Goal: Task Accomplishment & Management: Use online tool/utility

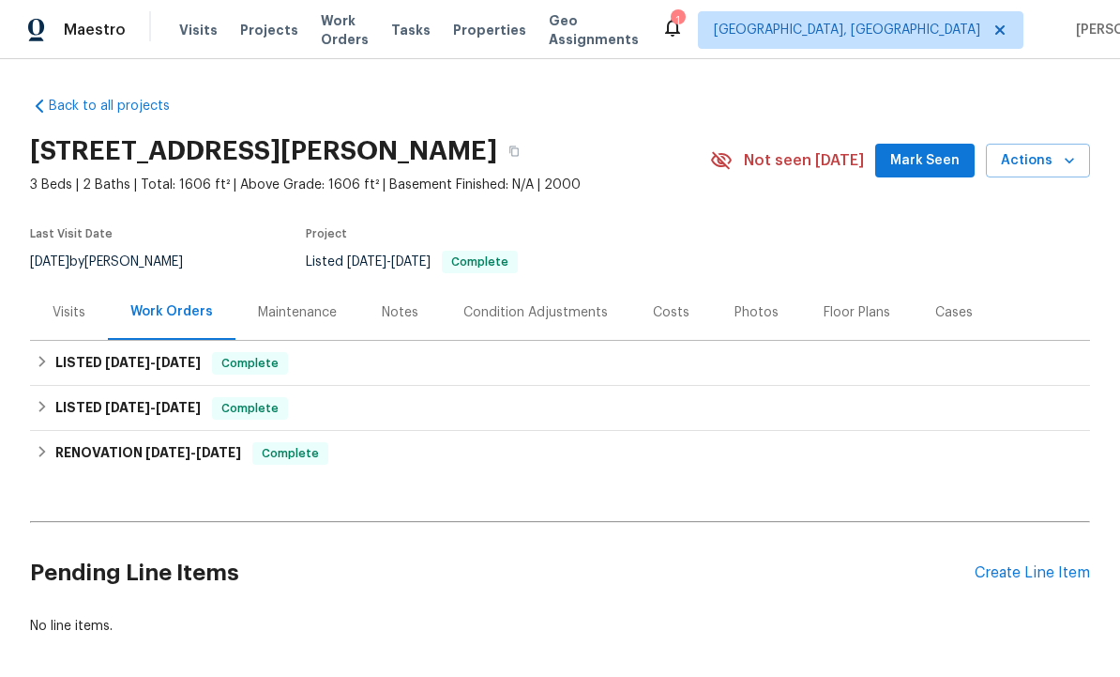
click at [930, 147] on button "Mark Seen" at bounding box center [925, 161] width 99 height 35
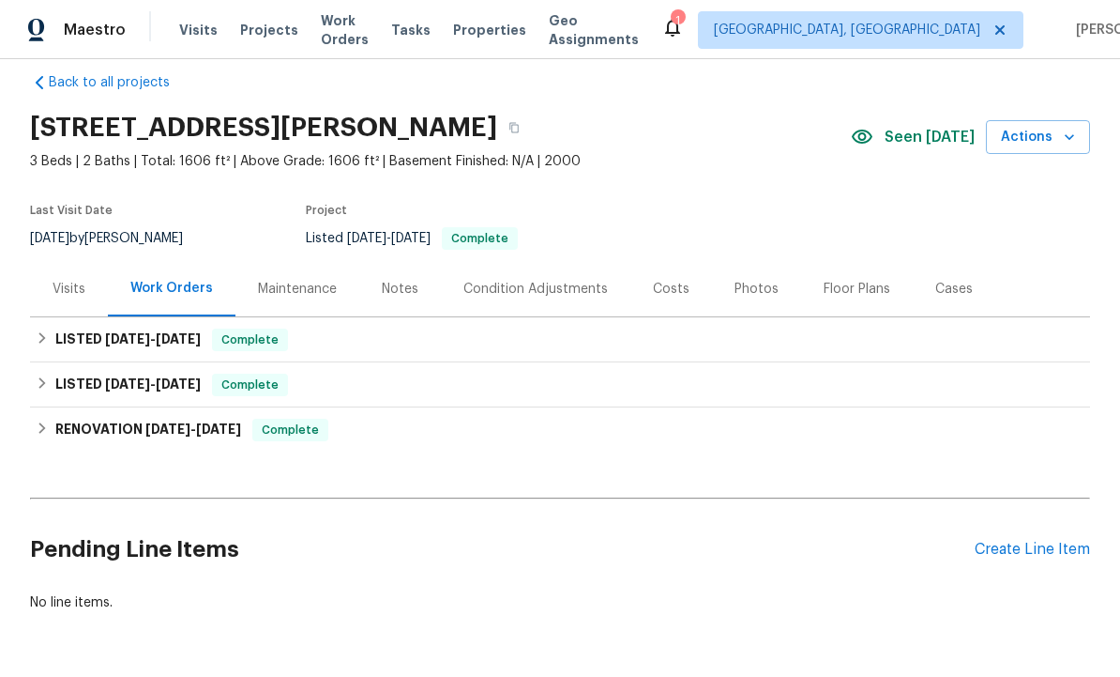
scroll to position [23, 0]
click at [1019, 558] on div "Create Line Item" at bounding box center [1032, 550] width 115 height 18
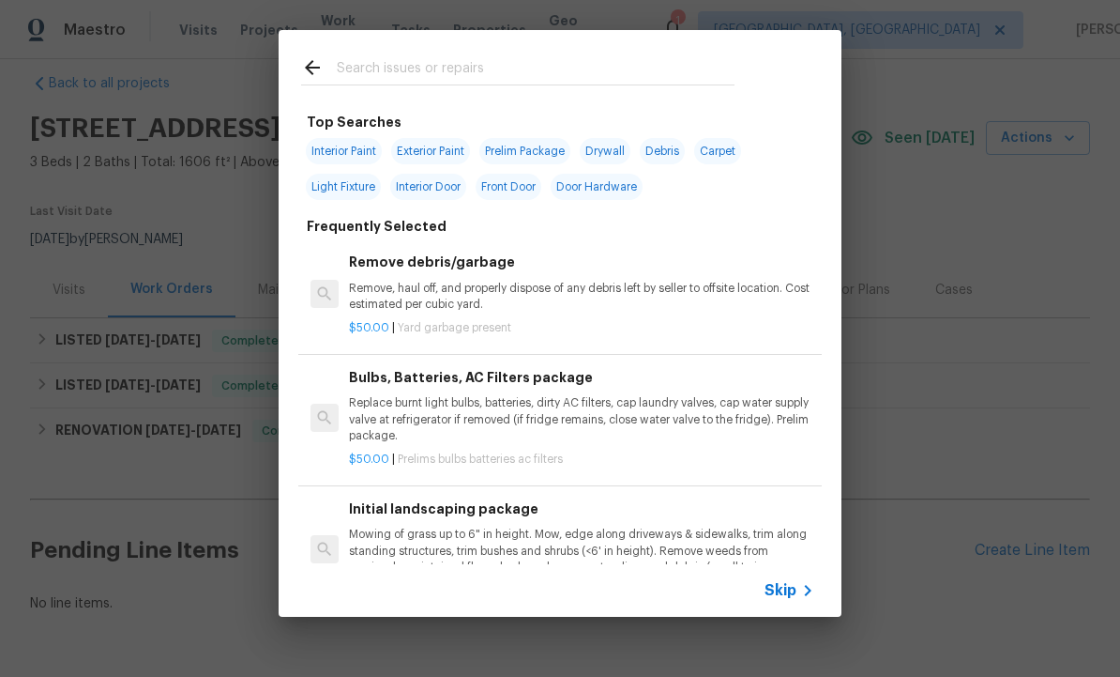
click at [401, 61] on input "text" at bounding box center [536, 70] width 398 height 28
type input "Screen door"
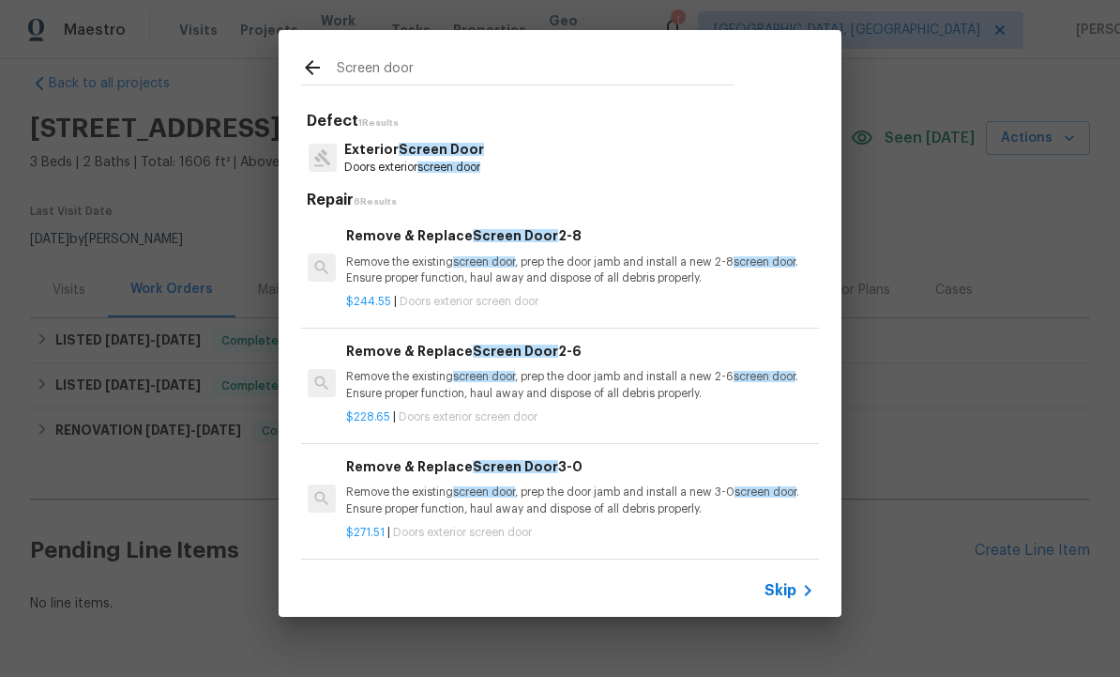
scroll to position [0, 3]
click at [503, 254] on p "Remove the existing screen door , prep the door jamb and install a new 2-8 scre…" at bounding box center [578, 270] width 465 height 32
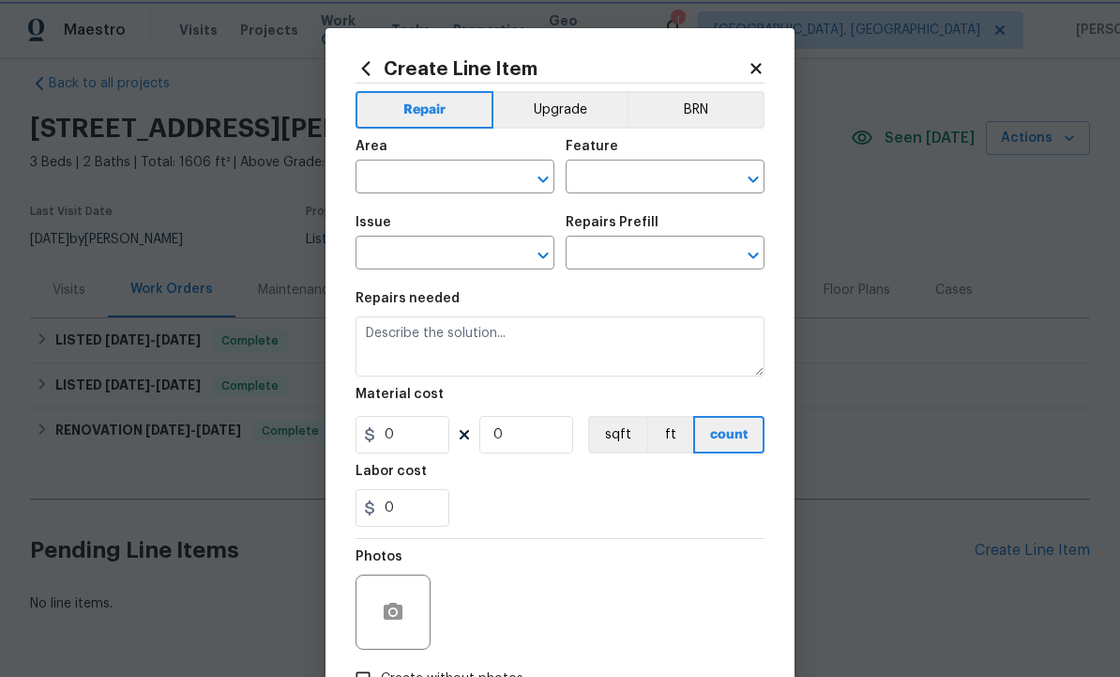
type input "Interior Door"
type input "Exterior Screen Door"
type textarea "Remove the existing screen door, prep the door jamb and install a new 2-8 scree…"
type input "1"
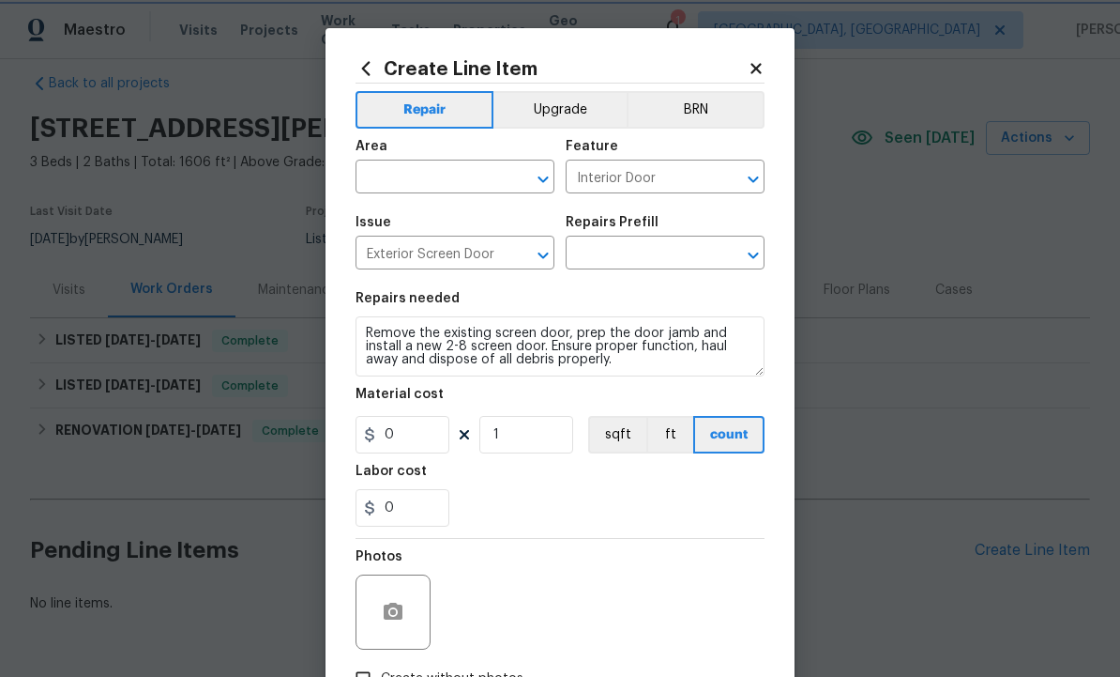
type input "Remove & Replace Screen Door 2-8 $244.55"
type input "244.55"
click at [430, 176] on input "text" at bounding box center [429, 178] width 146 height 29
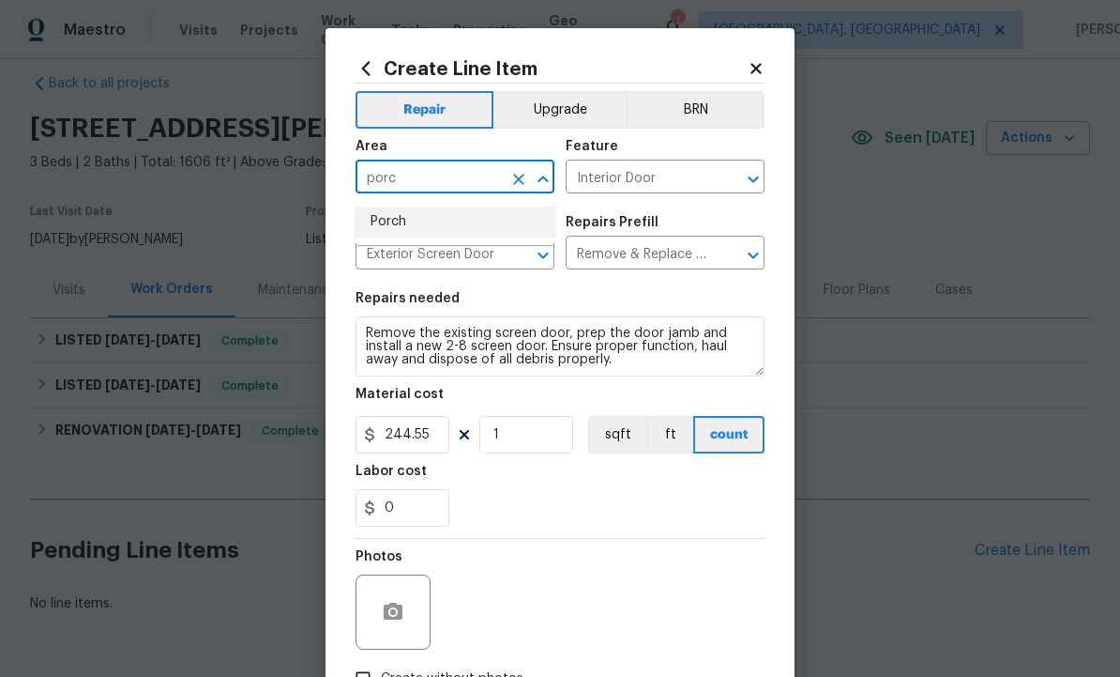
click at [417, 221] on li "Porch" at bounding box center [455, 221] width 199 height 31
type input "Porch"
click at [404, 602] on button "button" at bounding box center [393, 611] width 45 height 45
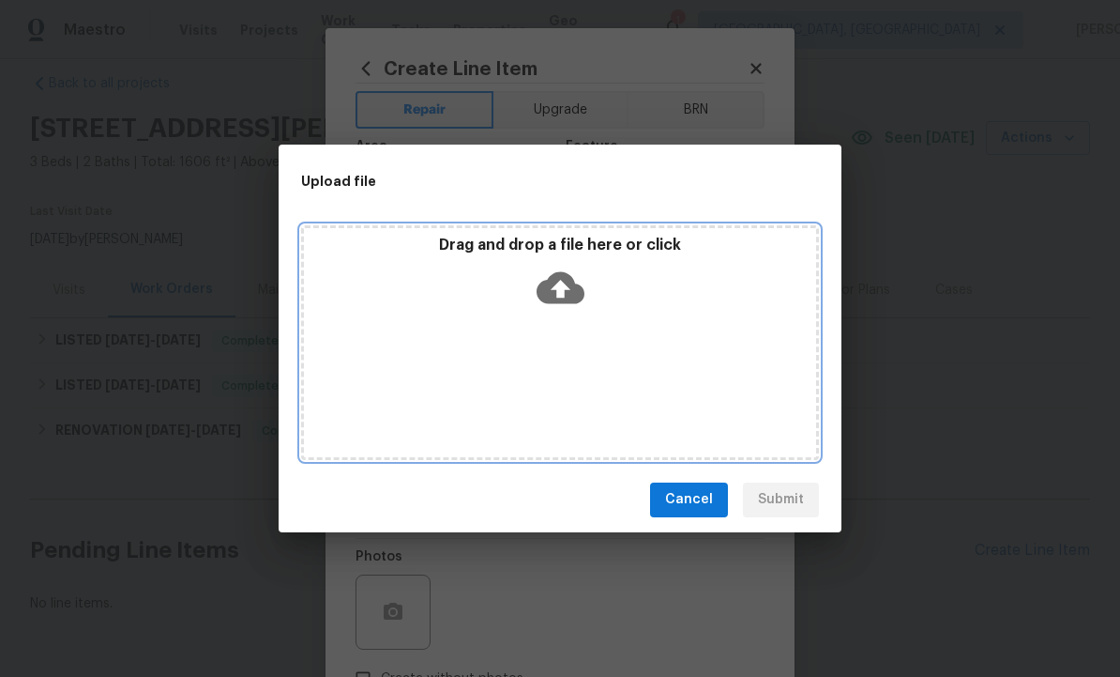
click at [567, 287] on icon at bounding box center [561, 288] width 48 height 48
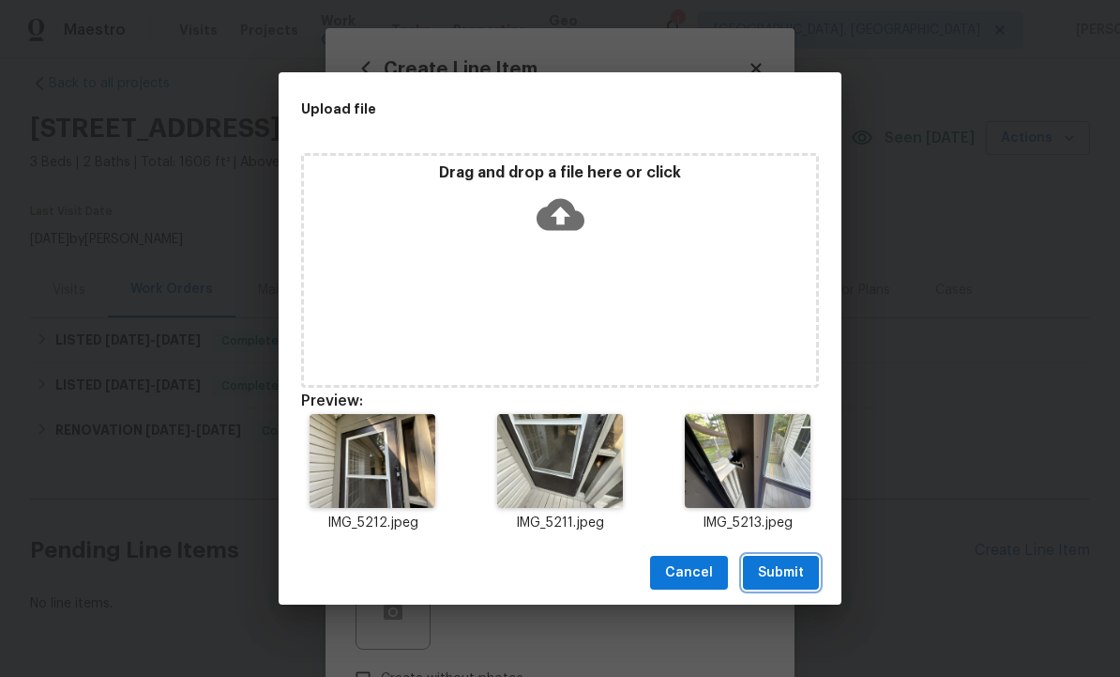
click at [790, 557] on button "Submit" at bounding box center [781, 573] width 76 height 35
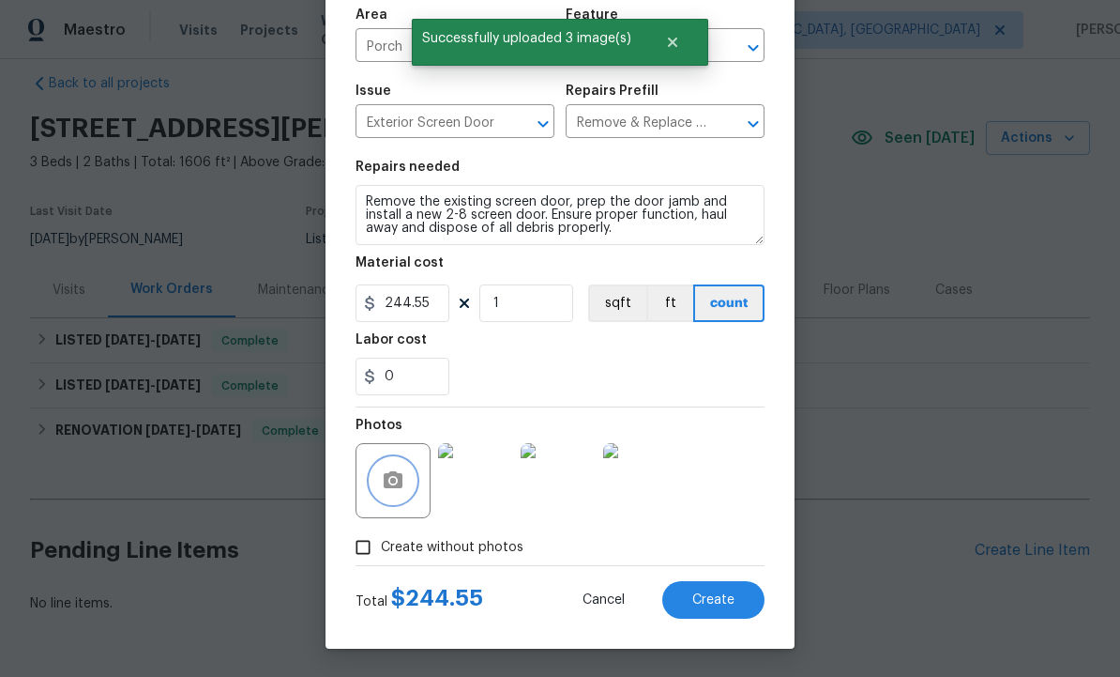
scroll to position [135, 0]
click at [706, 599] on span "Create" at bounding box center [714, 600] width 42 height 14
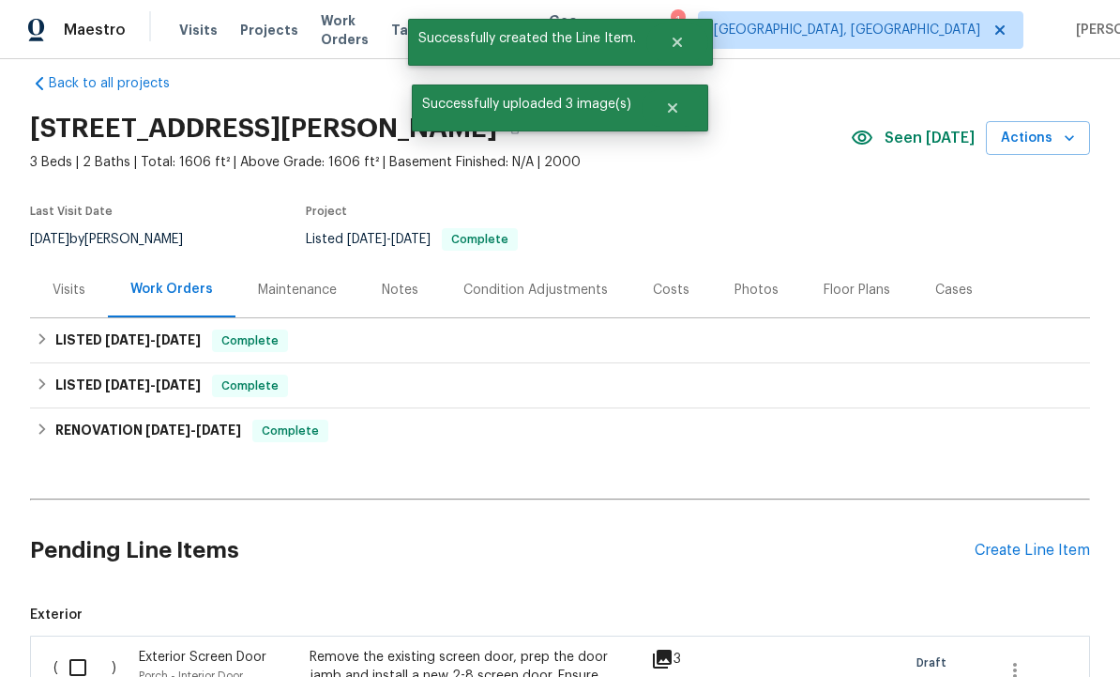
click at [1014, 549] on div "Create Line Item" at bounding box center [1032, 550] width 115 height 18
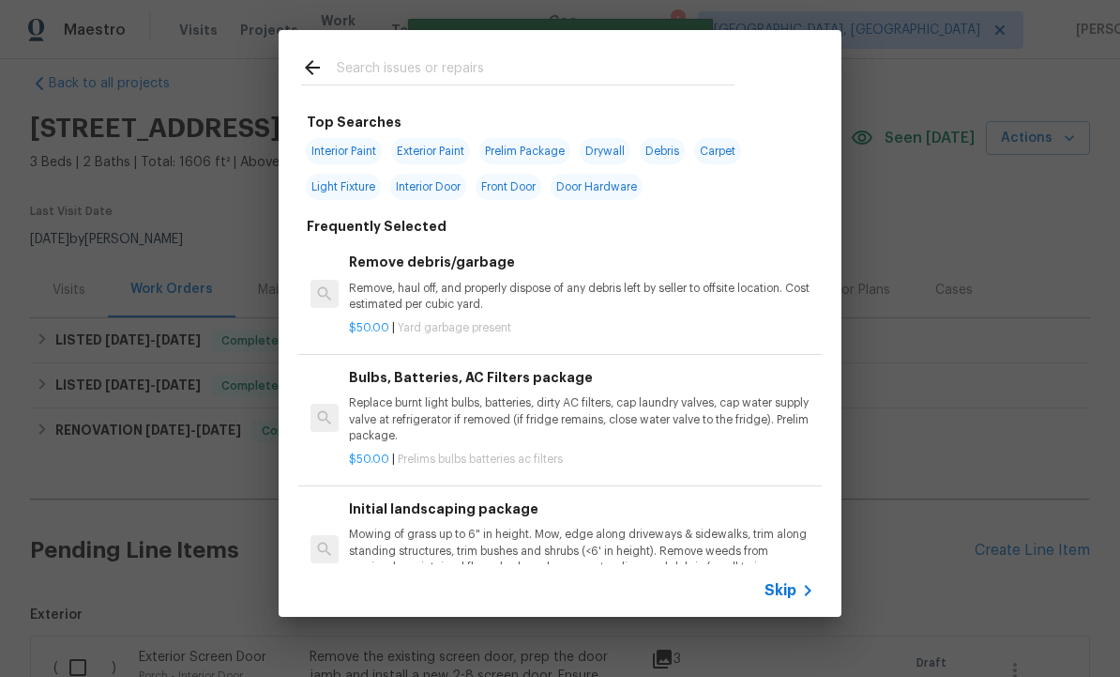
click at [406, 67] on input "text" at bounding box center [536, 70] width 398 height 28
type input "Fence"
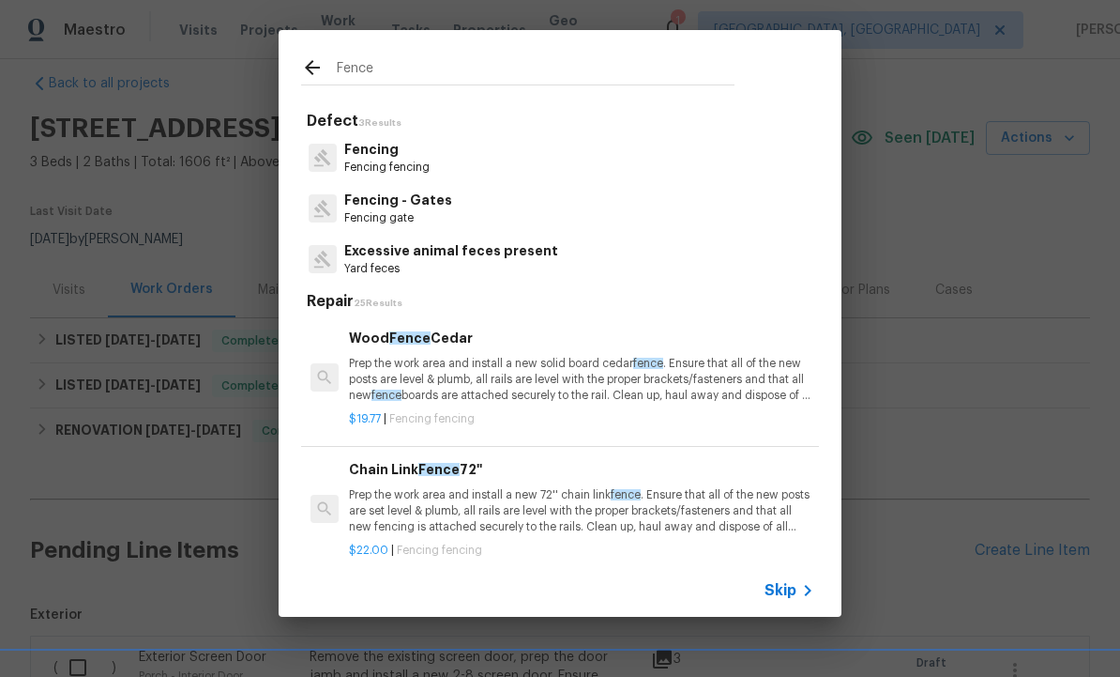
click at [400, 156] on p "Fencing" at bounding box center [386, 150] width 85 height 20
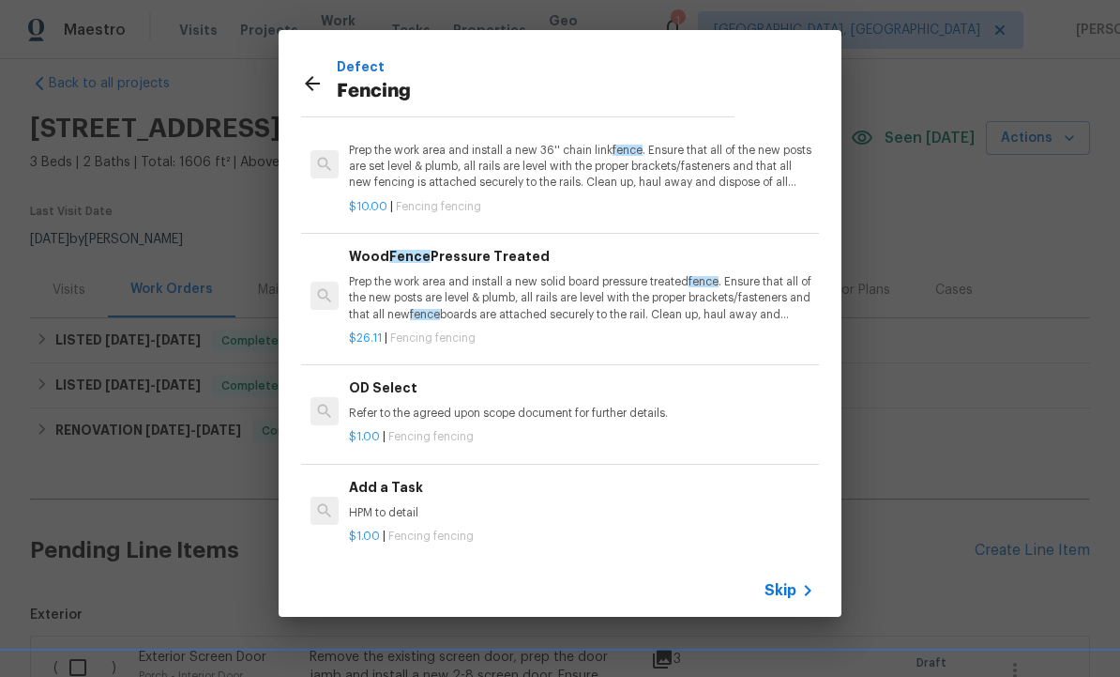
scroll to position [84, 0]
click at [404, 495] on div "Add a Task HPM to detail" at bounding box center [581, 499] width 465 height 45
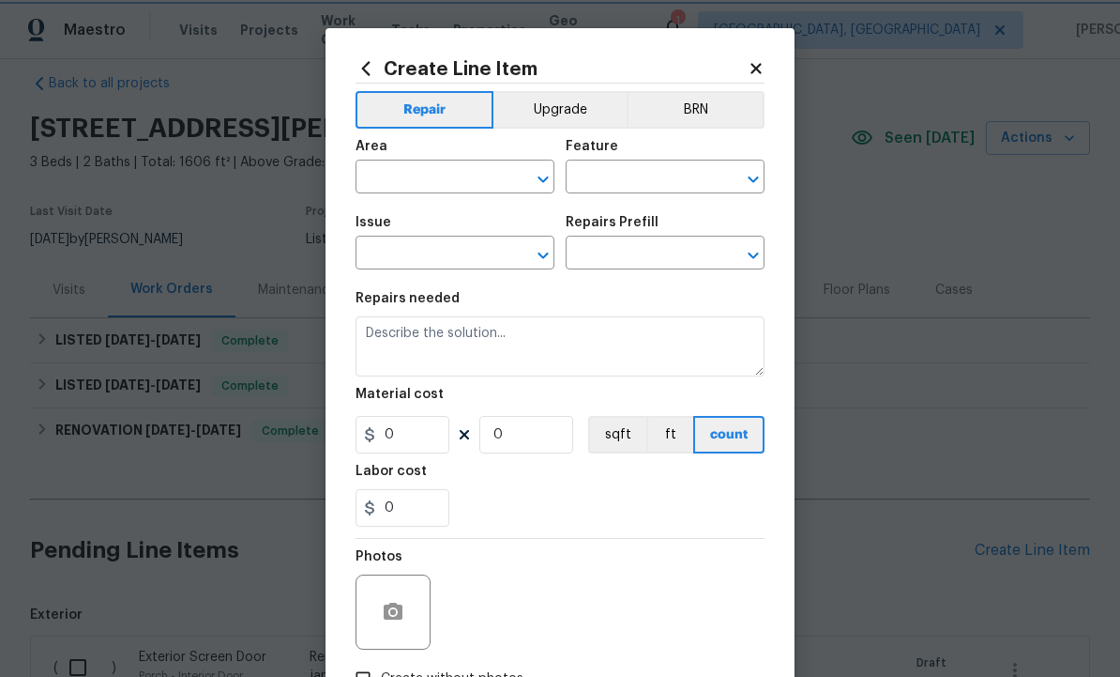
type input "Fencing"
type input "Add a Task $1.00"
type textarea "HPM to detail"
type input "1"
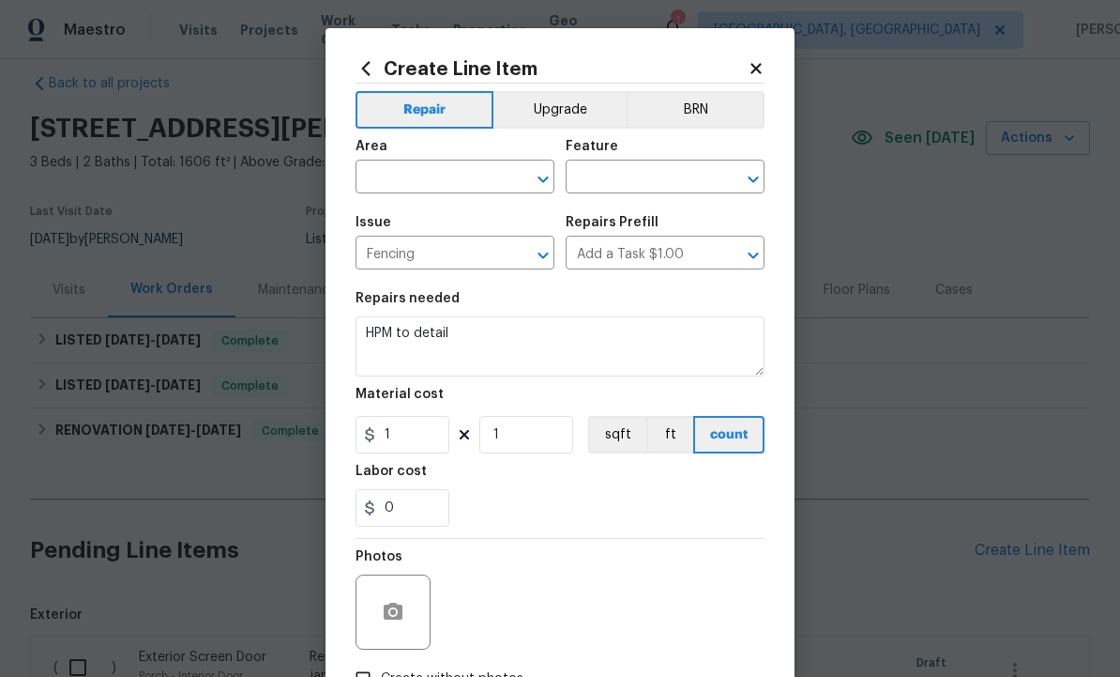
click at [434, 183] on input "text" at bounding box center [429, 178] width 146 height 29
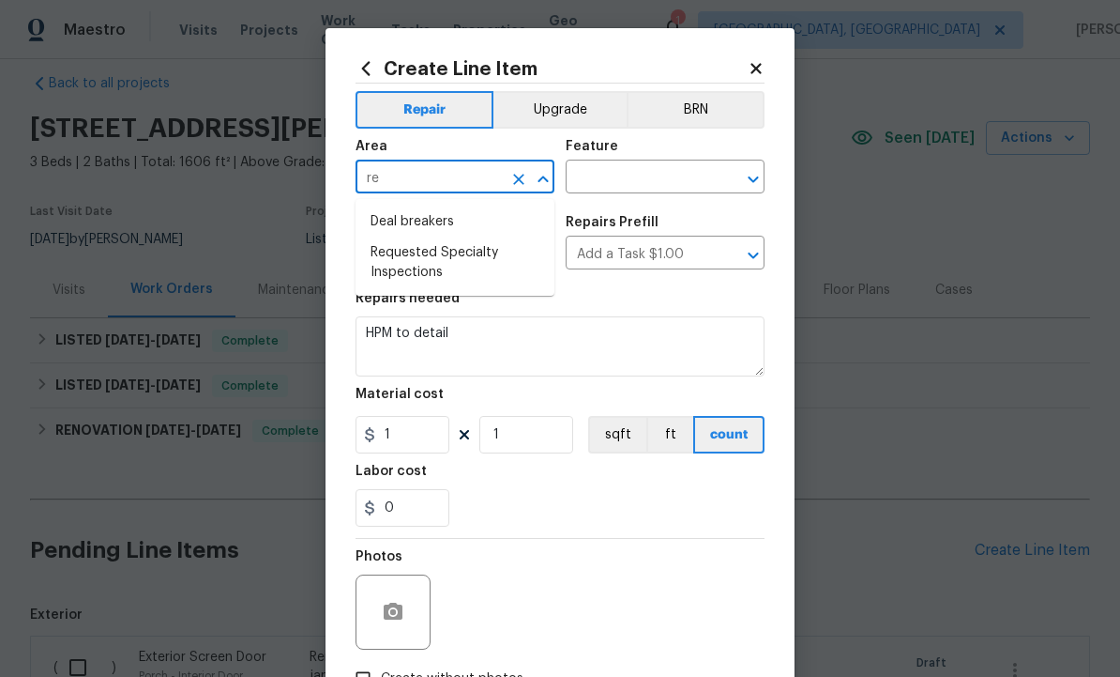
type input "r"
click at [423, 225] on li "Back" at bounding box center [455, 221] width 199 height 31
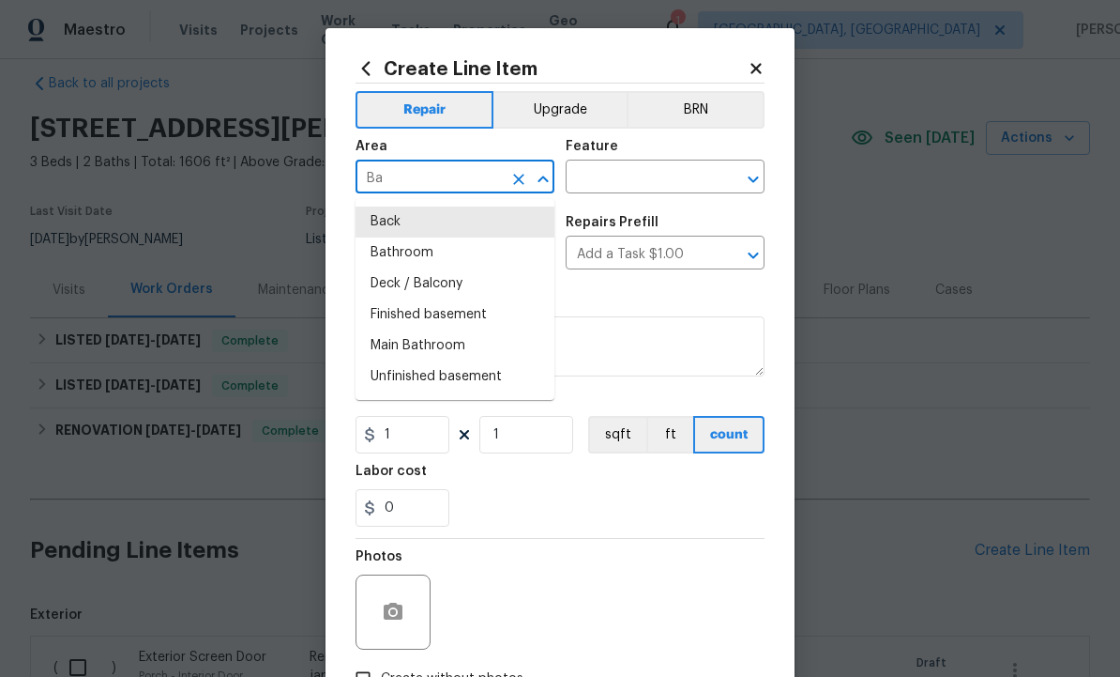
type input "B"
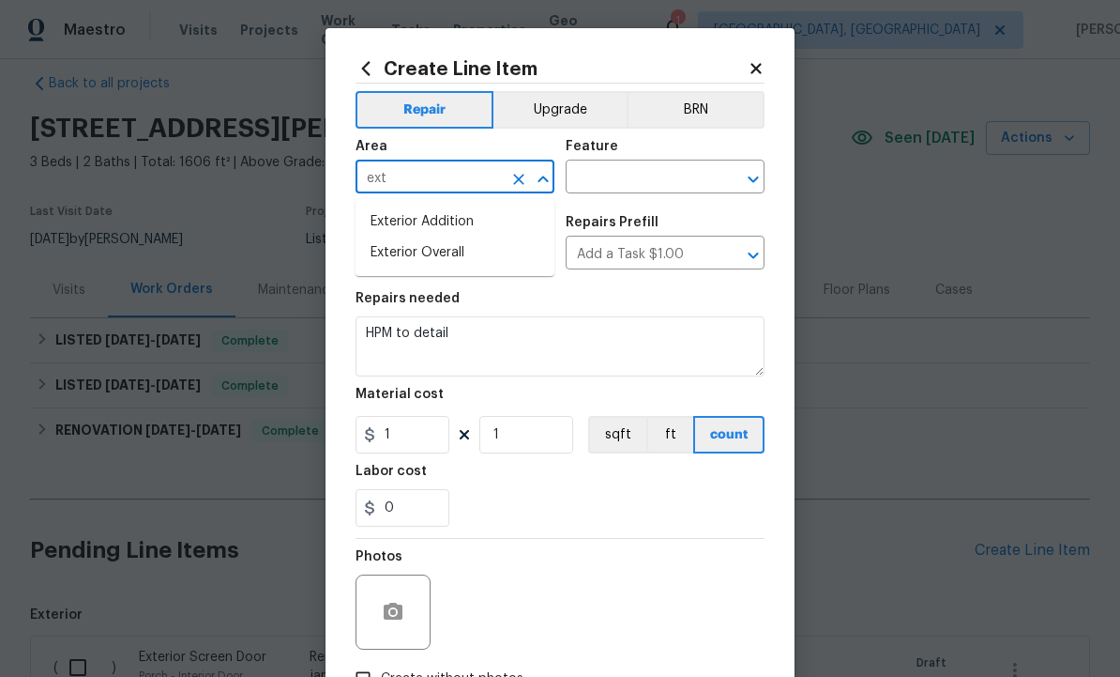
click at [457, 255] on li "Exterior Overall" at bounding box center [455, 252] width 199 height 31
type input "Exterior Overall"
click at [633, 177] on input "text" at bounding box center [639, 178] width 146 height 29
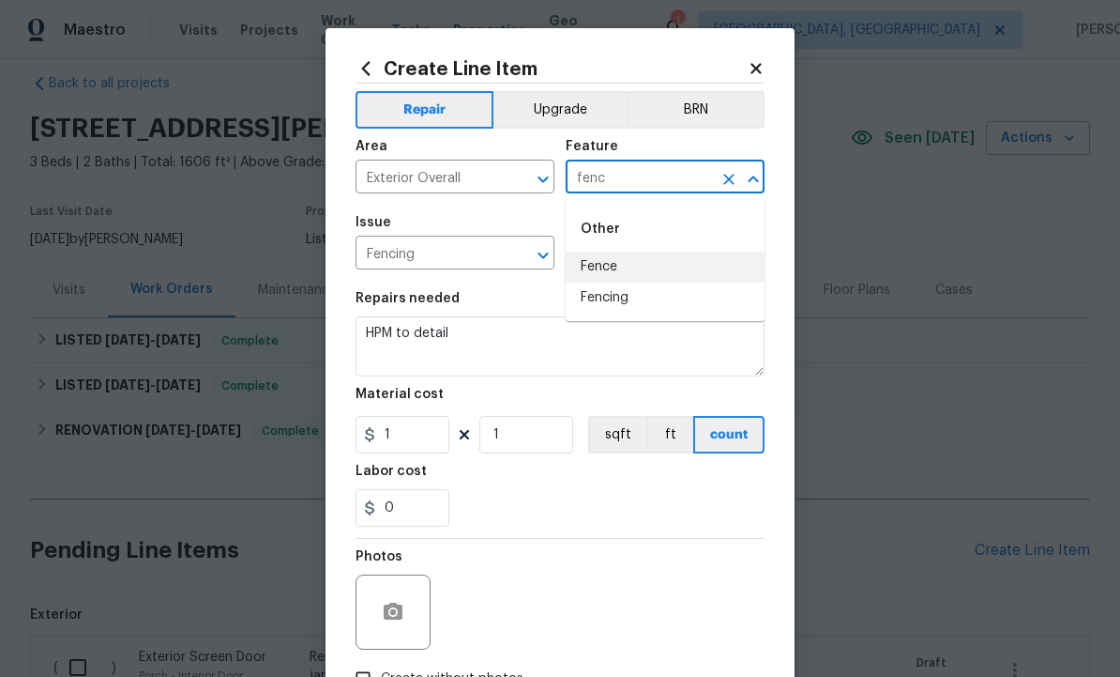
click at [632, 262] on li "Fence" at bounding box center [665, 266] width 199 height 31
type input "Fence"
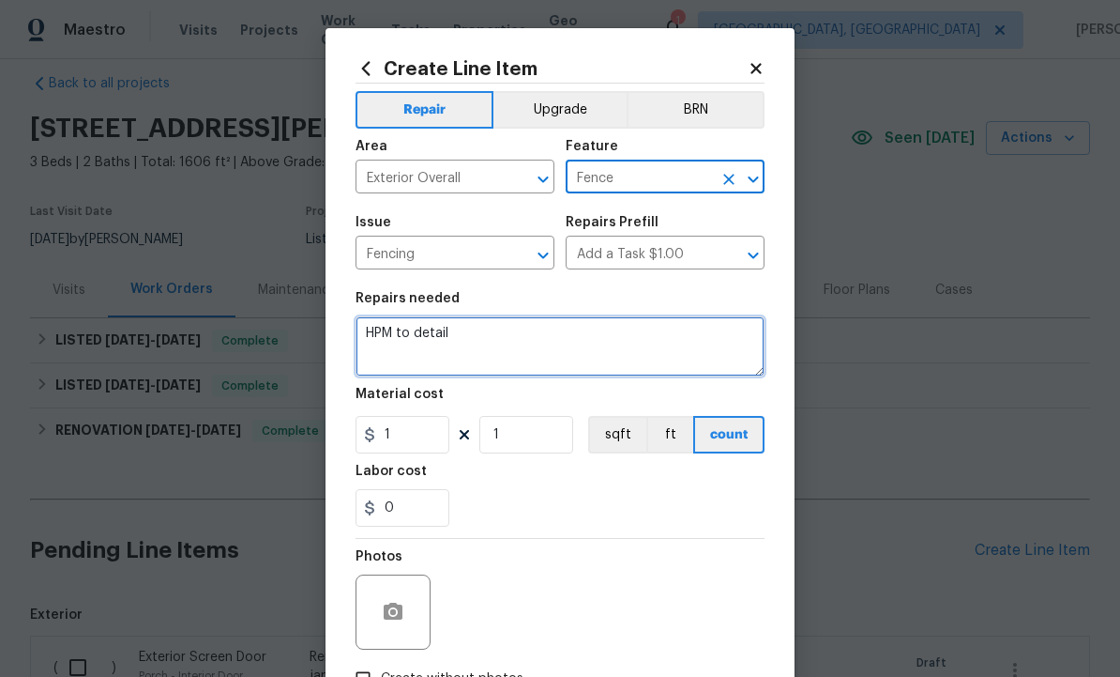
click at [526, 334] on textarea "HPM to detail" at bounding box center [560, 346] width 409 height 60
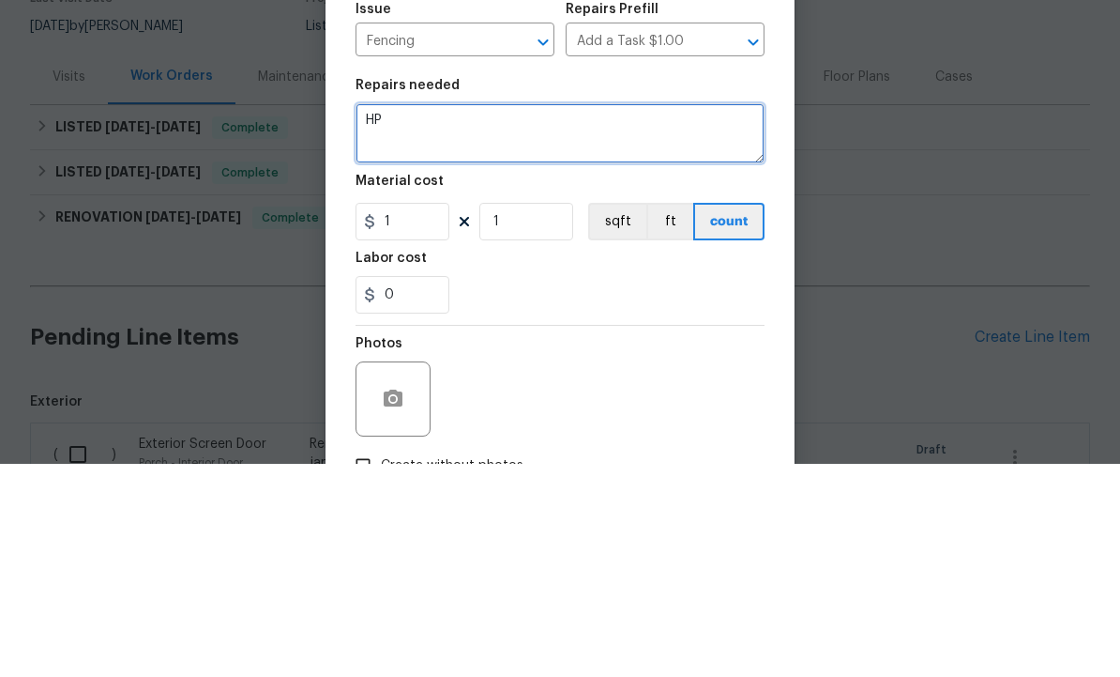
type textarea "H"
type textarea "Remove damaged small fence at back yard. Remove small gates at porch."
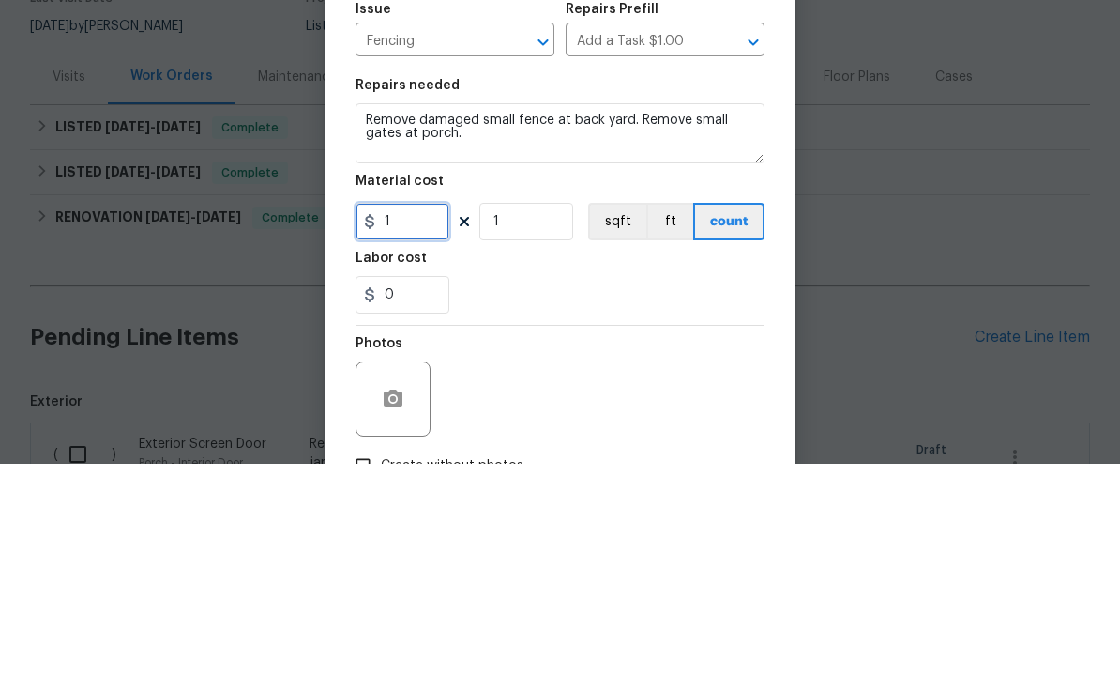
click at [425, 416] on input "1" at bounding box center [403, 435] width 94 height 38
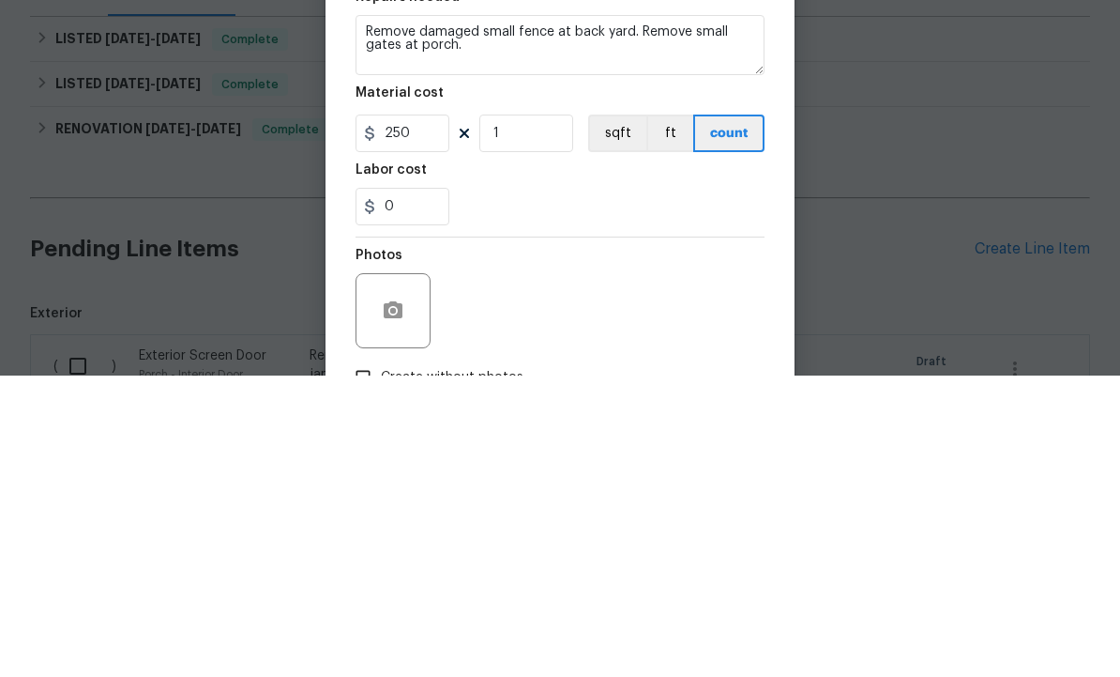
scroll to position [63, 0]
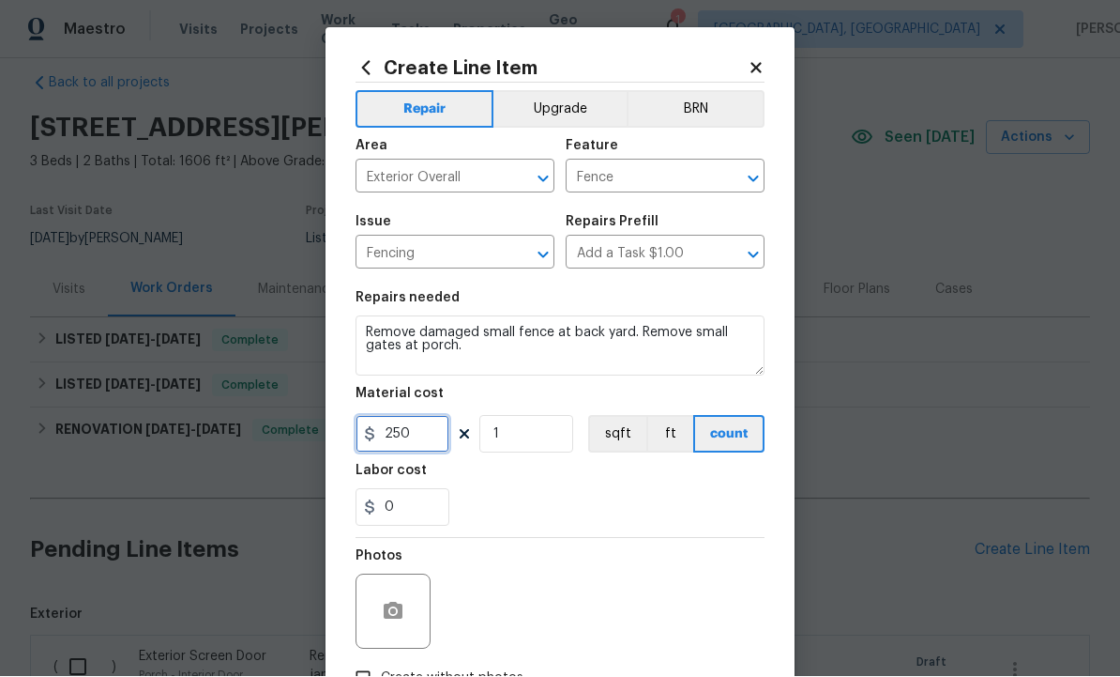
type input "250"
click at [395, 597] on button "button" at bounding box center [393, 611] width 45 height 45
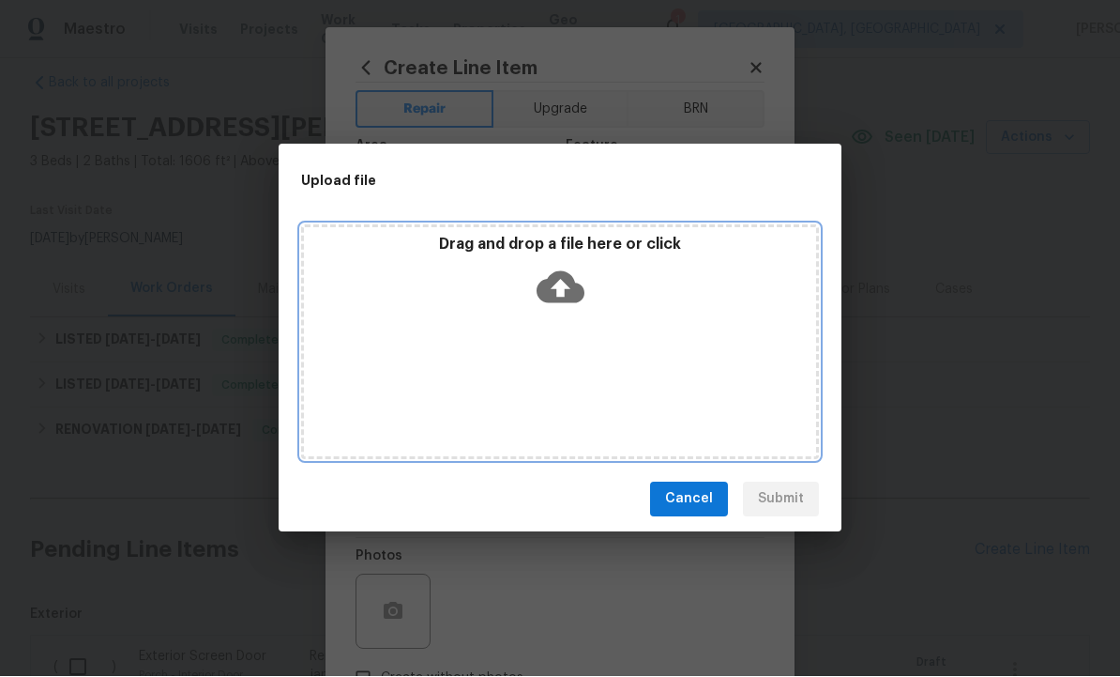
click at [569, 281] on icon at bounding box center [561, 287] width 48 height 32
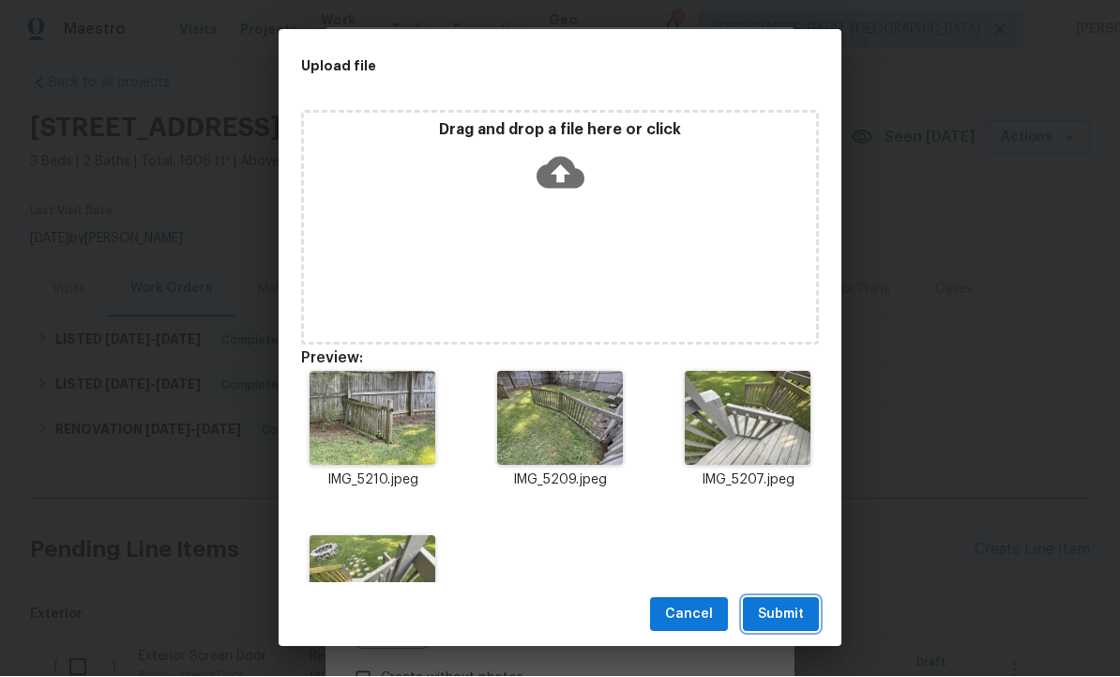
click at [787, 608] on span "Submit" at bounding box center [781, 614] width 46 height 23
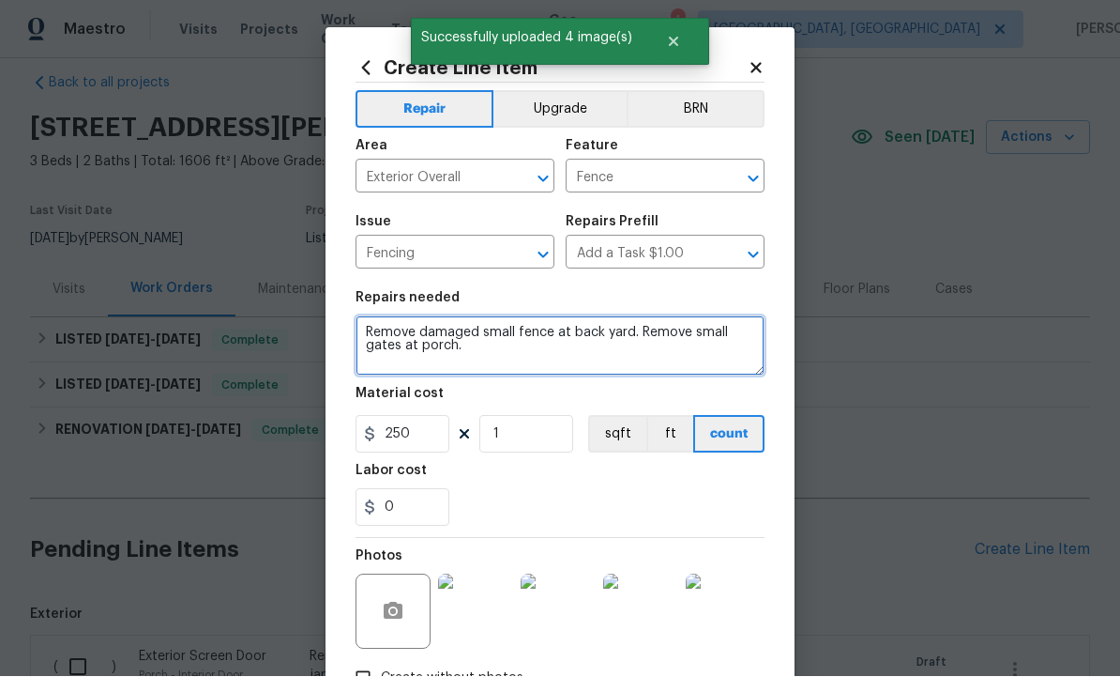
click at [542, 355] on textarea "Remove damaged small fence at back yard. Remove small gates at porch." at bounding box center [560, 346] width 409 height 60
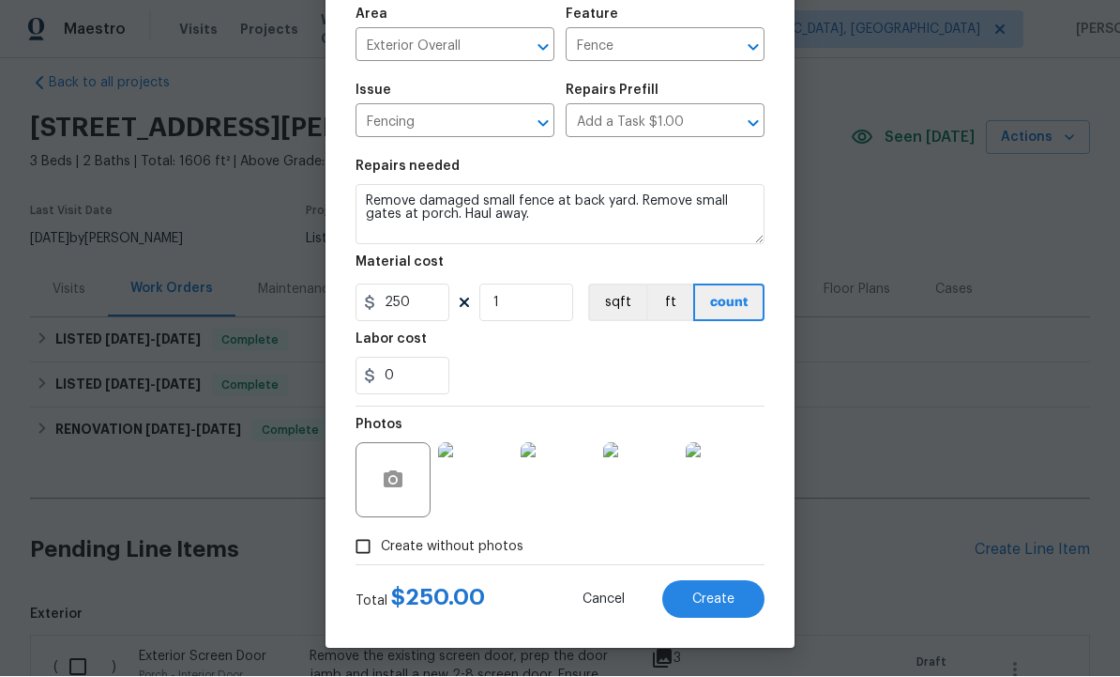
scroll to position [135, 0]
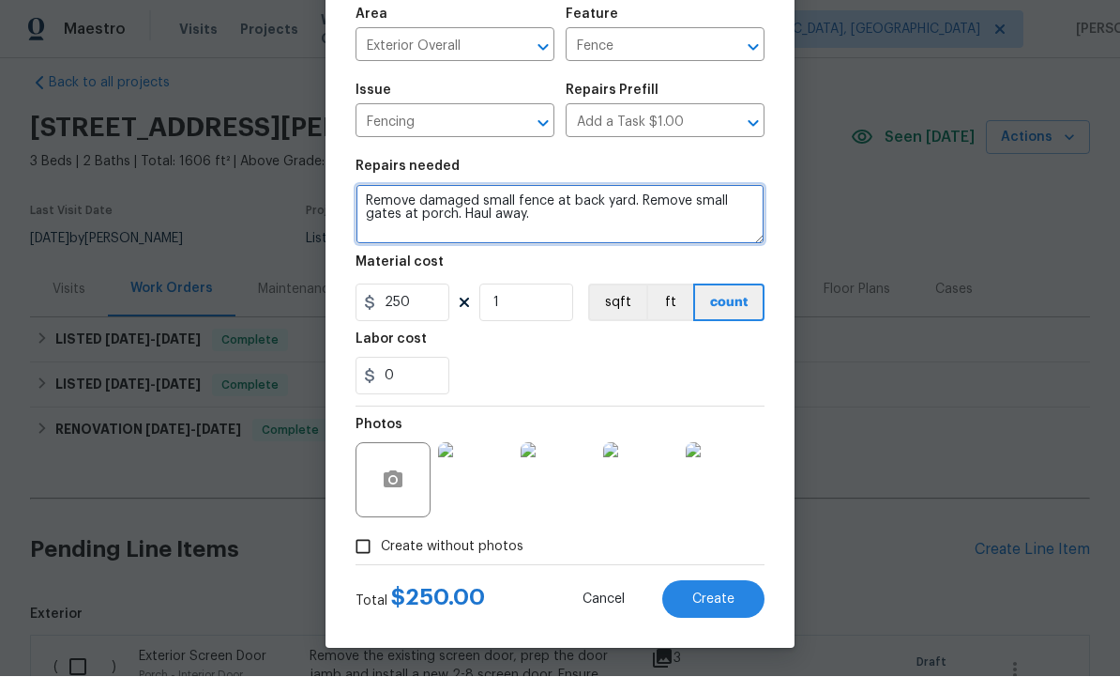
type textarea "Remove damaged small fence at back yard. Remove small gates at porch. Haul away."
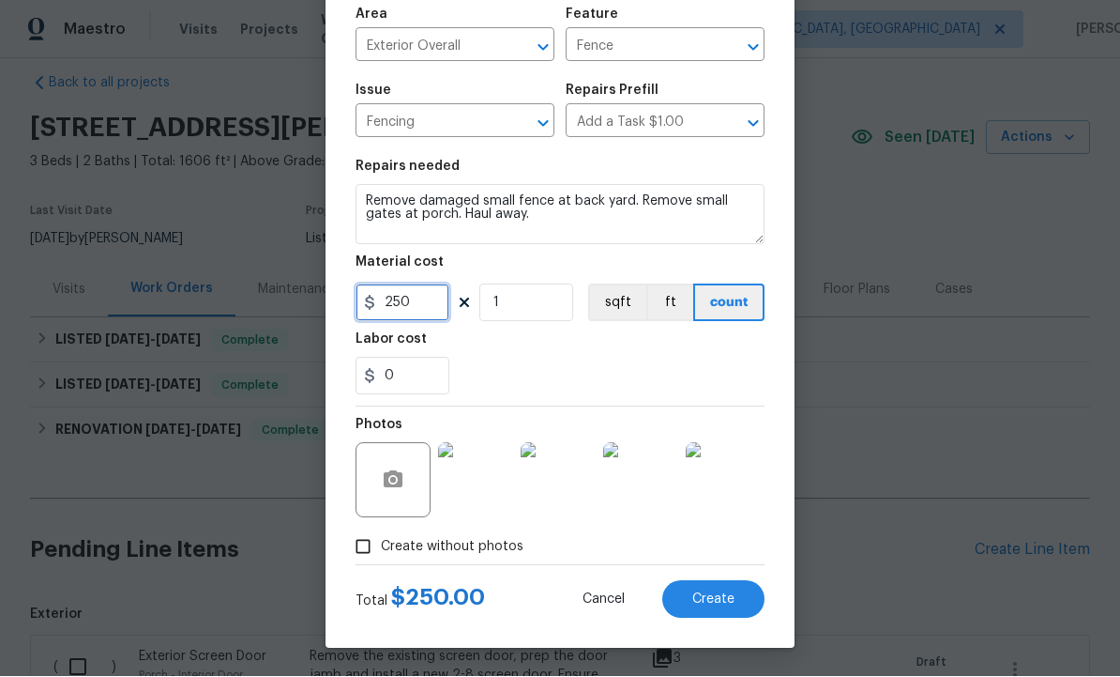
click at [419, 308] on input "250" at bounding box center [403, 303] width 94 height 38
type input "200"
click at [714, 602] on span "Create" at bounding box center [714, 600] width 42 height 14
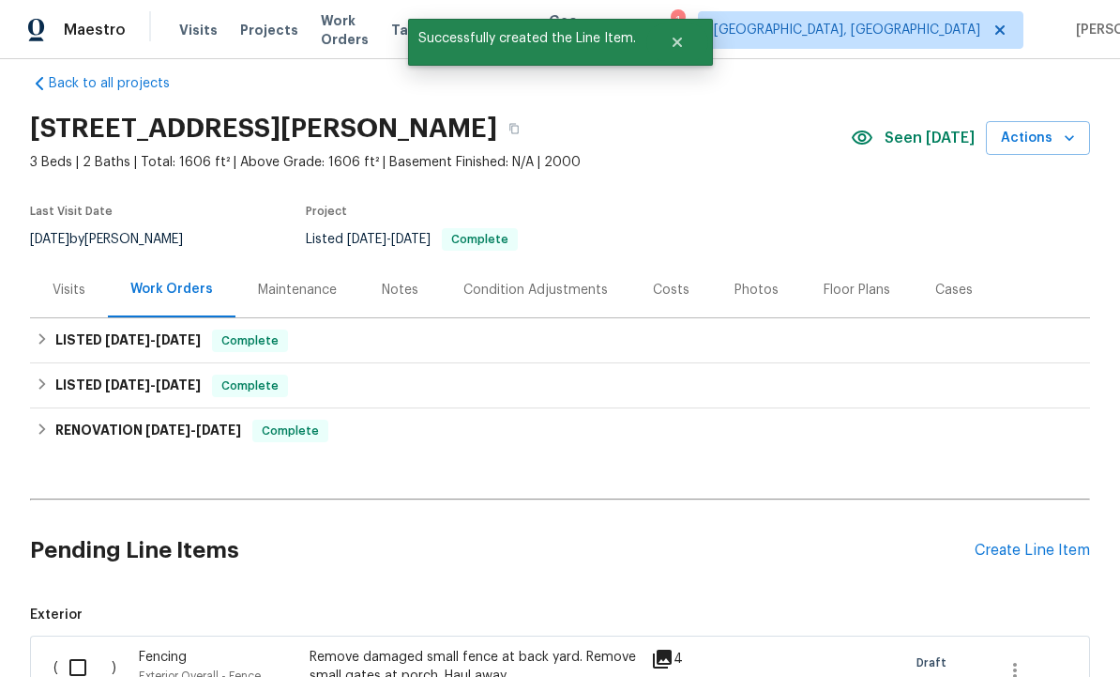
click at [1027, 541] on div "Create Line Item" at bounding box center [1032, 550] width 115 height 18
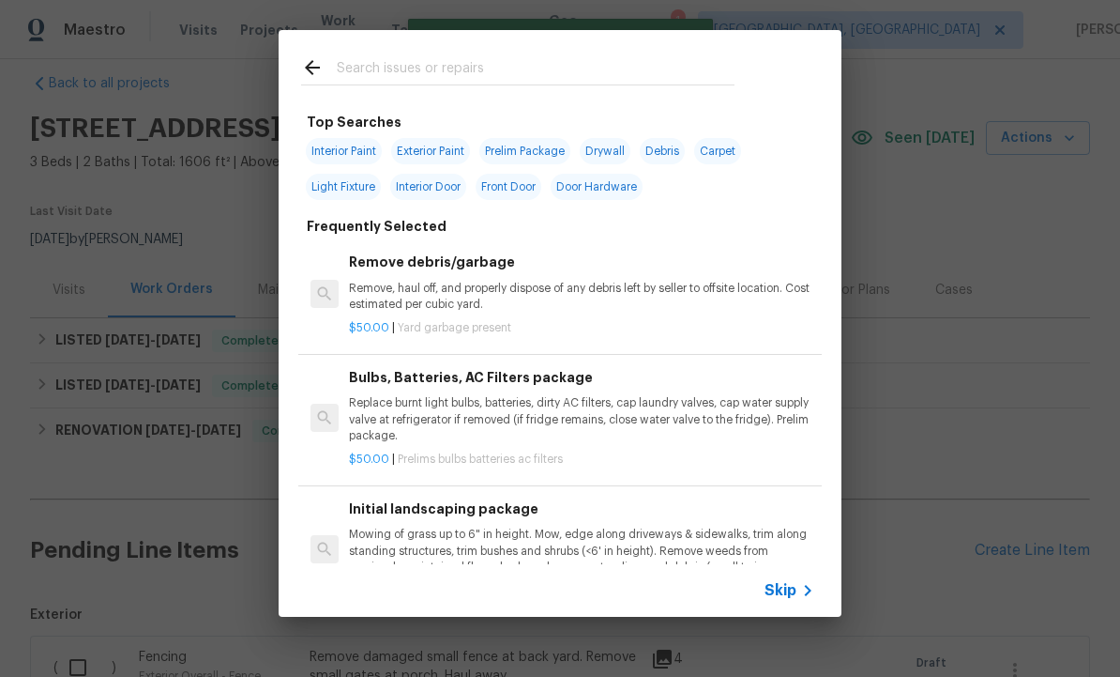
click at [404, 67] on input "text" at bounding box center [536, 70] width 398 height 28
type input "Odor"
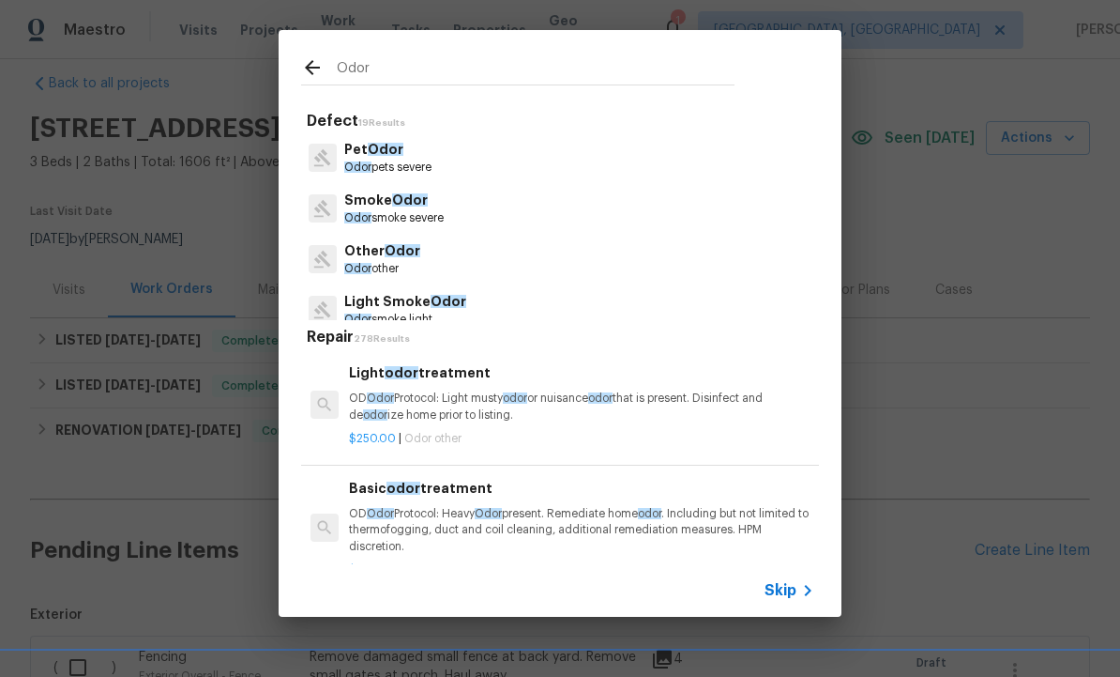
click at [406, 212] on p "Odor smoke severe" at bounding box center [393, 218] width 99 height 16
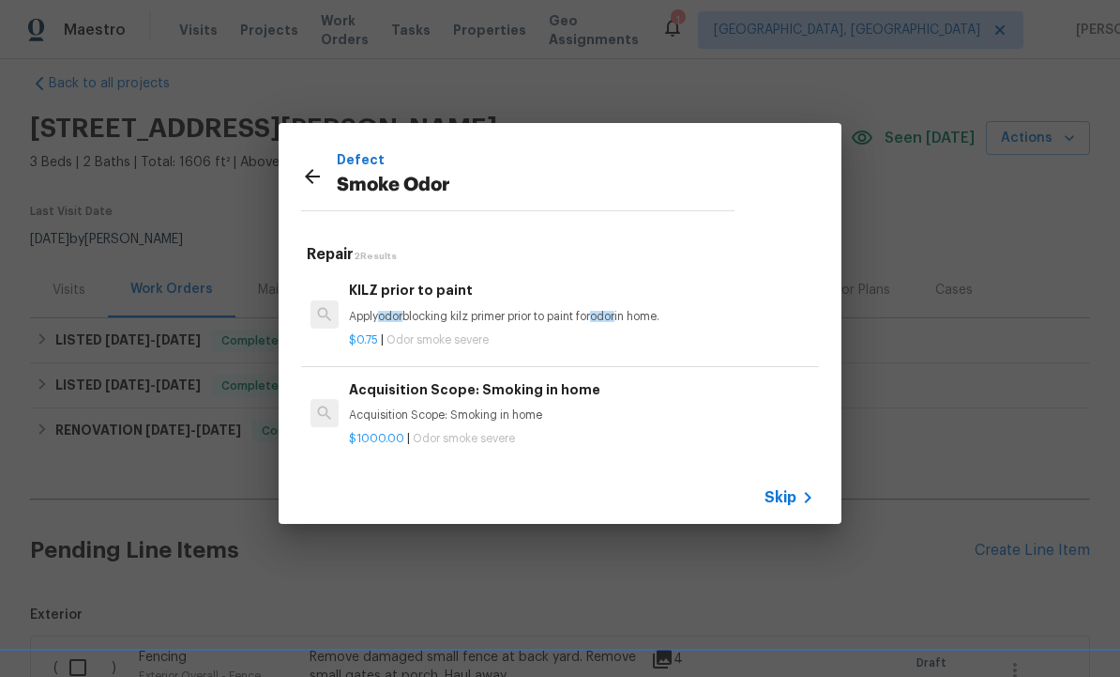
click at [315, 180] on icon at bounding box center [312, 176] width 23 height 23
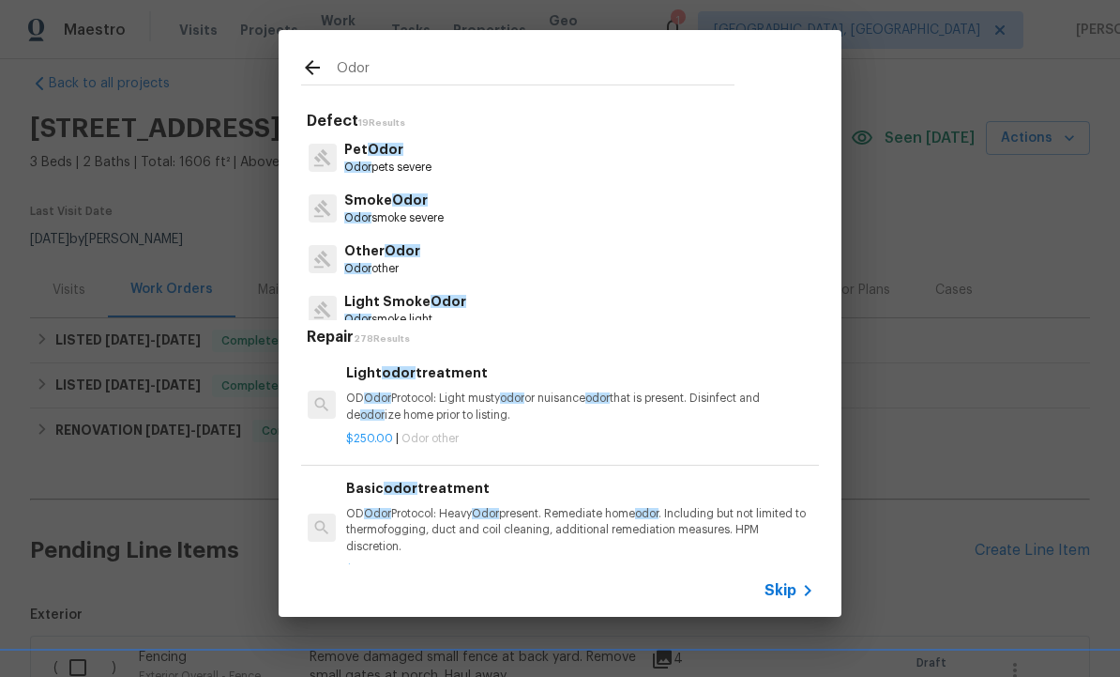
scroll to position [0, 3]
click at [427, 395] on p "OD Odor Protocol: Light musty odor or nuisance odor that is present. Disinfect …" at bounding box center [578, 406] width 465 height 32
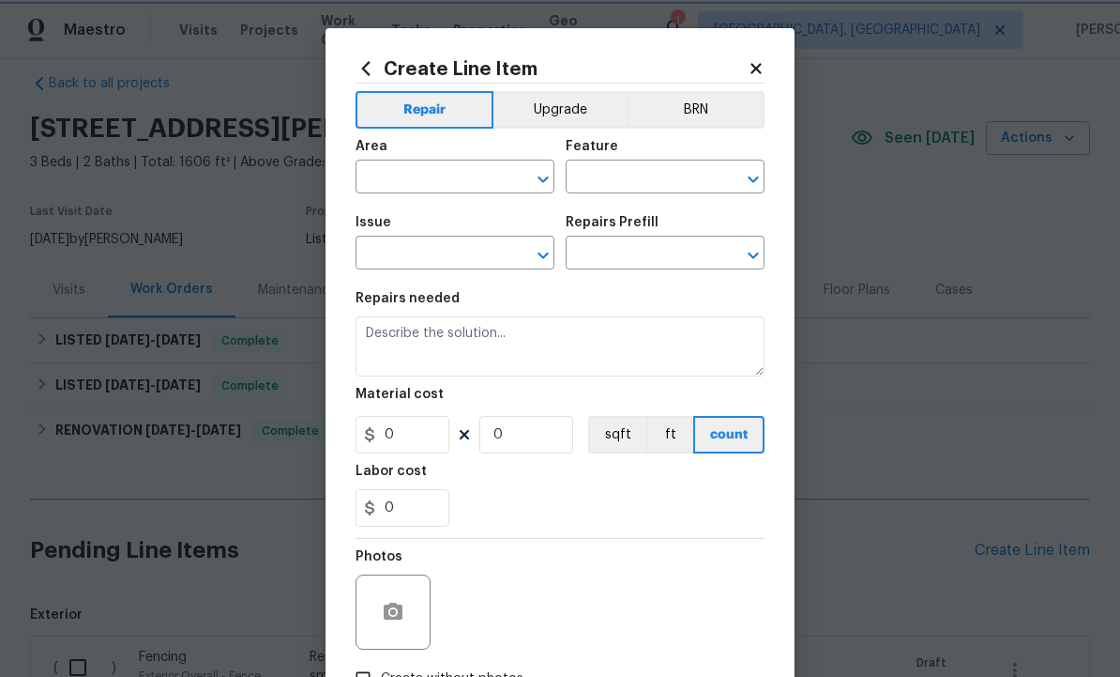
type input "Other Odor"
type input "Light odor treatment $250.00"
type textarea "OD Odor Protocol: Light musty odor or nuisance odor that is present. Disinfect …"
type input "250"
type input "1"
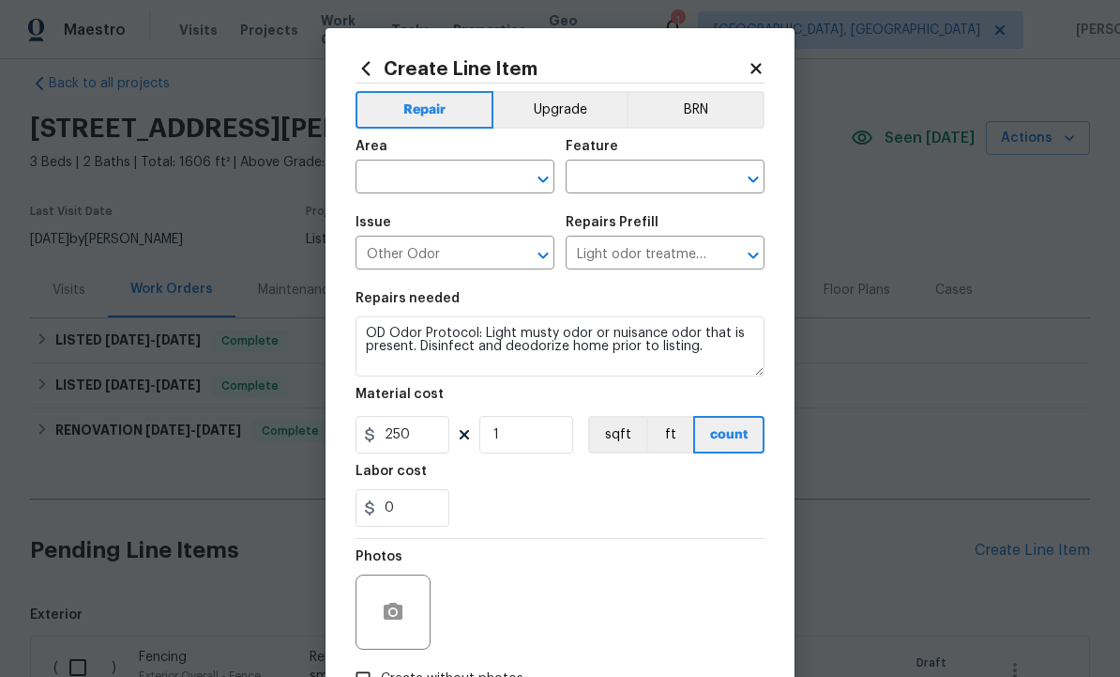
click at [433, 181] on input "text" at bounding box center [429, 178] width 146 height 29
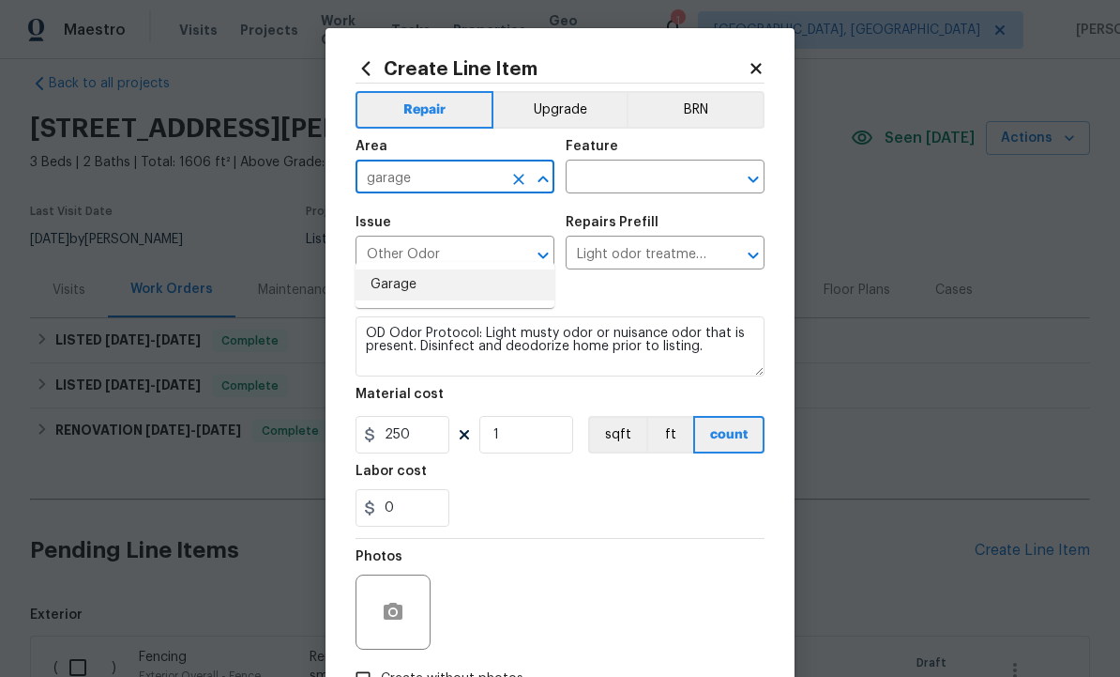
click at [422, 269] on li "Garage" at bounding box center [455, 284] width 199 height 31
type input "Garage"
click at [632, 178] on input "text" at bounding box center [639, 178] width 146 height 29
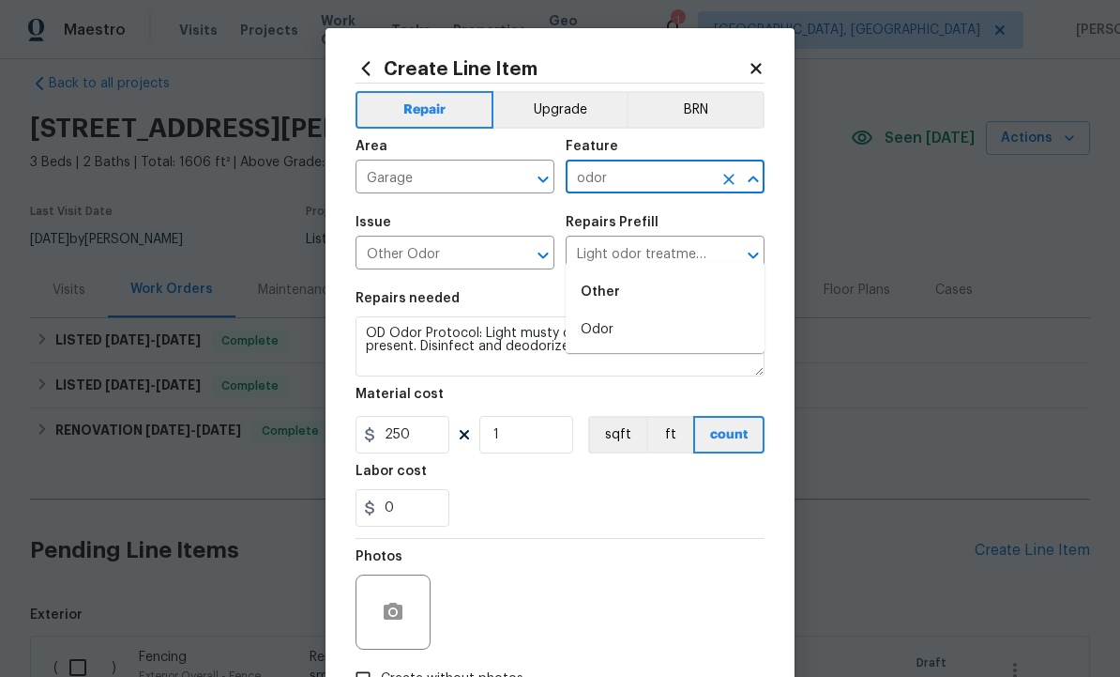
click at [626, 314] on li "Odor" at bounding box center [665, 329] width 199 height 31
type input "Odor"
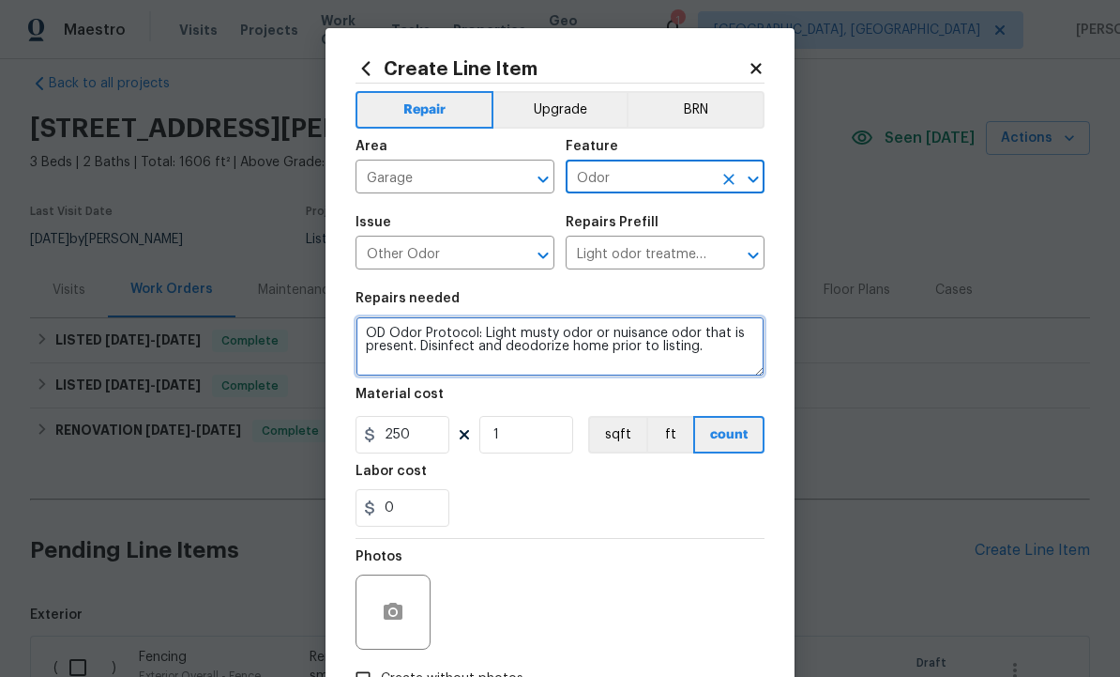
click at [718, 355] on textarea "OD Odor Protocol: Light musty odor or nuisance odor that is present. Disinfect …" at bounding box center [560, 346] width 409 height 60
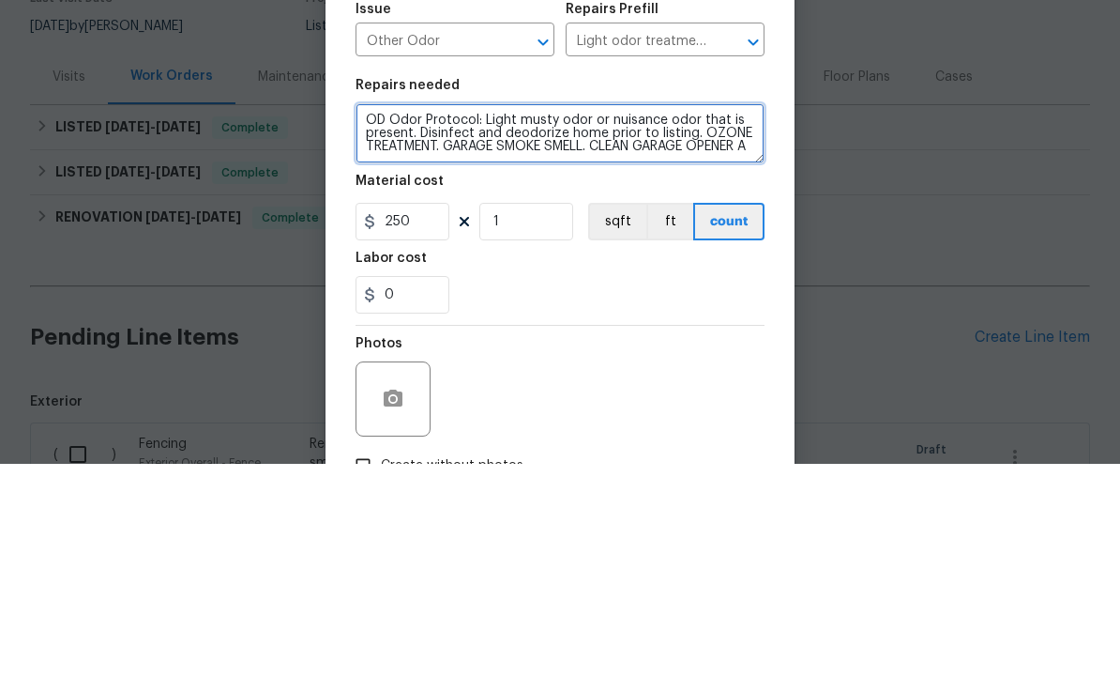
scroll to position [4, 0]
type textarea "OD Odor Protocol: Light musty odor or nuisance odor that is present. Disinfect …"
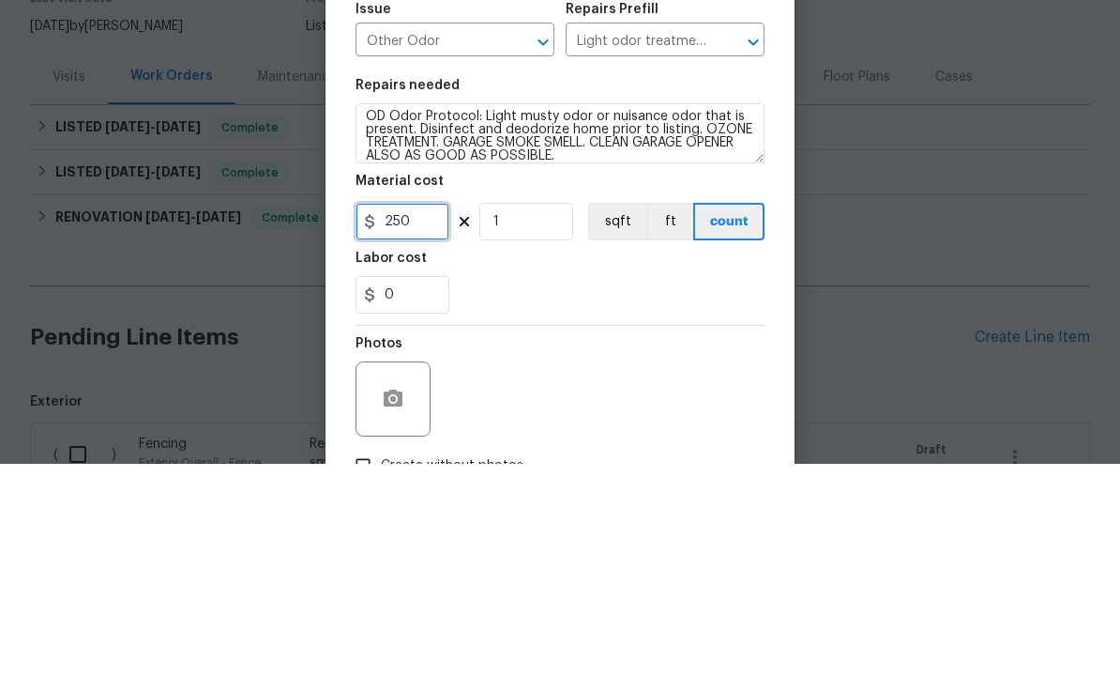
click at [425, 416] on input "250" at bounding box center [403, 435] width 94 height 38
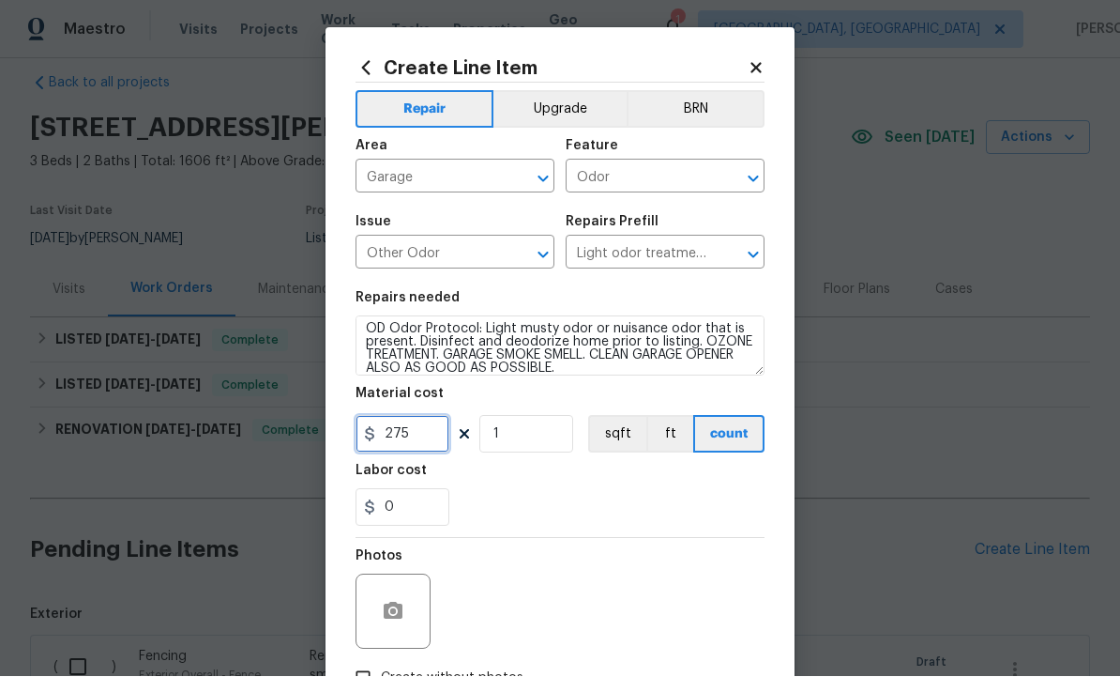
type input "275"
click at [399, 599] on button "button" at bounding box center [393, 611] width 45 height 45
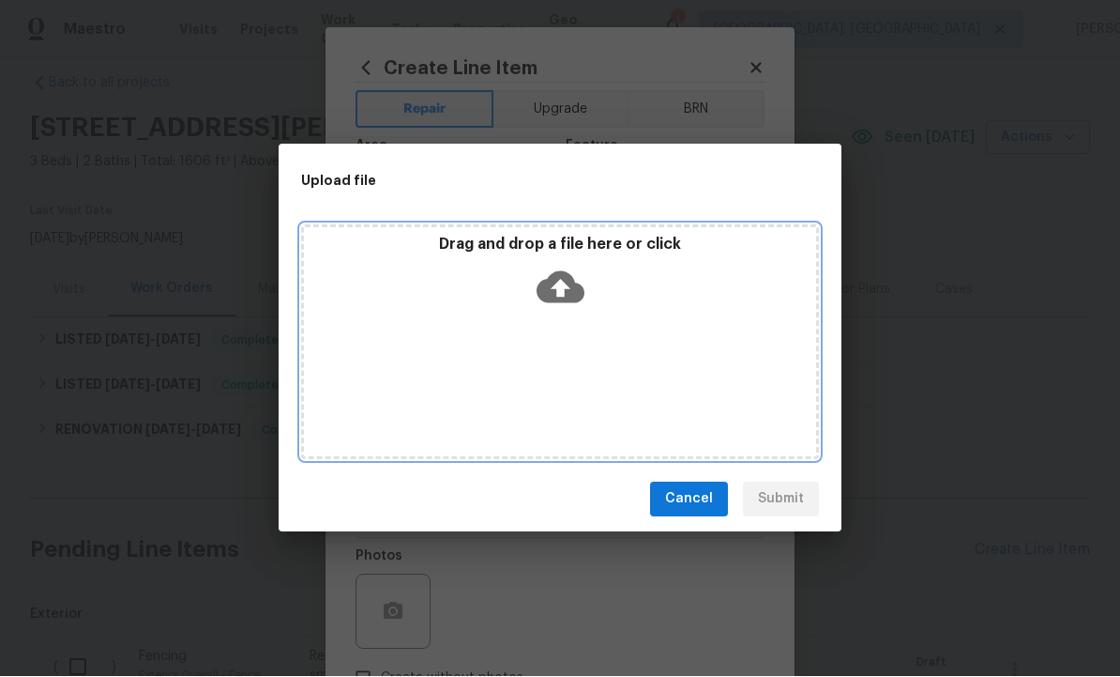
click at [575, 277] on icon at bounding box center [561, 288] width 48 height 48
click at [563, 283] on icon at bounding box center [561, 288] width 48 height 48
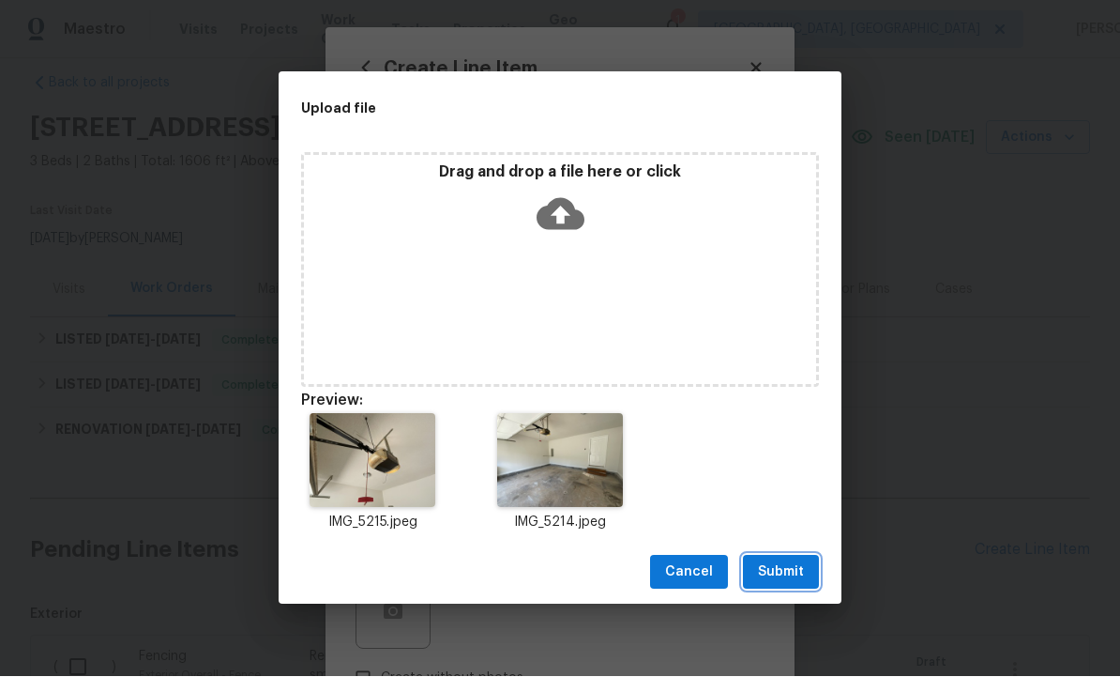
click at [800, 562] on span "Submit" at bounding box center [781, 572] width 46 height 23
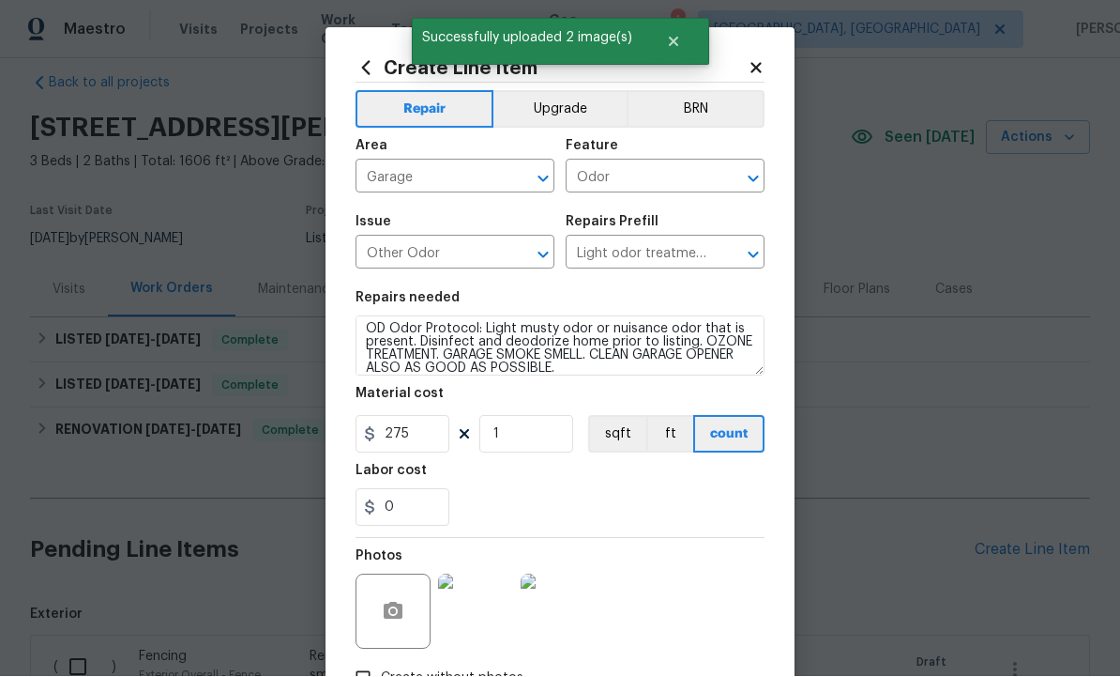
click at [725, 537] on section "Repairs needed OD Odor Protocol: Light musty odor or nuisance odor that is pres…" at bounding box center [560, 409] width 409 height 257
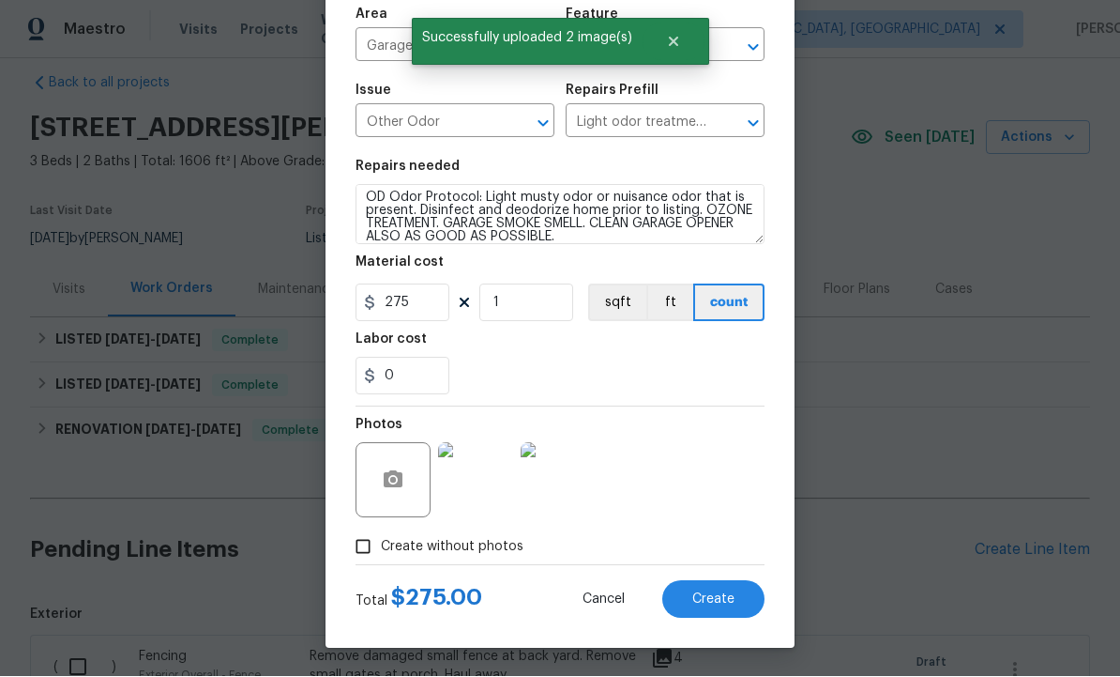
scroll to position [135, 0]
click at [715, 599] on span "Create" at bounding box center [714, 600] width 42 height 14
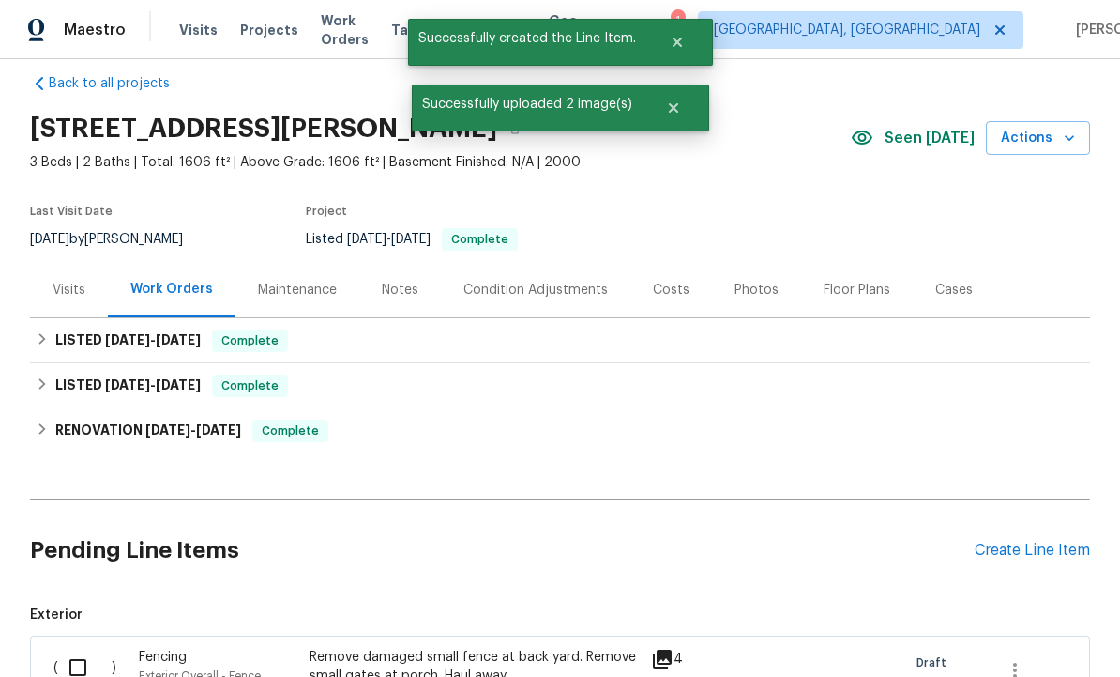
click at [1025, 541] on div "Create Line Item" at bounding box center [1032, 550] width 115 height 18
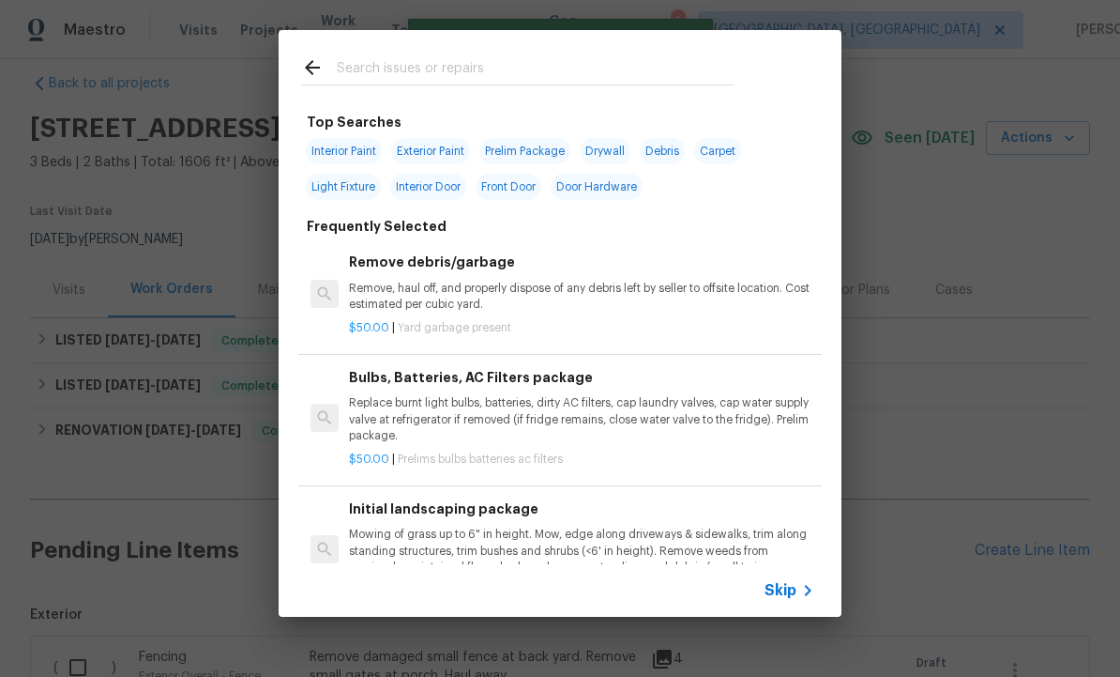
click at [403, 66] on input "text" at bounding box center [536, 70] width 398 height 28
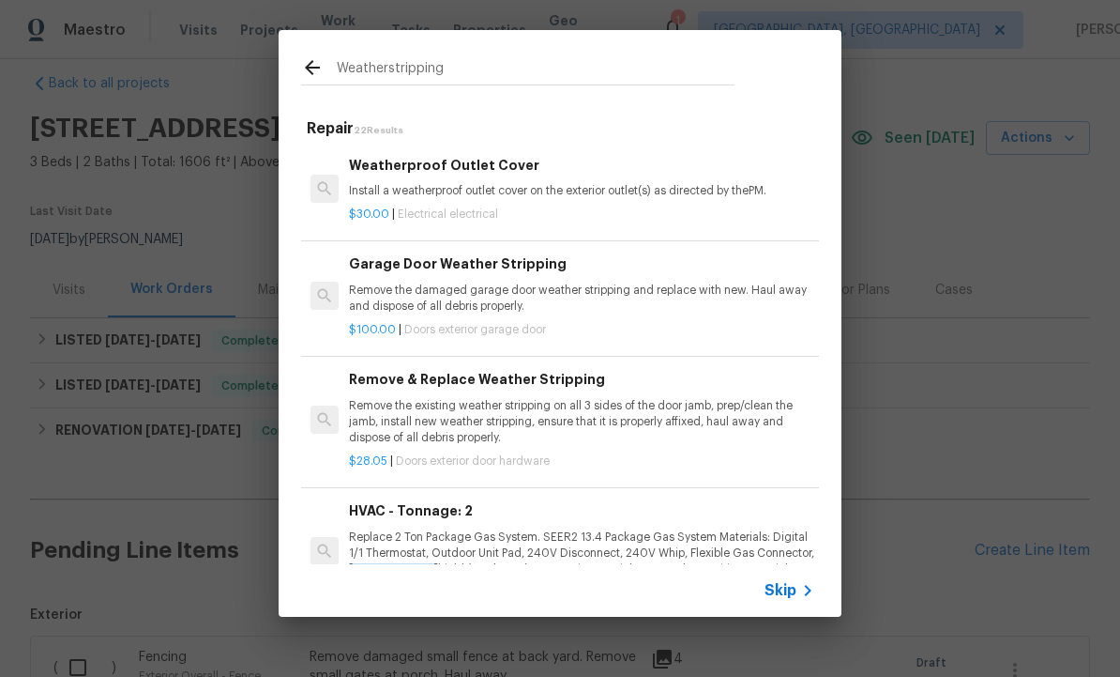
type input "Weatherstripping"
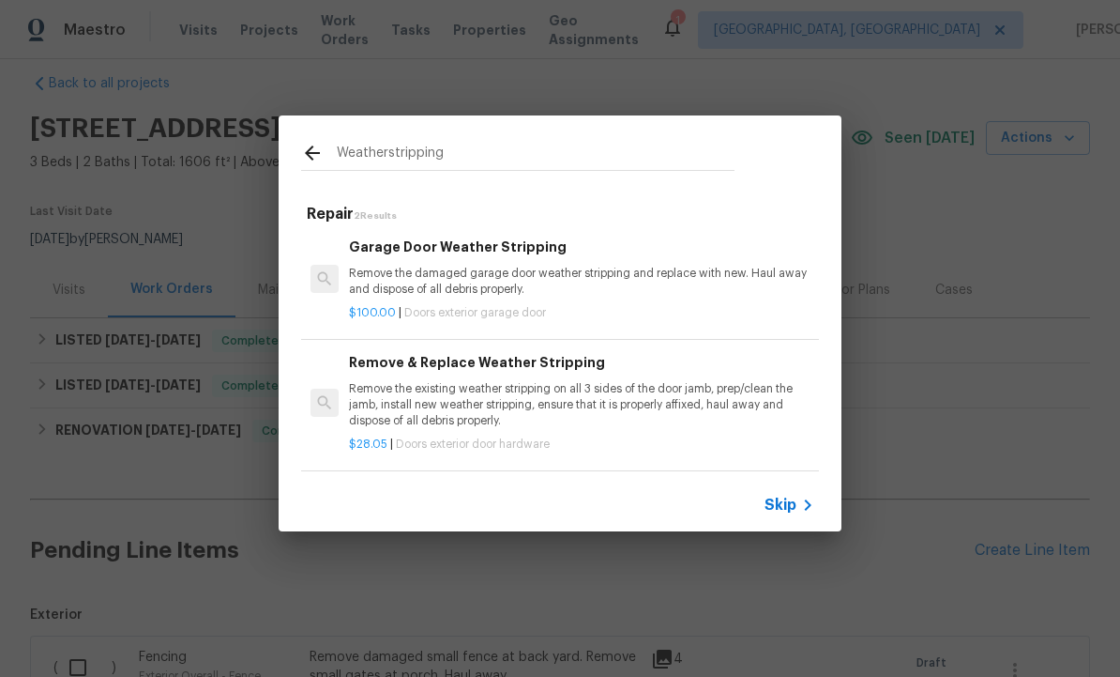
scroll to position [3, 0]
click at [492, 384] on p "Remove the existing weather stripping on all 3 sides of the door jamb, prep/cle…" at bounding box center [581, 405] width 465 height 48
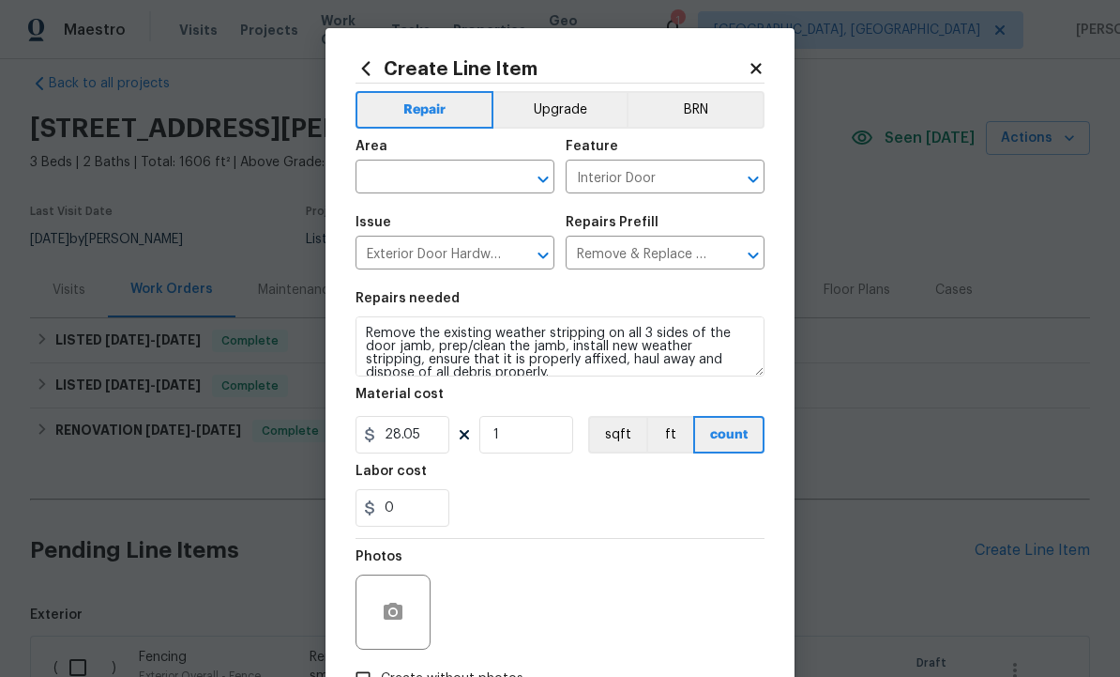
click at [436, 175] on input "text" at bounding box center [429, 178] width 146 height 29
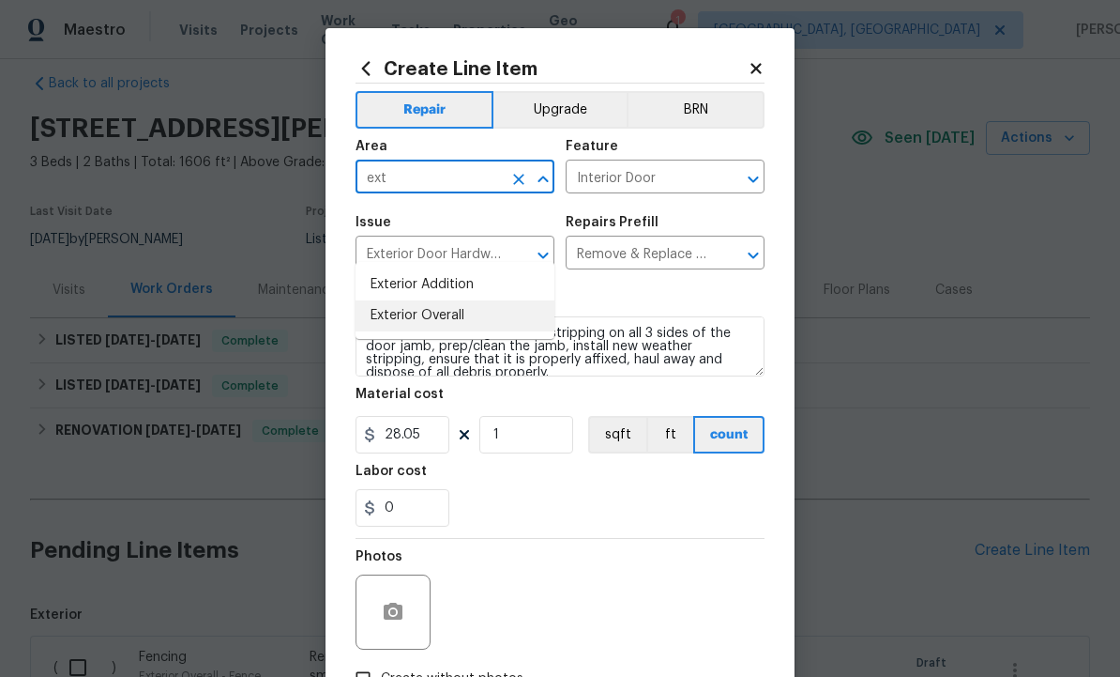
click at [452, 300] on li "Exterior Overall" at bounding box center [455, 315] width 199 height 31
type input "Exterior Overall"
click at [724, 189] on icon "Clear" at bounding box center [729, 179] width 19 height 19
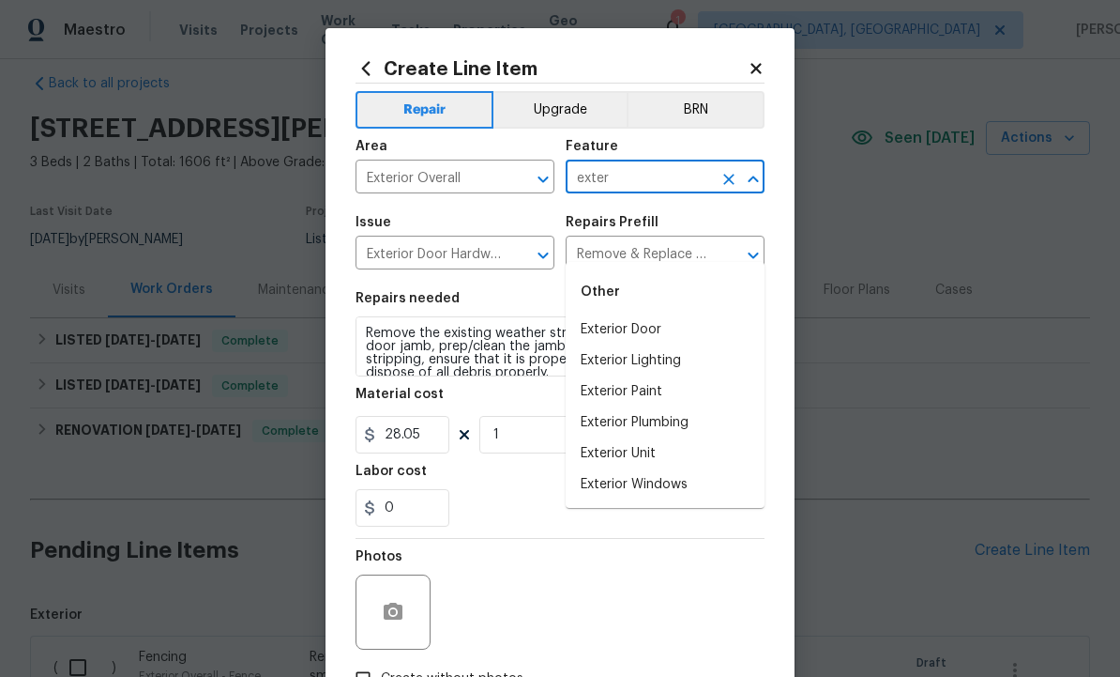
click at [671, 314] on li "Exterior Door" at bounding box center [665, 329] width 199 height 31
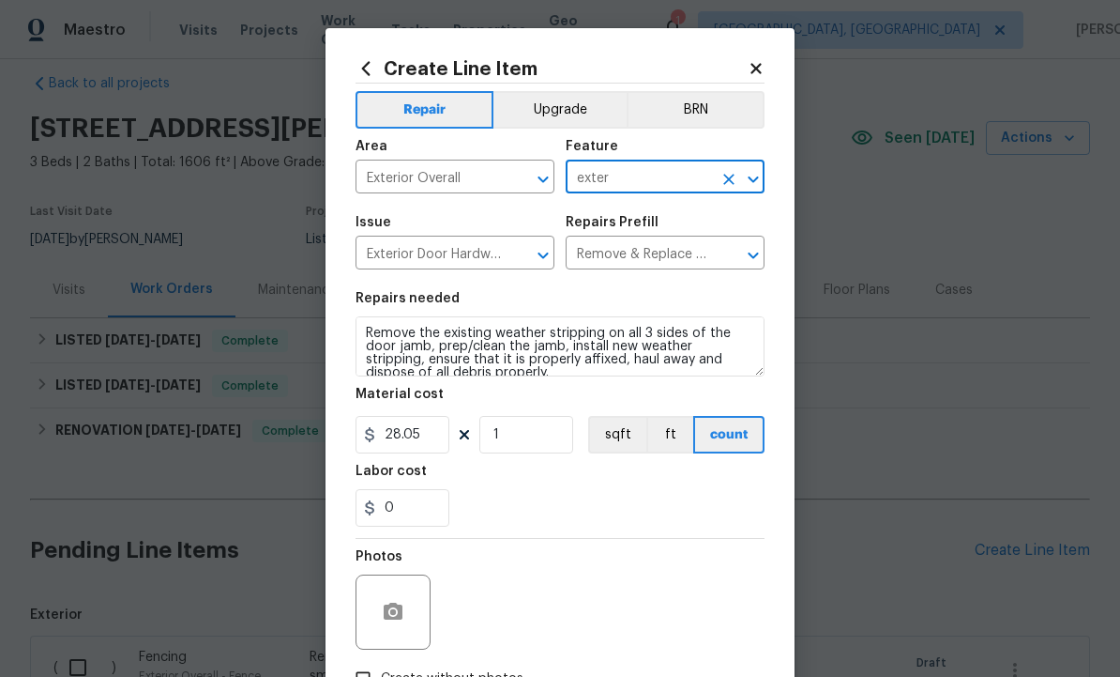
type input "Exterior Door"
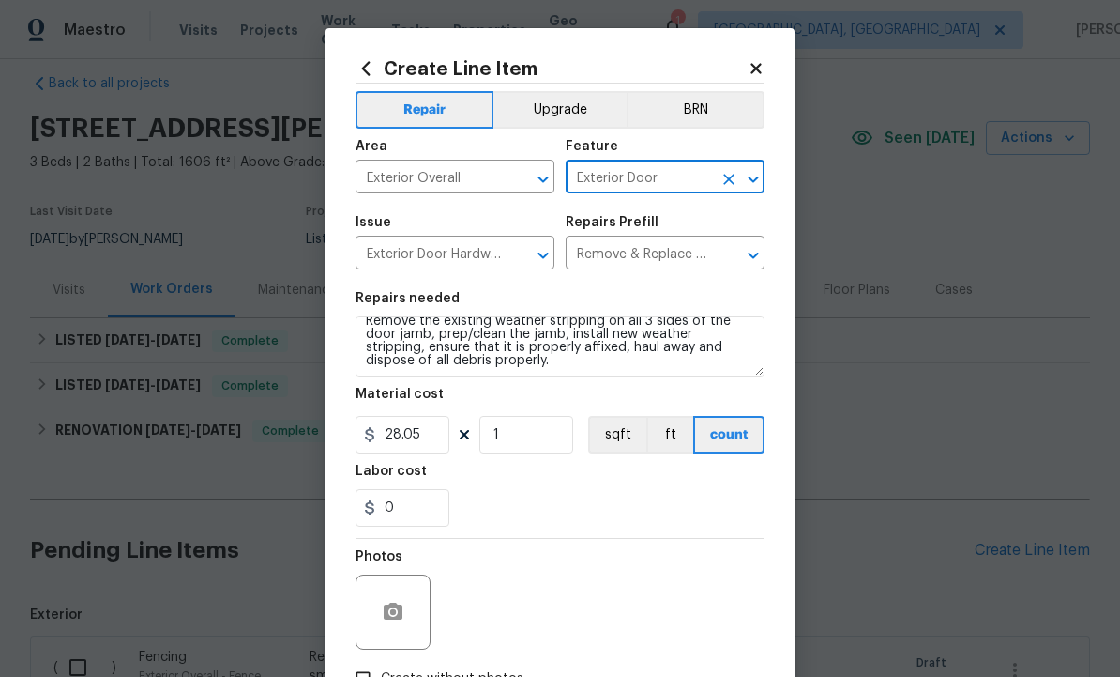
scroll to position [13, 0]
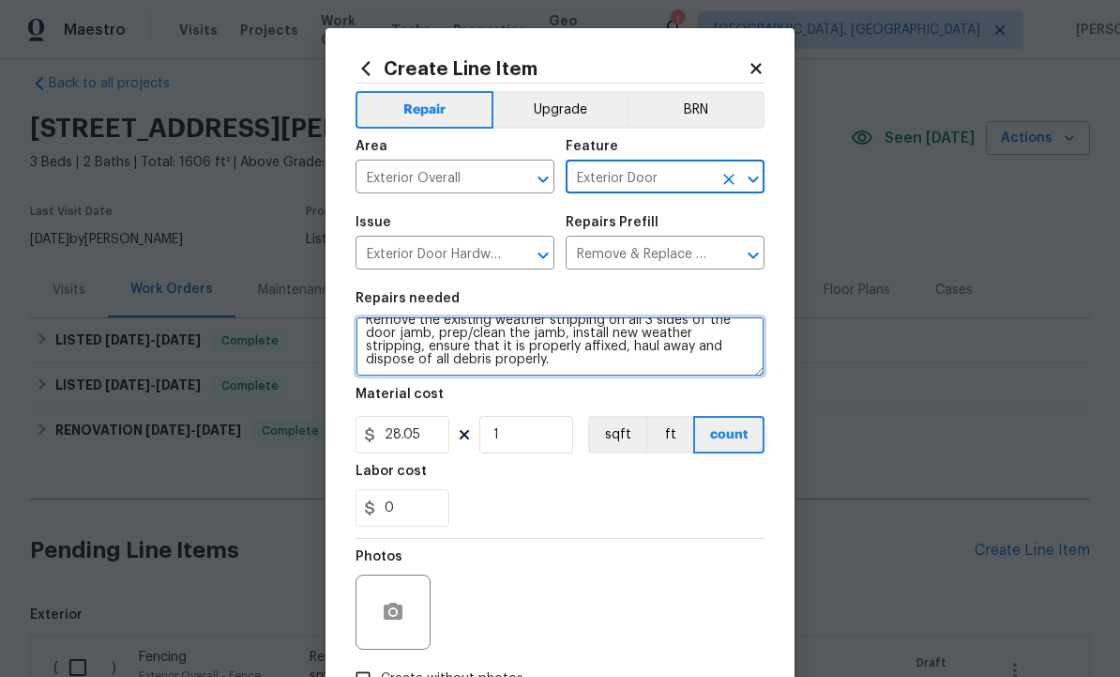
click at [549, 370] on textarea "Remove the existing weather stripping on all 3 sides of the door jamb, prep/cle…" at bounding box center [560, 346] width 409 height 60
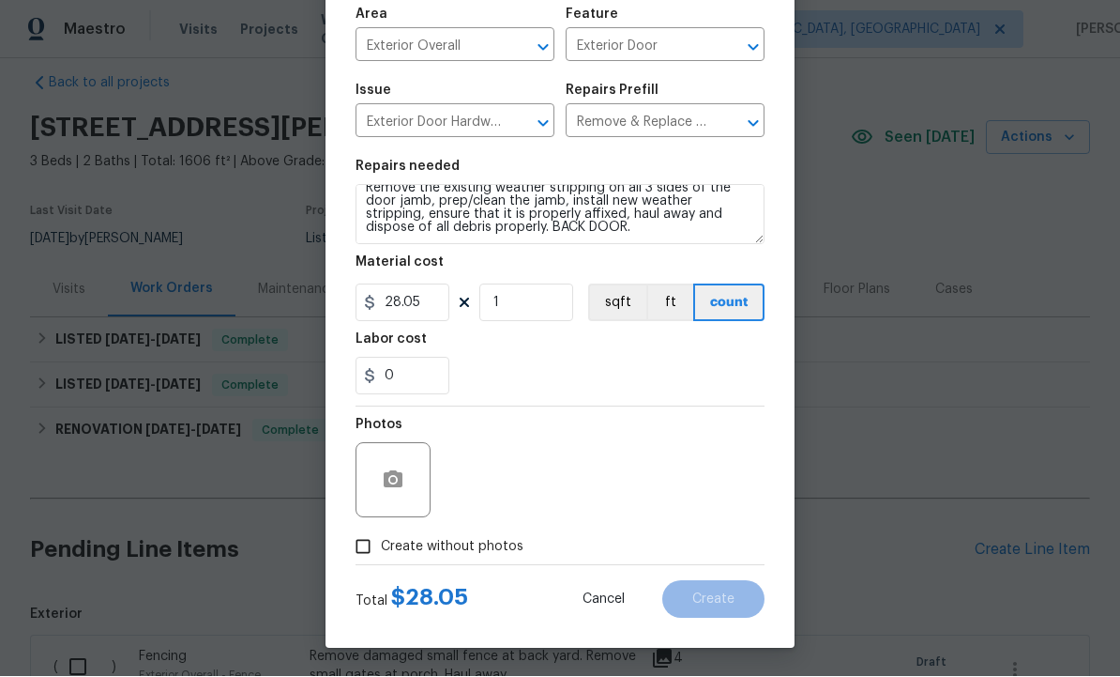
scroll to position [135, 0]
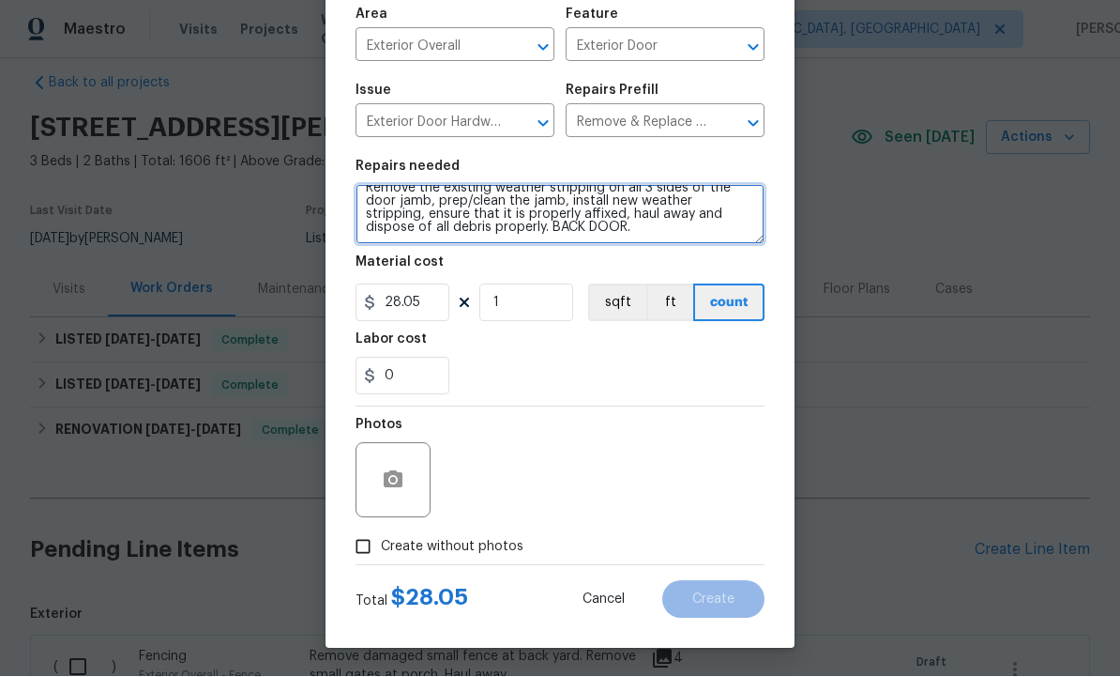
type textarea "Remove the existing weather stripping on all 3 sides of the door jamb, prep/cle…"
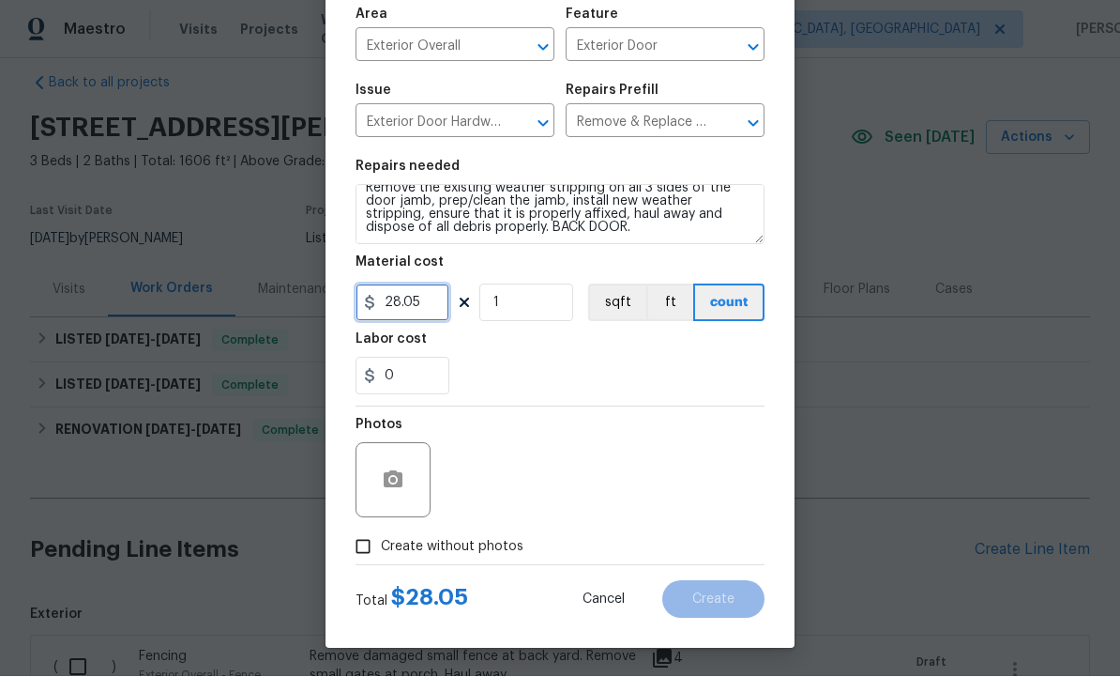
click at [412, 303] on input "28.05" at bounding box center [403, 303] width 94 height 38
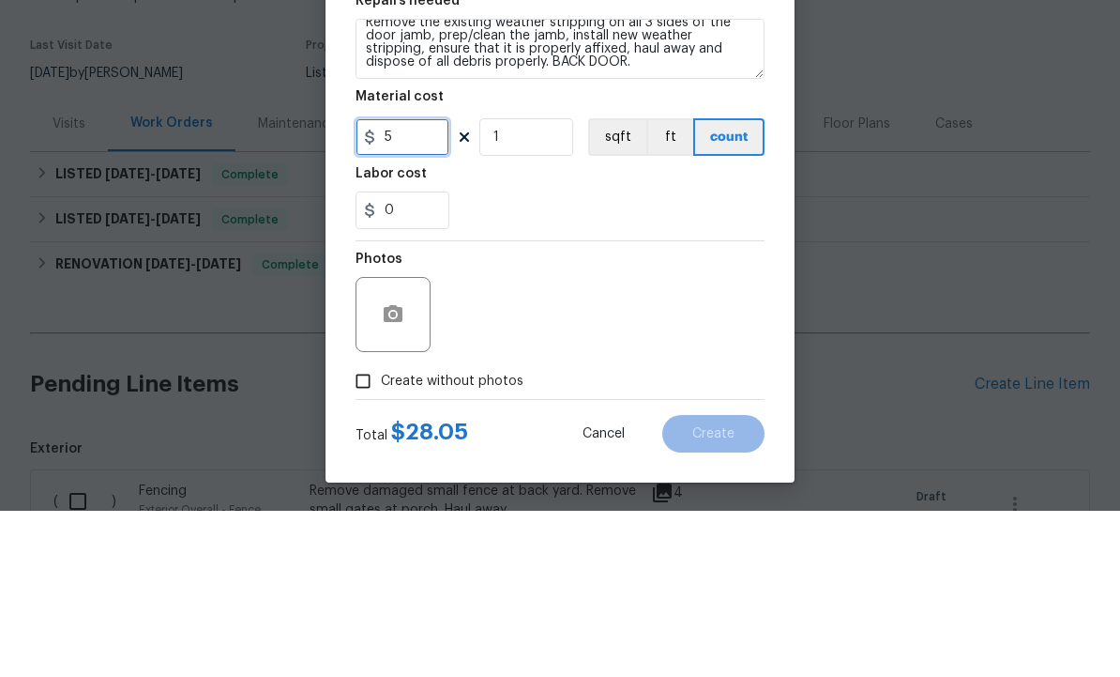
click at [429, 284] on input "5" at bounding box center [403, 303] width 94 height 38
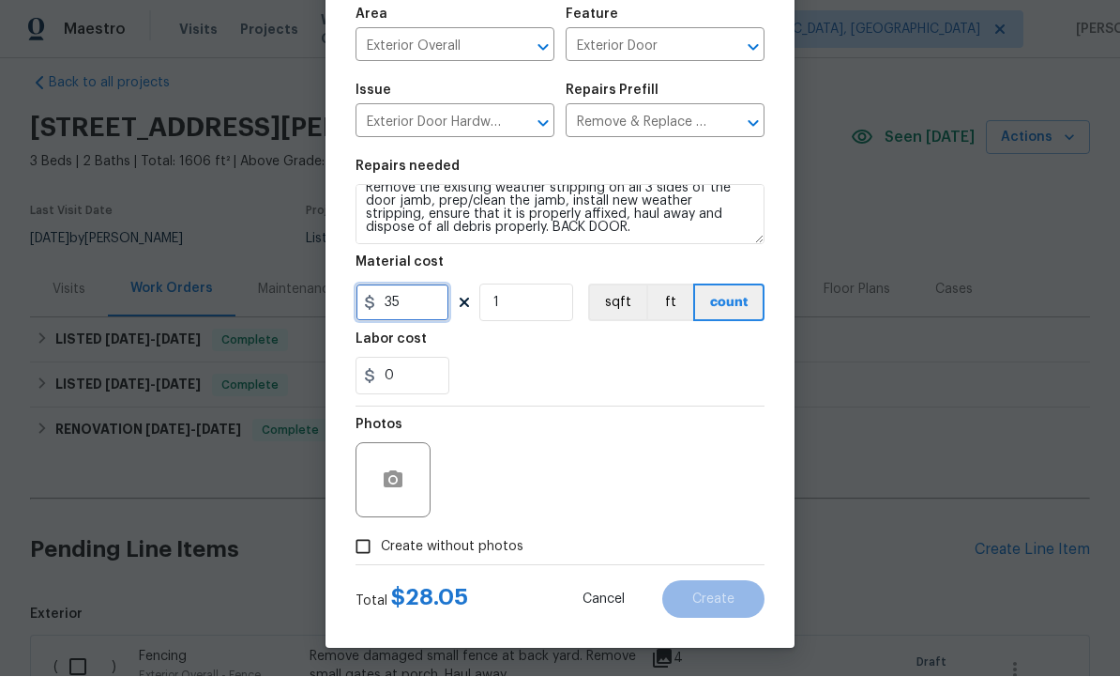
type input "35"
click at [398, 469] on icon "button" at bounding box center [393, 480] width 23 height 23
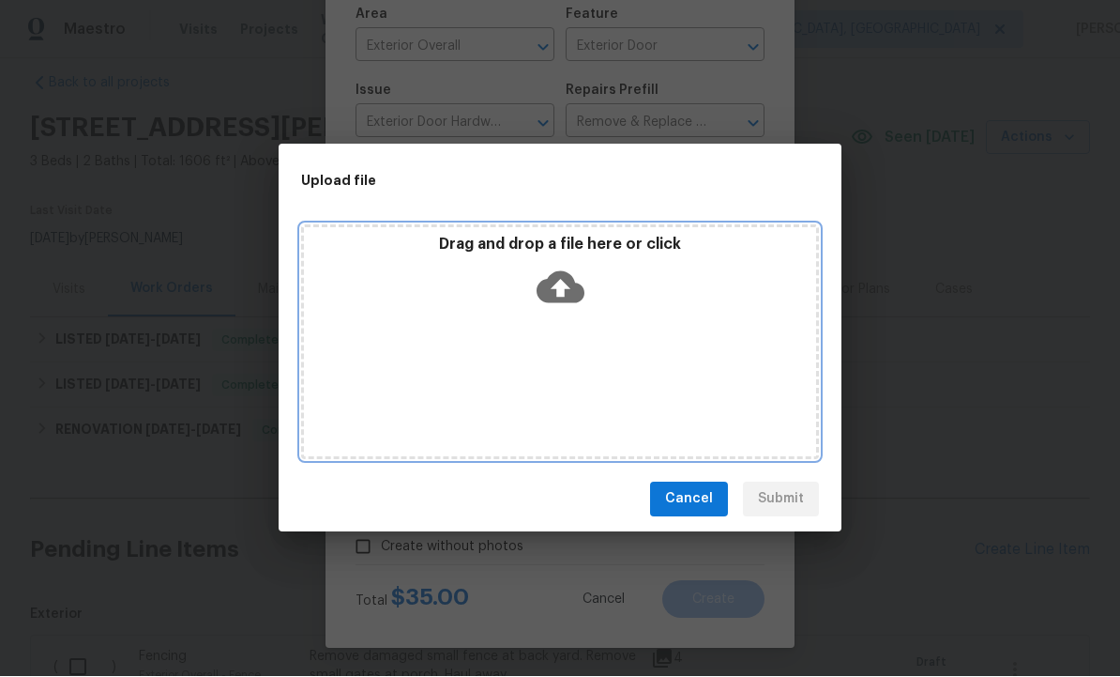
click at [571, 295] on icon at bounding box center [561, 287] width 48 height 32
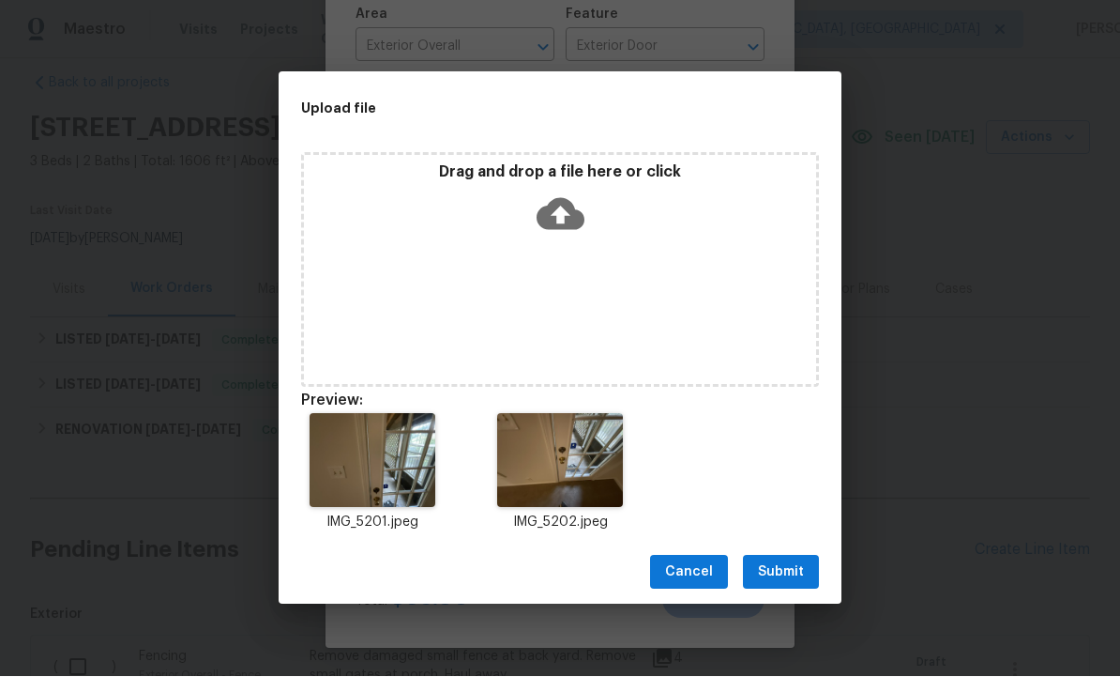
click at [785, 574] on span "Submit" at bounding box center [781, 572] width 46 height 23
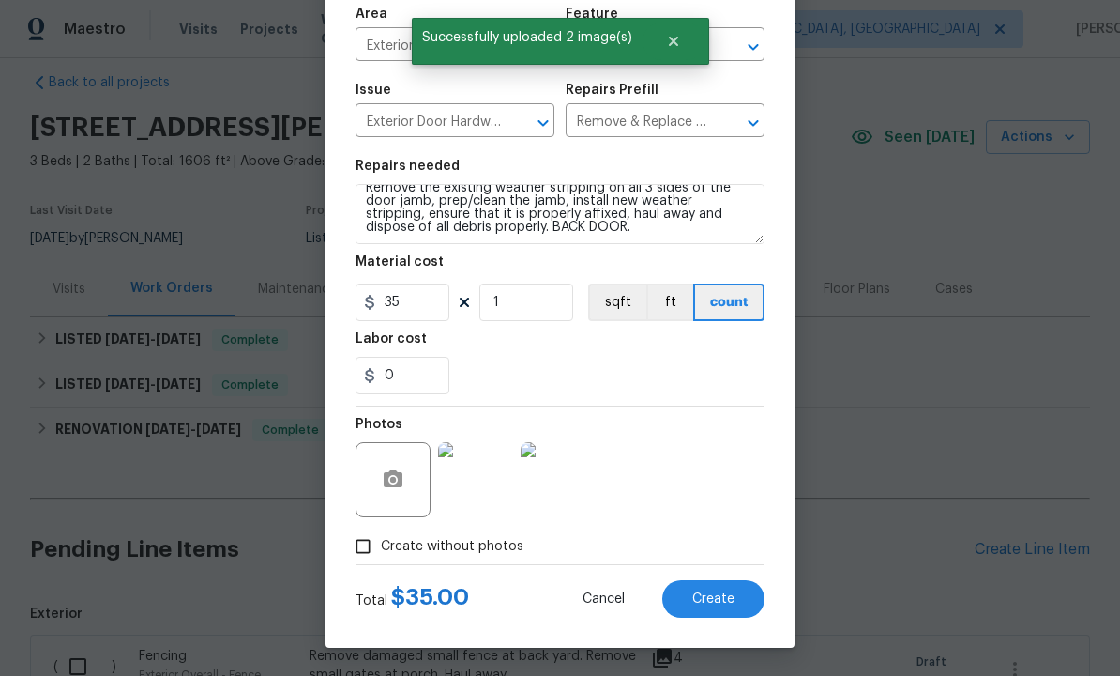
click at [711, 602] on span "Create" at bounding box center [714, 600] width 42 height 14
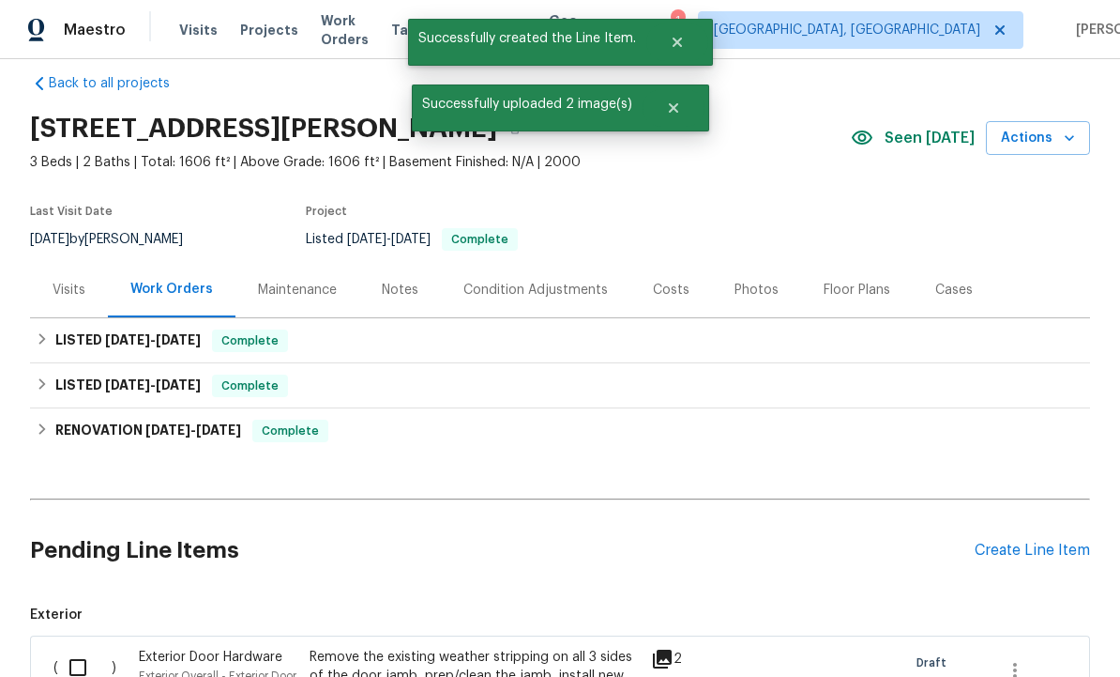
click at [1020, 541] on div "Create Line Item" at bounding box center [1032, 550] width 115 height 18
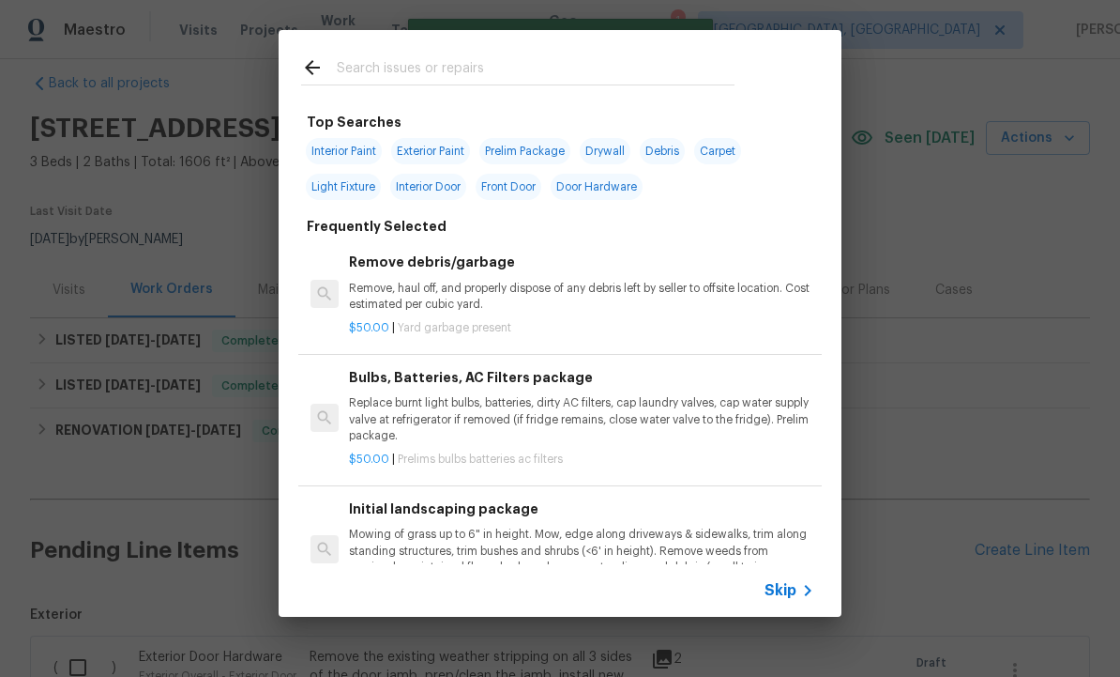
click at [421, 70] on input "text" at bounding box center [536, 70] width 398 height 28
type input "Plumbing"
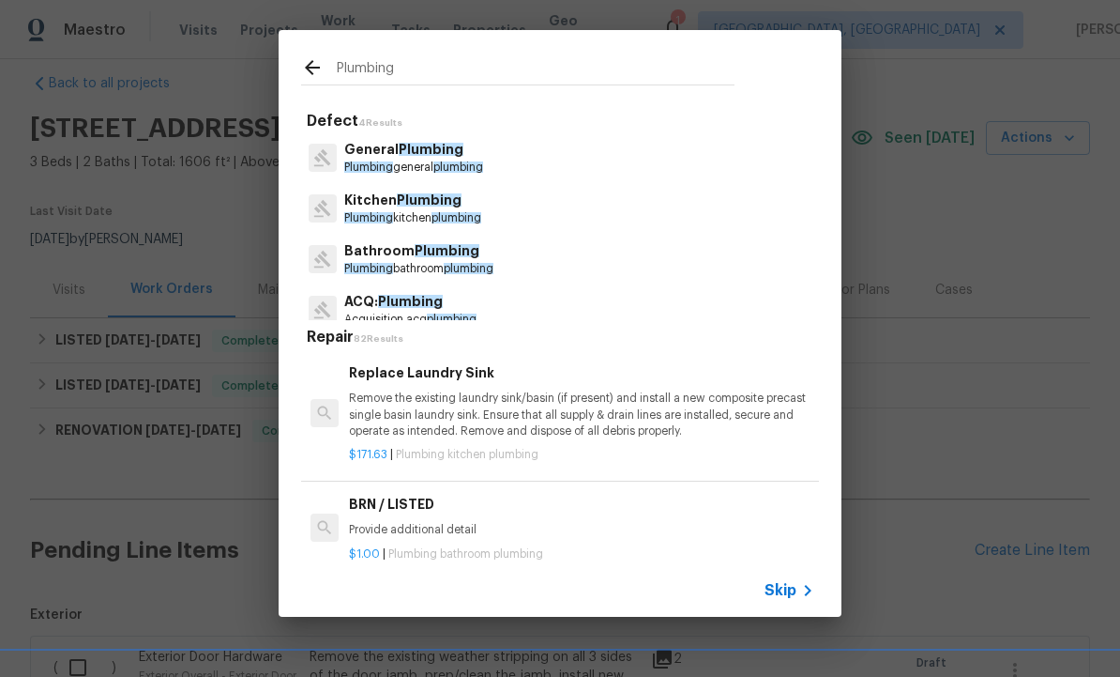
click at [442, 258] on p "Bathroom Plumbing" at bounding box center [418, 251] width 149 height 20
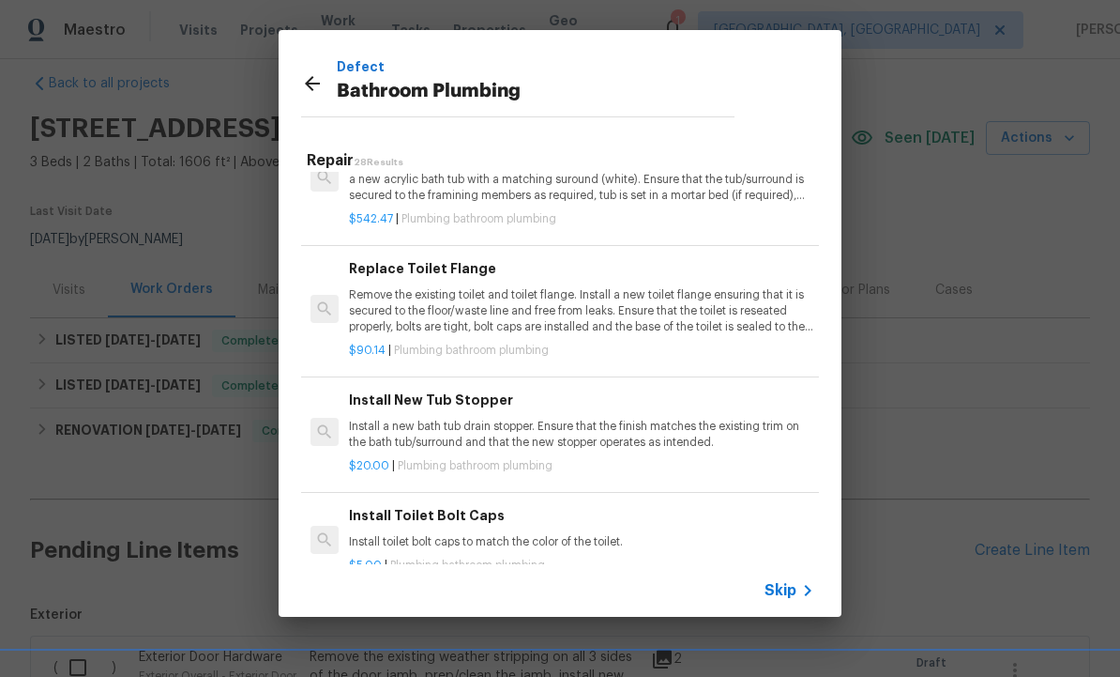
scroll to position [1321, 0]
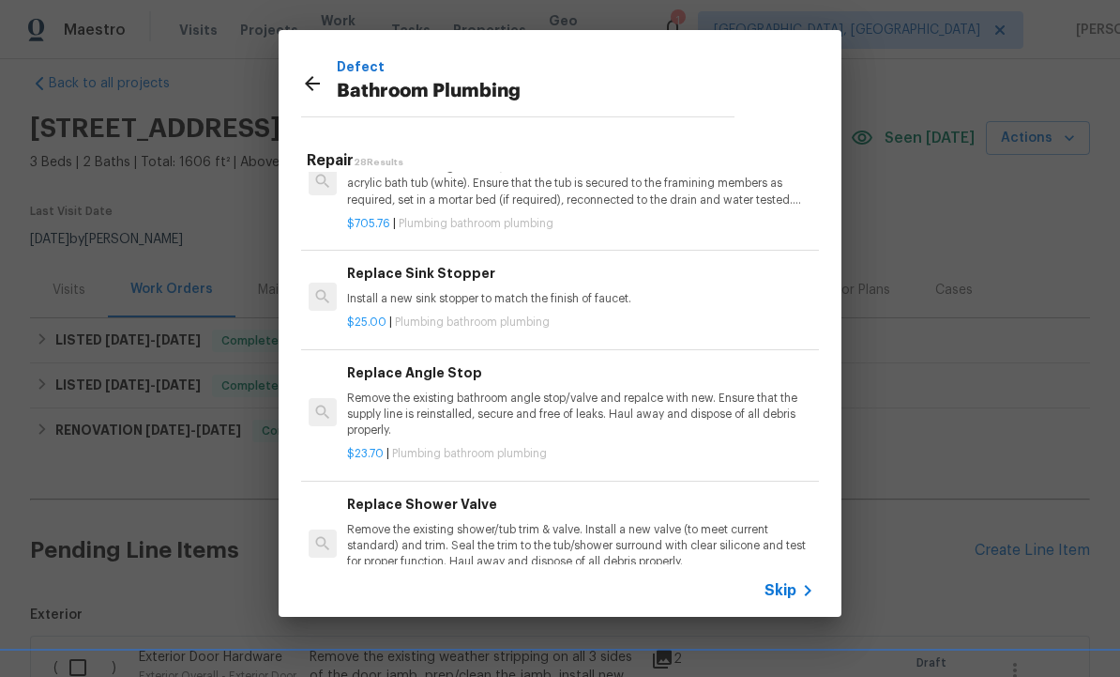
click at [321, 84] on icon at bounding box center [312, 83] width 23 height 23
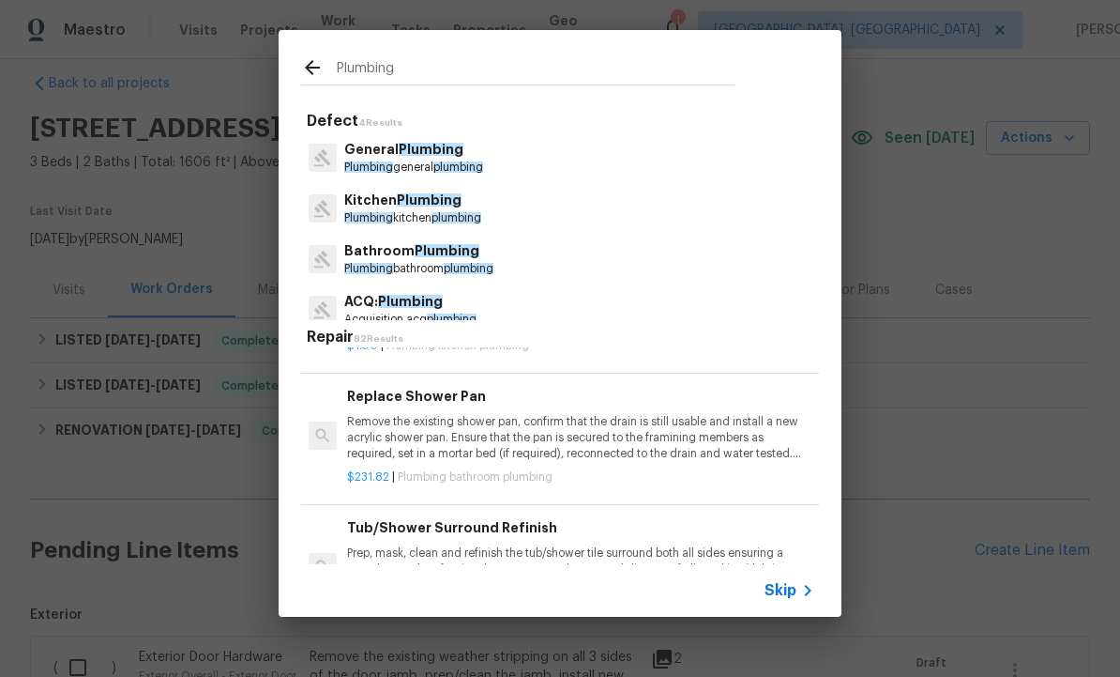
click at [390, 67] on input "Plumbing" at bounding box center [536, 70] width 398 height 28
type input "P"
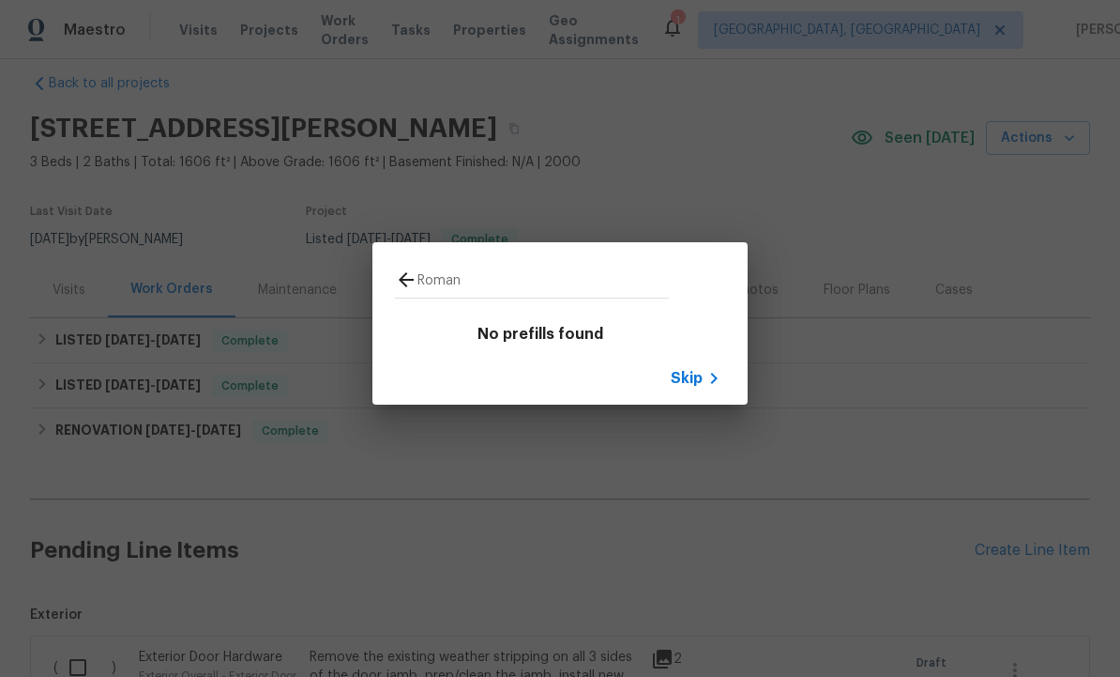
click at [441, 269] on input "Roman" at bounding box center [543, 282] width 251 height 28
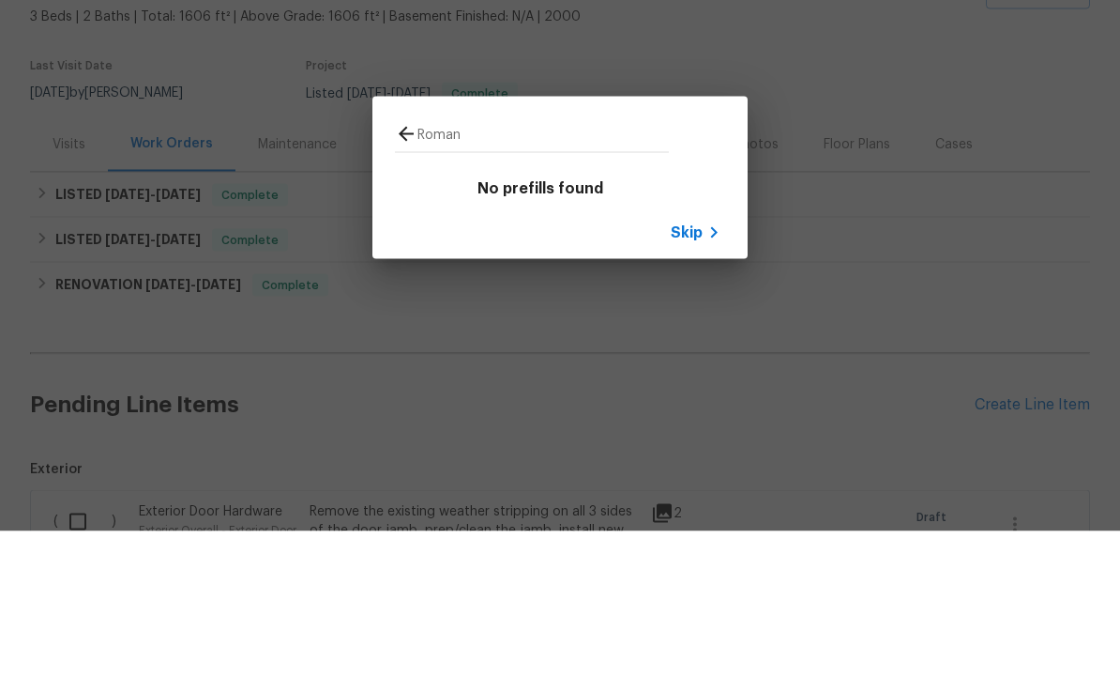
click at [505, 268] on input "Roman" at bounding box center [543, 282] width 251 height 28
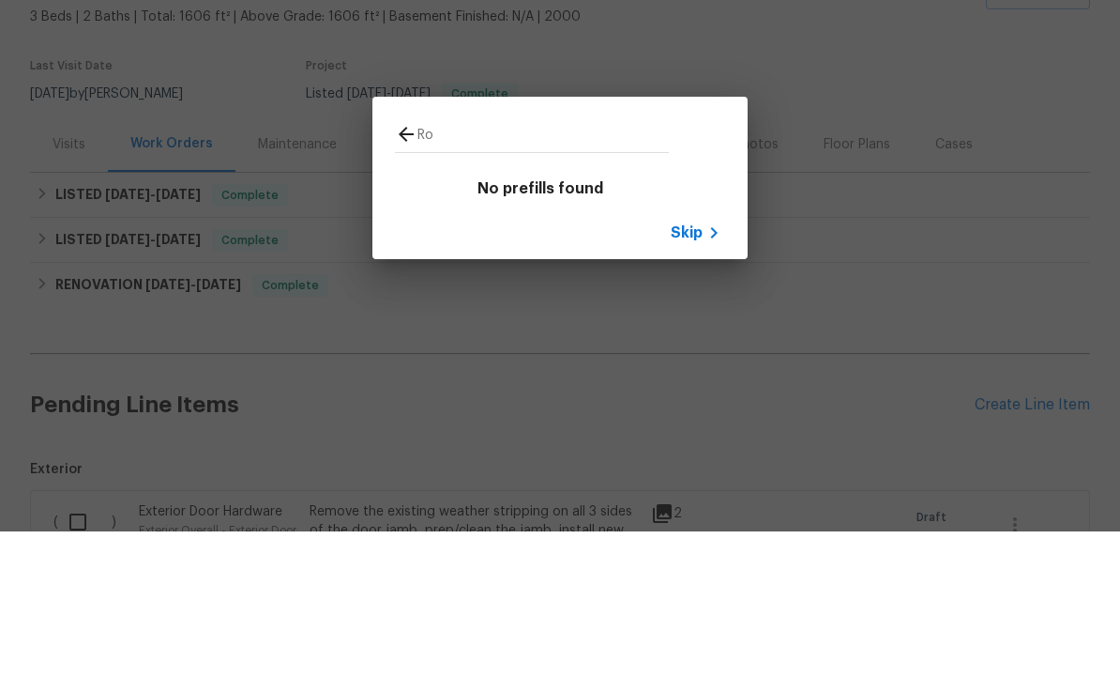
type input "R"
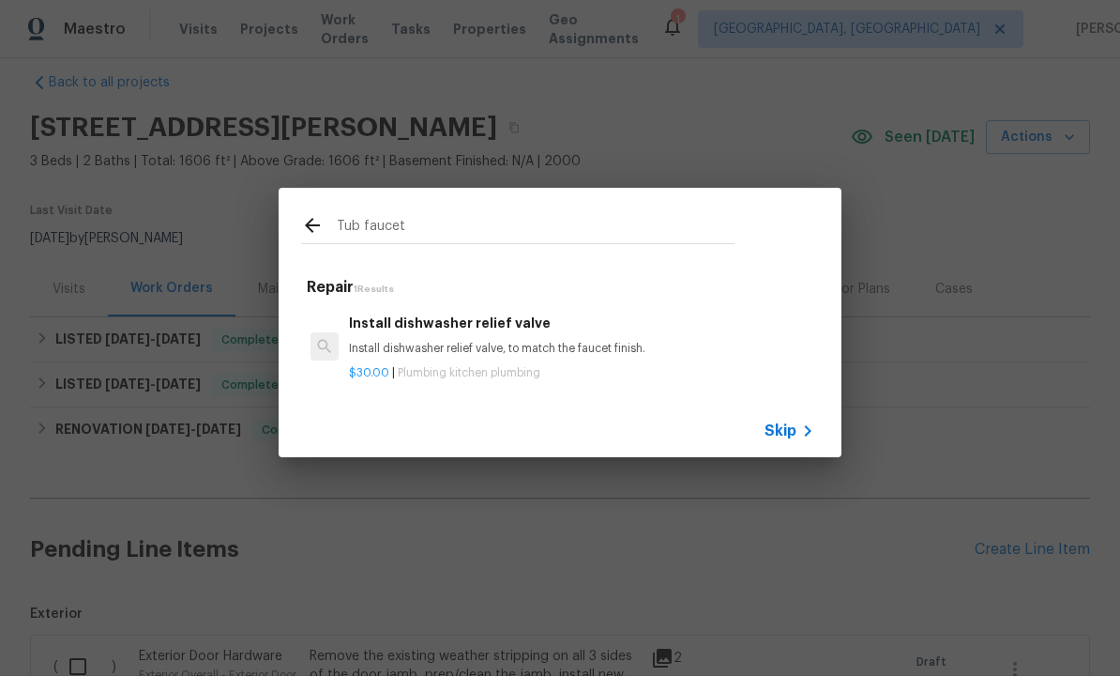
click at [436, 216] on input "Tub faucet" at bounding box center [536, 229] width 398 height 28
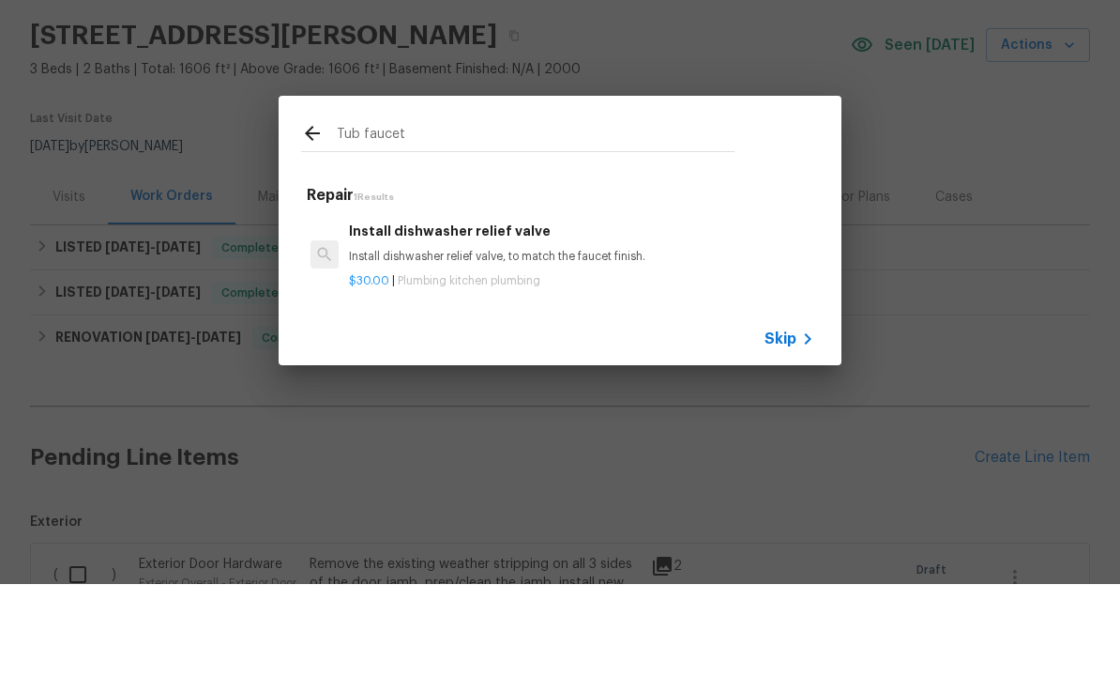
click at [444, 215] on input "Tub faucet" at bounding box center [536, 229] width 398 height 28
type input "T"
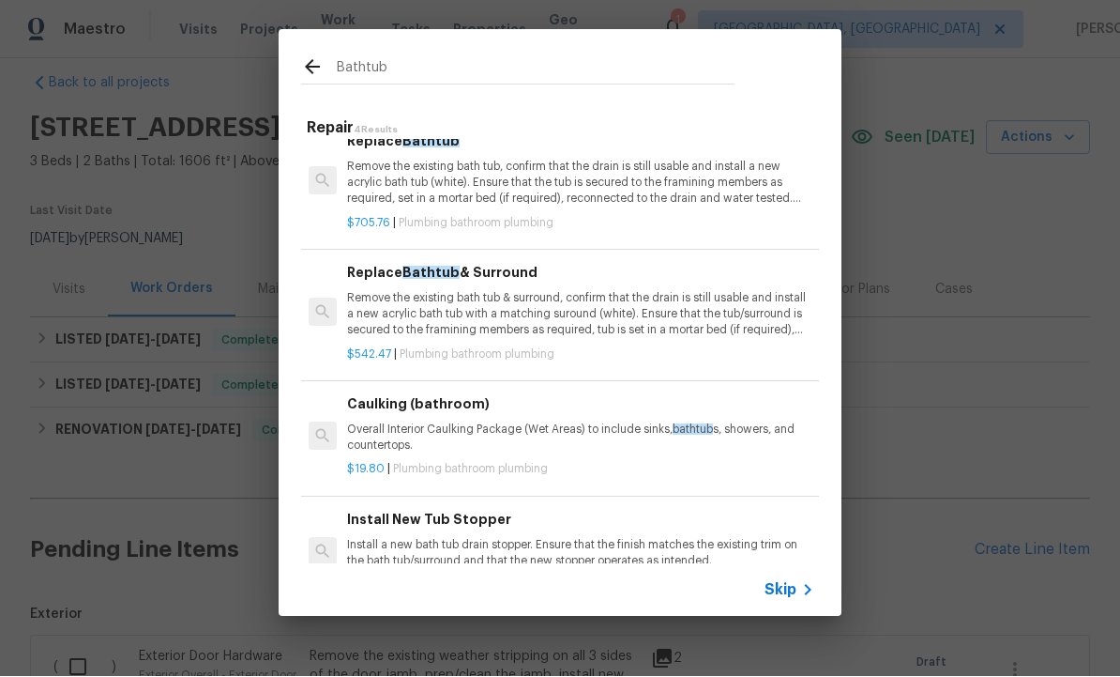
scroll to position [0, 0]
click at [440, 70] on input "Bathtub" at bounding box center [536, 70] width 398 height 28
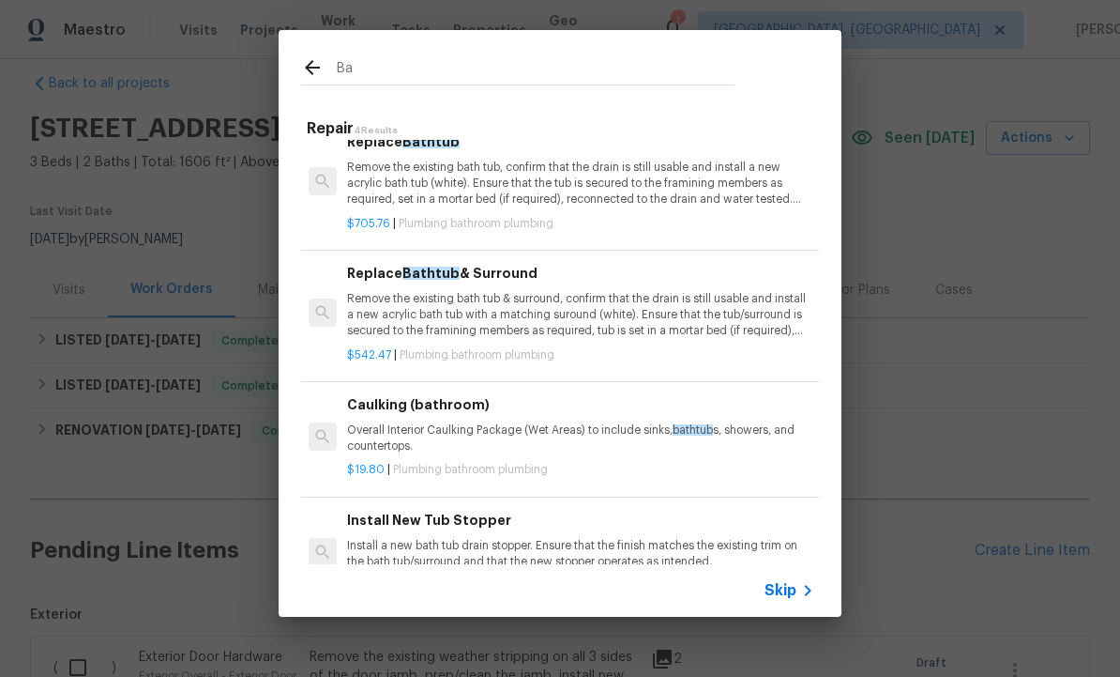
type input "B"
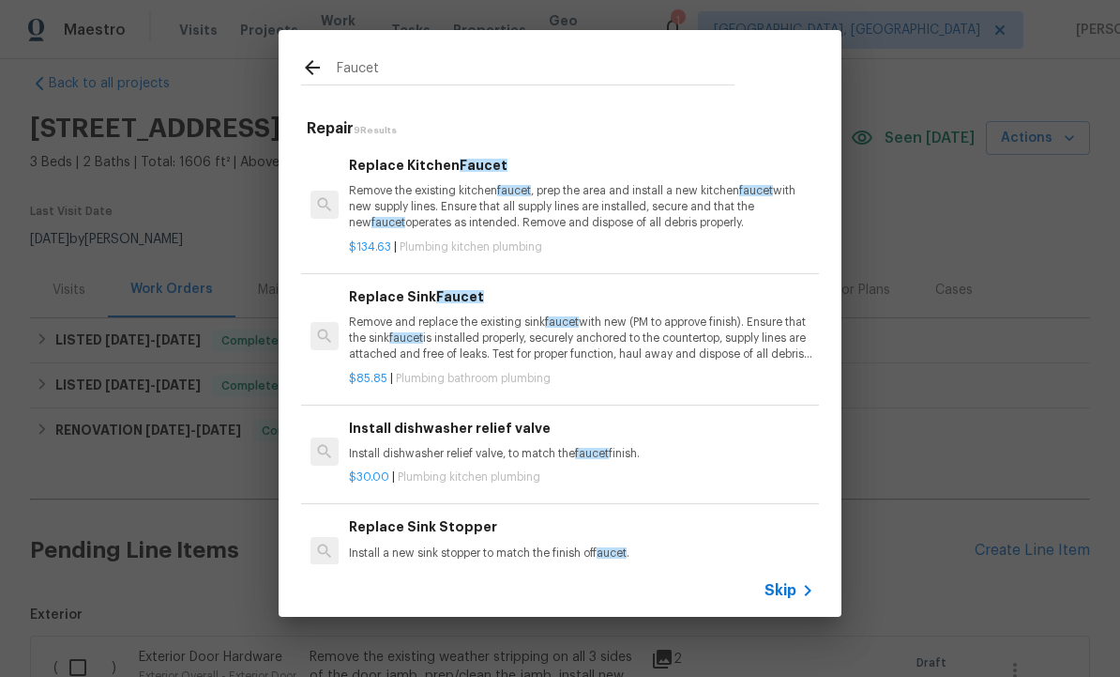
scroll to position [-1, 0]
click at [423, 67] on input "Faucet" at bounding box center [536, 70] width 398 height 28
type input "F"
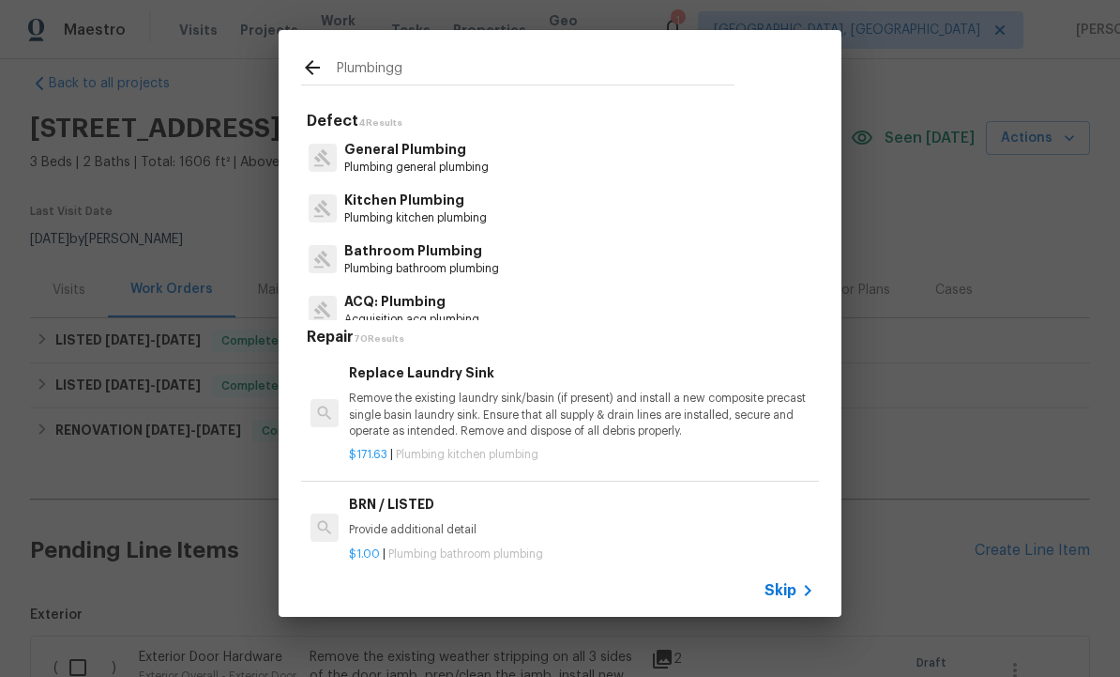
type input "Plumbing"
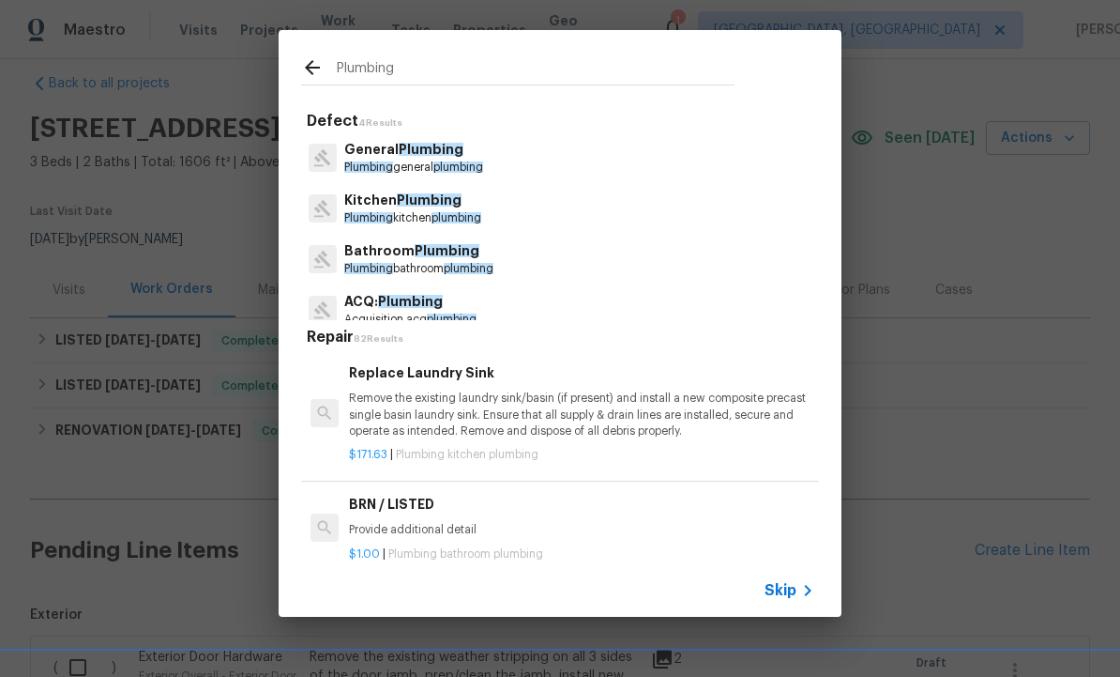
click at [436, 253] on span "Plumbing" at bounding box center [447, 250] width 65 height 13
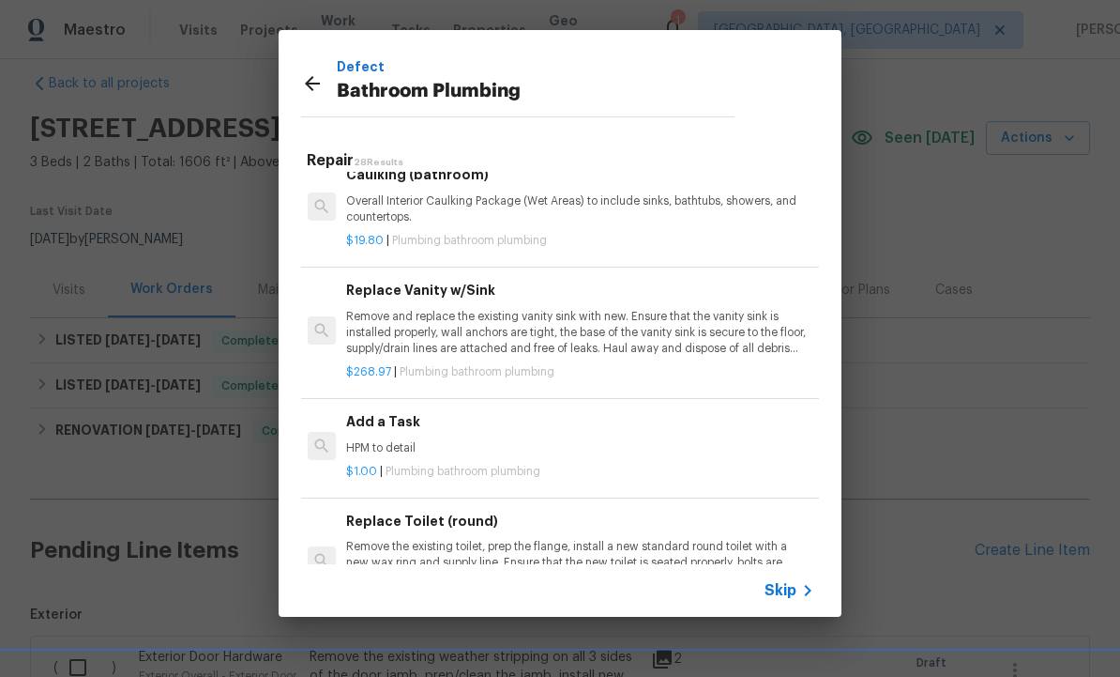
scroll to position [2736, 3]
click at [391, 410] on h6 "Add a Task" at bounding box center [578, 420] width 465 height 21
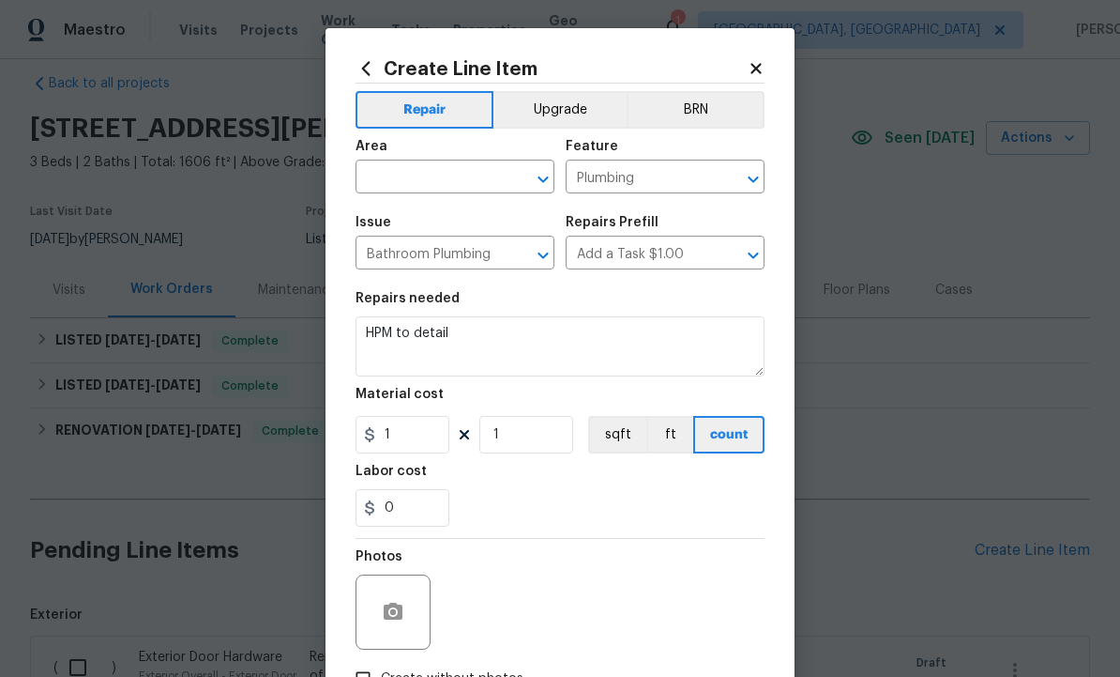
click at [434, 173] on input "text" at bounding box center [429, 178] width 146 height 29
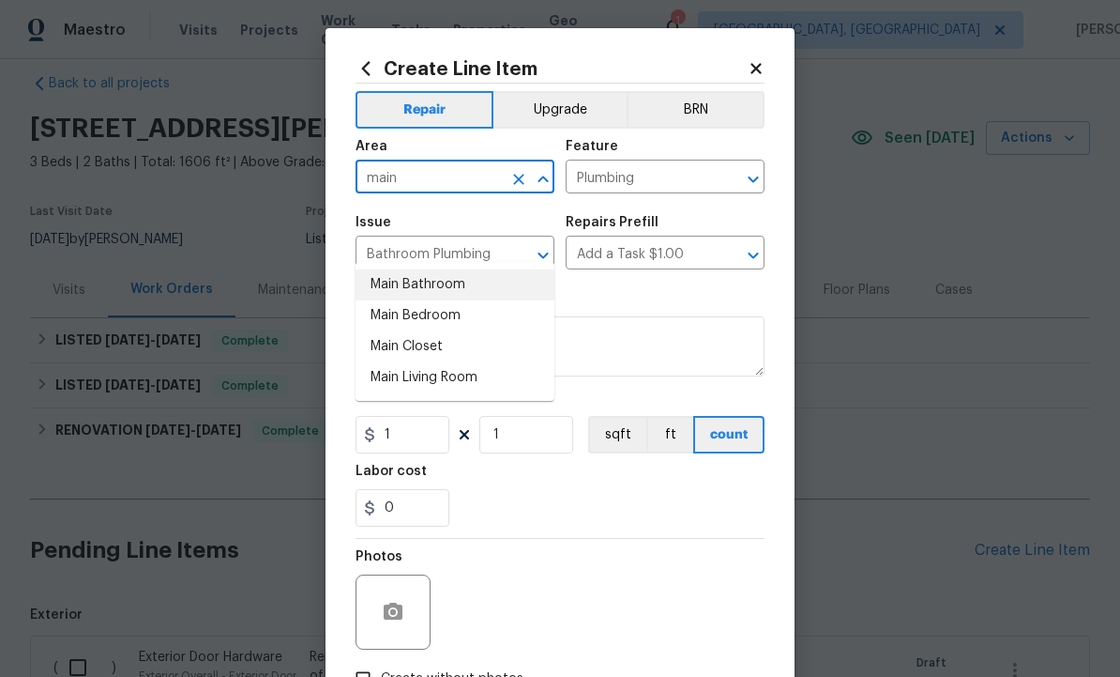
click at [431, 269] on li "Main Bathroom" at bounding box center [455, 284] width 199 height 31
type input "Main Bathroom"
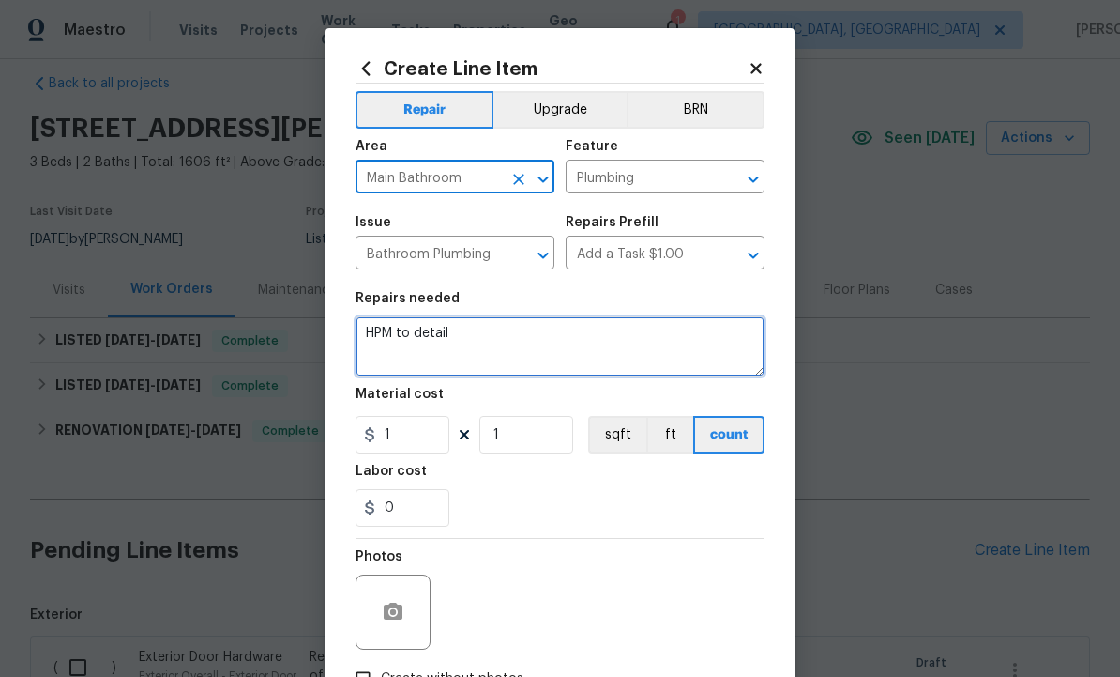
click at [506, 343] on textarea "HPM to detail" at bounding box center [560, 346] width 409 height 60
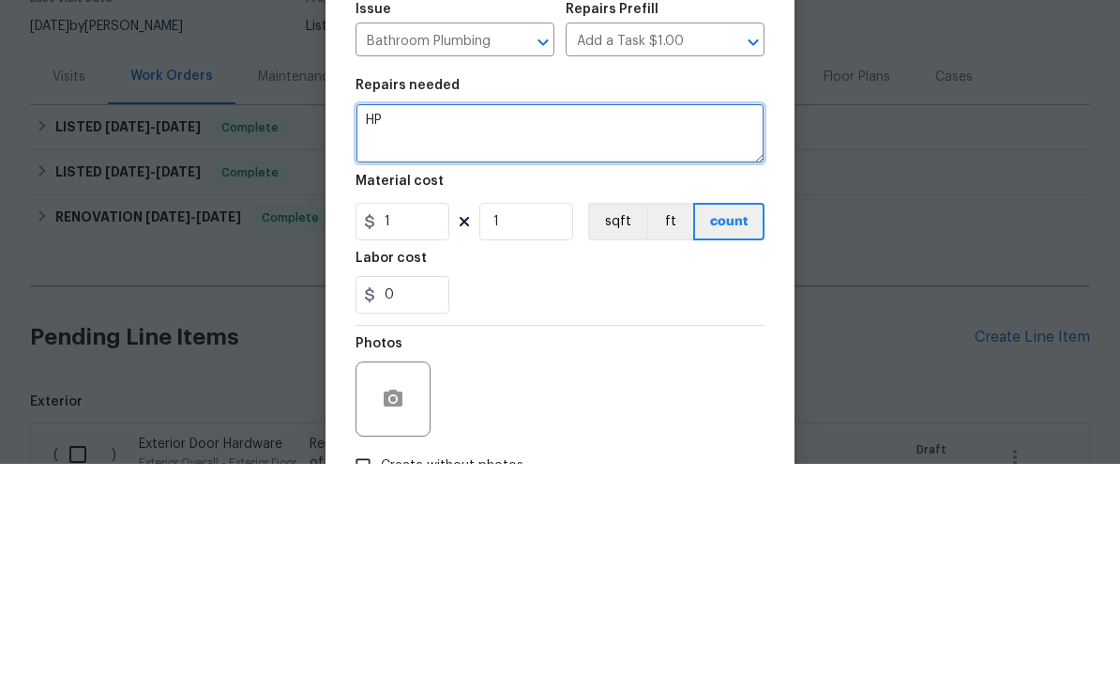
type textarea "H"
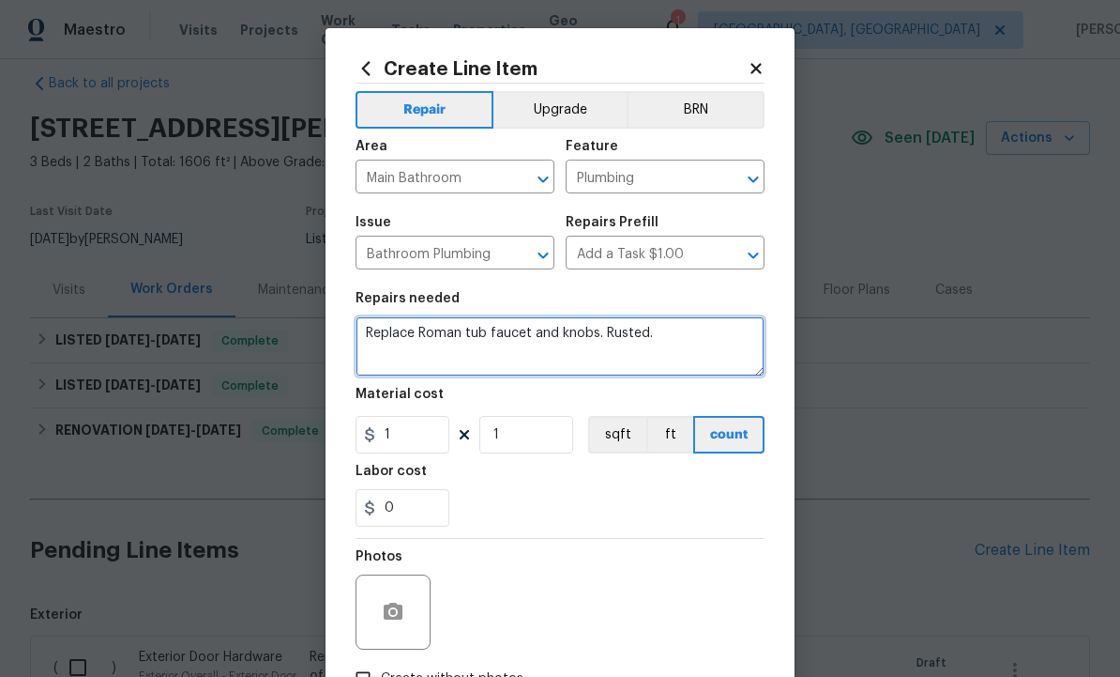
type textarea "Replace Roman tub faucet and knobs. Rusted."
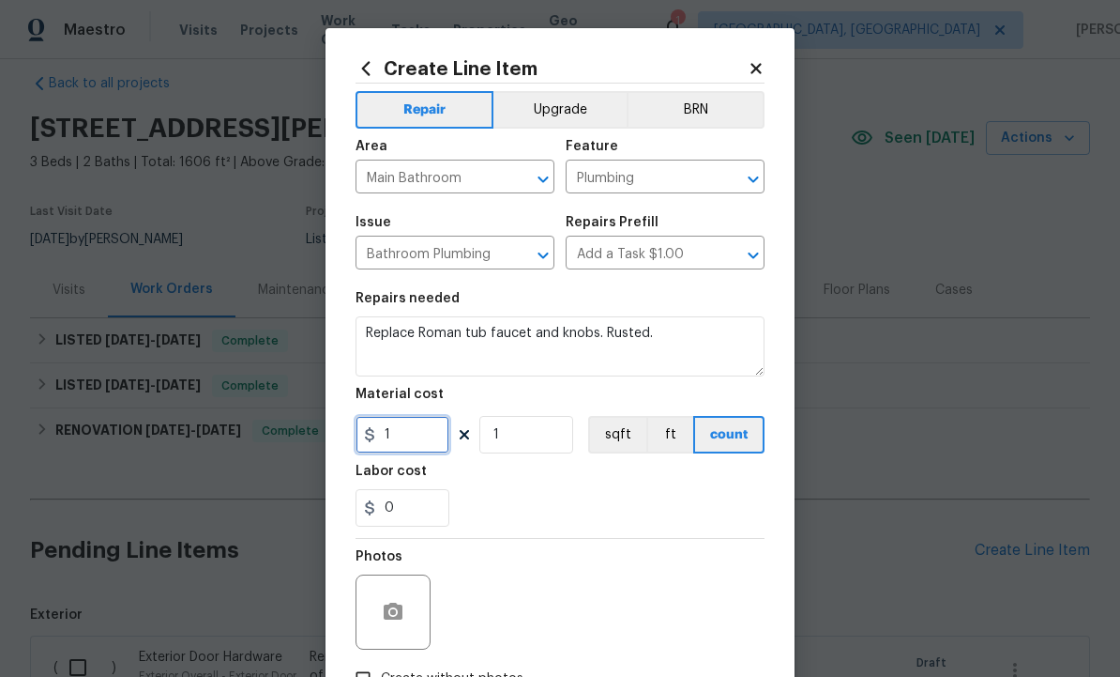
click at [420, 433] on input "1" at bounding box center [403, 435] width 94 height 38
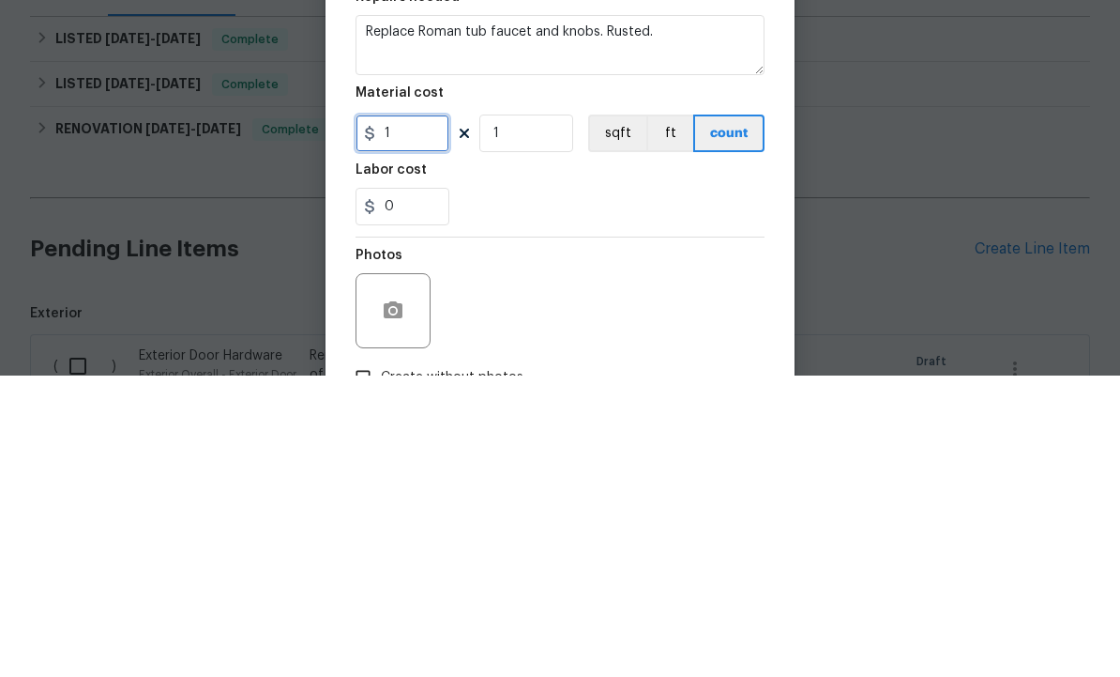
type input "0"
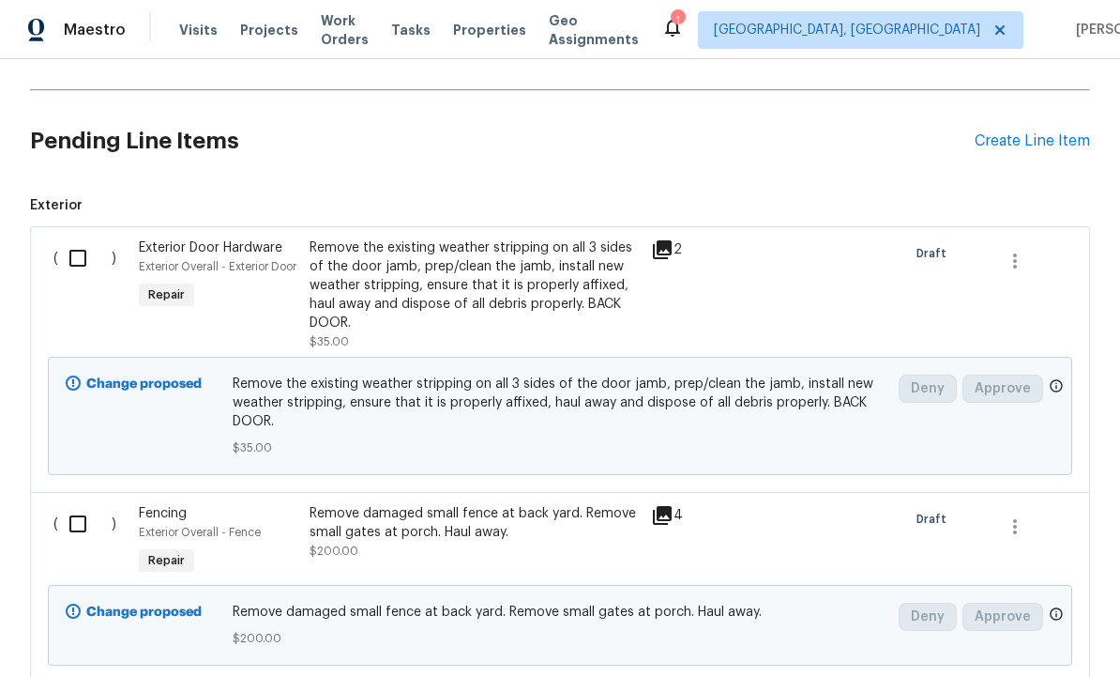
scroll to position [419, 0]
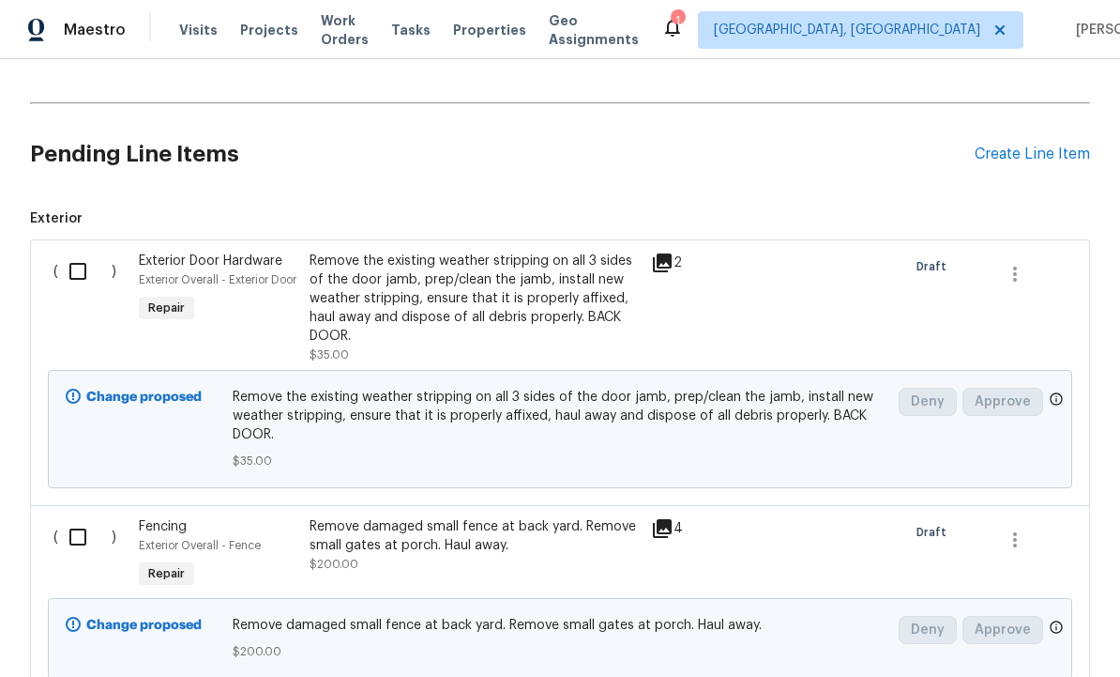
click at [1028, 160] on div "Create Line Item" at bounding box center [1032, 154] width 115 height 18
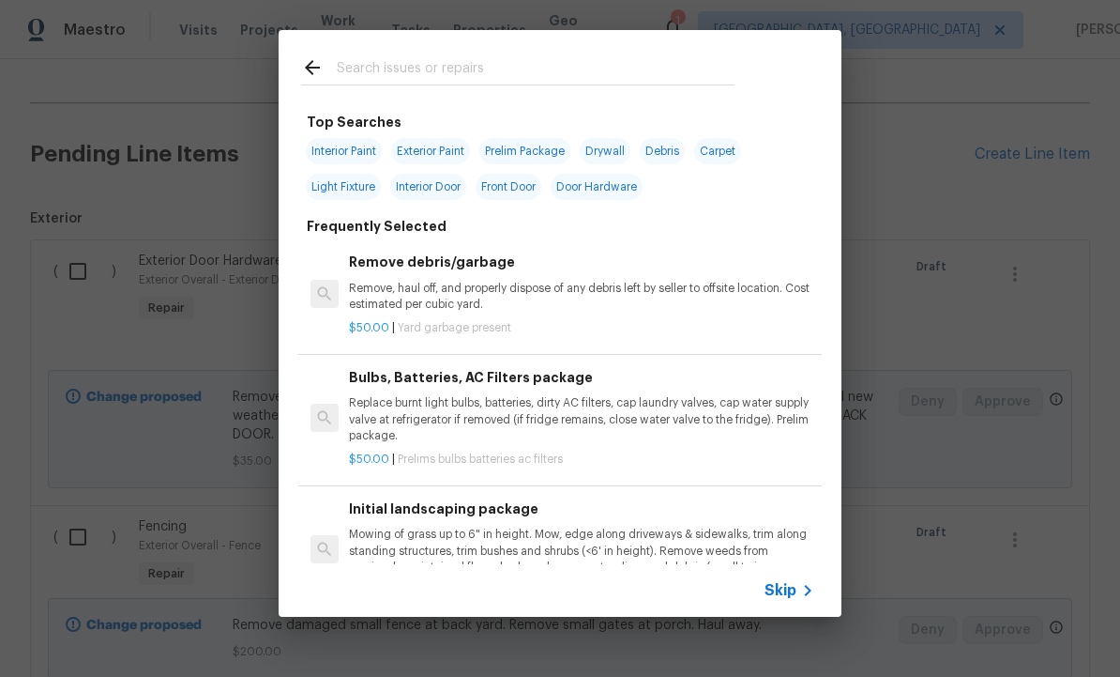
click at [402, 65] on input "text" at bounding box center [536, 70] width 398 height 28
type input "Plumbing"
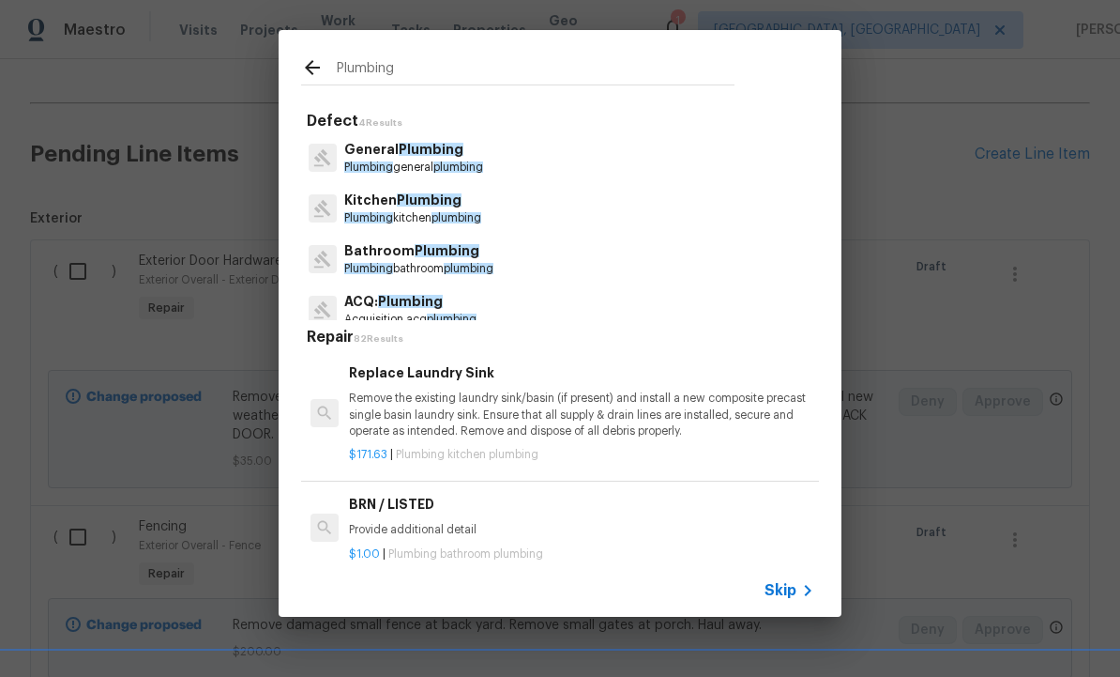
click at [435, 253] on span "Plumbing" at bounding box center [447, 250] width 65 height 13
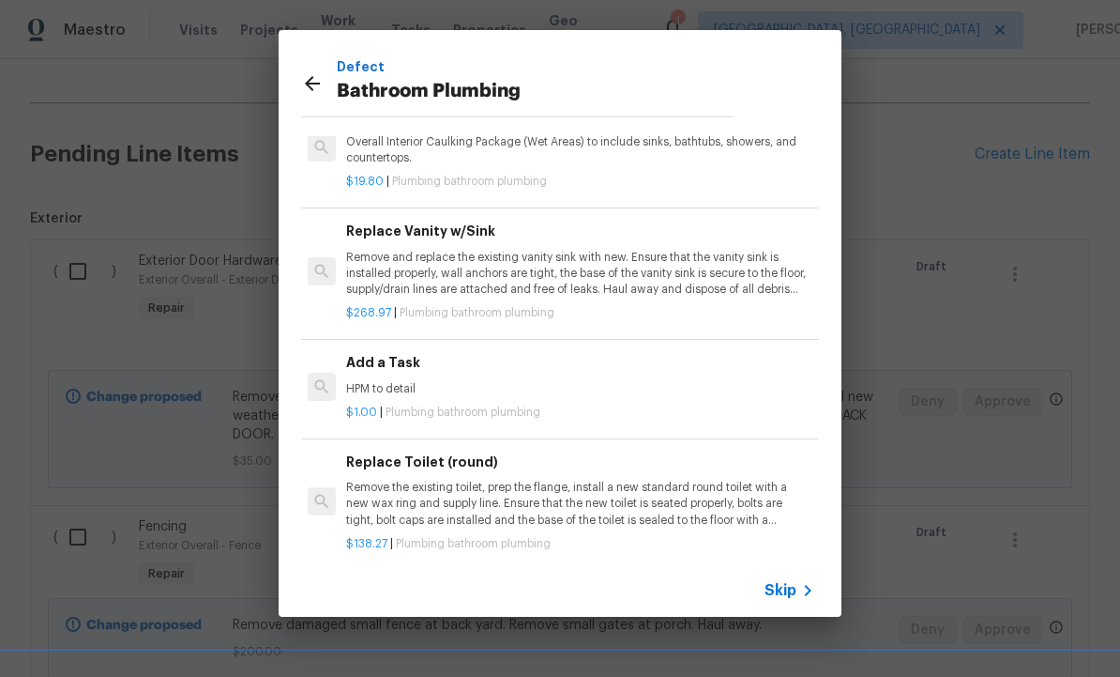
scroll to position [2709, 3]
click at [399, 358] on div "Add a Task HPM to detail" at bounding box center [578, 376] width 465 height 45
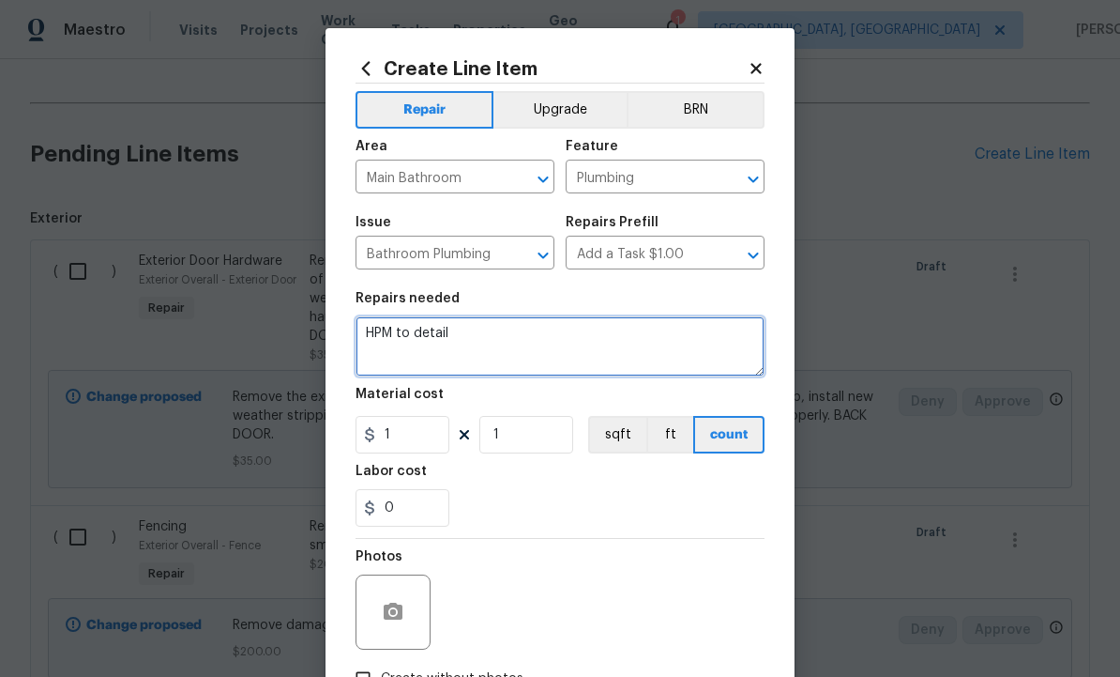
click at [521, 337] on textarea "HPM to detail" at bounding box center [560, 346] width 409 height 60
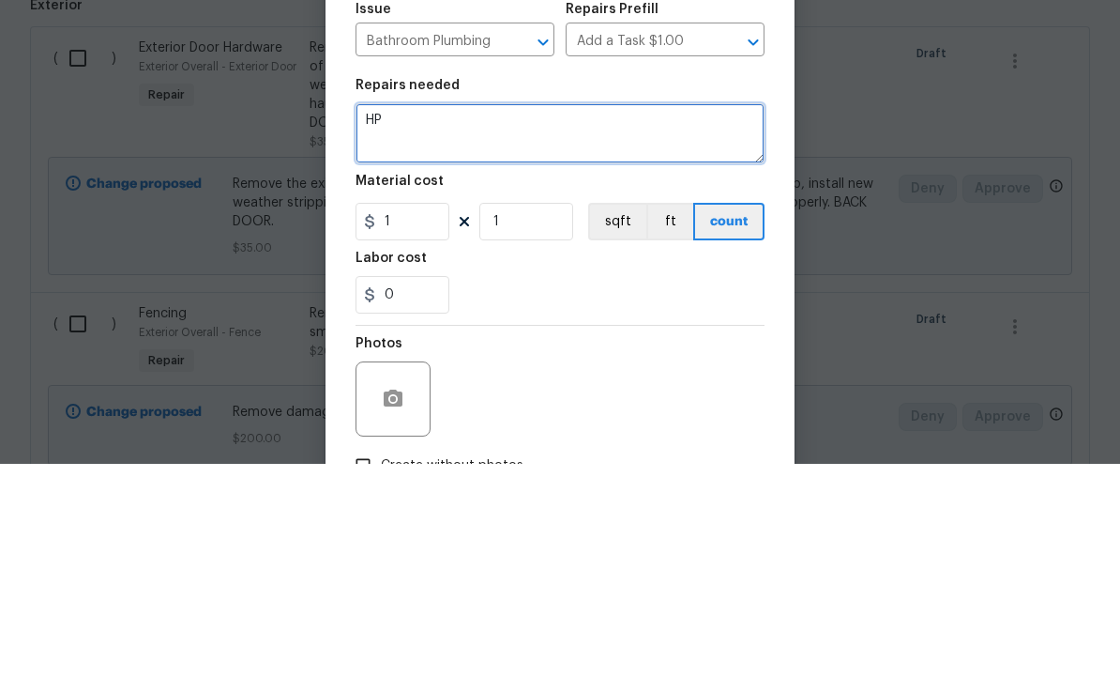
type textarea "H"
click at [636, 316] on textarea "Replace tub faucet main bath with" at bounding box center [560, 346] width 409 height 60
paste textarea "Ladera 8 in. Widespread Double Handle Bathroom Faucet in Spot Defense Brushed N…"
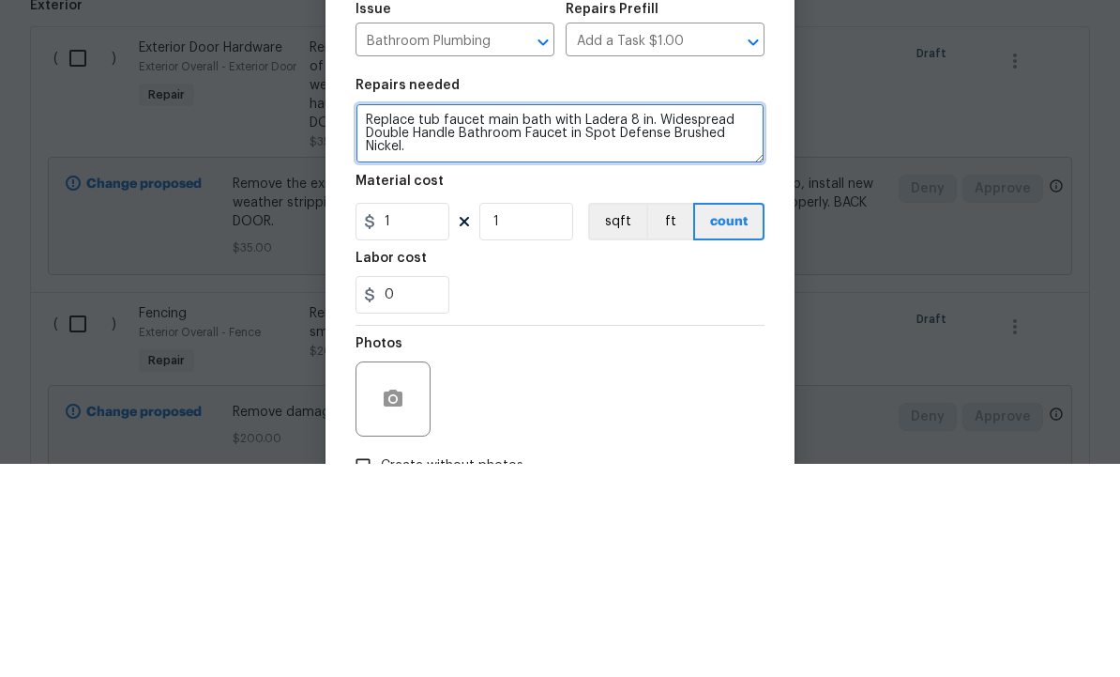
type textarea "Replace tub faucet main bath with Ladera 8 in. Widespread Double Handle Bathroo…"
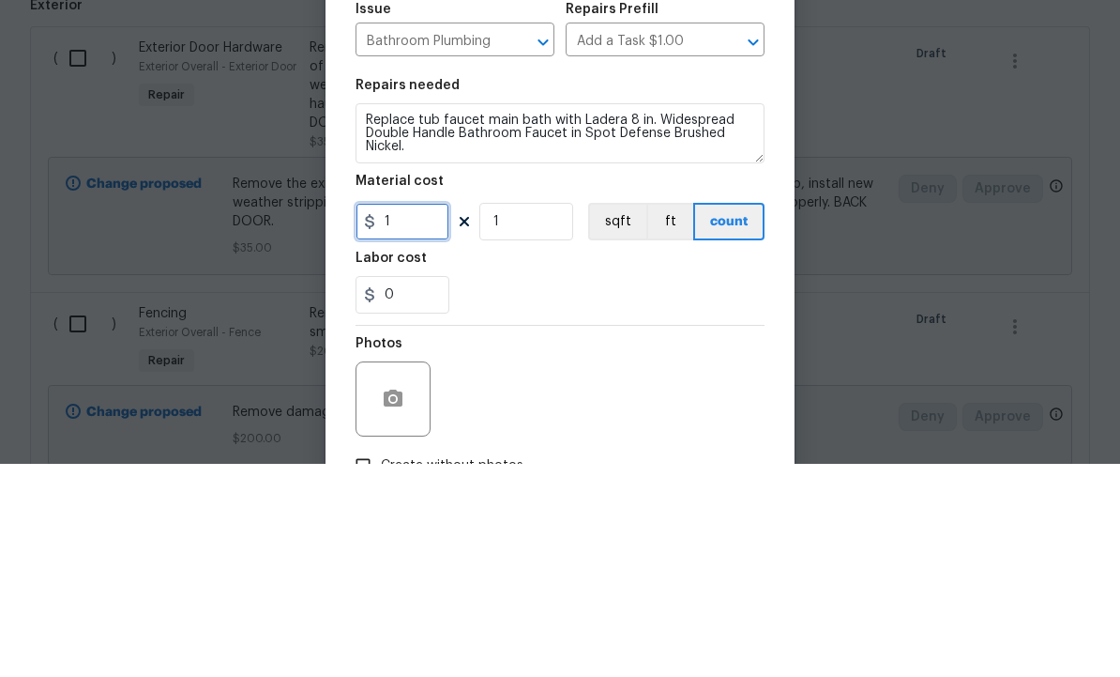
click at [424, 416] on input "1" at bounding box center [403, 435] width 94 height 38
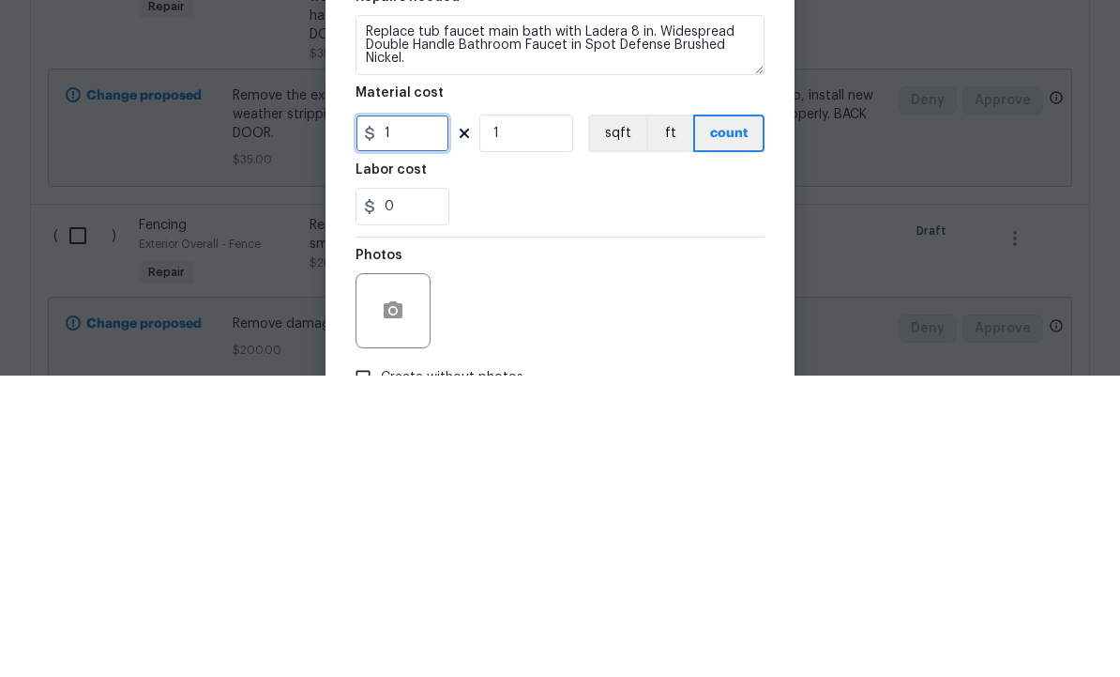
click at [415, 416] on input "1" at bounding box center [403, 435] width 94 height 38
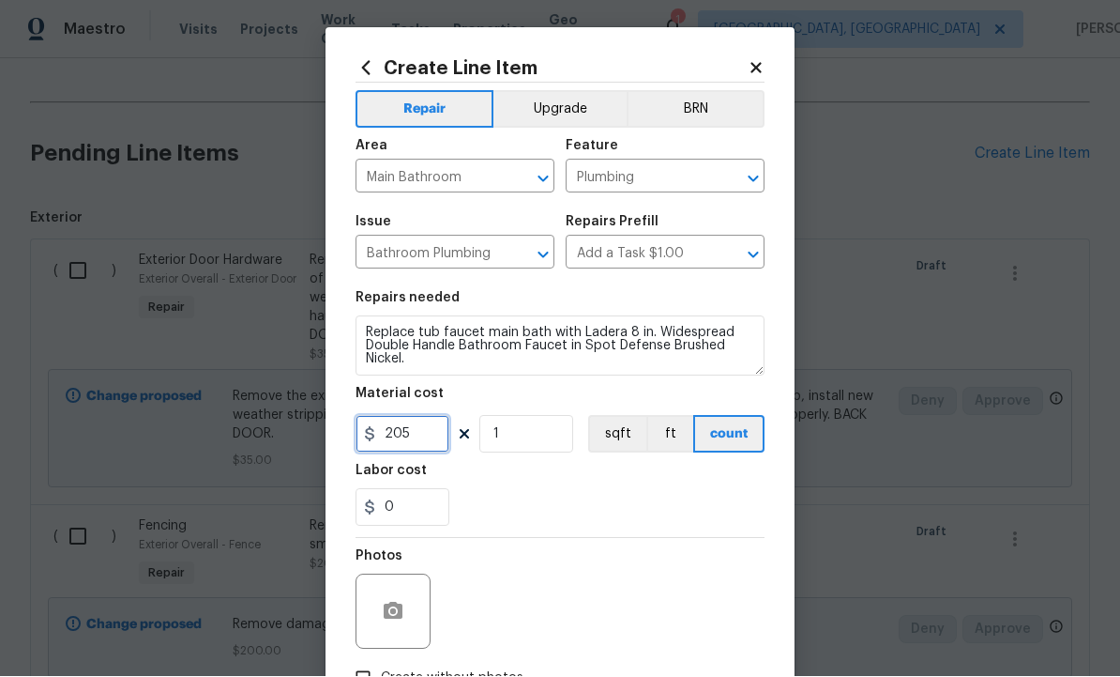
type input "205"
click at [400, 606] on icon "button" at bounding box center [393, 612] width 23 height 23
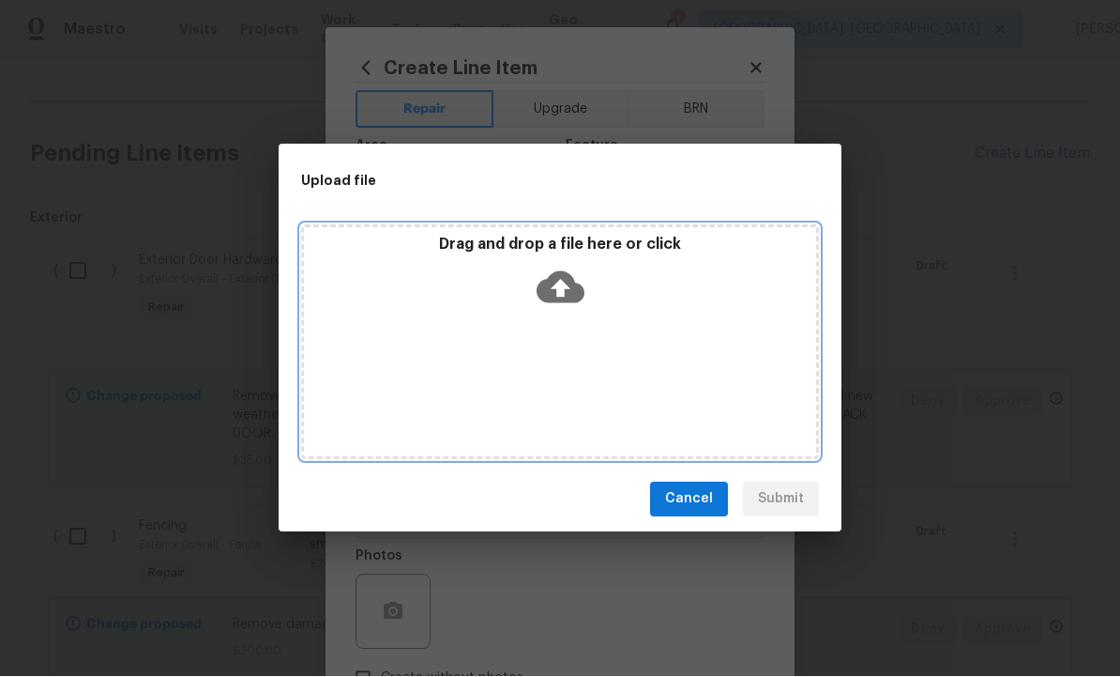
click at [555, 282] on icon at bounding box center [561, 287] width 48 height 32
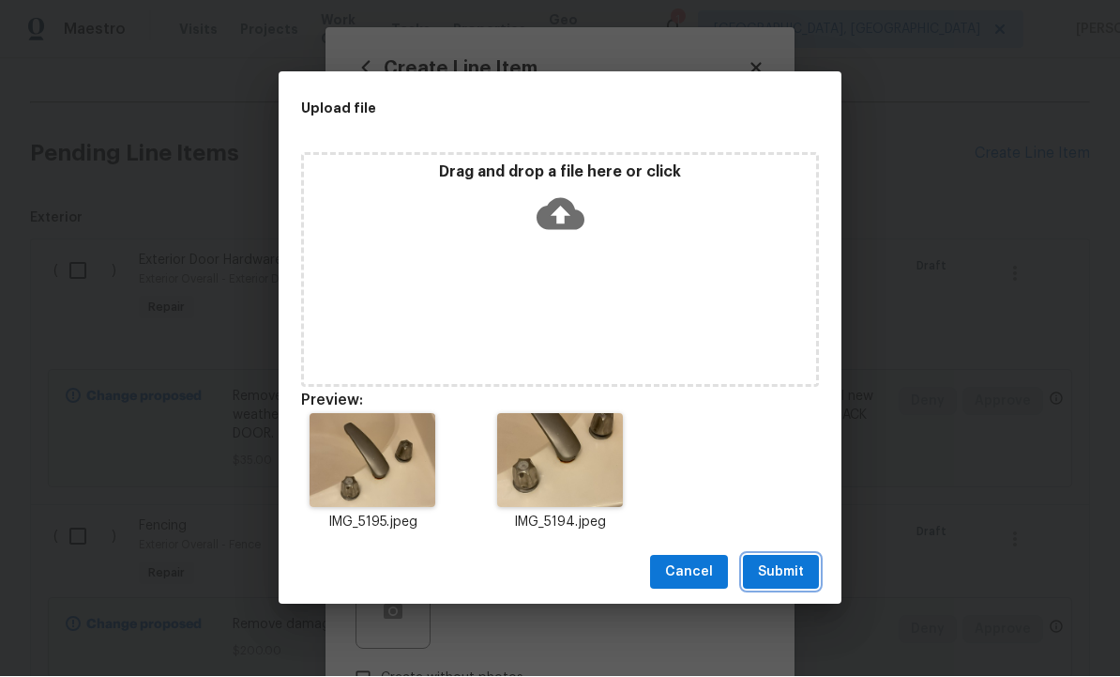
click at [780, 559] on button "Submit" at bounding box center [781, 573] width 76 height 35
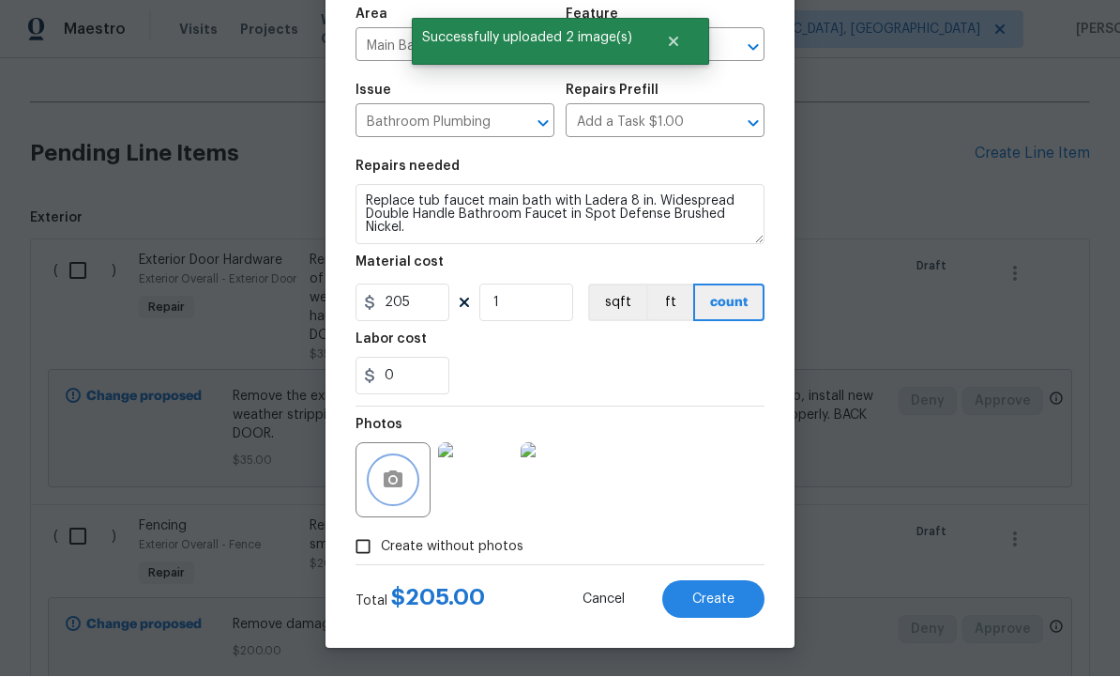
scroll to position [135, 0]
click at [708, 598] on span "Create" at bounding box center [714, 600] width 42 height 14
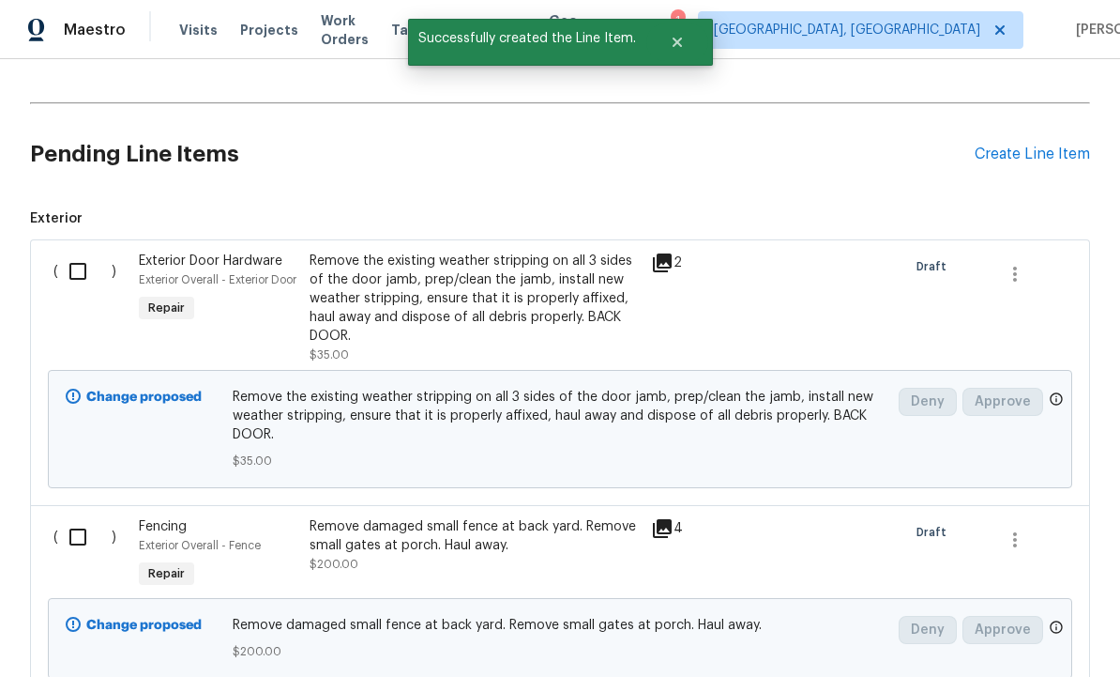
click at [1024, 145] on div "Create Line Item" at bounding box center [1032, 154] width 115 height 18
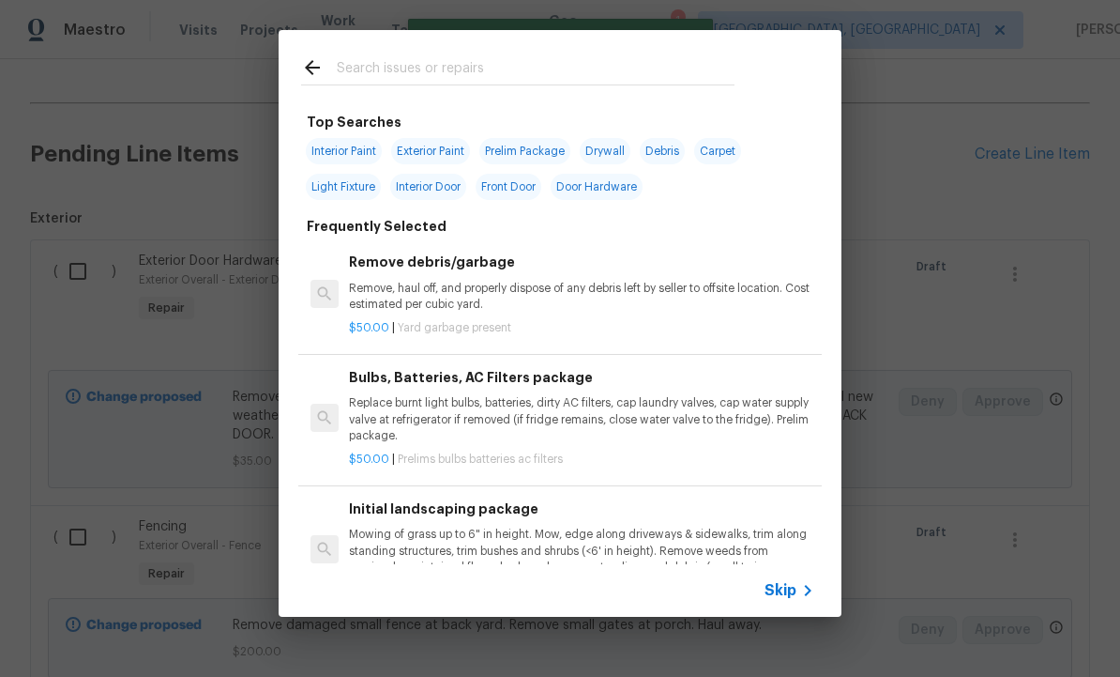
click at [421, 67] on input "text" at bounding box center [536, 70] width 398 height 28
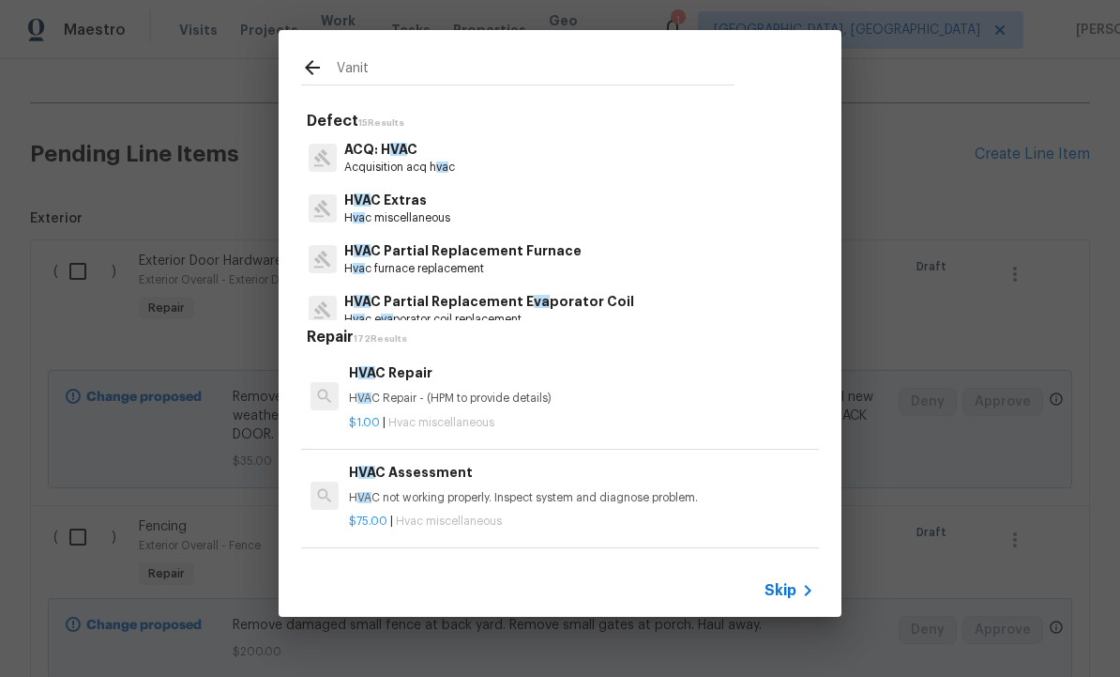
type input "Vanity"
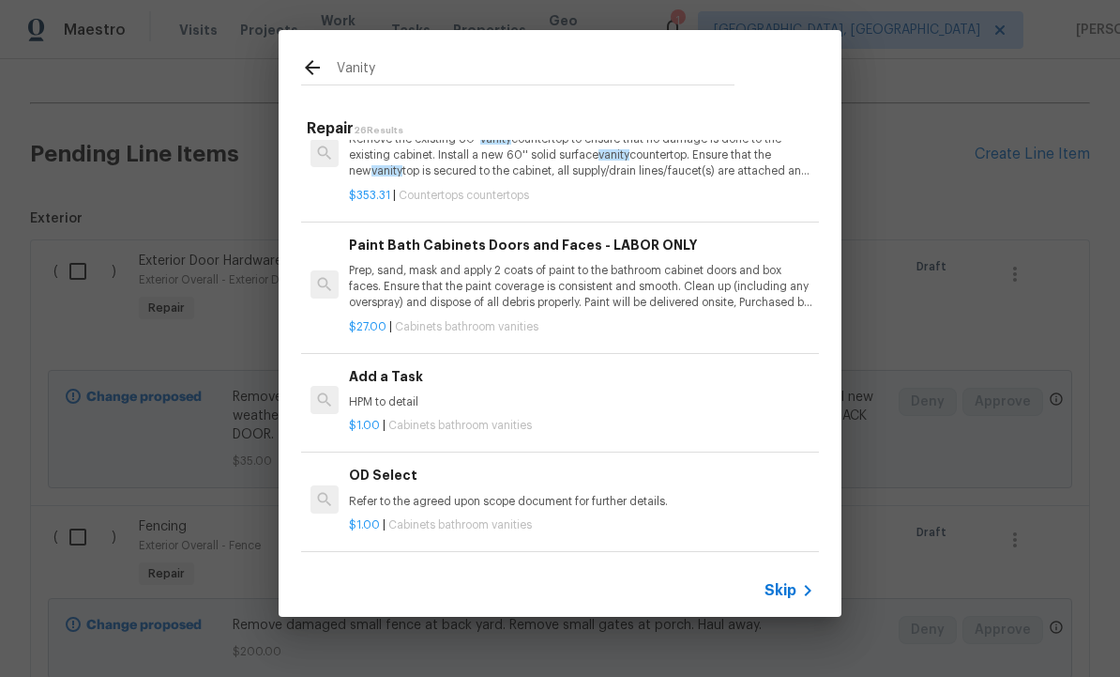
scroll to position [1969, 0]
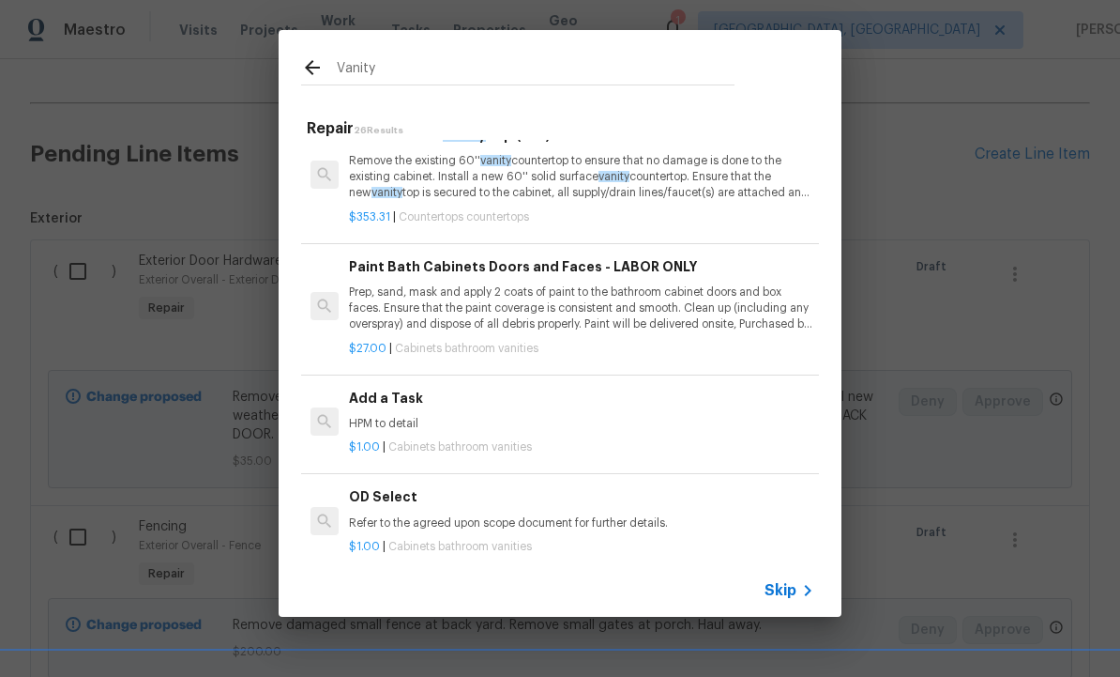
click at [417, 395] on div "Add a Task HPM to detail" at bounding box center [581, 410] width 465 height 45
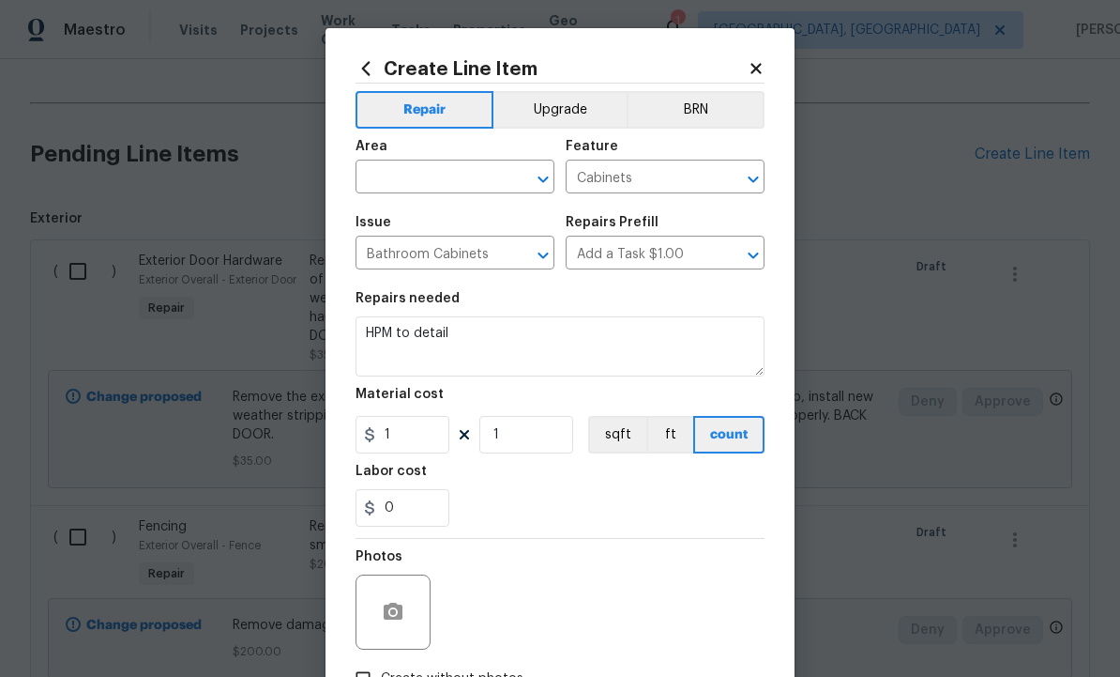
click at [422, 175] on input "text" at bounding box center [429, 178] width 146 height 29
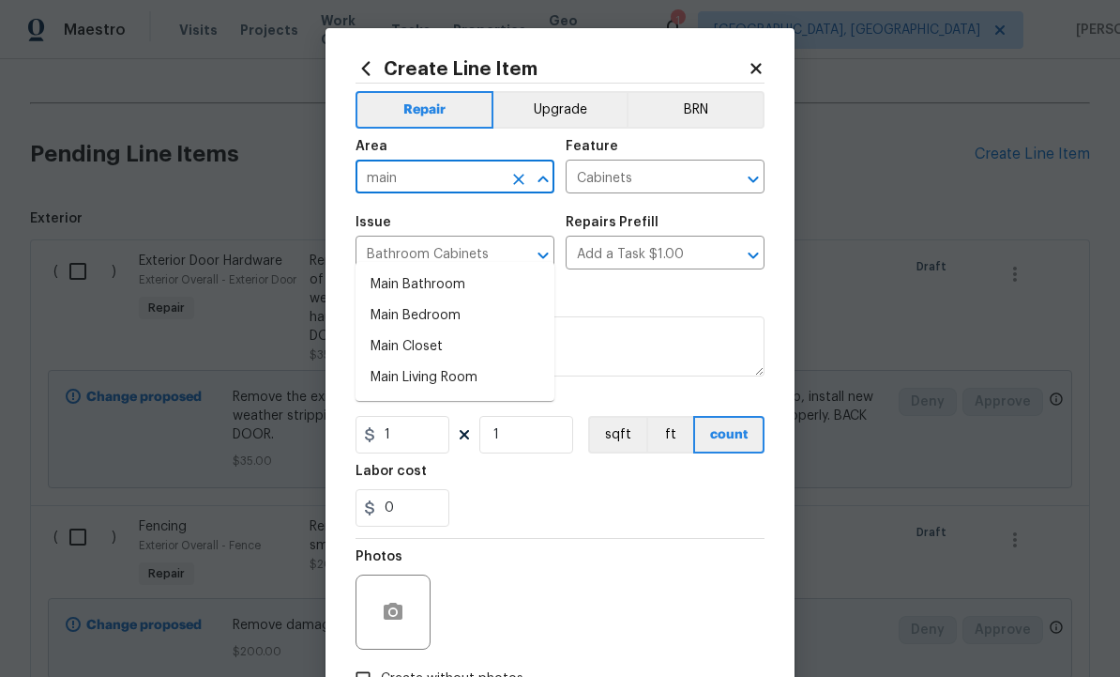
click at [436, 269] on li "Main Bathroom" at bounding box center [455, 284] width 199 height 31
type input "Main Bathroom"
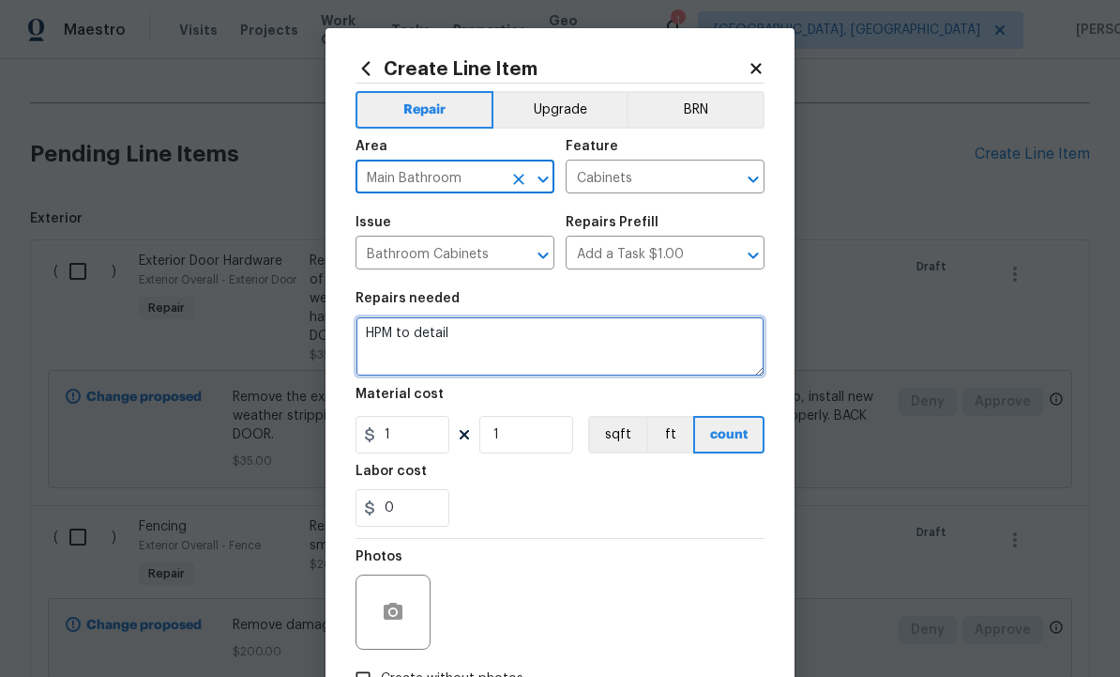
click at [501, 338] on textarea "HPM to detail" at bounding box center [560, 346] width 409 height 60
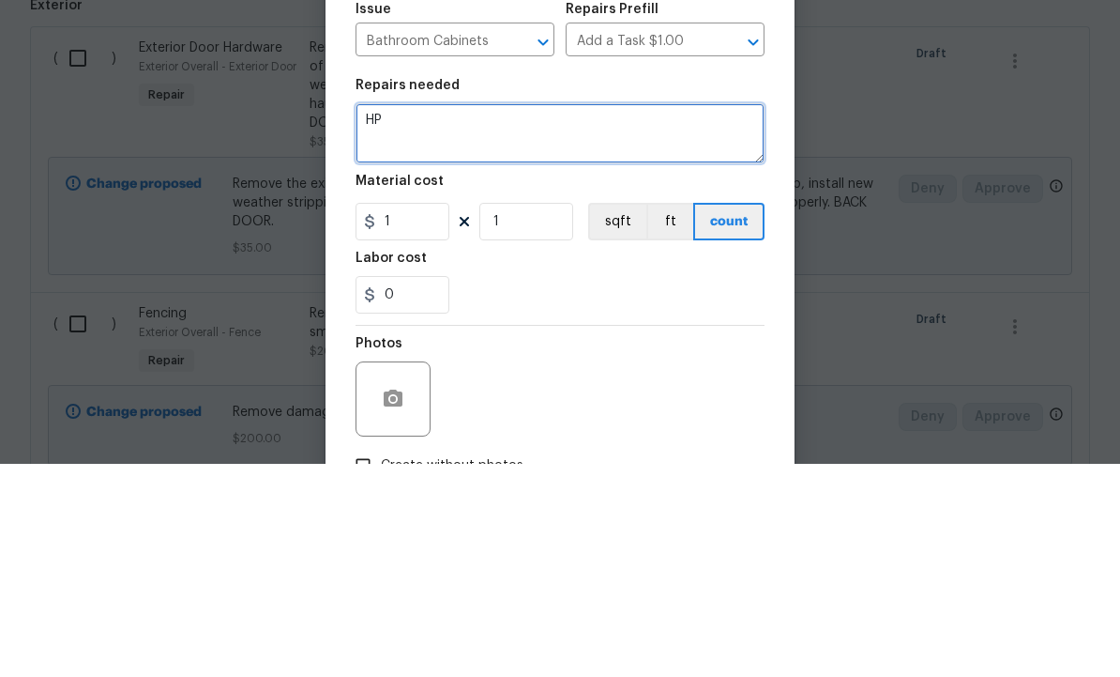
type textarea "H"
type textarea "Caulk vanity and top. Possibly shim countertop to reduce gap."
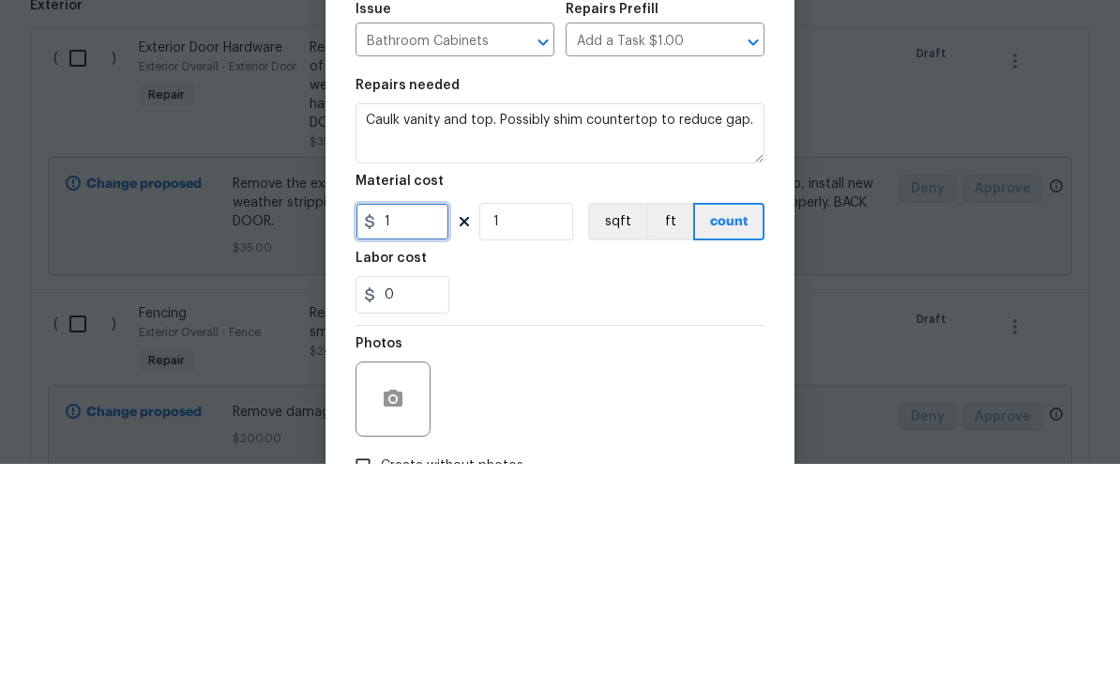
click at [418, 416] on input "1" at bounding box center [403, 435] width 94 height 38
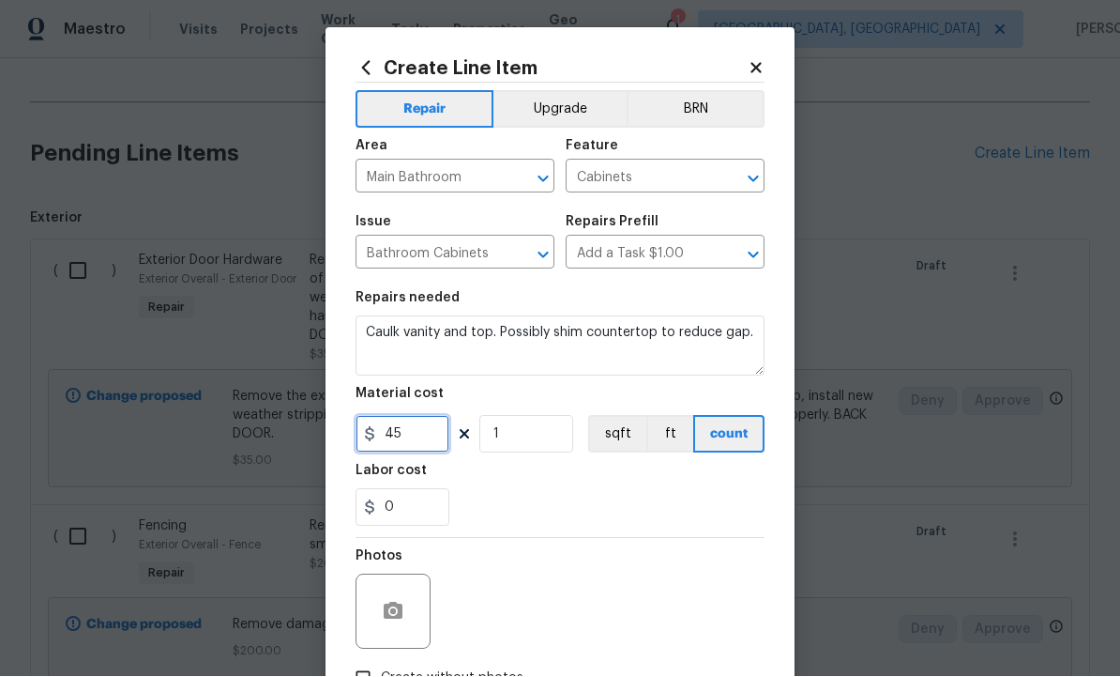
type input "45"
click at [564, 446] on input "1" at bounding box center [527, 435] width 94 height 38
click at [386, 603] on icon "button" at bounding box center [393, 612] width 23 height 23
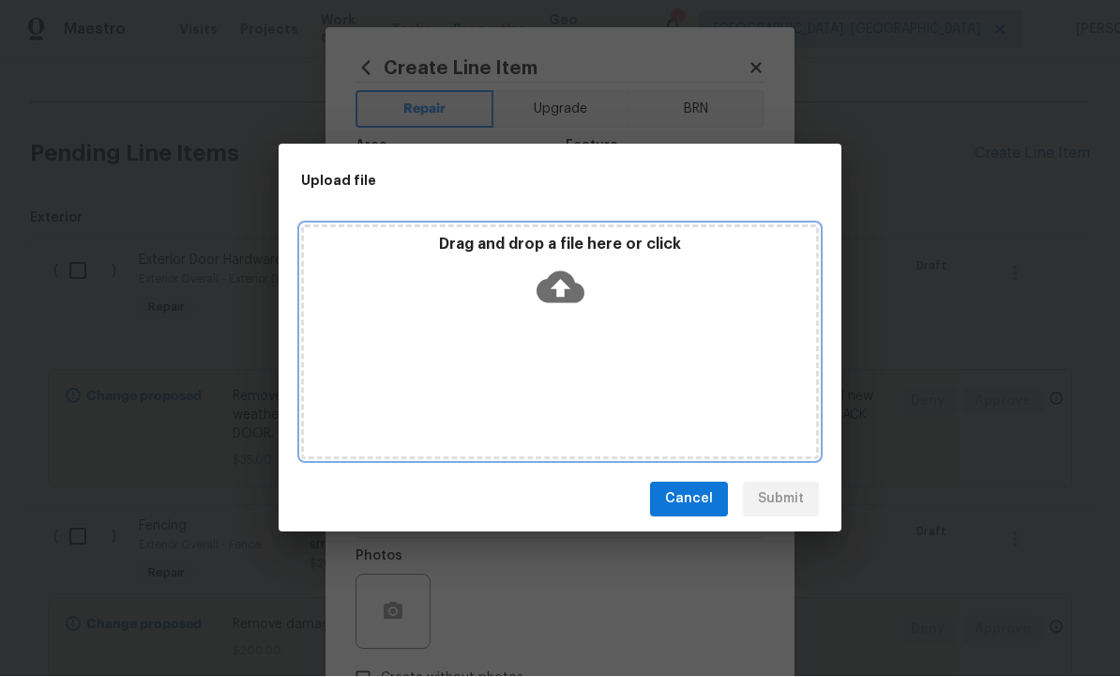
click at [562, 290] on icon at bounding box center [561, 288] width 48 height 48
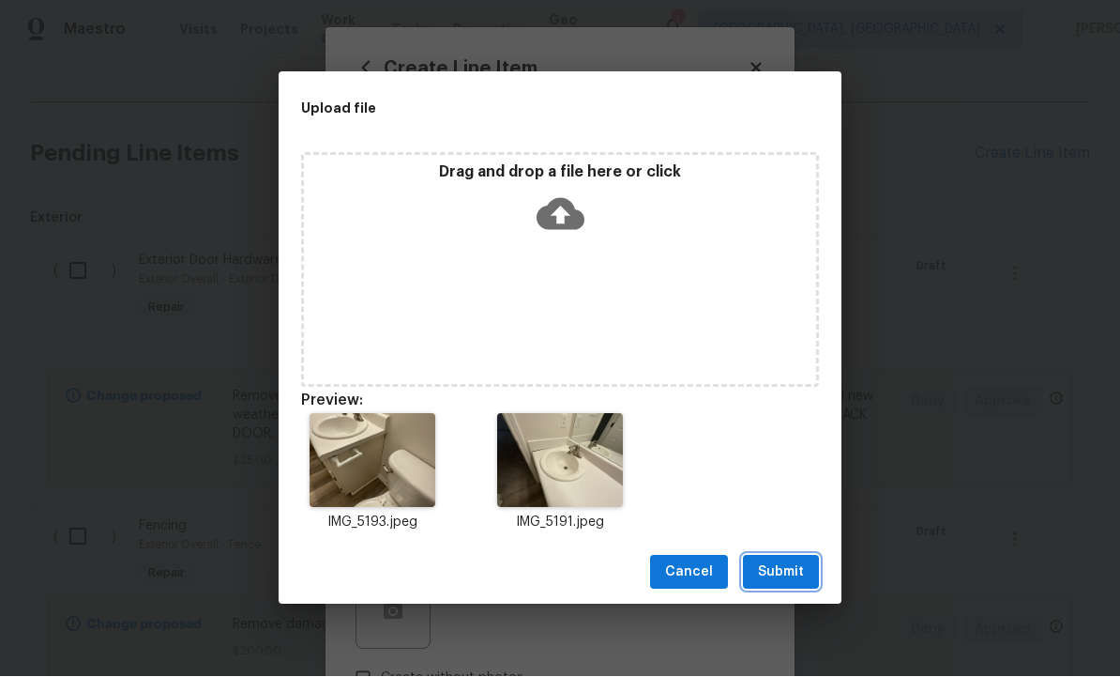
click at [781, 566] on span "Submit" at bounding box center [781, 572] width 46 height 23
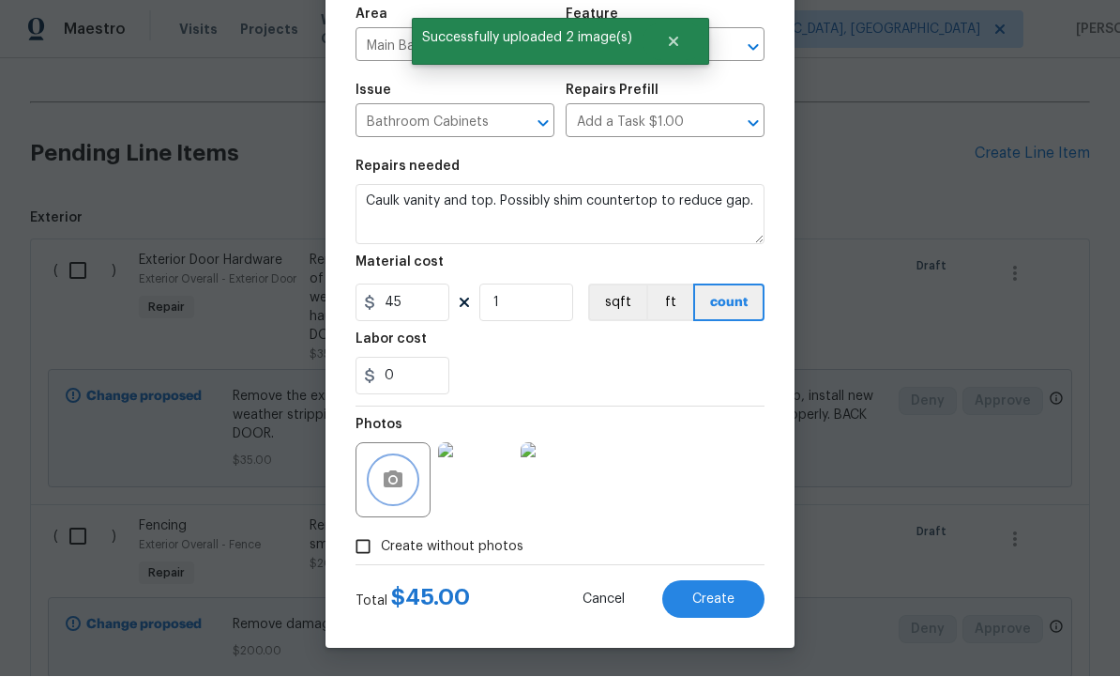
scroll to position [135, 0]
click at [709, 600] on span "Create" at bounding box center [714, 600] width 42 height 14
type input "0"
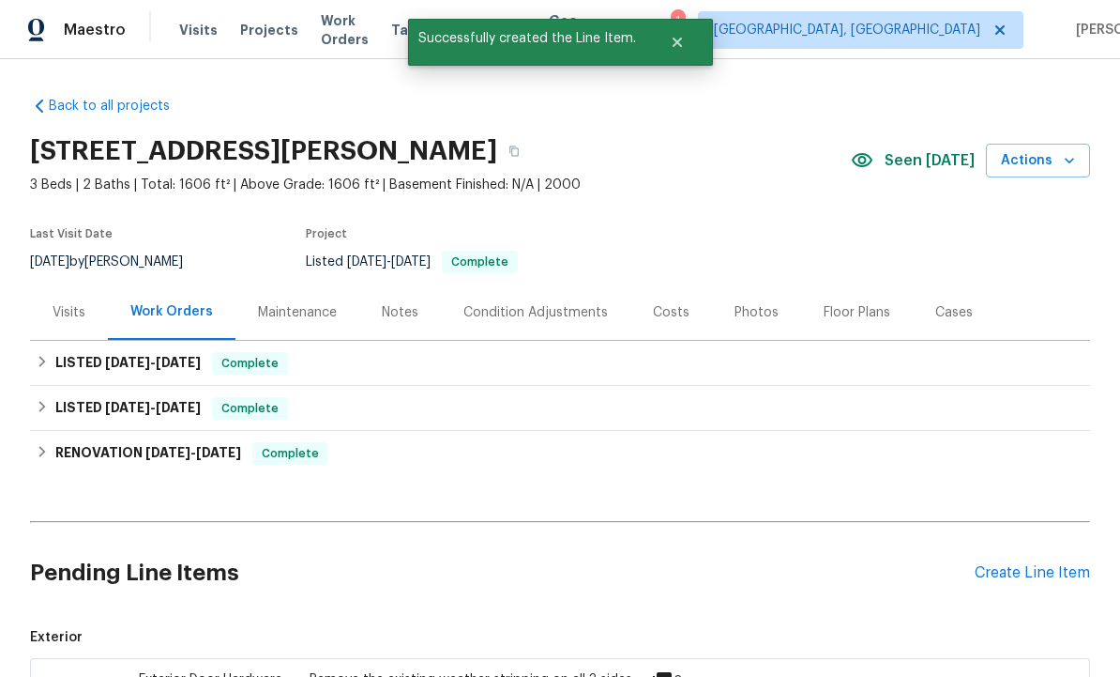
scroll to position [0, 0]
click at [1018, 564] on div "Create Line Item" at bounding box center [1032, 573] width 115 height 18
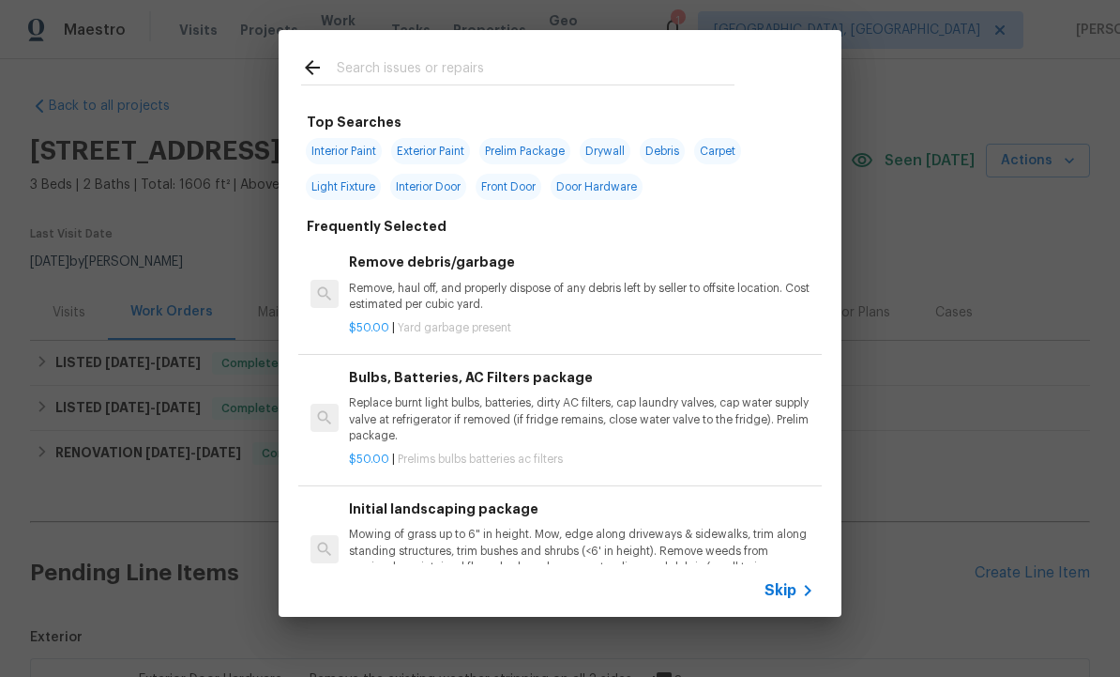
click at [401, 57] on input "text" at bounding box center [536, 70] width 398 height 28
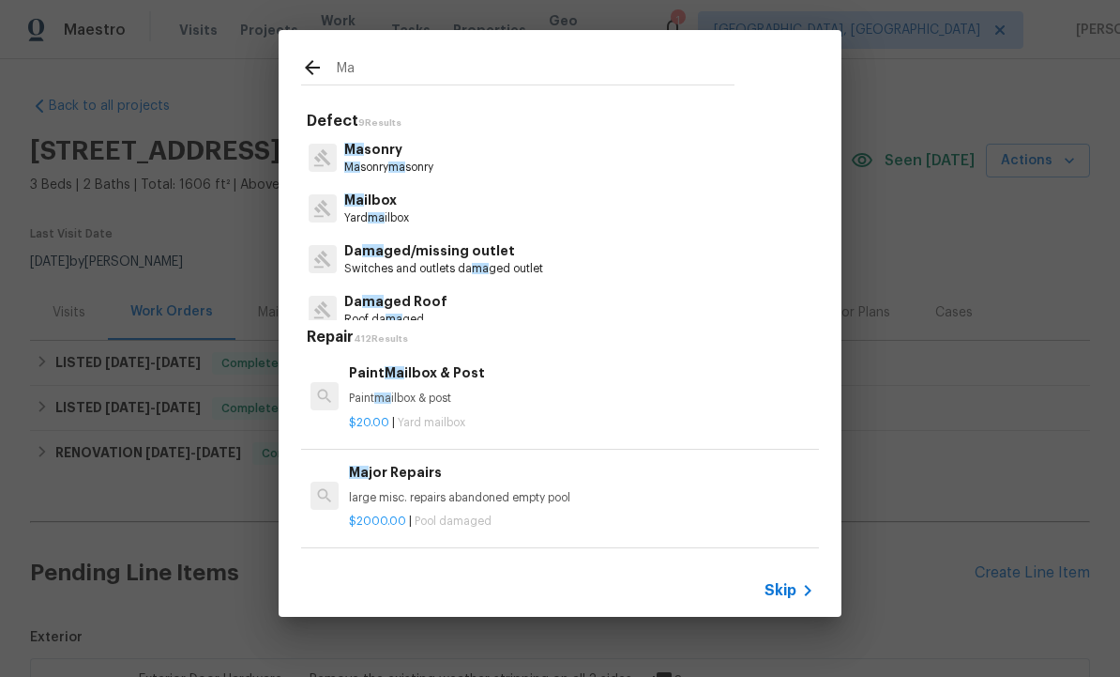
type input "M"
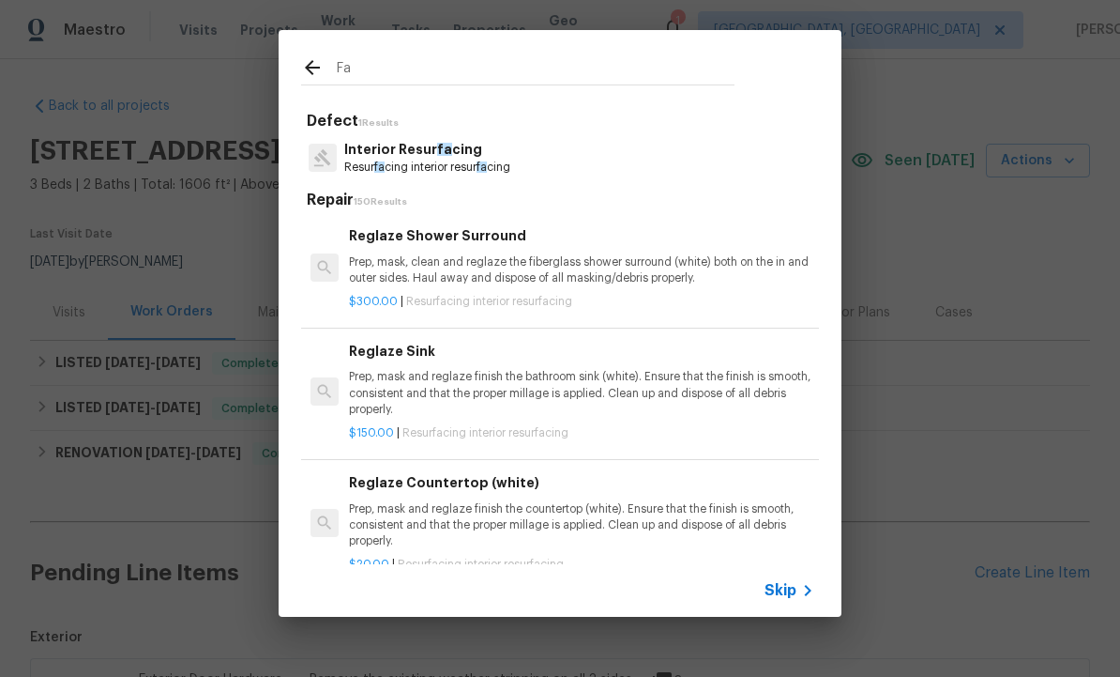
type input "Fan"
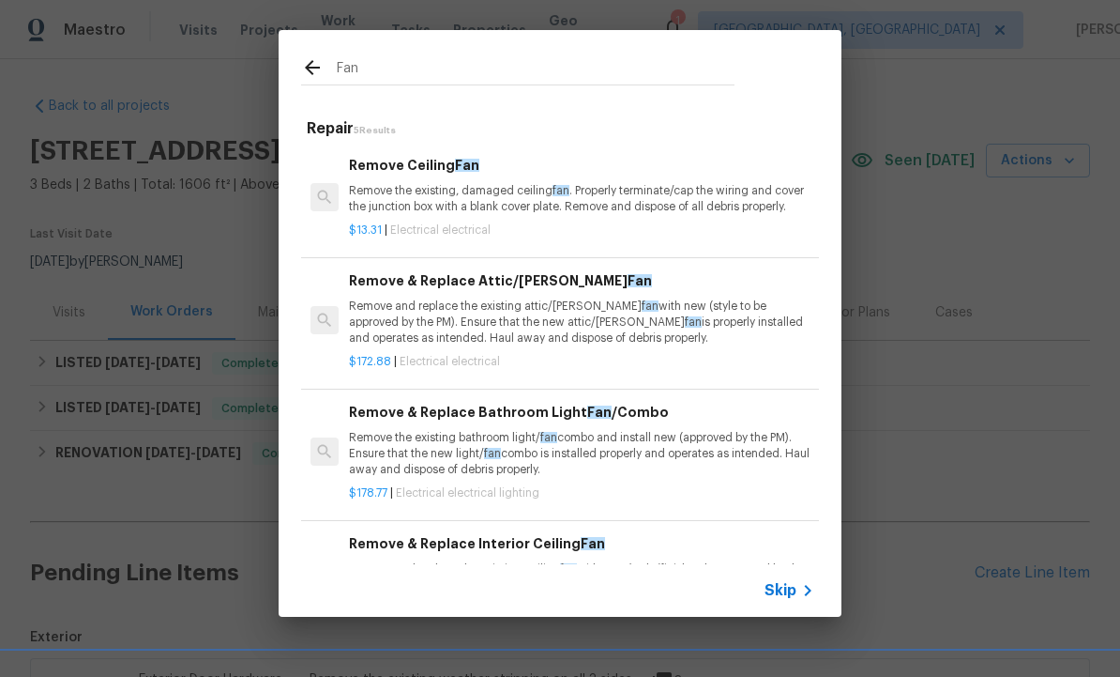
click at [472, 186] on p "Remove the existing, damaged ceiling fan . Properly terminate/cap the wiring an…" at bounding box center [581, 199] width 465 height 32
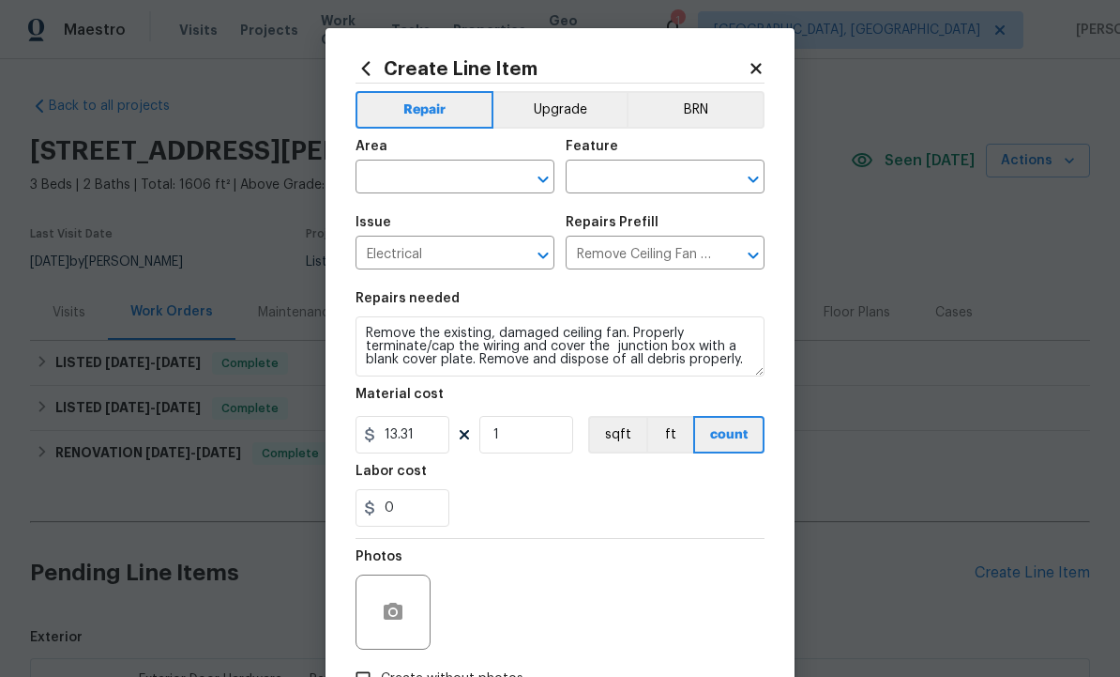
click at [427, 178] on input "text" at bounding box center [429, 178] width 146 height 29
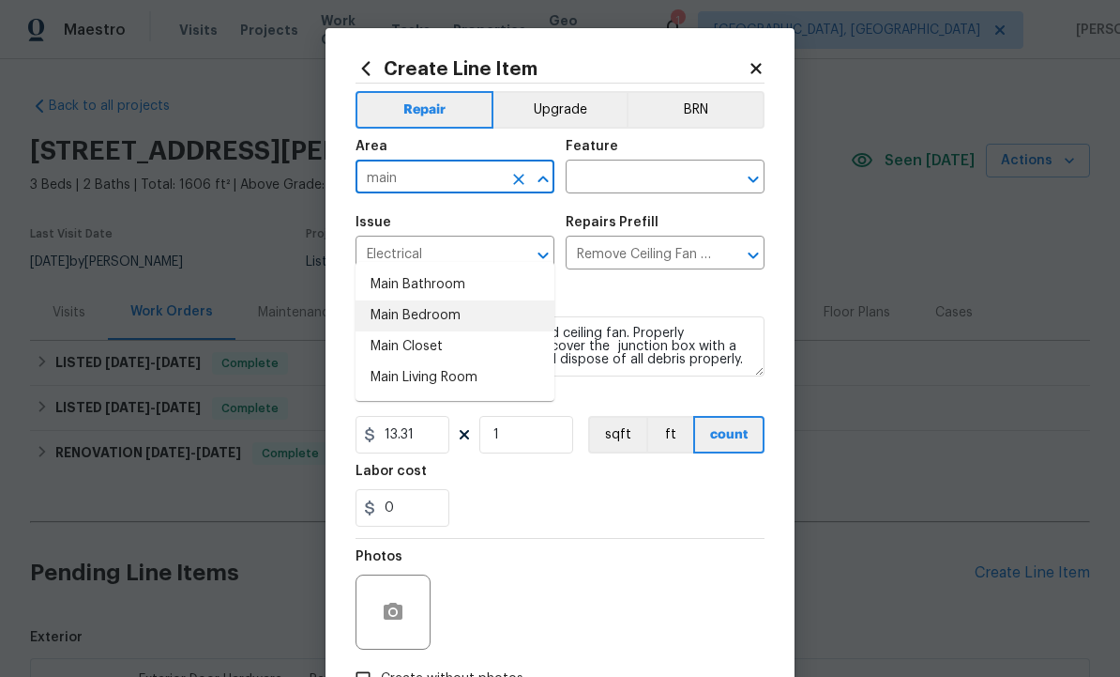
click at [433, 300] on li "Main Bedroom" at bounding box center [455, 315] width 199 height 31
type input "Main Bedroom"
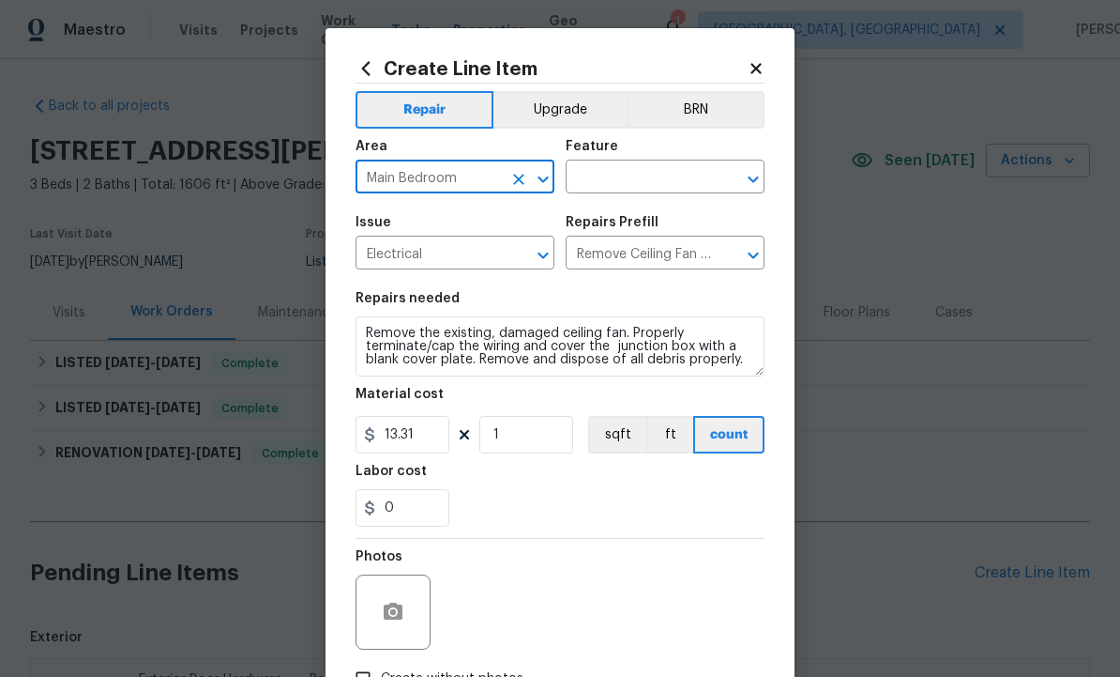
click at [634, 186] on input "text" at bounding box center [639, 178] width 146 height 29
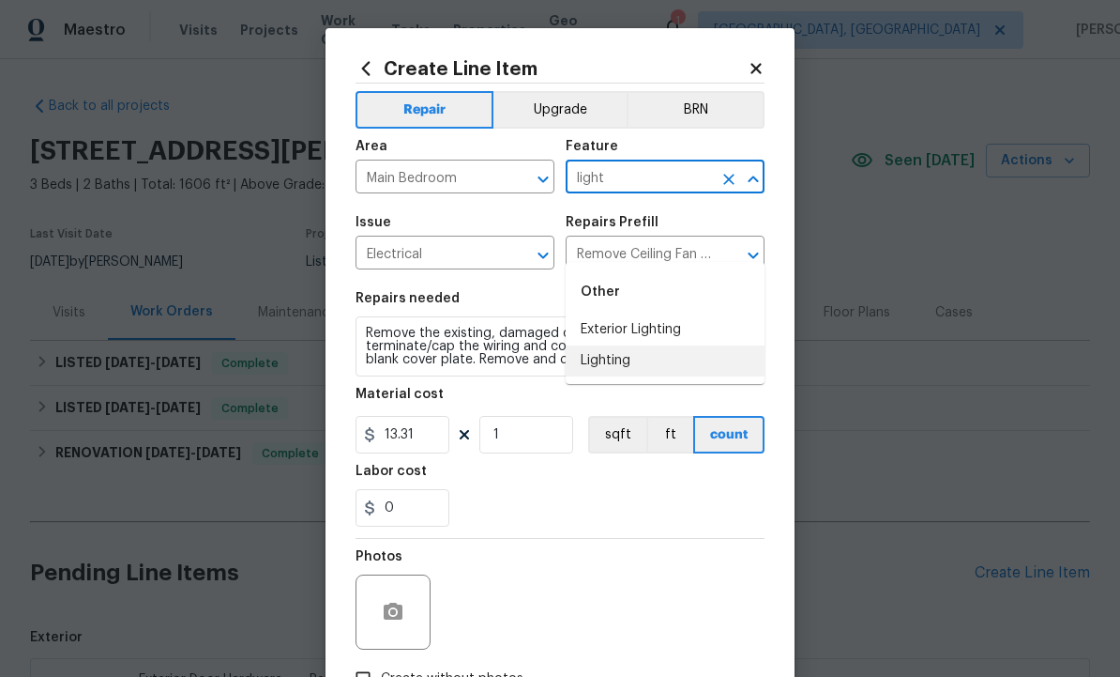
click at [639, 345] on li "Lighting" at bounding box center [665, 360] width 199 height 31
type input "Lighting"
click at [762, 61] on icon at bounding box center [756, 68] width 17 height 17
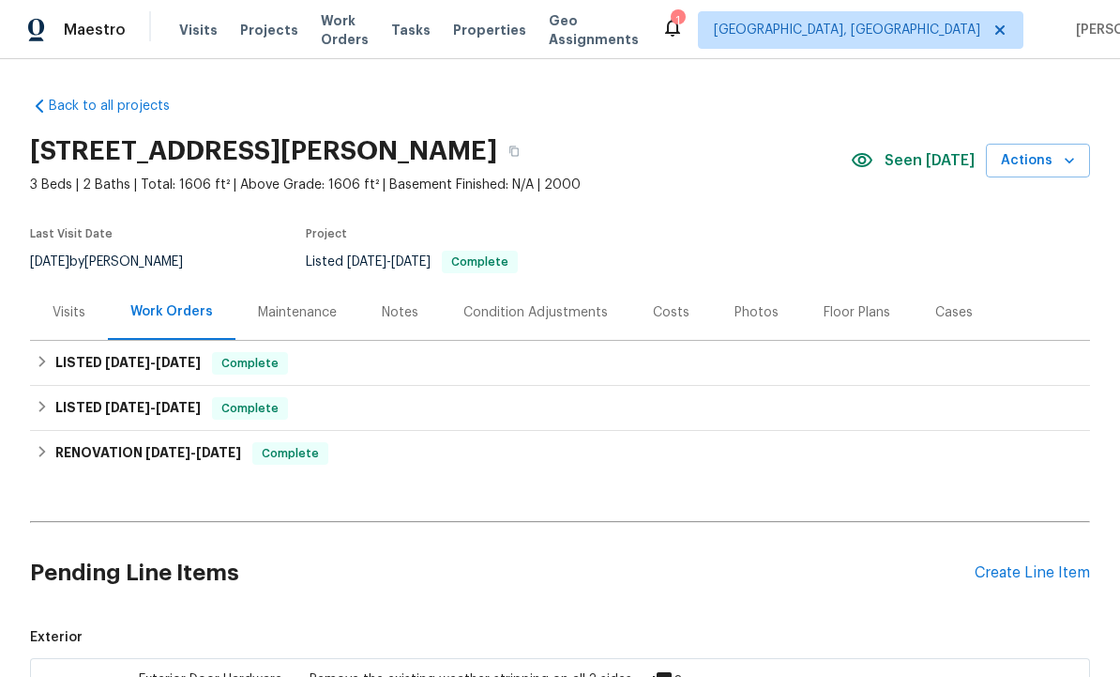
click at [1025, 564] on div "Create Line Item" at bounding box center [1032, 573] width 115 height 18
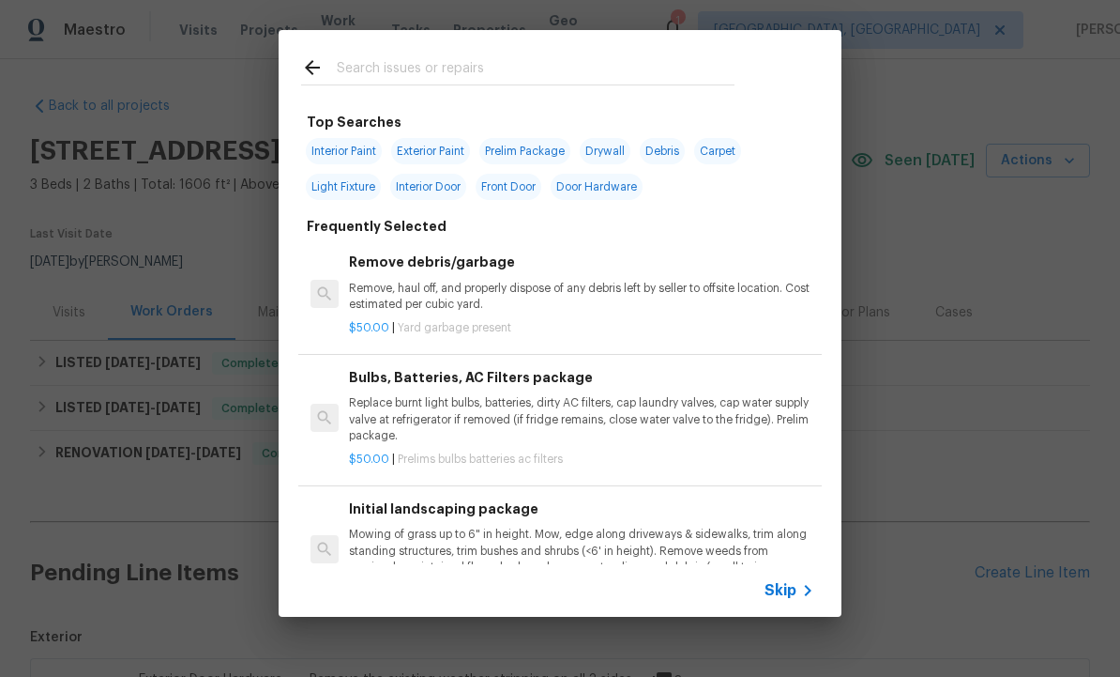
click at [416, 65] on input "text" at bounding box center [536, 70] width 398 height 28
type input "Fan"
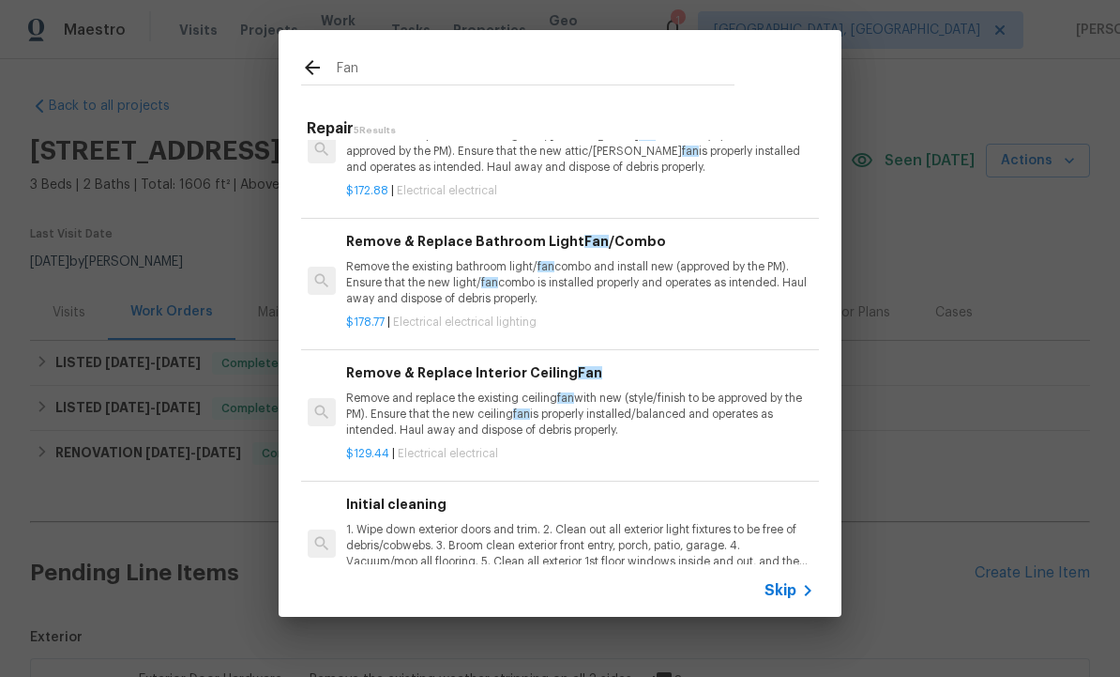
scroll to position [170, 3]
click at [506, 395] on p "Remove and replace the existing ceiling fan with new (style/finish to be approv…" at bounding box center [578, 415] width 465 height 48
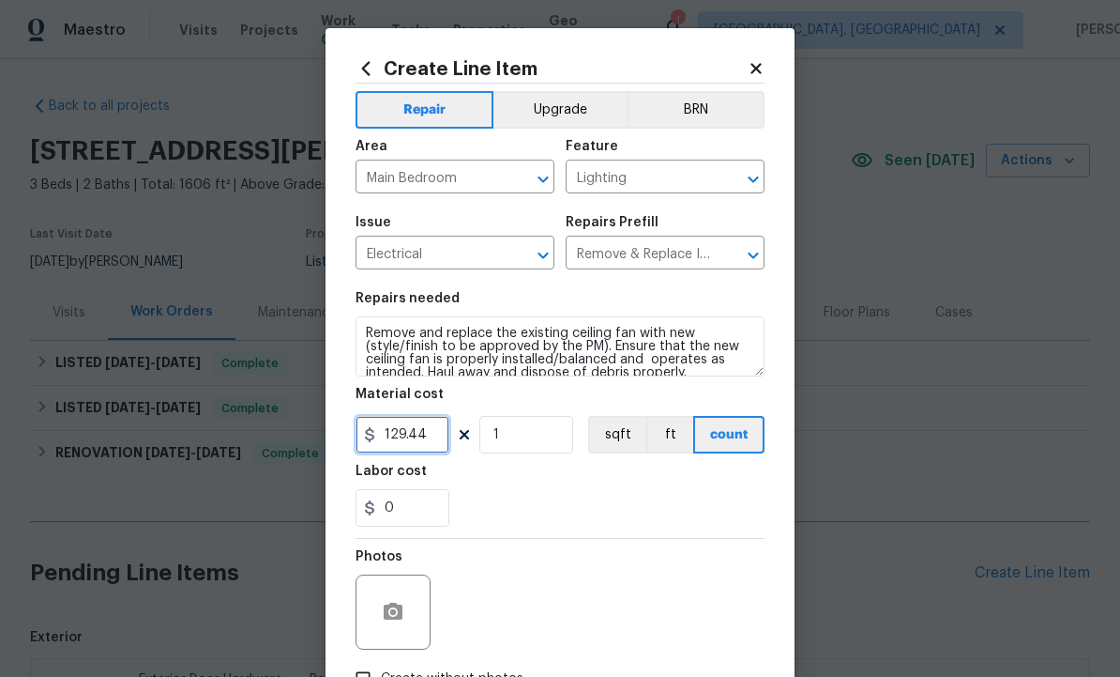
click at [434, 435] on input "129.44" at bounding box center [403, 435] width 94 height 38
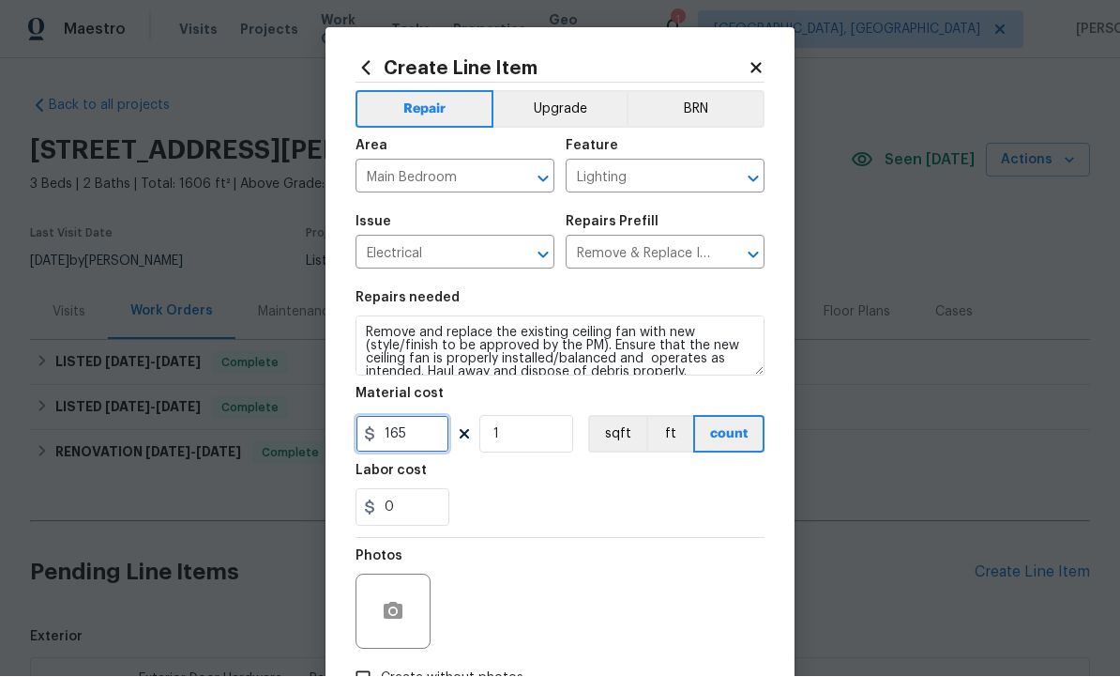
type input "165"
click at [398, 609] on icon "button" at bounding box center [393, 610] width 19 height 17
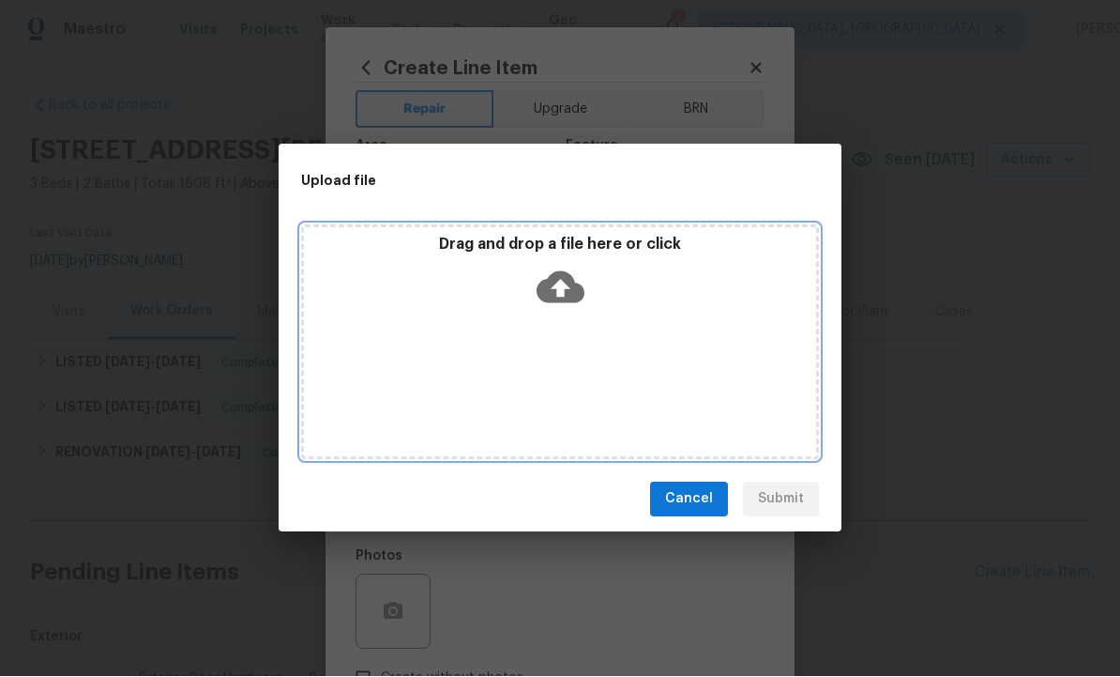
click at [562, 289] on icon at bounding box center [561, 288] width 48 height 48
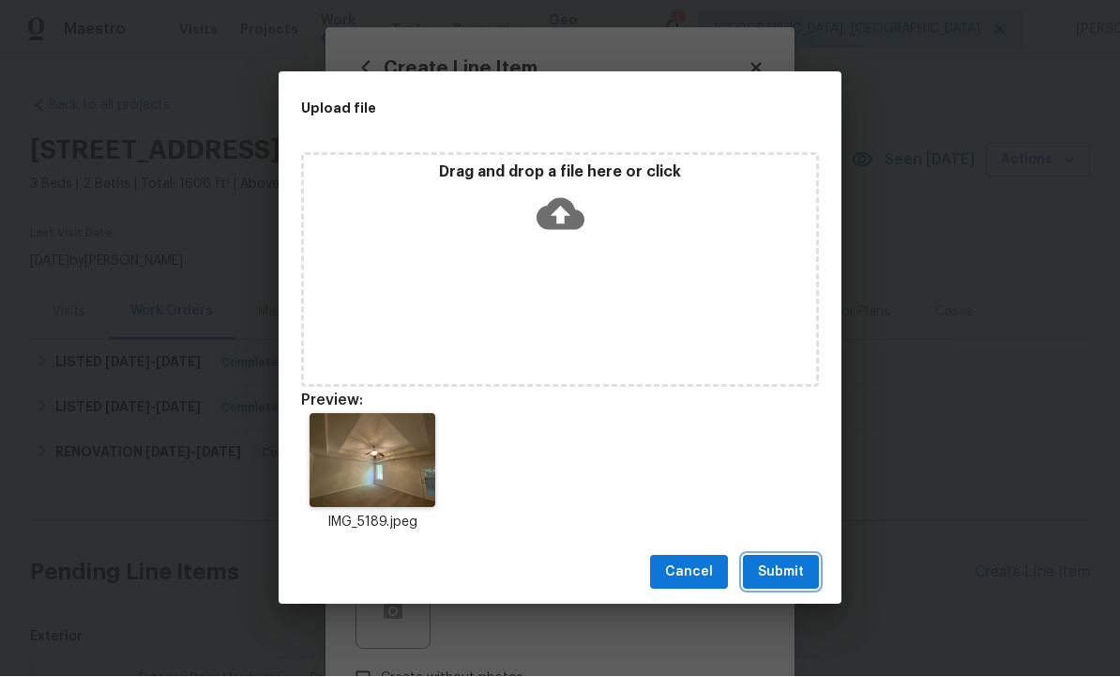
click at [777, 570] on span "Submit" at bounding box center [781, 572] width 46 height 23
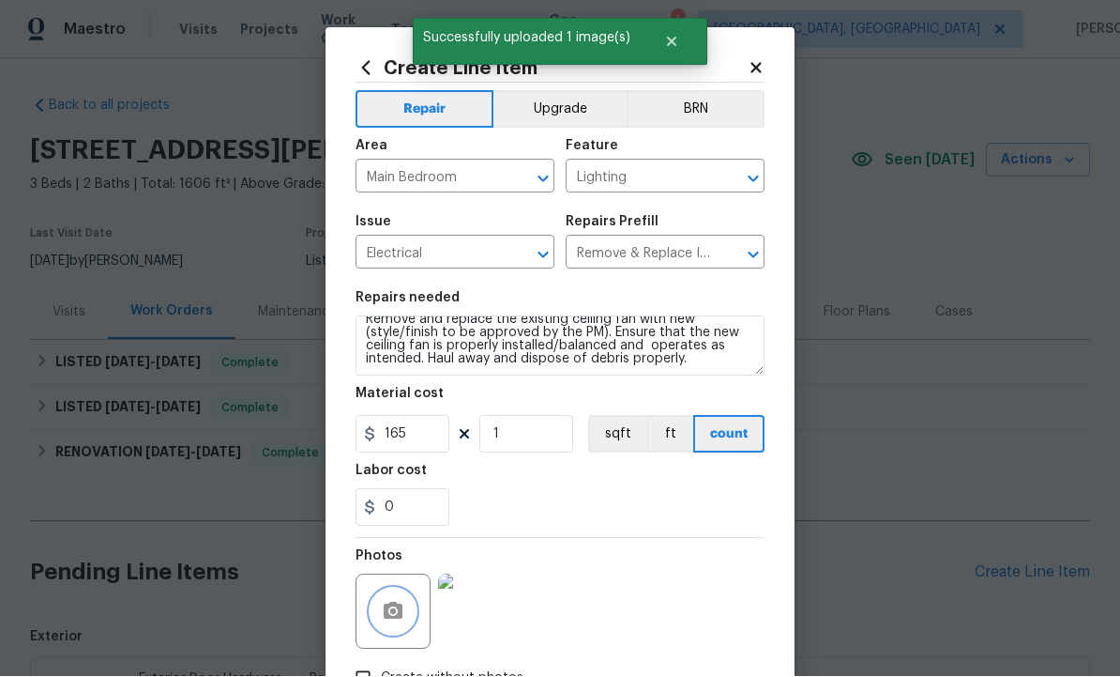
scroll to position [13, 0]
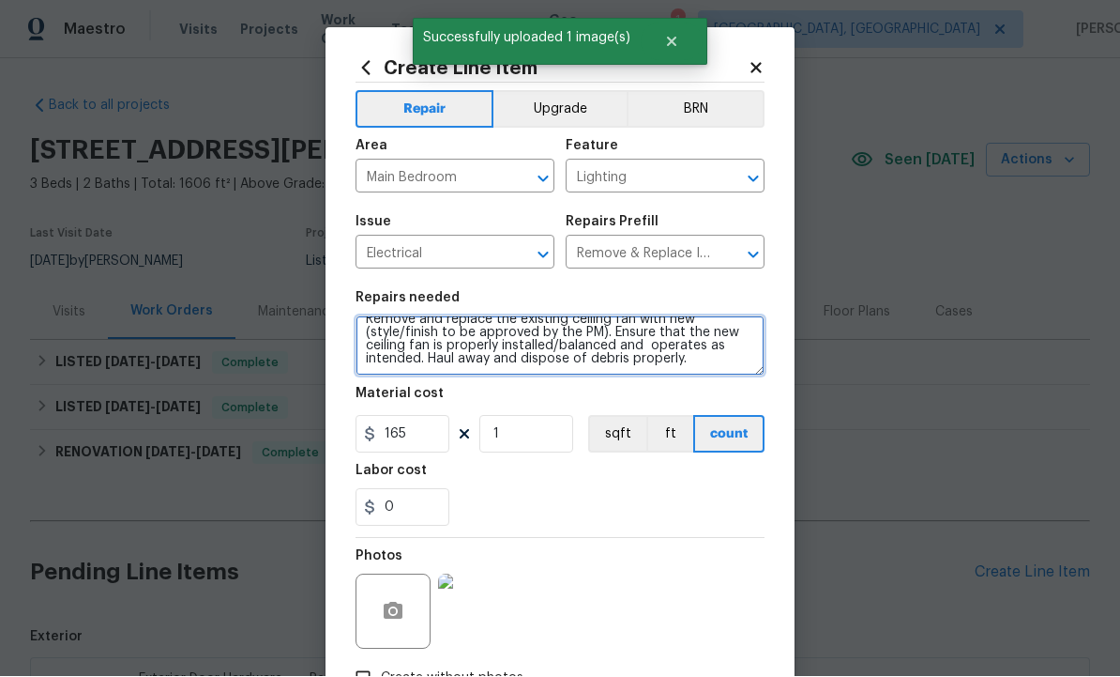
click at [728, 373] on textarea "Remove and replace the existing ceiling fan with new (style/finish to be approv…" at bounding box center [560, 346] width 409 height 60
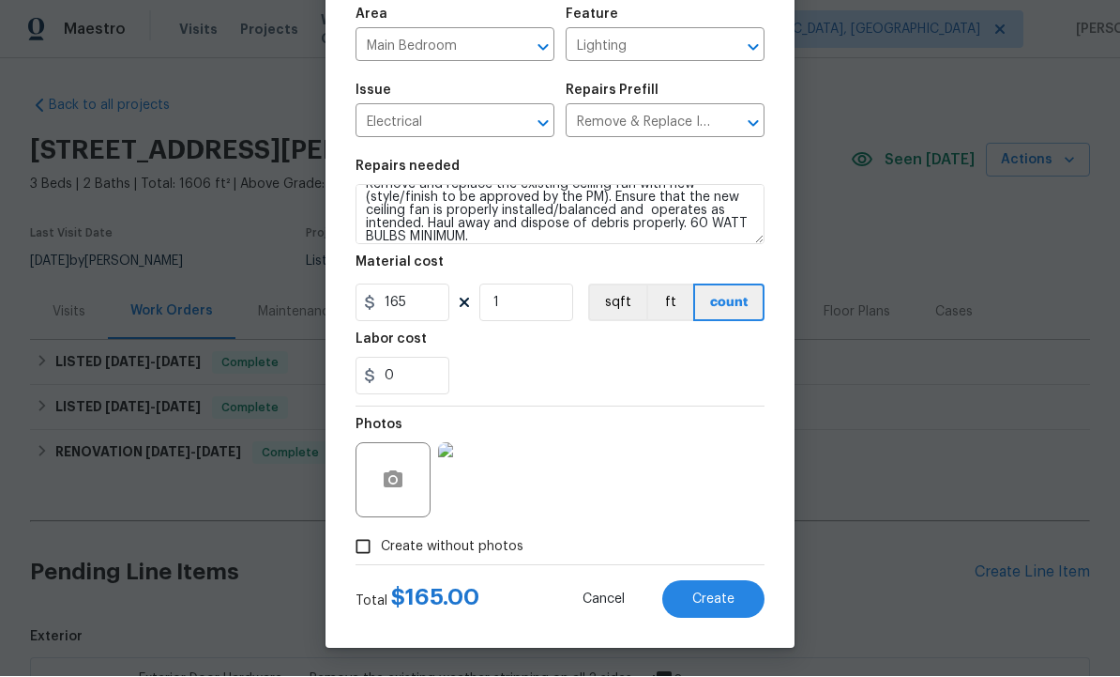
scroll to position [135, 0]
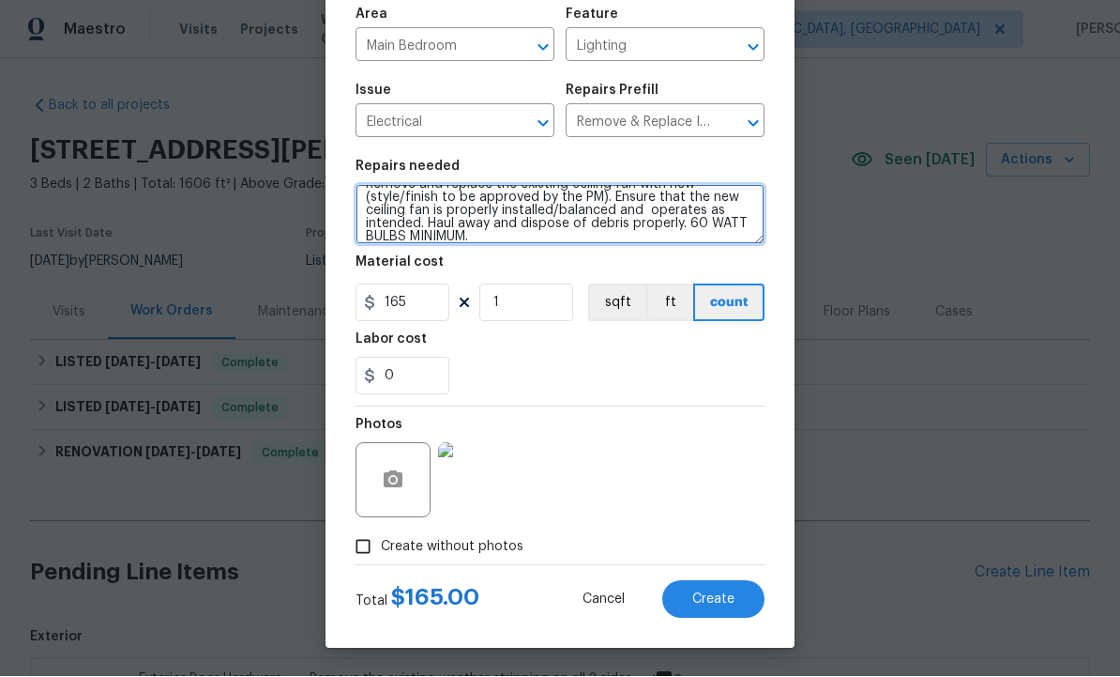
type textarea "Remove and replace the existing ceiling fan with new (style/finish to be approv…"
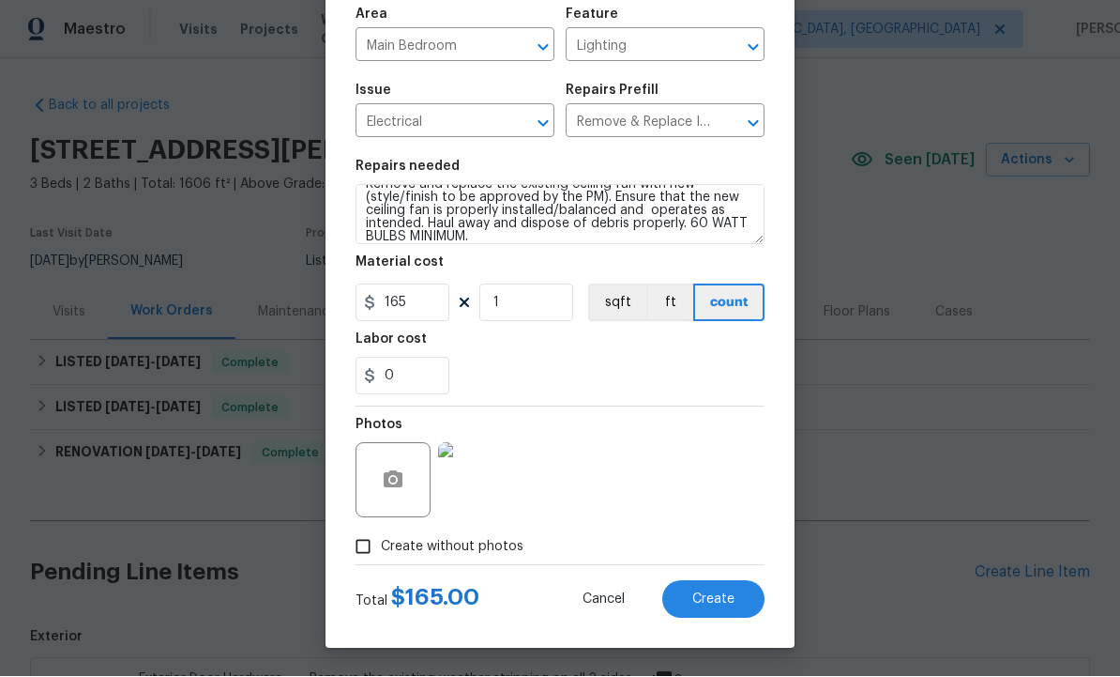
click at [709, 596] on span "Create" at bounding box center [714, 600] width 42 height 14
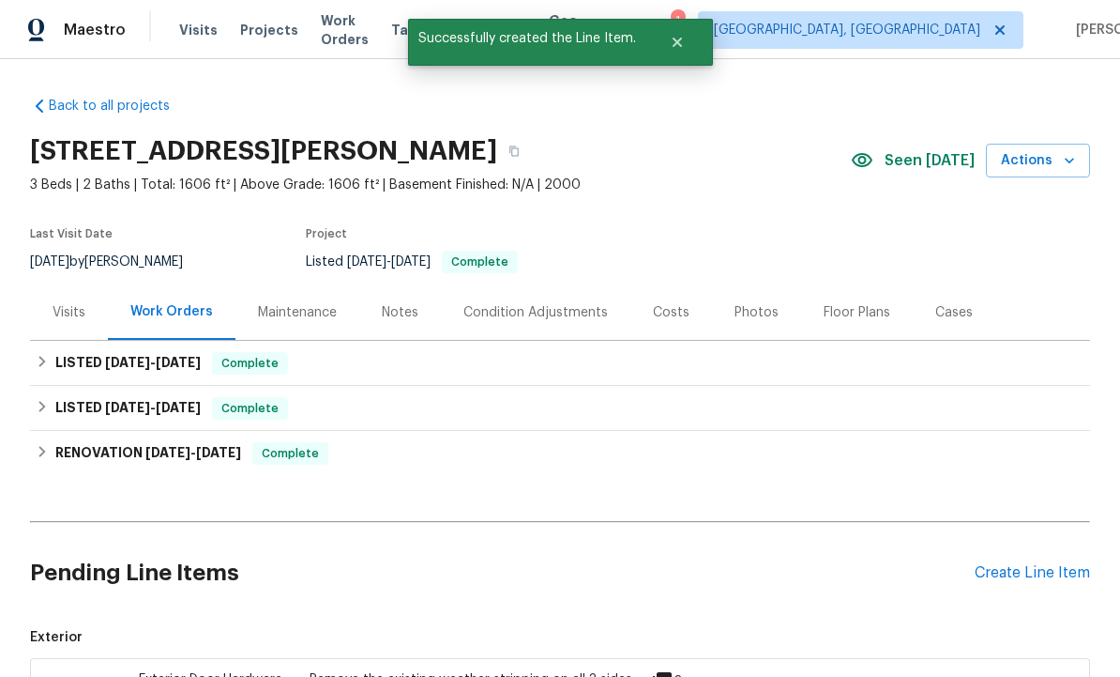
click at [1024, 564] on div "Create Line Item" at bounding box center [1032, 573] width 115 height 18
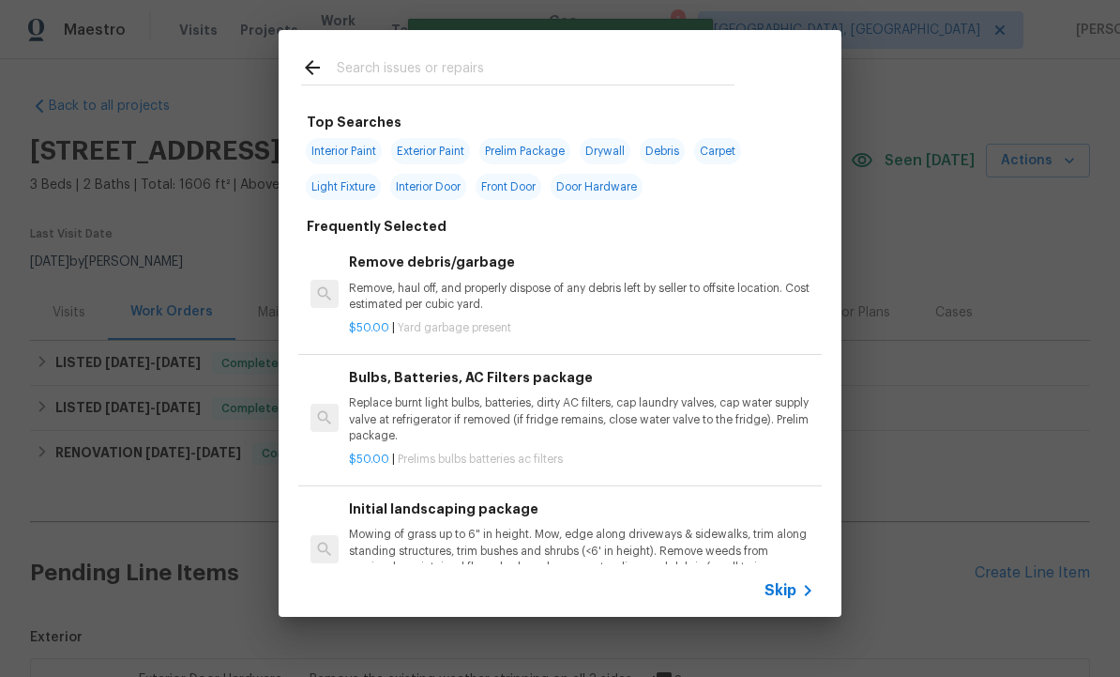
click at [422, 67] on input "text" at bounding box center [536, 70] width 398 height 28
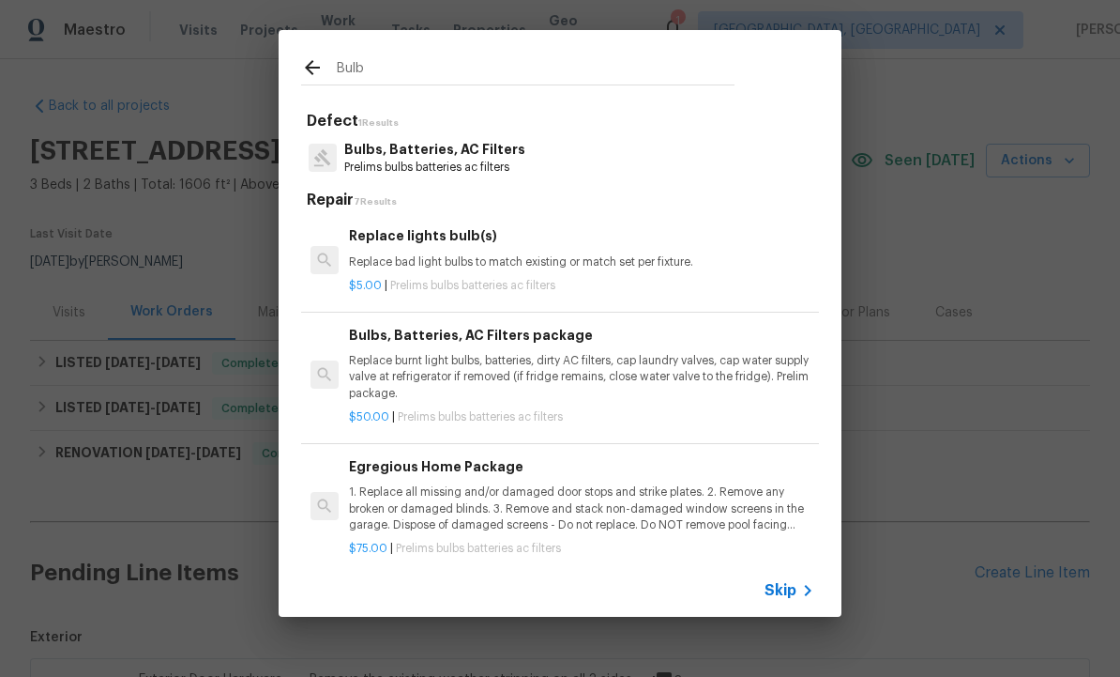
type input "Bulbs"
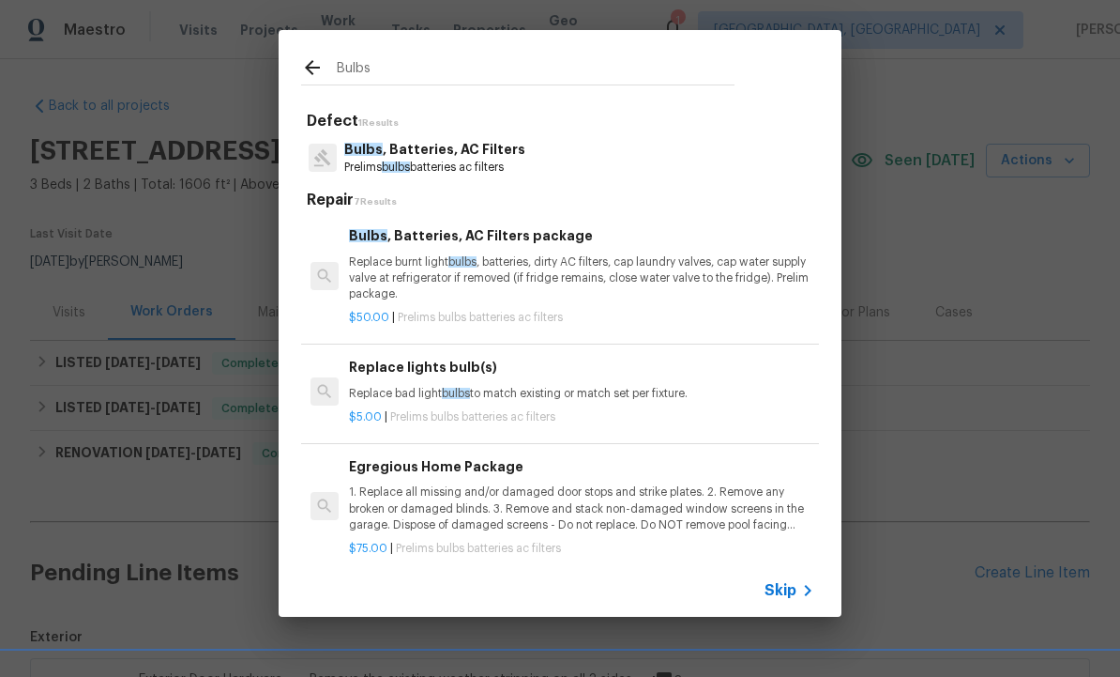
click at [430, 386] on p "Replace bad light bulbs to match existing or match set per fixture." at bounding box center [581, 394] width 465 height 16
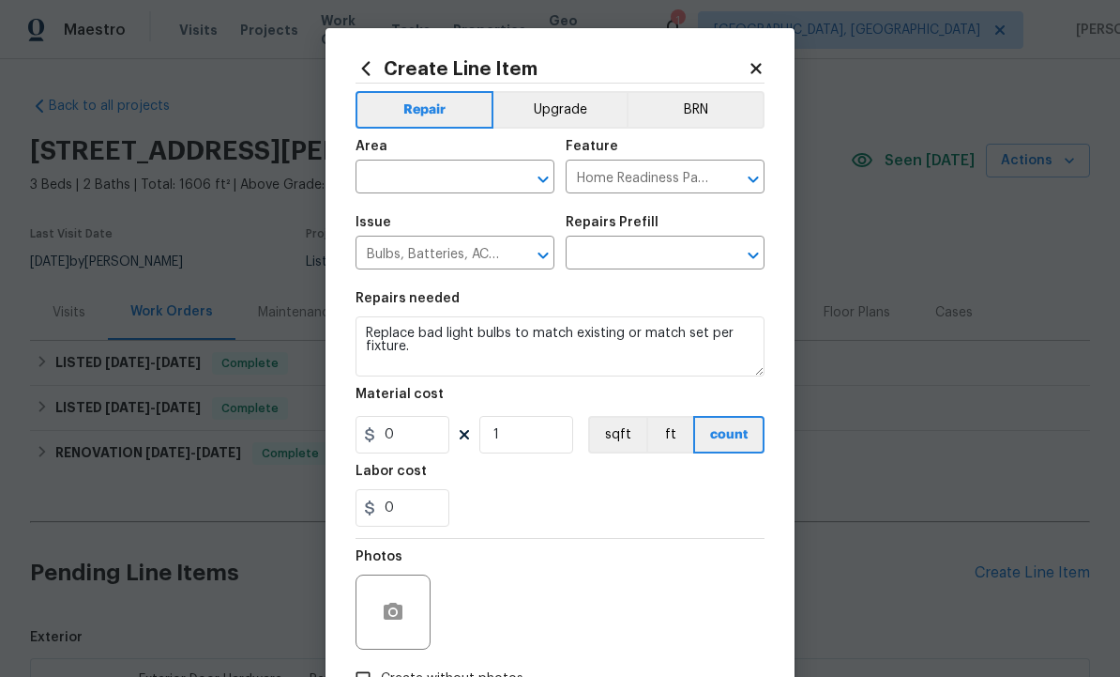
type input "Replace lights bulb(s) $5.00"
type input "5"
click at [423, 177] on input "text" at bounding box center [429, 178] width 146 height 29
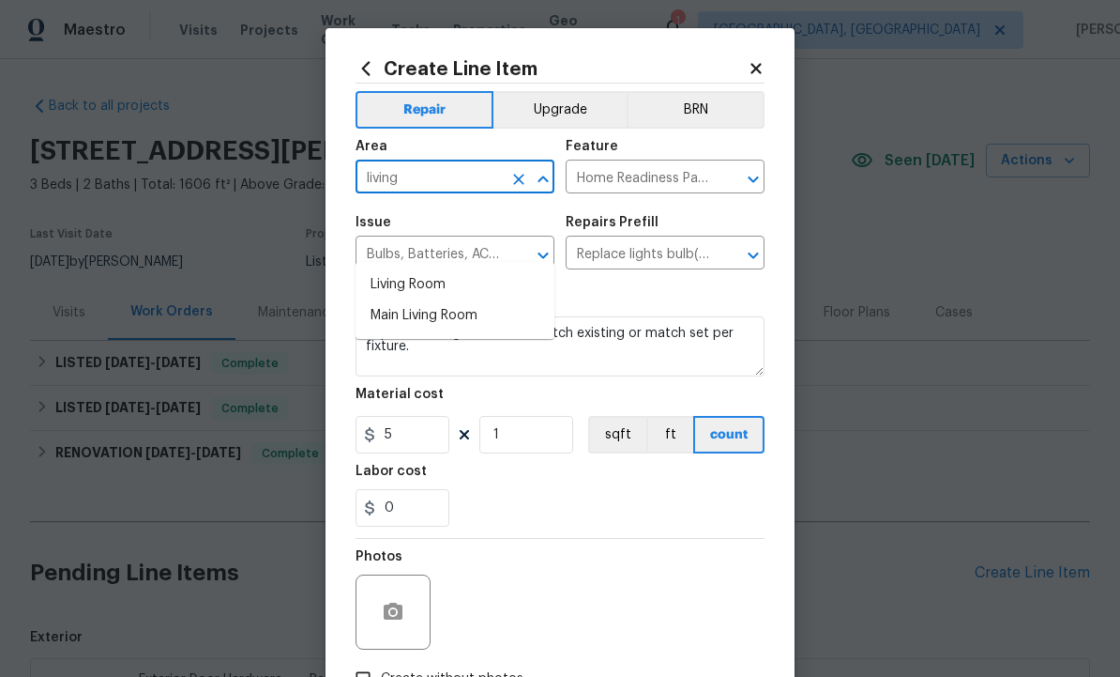
click at [439, 269] on li "Living Room" at bounding box center [455, 284] width 199 height 31
type input "Living Room"
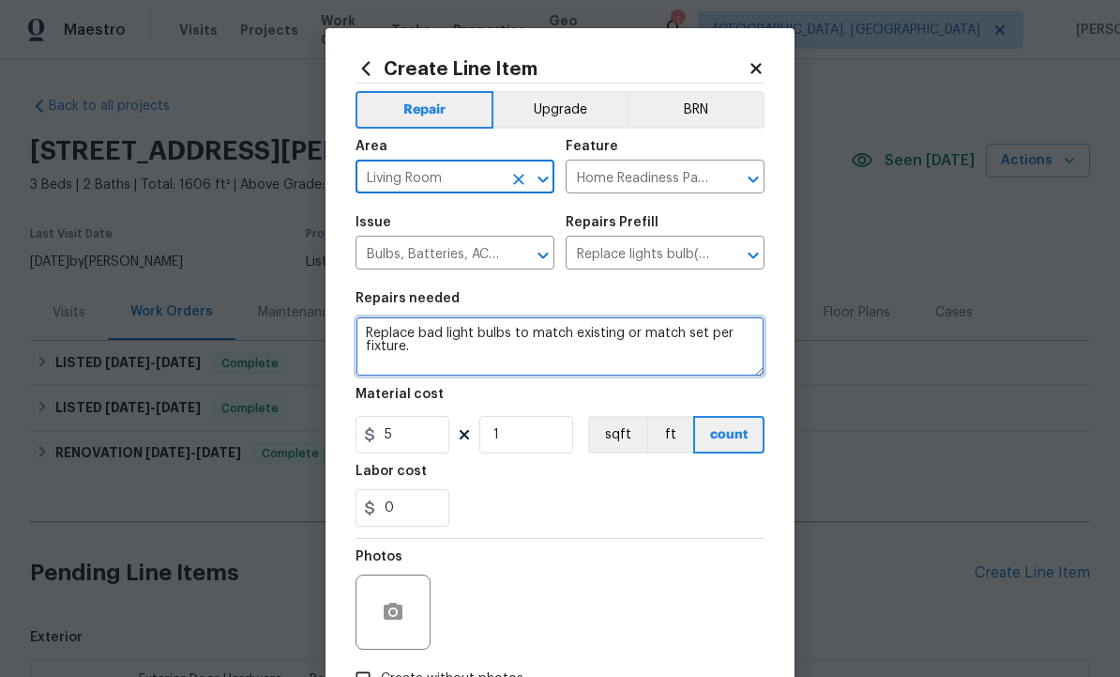
click at [499, 362] on textarea "Replace bad light bulbs to match existing or match set per fixture." at bounding box center [560, 346] width 409 height 60
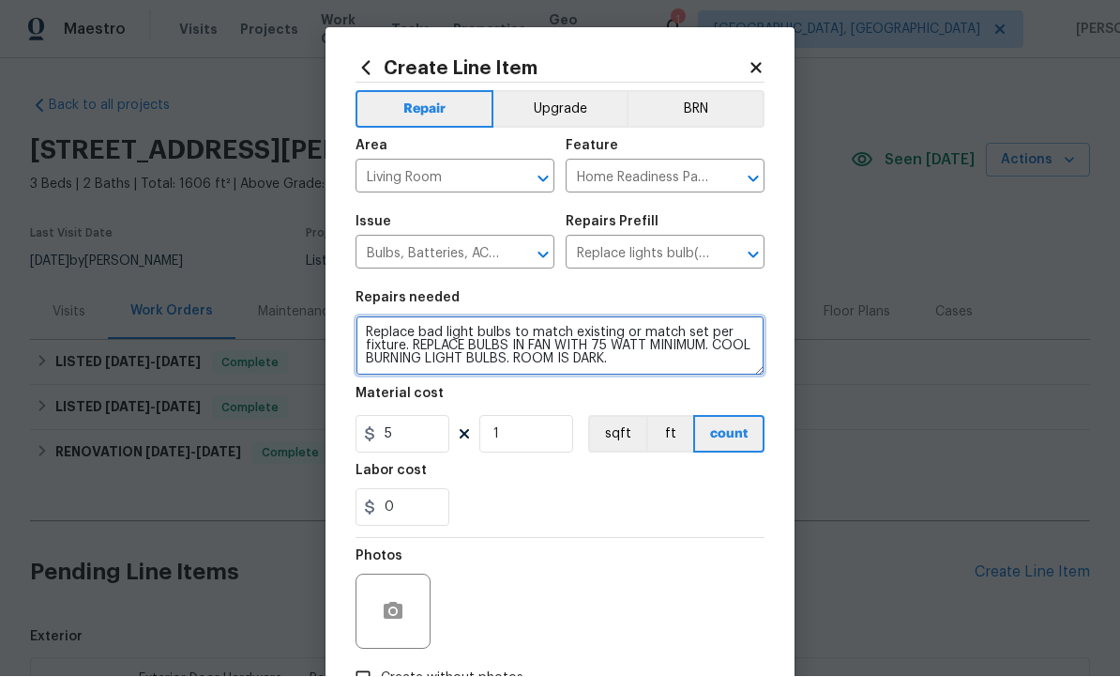
type textarea "Replace bad light bulbs to match existing or match set per fixture. REPLACE BUL…"
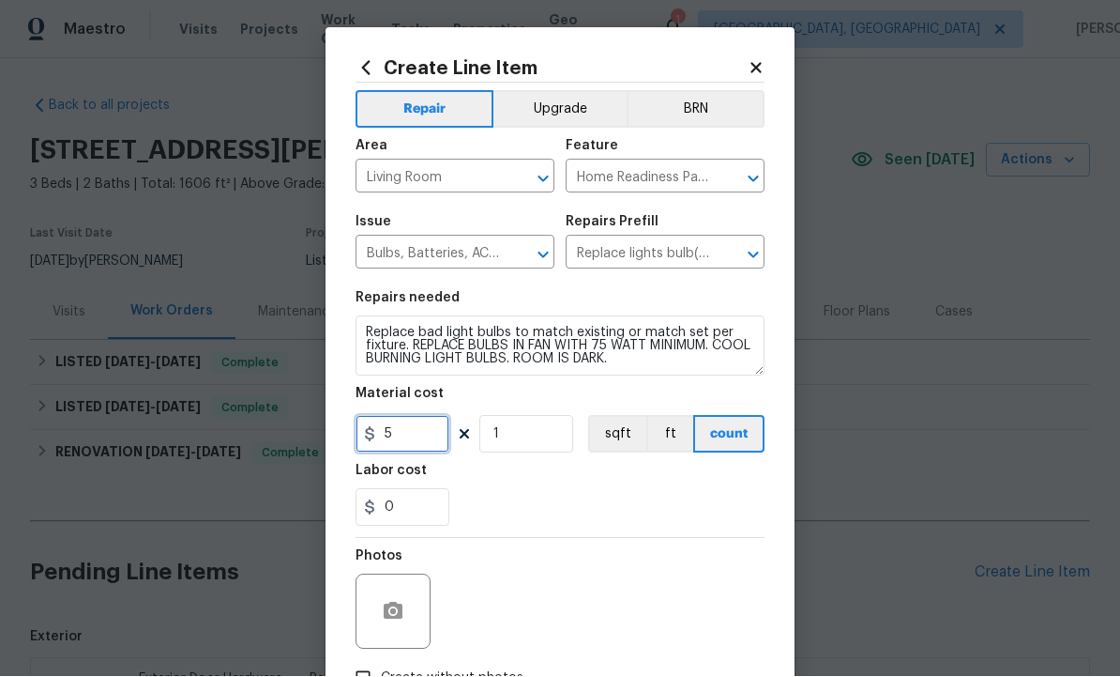
click at [412, 440] on input "5" at bounding box center [403, 435] width 94 height 38
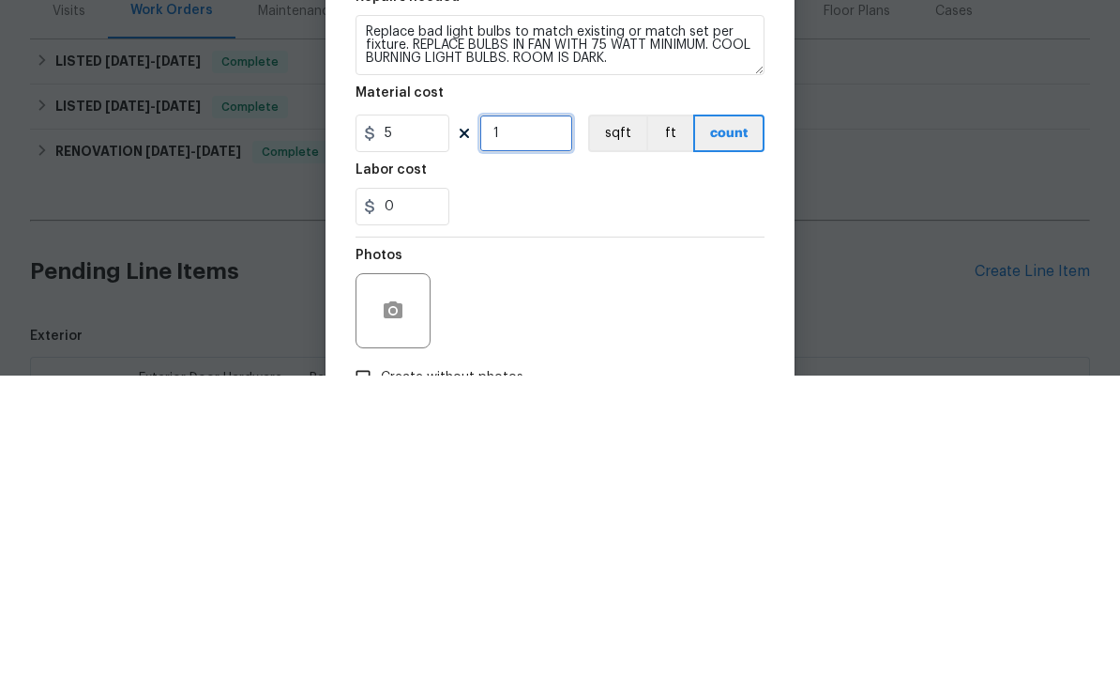
click at [530, 416] on input "1" at bounding box center [527, 435] width 94 height 38
type input "0"
click at [409, 416] on input "5" at bounding box center [403, 435] width 94 height 38
type input "20"
click at [535, 416] on input "0" at bounding box center [527, 435] width 94 height 38
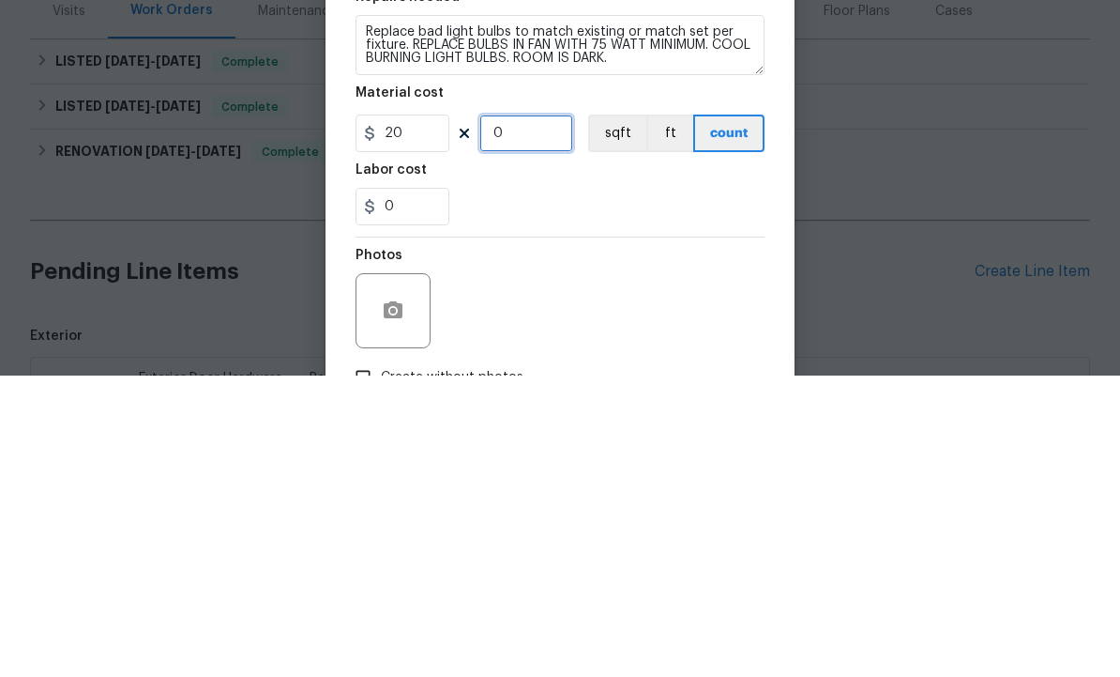
type input "1"
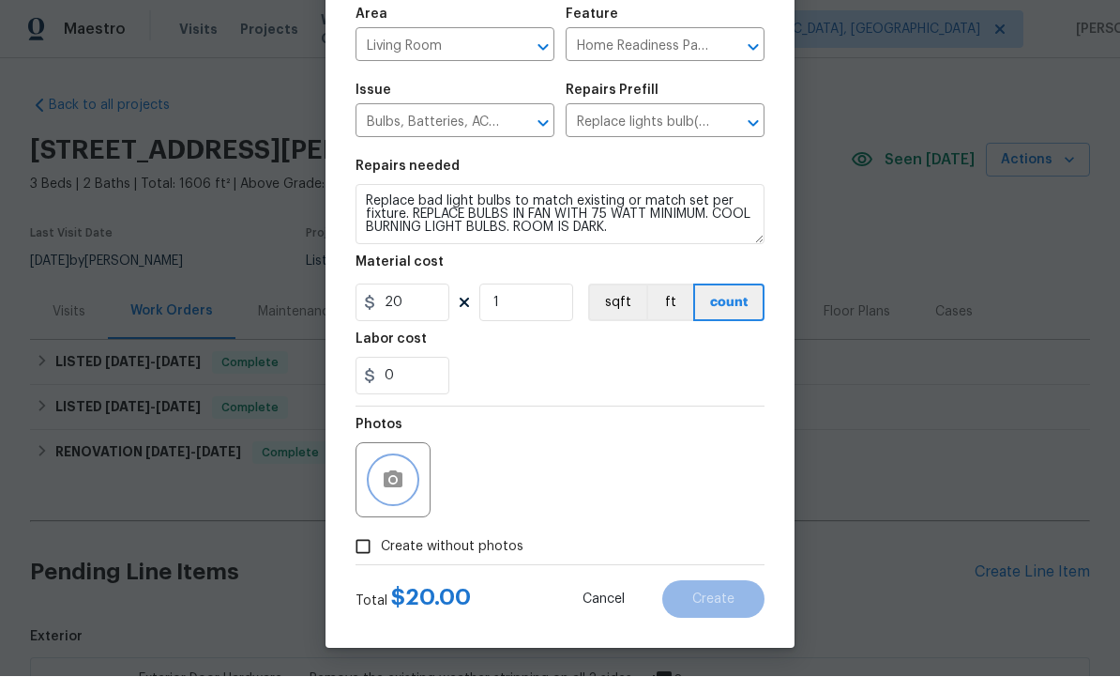
click at [401, 485] on icon "button" at bounding box center [393, 479] width 19 height 17
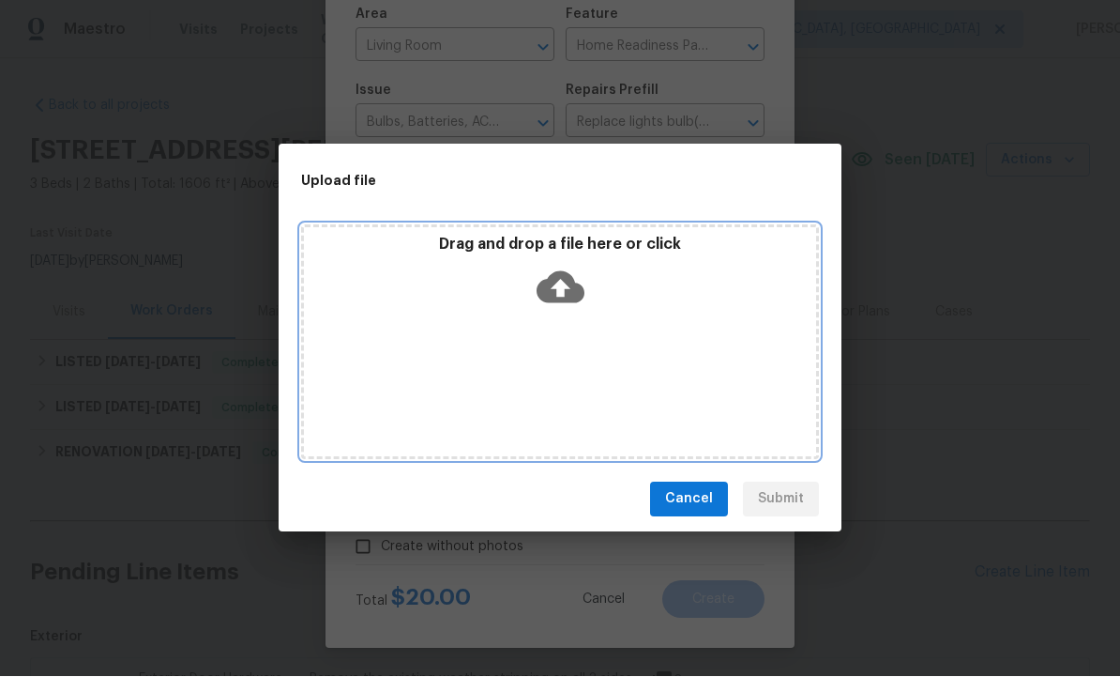
click at [570, 286] on icon at bounding box center [561, 287] width 48 height 32
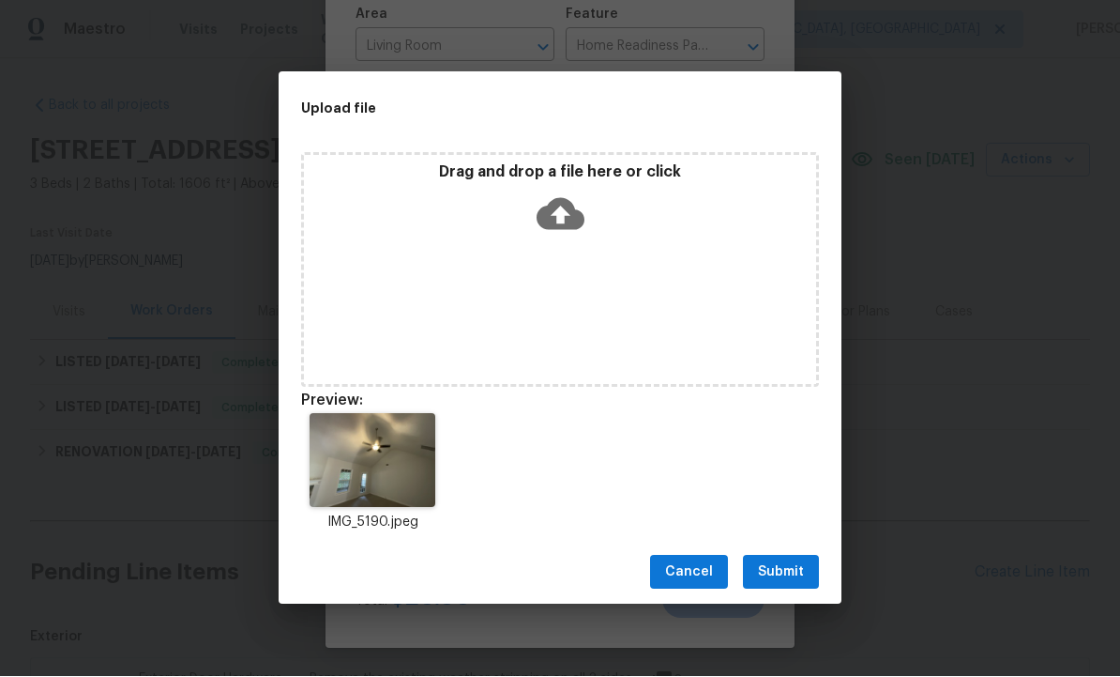
click at [789, 561] on span "Submit" at bounding box center [781, 572] width 46 height 23
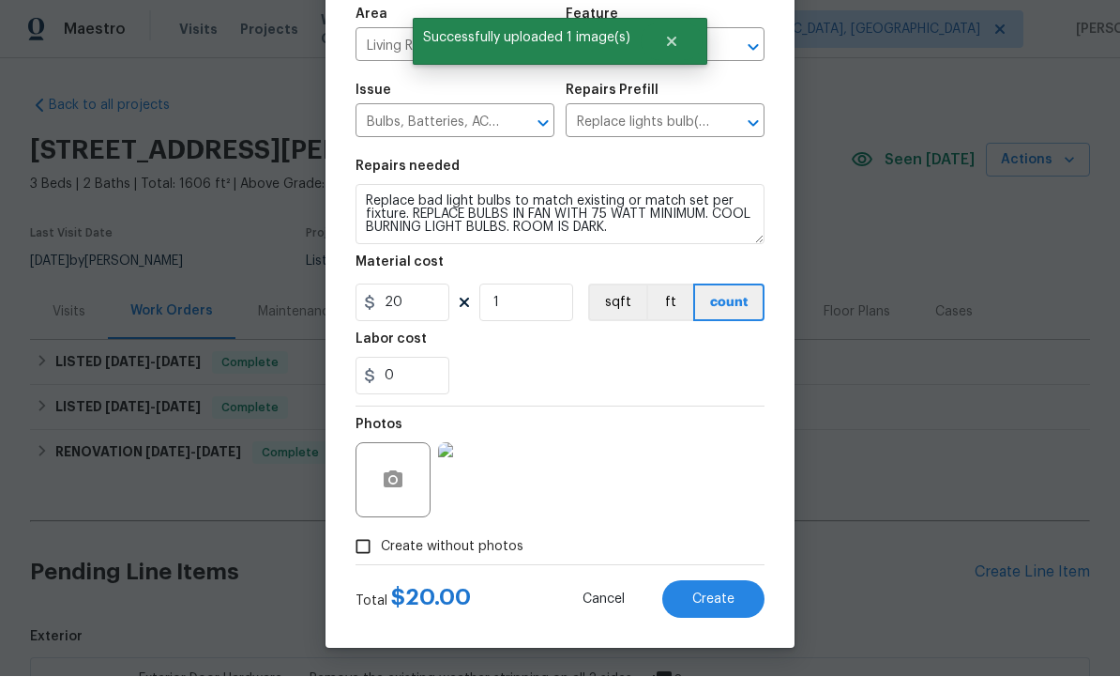
click at [710, 593] on span "Create" at bounding box center [714, 600] width 42 height 14
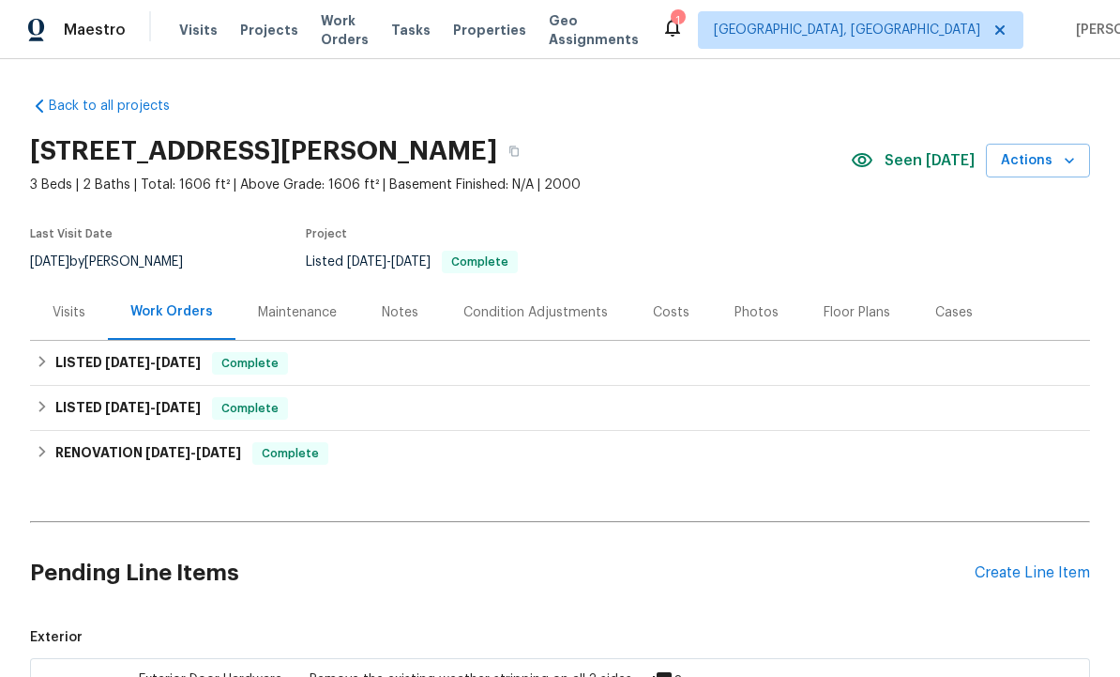
scroll to position [0, 0]
click at [1020, 564] on div "Create Line Item" at bounding box center [1032, 573] width 115 height 18
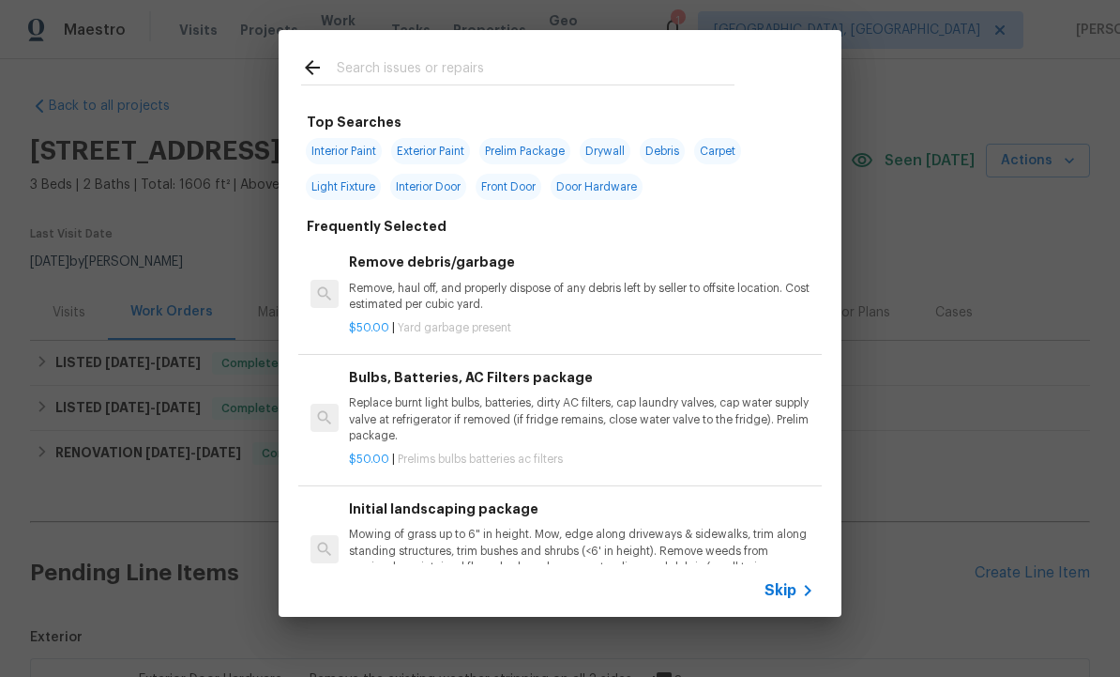
click at [409, 62] on input "text" at bounding box center [536, 70] width 398 height 28
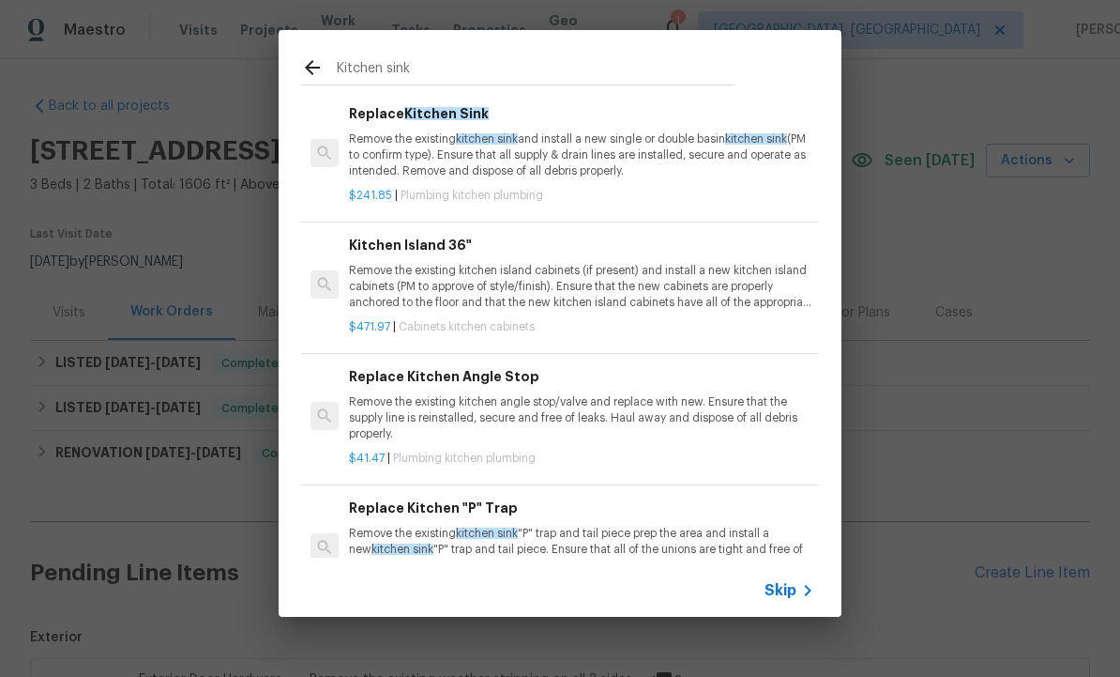
type input "Kitchen sink"
click at [320, 57] on icon at bounding box center [312, 67] width 23 height 23
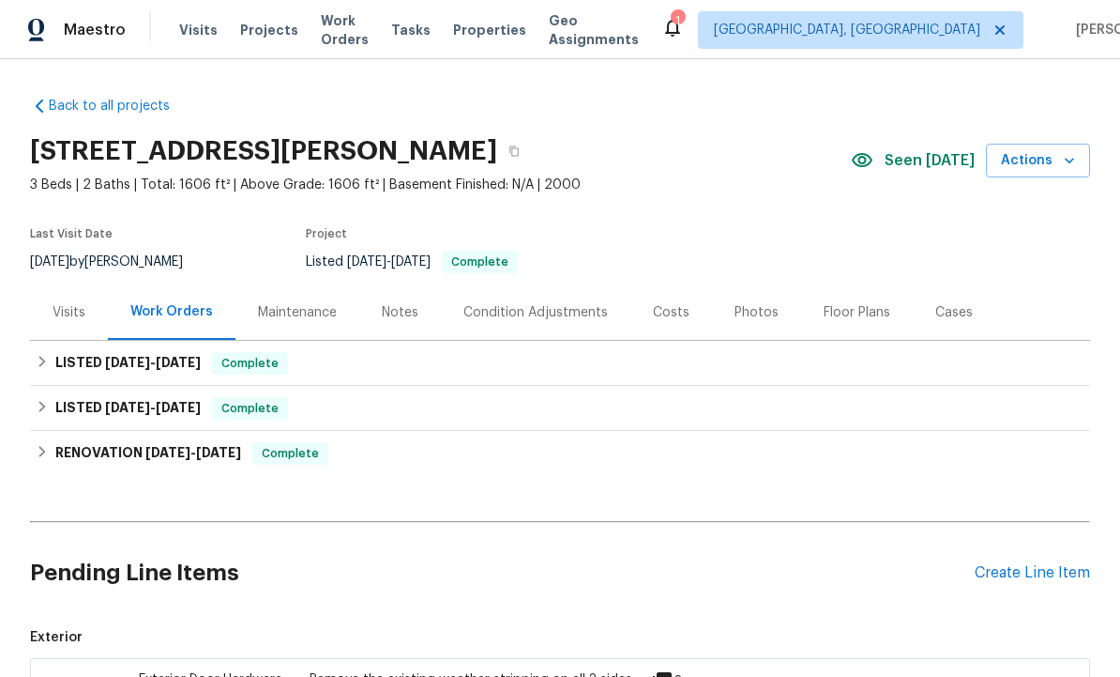
click at [1026, 564] on div "Create Line Item" at bounding box center [1032, 573] width 115 height 18
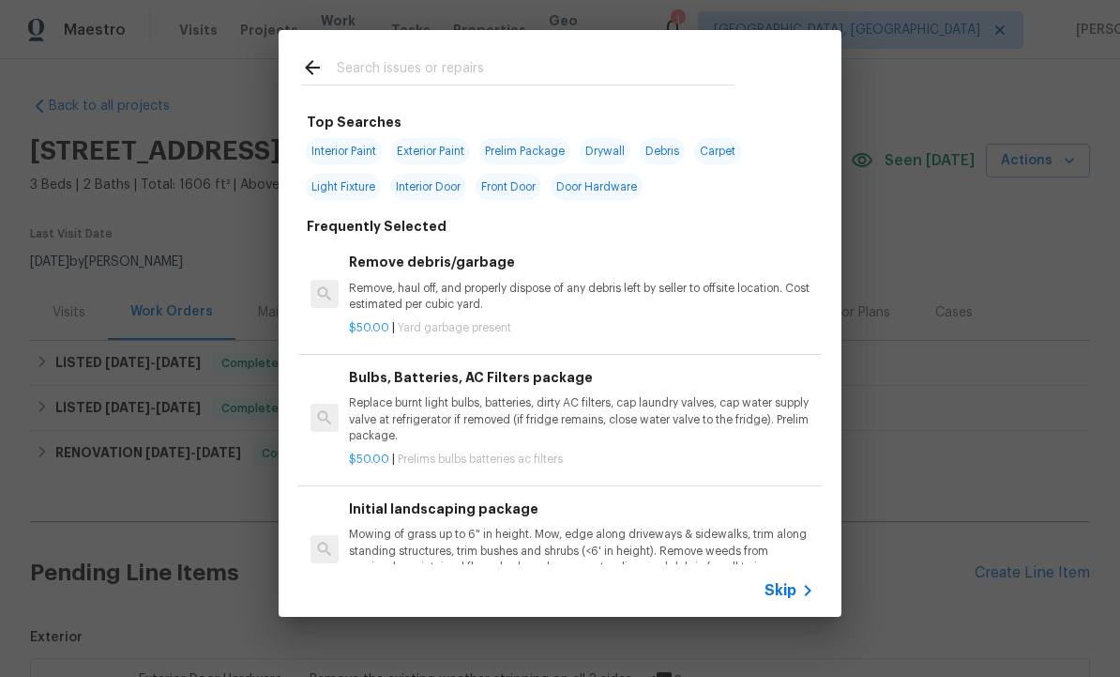
click at [421, 63] on input "text" at bounding box center [536, 70] width 398 height 28
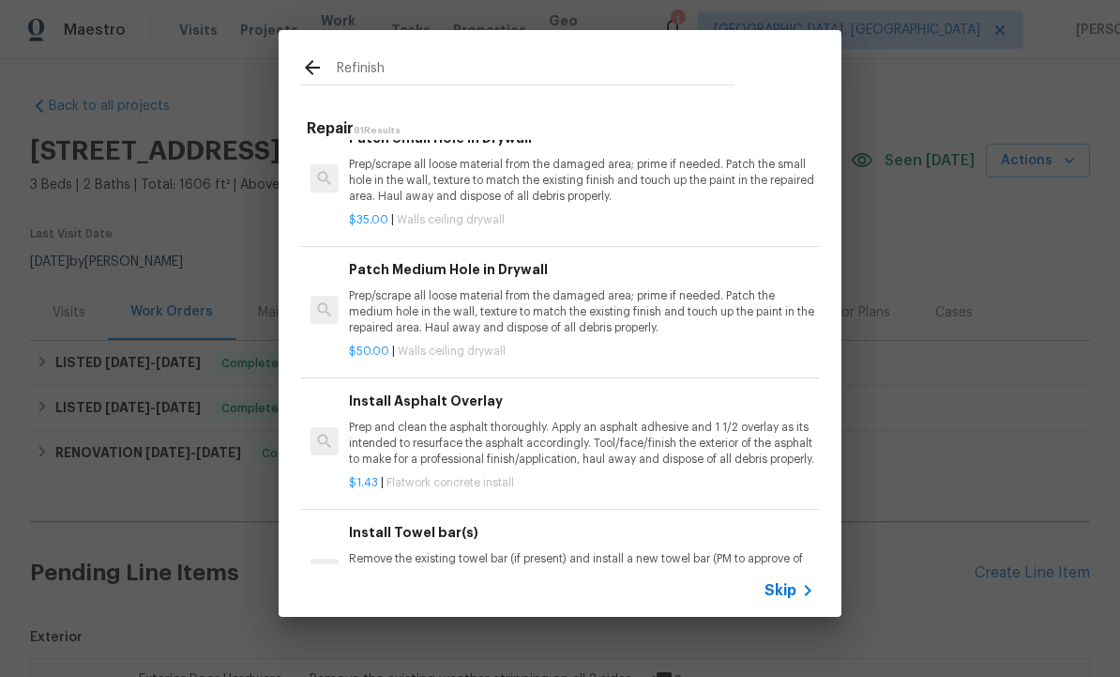
scroll to position [4162, -1]
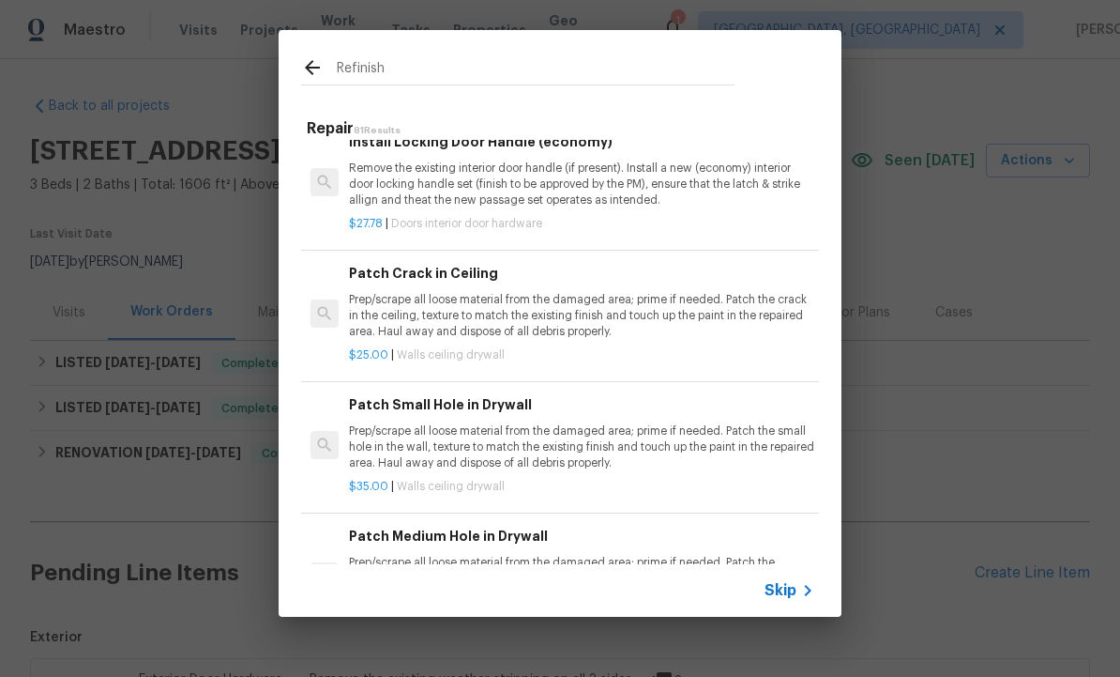
click at [423, 67] on input "Refinish" at bounding box center [536, 70] width 398 height 28
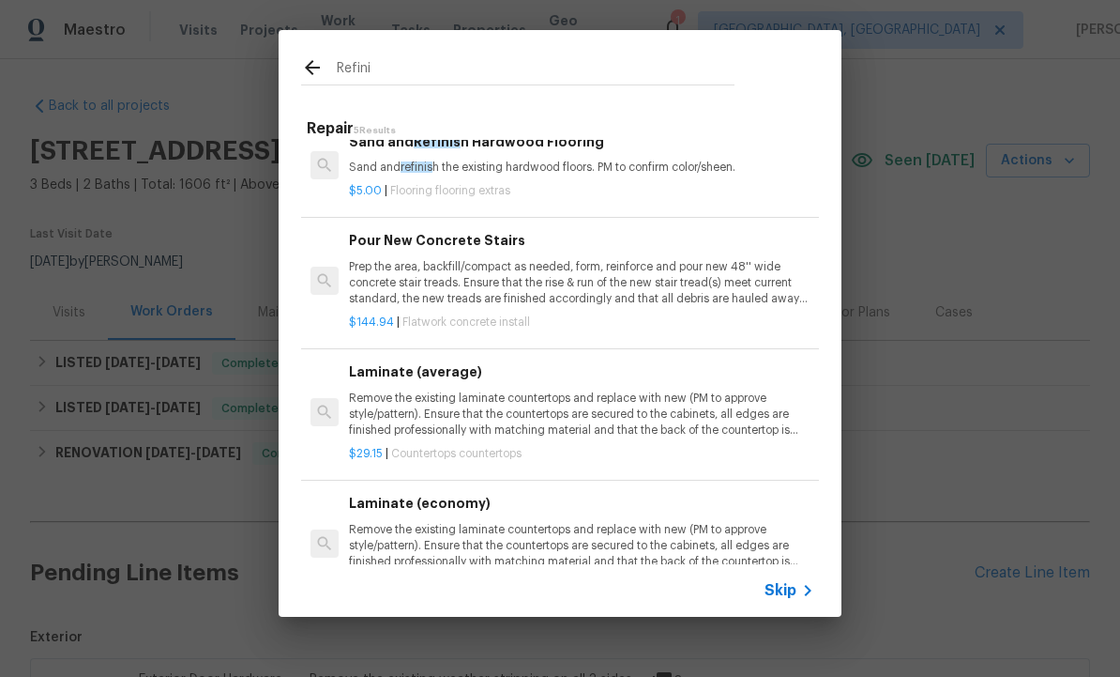
scroll to position [154, 0]
type input "R"
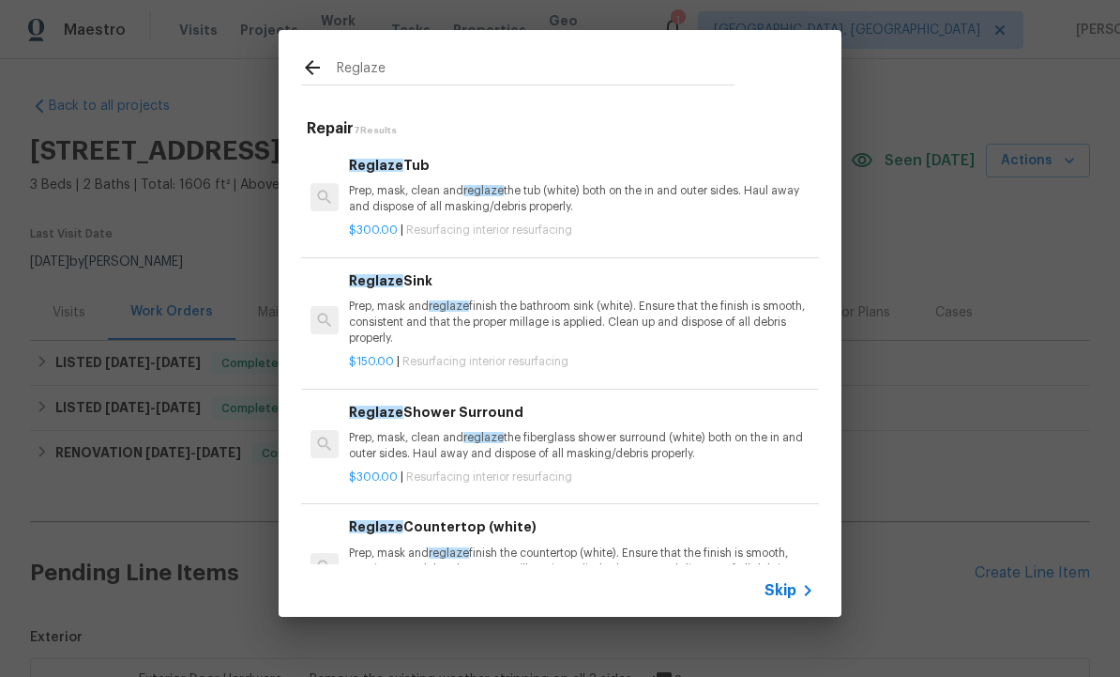
type input "Deglaze"
click at [413, 312] on p "Prep, mask and reglaze finish the bathroom sink (white). Ensure that the finish…" at bounding box center [581, 322] width 465 height 48
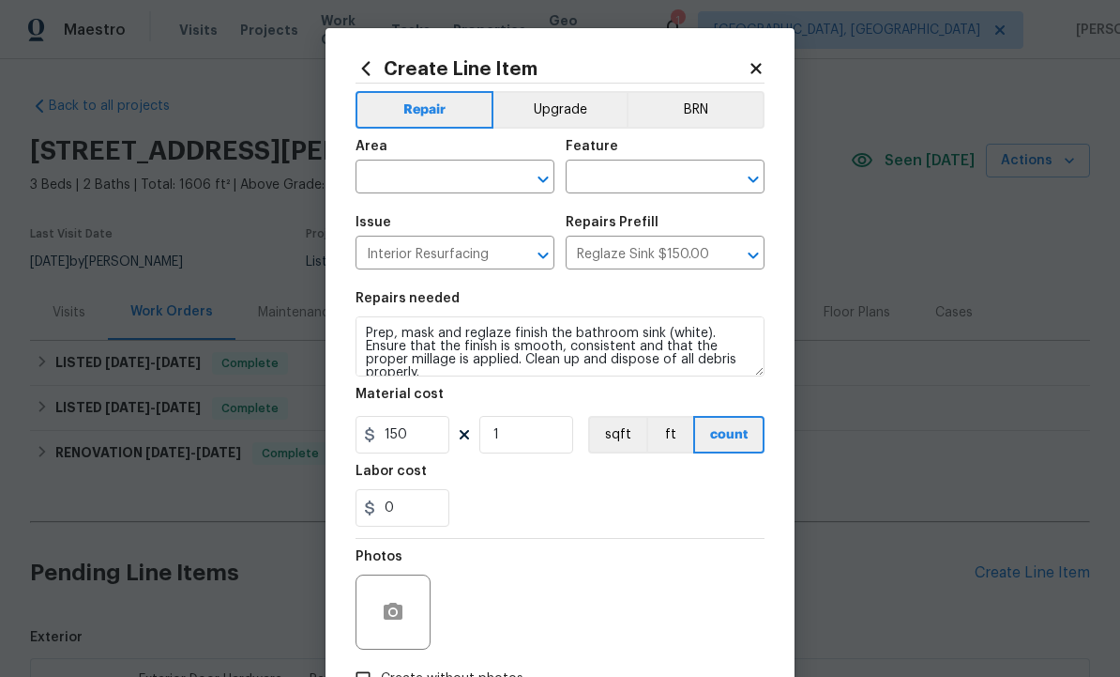
click at [440, 181] on input "text" at bounding box center [429, 178] width 146 height 29
click at [447, 269] on li "Kitchen" at bounding box center [455, 284] width 199 height 31
type input "Kitchen"
click at [642, 172] on input "text" at bounding box center [639, 178] width 146 height 29
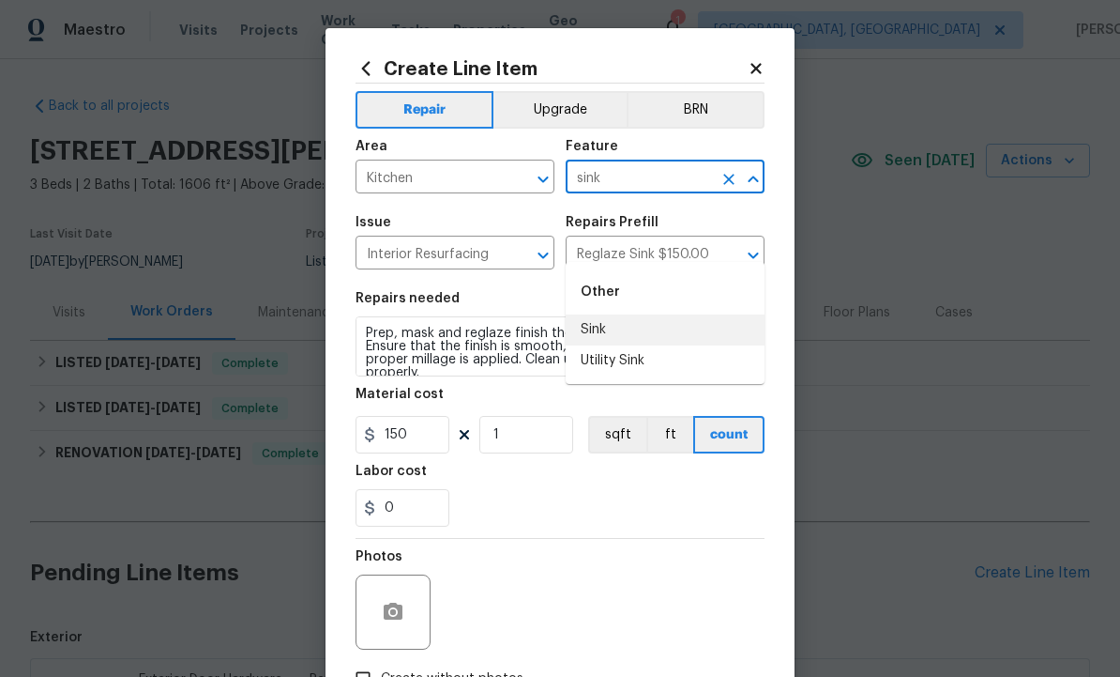
click at [612, 314] on li "Sink" at bounding box center [665, 329] width 199 height 31
type input "Sink"
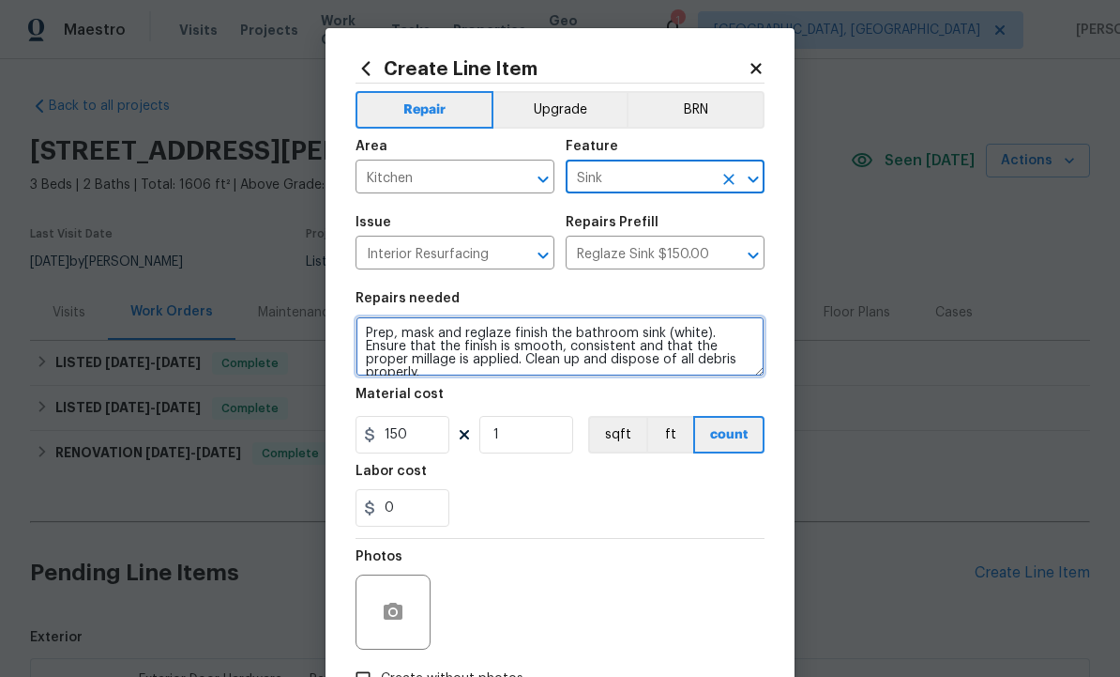
click at [633, 340] on textarea "Prep, mask and reglaze finish the bathroom sink (white). Ensure that the finish…" at bounding box center [560, 346] width 409 height 60
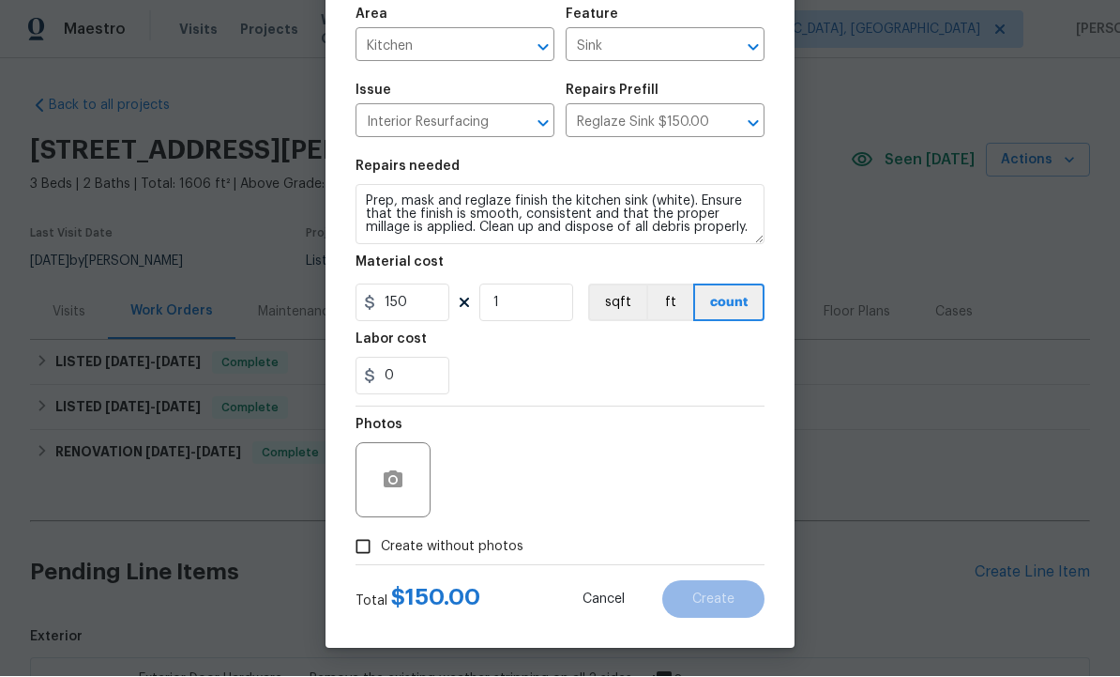
scroll to position [135, 0]
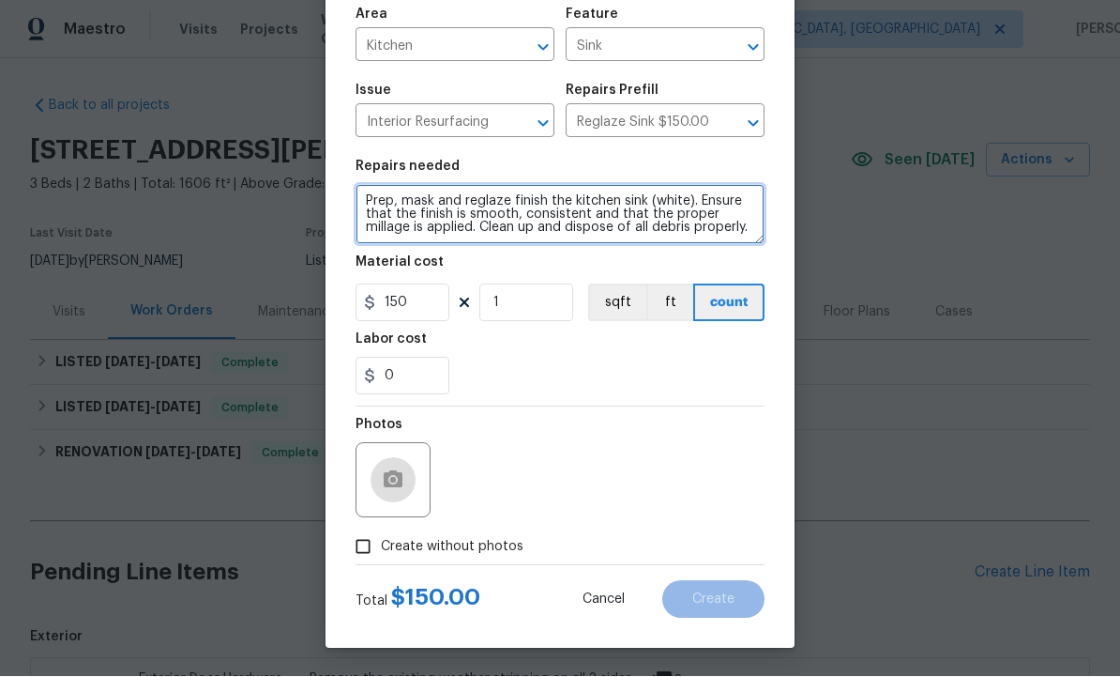
type textarea "Prep, mask and reglaze finish the kitchen sink (white). Ensure that the finish …"
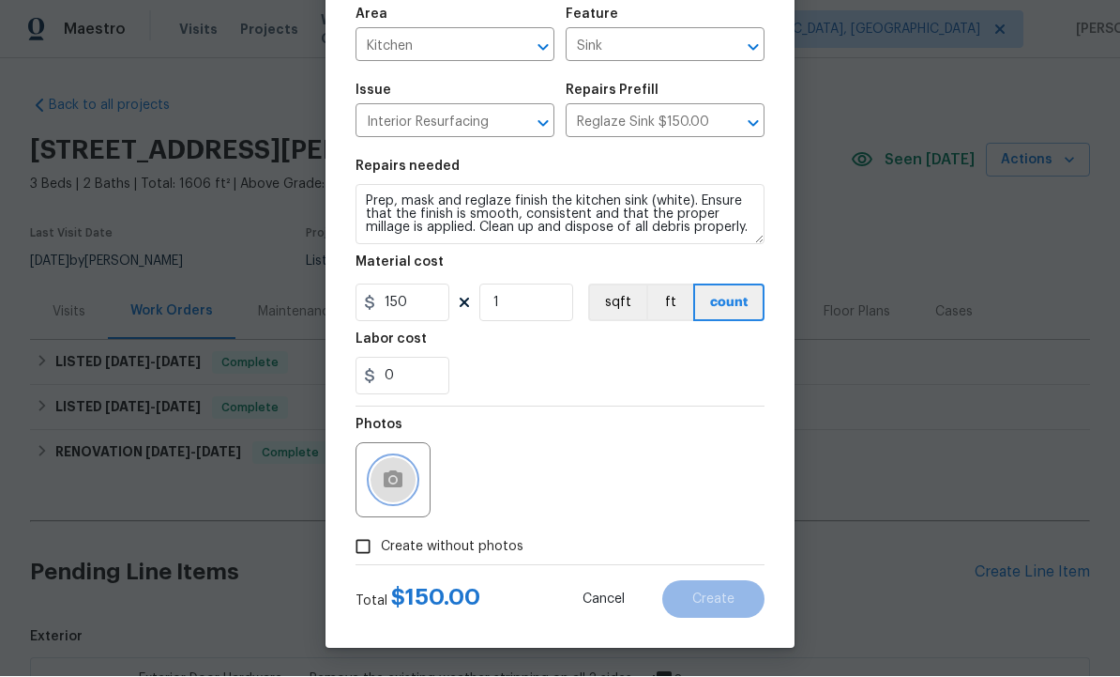
click at [396, 486] on icon "button" at bounding box center [393, 479] width 19 height 17
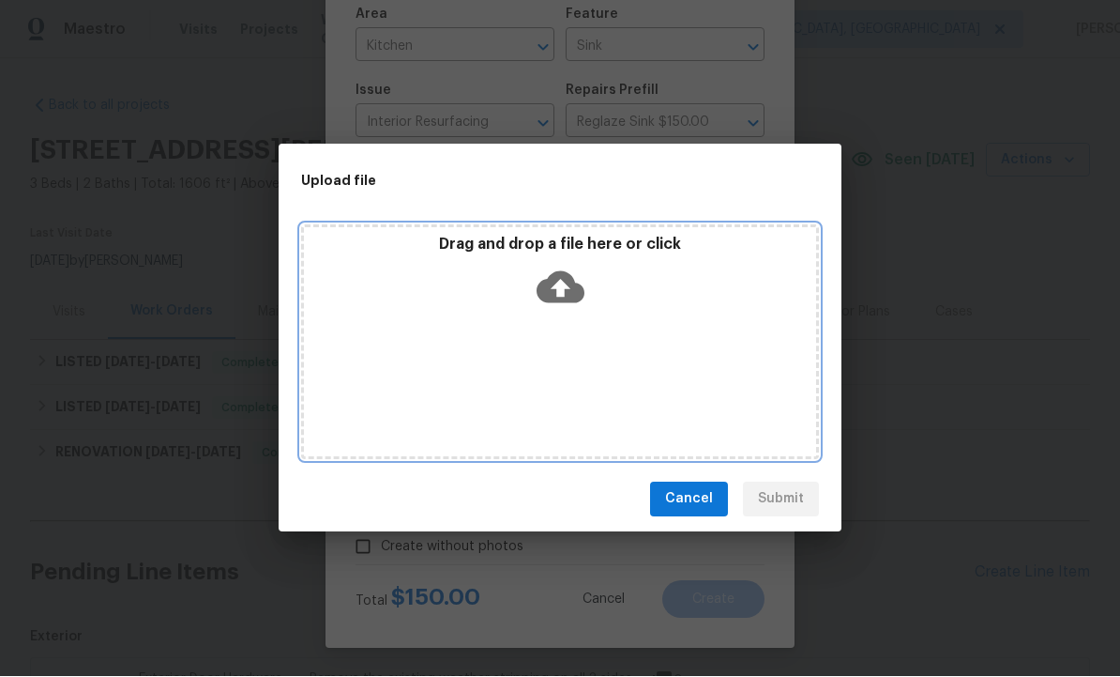
click at [555, 290] on icon at bounding box center [561, 287] width 48 height 32
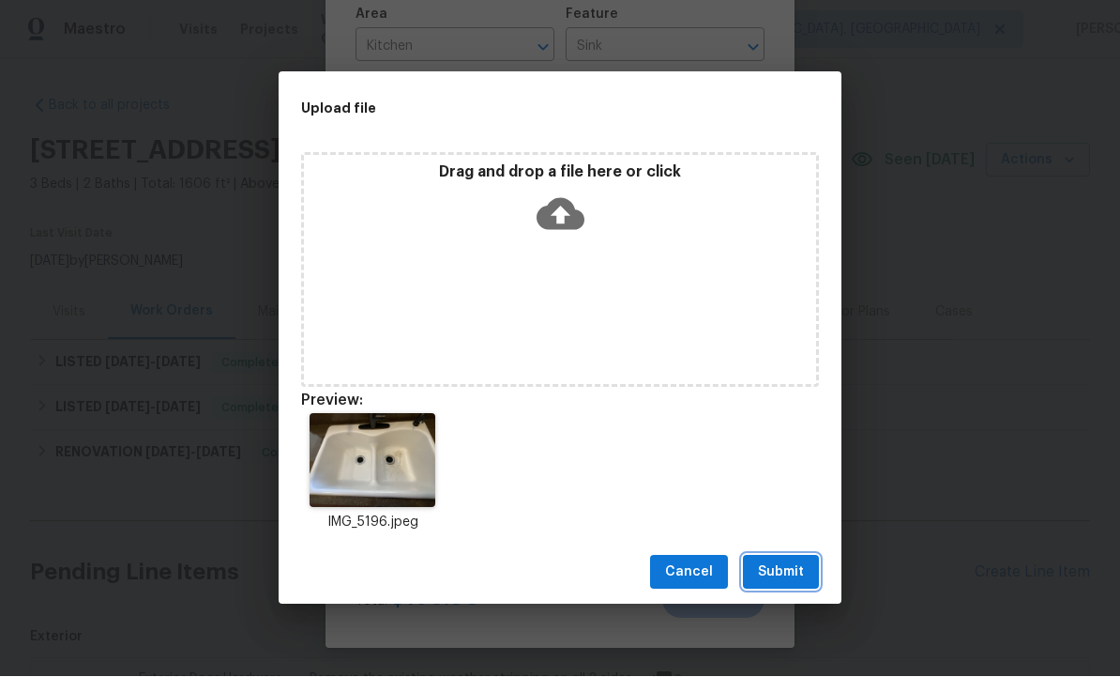
click at [788, 568] on span "Submit" at bounding box center [781, 572] width 46 height 23
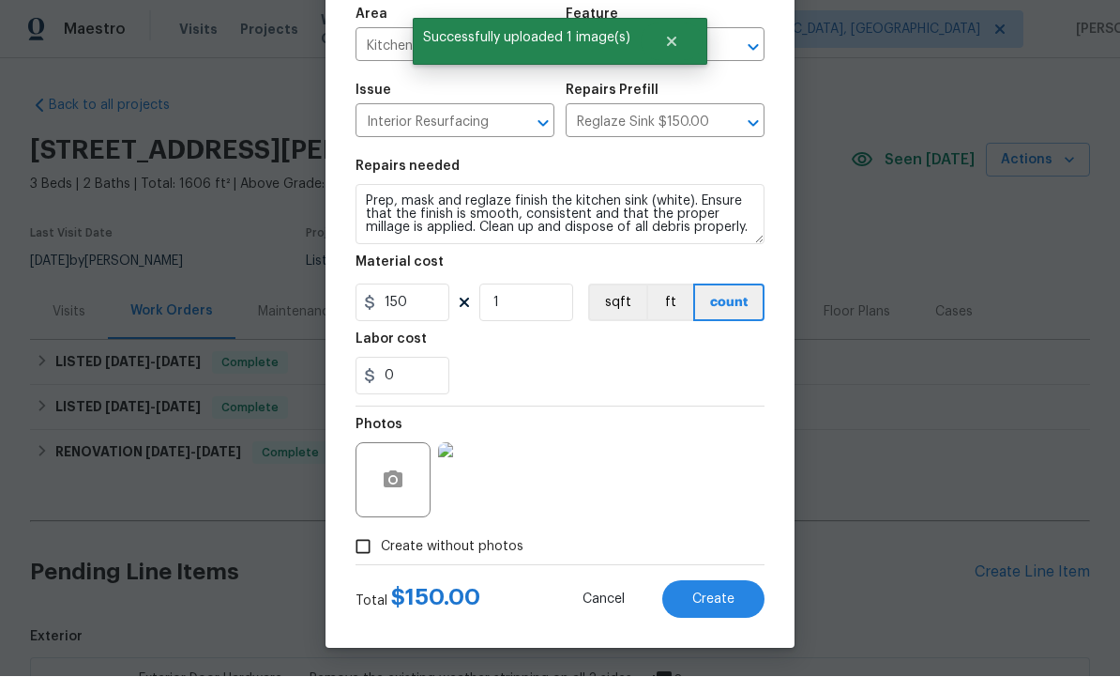
click at [713, 600] on span "Create" at bounding box center [714, 600] width 42 height 14
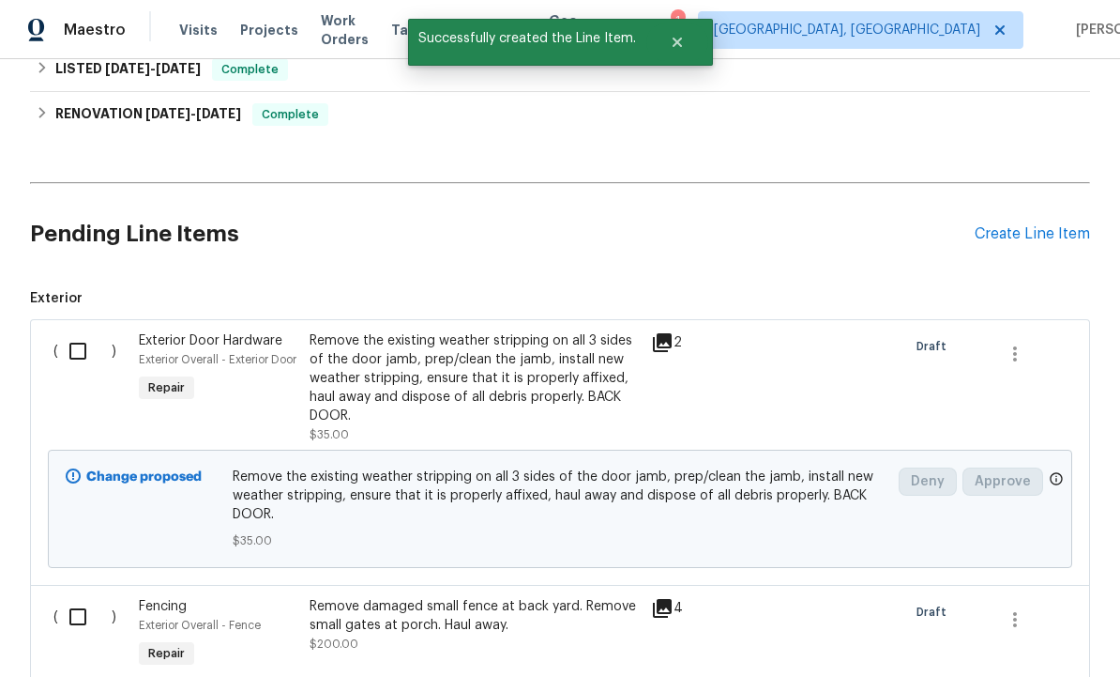
scroll to position [365, 0]
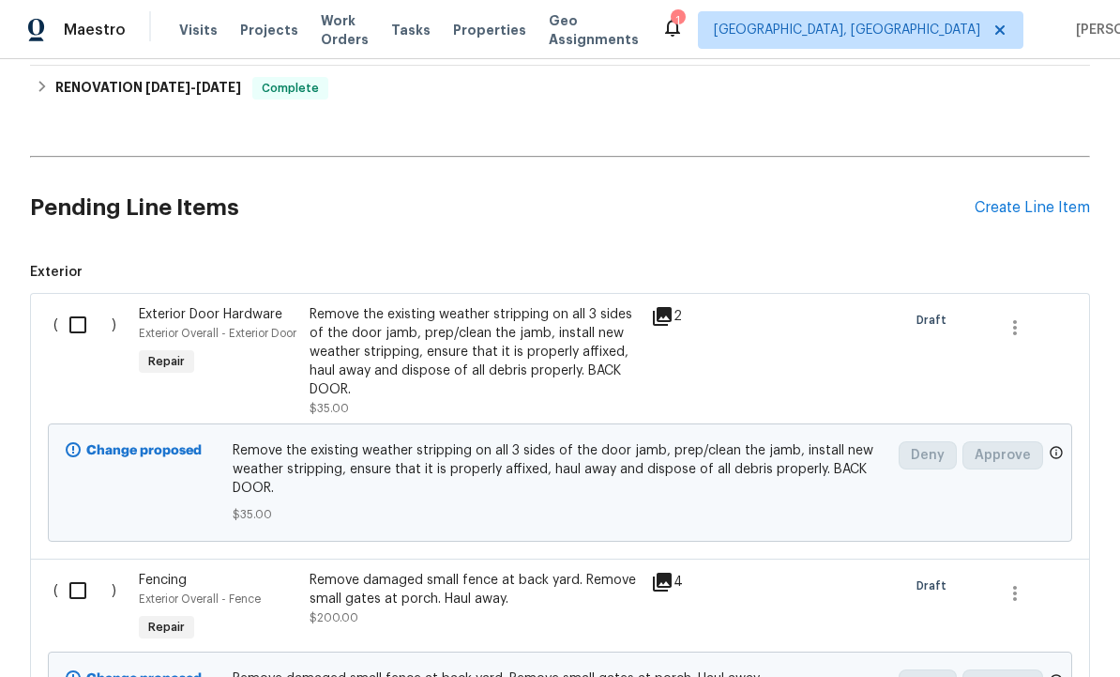
click at [73, 305] on input "checkbox" at bounding box center [84, 324] width 53 height 39
checkbox input "true"
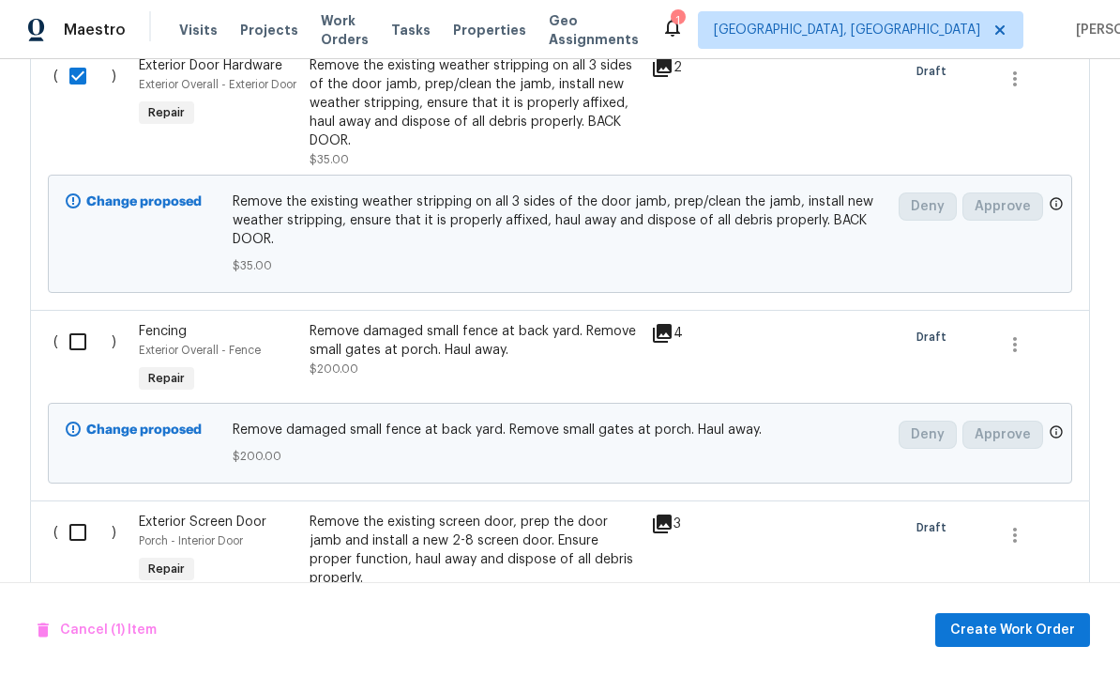
scroll to position [617, 0]
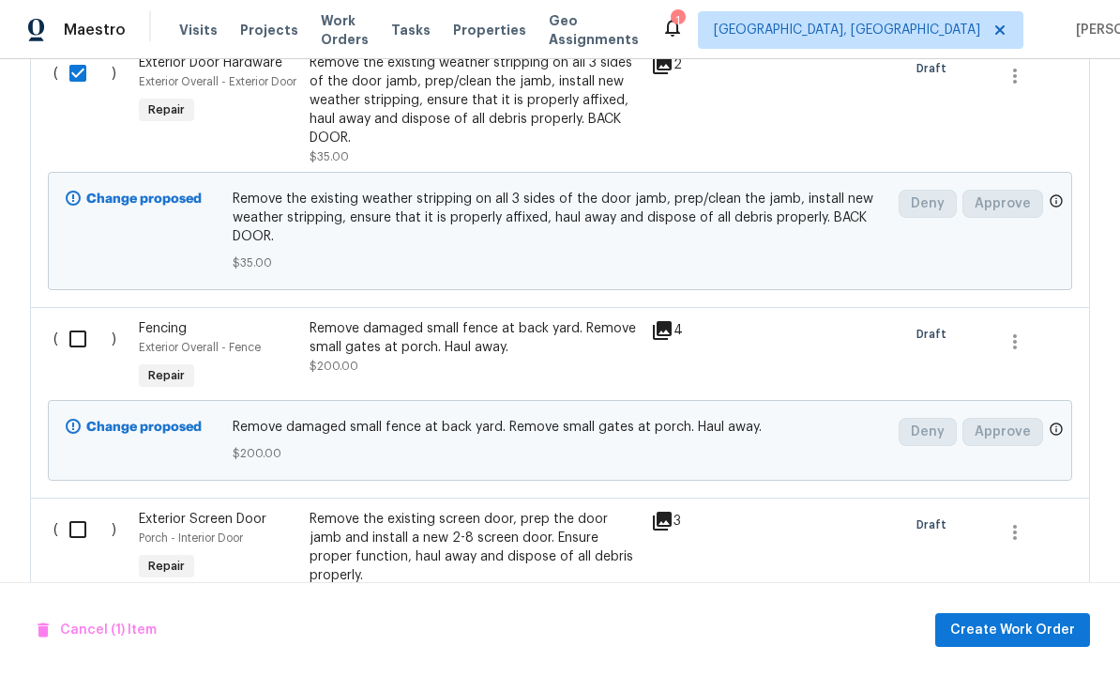
click at [75, 319] on input "checkbox" at bounding box center [84, 338] width 53 height 39
checkbox input "true"
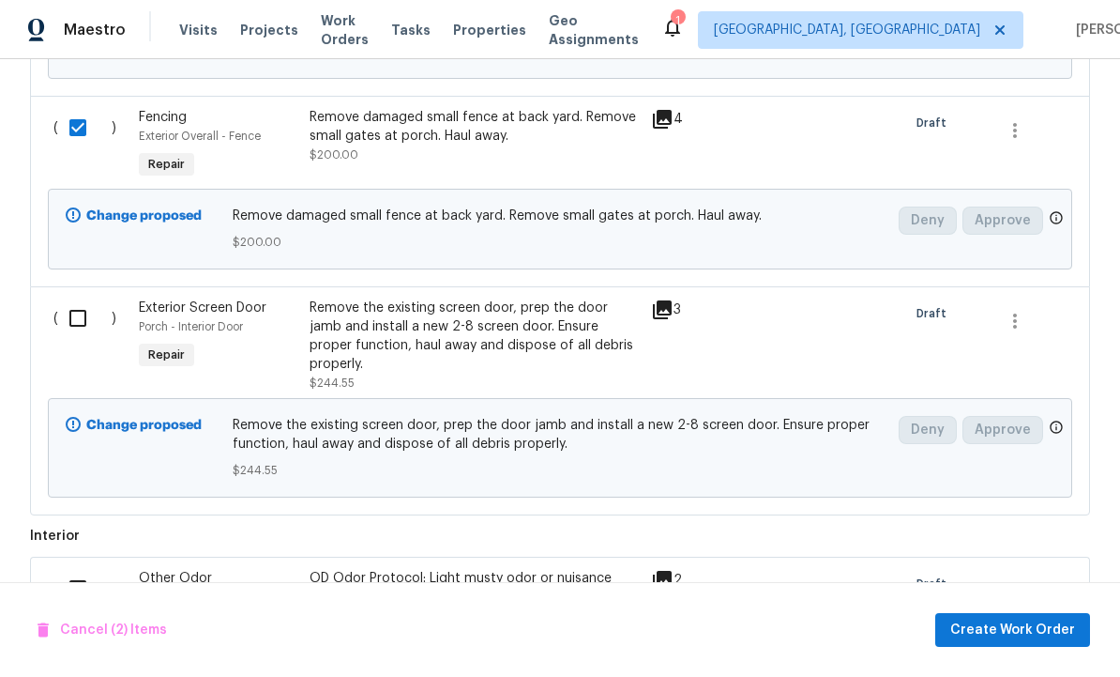
scroll to position [830, 0]
click at [69, 297] on input "checkbox" at bounding box center [84, 316] width 53 height 39
checkbox input "true"
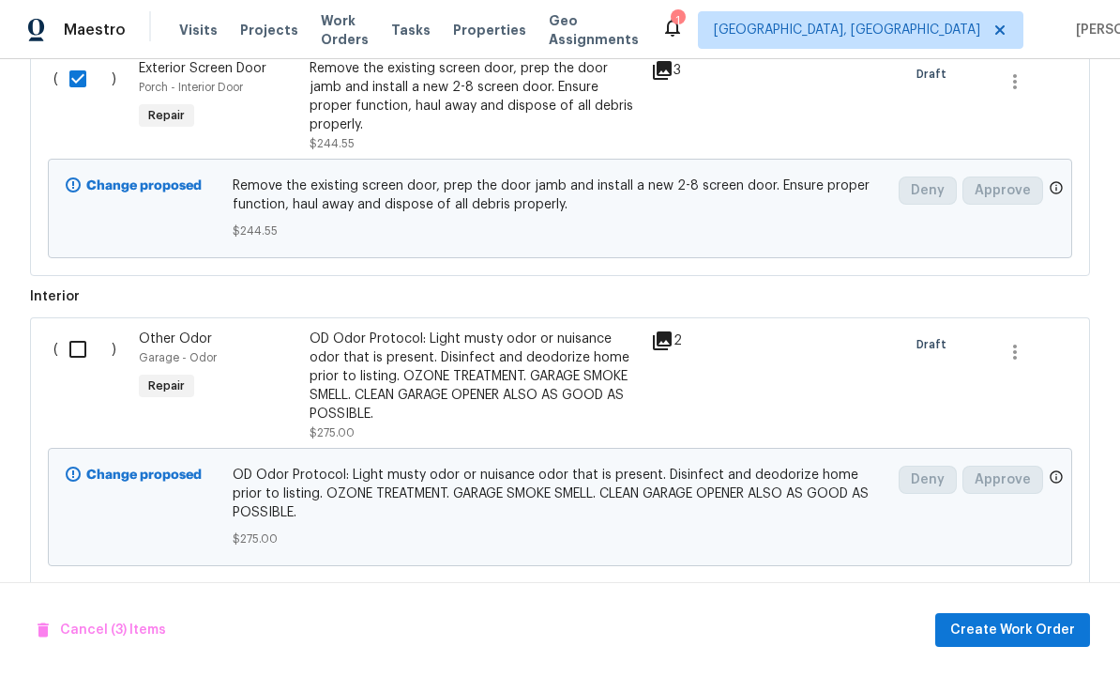
scroll to position [1068, 0]
click at [68, 328] on input "checkbox" at bounding box center [84, 347] width 53 height 39
checkbox input "true"
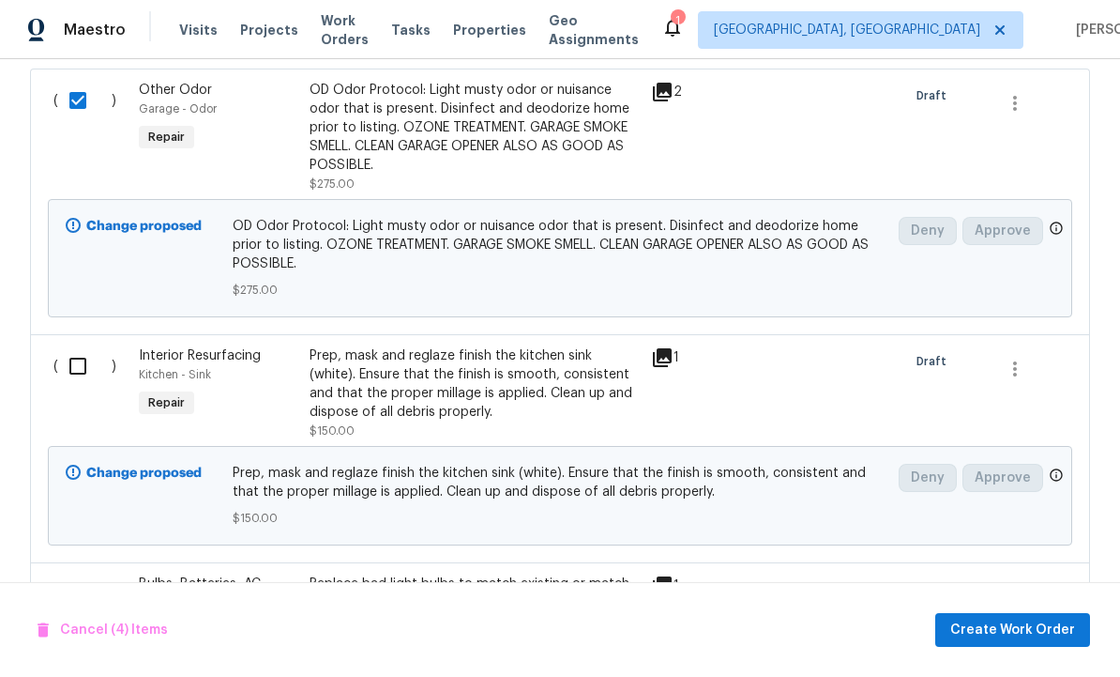
scroll to position [1319, 0]
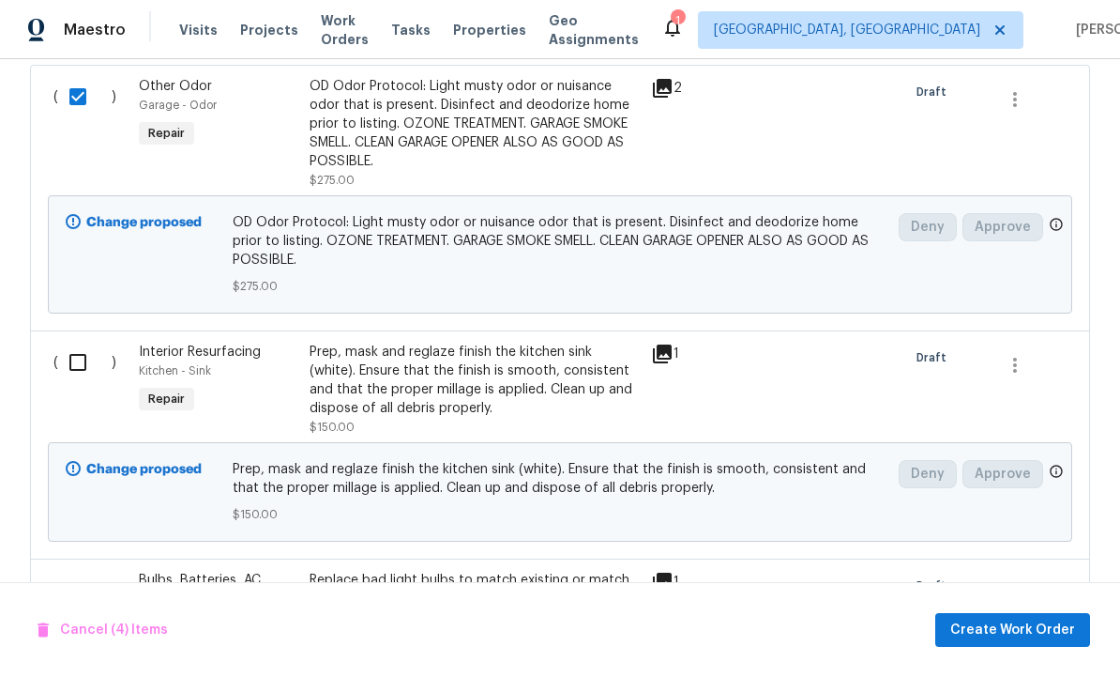
click at [71, 343] on input "checkbox" at bounding box center [84, 362] width 53 height 39
checkbox input "true"
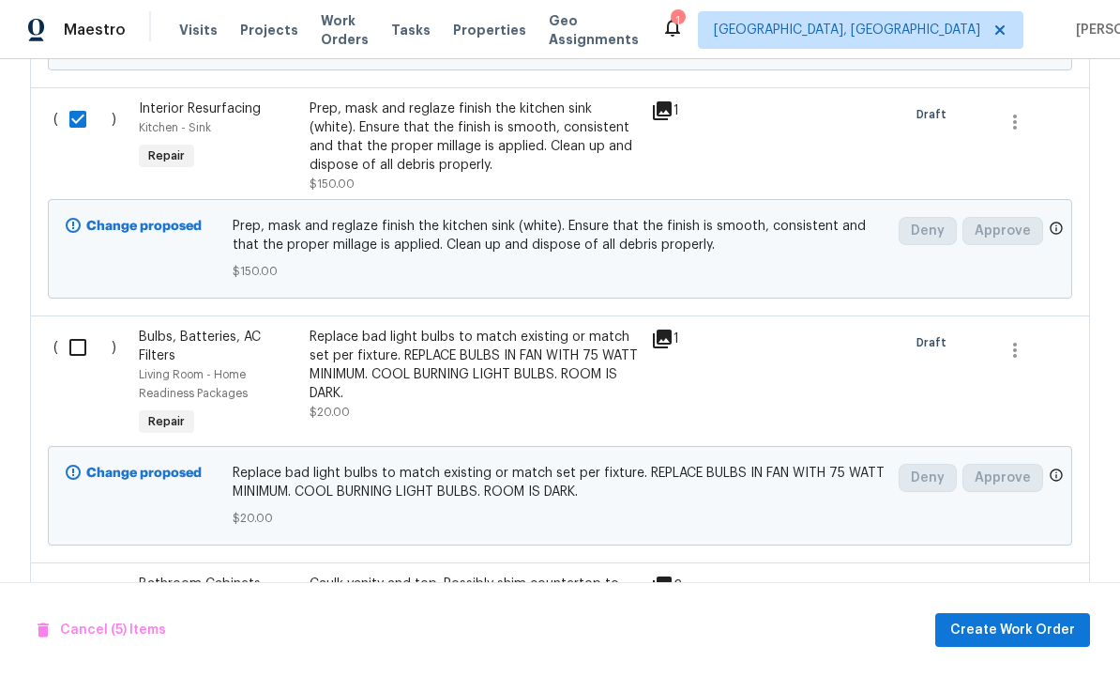
scroll to position [1581, 0]
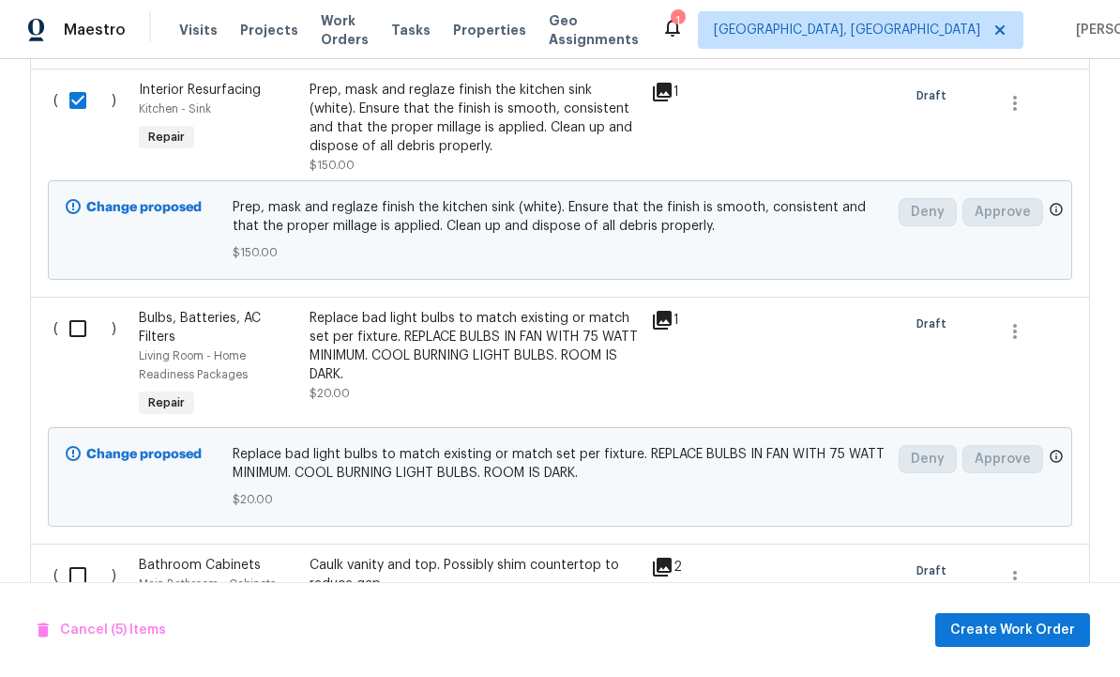
click at [76, 309] on input "checkbox" at bounding box center [84, 328] width 53 height 39
checkbox input "true"
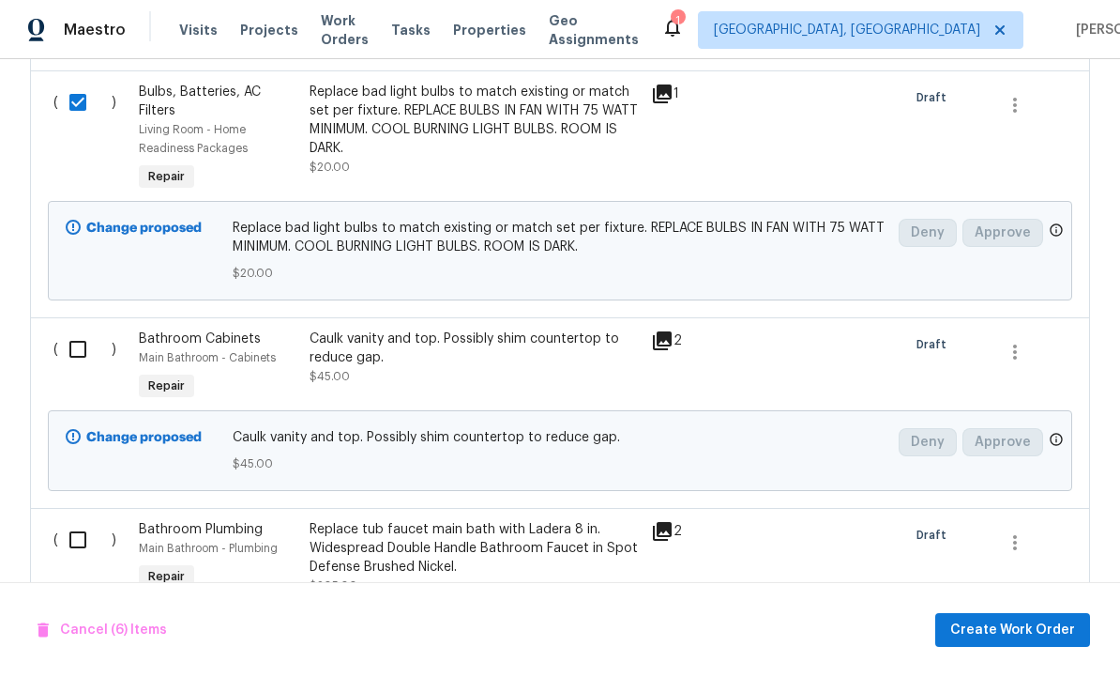
scroll to position [1808, 0]
click at [62, 328] on input "checkbox" at bounding box center [84, 347] width 53 height 39
checkbox input "true"
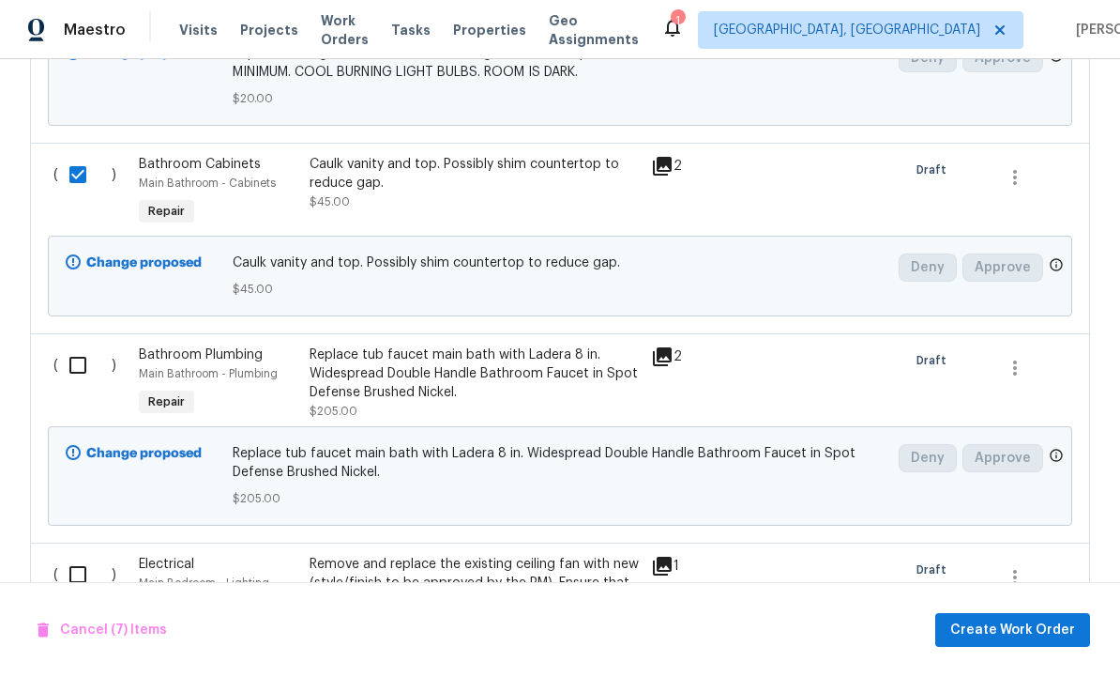
scroll to position [1991, 0]
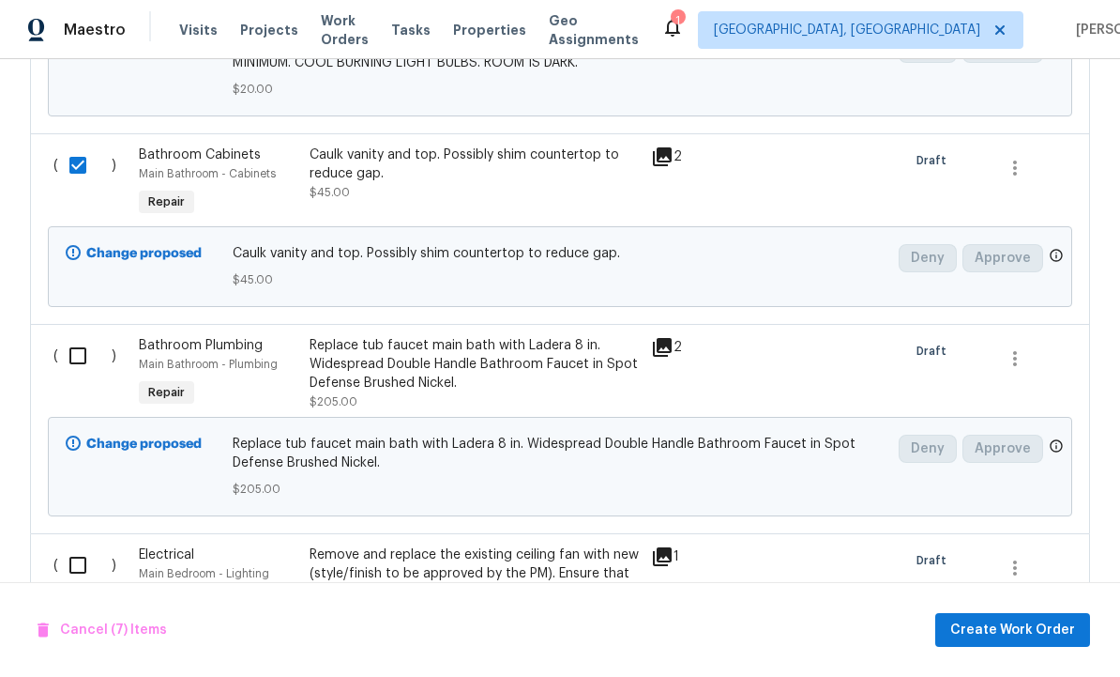
click at [67, 336] on input "checkbox" at bounding box center [84, 355] width 53 height 39
checkbox input "true"
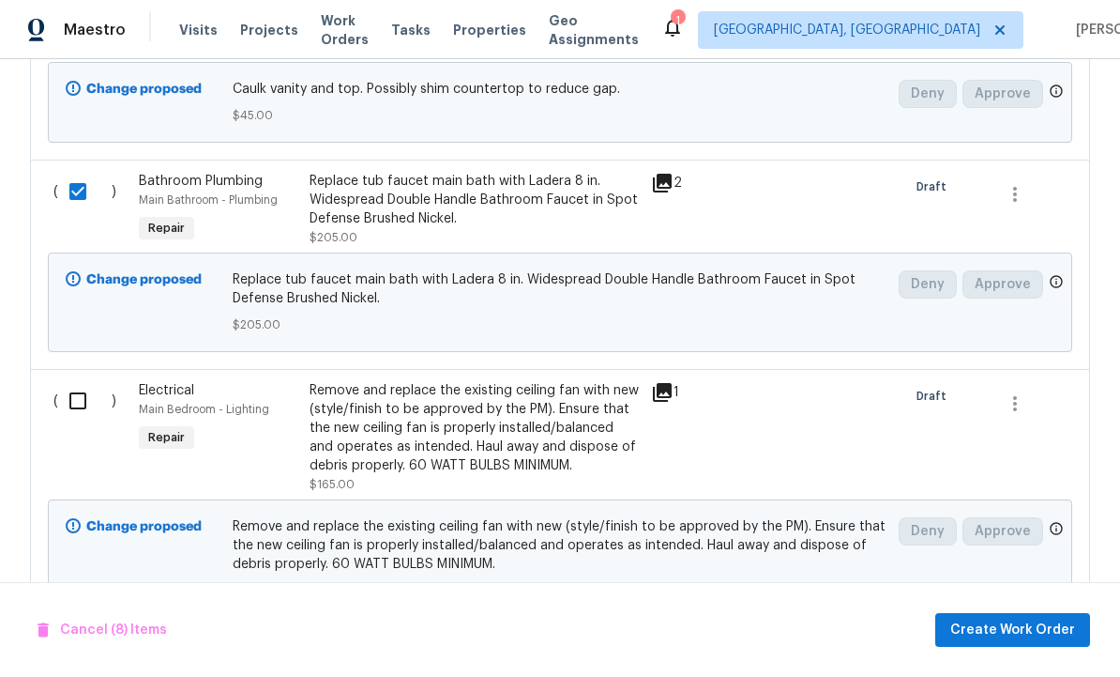
scroll to position [2187, 0]
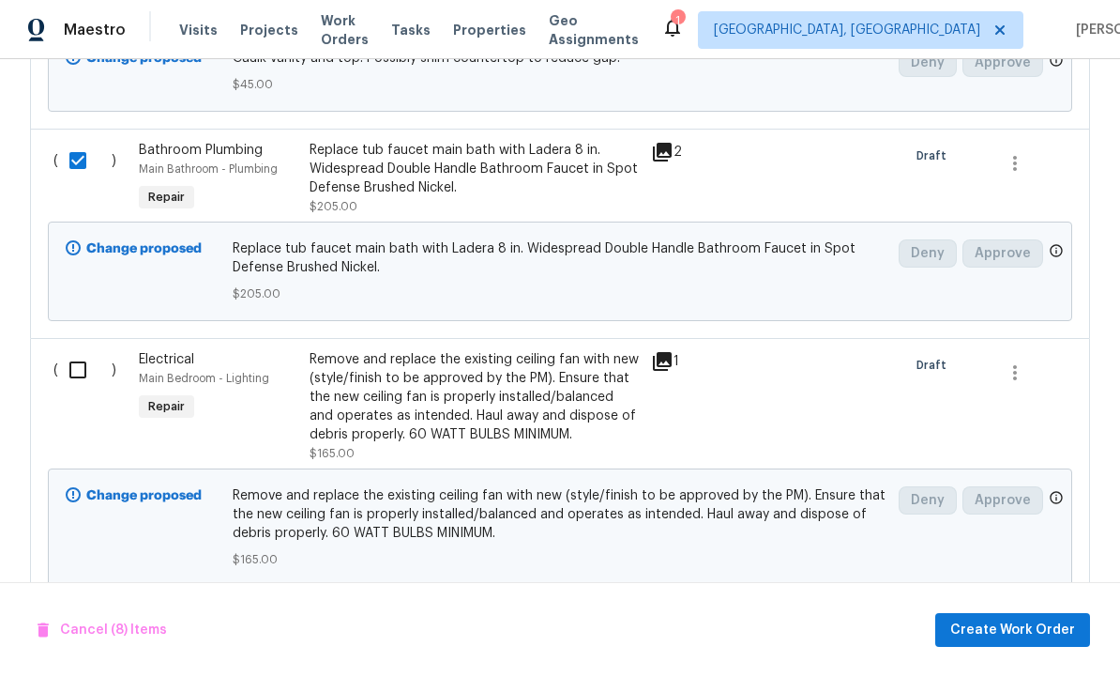
click at [69, 350] on input "checkbox" at bounding box center [84, 369] width 53 height 39
checkbox input "true"
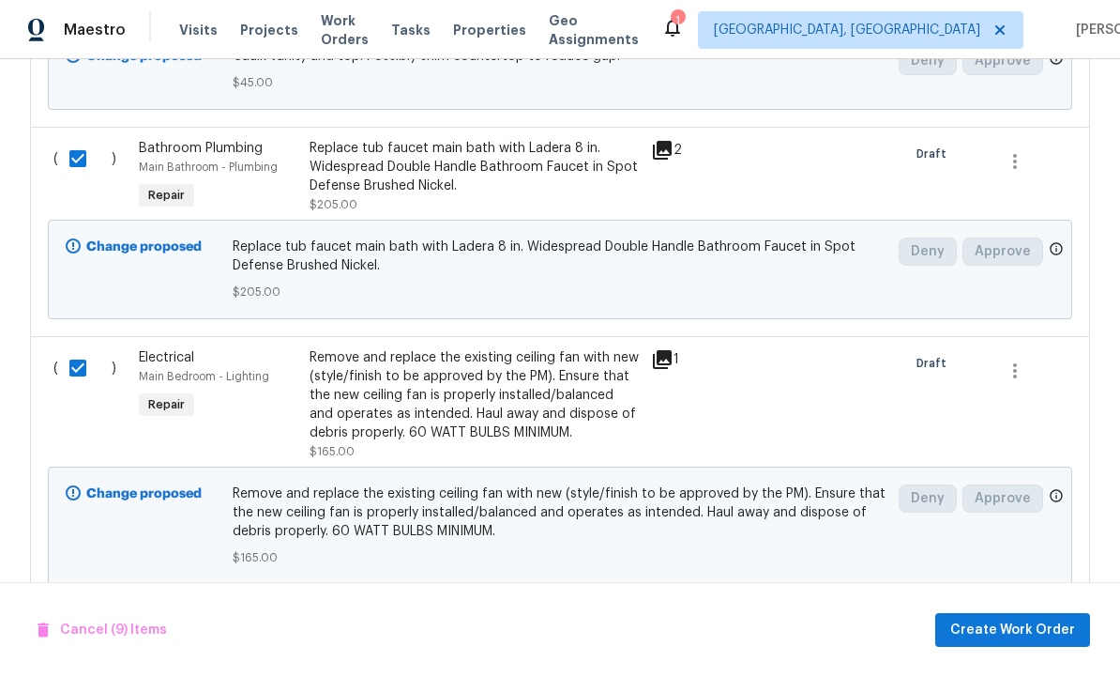
scroll to position [2187, 0]
click at [1002, 620] on span "Create Work Order" at bounding box center [1013, 629] width 125 height 23
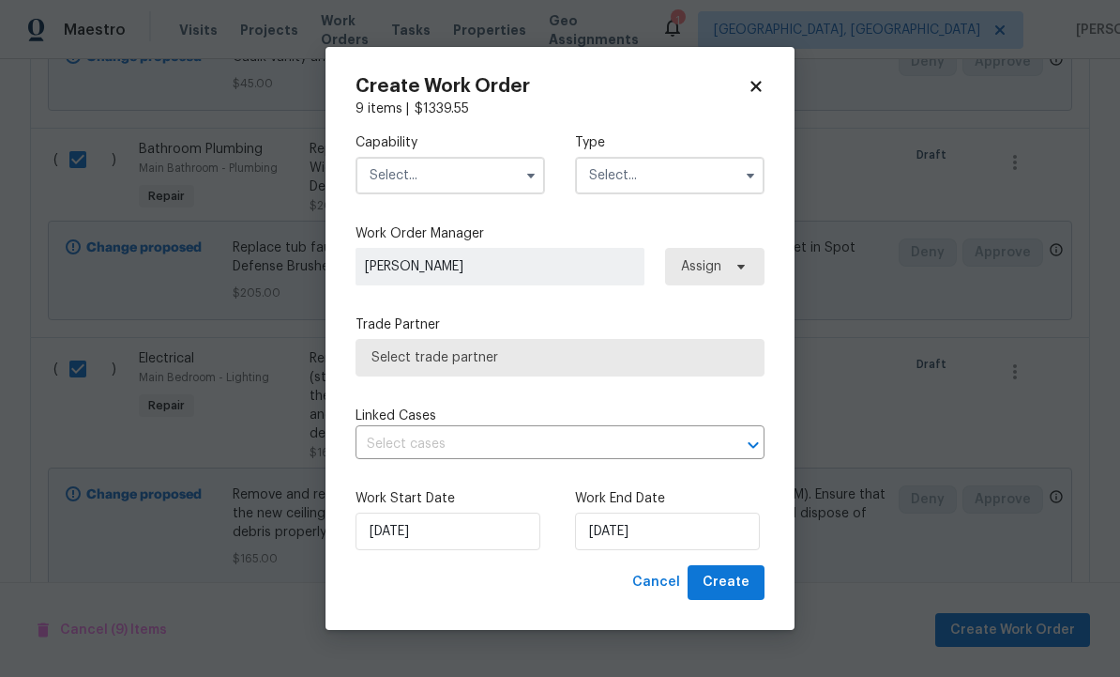
checkbox input "false"
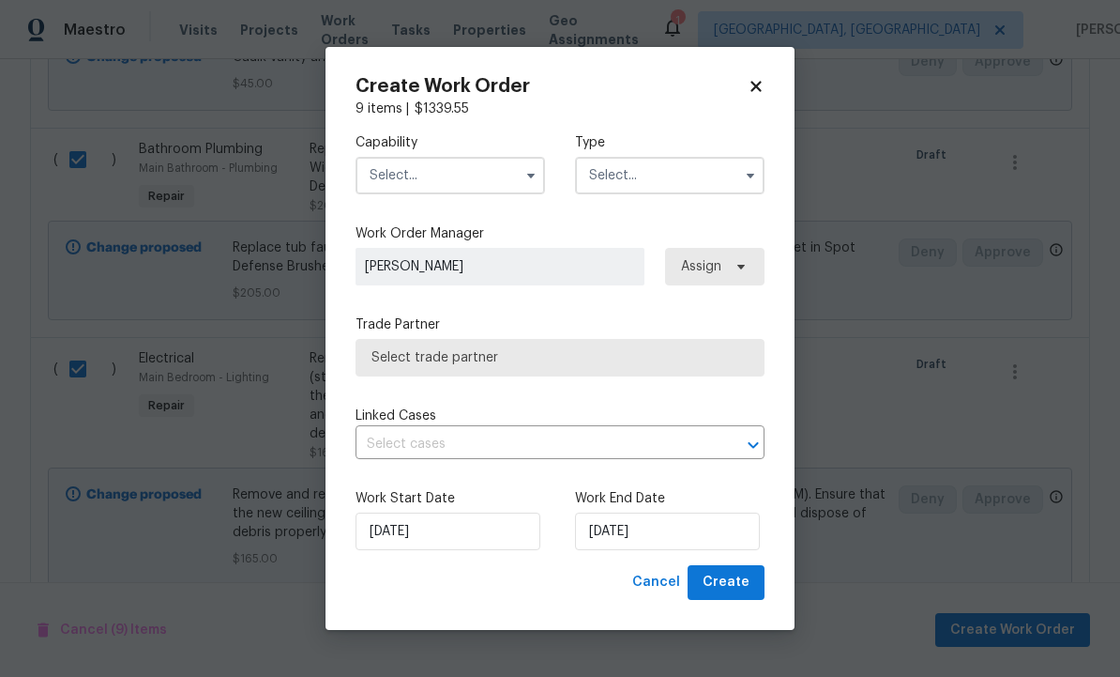
checkbox input "false"
click at [456, 179] on input "text" at bounding box center [451, 176] width 190 height 38
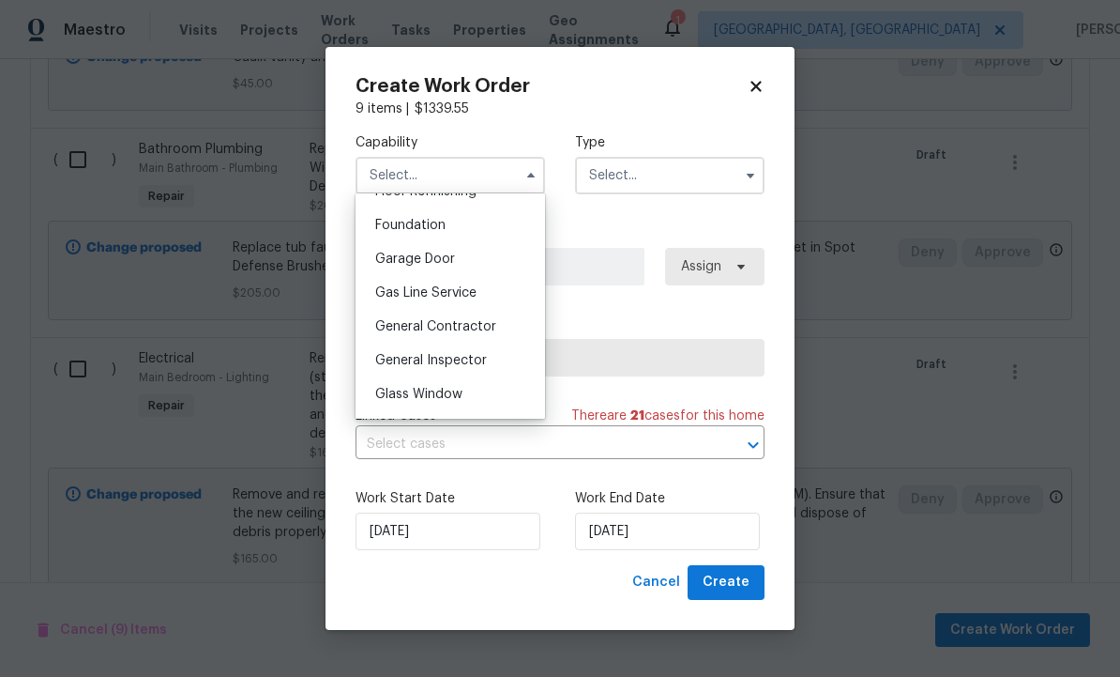
scroll to position [786, 0]
click at [478, 325] on span "General Contractor" at bounding box center [435, 325] width 121 height 13
type input "General Contractor"
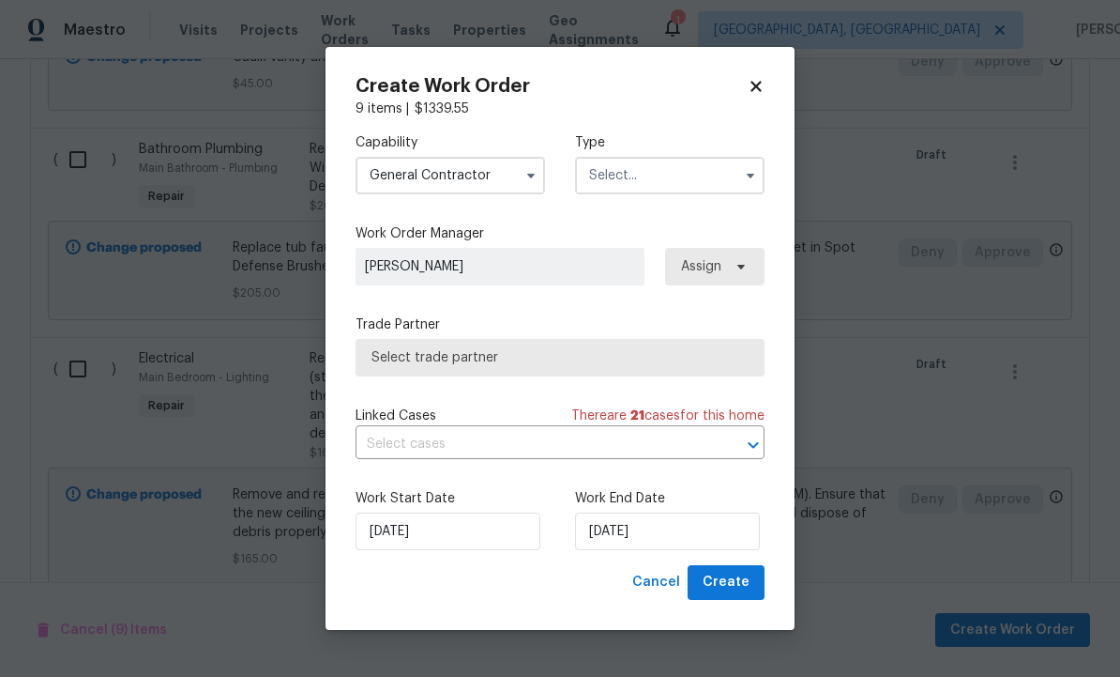
click at [673, 174] on input "text" at bounding box center [670, 176] width 190 height 38
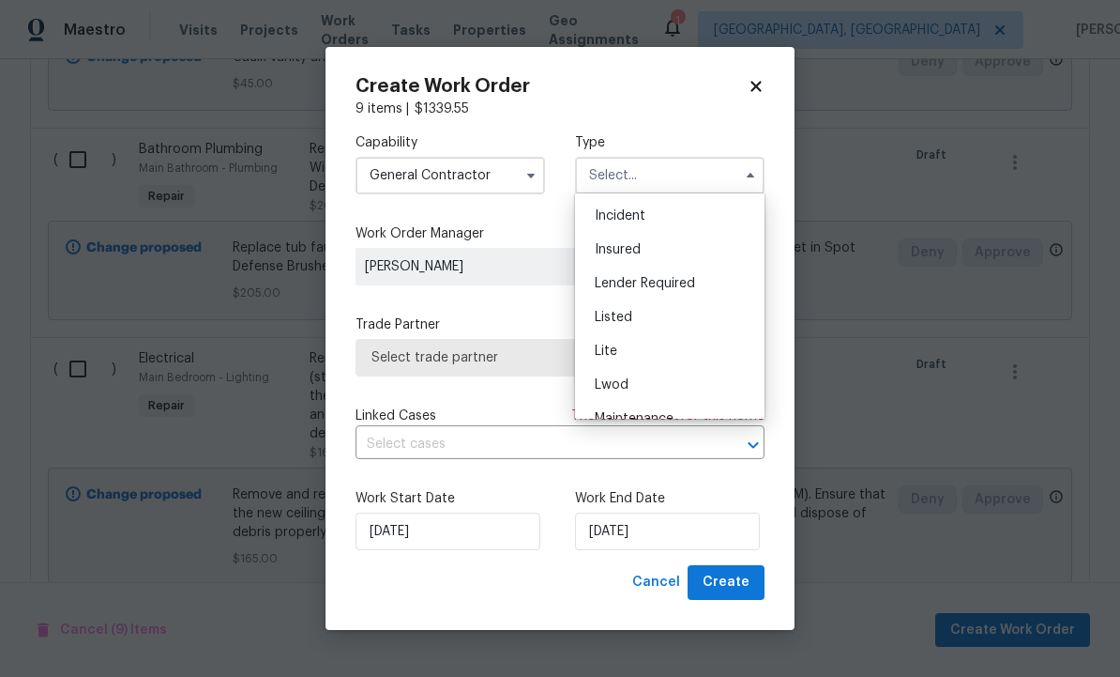
scroll to position [105, 0]
click at [688, 313] on div "Listed" at bounding box center [670, 313] width 180 height 34
type input "Listed"
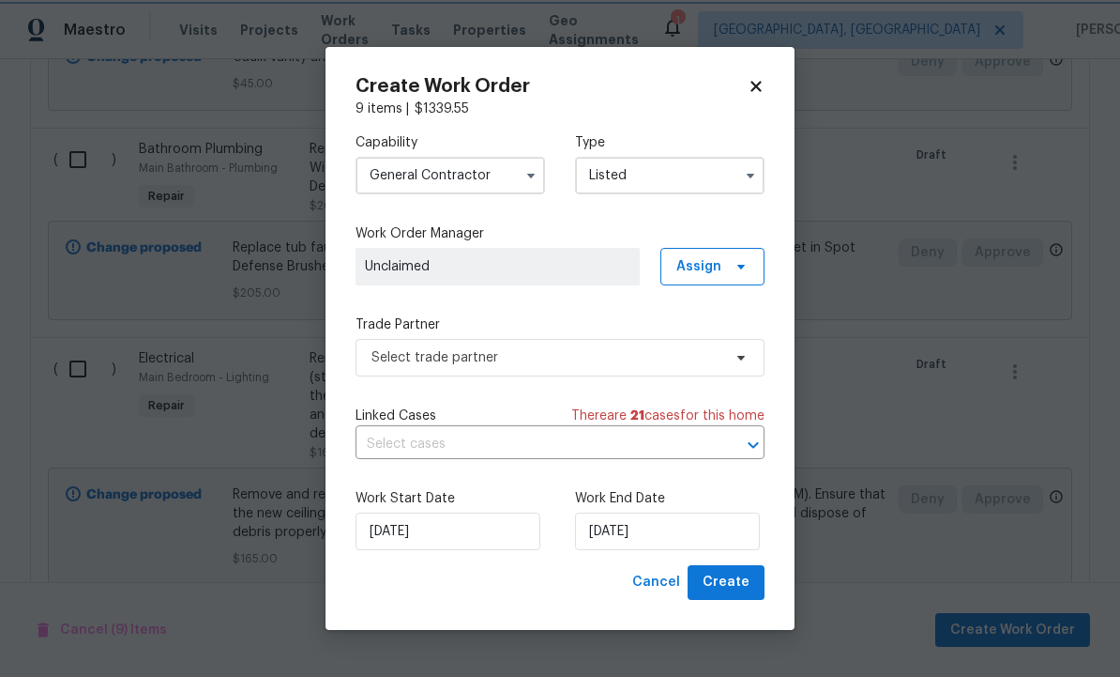
scroll to position [0, 0]
click at [738, 267] on icon at bounding box center [741, 266] width 15 height 15
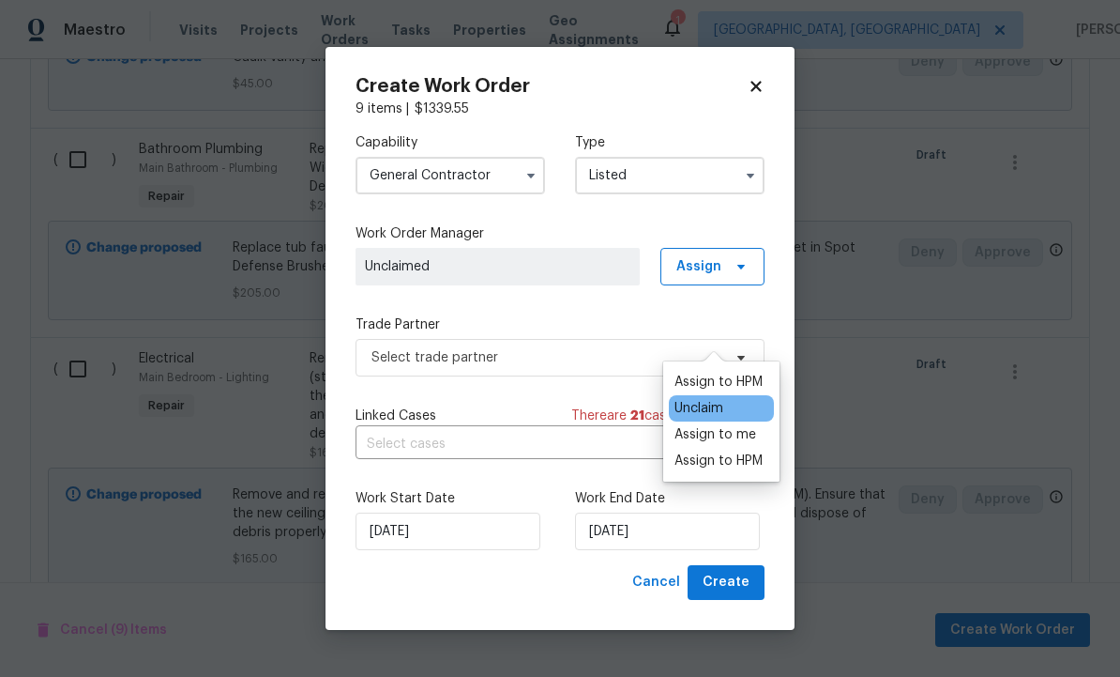
click at [725, 451] on div "Assign to HPM" at bounding box center [719, 460] width 88 height 19
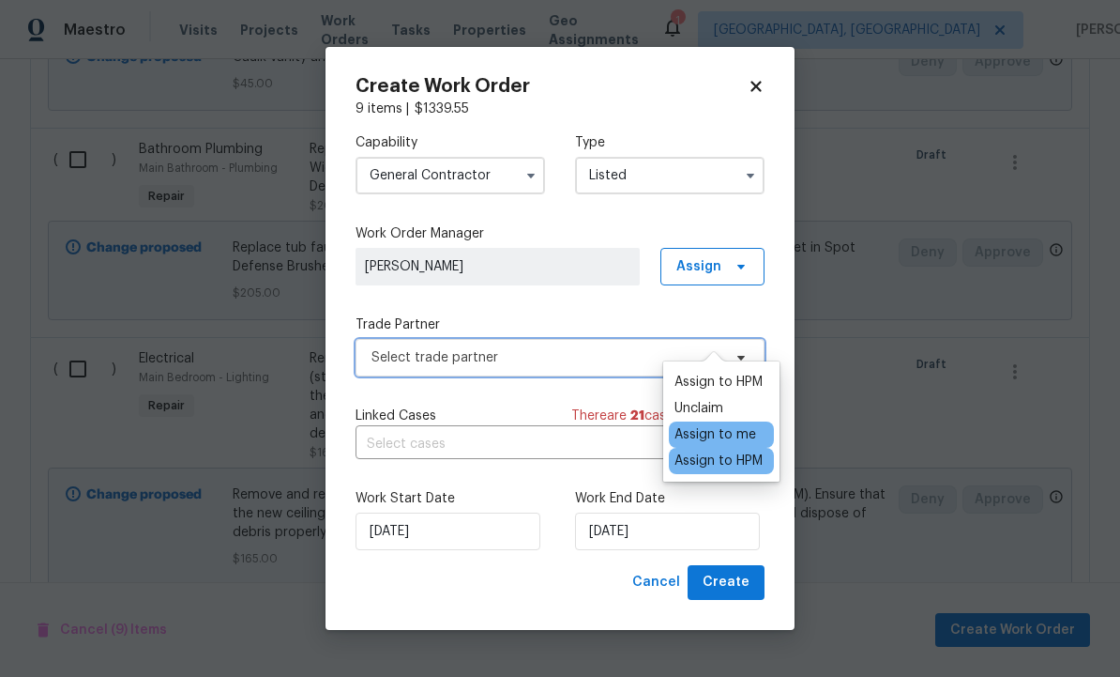
click at [570, 362] on span "Select trade partner" at bounding box center [547, 357] width 350 height 19
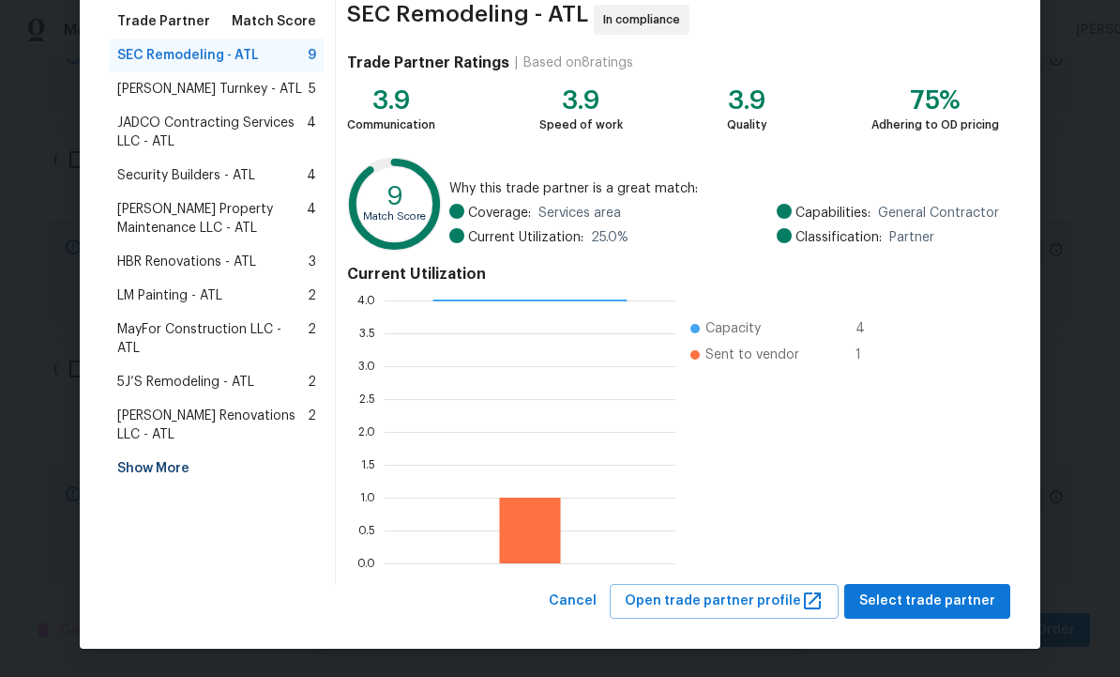
scroll to position [151, 0]
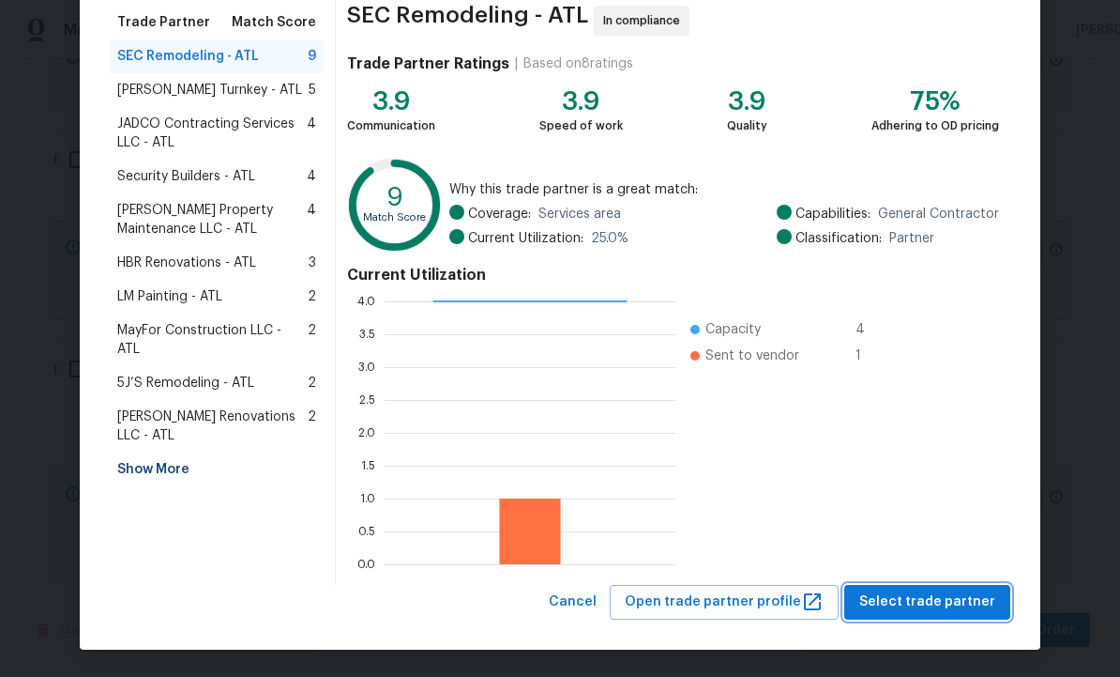
click at [939, 608] on span "Select trade partner" at bounding box center [928, 601] width 136 height 23
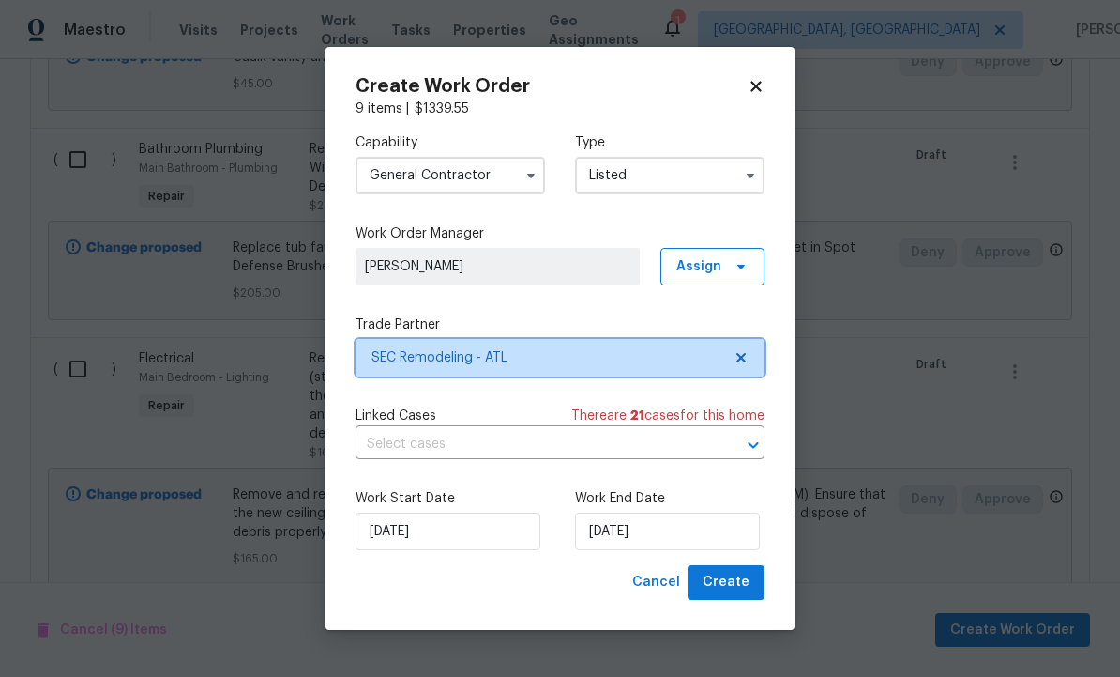
scroll to position [0, 0]
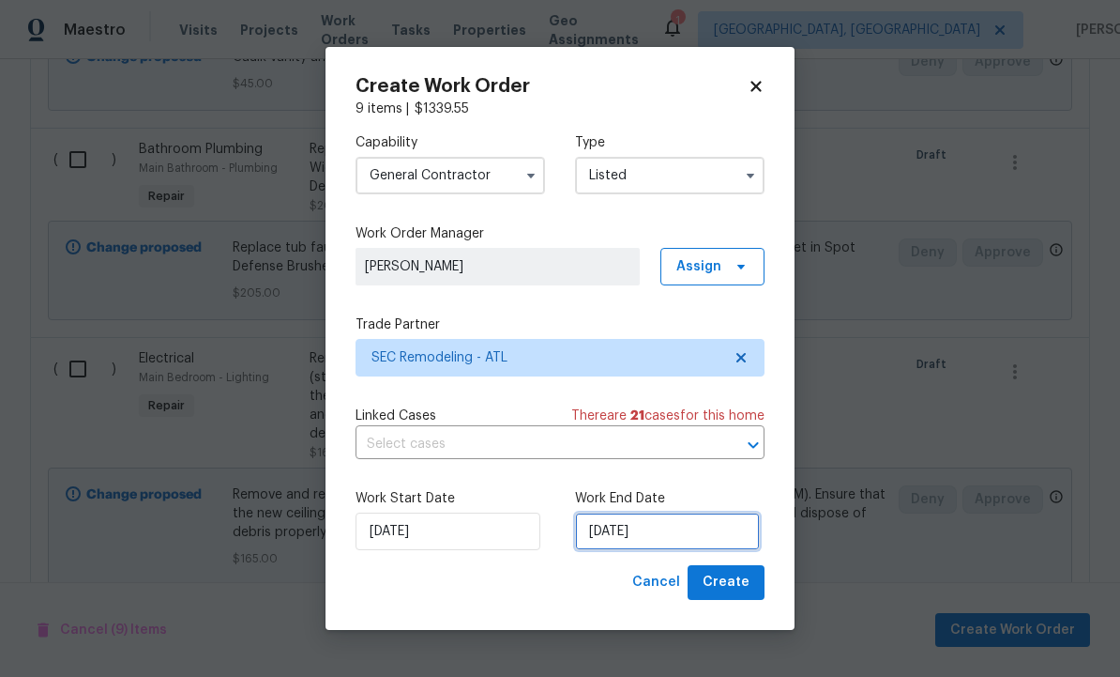
click at [670, 544] on input "9/4/2025" at bounding box center [667, 531] width 185 height 38
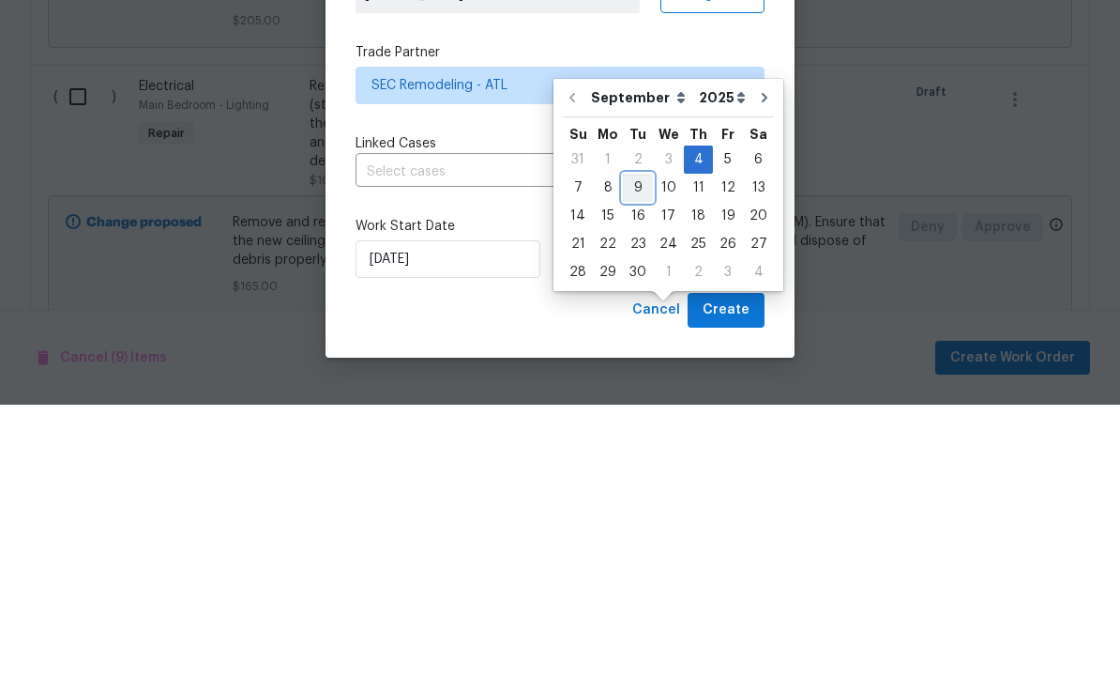
click at [632, 447] on div "9" at bounding box center [638, 460] width 30 height 26
type input "9/9/2025"
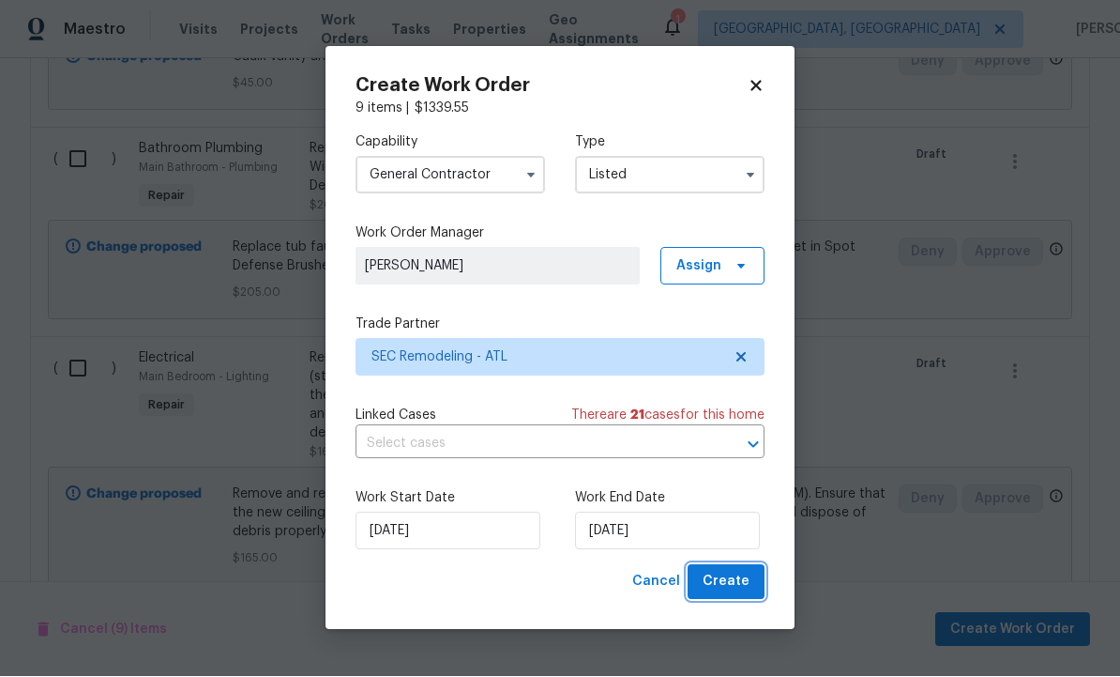
click at [721, 579] on span "Create" at bounding box center [726, 582] width 47 height 23
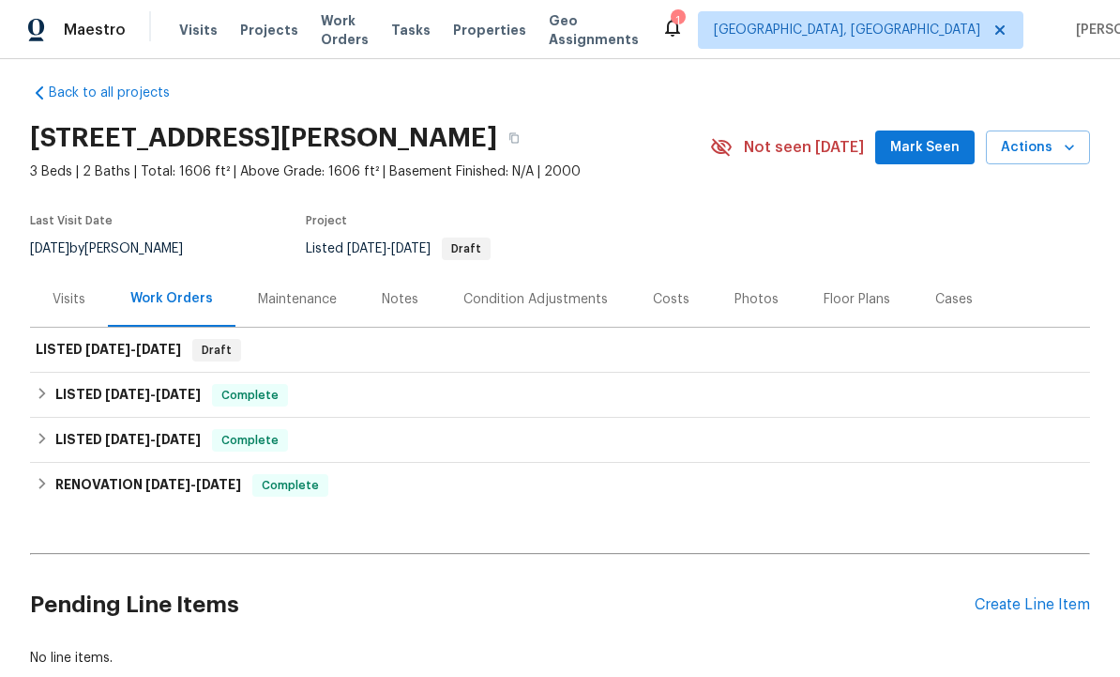
scroll to position [12, 0]
click at [921, 137] on span "Mark Seen" at bounding box center [925, 148] width 69 height 23
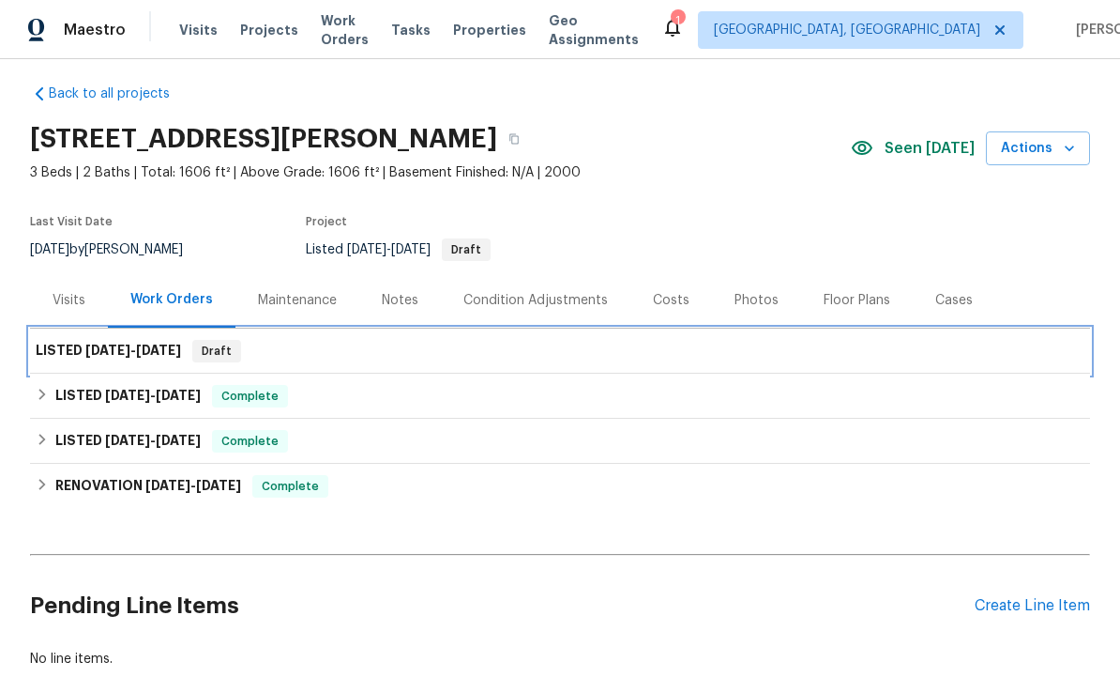
click at [108, 343] on span "9/4/25" at bounding box center [107, 349] width 45 height 13
click at [114, 343] on span "9/4/25" at bounding box center [107, 349] width 45 height 13
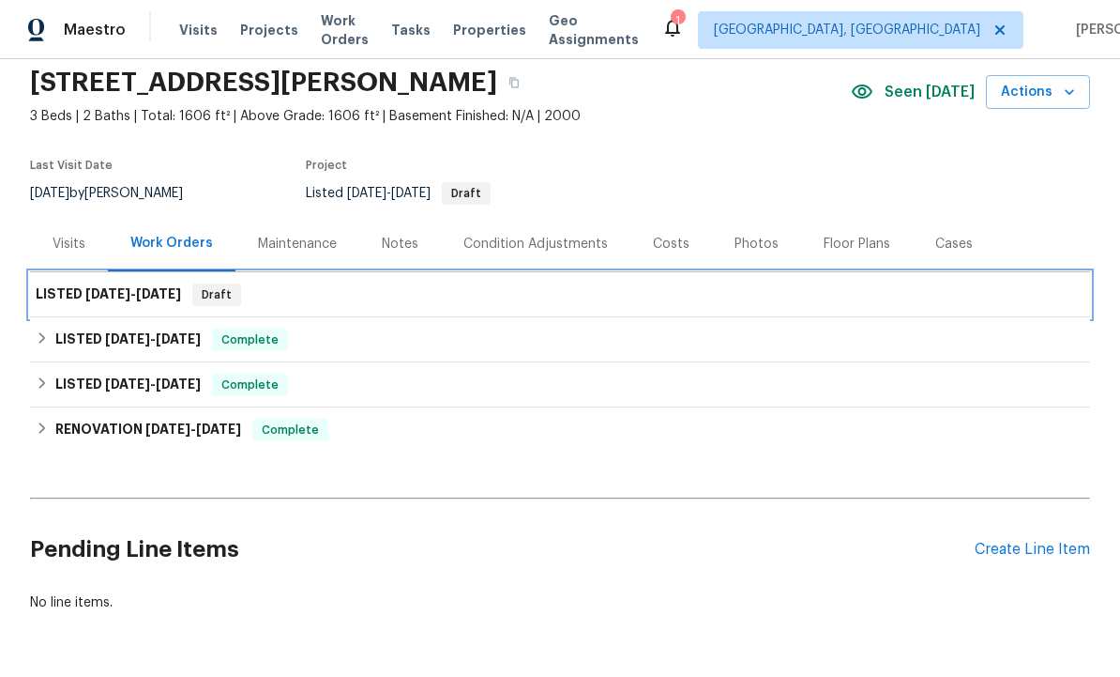
scroll to position [68, 0]
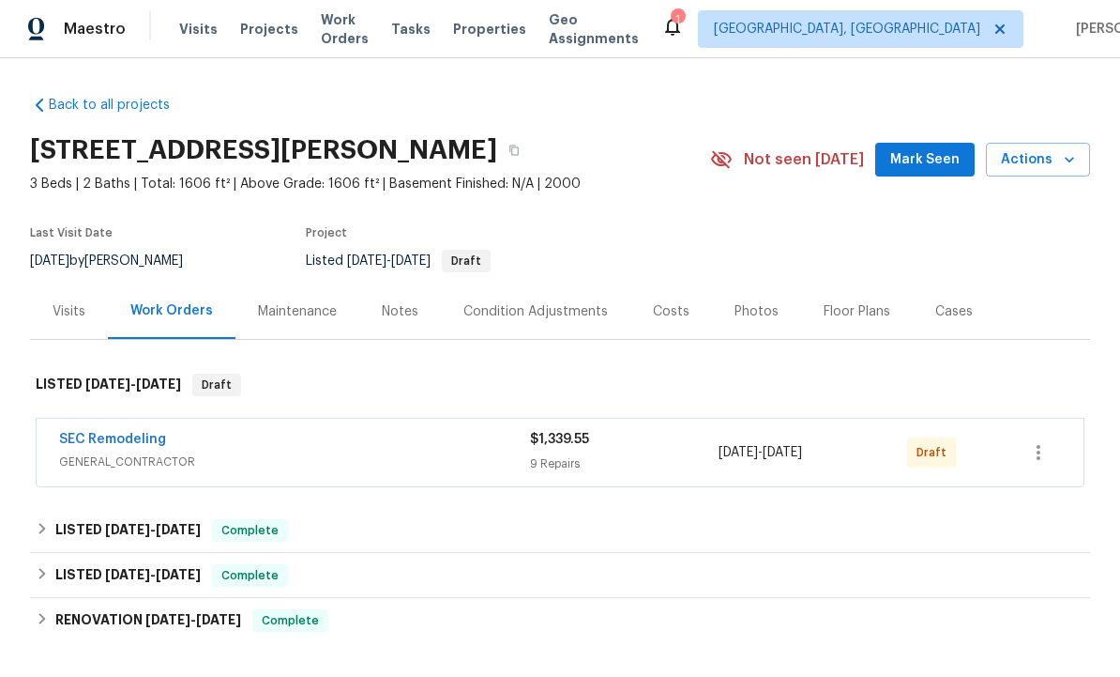
scroll to position [1, 0]
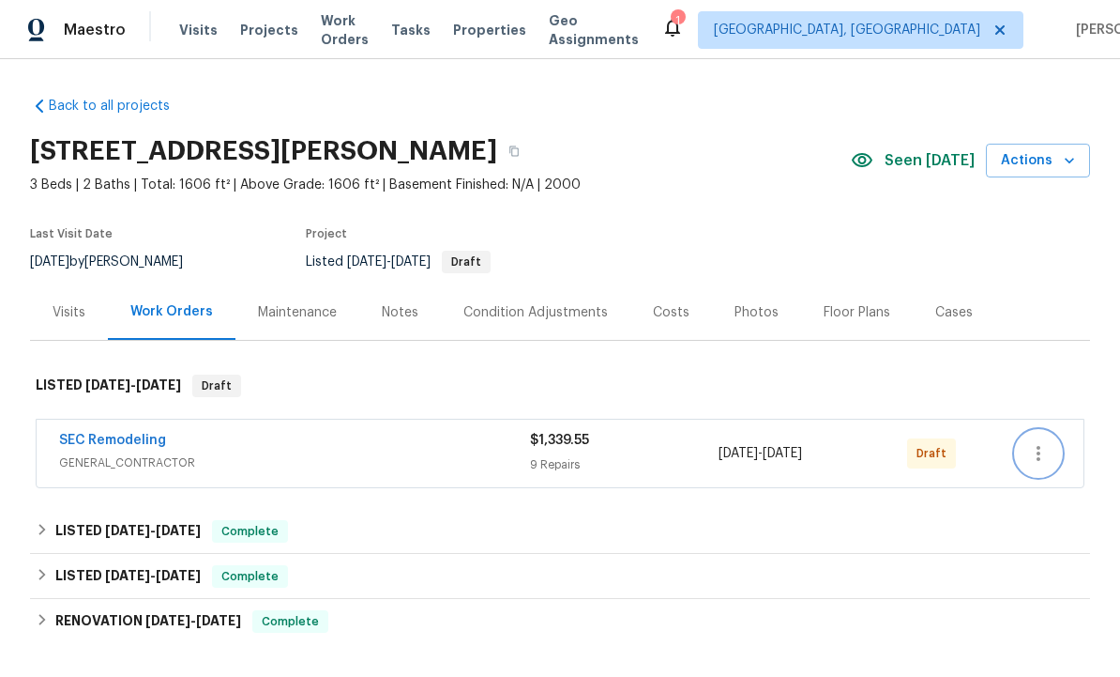
click at [1038, 451] on icon "button" at bounding box center [1039, 453] width 4 height 15
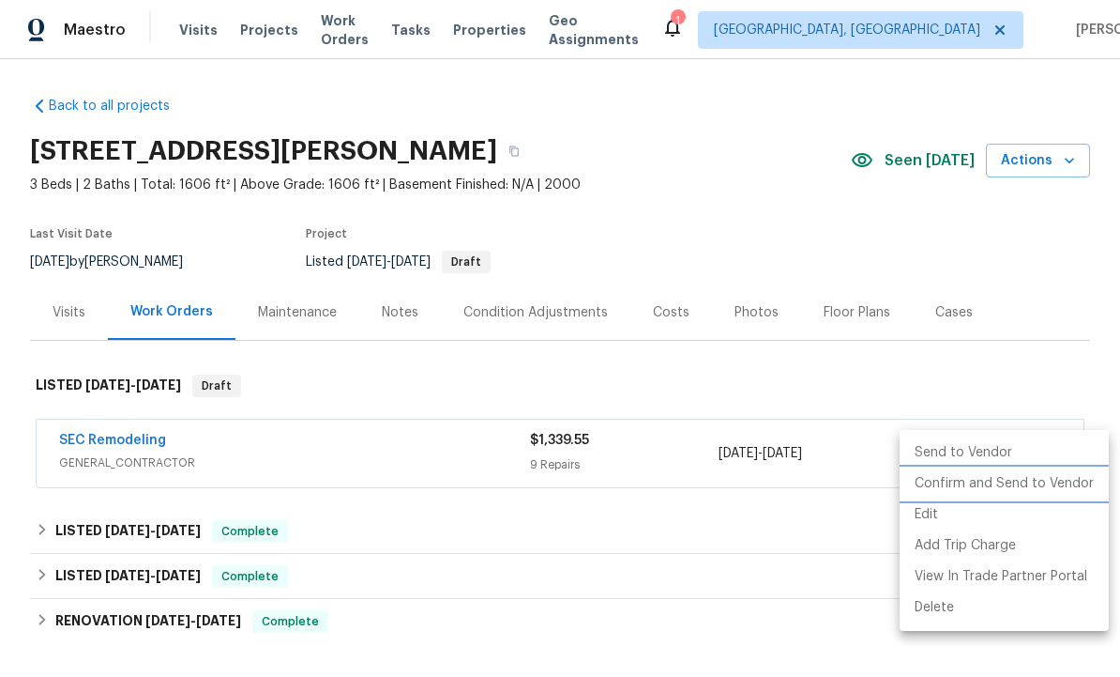
click at [1010, 488] on li "Confirm and Send to Vendor" at bounding box center [1004, 483] width 209 height 31
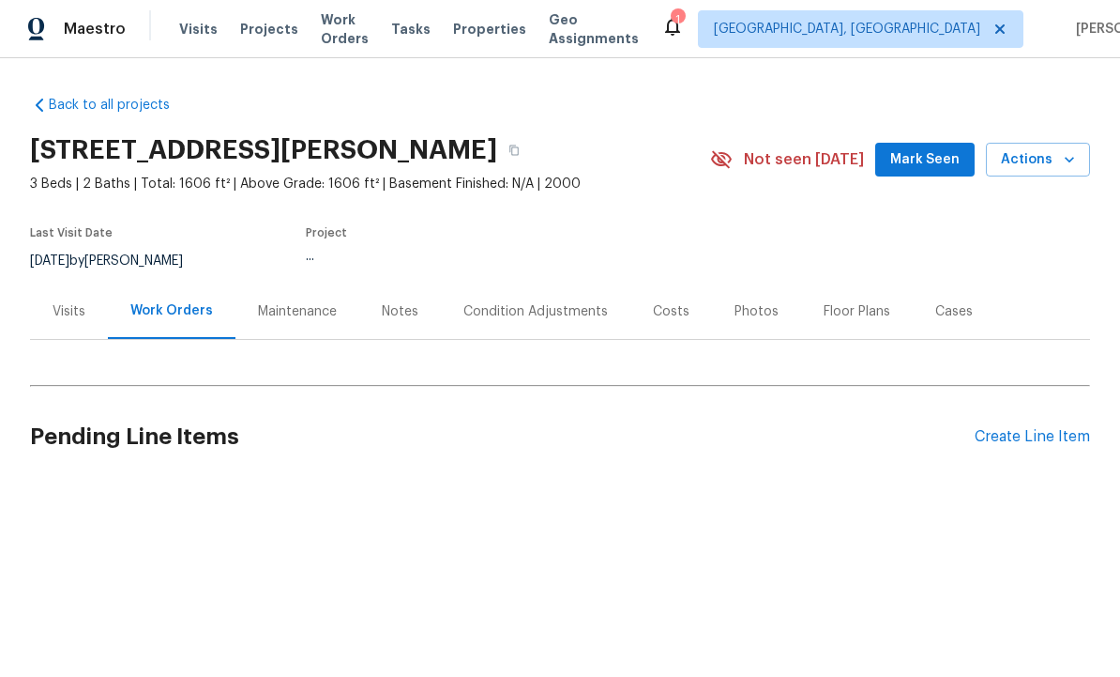
scroll to position [1, 0]
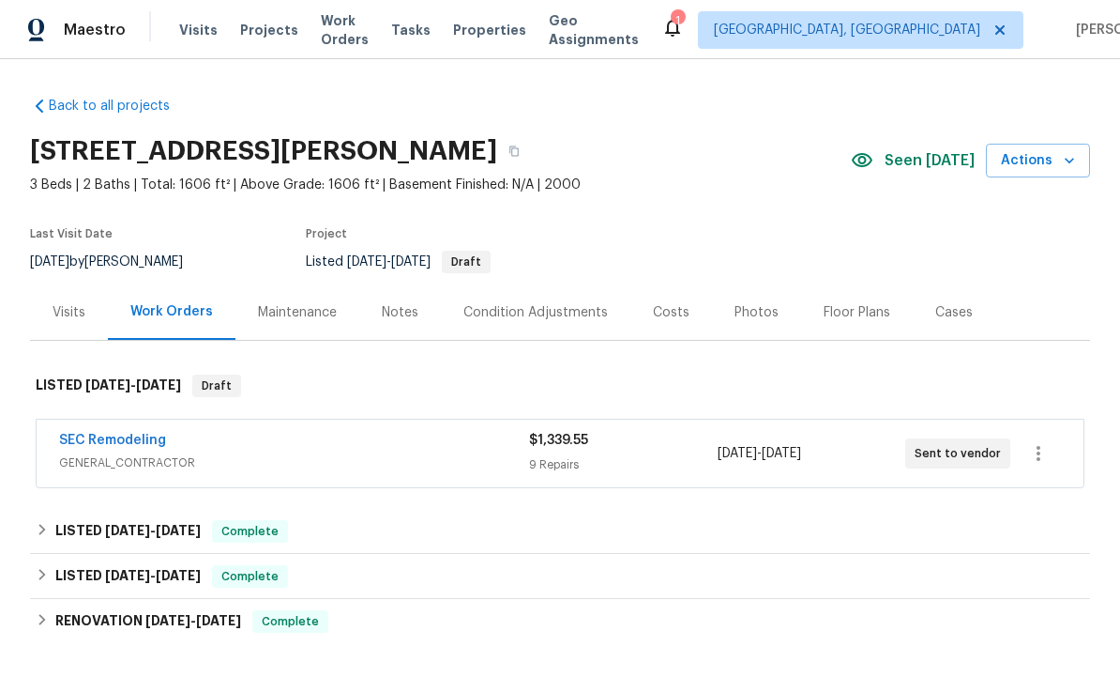
click at [403, 311] on div "Notes" at bounding box center [400, 312] width 37 height 19
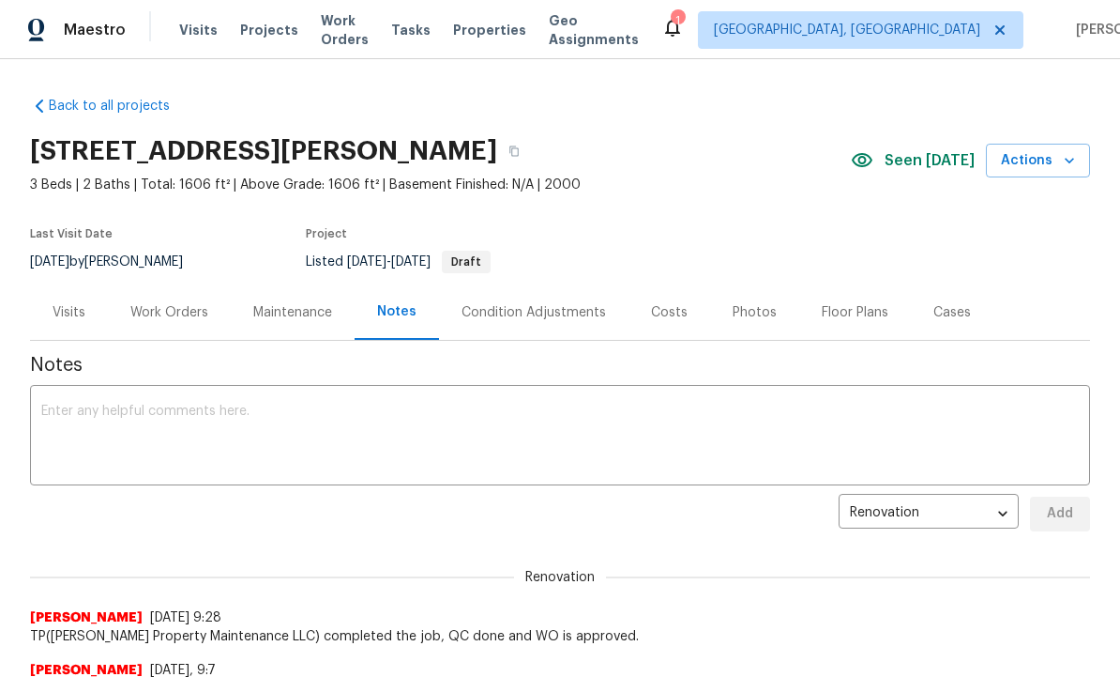
click at [330, 439] on textarea at bounding box center [560, 437] width 1038 height 66
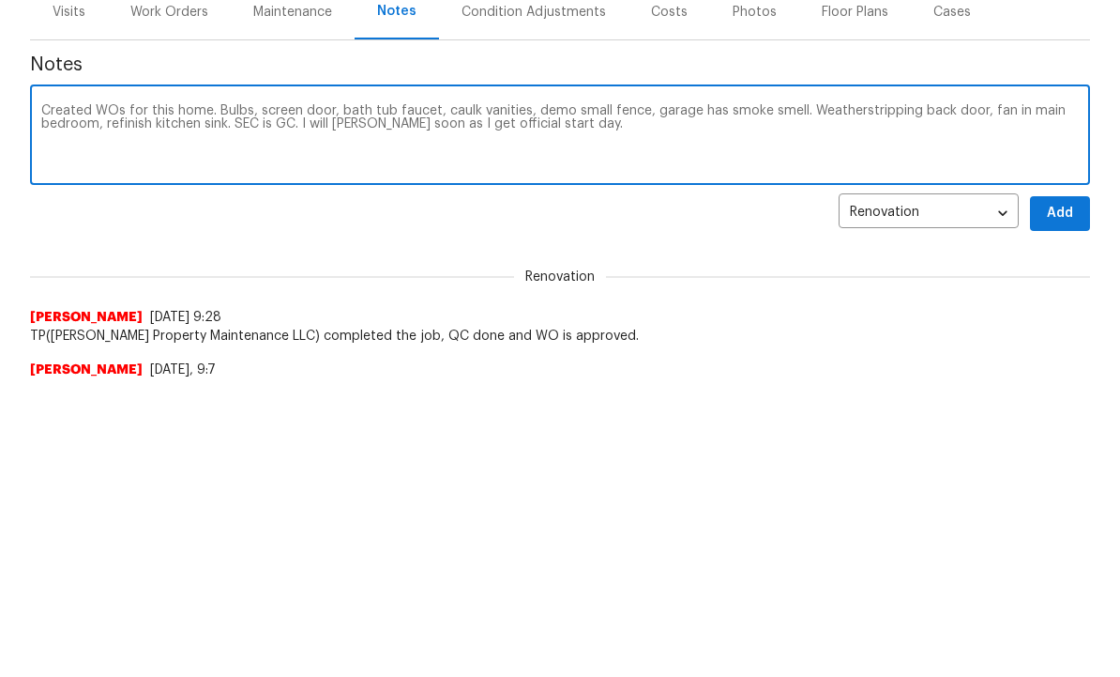
type textarea "Created WOs for this home. Bulbs, screen door, bath tub faucet, caulk vanities,…"
click at [1065, 502] on span "Add" at bounding box center [1060, 513] width 30 height 23
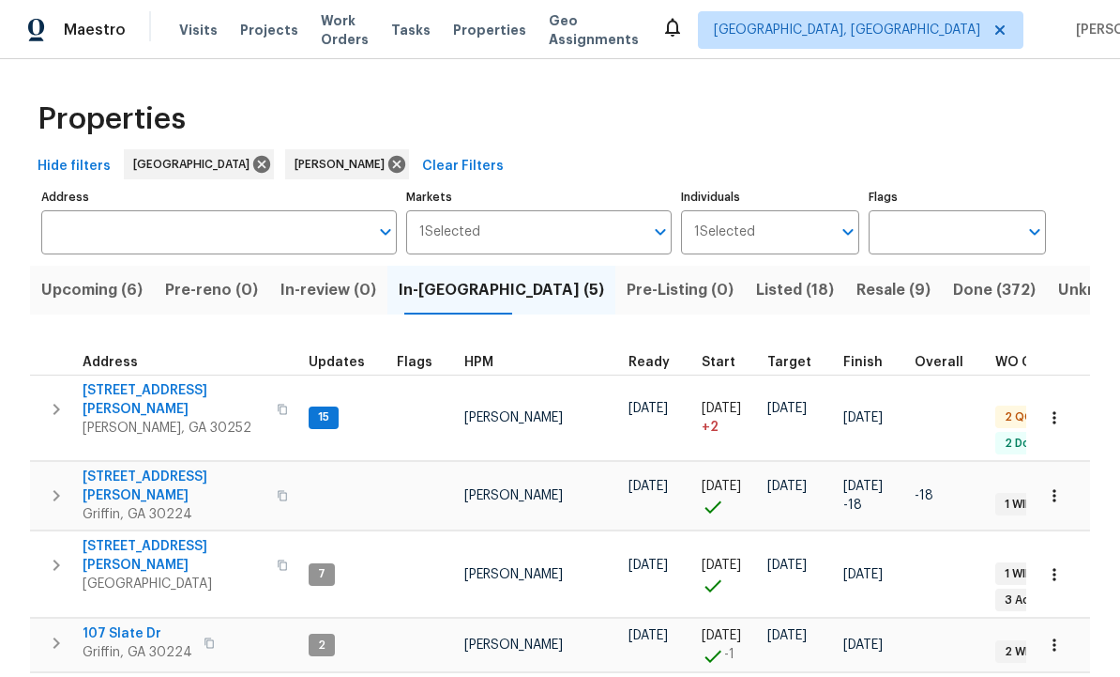
scroll to position [0, 30]
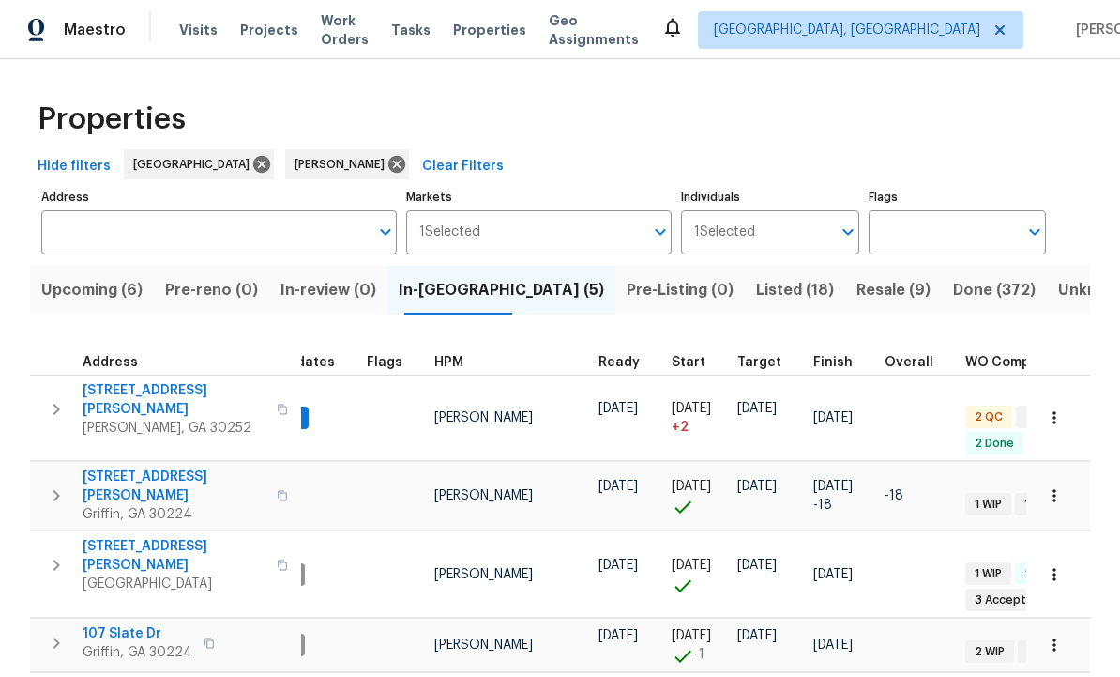
click at [116, 398] on span "[STREET_ADDRESS][PERSON_NAME]" at bounding box center [174, 400] width 183 height 38
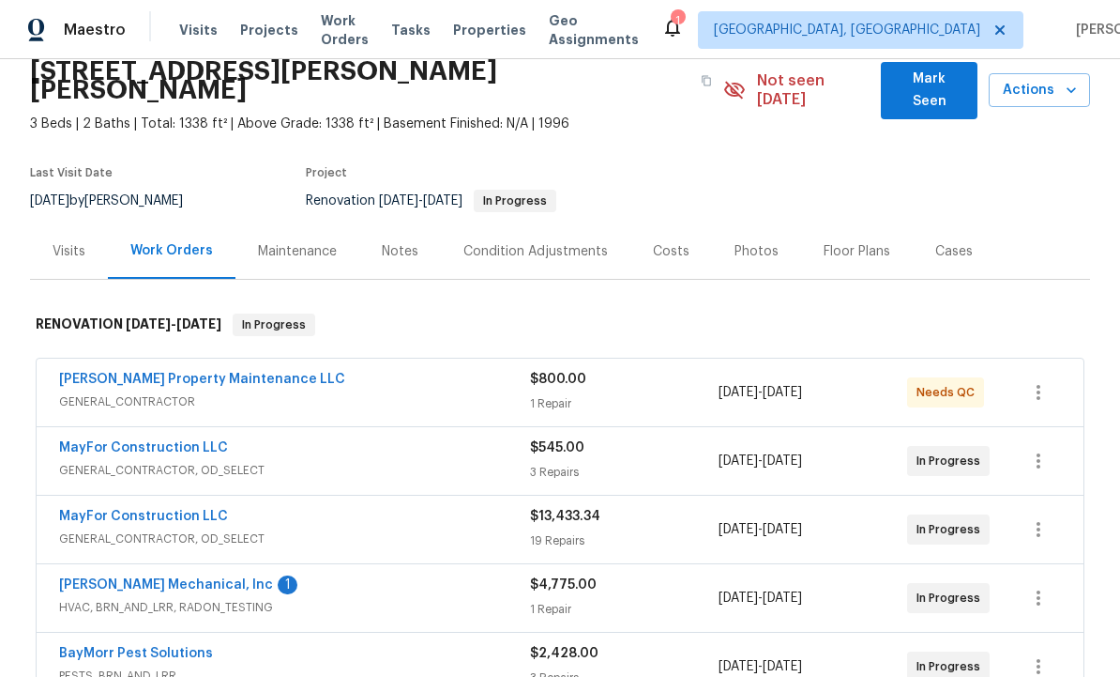
scroll to position [103, 0]
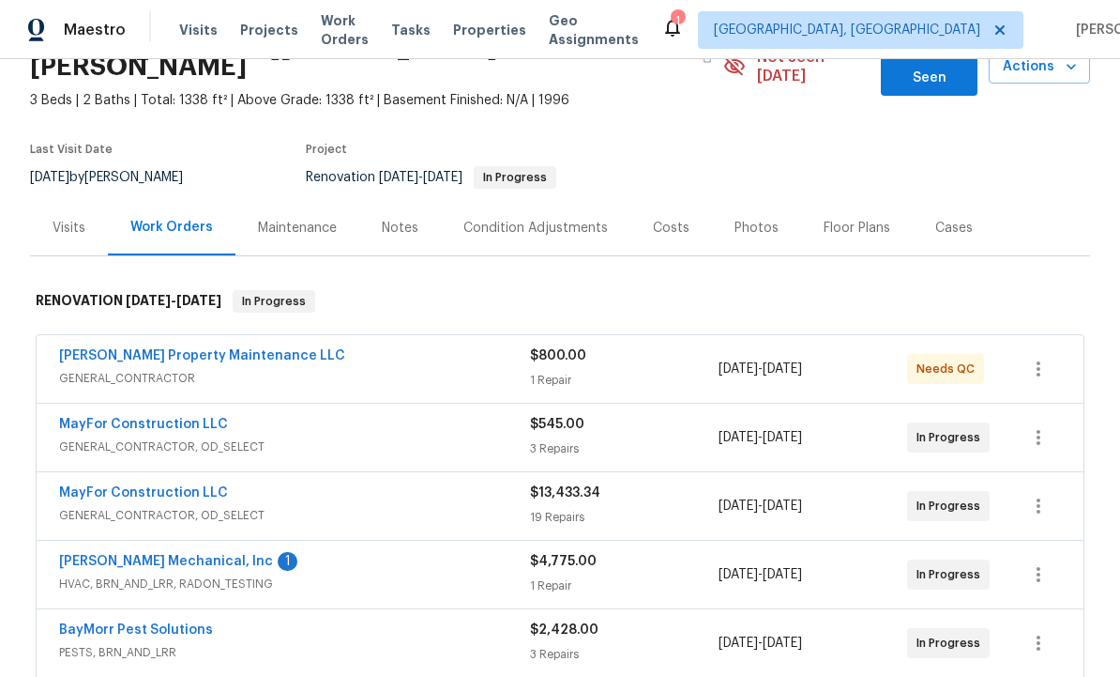
click at [211, 349] on link "Glen Property Maintenance LLC" at bounding box center [202, 355] width 286 height 13
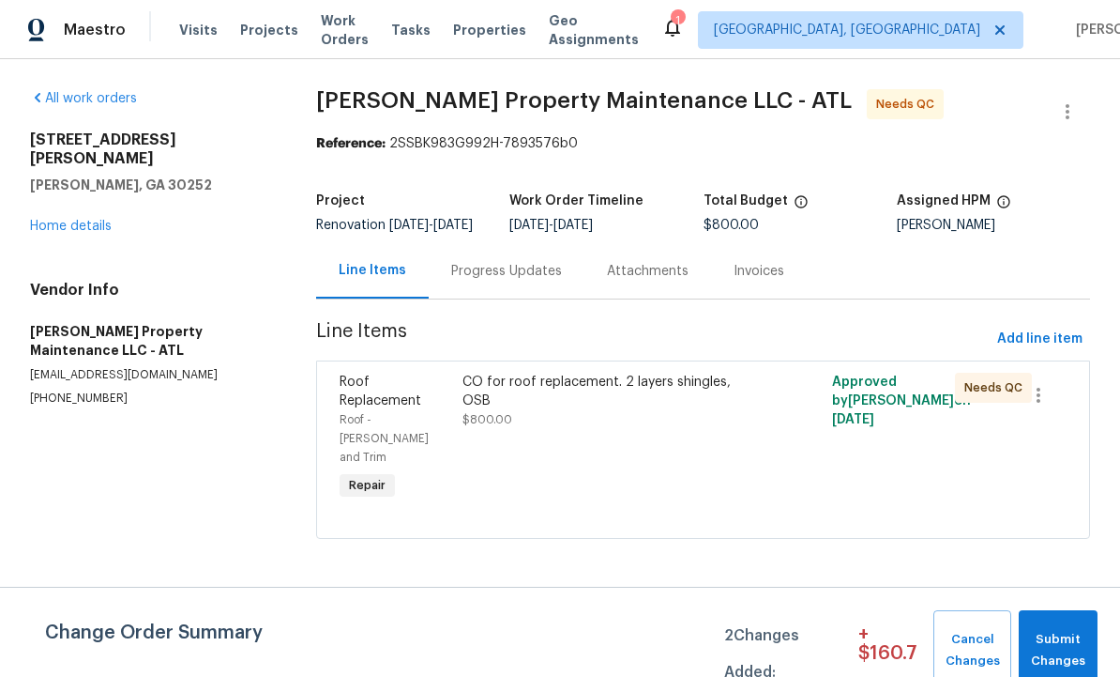
click at [732, 426] on div "CO for roof replacement. 2 layers shingles, OSB $800.00" at bounding box center [611, 401] width 297 height 56
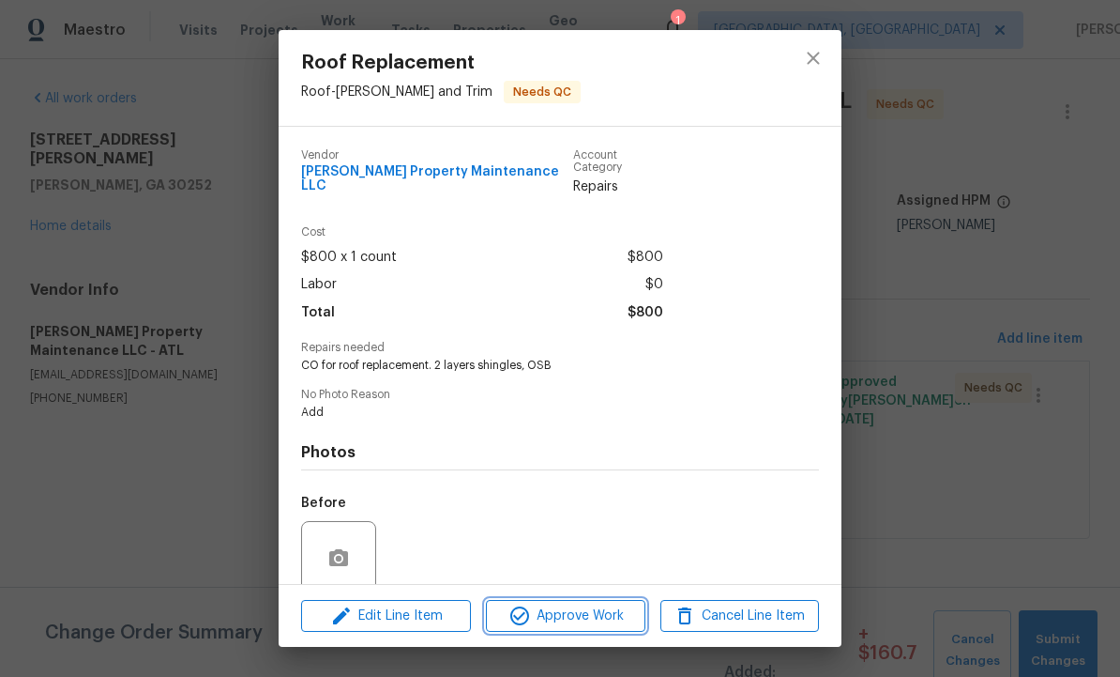
click at [579, 617] on span "Approve Work" at bounding box center [565, 615] width 147 height 23
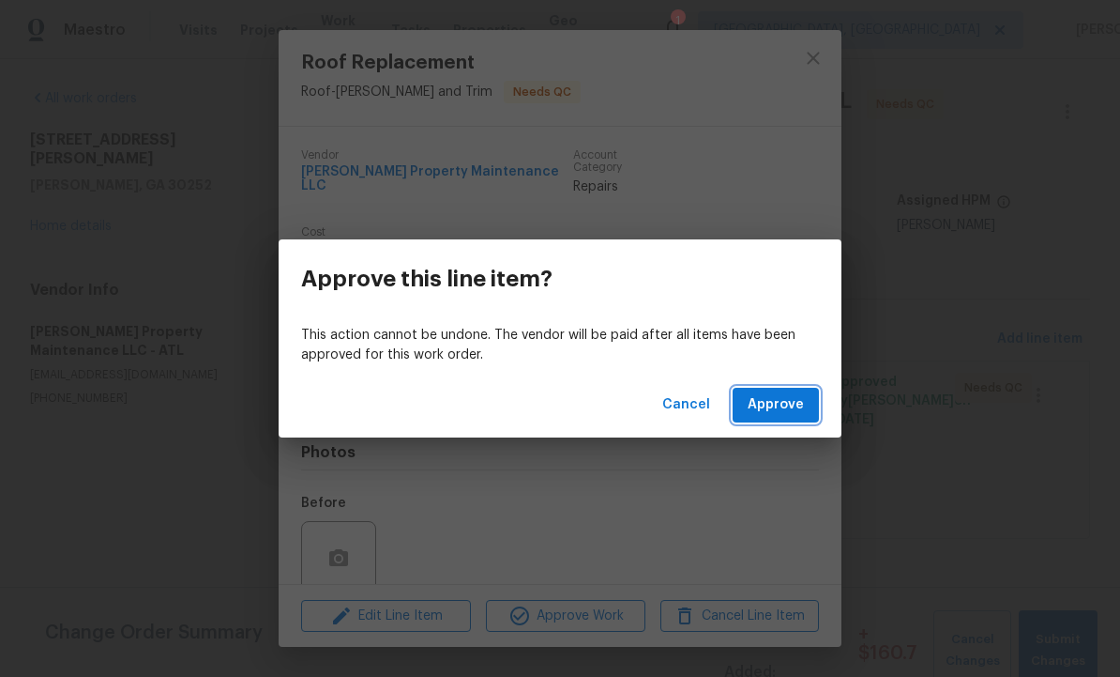
click at [786, 401] on span "Approve" at bounding box center [776, 404] width 56 height 23
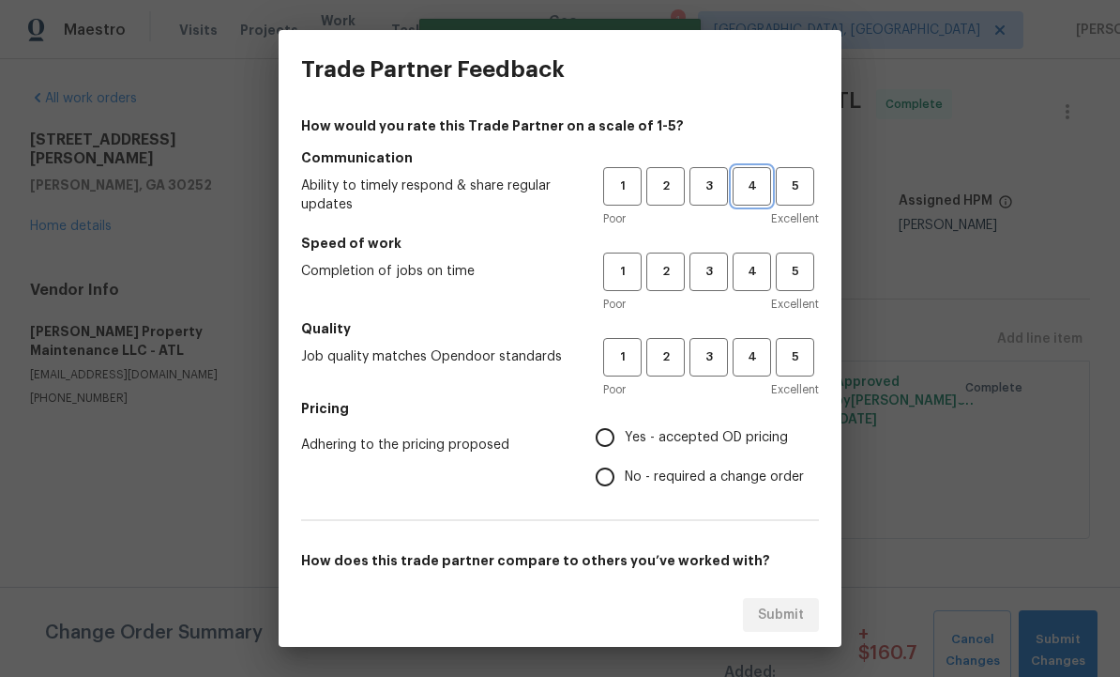
click at [753, 186] on span "4" at bounding box center [752, 186] width 35 height 22
click at [756, 281] on span "4" at bounding box center [752, 272] width 35 height 22
click at [763, 360] on span "4" at bounding box center [752, 357] width 35 height 22
click at [608, 443] on input "Yes - accepted OD pricing" at bounding box center [605, 437] width 39 height 39
radio input "true"
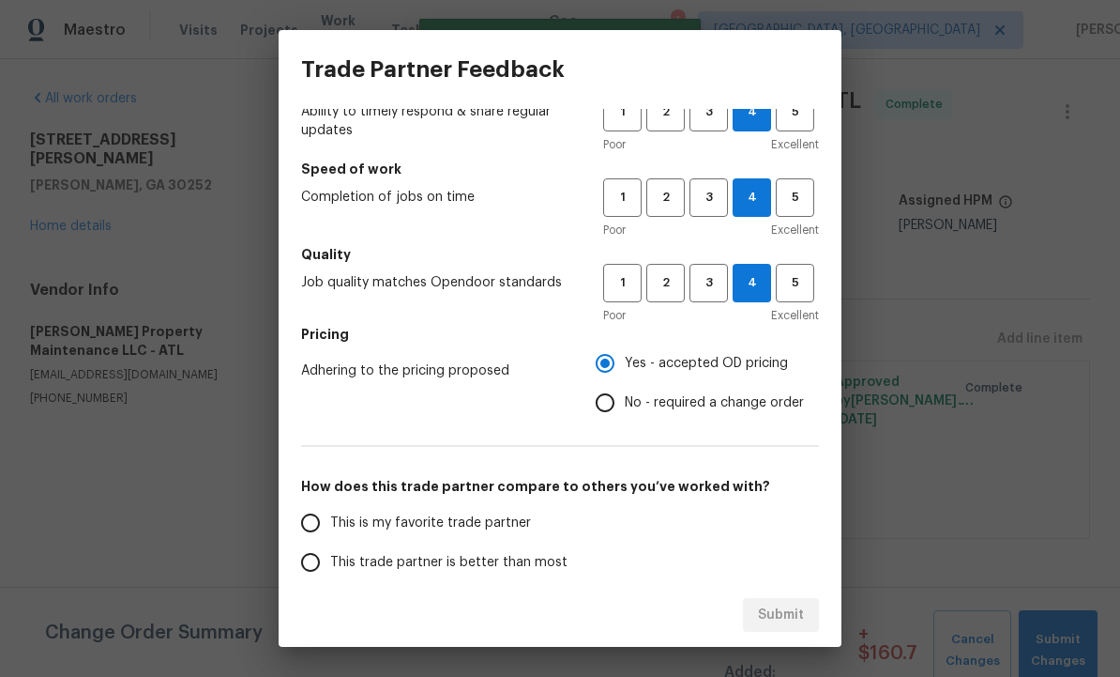
scroll to position [76, 0]
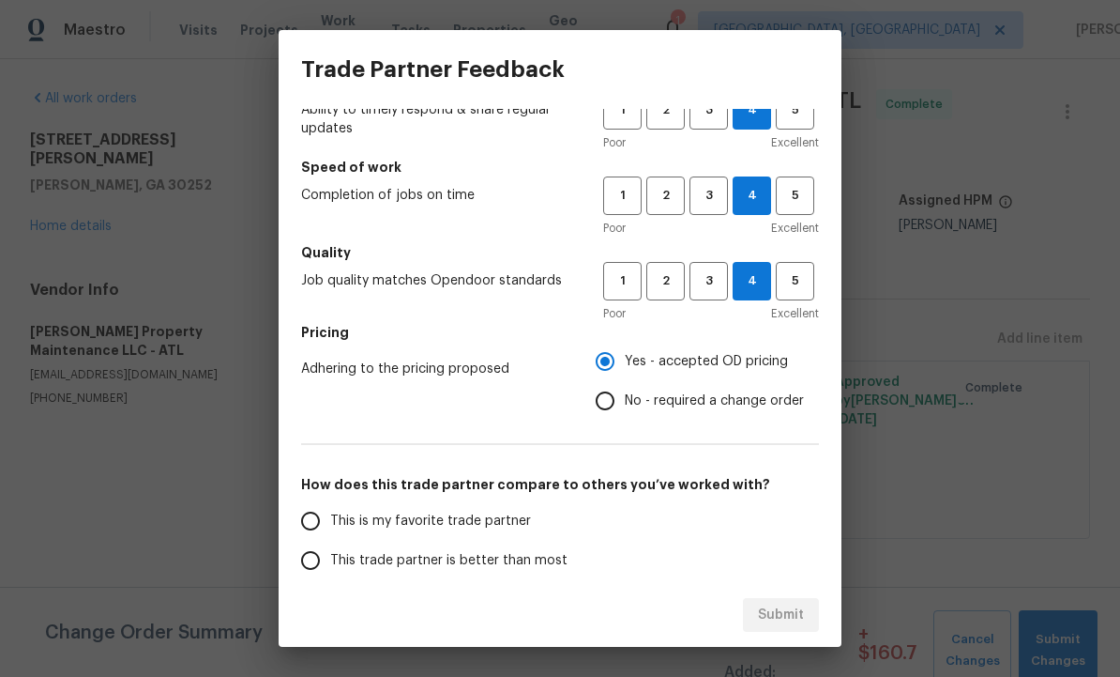
click at [301, 558] on input "This trade partner is better than most" at bounding box center [310, 560] width 39 height 39
click at [791, 611] on span "Submit" at bounding box center [781, 614] width 46 height 23
radio input "true"
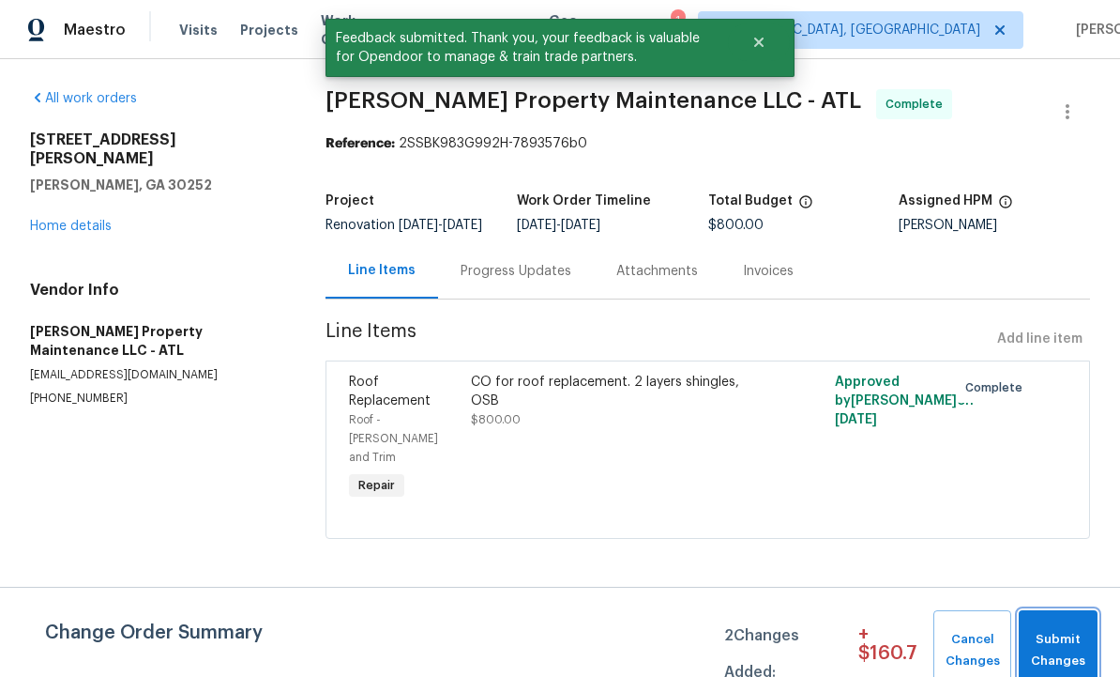
click at [1069, 636] on span "Submit Changes" at bounding box center [1059, 650] width 60 height 43
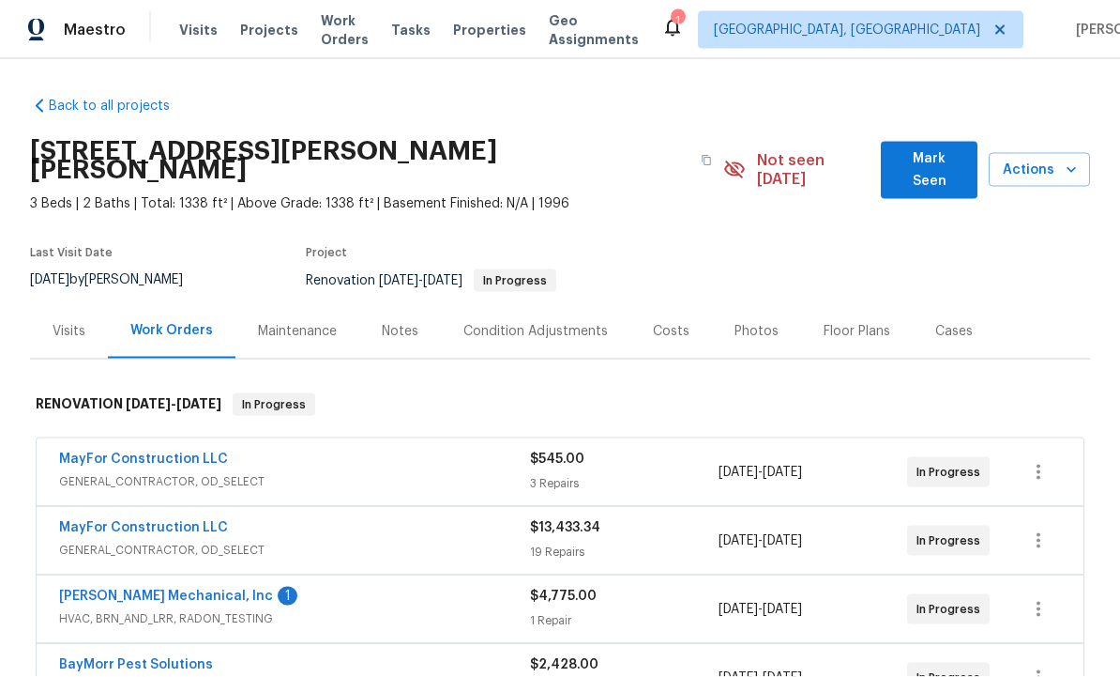
click at [925, 164] on span "Mark Seen" at bounding box center [929, 170] width 67 height 46
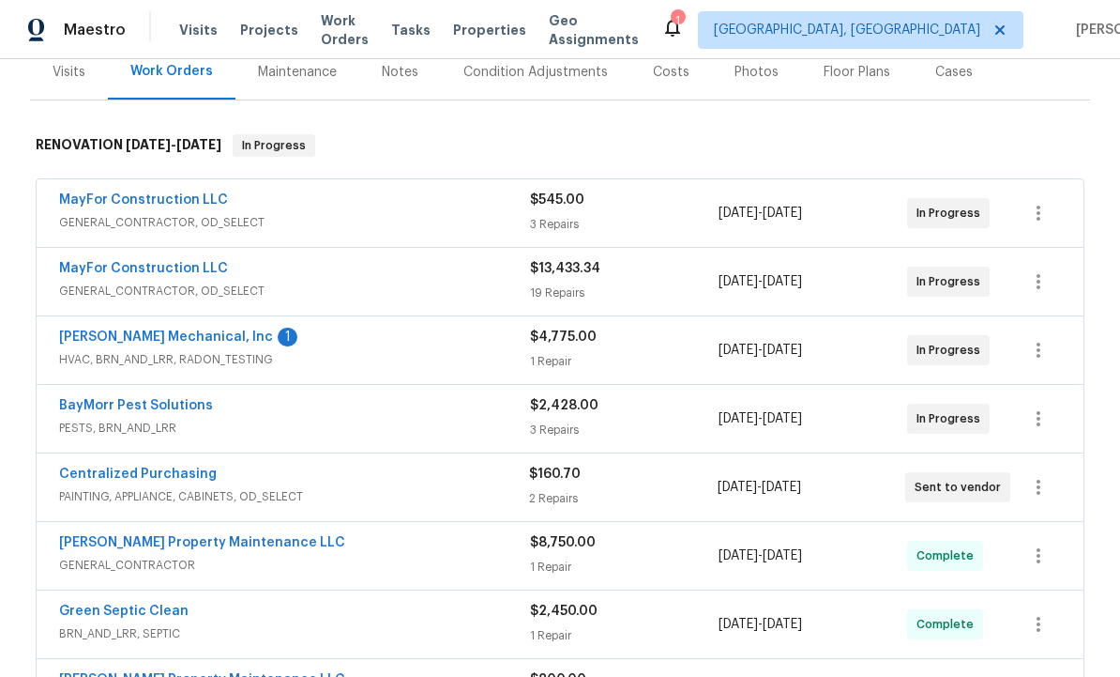
scroll to position [262, 0]
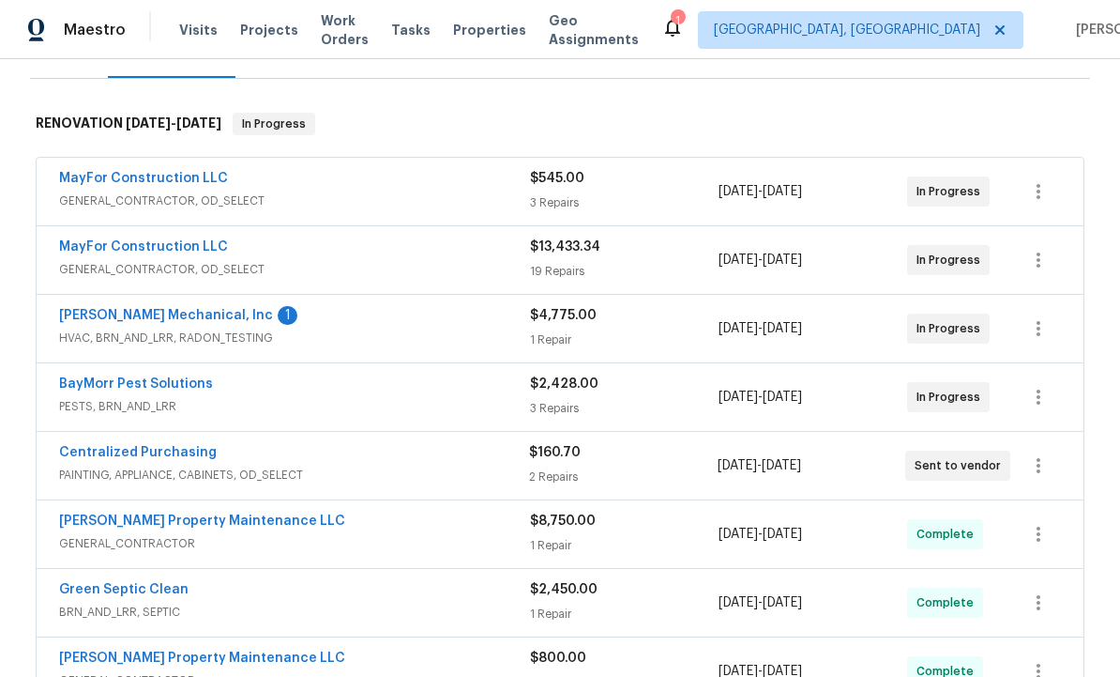
click at [130, 314] on link "[PERSON_NAME] Mechanical, Inc" at bounding box center [166, 315] width 214 height 13
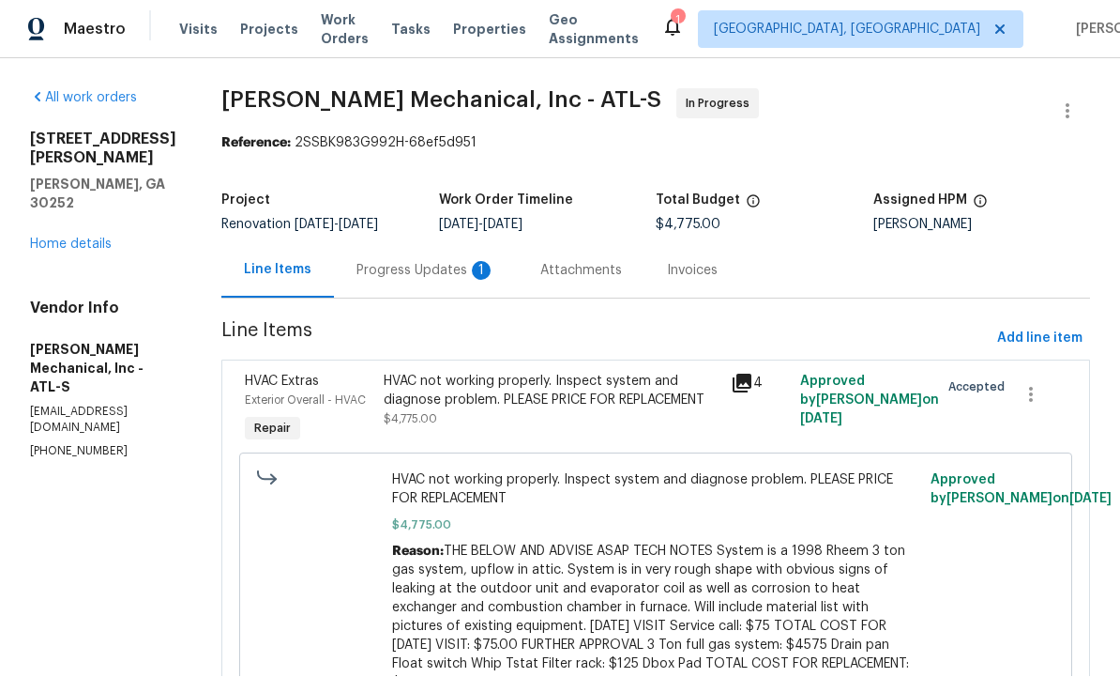
scroll to position [1, 0]
click at [453, 278] on div "Progress Updates 1" at bounding box center [426, 271] width 139 height 19
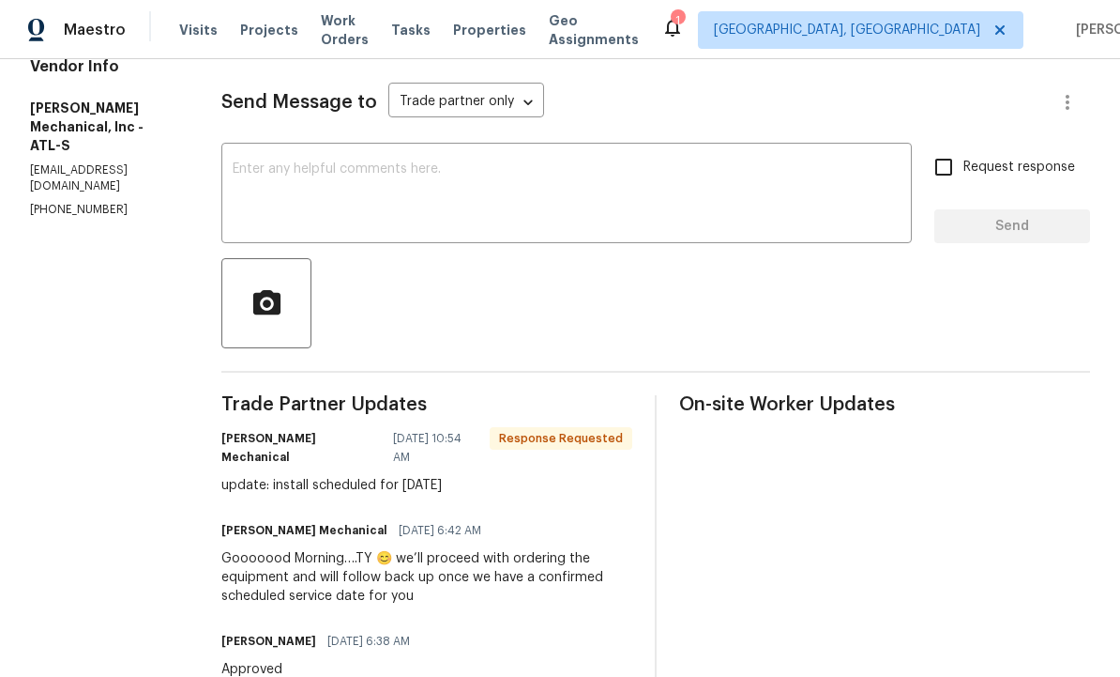
scroll to position [223, 0]
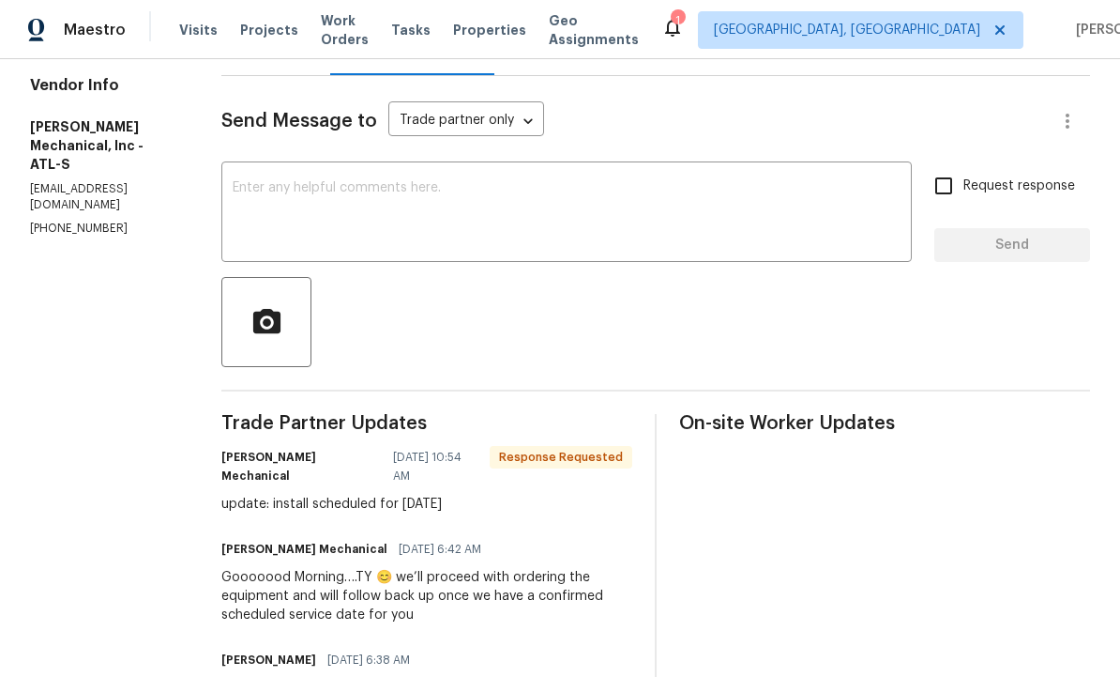
click at [458, 235] on textarea at bounding box center [567, 214] width 668 height 66
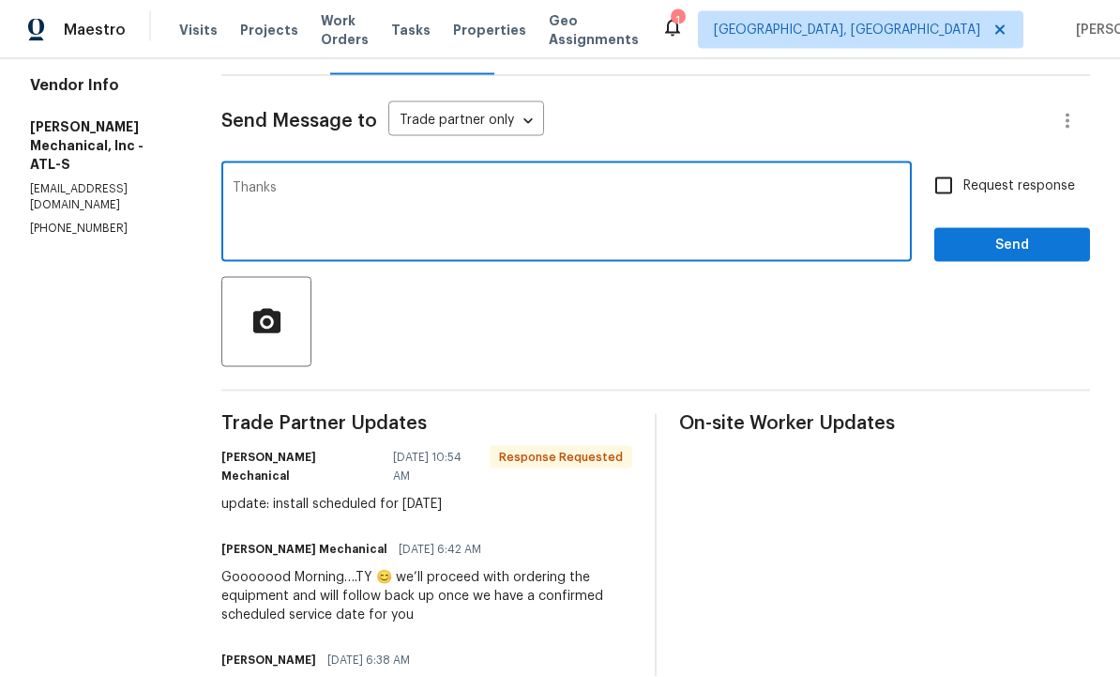
type textarea "Thanks"
click at [1002, 257] on button "Send" at bounding box center [1013, 245] width 156 height 35
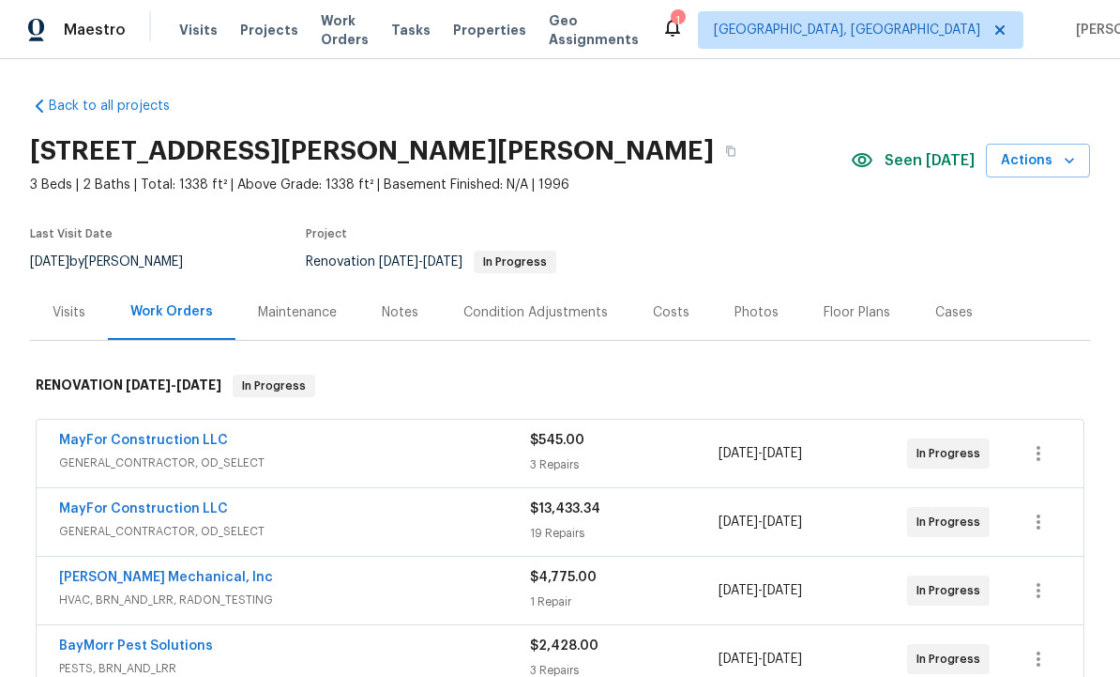
click at [405, 315] on div "Notes" at bounding box center [400, 312] width 37 height 19
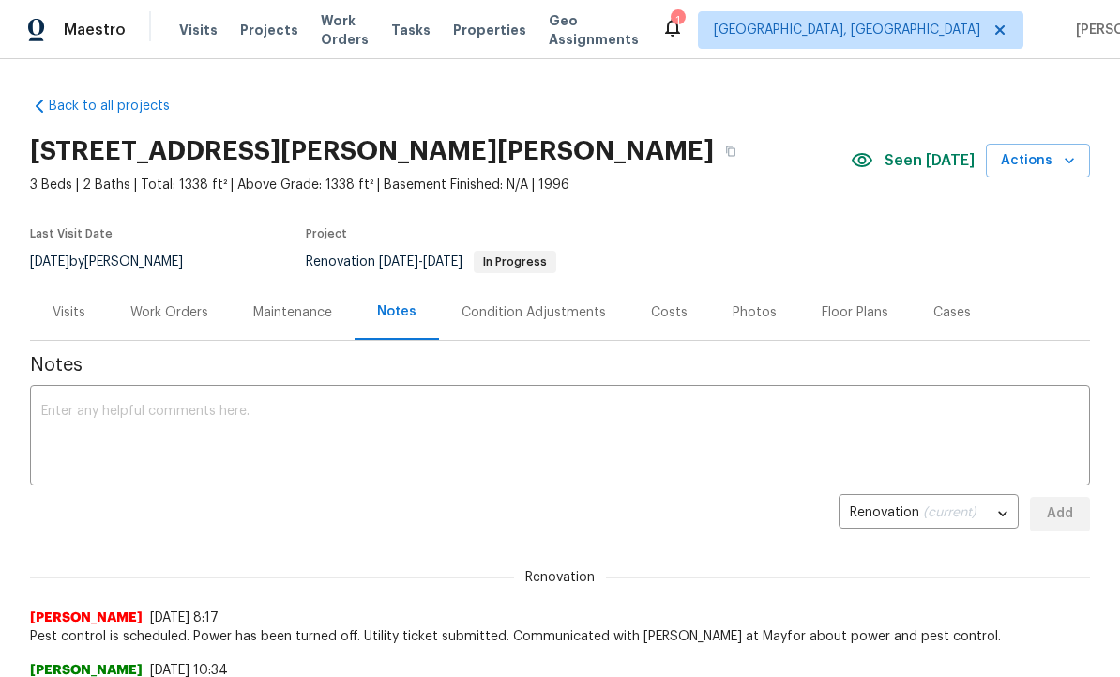
click at [334, 427] on textarea at bounding box center [560, 437] width 1038 height 66
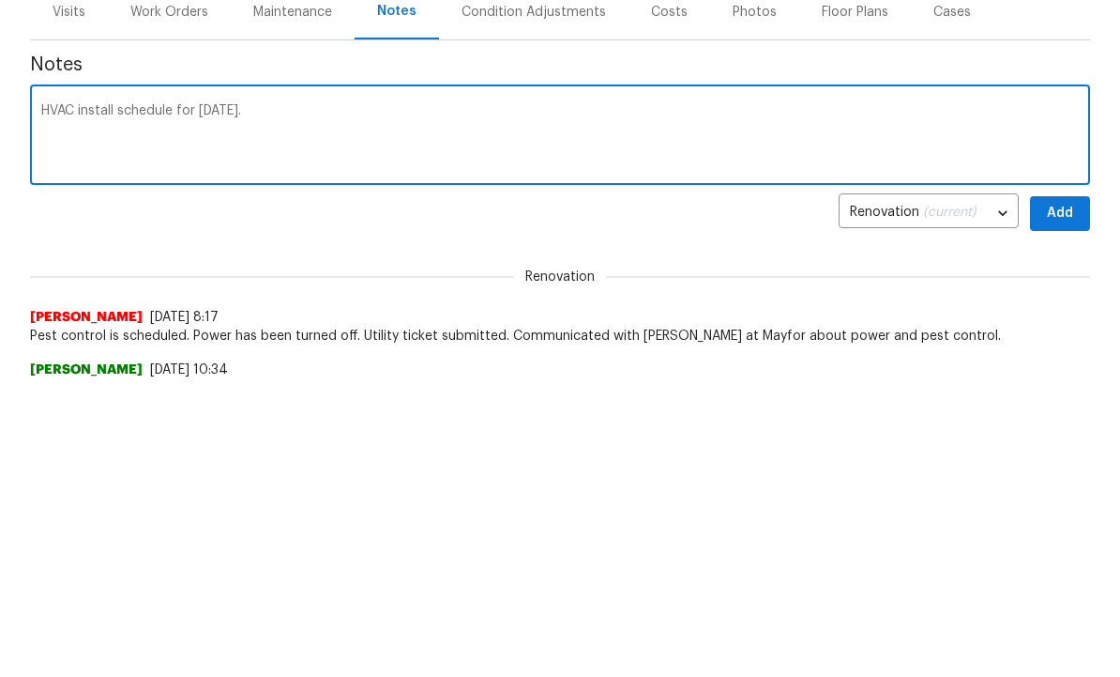
type textarea "HVAC install schedule for [DATE]."
click at [1059, 502] on span "Add" at bounding box center [1060, 513] width 30 height 23
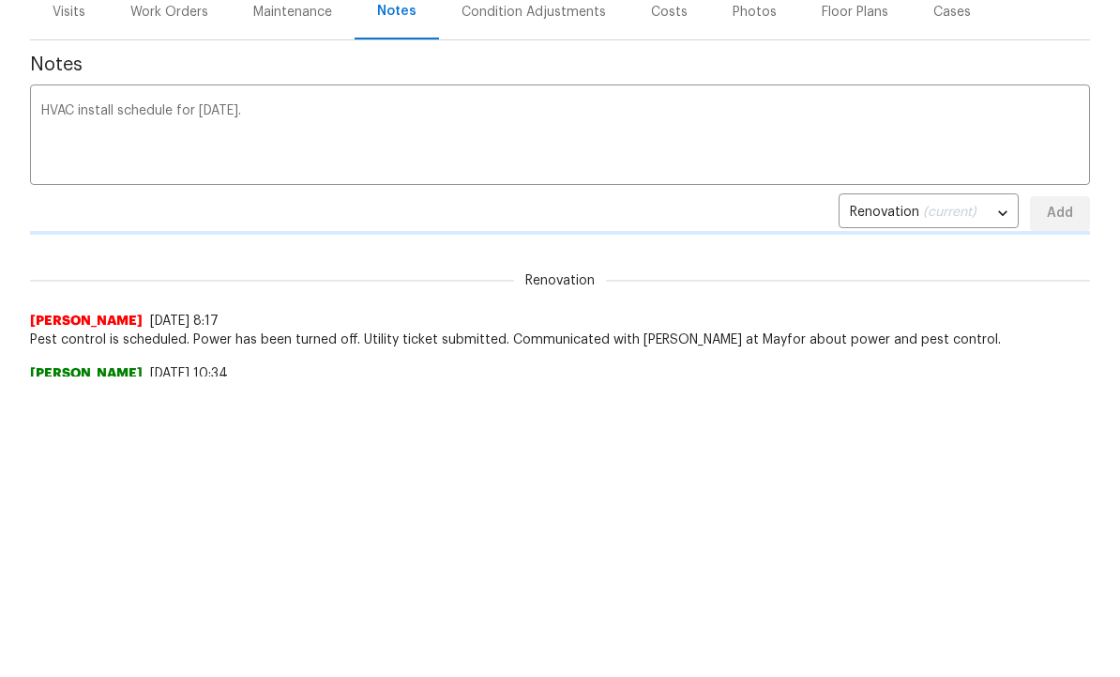
scroll to position [300, 0]
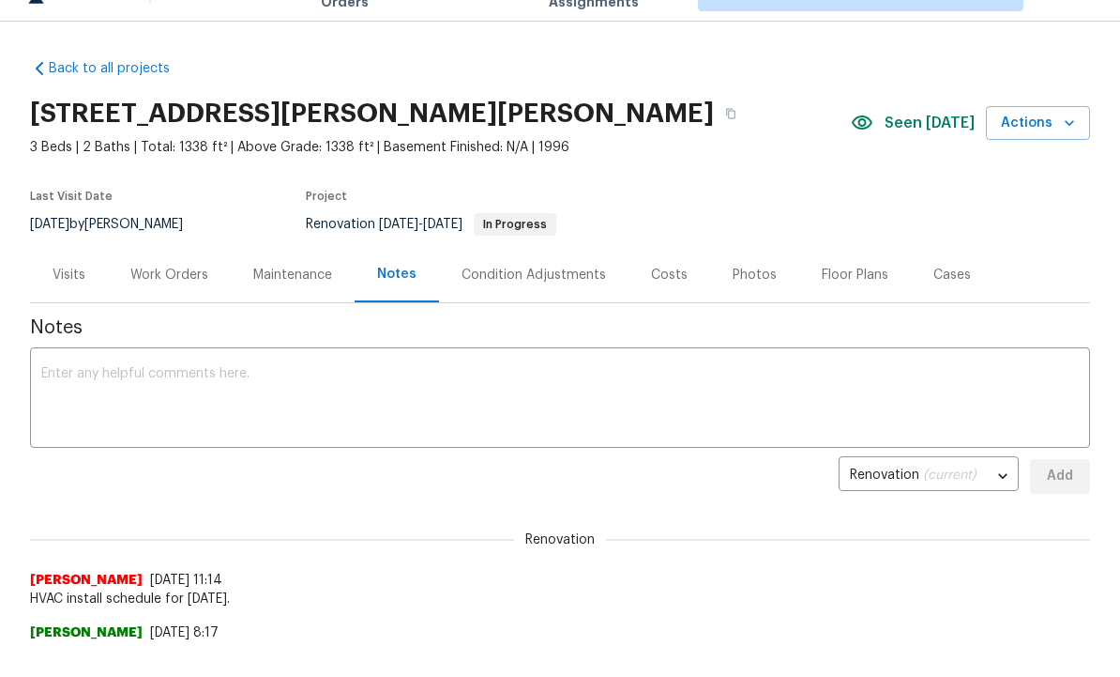
click at [71, 270] on div "Visits" at bounding box center [69, 276] width 33 height 19
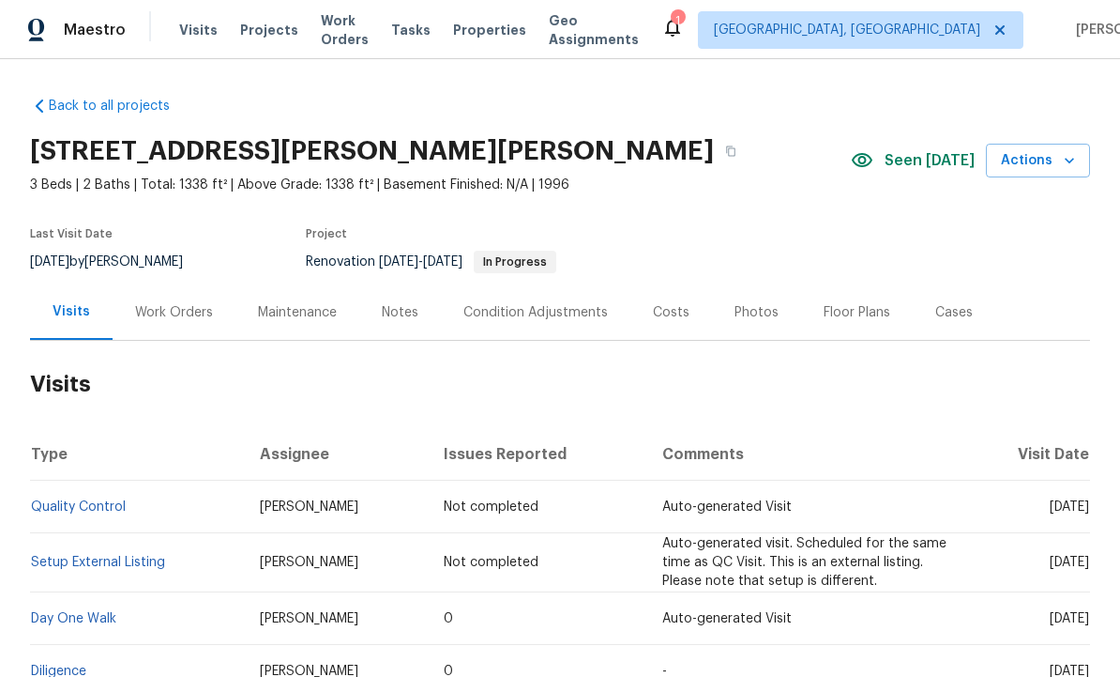
click at [156, 303] on div "Work Orders" at bounding box center [174, 312] width 78 height 19
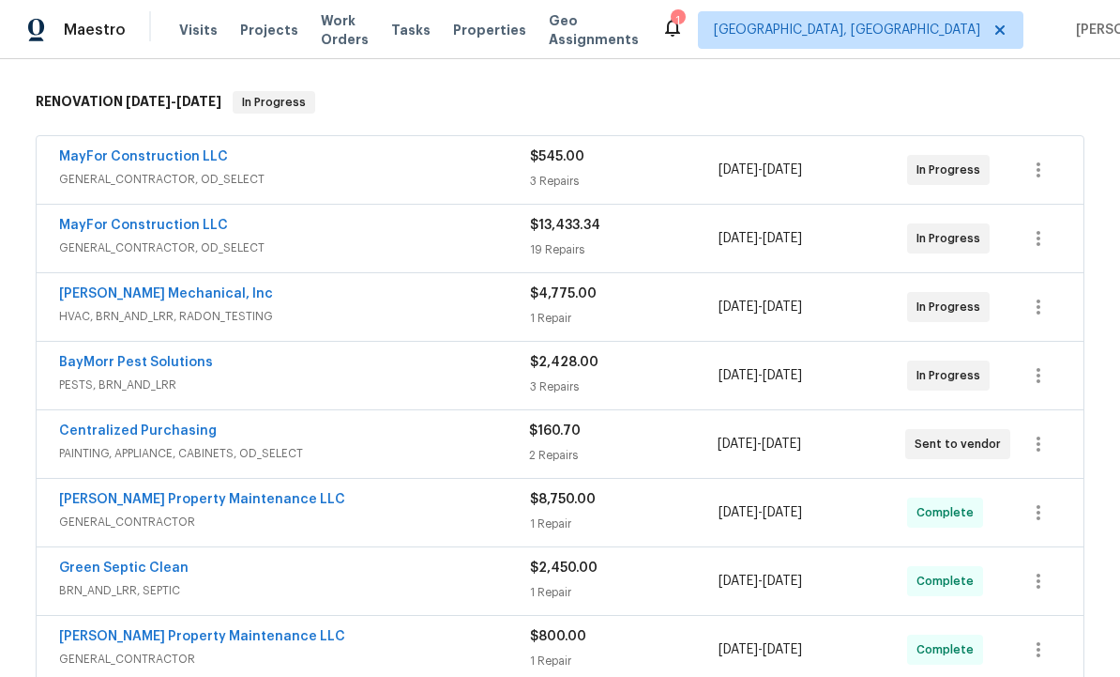
scroll to position [277, 0]
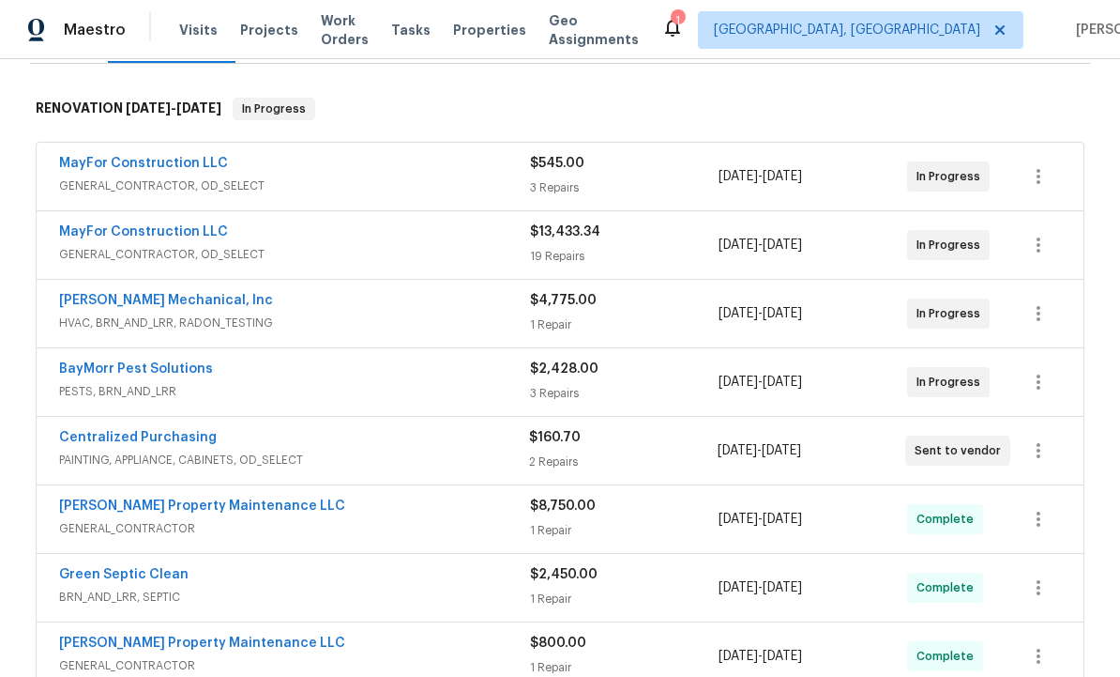
click at [173, 225] on link "MayFor Construction LLC" at bounding box center [143, 231] width 169 height 13
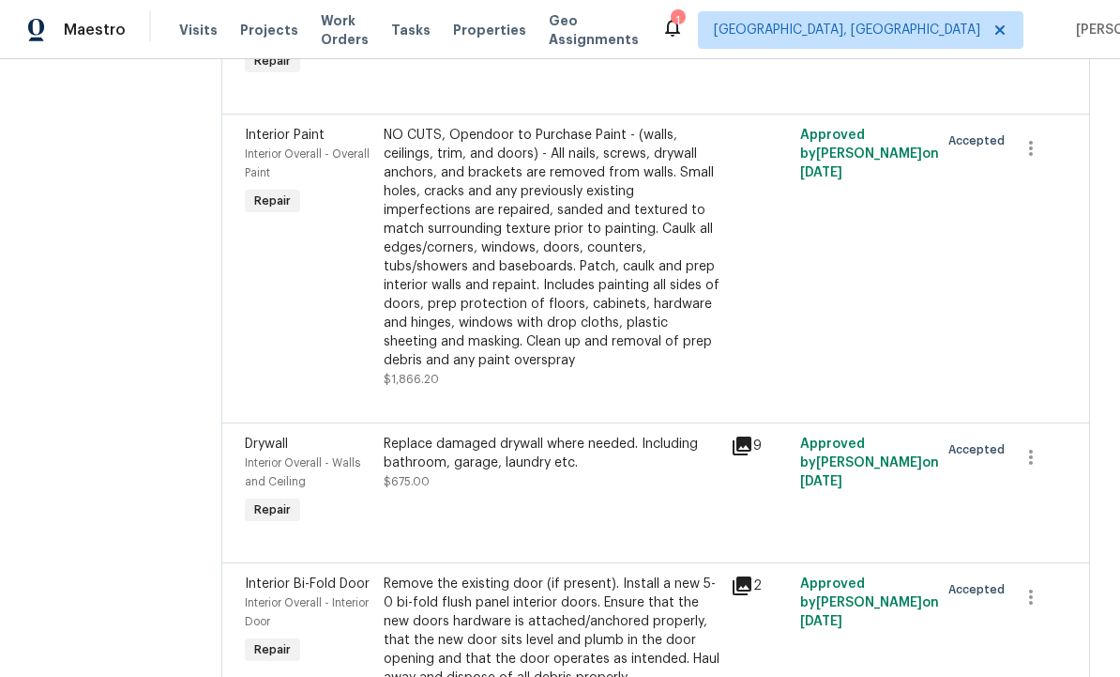
scroll to position [2431, 0]
click at [640, 345] on div "NO CUTS, Opendoor to Purchase Paint - (walls, ceilings, trim, and doors) - All …" at bounding box center [552, 247] width 336 height 244
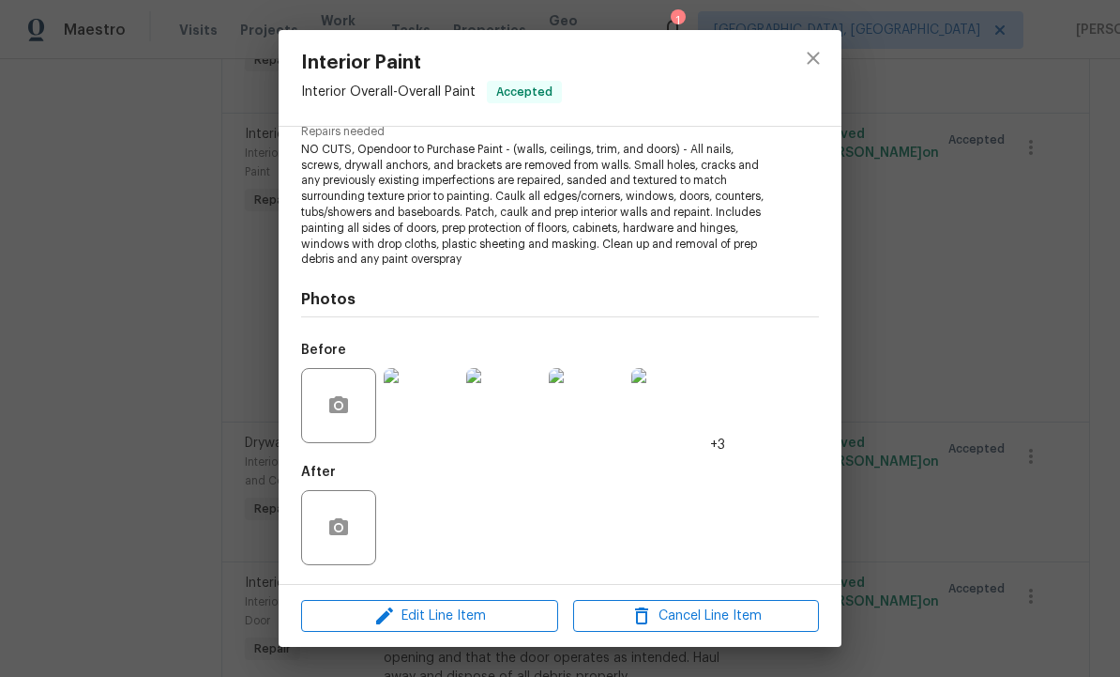
scroll to position [203, 0]
click at [443, 402] on img at bounding box center [421, 406] width 75 height 75
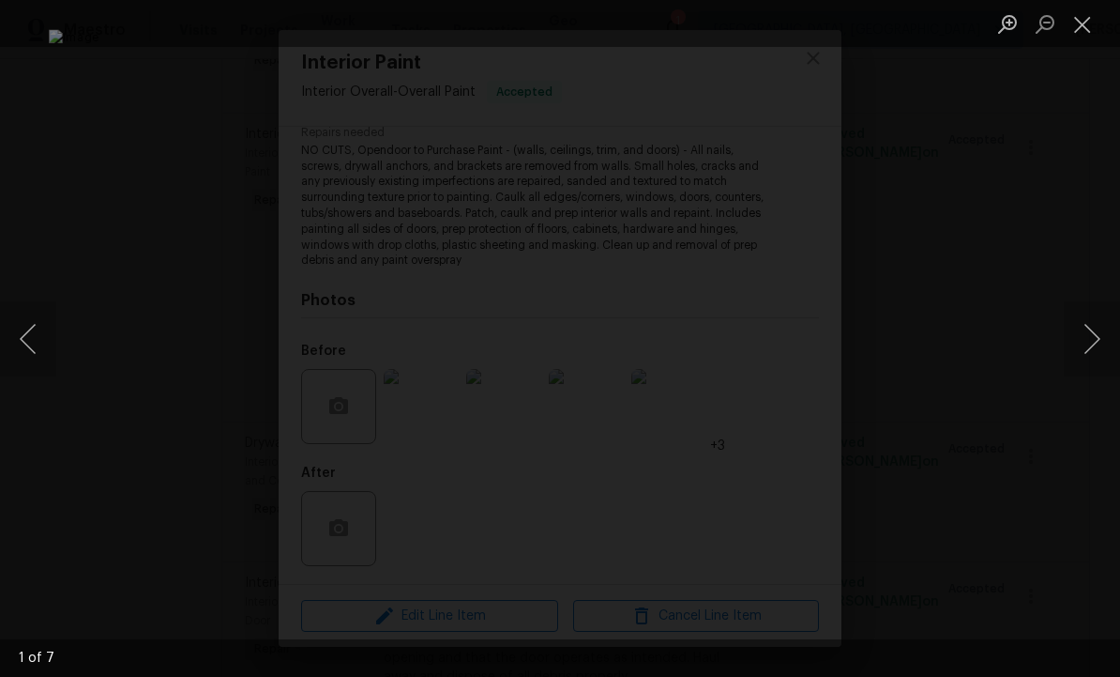
click at [1093, 343] on button "Next image" at bounding box center [1092, 338] width 56 height 75
click at [1089, 349] on button "Next image" at bounding box center [1092, 338] width 56 height 75
click at [1086, 349] on button "Next image" at bounding box center [1092, 338] width 56 height 75
click at [1087, 347] on button "Next image" at bounding box center [1092, 338] width 56 height 75
click at [1090, 346] on button "Next image" at bounding box center [1092, 338] width 56 height 75
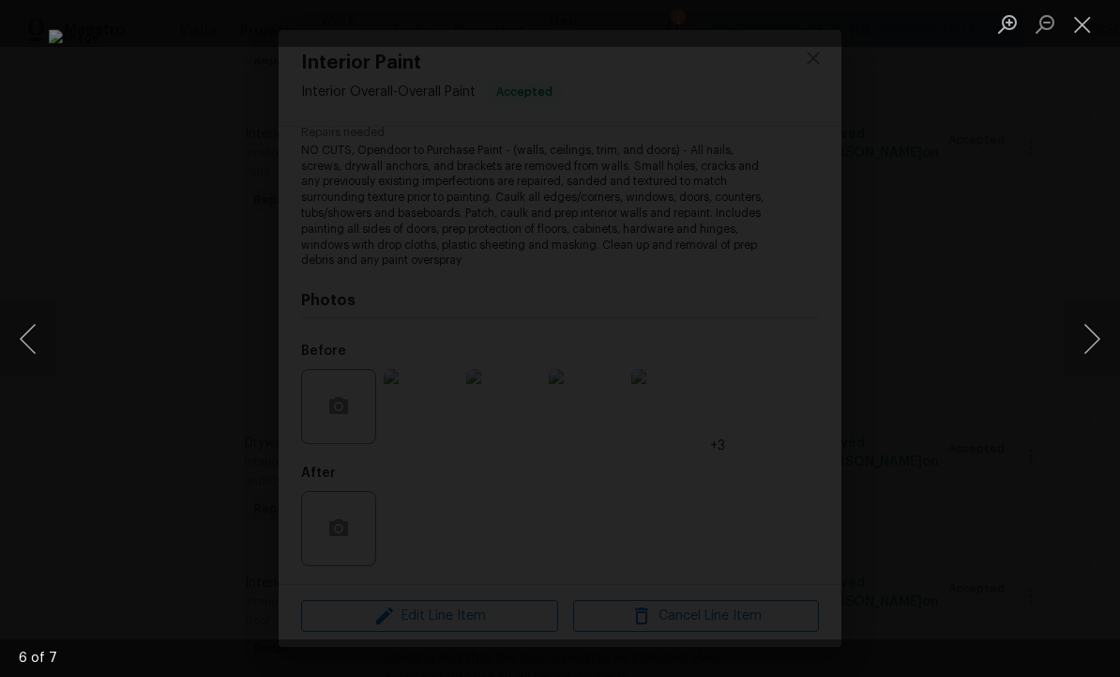
click at [1088, 347] on button "Next image" at bounding box center [1092, 338] width 56 height 75
click at [1089, 345] on button "Next image" at bounding box center [1092, 338] width 56 height 75
click at [1087, 345] on button "Next image" at bounding box center [1092, 338] width 56 height 75
click at [1090, 340] on button "Next image" at bounding box center [1092, 338] width 56 height 75
click at [1072, 24] on button "Close lightbox" at bounding box center [1083, 24] width 38 height 33
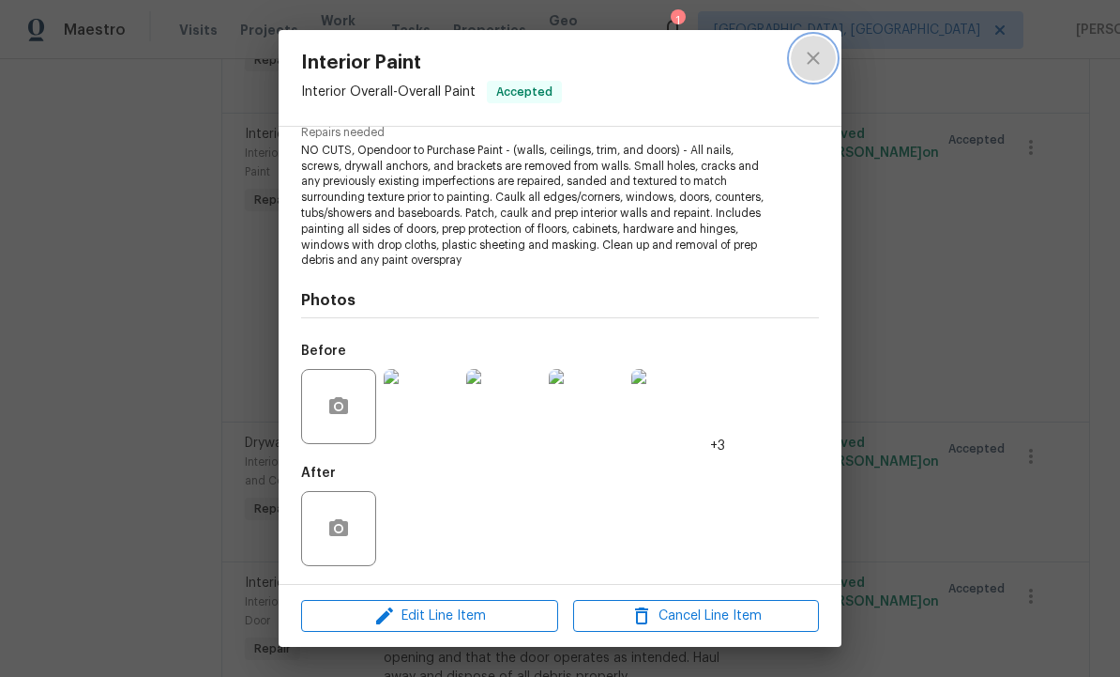
click at [826, 57] on button "close" at bounding box center [813, 58] width 45 height 45
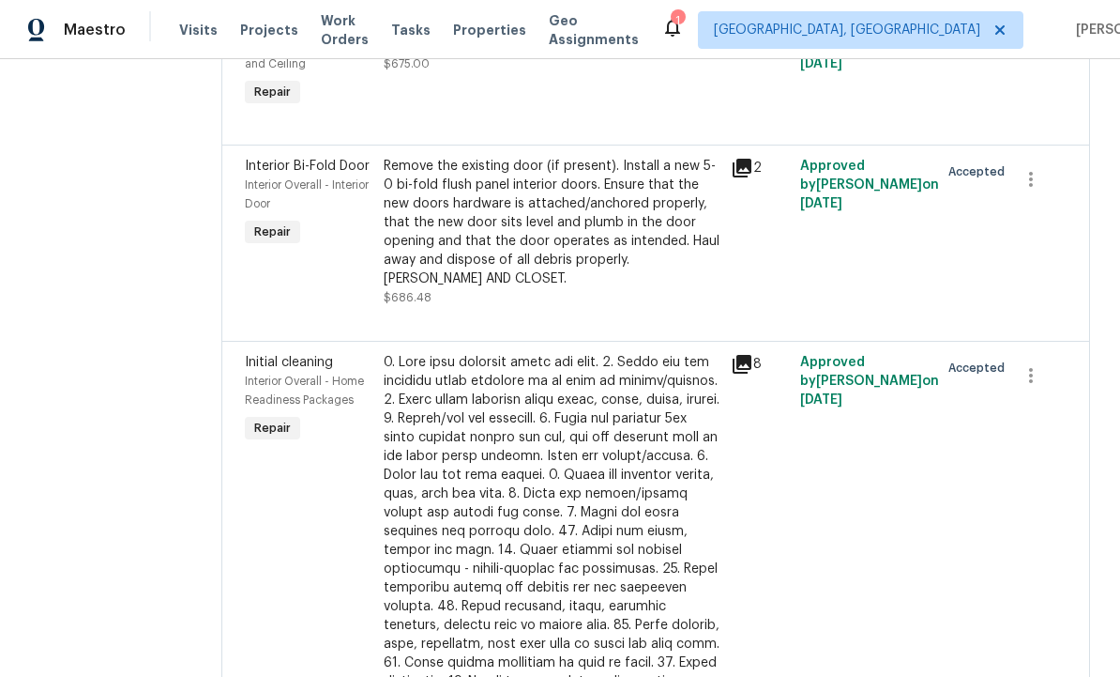
scroll to position [0, 0]
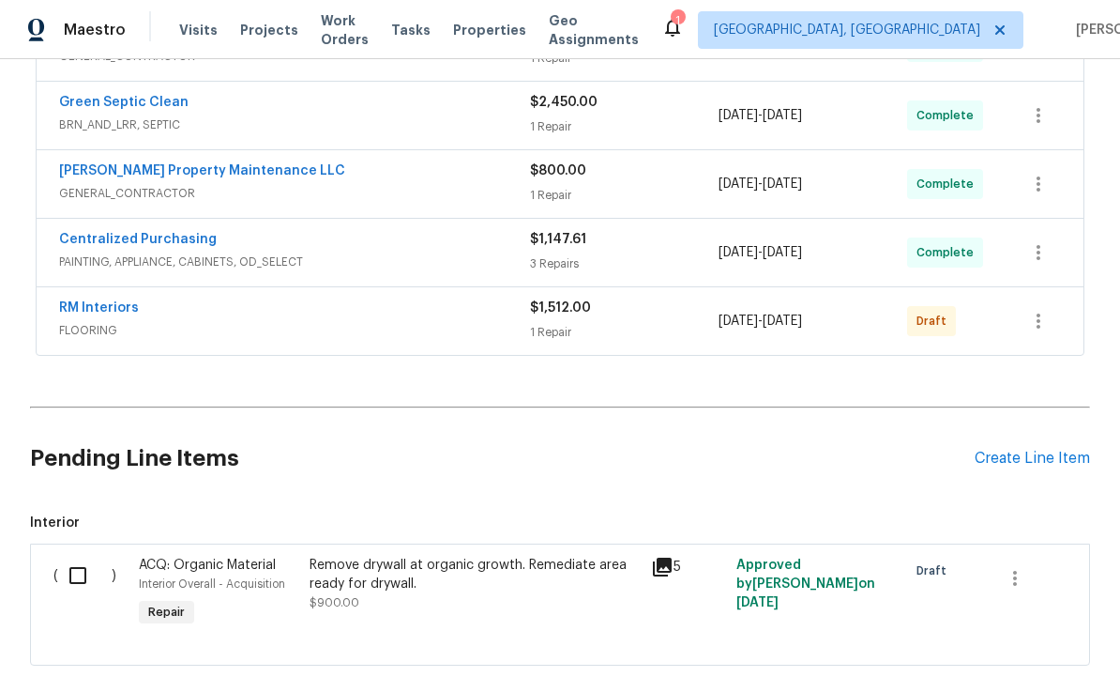
scroll to position [701, 0]
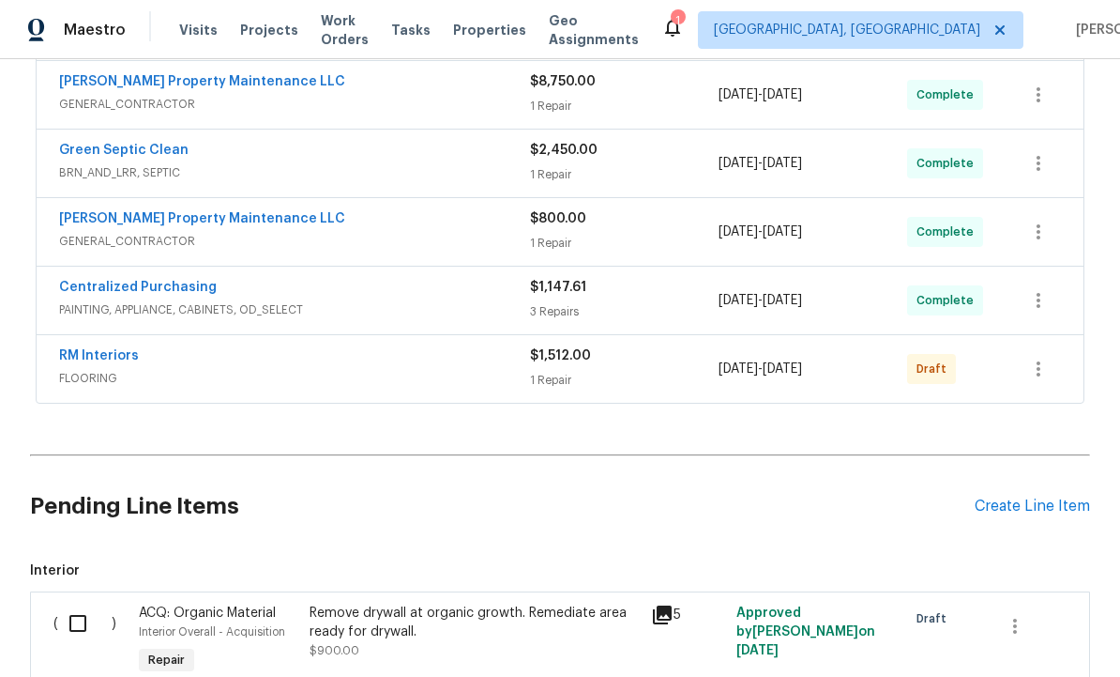
click at [135, 357] on link "RM Interiors" at bounding box center [99, 355] width 80 height 13
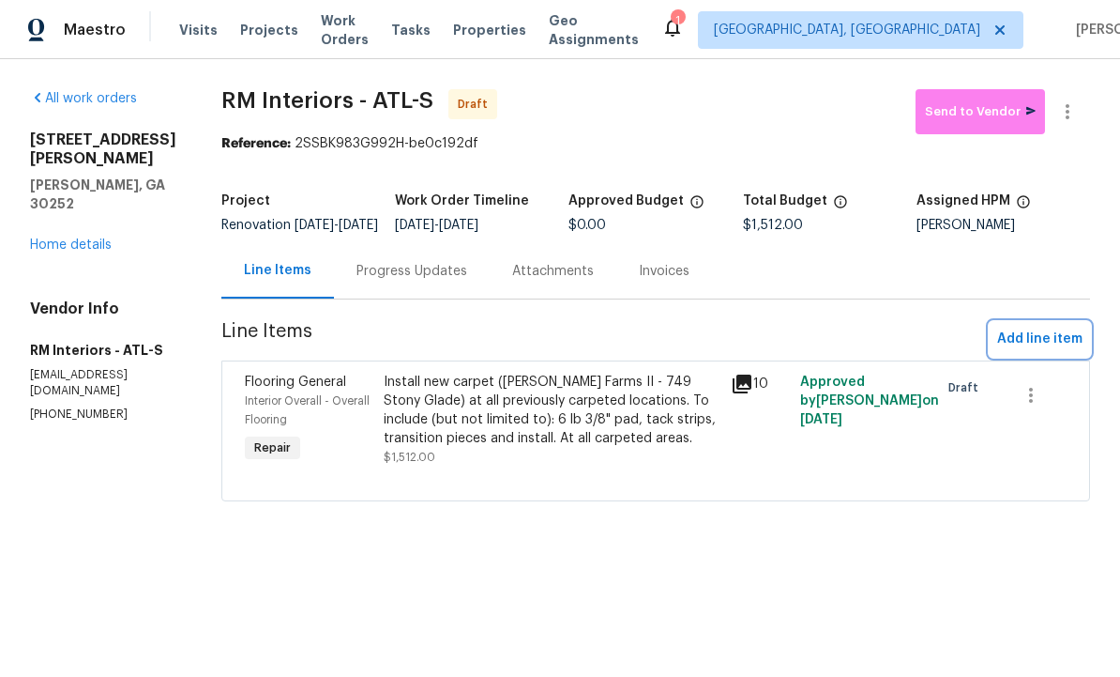
click at [1036, 351] on span "Add line item" at bounding box center [1040, 339] width 85 height 23
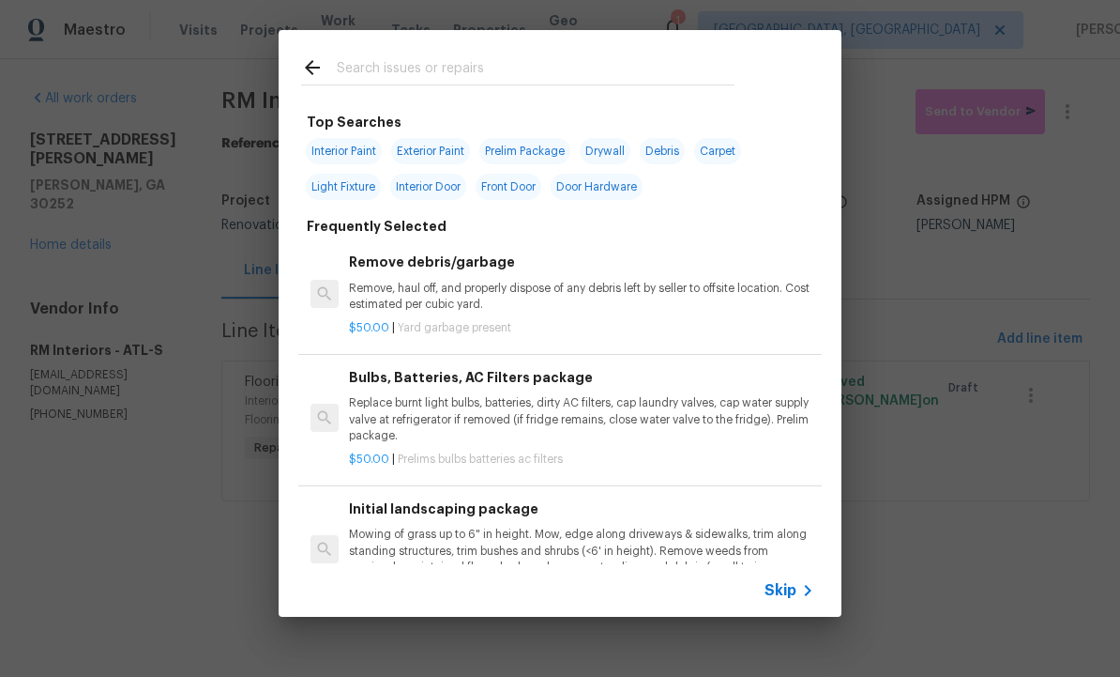
click at [392, 65] on input "text" at bounding box center [536, 70] width 398 height 28
type input "Flooring"
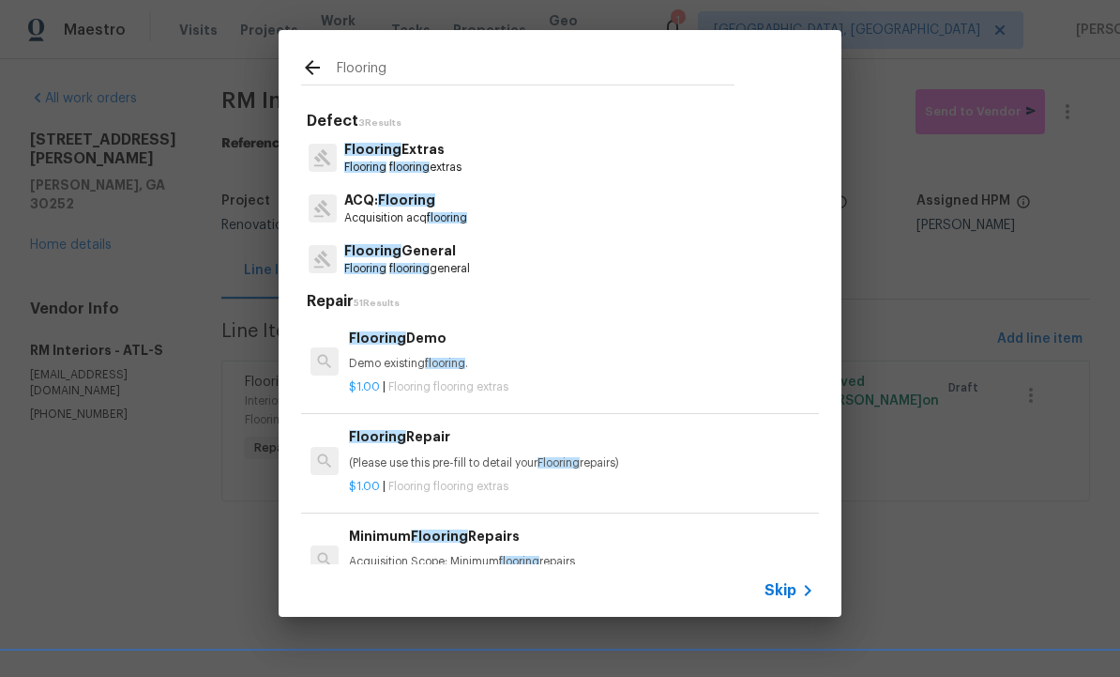
click at [418, 256] on p "Flooring General" at bounding box center [407, 251] width 126 height 20
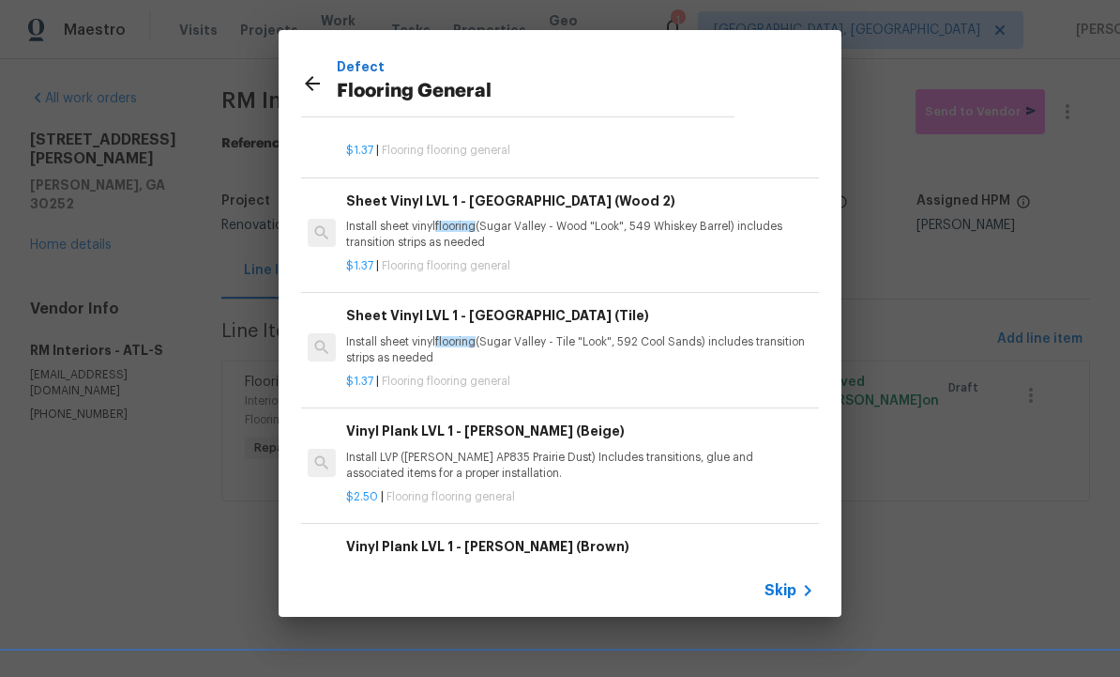
scroll to position [24, 3]
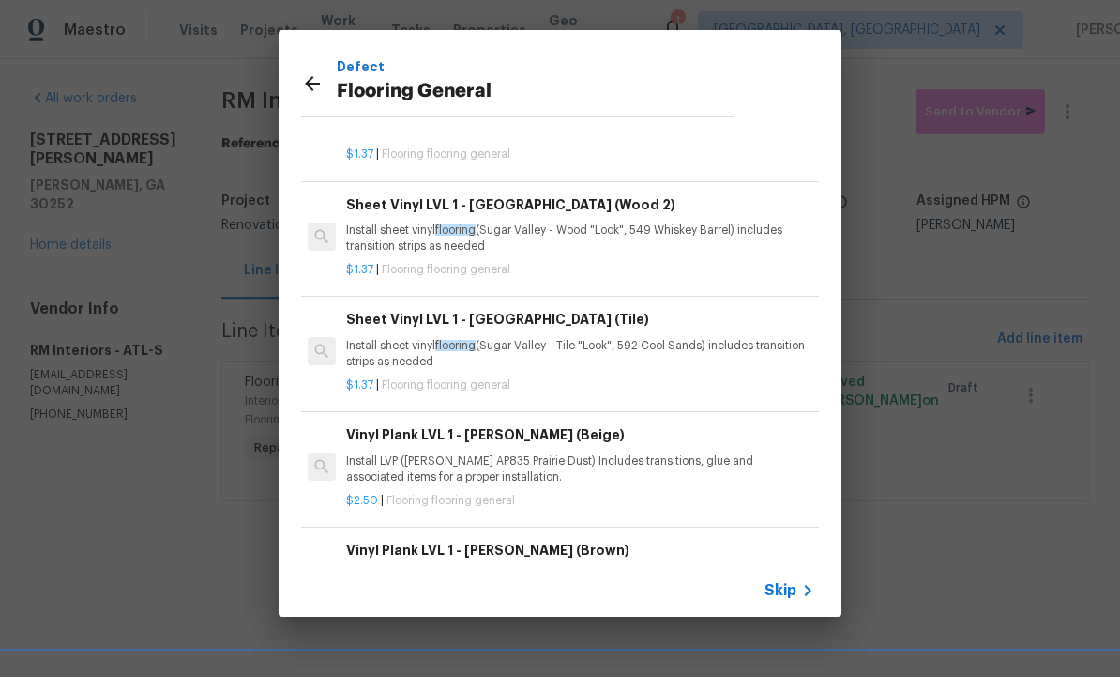
click at [436, 339] on p "Install sheet vinyl flooring (Sugar Valley - Tile "Look", 592 Cool Sands) inclu…" at bounding box center [578, 354] width 465 height 32
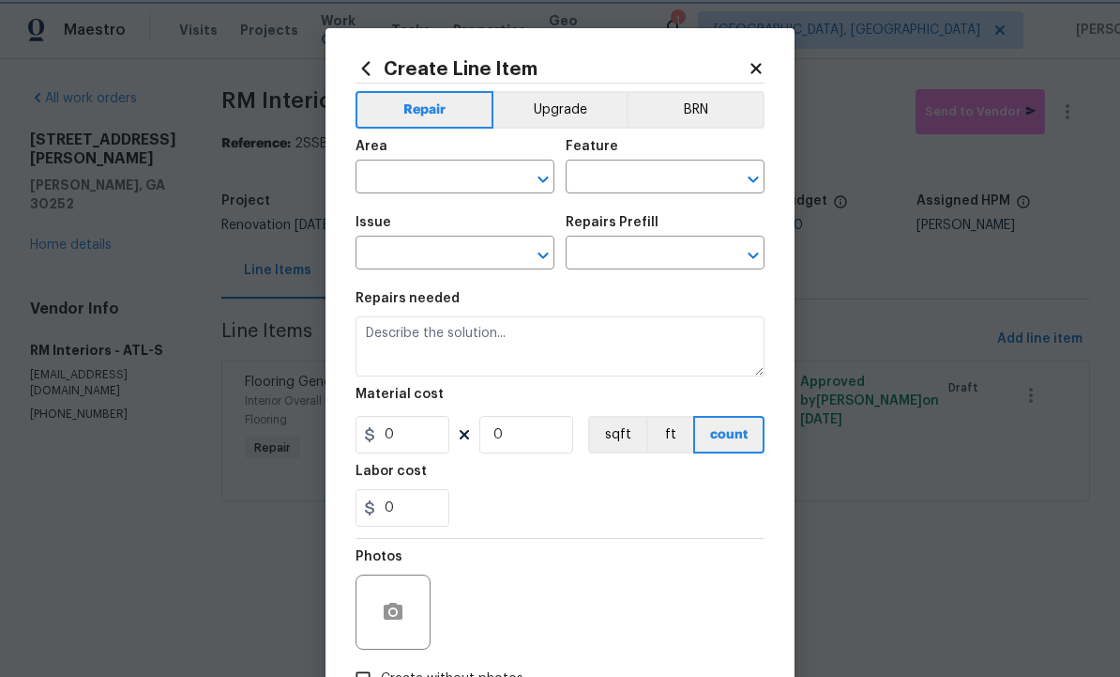
type input "Overall Flooring"
type input "Flooring General"
type input "Sheet Vinyl LVL 1 - [GEOGRAPHIC_DATA] (Tile) $1.37"
type textarea "Install sheet vinyl flooring (Sugar Valley - Tile "Look", 592 Cool Sands) inclu…"
type input "1.37"
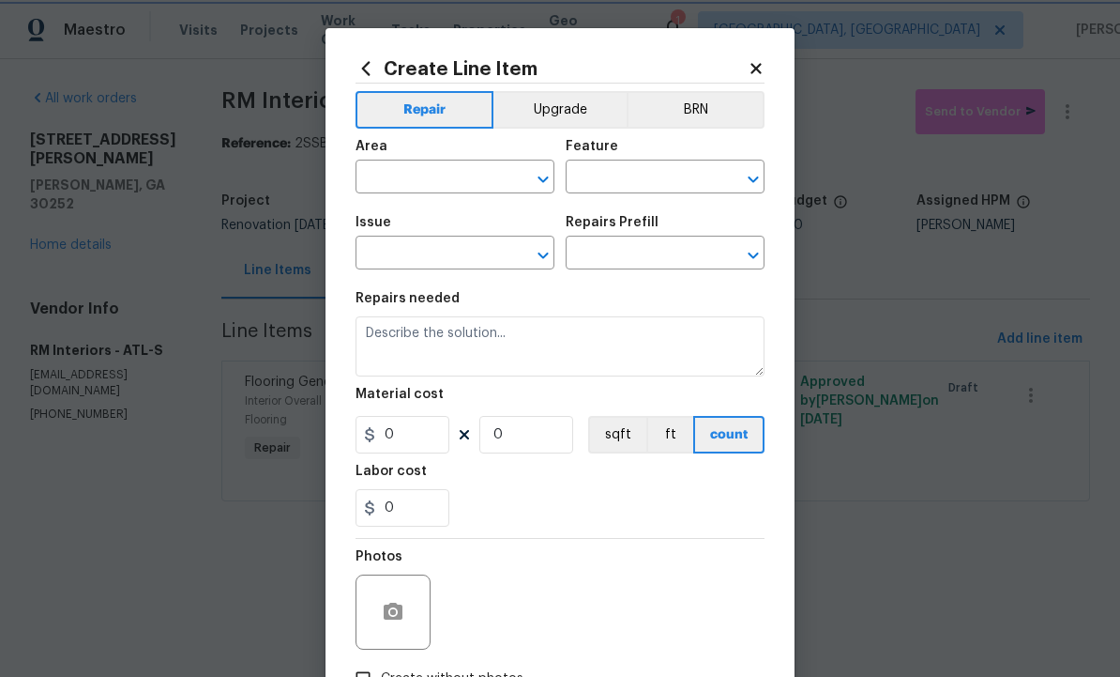
type input "1"
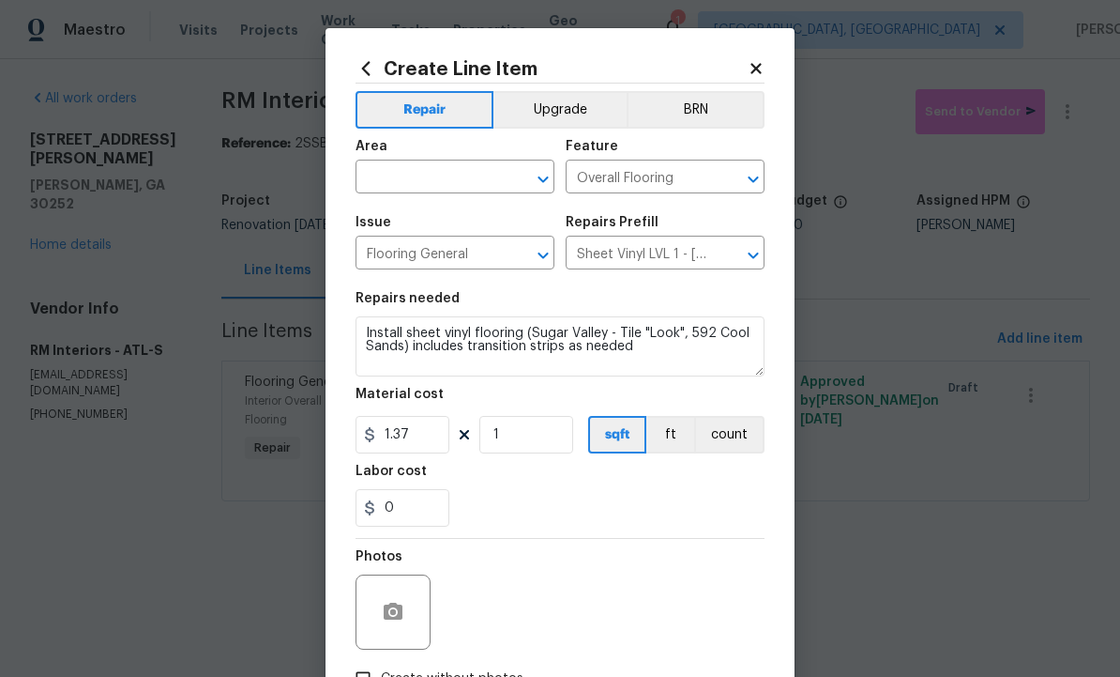
click at [422, 175] on input "text" at bounding box center [429, 178] width 146 height 29
click at [441, 257] on li "Interior Overall" at bounding box center [455, 252] width 199 height 31
type input "Interior Overall"
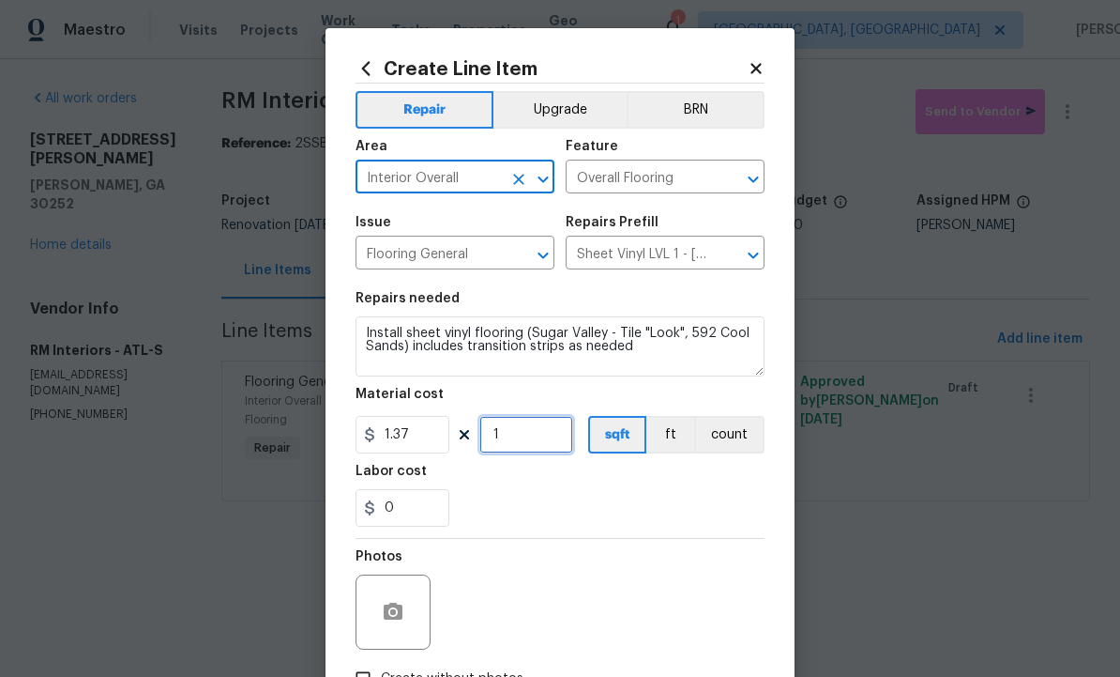
click at [523, 436] on input "1" at bounding box center [527, 435] width 94 height 38
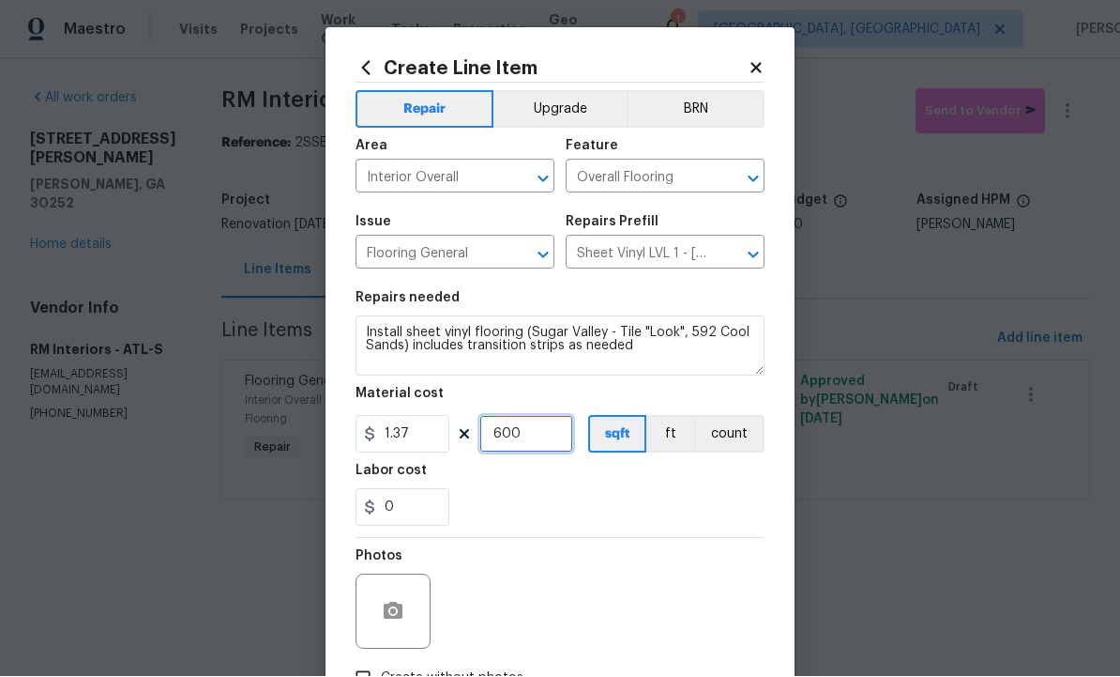
type input "600"
click at [398, 603] on icon "button" at bounding box center [393, 612] width 23 height 23
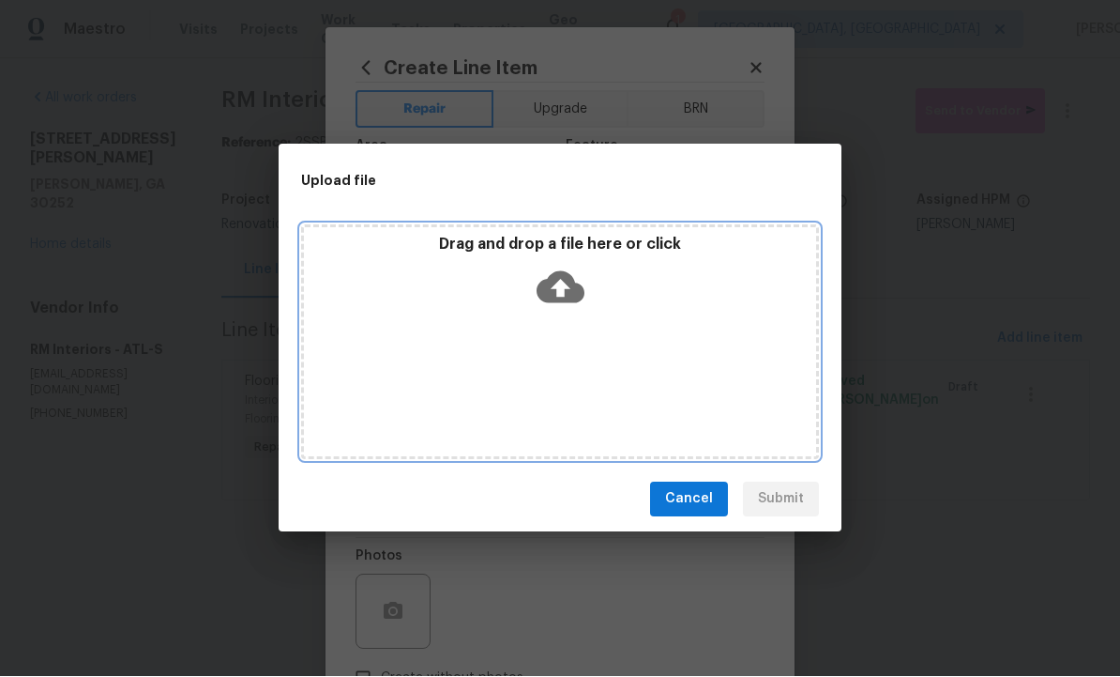
click at [563, 288] on icon at bounding box center [561, 288] width 48 height 48
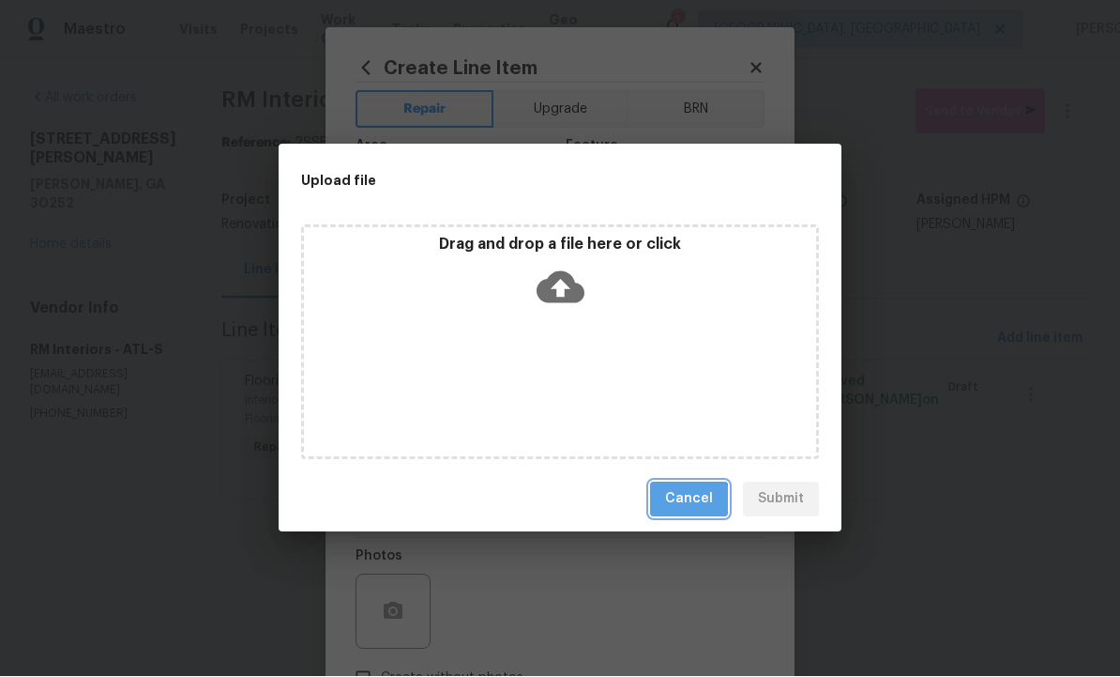
click at [690, 506] on span "Cancel" at bounding box center [689, 499] width 48 height 23
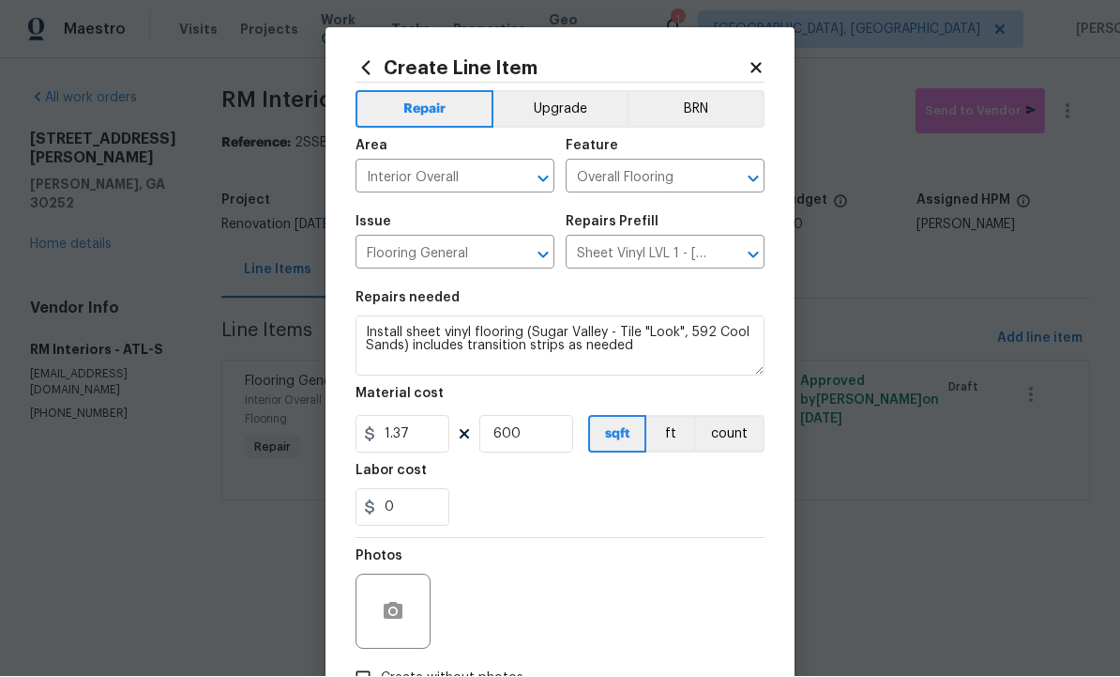
click at [758, 67] on icon at bounding box center [756, 68] width 10 height 10
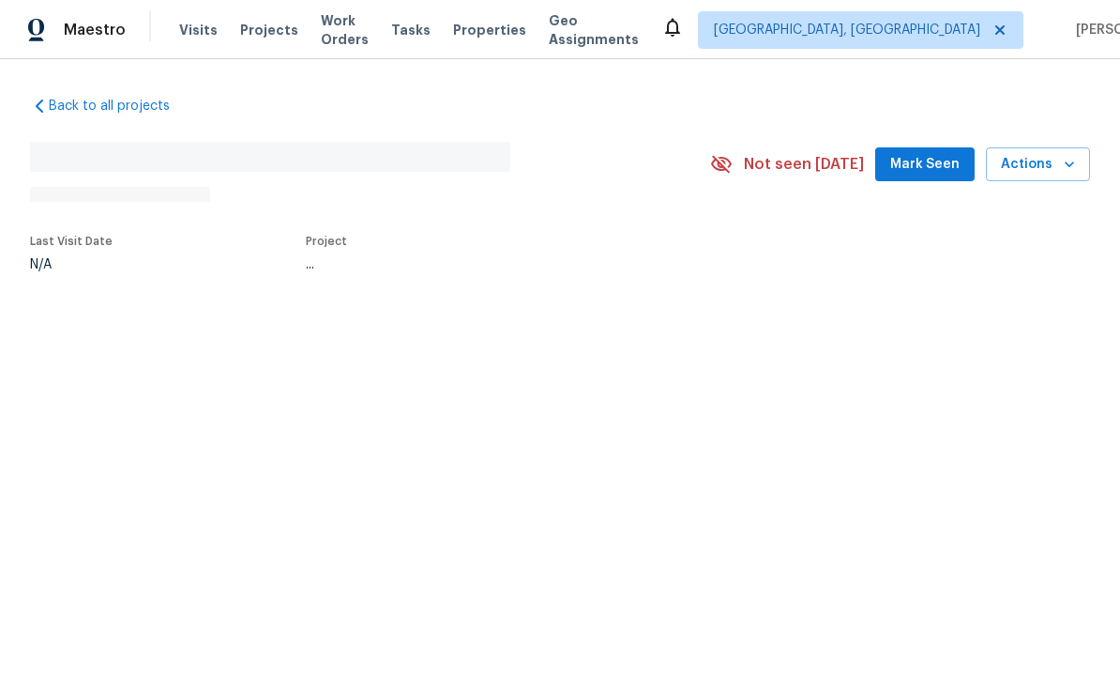
click at [671, 318] on div "Back to all projects No address found N/A Not seen [DATE] Mark Seen Actions Las…" at bounding box center [560, 227] width 1120 height 336
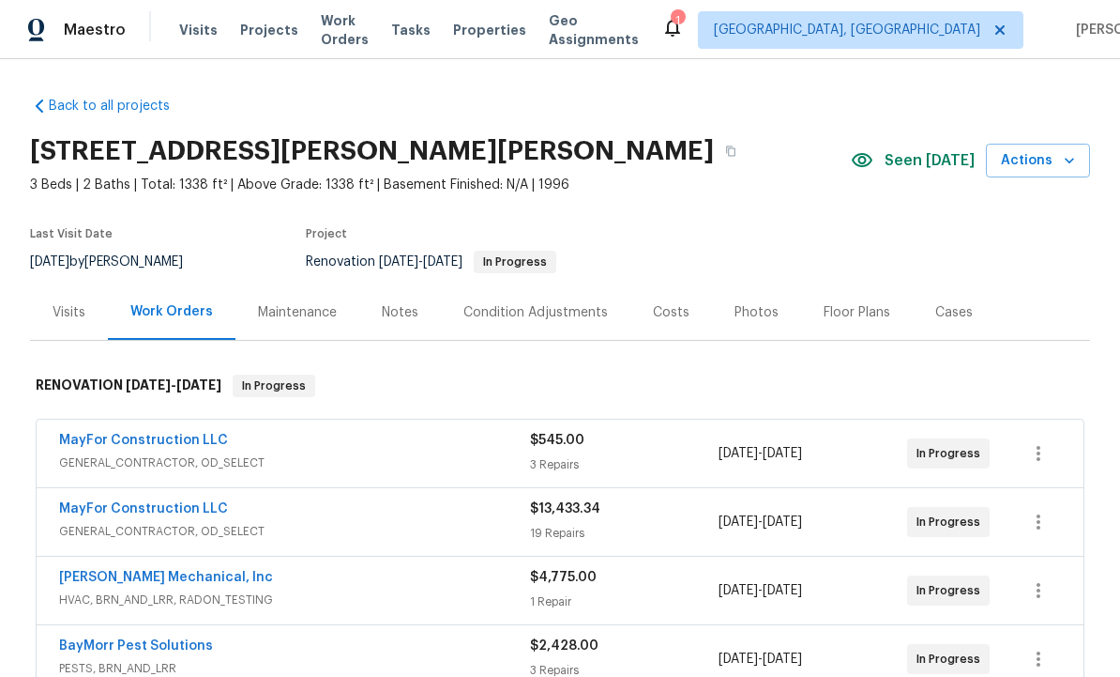
click at [668, 319] on div "Costs" at bounding box center [671, 312] width 37 height 19
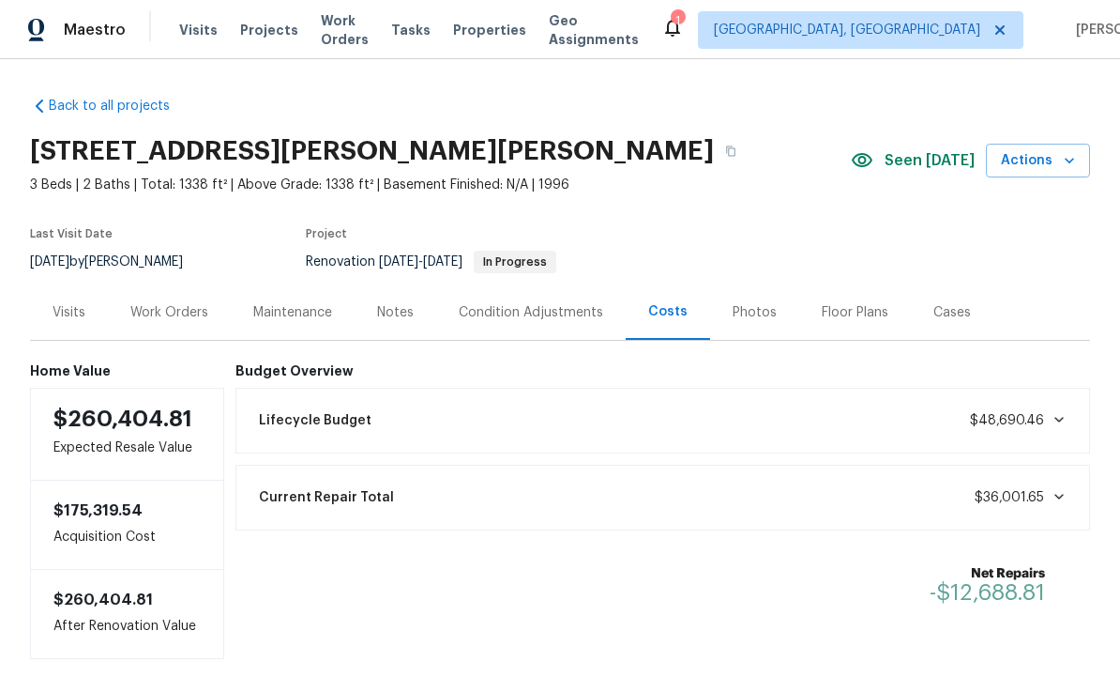
click at [71, 312] on div "Visits" at bounding box center [69, 312] width 33 height 19
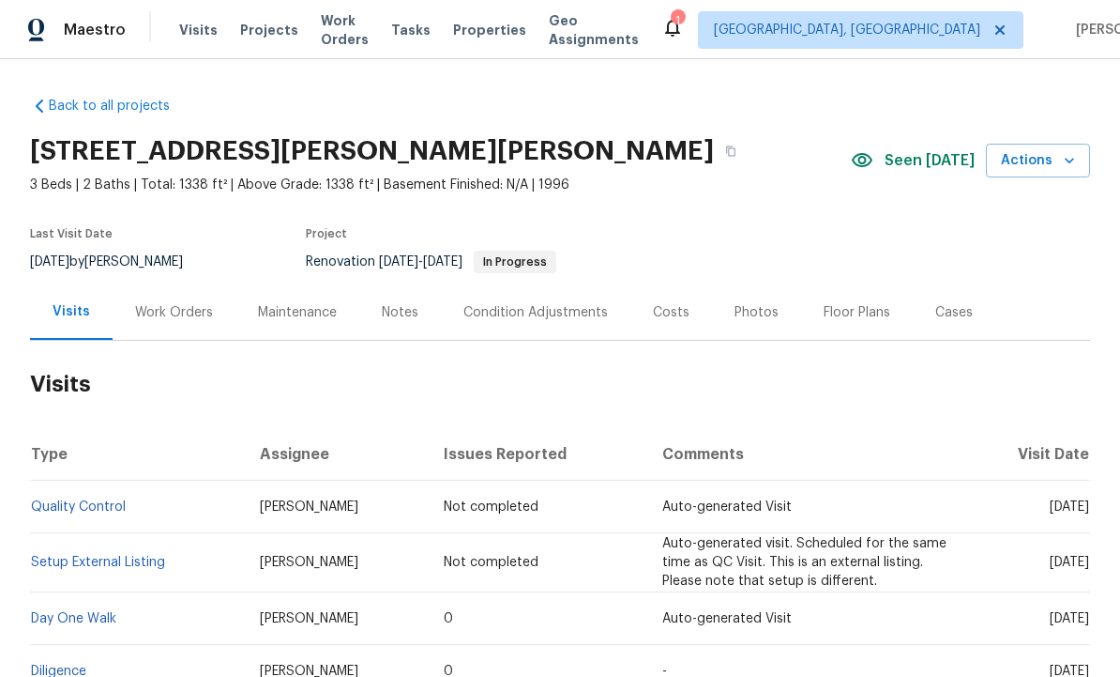
click at [173, 312] on div "Work Orders" at bounding box center [174, 312] width 78 height 19
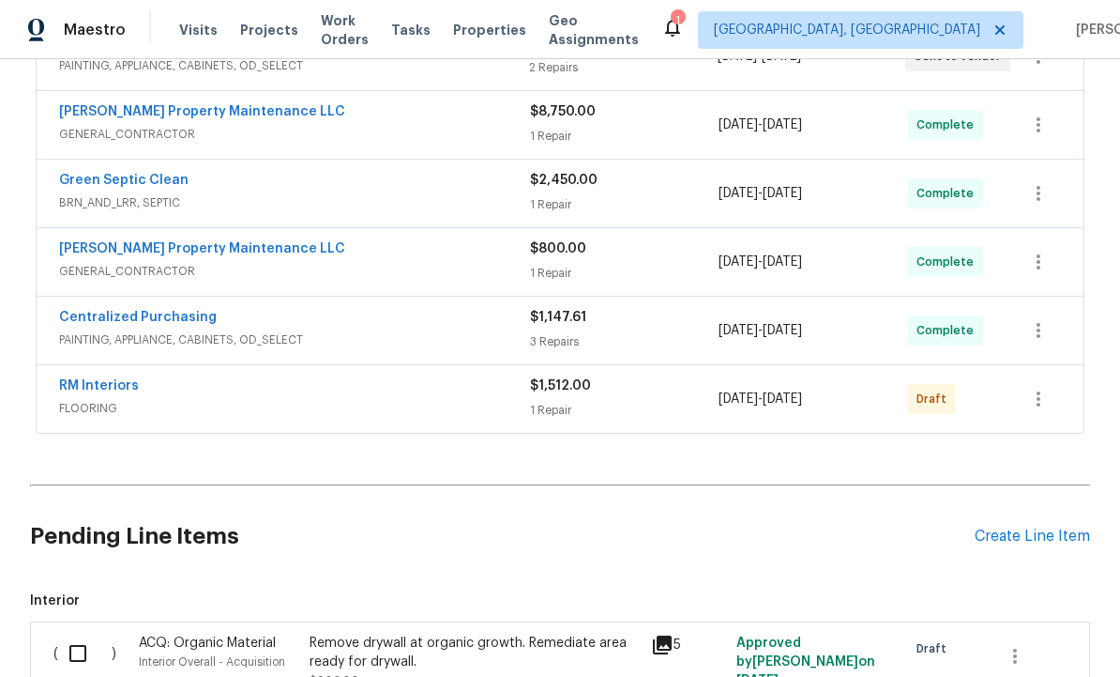
scroll to position [697, 0]
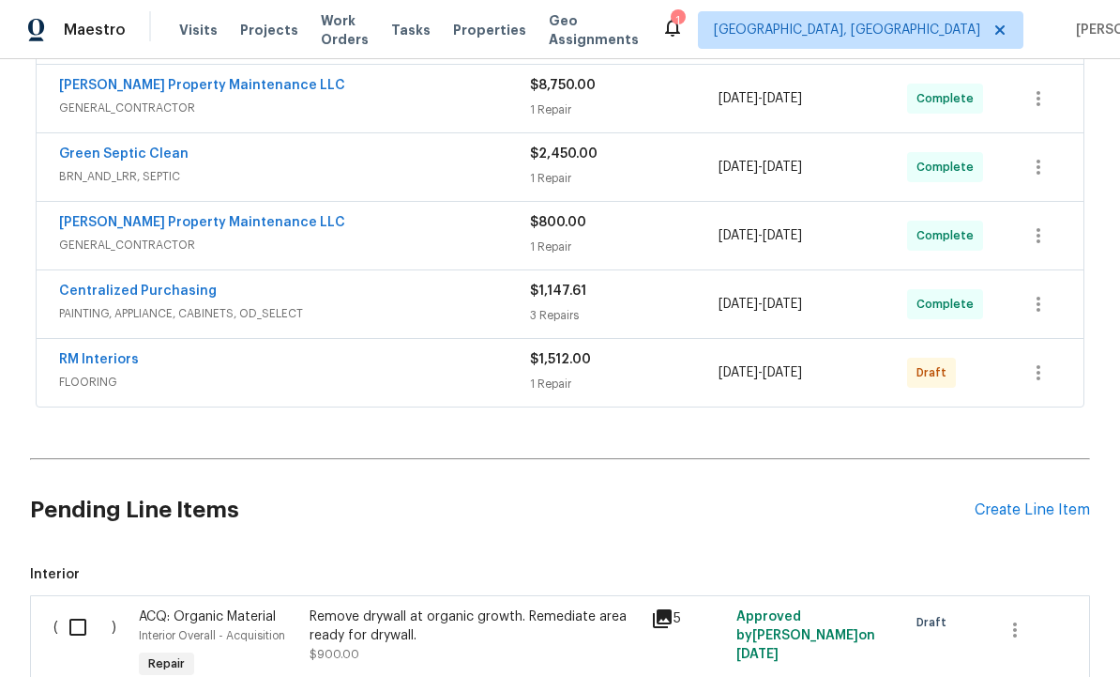
click at [126, 363] on link "RM Interiors" at bounding box center [99, 359] width 80 height 13
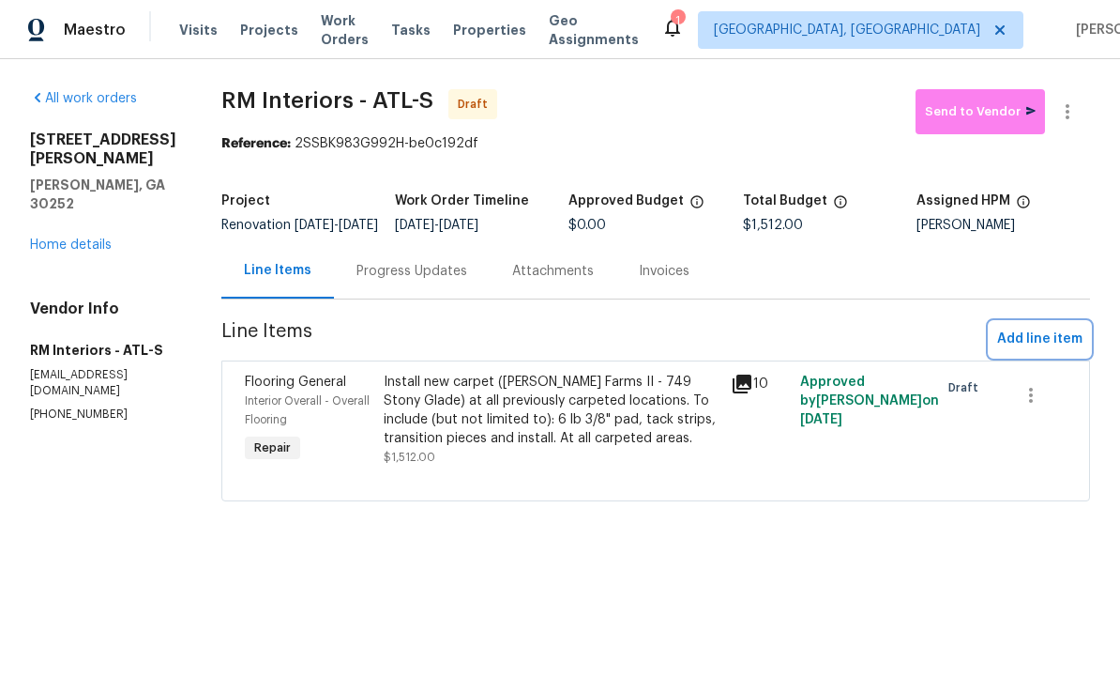
click at [1040, 351] on span "Add line item" at bounding box center [1040, 339] width 85 height 23
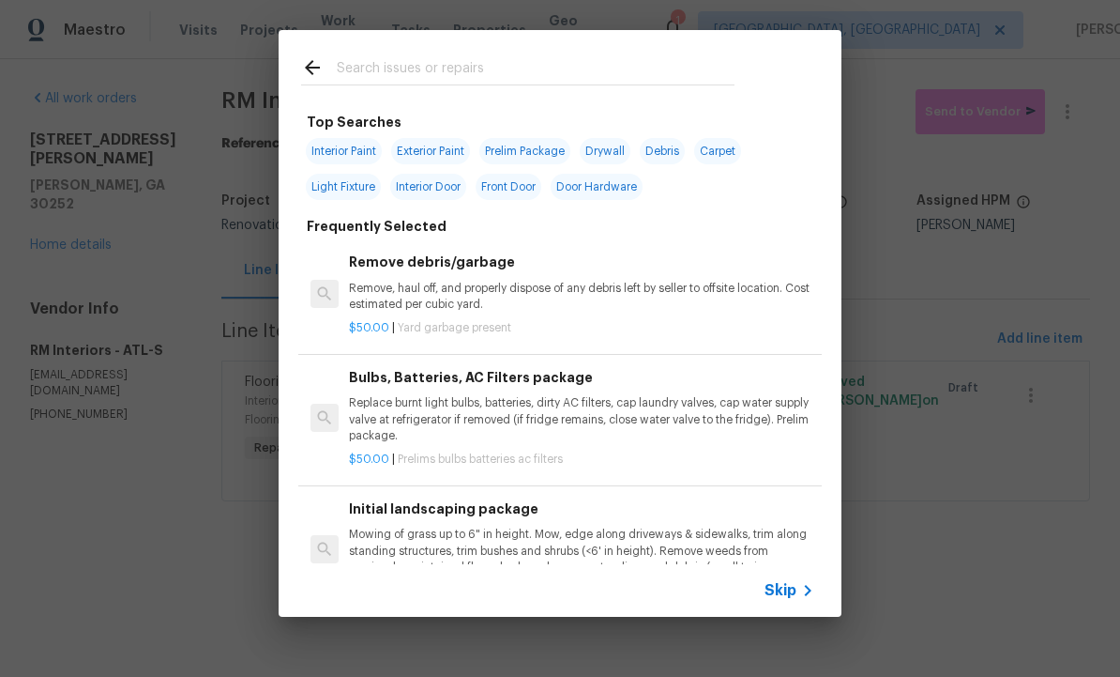
click at [416, 64] on input "text" at bounding box center [536, 70] width 398 height 28
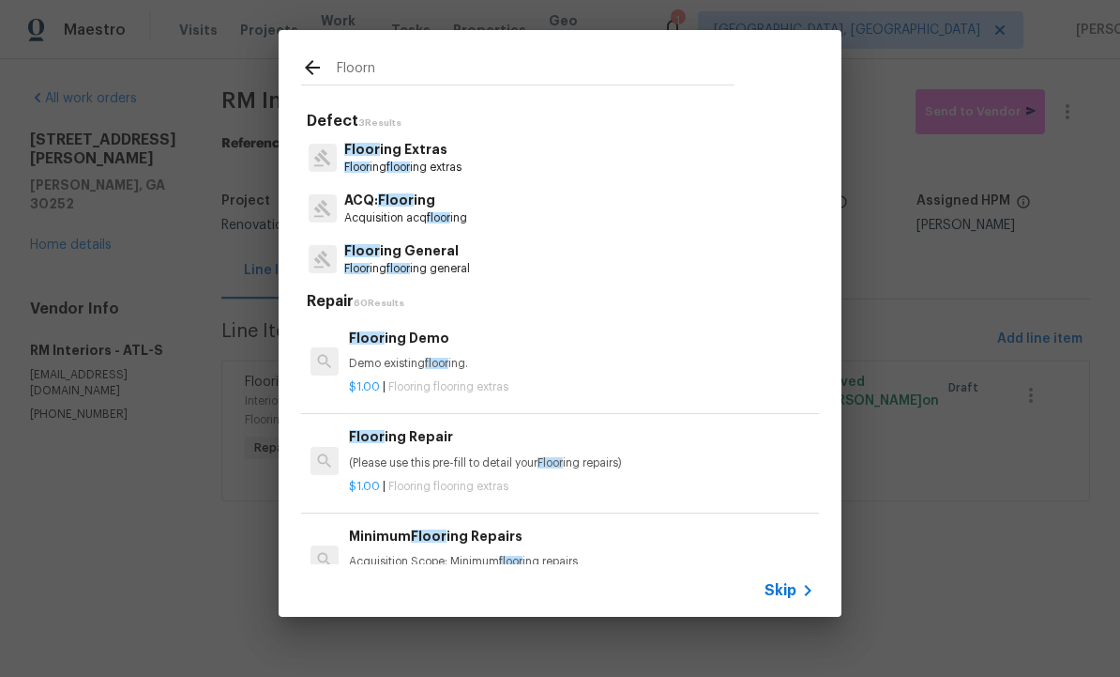
type input "Floorng"
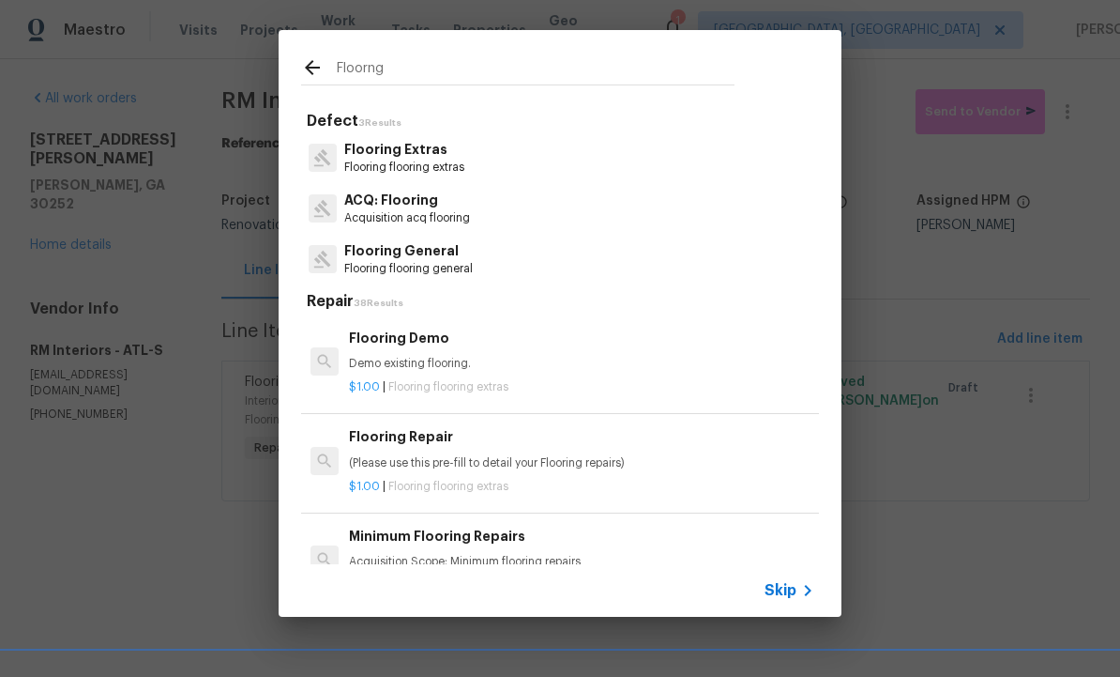
click at [432, 264] on p "Flooring flooring general" at bounding box center [408, 269] width 129 height 16
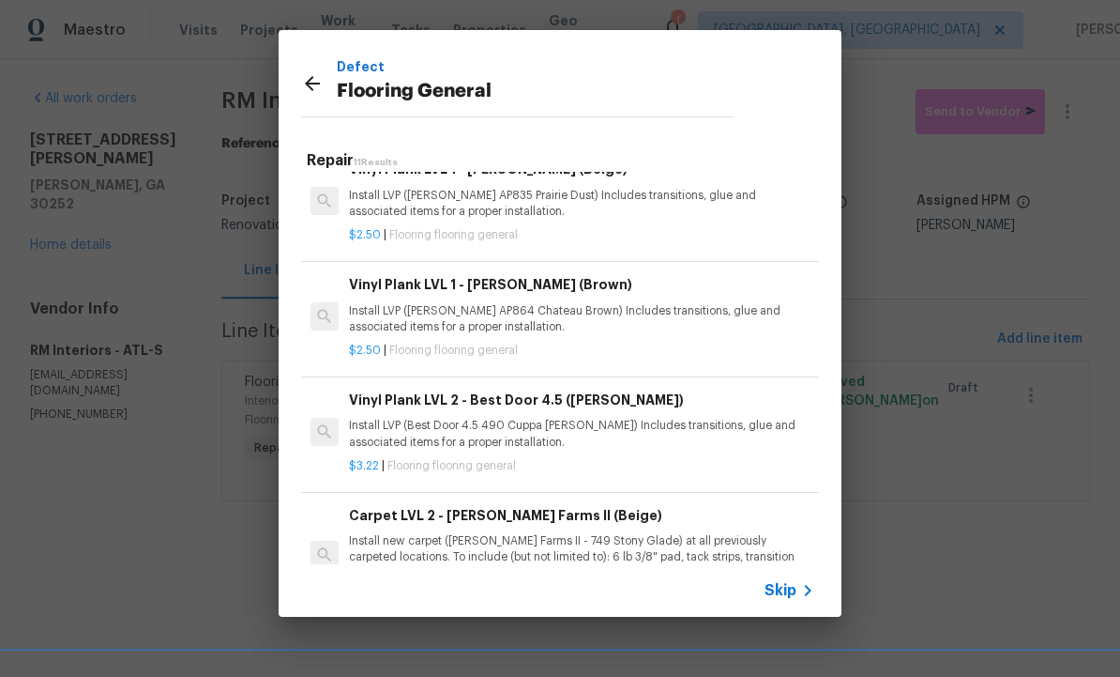
scroll to position [364, 1]
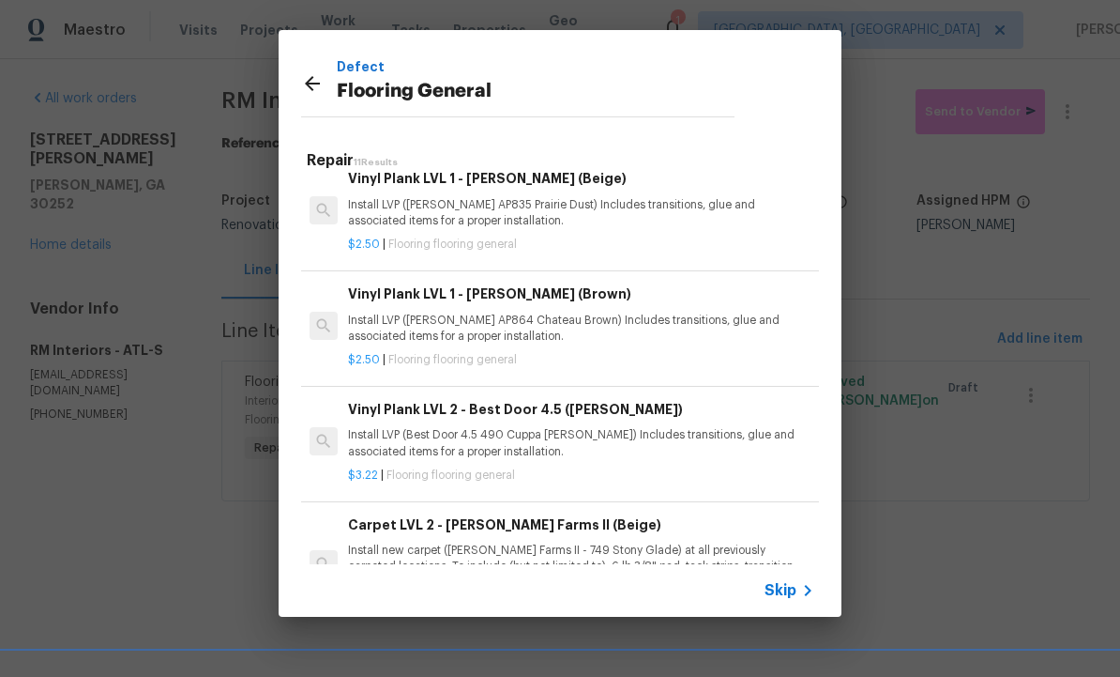
click at [500, 427] on p "Install LVP (Best Door 4.5 490 Cuppa [PERSON_NAME]) Includes transitions, glue …" at bounding box center [580, 443] width 465 height 32
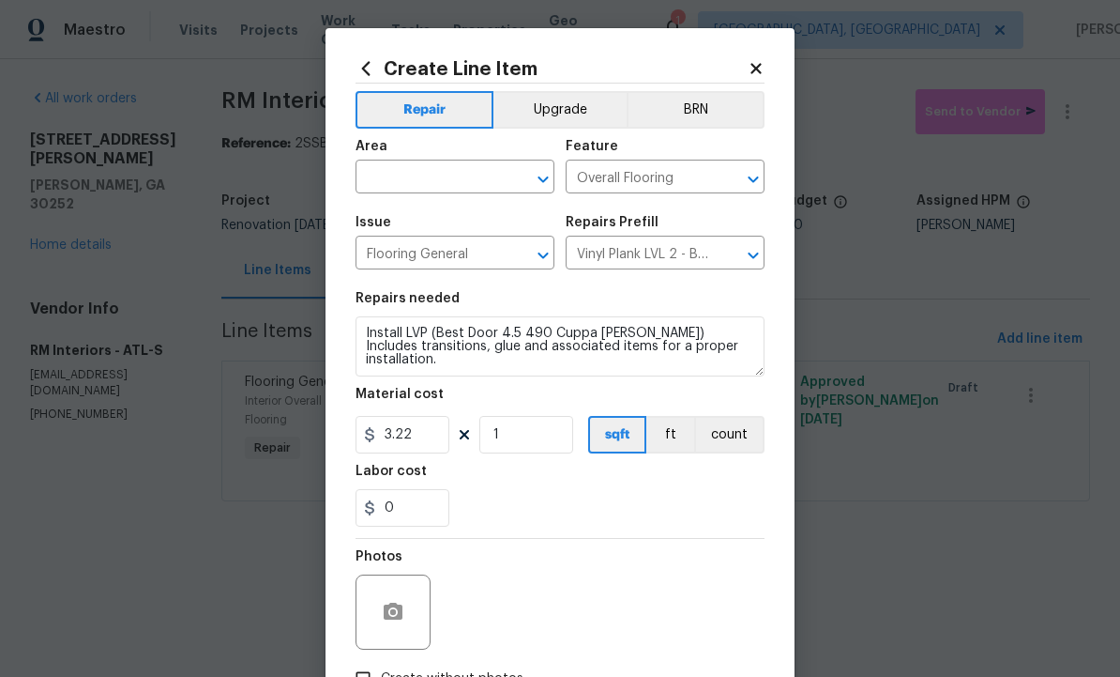
click at [434, 180] on input "text" at bounding box center [429, 178] width 146 height 29
click at [445, 255] on li "Interior Overall" at bounding box center [455, 252] width 199 height 31
type input "Interior Overall"
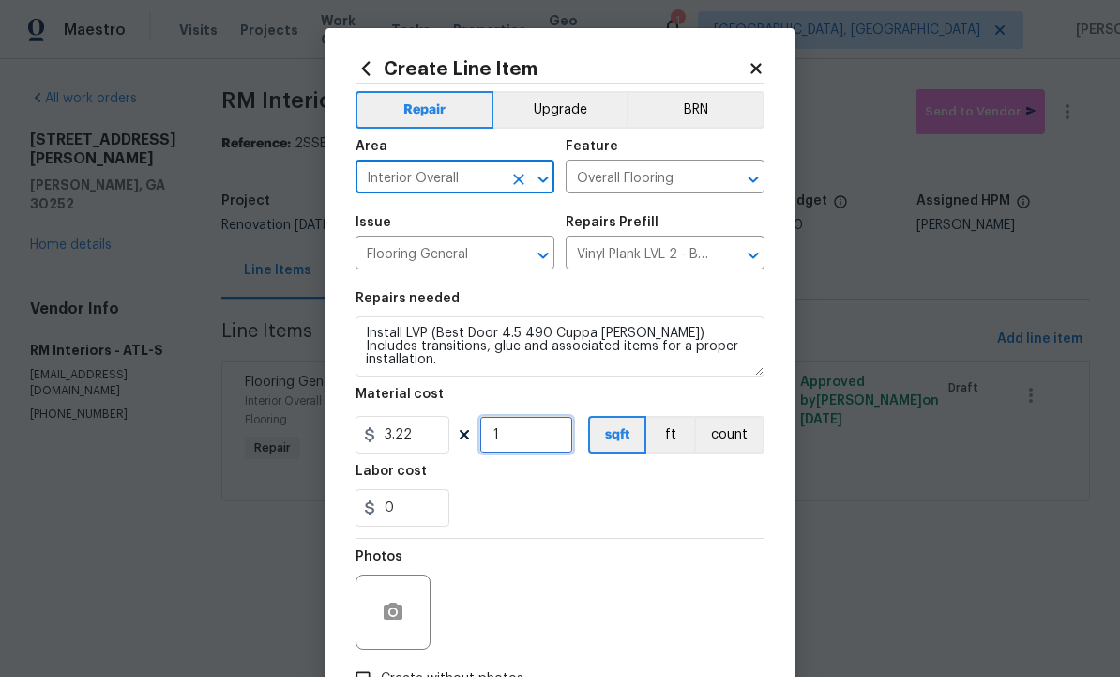
click at [520, 447] on input "1" at bounding box center [527, 435] width 94 height 38
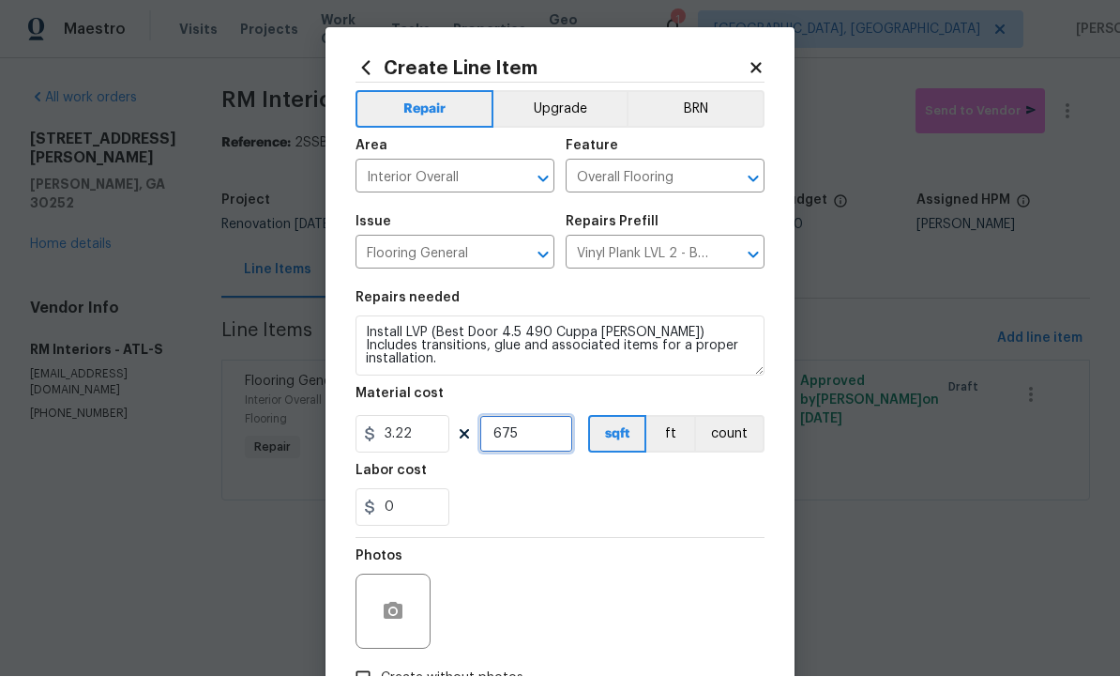
type input "675"
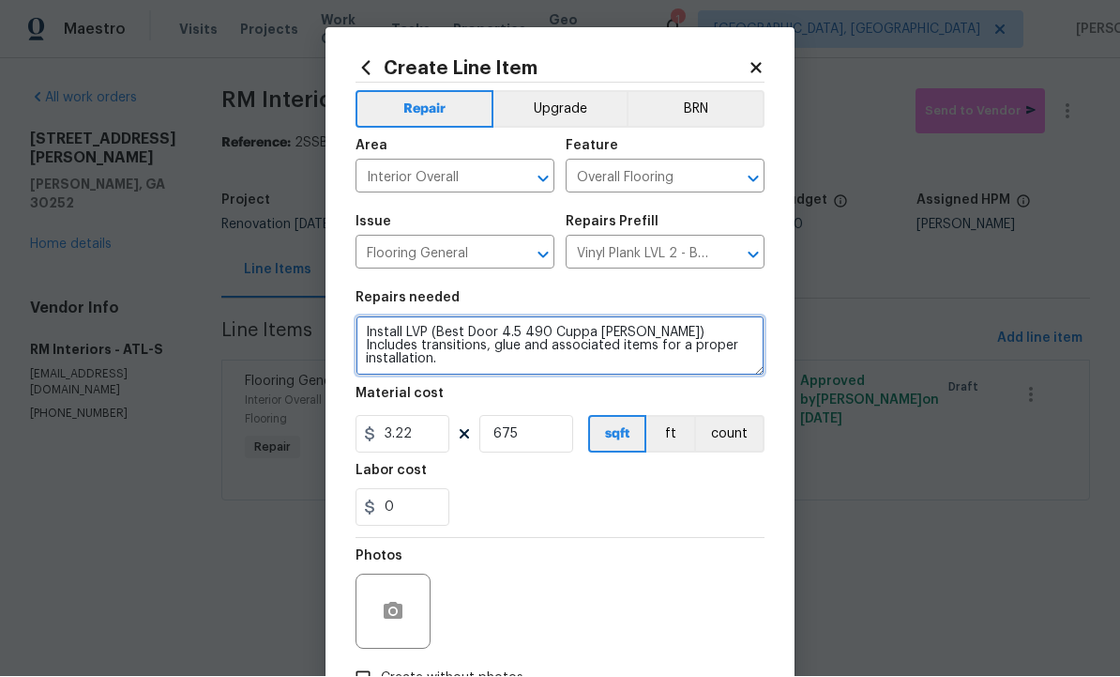
click at [711, 338] on textarea "Install LVP (Best Door 4.5 490 Cuppa [PERSON_NAME]) Includes transitions, glue …" at bounding box center [560, 346] width 409 height 60
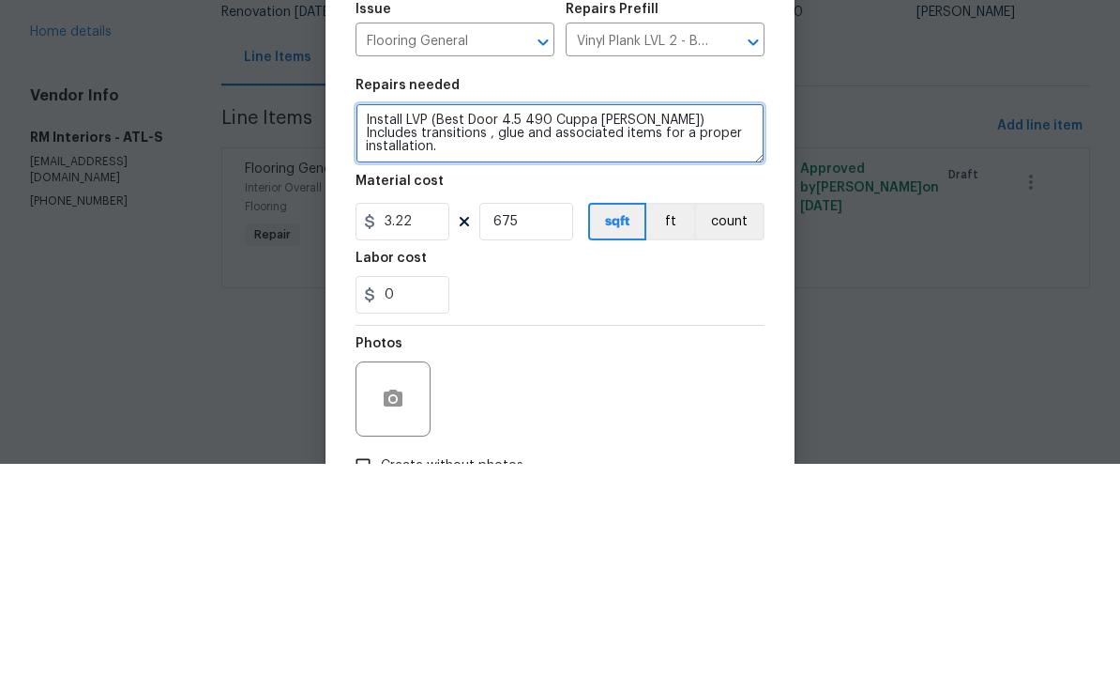
click at [713, 316] on textarea "Install LVP (Best Door 4.5 490 Cuppa Joe) Includes transitions , glue and assoc…" at bounding box center [560, 346] width 409 height 60
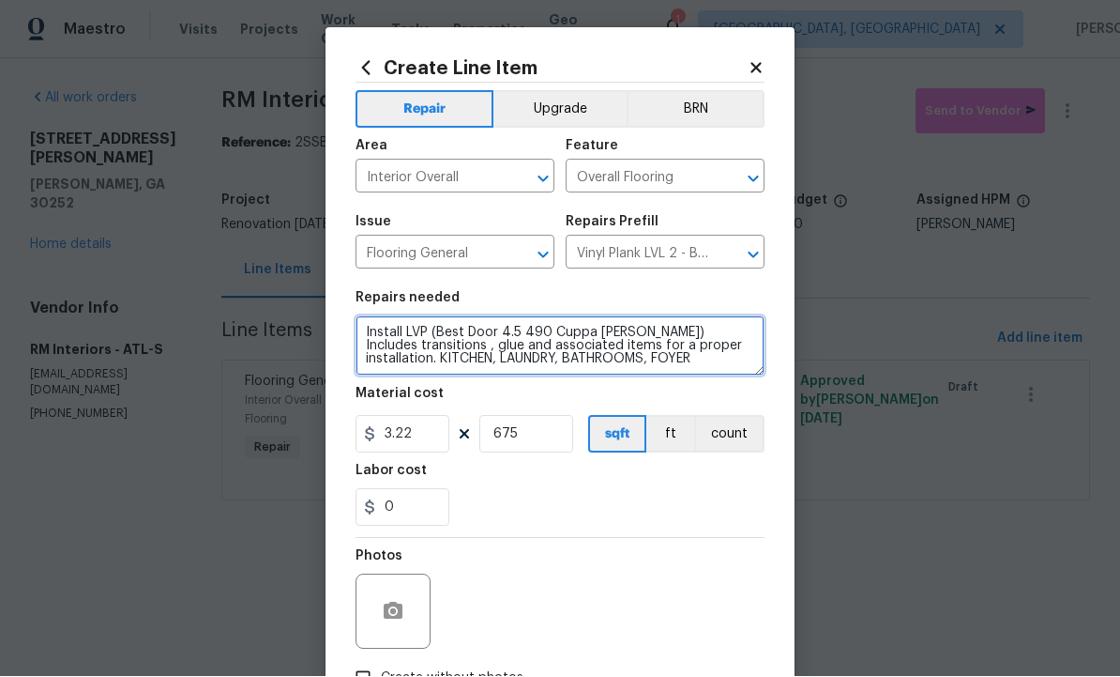
type textarea "Install LVP (Best Door 4.5 490 Cuppa [PERSON_NAME]) Includes transitions , glue…"
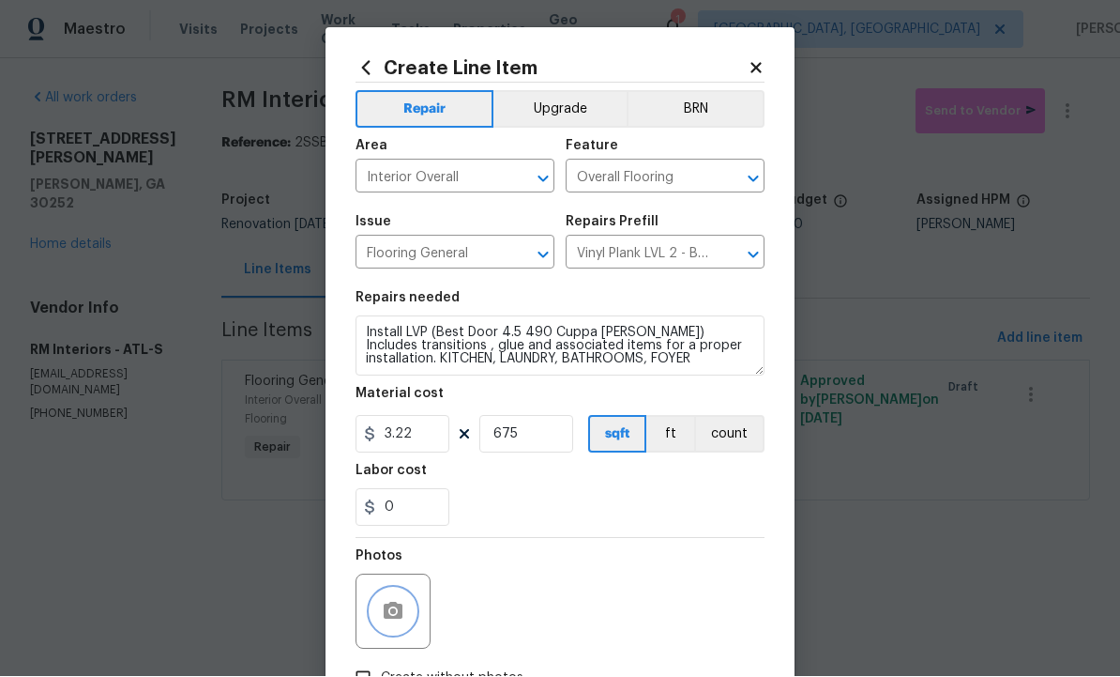
click at [397, 602] on button "button" at bounding box center [393, 611] width 45 height 45
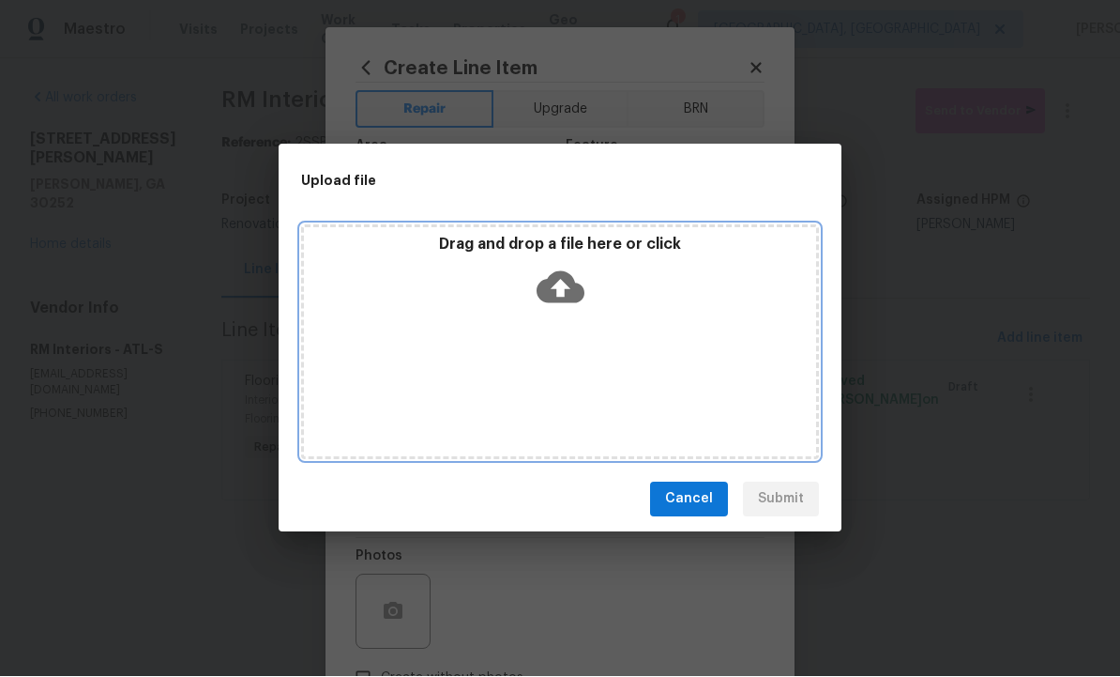
click at [549, 287] on icon at bounding box center [561, 287] width 48 height 32
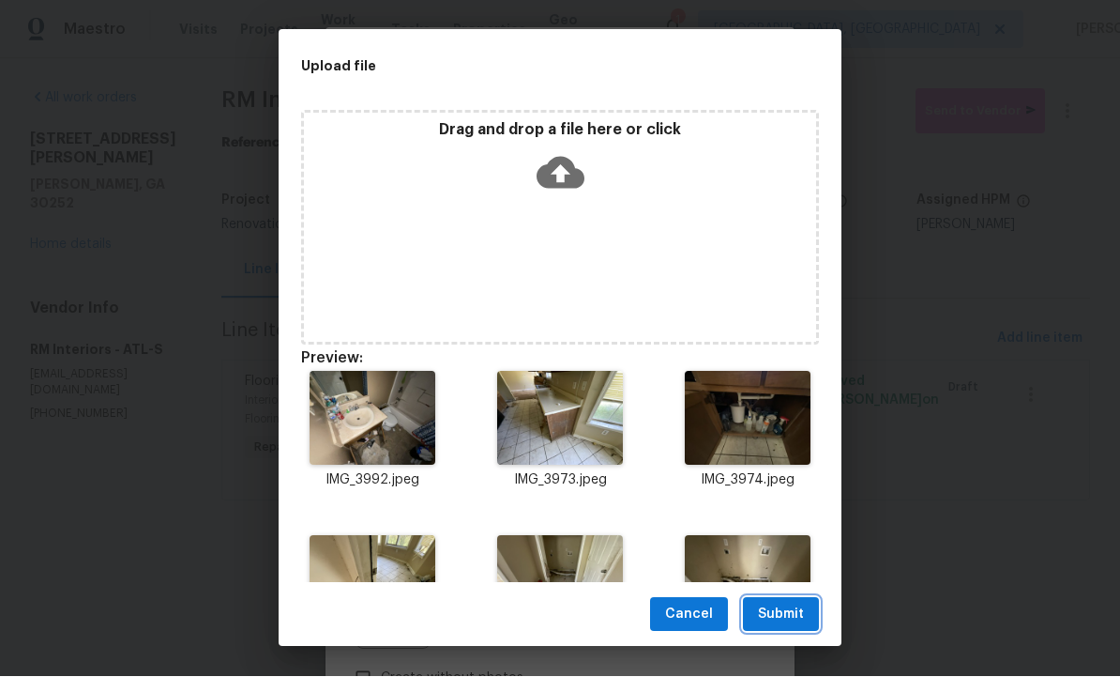
click at [786, 605] on span "Submit" at bounding box center [781, 614] width 46 height 23
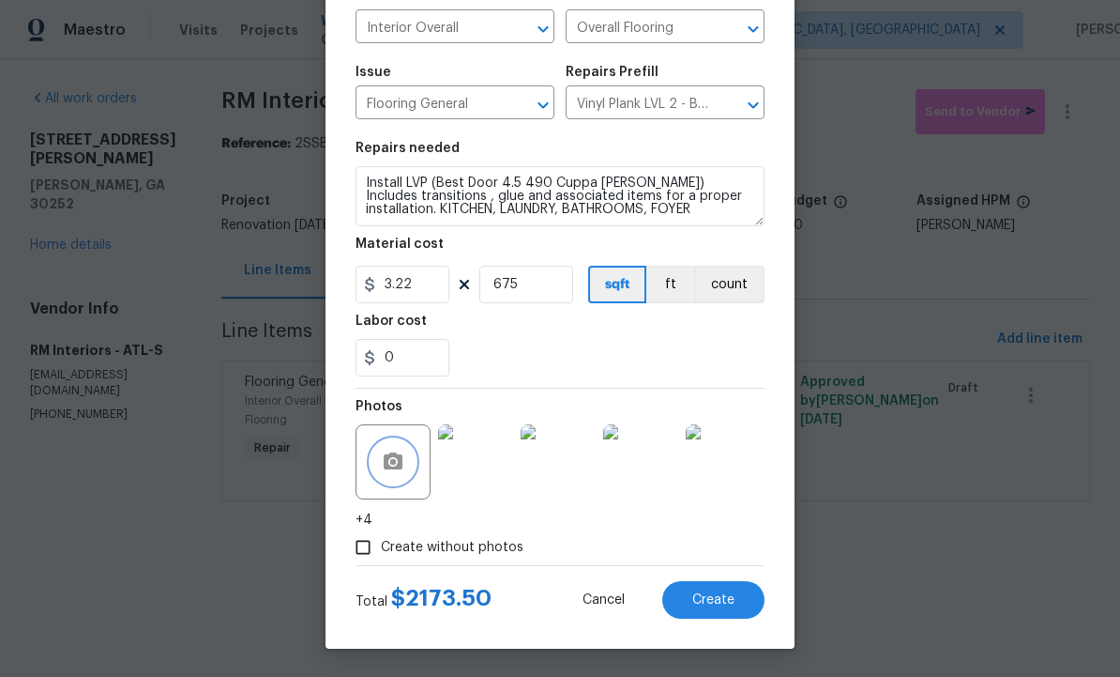
scroll to position [154, 0]
click at [706, 598] on span "Create" at bounding box center [714, 600] width 42 height 14
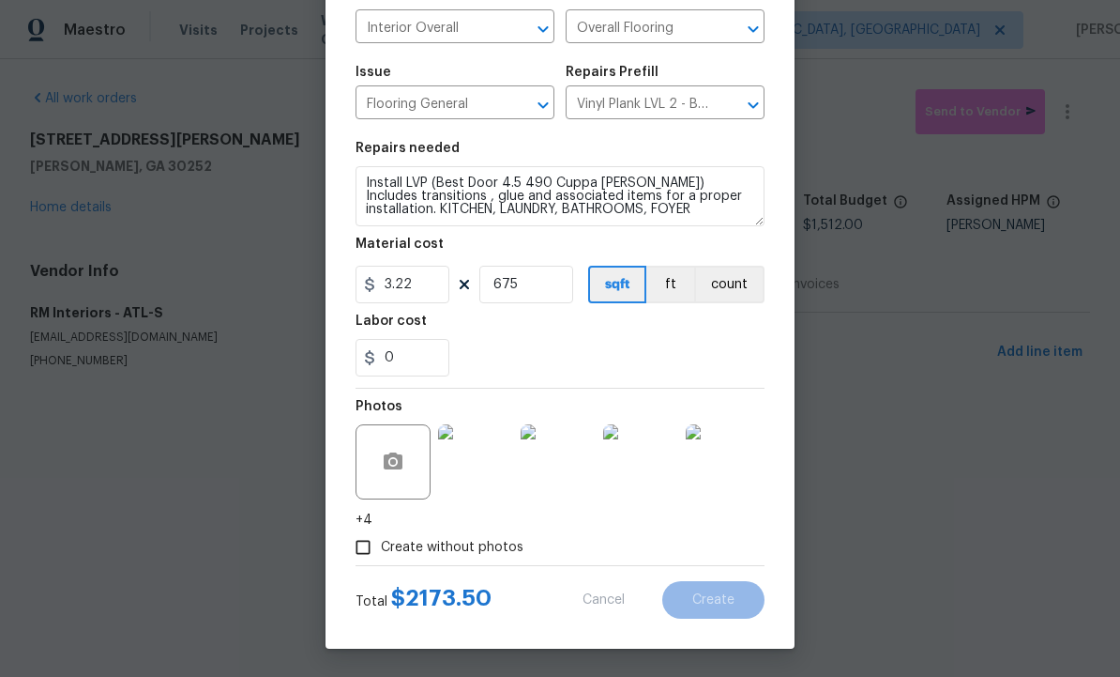
type input "0"
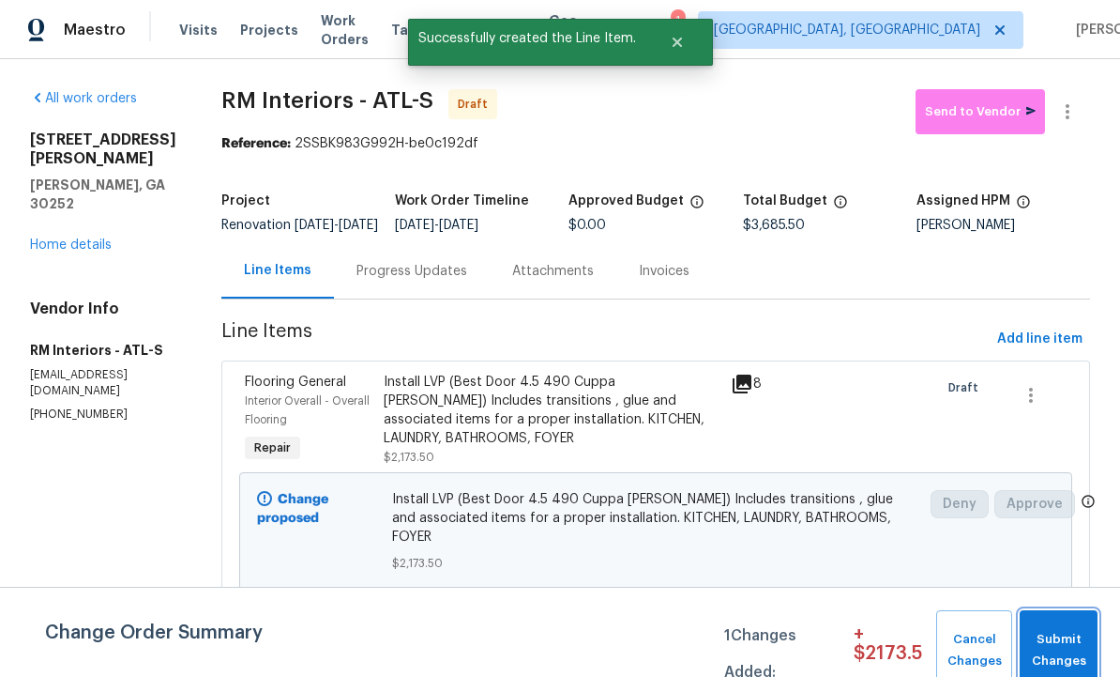
click at [1067, 642] on span "Submit Changes" at bounding box center [1058, 650] width 59 height 43
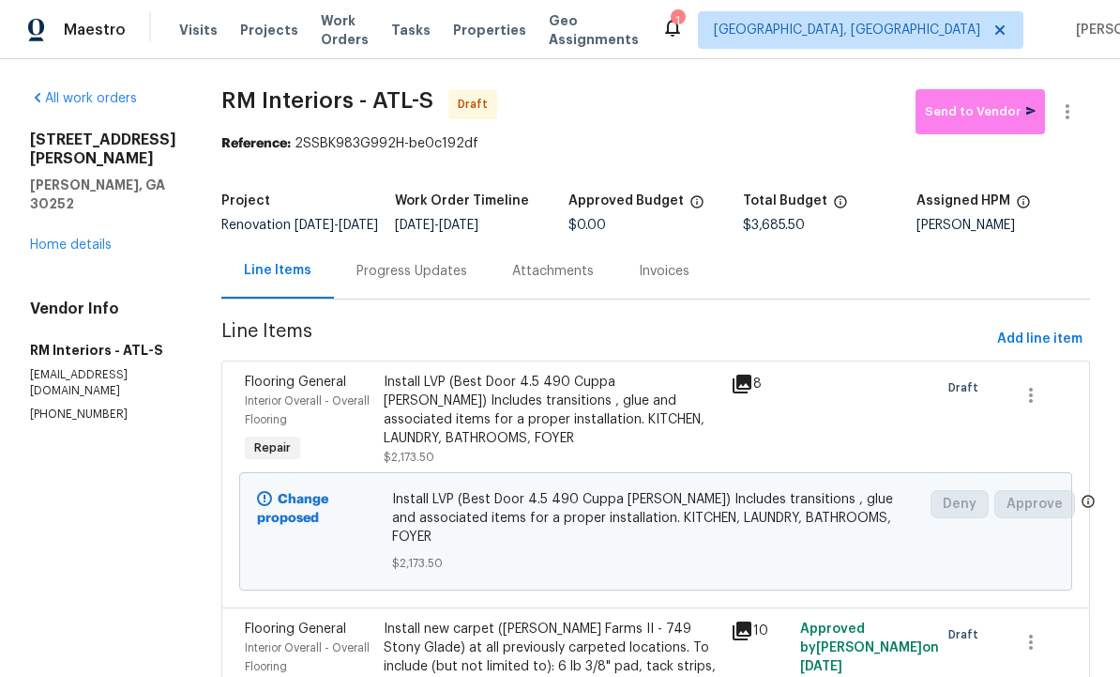
scroll to position [0, 0]
click at [980, 107] on span "Send to Vendor" at bounding box center [980, 112] width 111 height 22
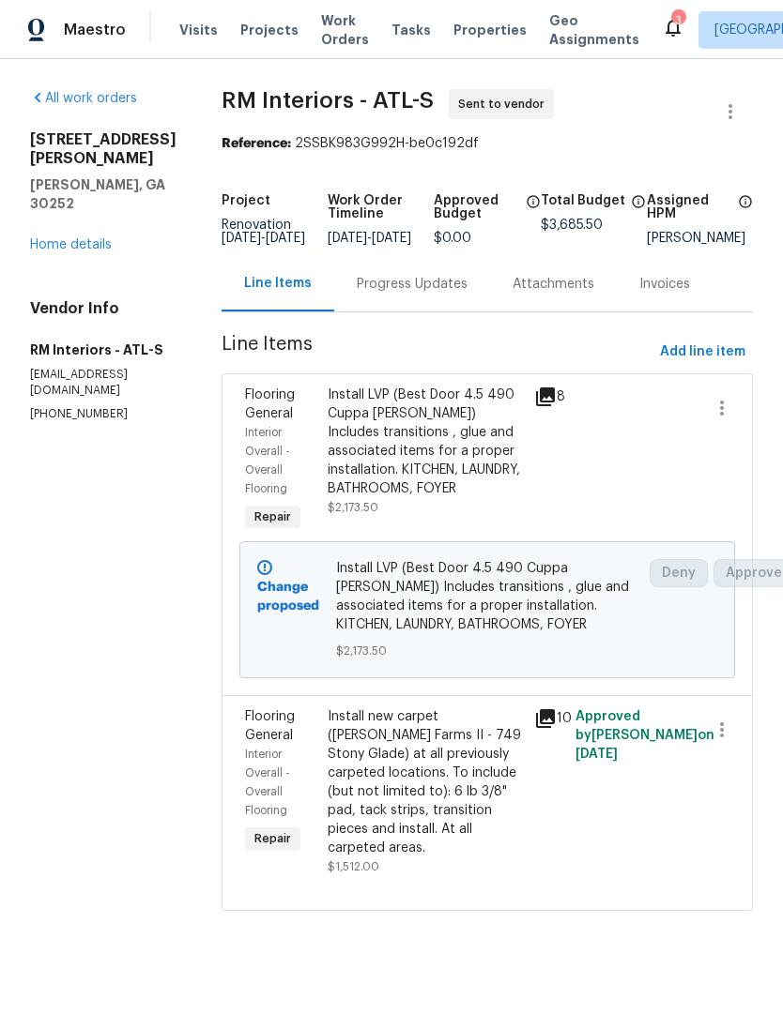
click at [24, 608] on div "All work orders 111 Harper Rd McDonough, GA 30252 Home details Vendor Info RM I…" at bounding box center [391, 511] width 783 height 905
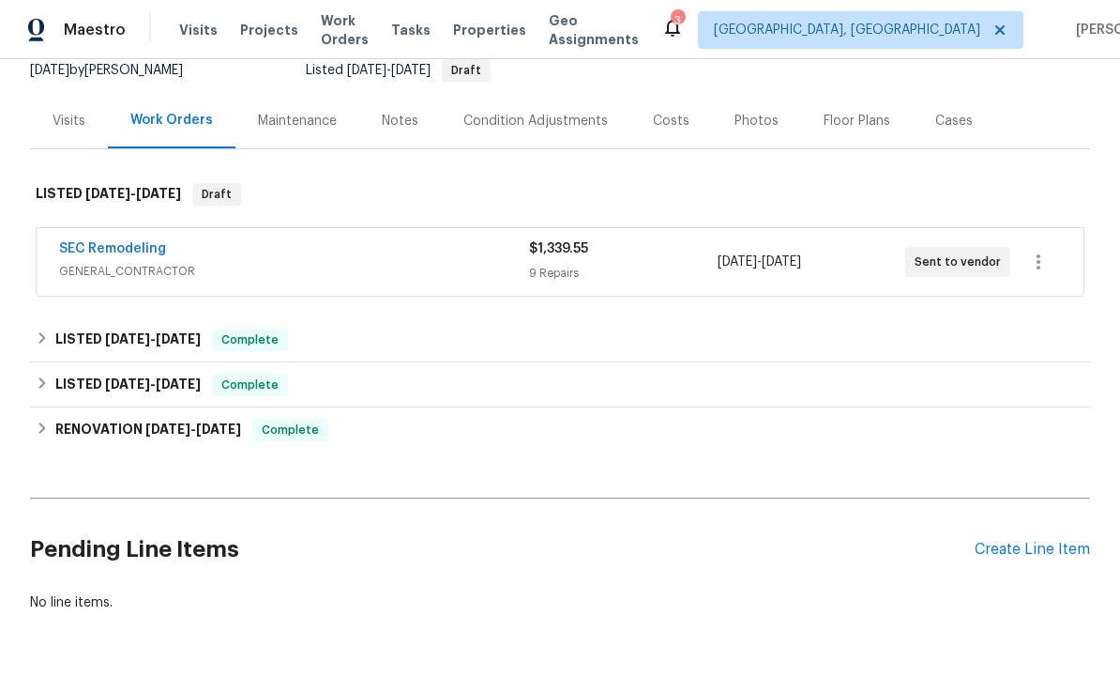
scroll to position [190, 0]
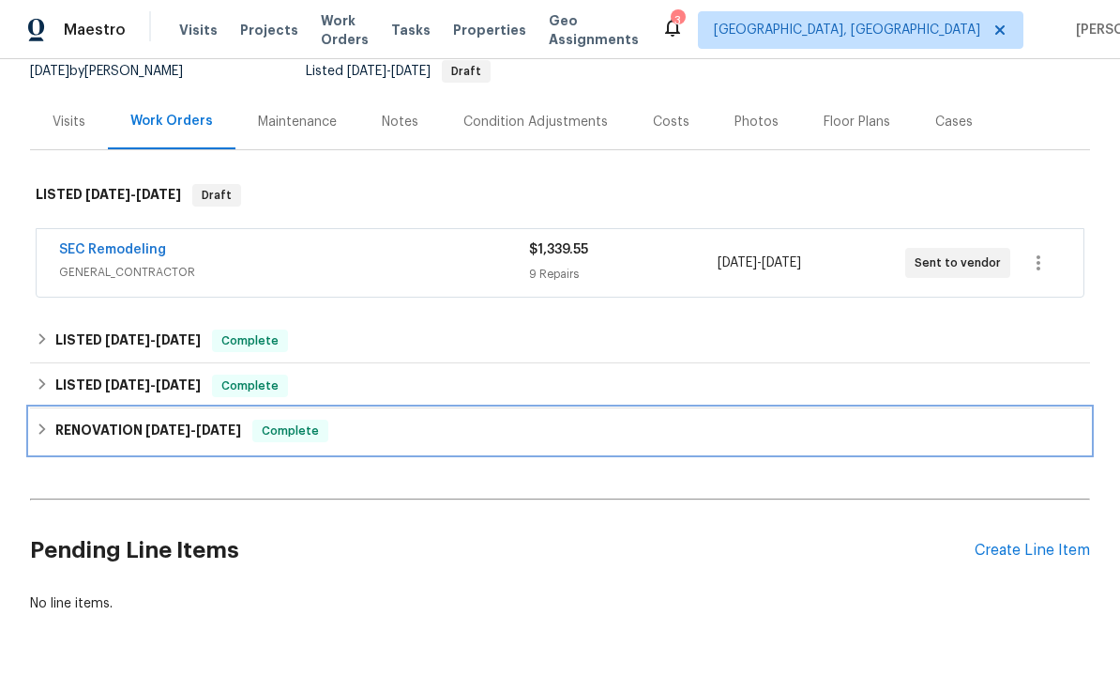
click at [181, 438] on h6 "RENOVATION [DATE] - [DATE]" at bounding box center [148, 430] width 186 height 23
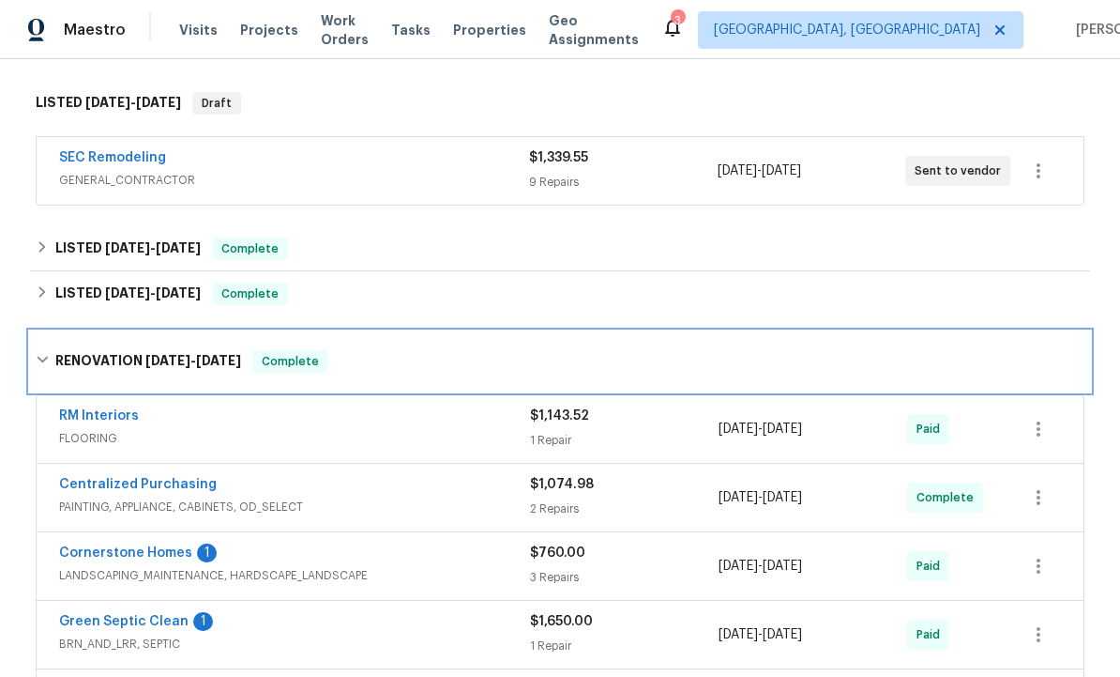
scroll to position [255, 0]
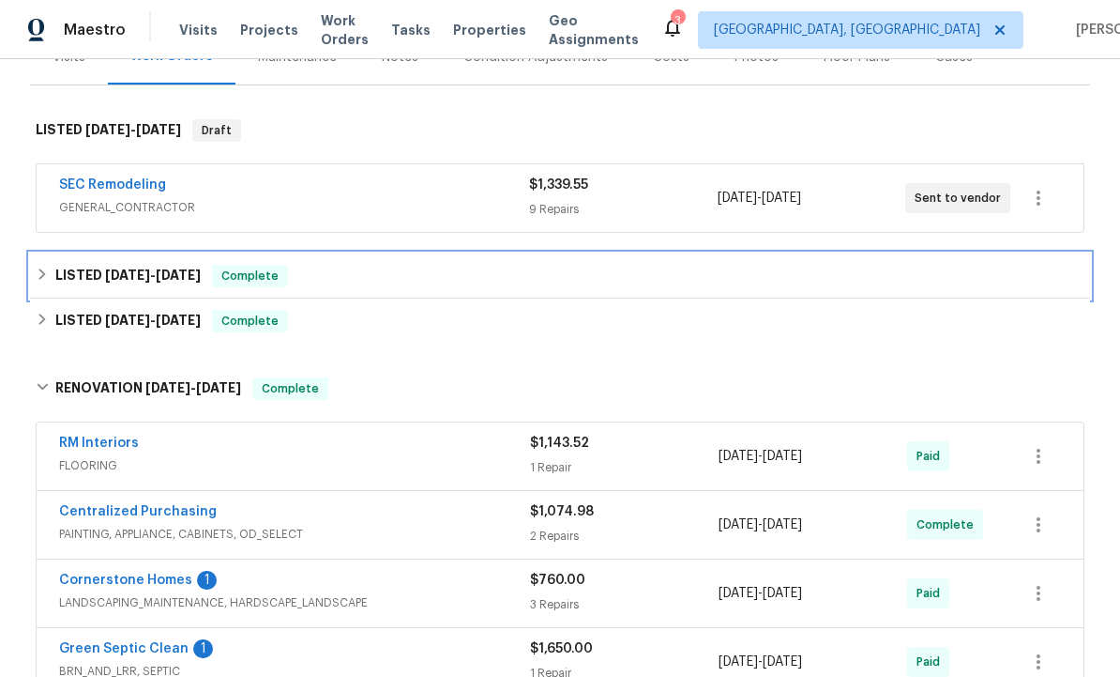
click at [191, 274] on span "[DATE]" at bounding box center [178, 274] width 45 height 13
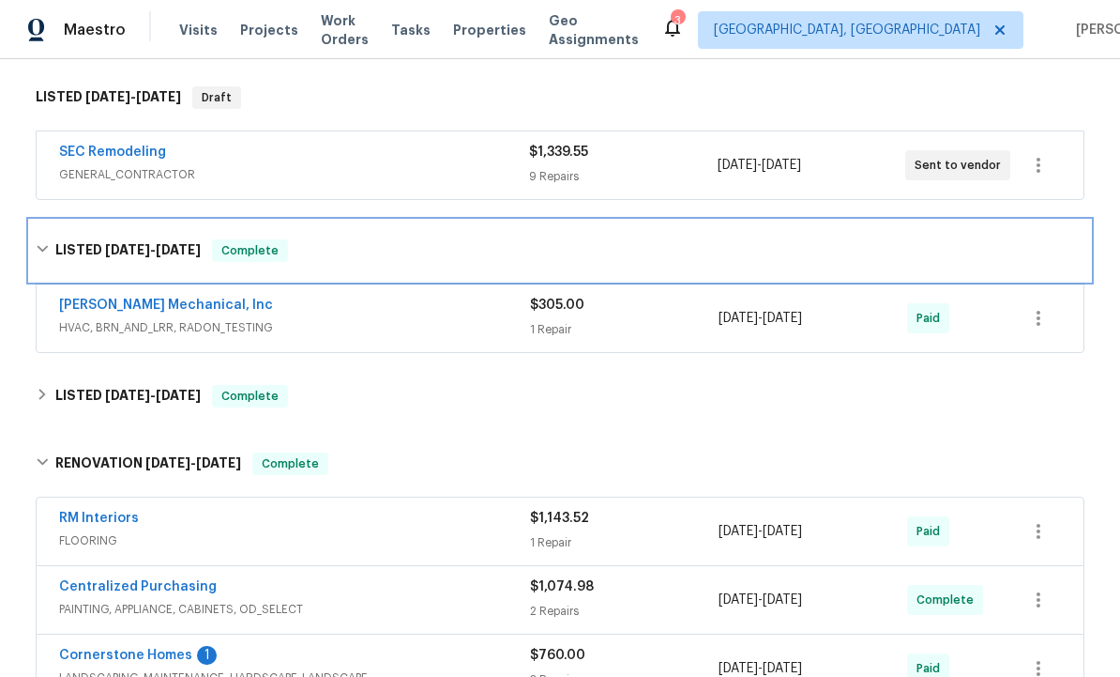
scroll to position [289, 0]
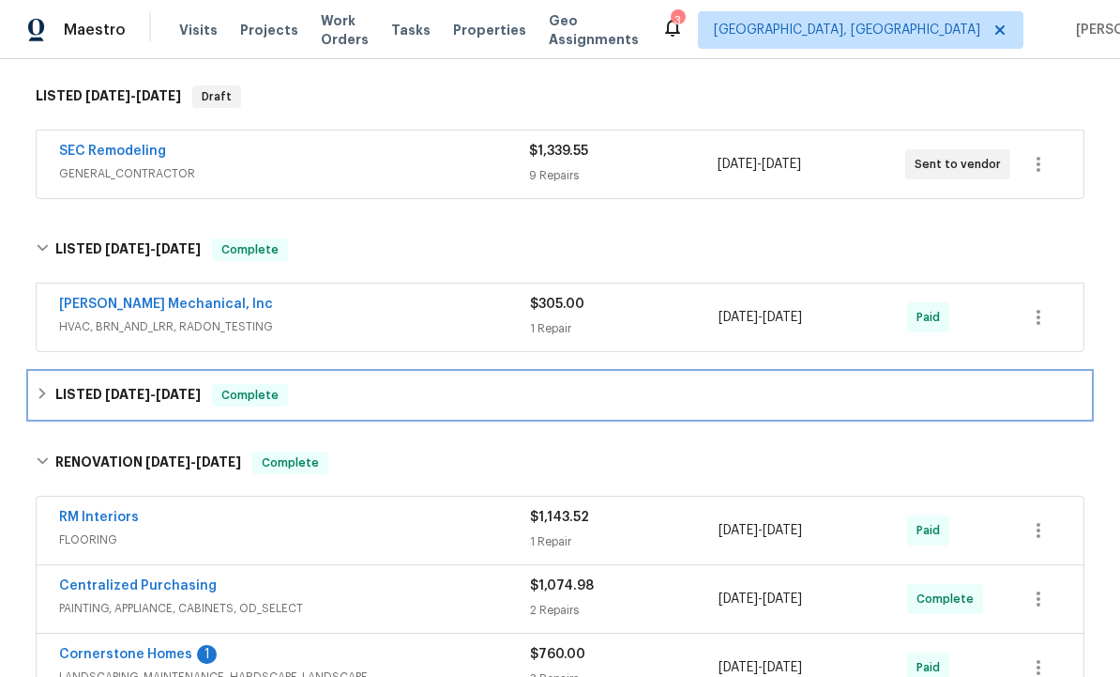
click at [165, 400] on span "[DATE]" at bounding box center [178, 394] width 45 height 13
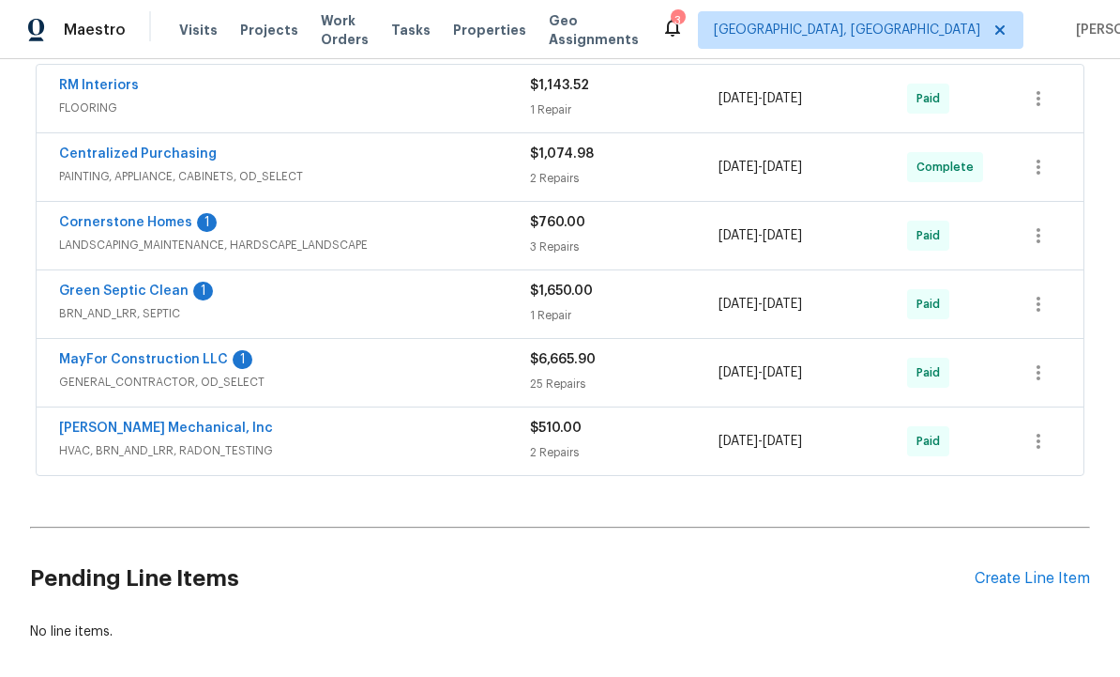
scroll to position [778, 0]
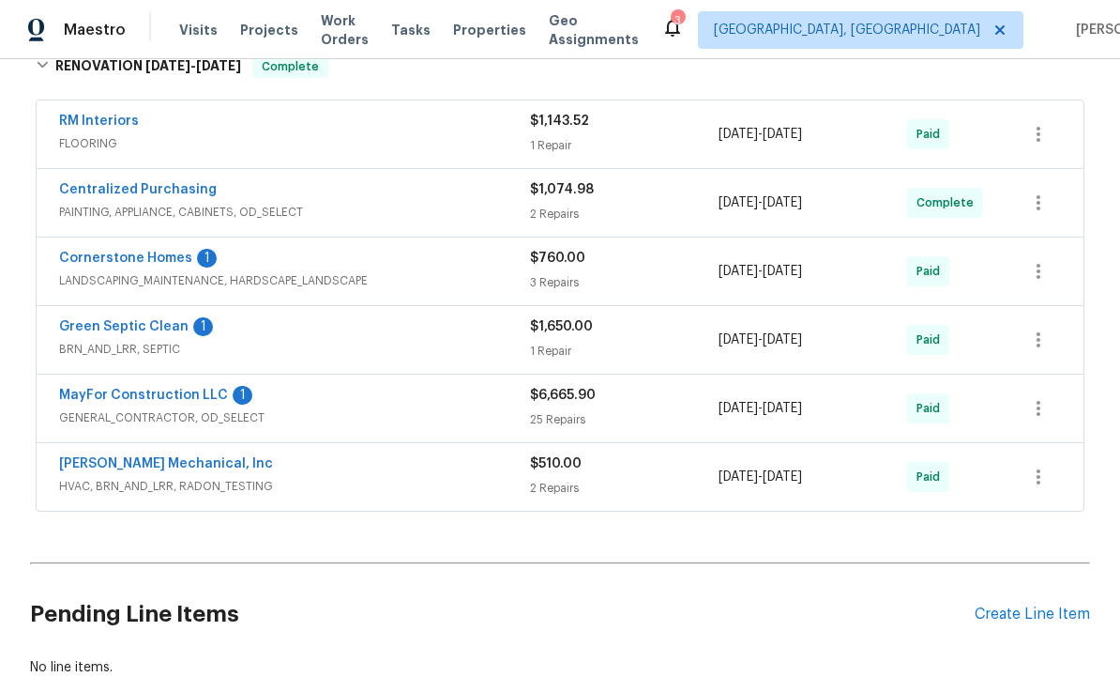
click at [165, 259] on link "Cornerstone Homes" at bounding box center [125, 257] width 133 height 13
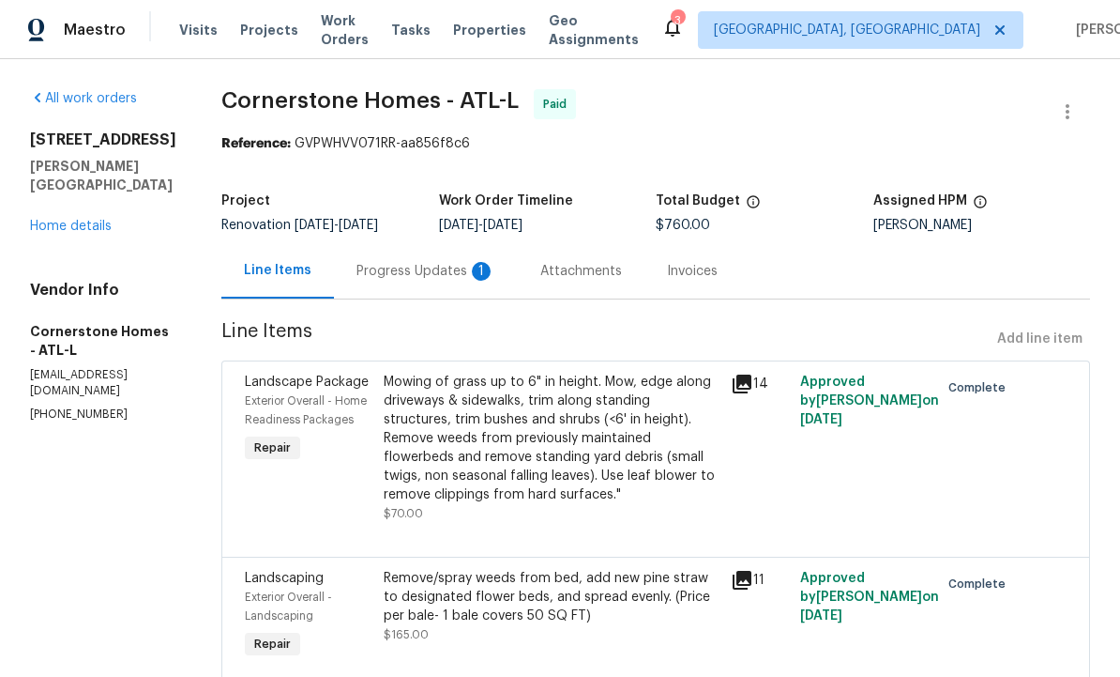
click at [452, 269] on div "Progress Updates 1" at bounding box center [426, 271] width 139 height 19
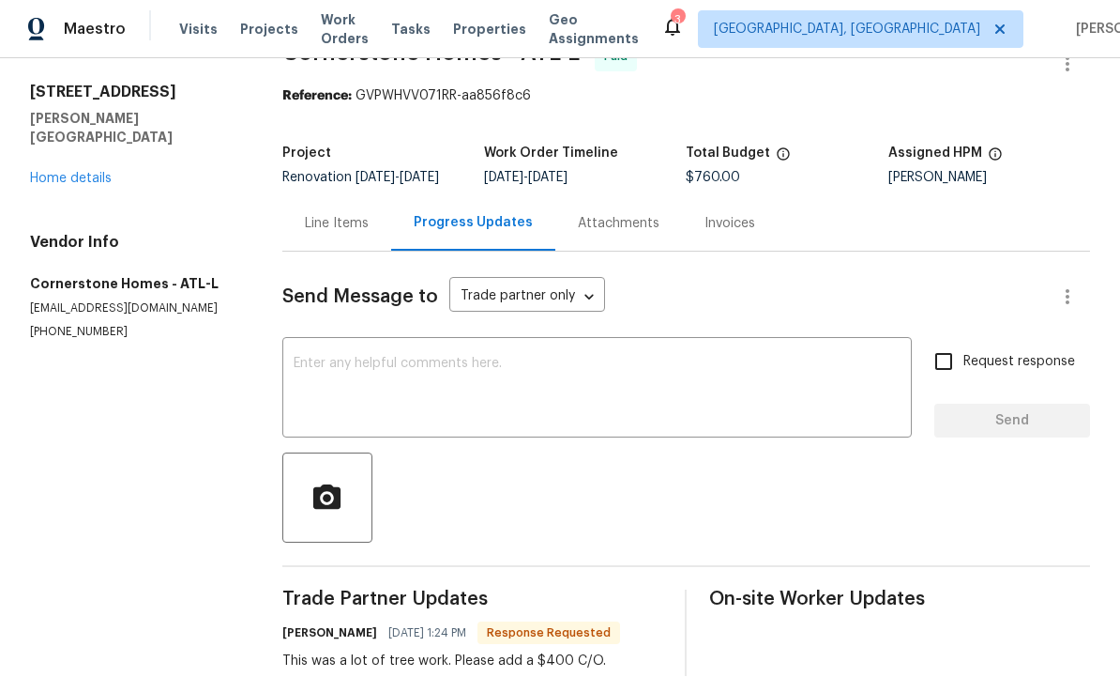
scroll to position [44, 0]
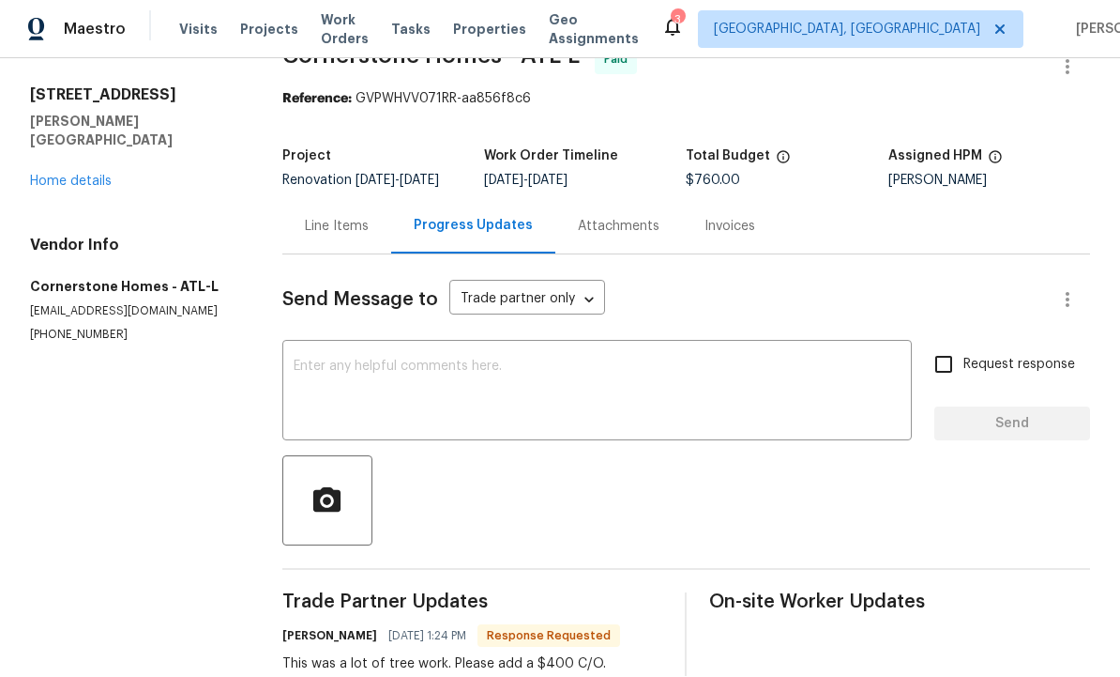
click at [326, 218] on div "Line Items" at bounding box center [337, 227] width 64 height 19
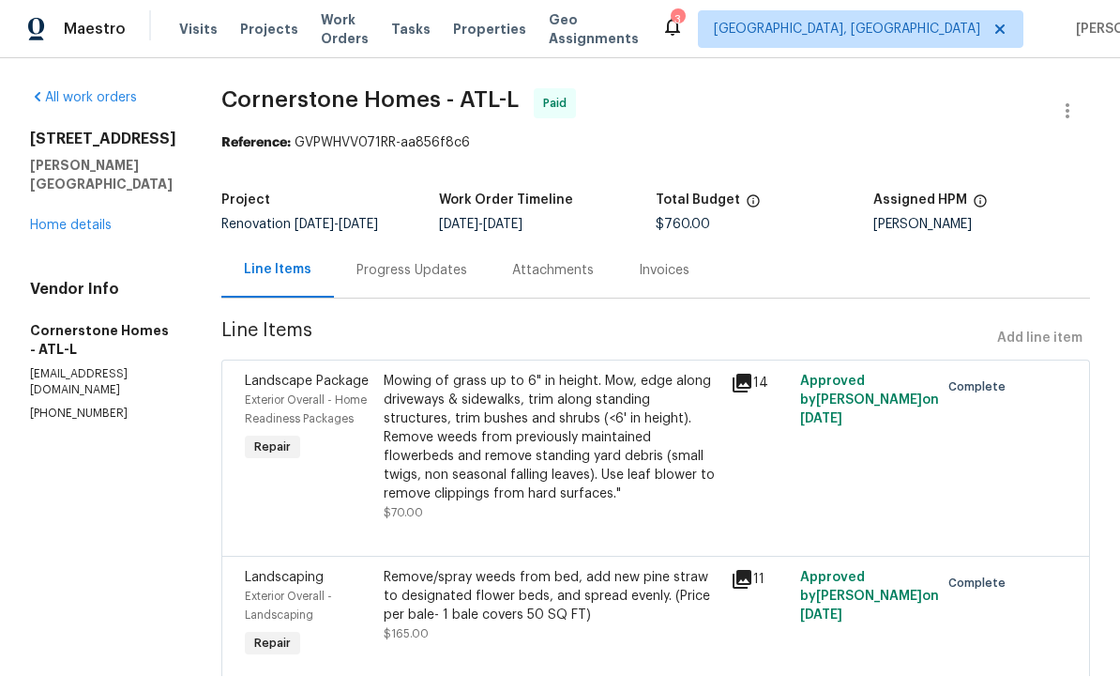
click at [754, 373] on icon at bounding box center [742, 384] width 23 height 23
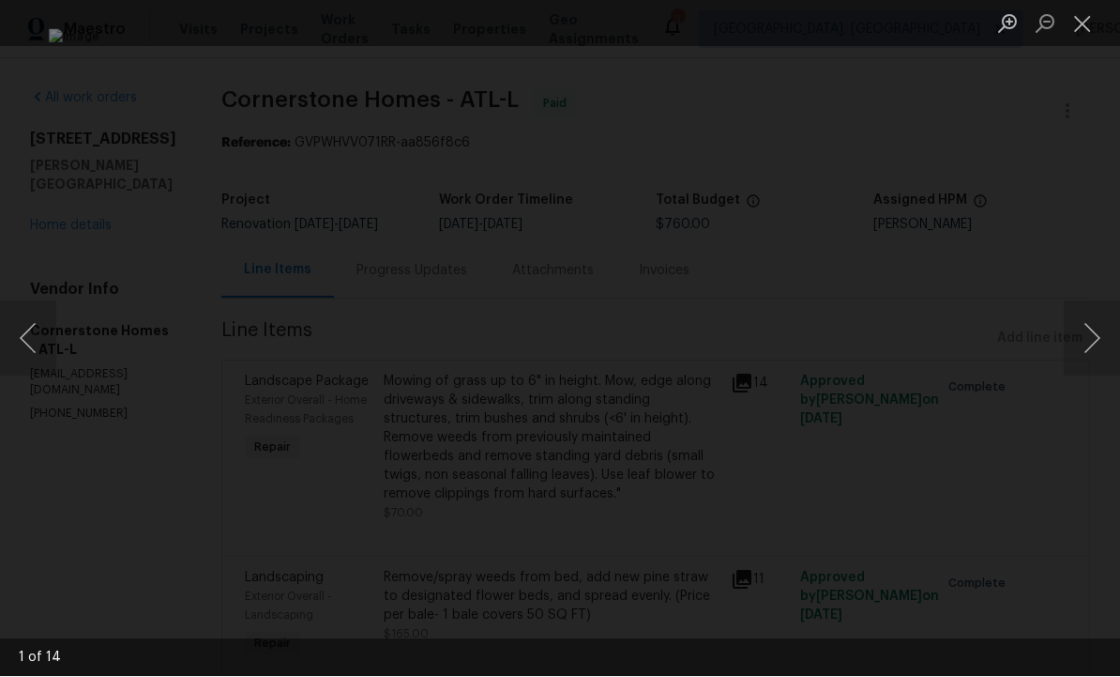
click at [1095, 339] on button "Next image" at bounding box center [1092, 338] width 56 height 75
click at [1093, 333] on button "Next image" at bounding box center [1092, 338] width 56 height 75
click at [1095, 336] on button "Next image" at bounding box center [1092, 338] width 56 height 75
click at [1092, 330] on button "Next image" at bounding box center [1092, 338] width 56 height 75
click at [1092, 337] on button "Next image" at bounding box center [1092, 338] width 56 height 75
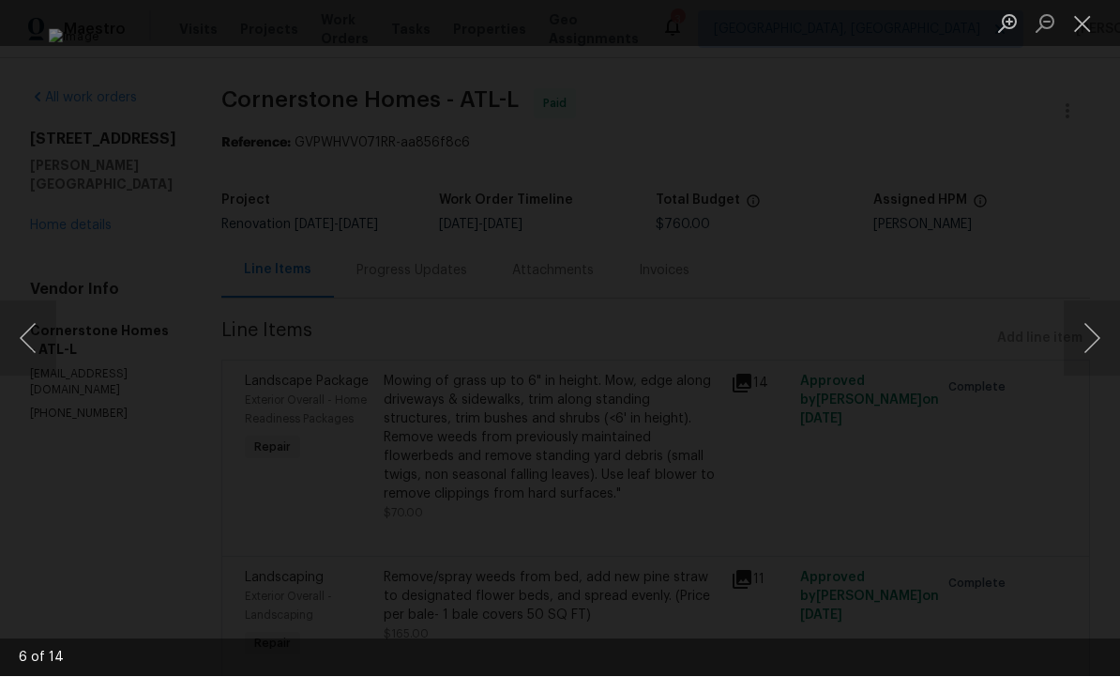
click at [1095, 338] on button "Next image" at bounding box center [1092, 338] width 56 height 75
click at [1088, 334] on button "Next image" at bounding box center [1092, 338] width 56 height 75
click at [1096, 325] on button "Next image" at bounding box center [1092, 338] width 56 height 75
click at [1095, 342] on button "Next image" at bounding box center [1092, 338] width 56 height 75
click at [1093, 343] on button "Next image" at bounding box center [1092, 338] width 56 height 75
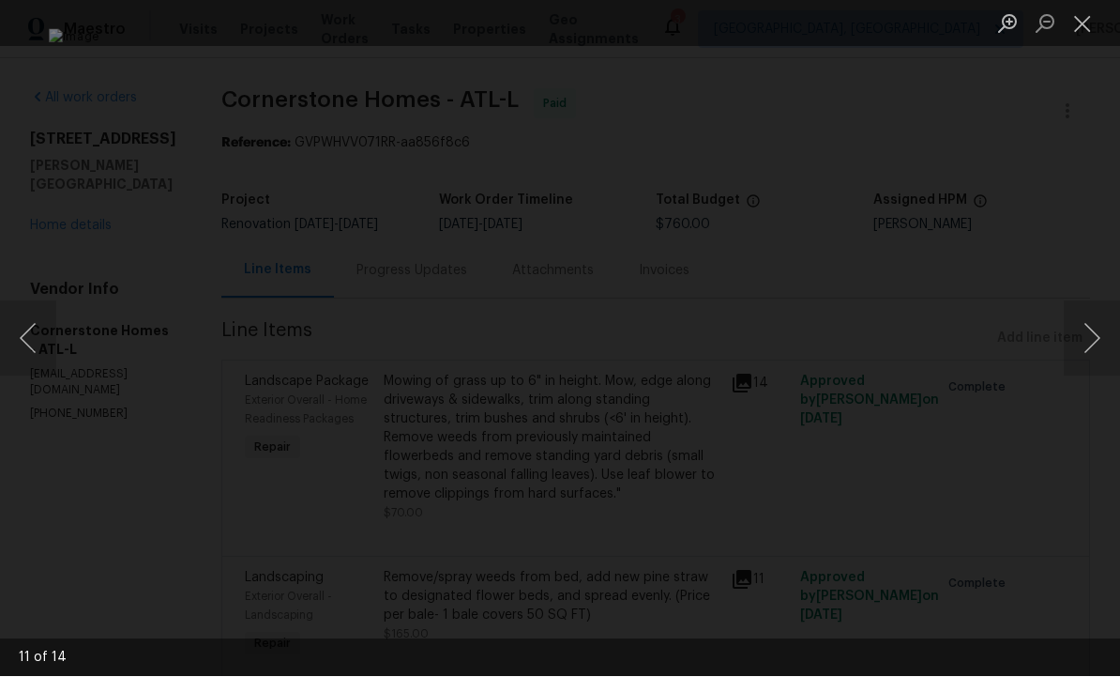
click at [1096, 339] on button "Next image" at bounding box center [1092, 338] width 56 height 75
click at [1096, 340] on button "Next image" at bounding box center [1092, 338] width 56 height 75
click at [1092, 345] on button "Next image" at bounding box center [1092, 338] width 56 height 75
click at [1094, 334] on button "Next image" at bounding box center [1092, 338] width 56 height 75
click at [1096, 340] on button "Next image" at bounding box center [1092, 338] width 56 height 75
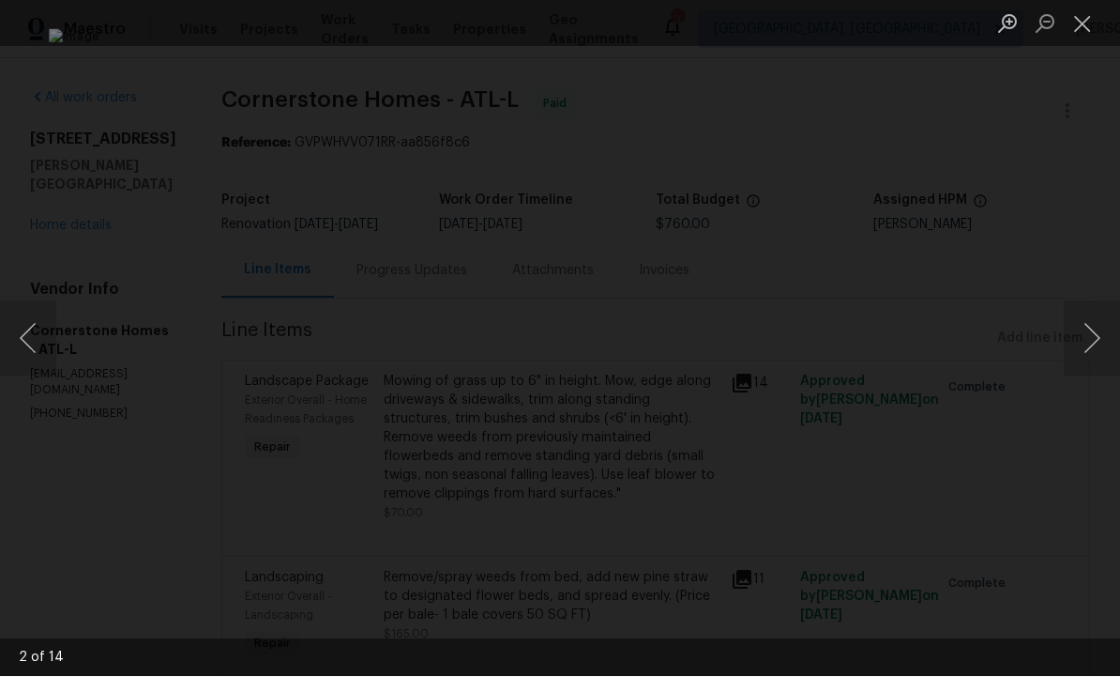
click at [1090, 329] on button "Next image" at bounding box center [1092, 338] width 56 height 75
click at [1091, 22] on button "Close lightbox" at bounding box center [1083, 24] width 38 height 33
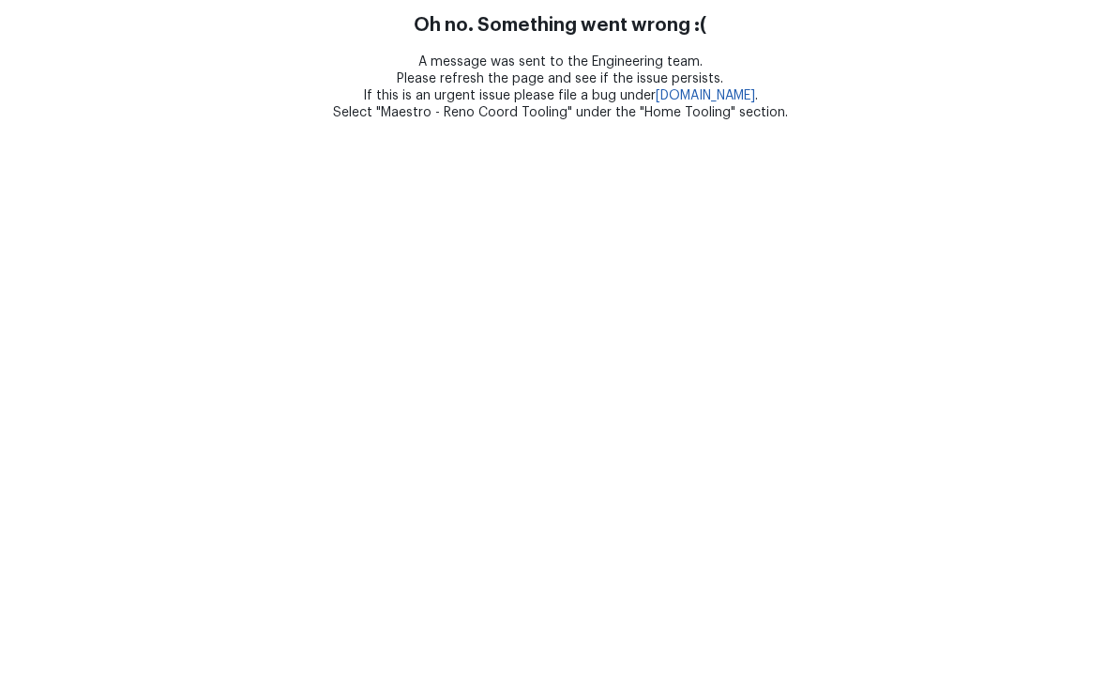
click at [204, 122] on html "Oh no. Something went wrong :( A message was sent to the Engineering team. Plea…" at bounding box center [560, 61] width 1120 height 122
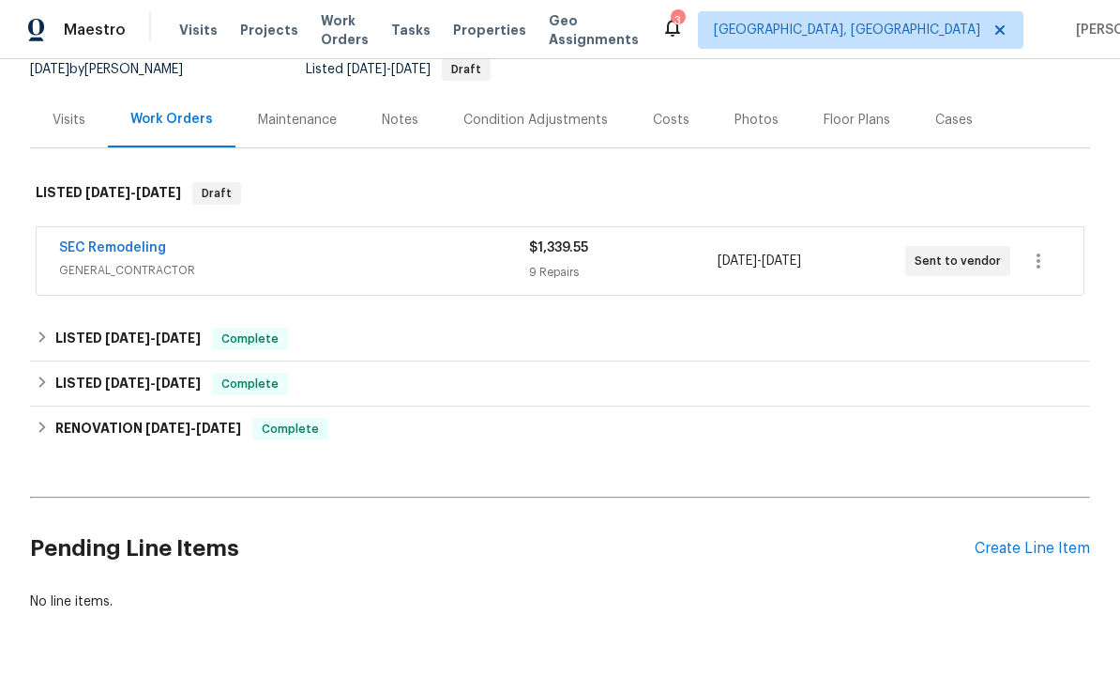
scroll to position [190, 0]
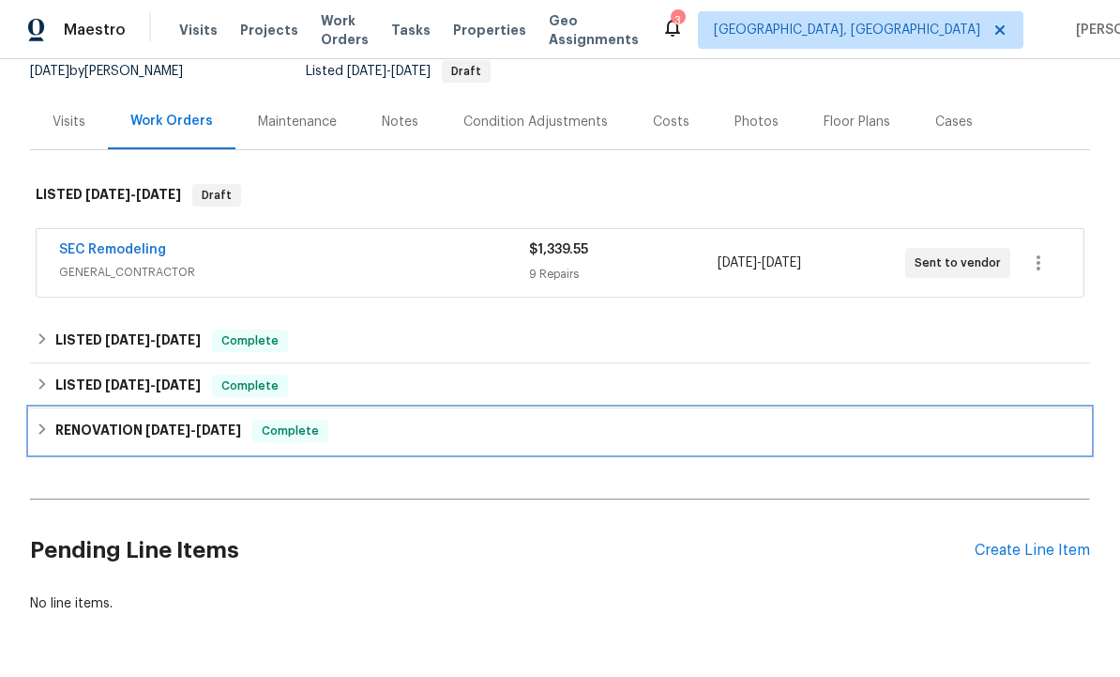
click at [197, 432] on span "[DATE] - [DATE]" at bounding box center [193, 429] width 96 height 13
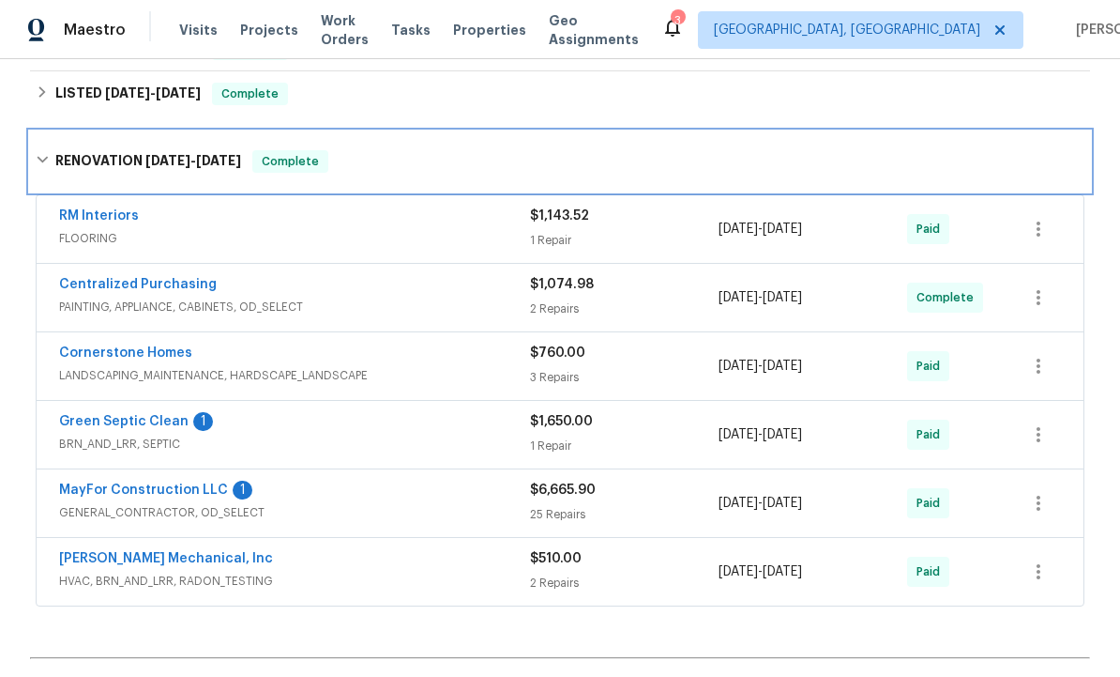
scroll to position [488, 0]
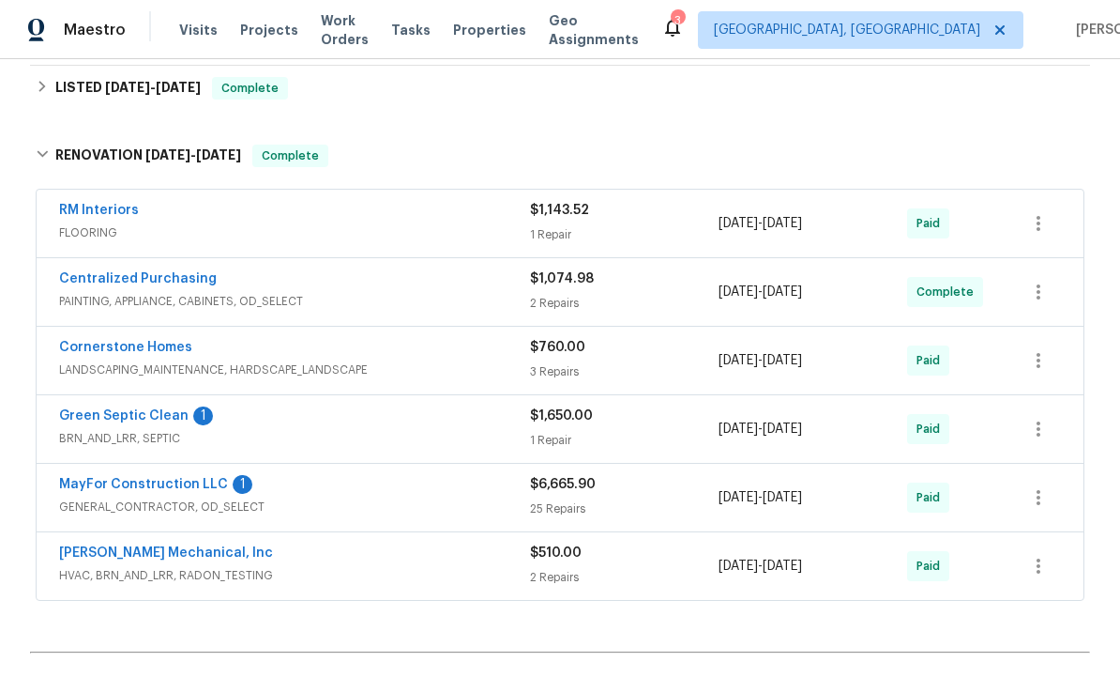
click at [309, 440] on span "BRN_AND_LRR, SEPTIC" at bounding box center [294, 438] width 471 height 19
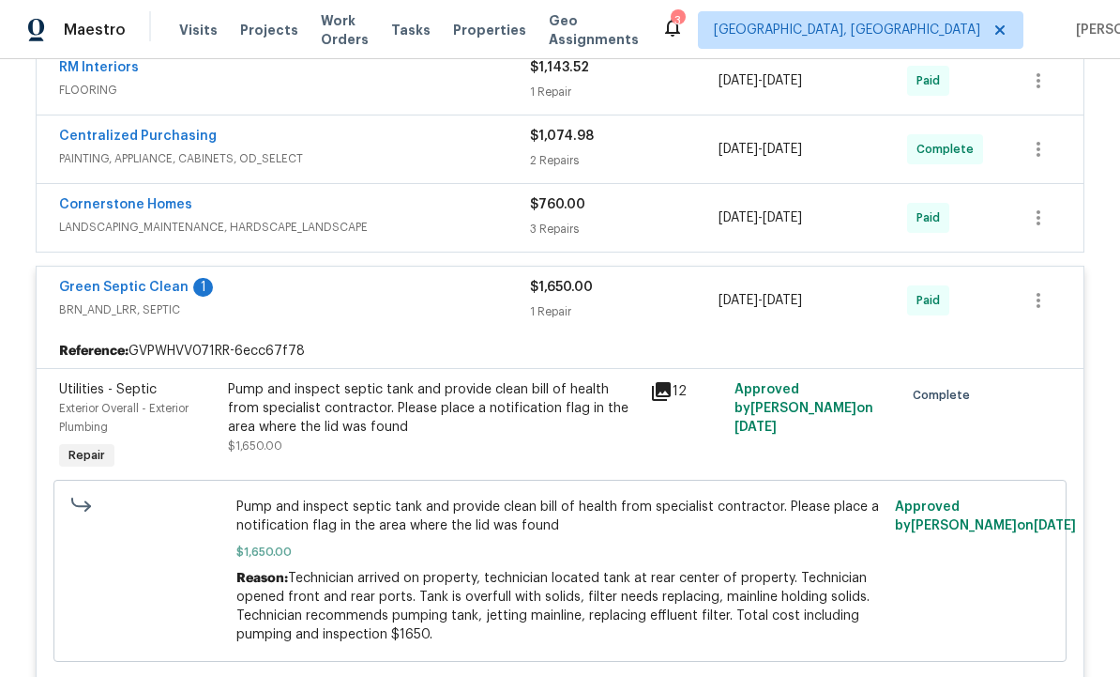
scroll to position [632, 0]
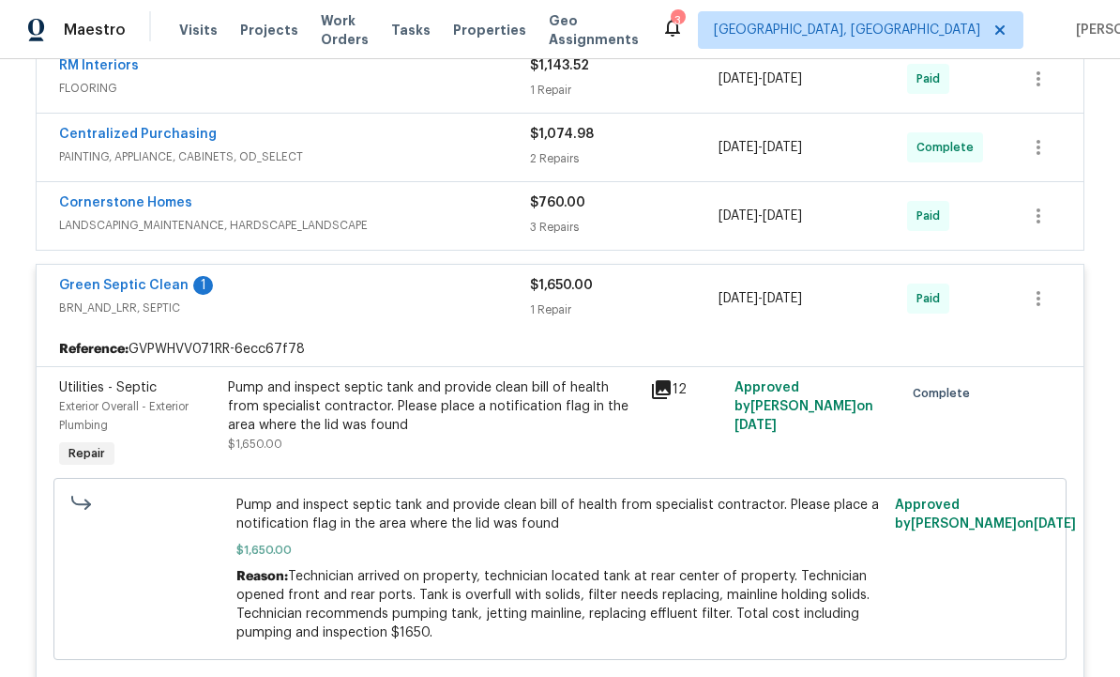
click at [146, 284] on link "Green Septic Clean" at bounding box center [124, 285] width 130 height 13
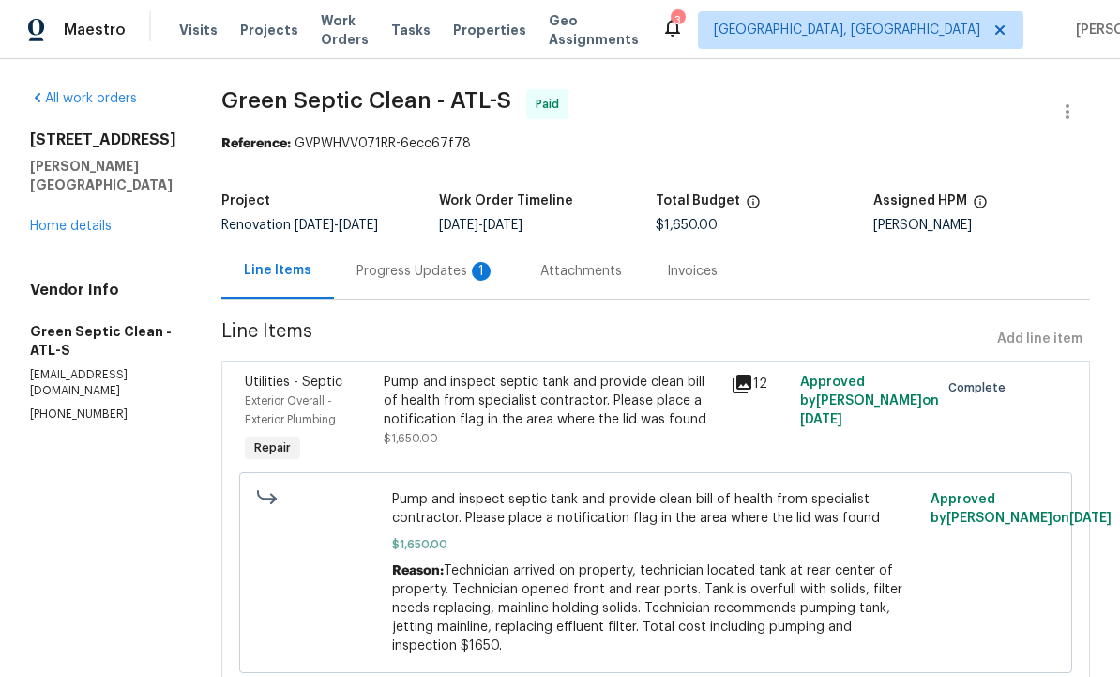
click at [455, 269] on div "Progress Updates 1" at bounding box center [426, 271] width 139 height 19
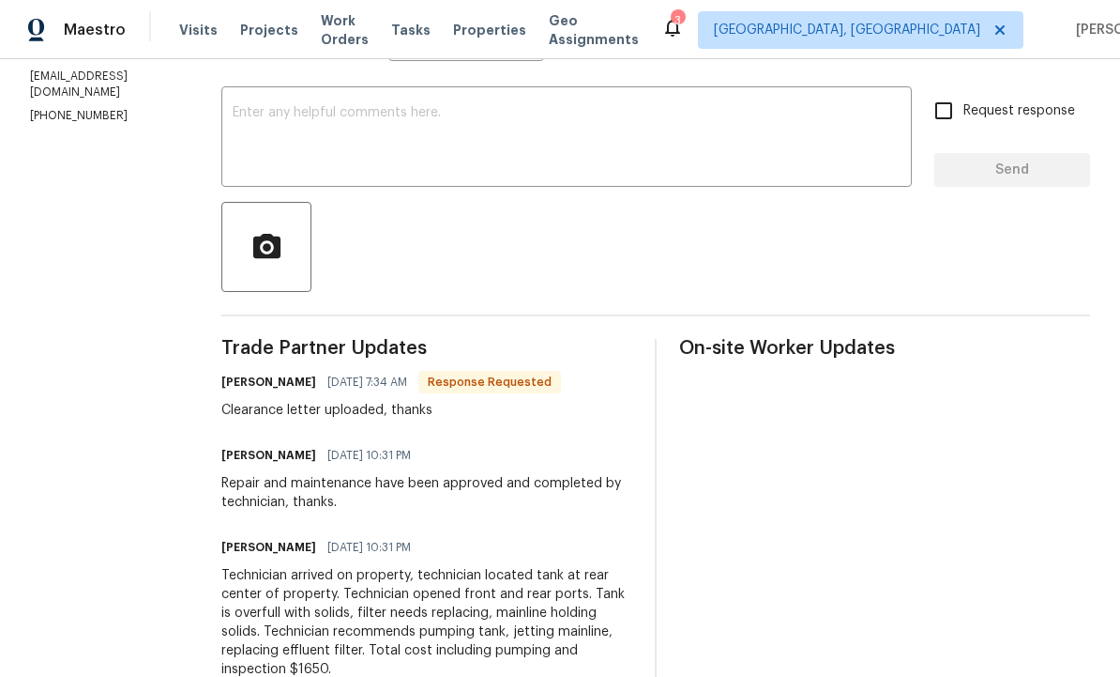
scroll to position [299, 0]
click at [478, 141] on textarea at bounding box center [567, 138] width 668 height 66
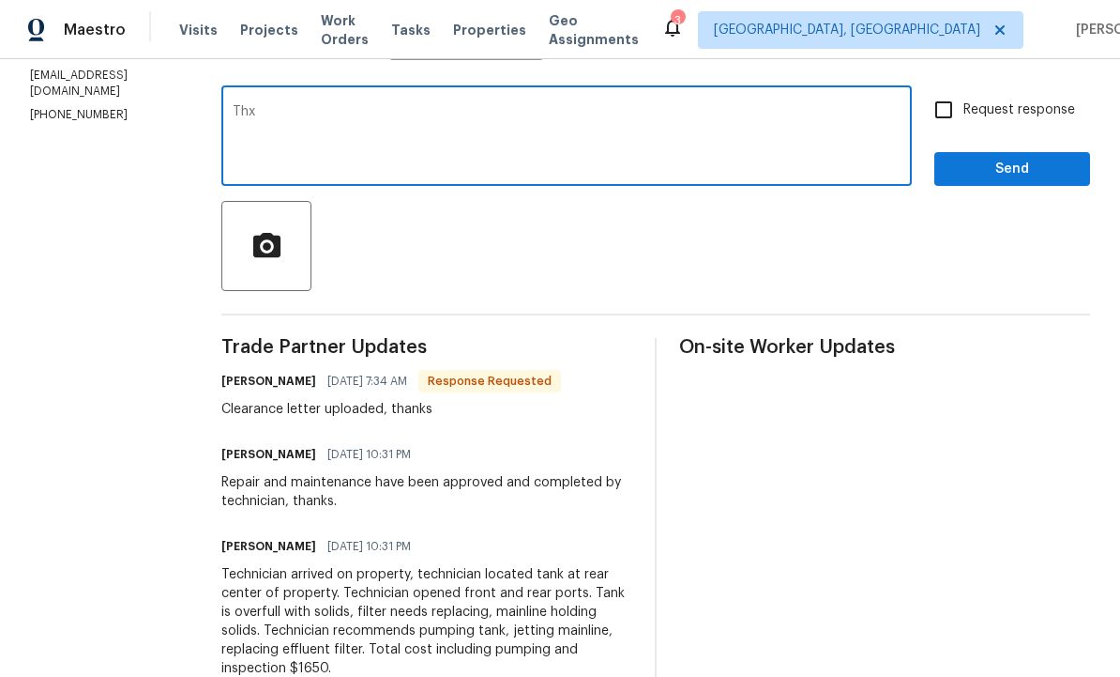
type textarea "Thx"
click at [1024, 178] on span "Send" at bounding box center [1013, 169] width 126 height 23
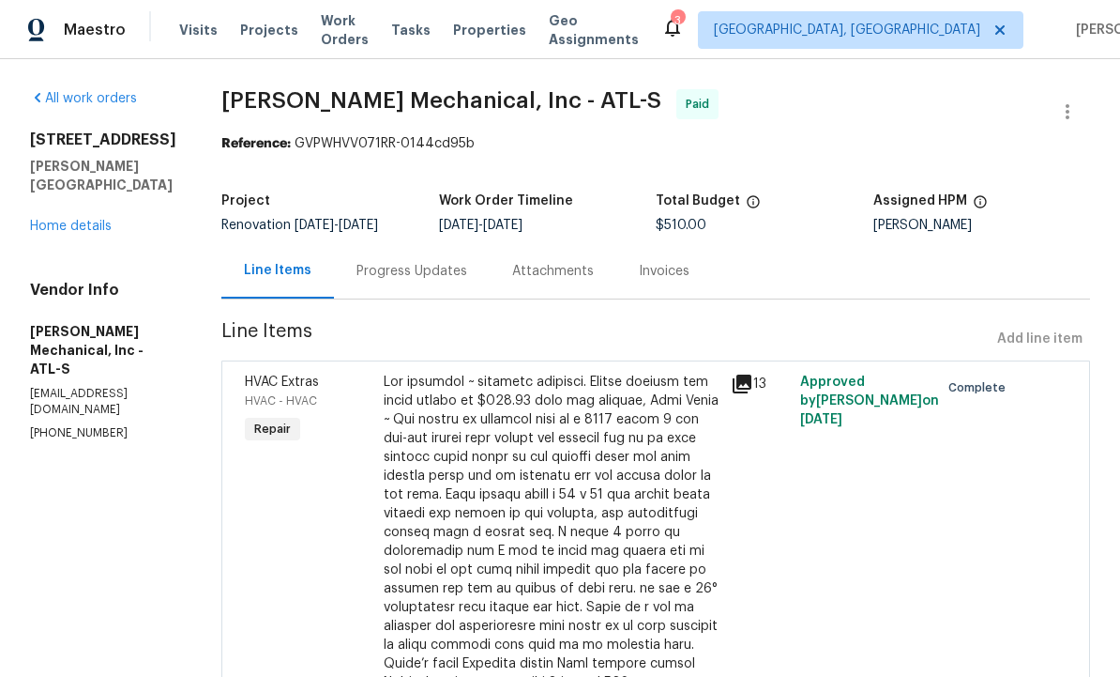
click at [467, 278] on div "Progress Updates" at bounding box center [412, 271] width 111 height 19
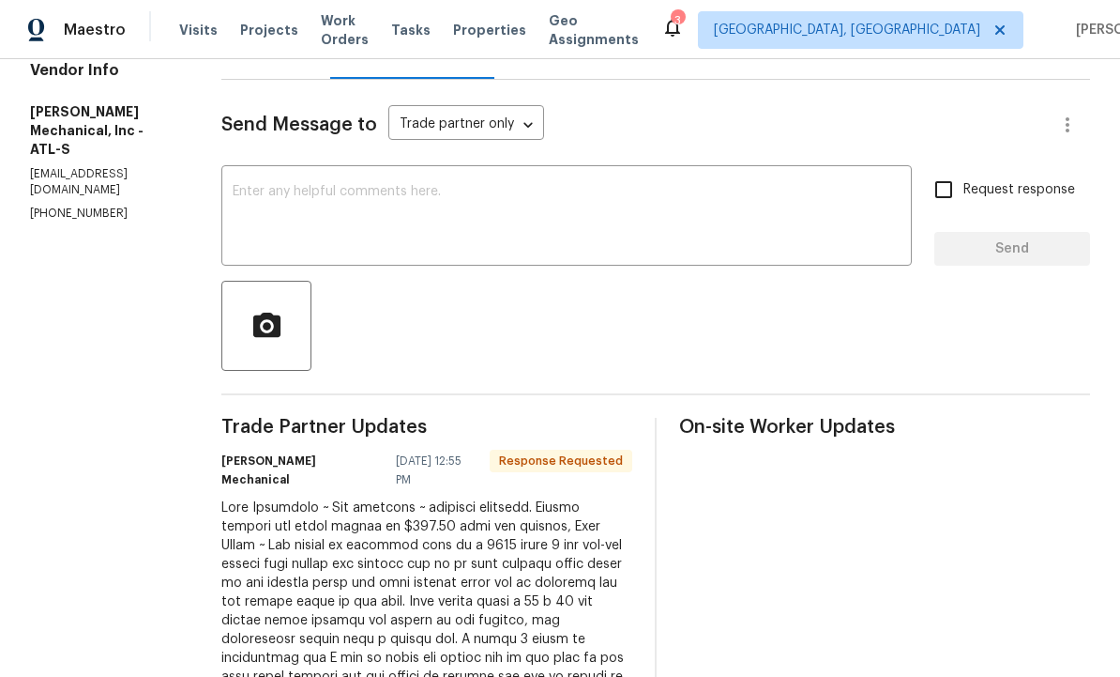
scroll to position [243, 0]
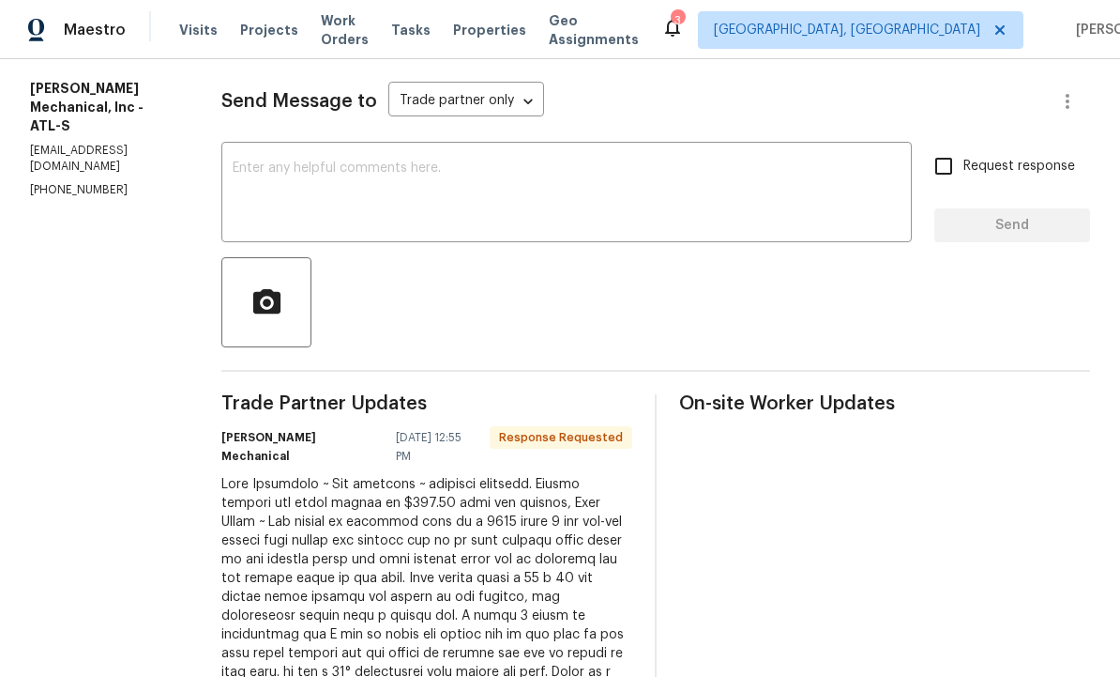
click at [556, 548] on div at bounding box center [426, 634] width 411 height 319
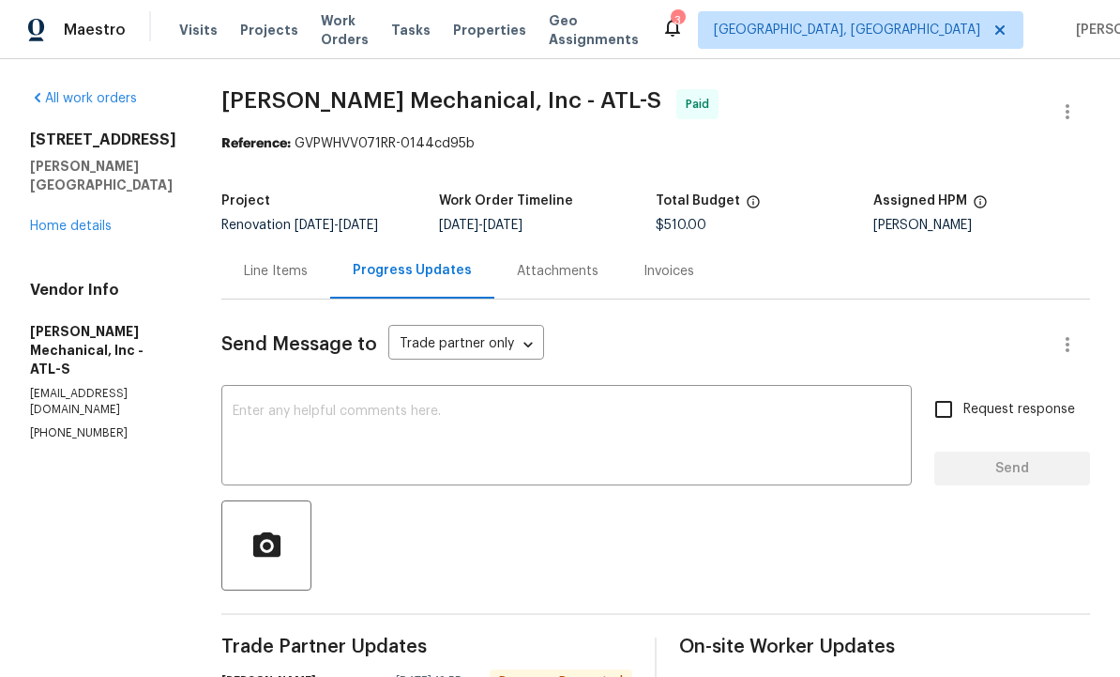
scroll to position [0, 0]
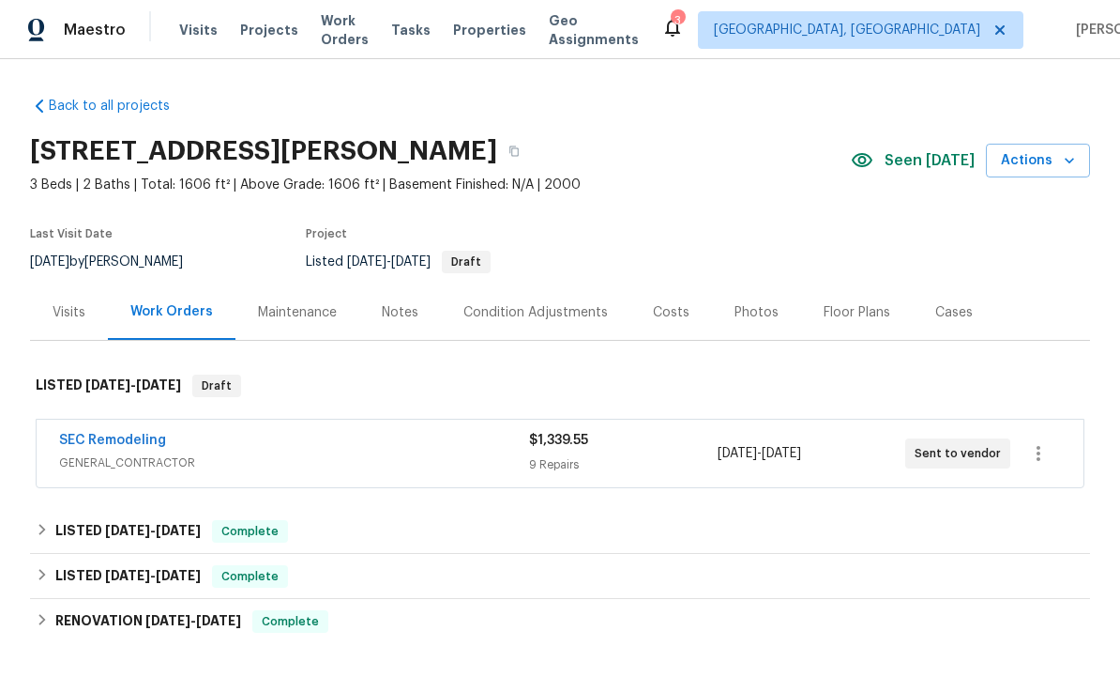
click at [309, 308] on div "Maintenance" at bounding box center [297, 312] width 79 height 19
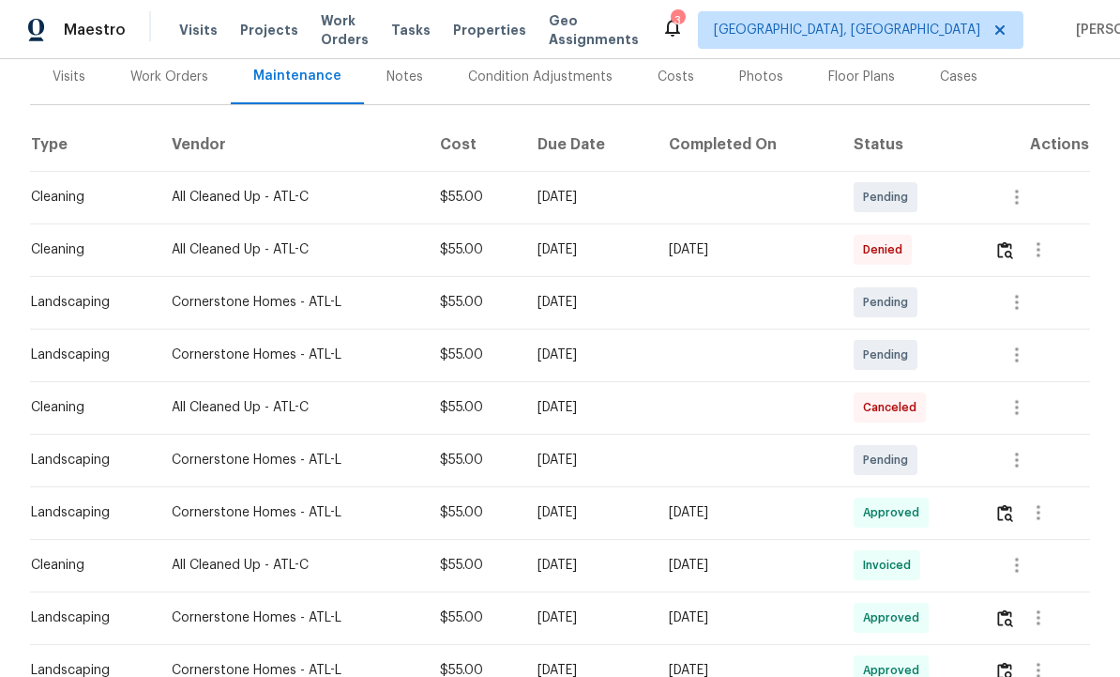
scroll to position [240, 0]
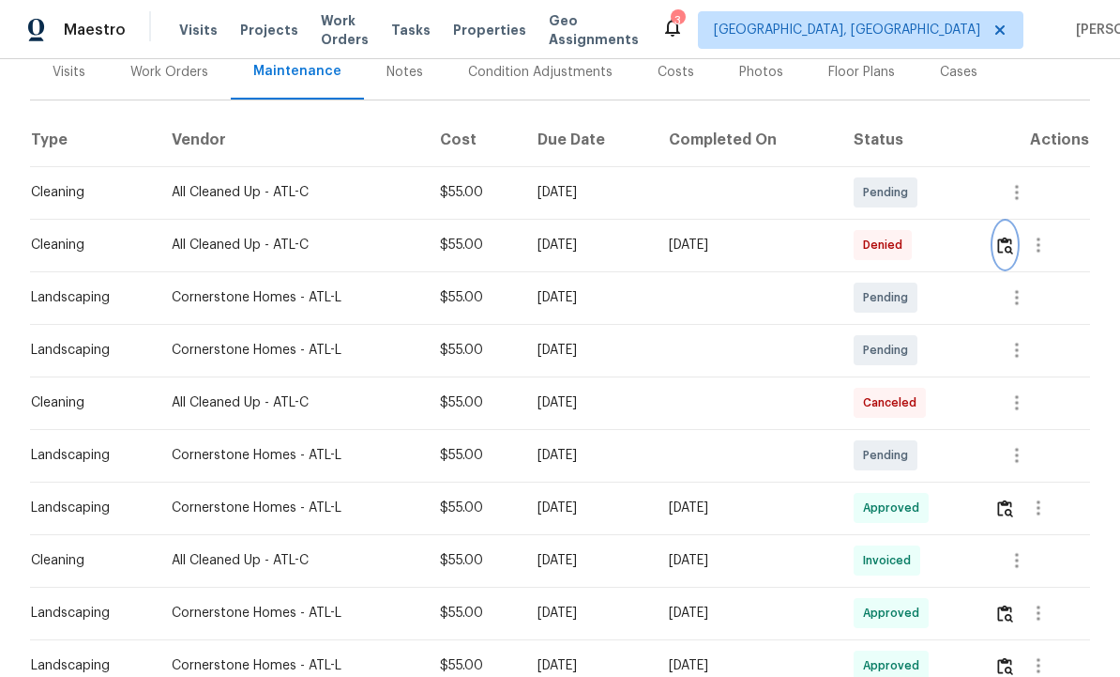
click at [1007, 244] on img "button" at bounding box center [1006, 245] width 16 height 18
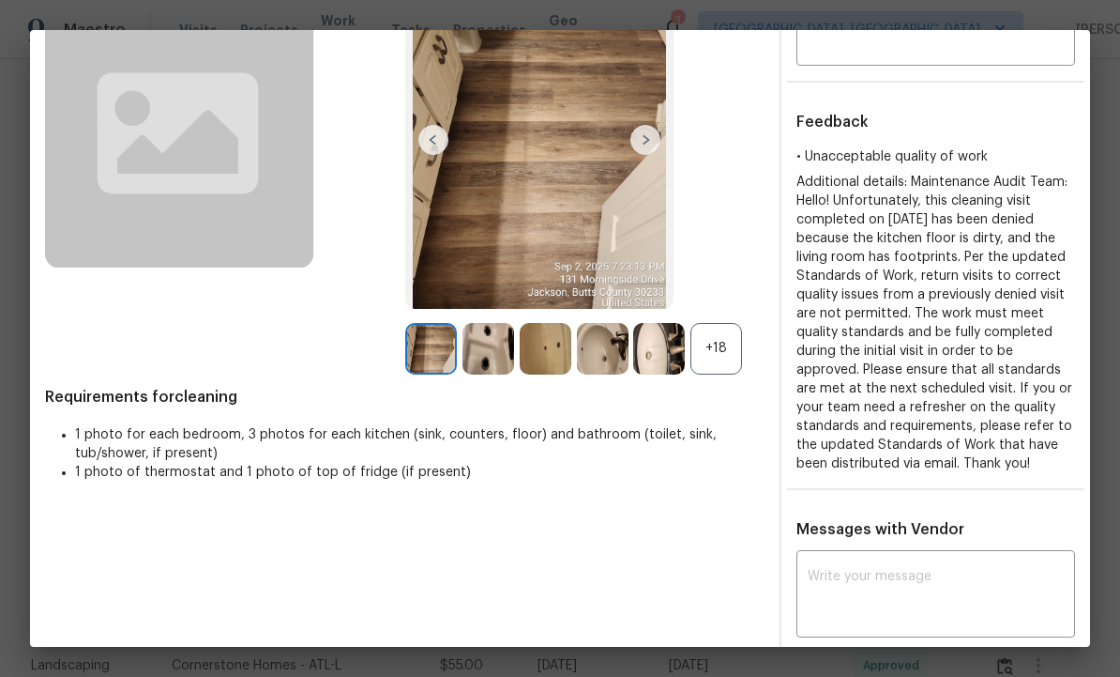
scroll to position [120, 0]
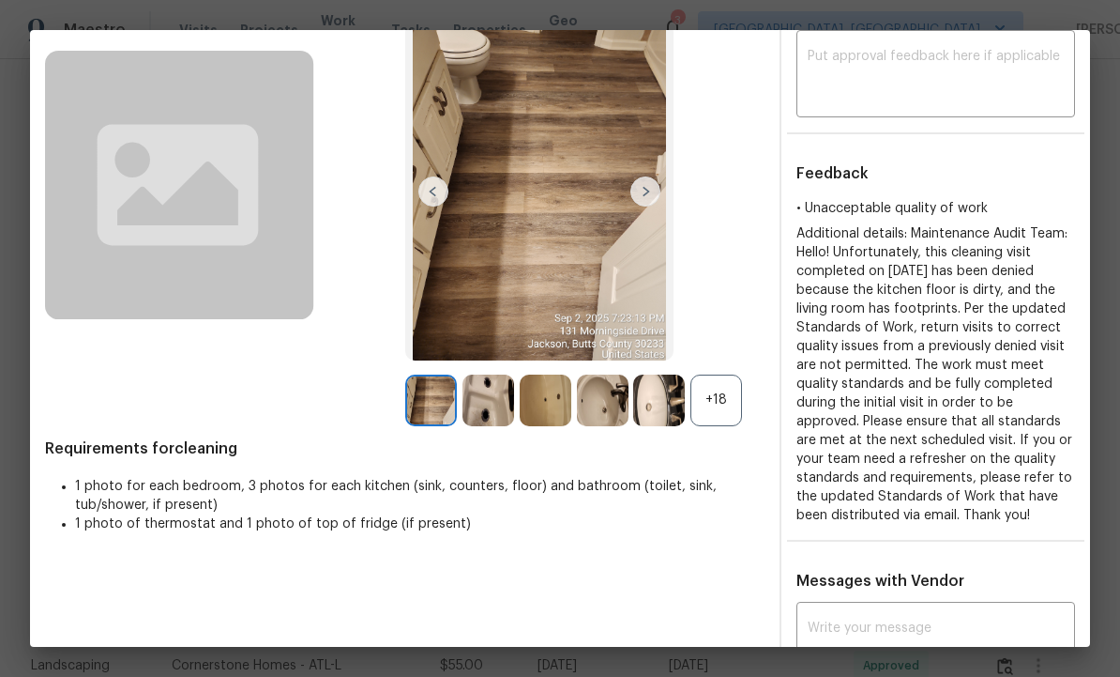
click at [652, 201] on img at bounding box center [646, 191] width 30 height 30
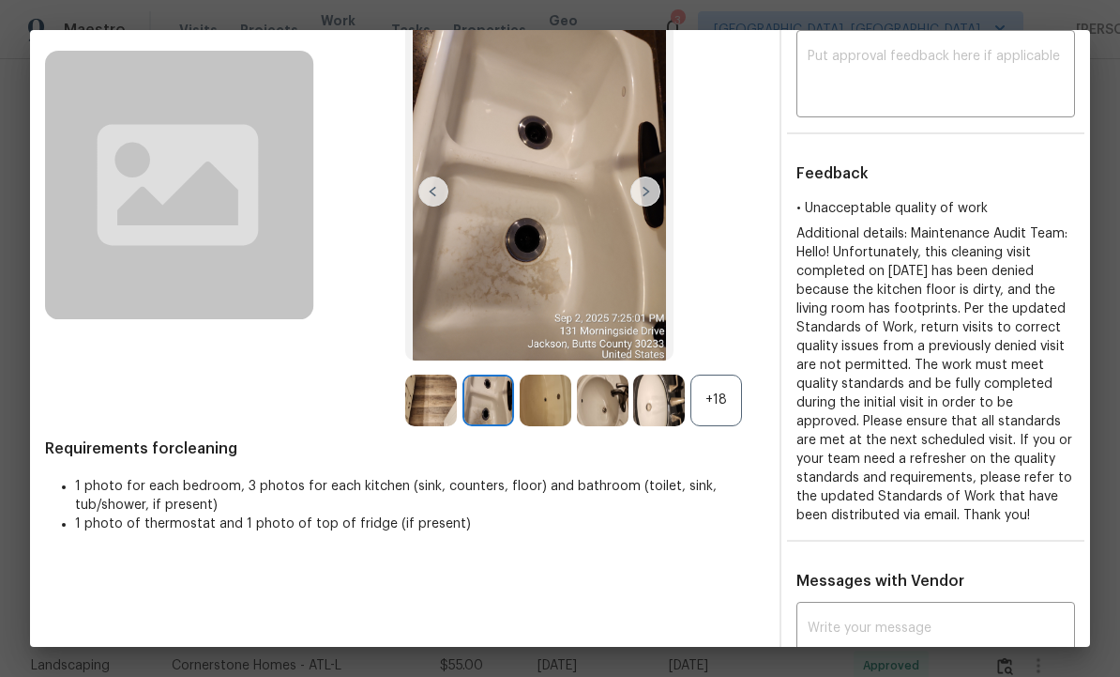
click at [643, 206] on img at bounding box center [646, 191] width 30 height 30
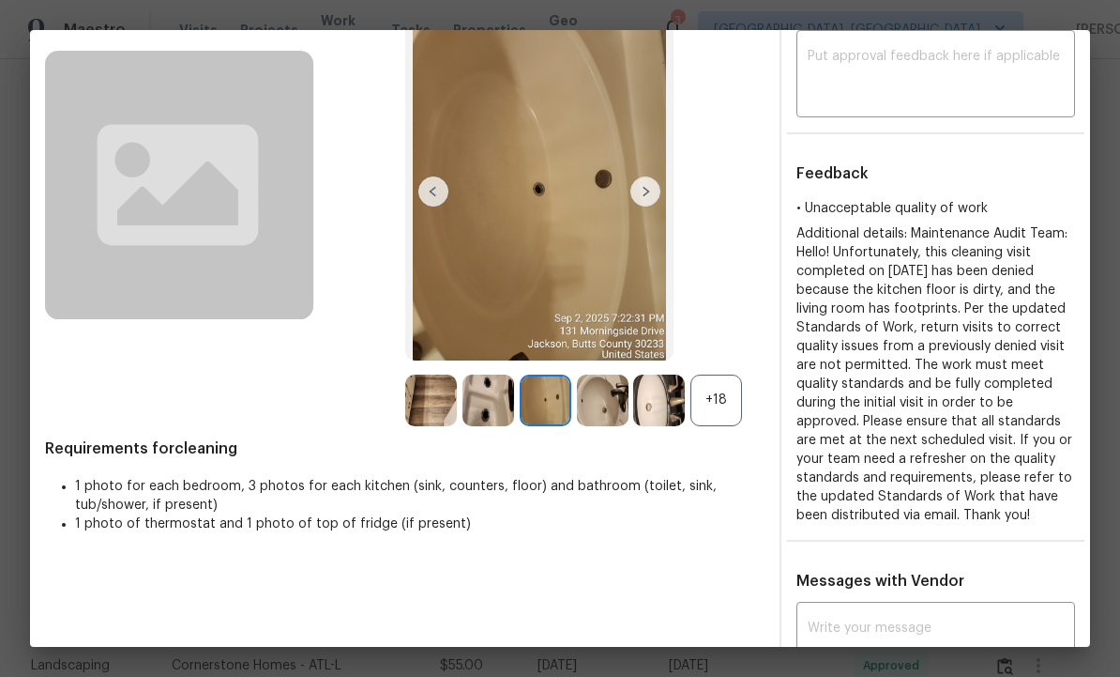
click at [643, 196] on img at bounding box center [646, 191] width 30 height 30
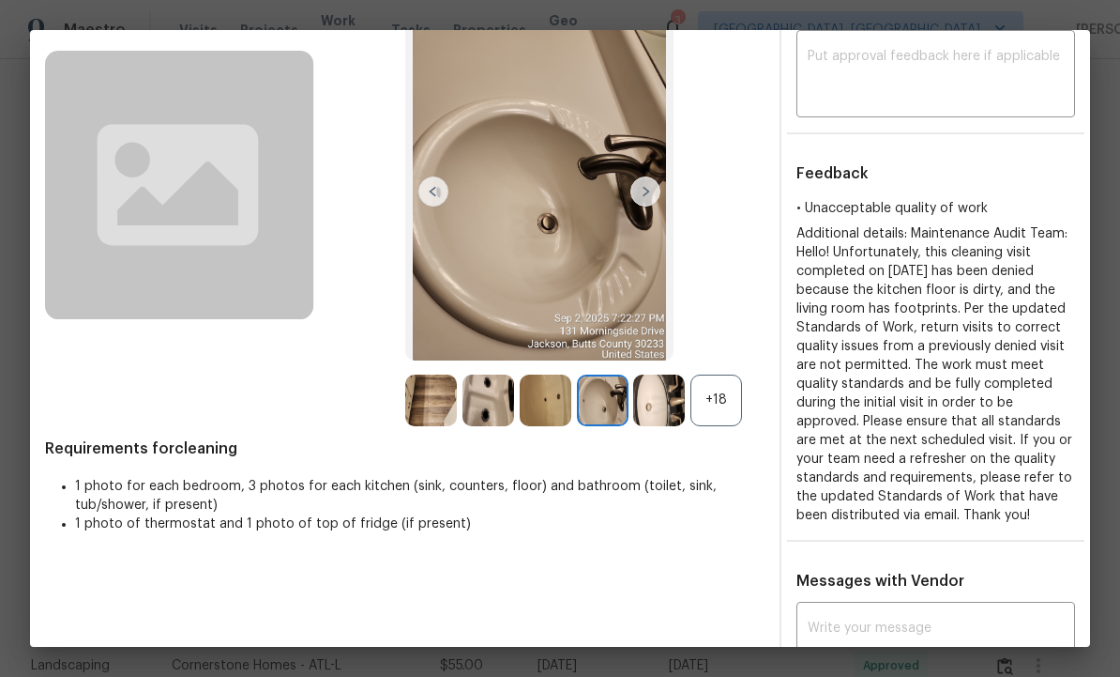
click at [640, 206] on img at bounding box center [646, 191] width 30 height 30
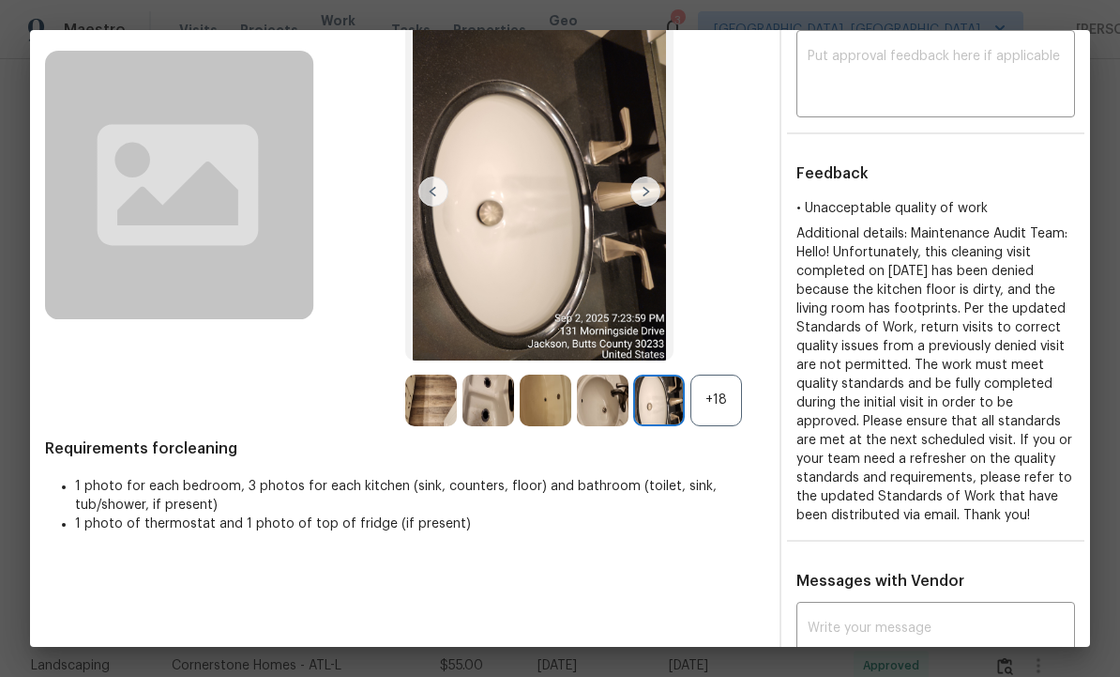
click at [640, 206] on img at bounding box center [646, 191] width 30 height 30
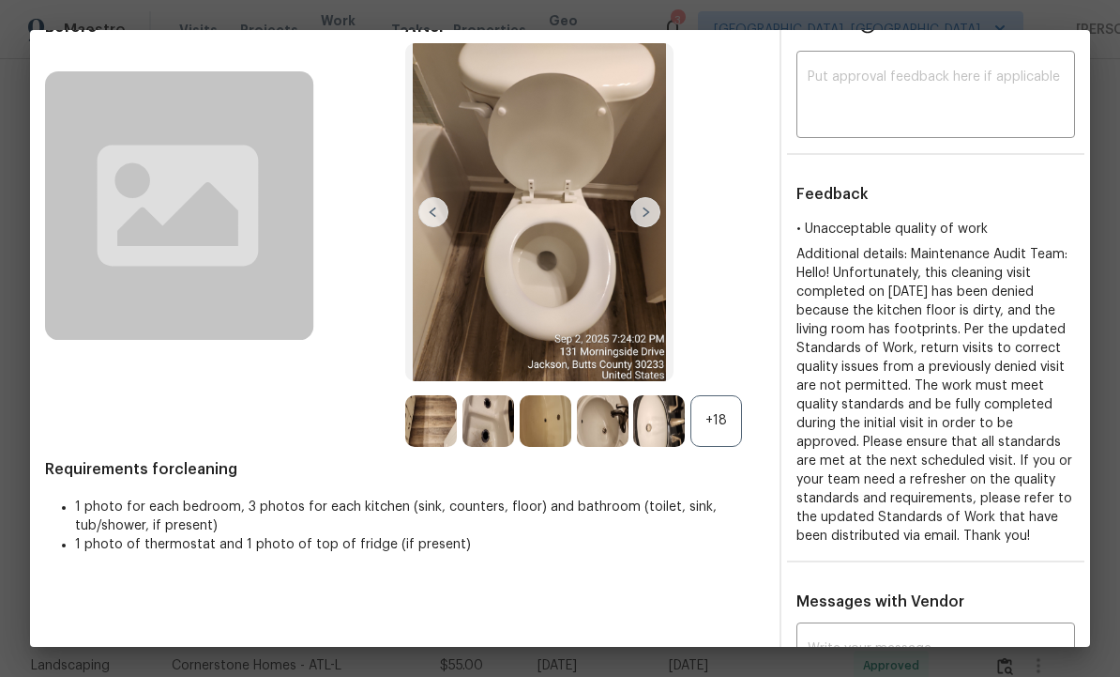
scroll to position [114, 0]
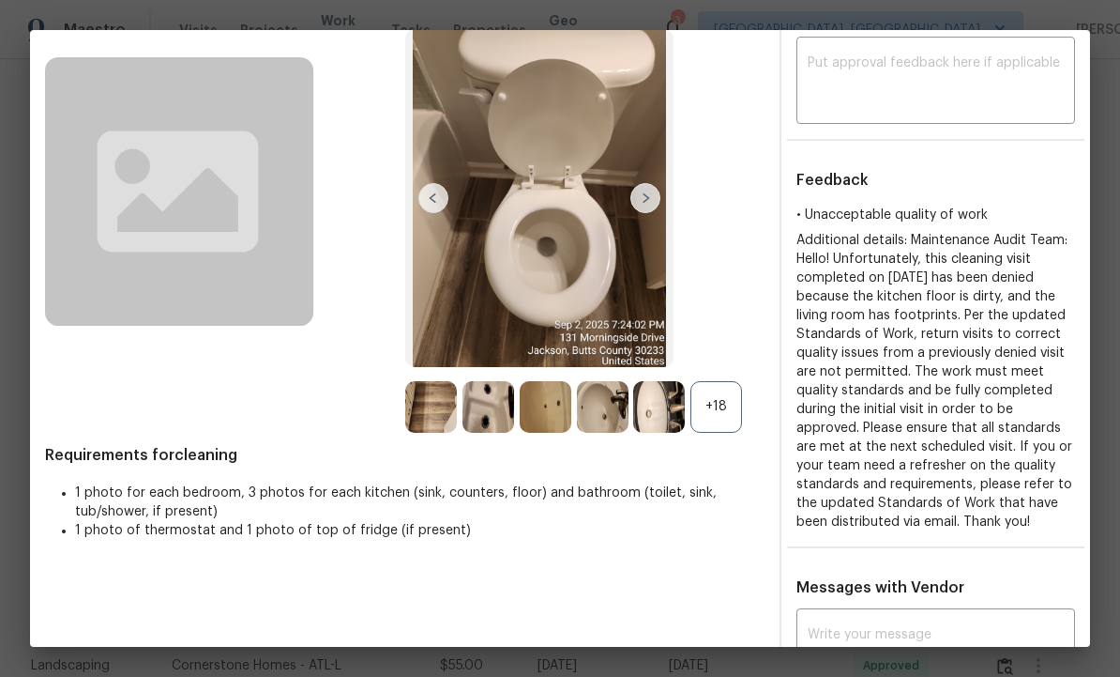
click at [641, 210] on img at bounding box center [646, 198] width 30 height 30
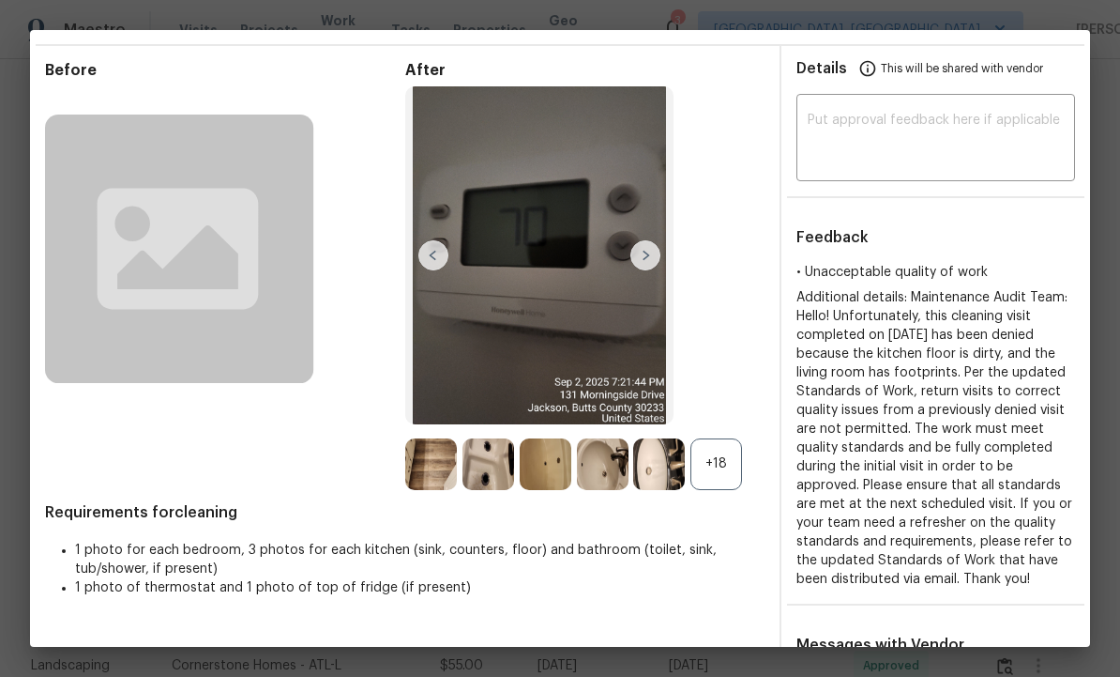
scroll to position [38, 0]
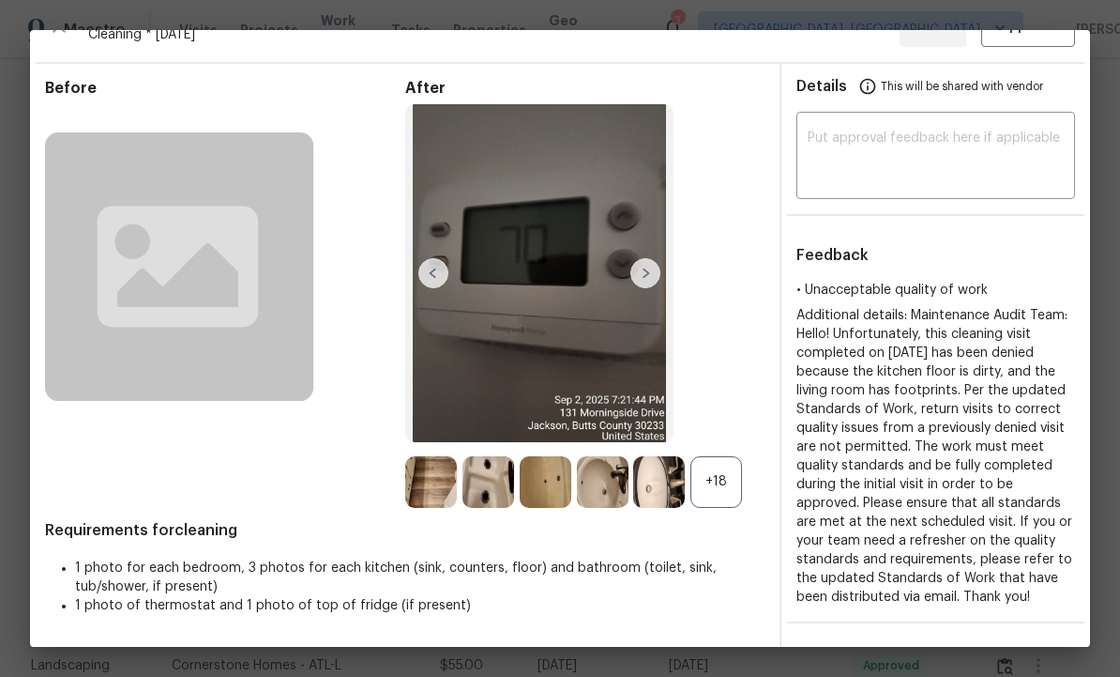
click at [643, 280] on img at bounding box center [646, 273] width 30 height 30
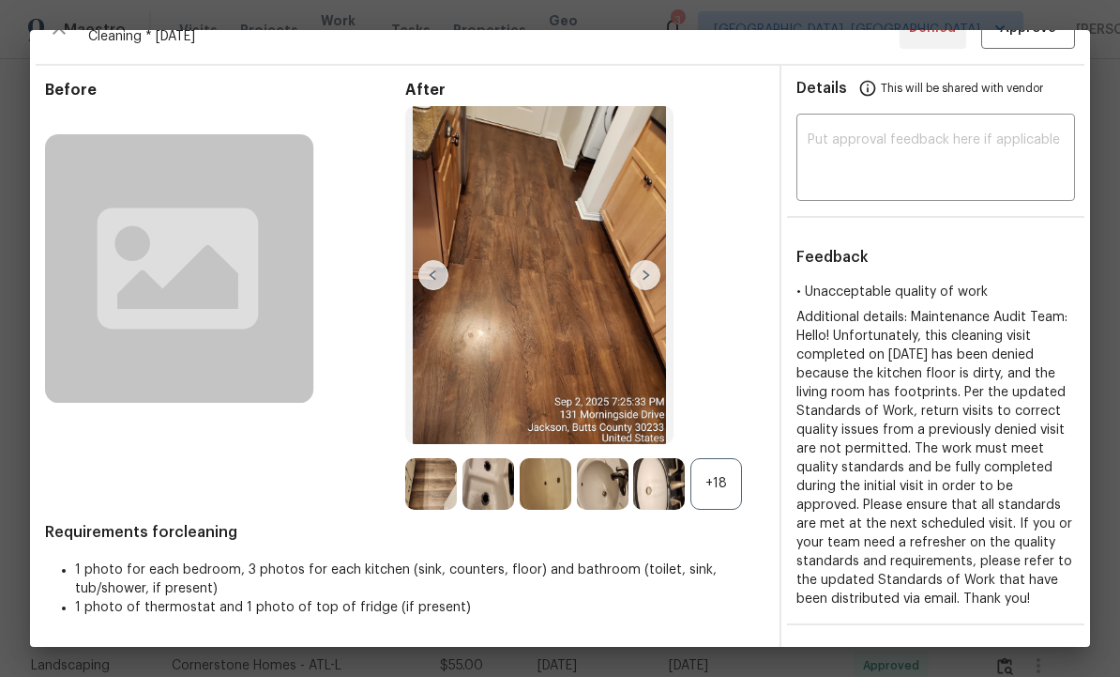
scroll to position [38, 0]
click at [642, 288] on img at bounding box center [646, 274] width 30 height 30
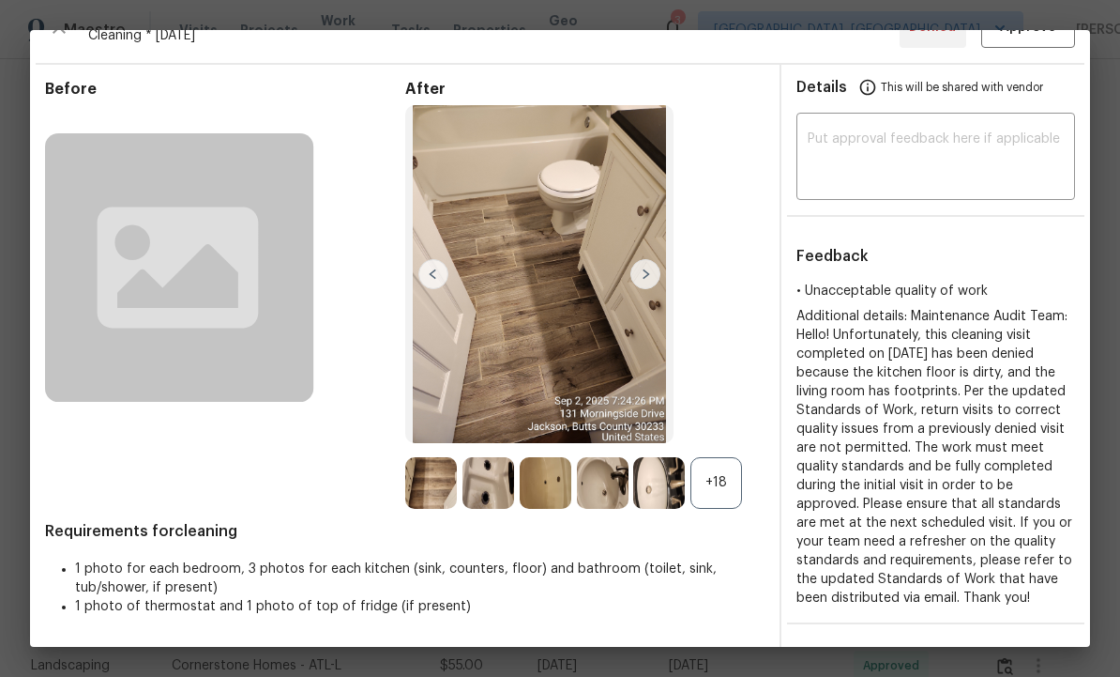
click at [644, 289] on img at bounding box center [646, 274] width 30 height 30
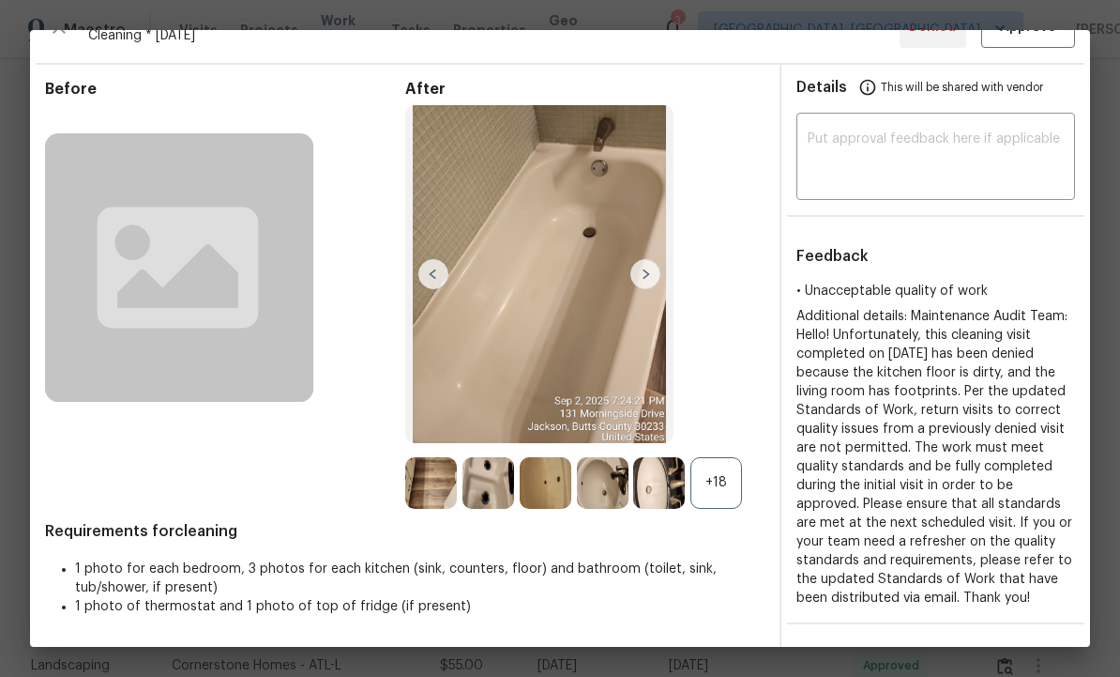
click at [647, 285] on img at bounding box center [646, 274] width 30 height 30
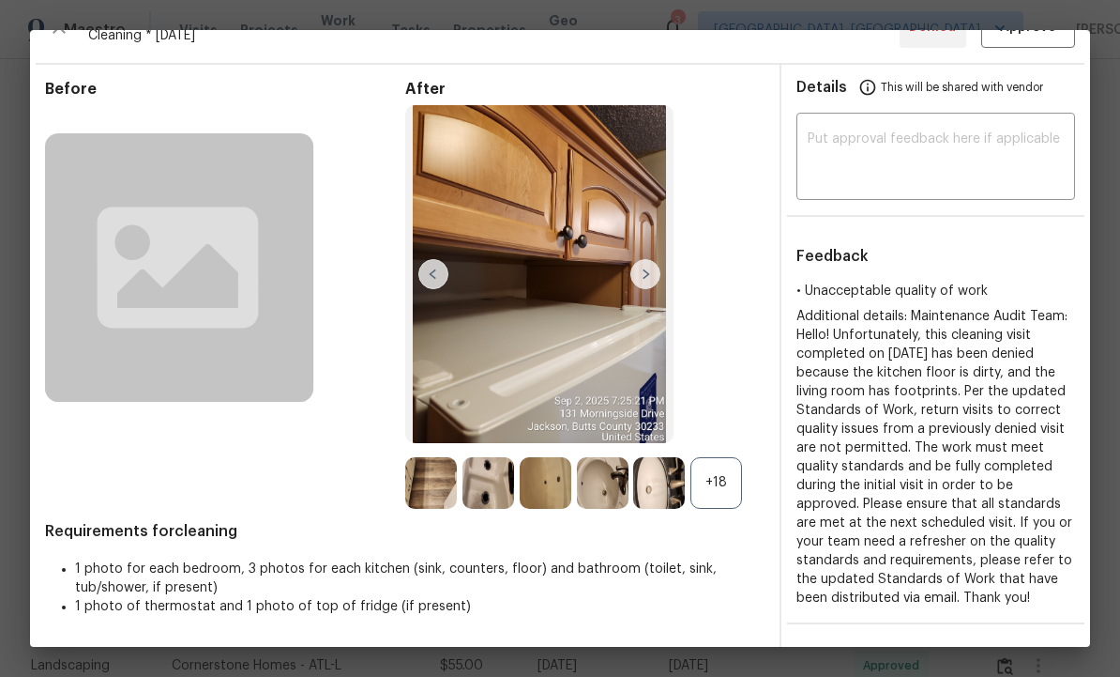
click at [650, 287] on img at bounding box center [646, 274] width 30 height 30
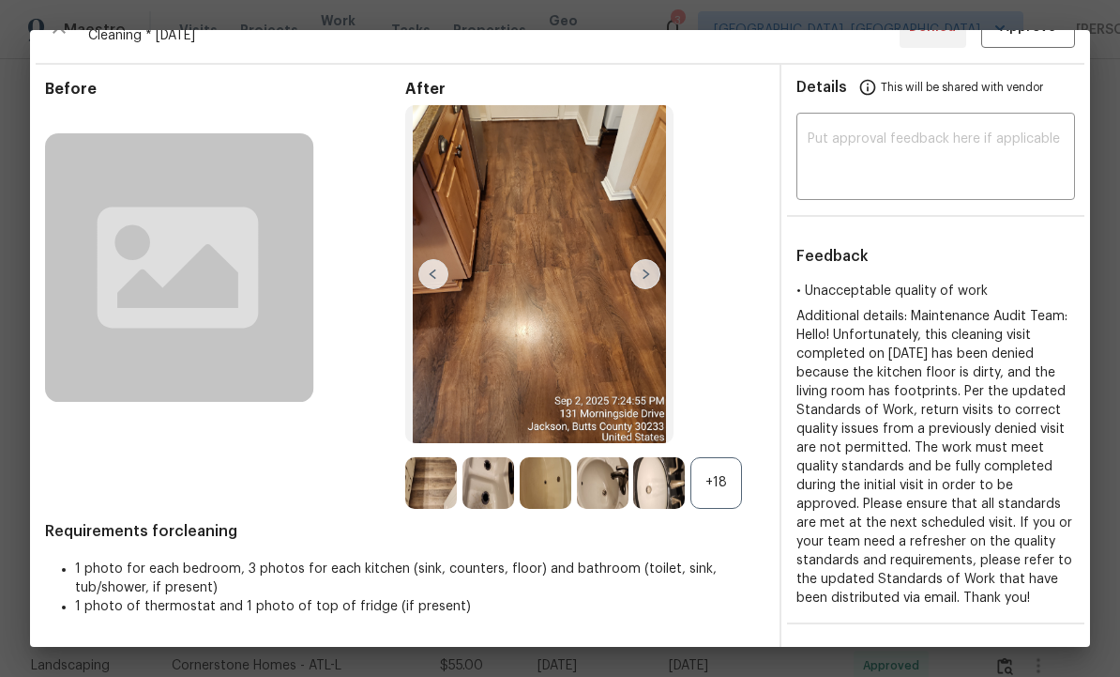
click at [650, 289] on img at bounding box center [646, 274] width 30 height 30
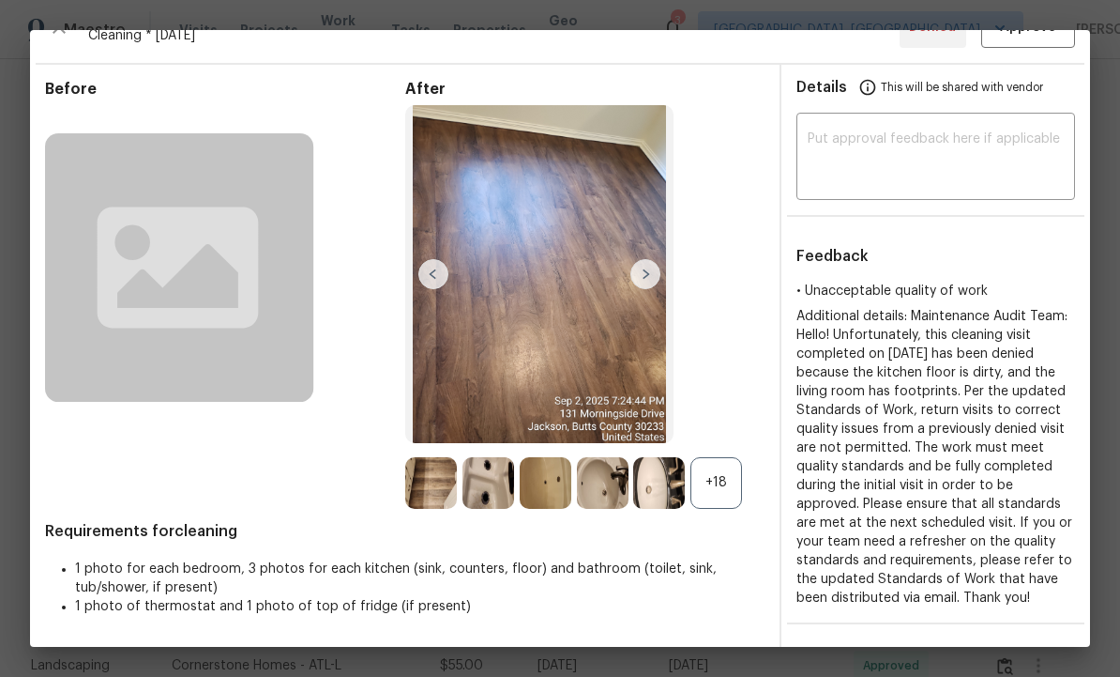
click at [653, 289] on img at bounding box center [646, 274] width 30 height 30
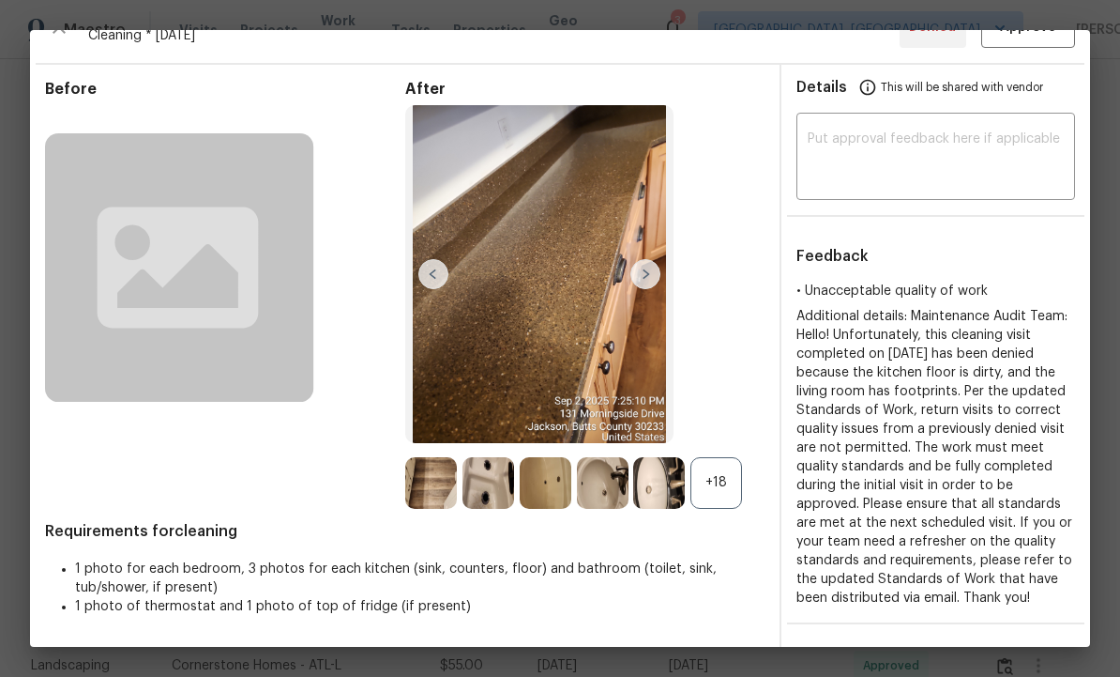
click at [648, 287] on img at bounding box center [646, 274] width 30 height 30
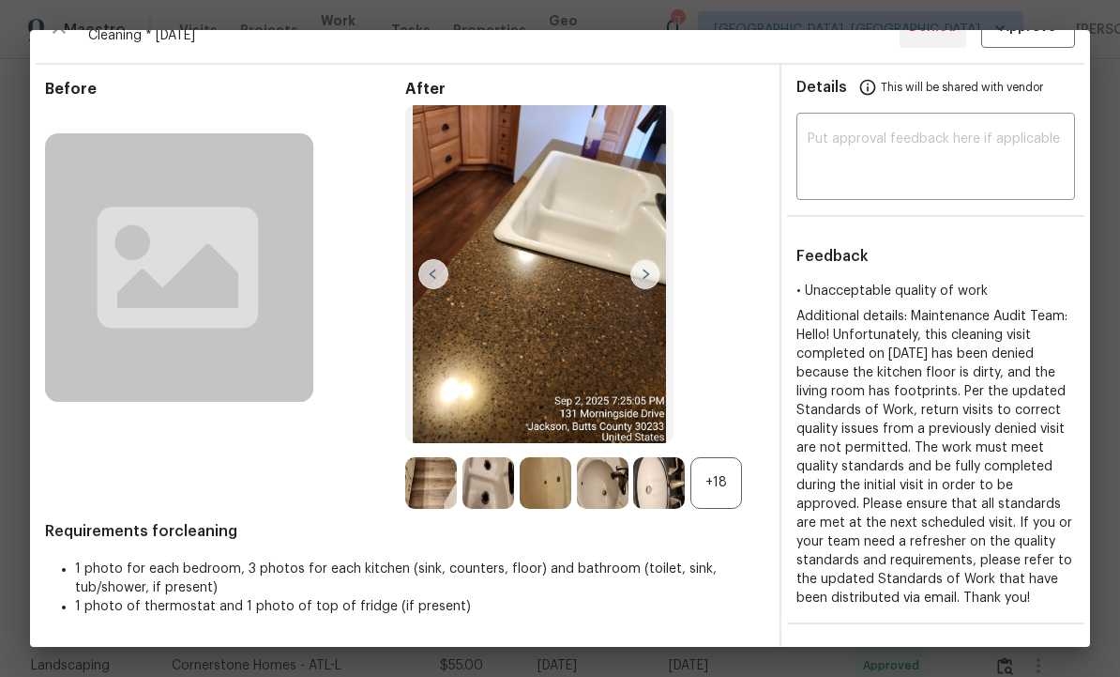
click at [648, 286] on img at bounding box center [646, 274] width 30 height 30
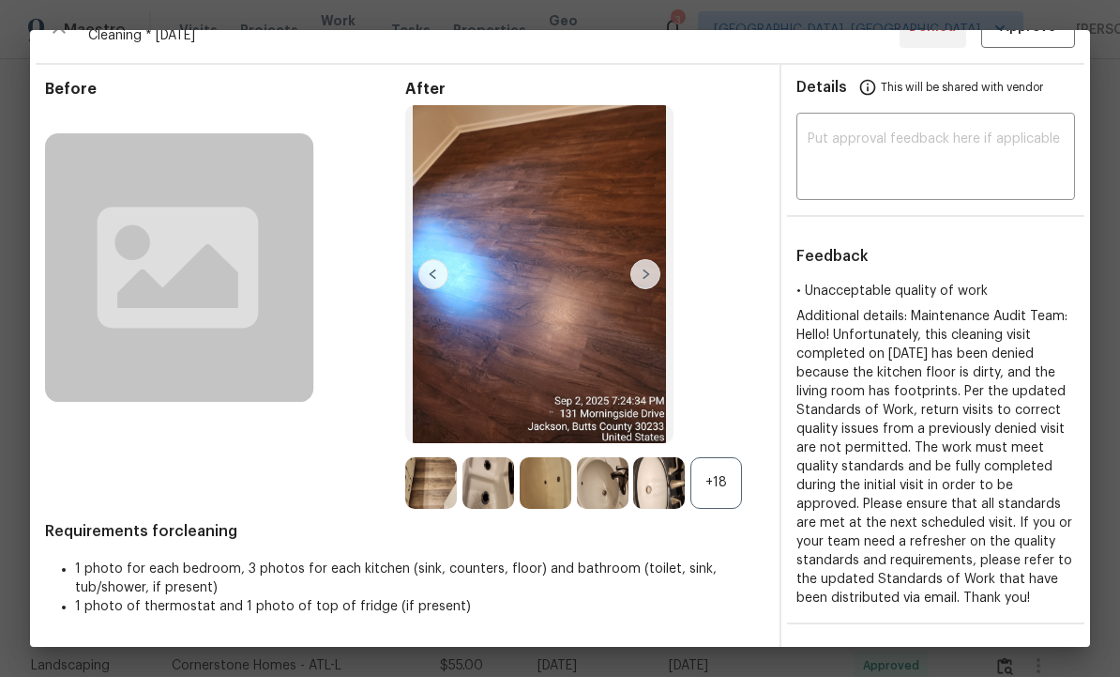
click at [641, 287] on img at bounding box center [646, 274] width 30 height 30
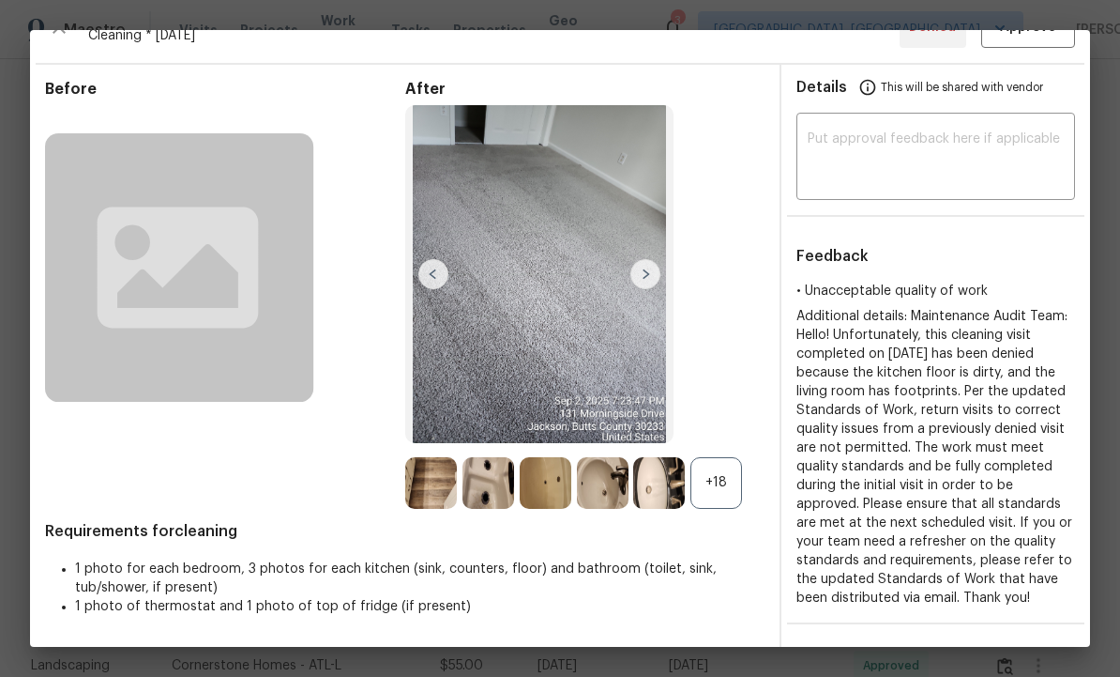
click at [653, 282] on img at bounding box center [646, 274] width 30 height 30
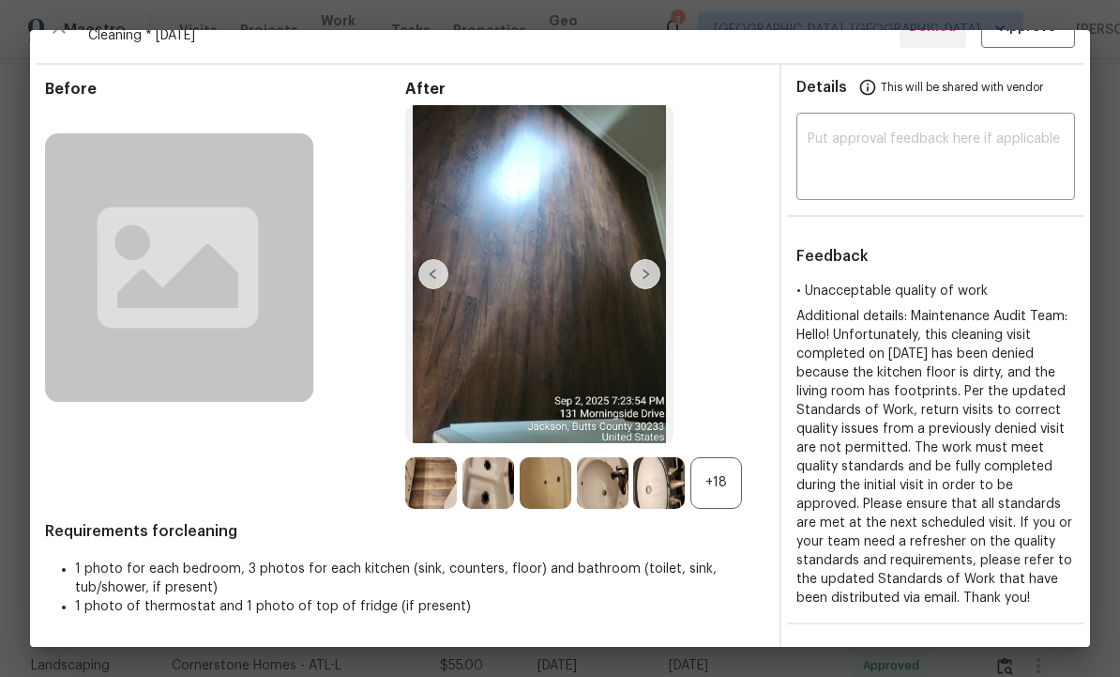
click at [651, 277] on img at bounding box center [646, 274] width 30 height 30
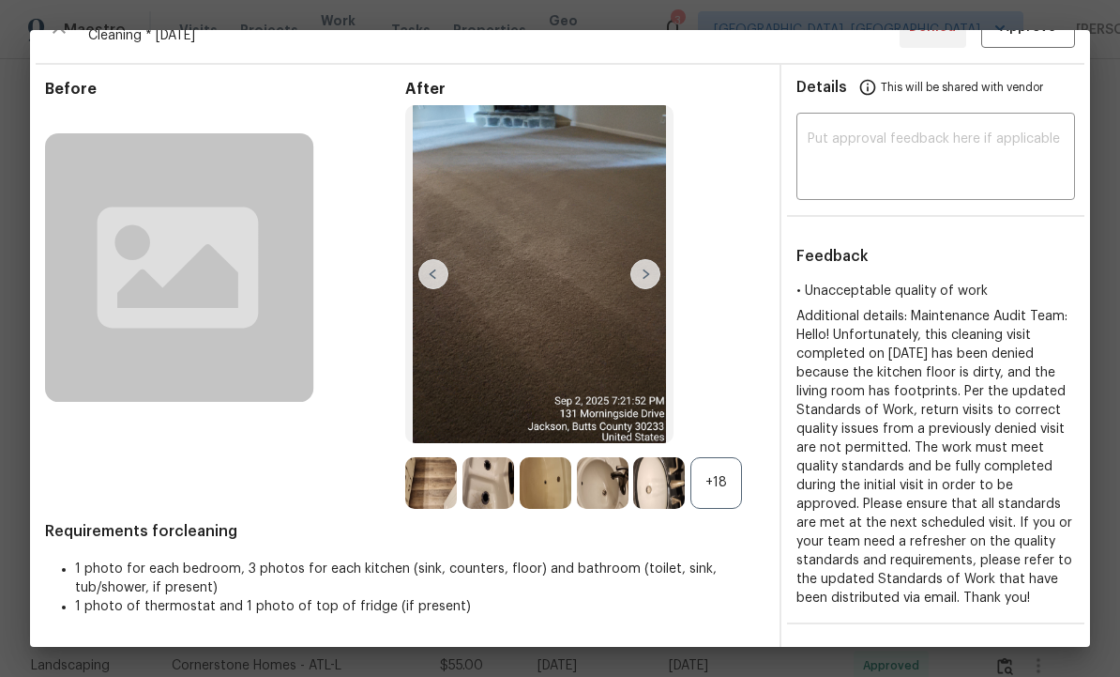
click at [648, 282] on img at bounding box center [646, 274] width 30 height 30
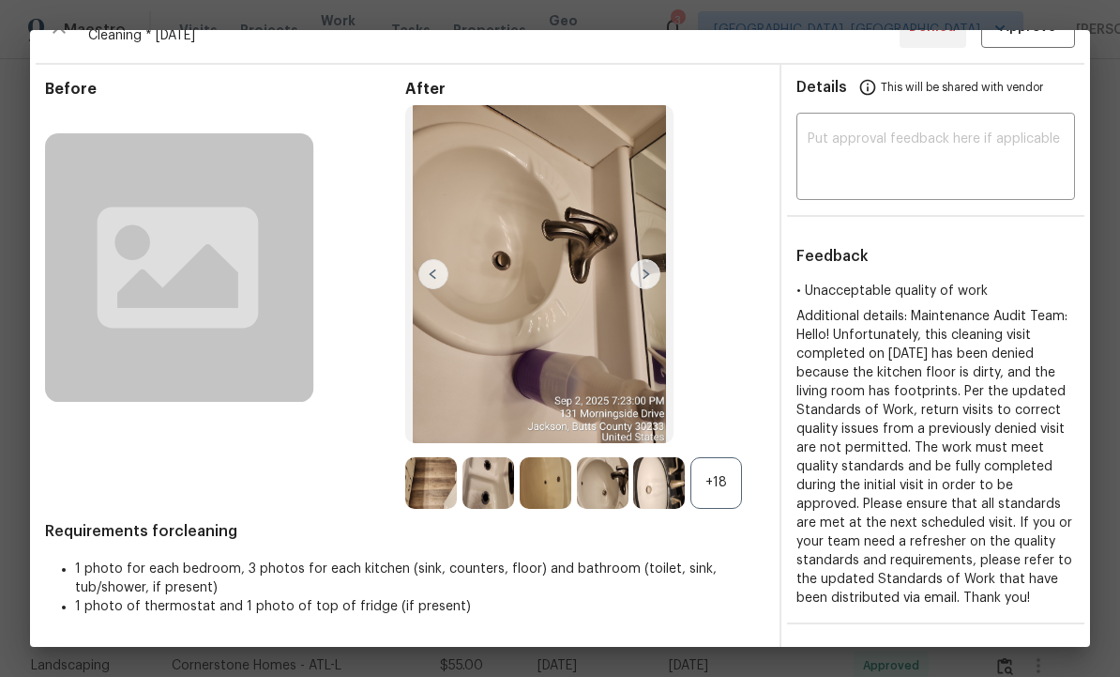
click at [653, 277] on img at bounding box center [646, 274] width 30 height 30
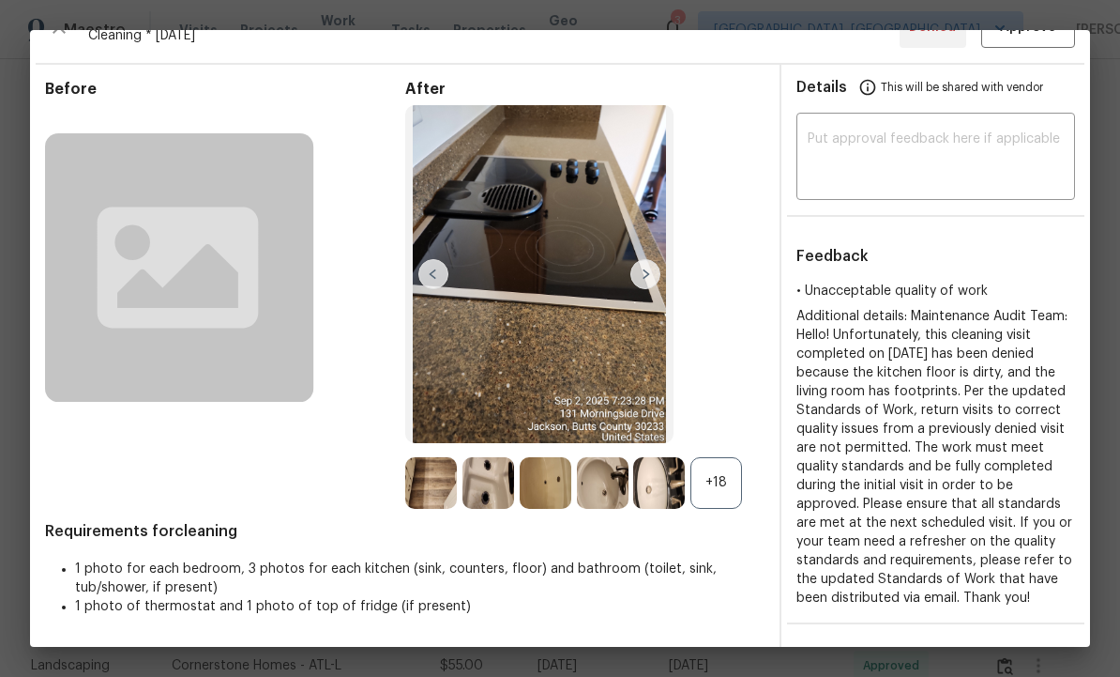
click at [649, 283] on img at bounding box center [646, 274] width 30 height 30
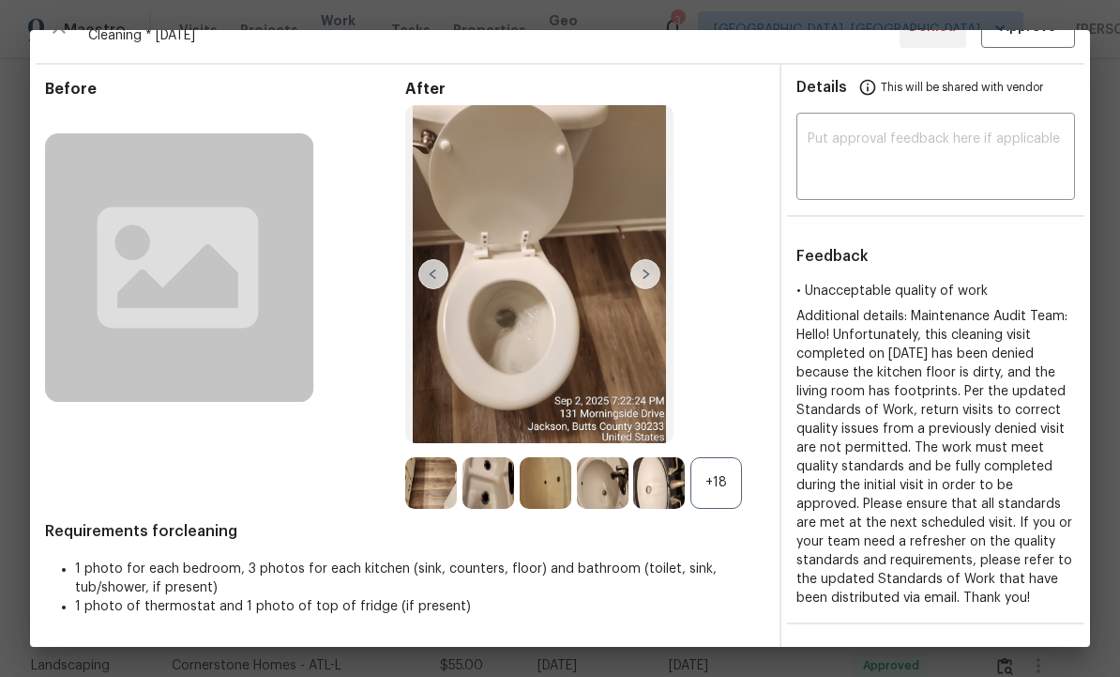
click at [650, 275] on img at bounding box center [646, 274] width 30 height 30
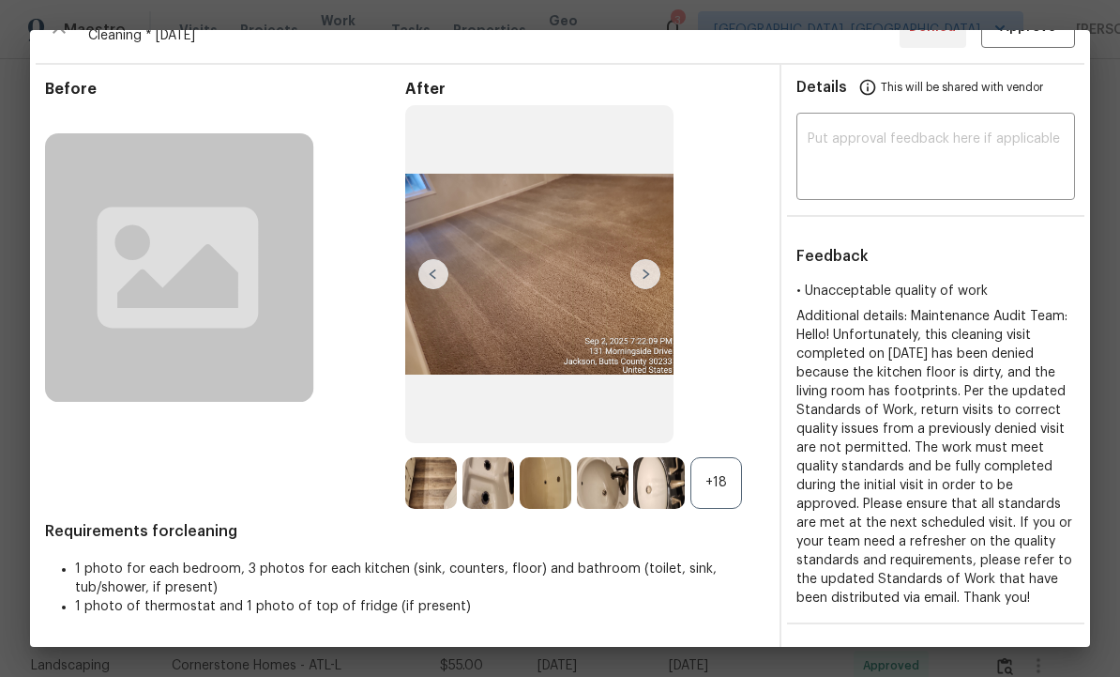
click at [644, 280] on img at bounding box center [646, 274] width 30 height 30
click at [643, 284] on img at bounding box center [646, 274] width 30 height 30
click at [644, 282] on img at bounding box center [646, 274] width 30 height 30
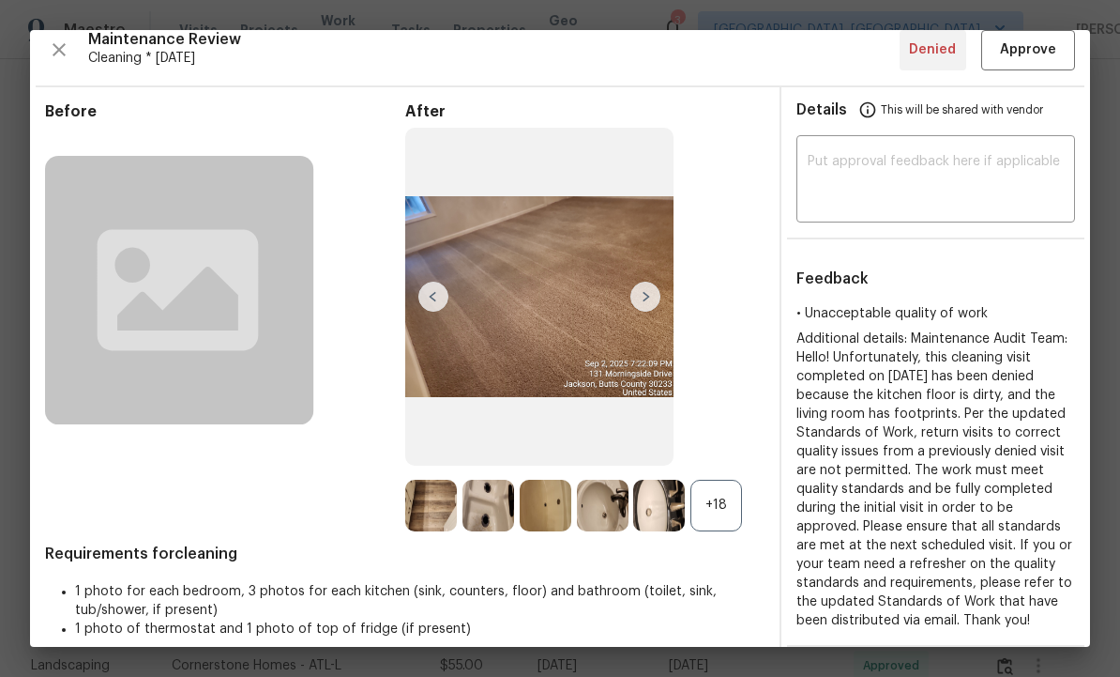
scroll to position [14, 0]
click at [652, 310] on img at bounding box center [646, 297] width 30 height 30
click at [660, 308] on img at bounding box center [646, 297] width 30 height 30
click at [655, 300] on img at bounding box center [646, 297] width 30 height 30
click at [646, 309] on img at bounding box center [646, 297] width 30 height 30
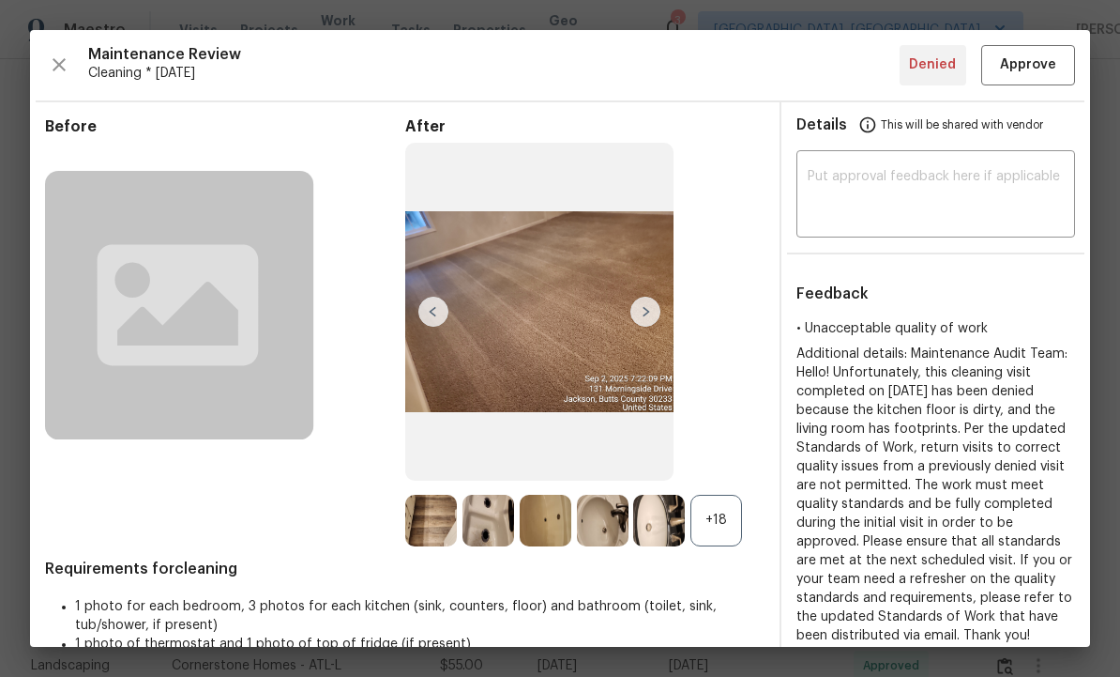
scroll to position [0, 0]
click at [641, 319] on img at bounding box center [646, 312] width 30 height 30
click at [650, 324] on img at bounding box center [646, 312] width 30 height 30
click at [887, 188] on textarea at bounding box center [936, 196] width 256 height 53
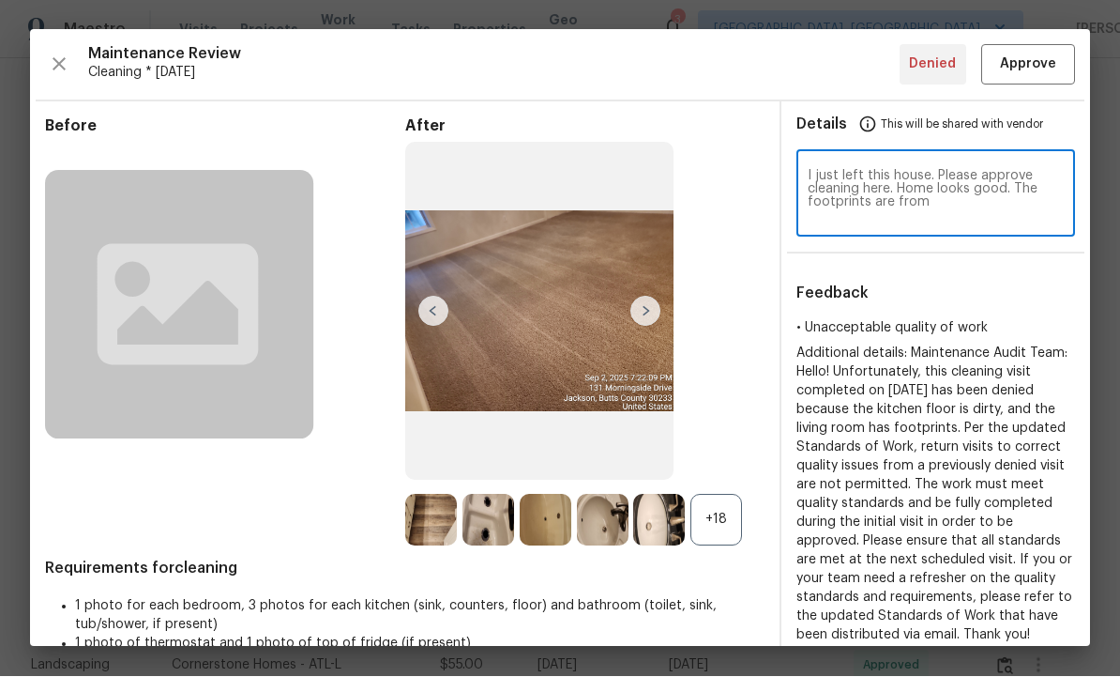
click at [952, 206] on textarea "I just left this house. Please approve cleaning here. Home looks good. The foot…" at bounding box center [936, 196] width 256 height 53
click at [938, 184] on textarea "I just left this house. Please approve cleaning here. Home looks good. The foot…" at bounding box center [936, 196] width 256 height 53
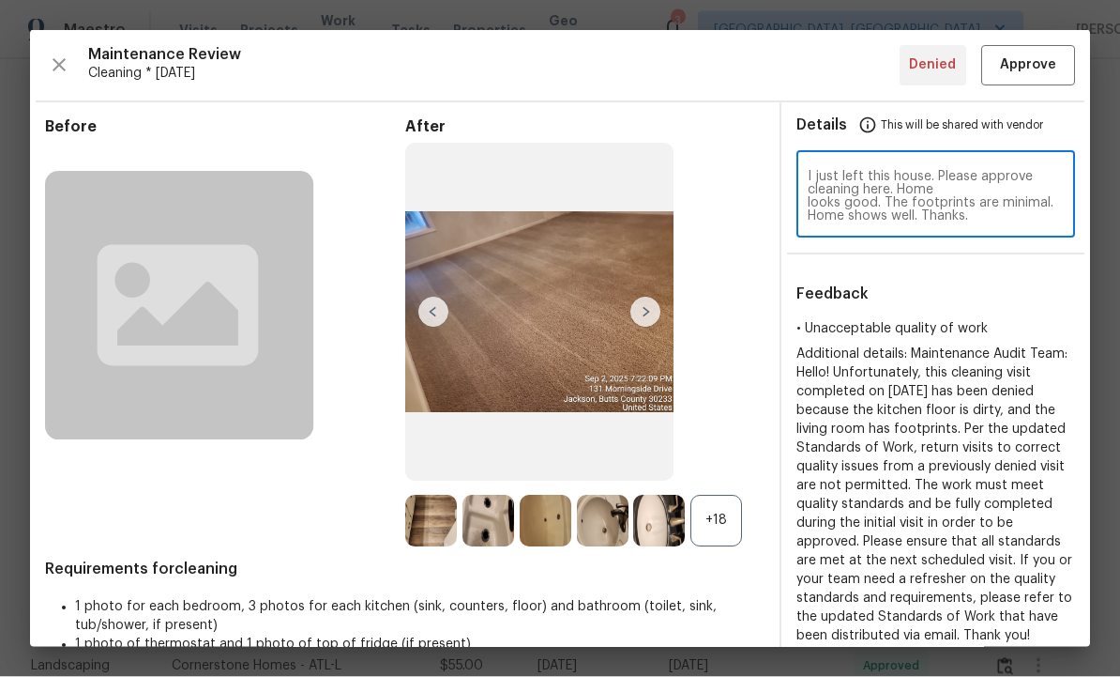
click at [1001, 220] on textarea "I just left this house. Please approve cleaning here. Home looks good. The foot…" at bounding box center [936, 196] width 256 height 53
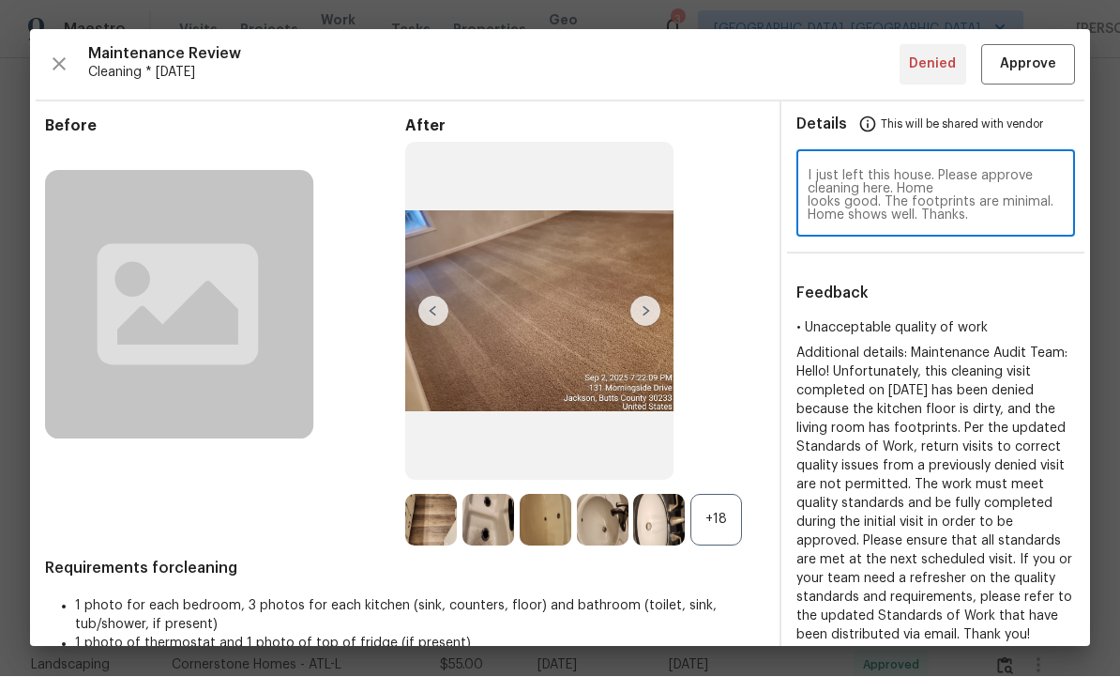
type textarea "I just left this house. Please approve cleaning here. Home looks good. The foot…"
click at [1032, 58] on span "Approve" at bounding box center [1028, 64] width 56 height 23
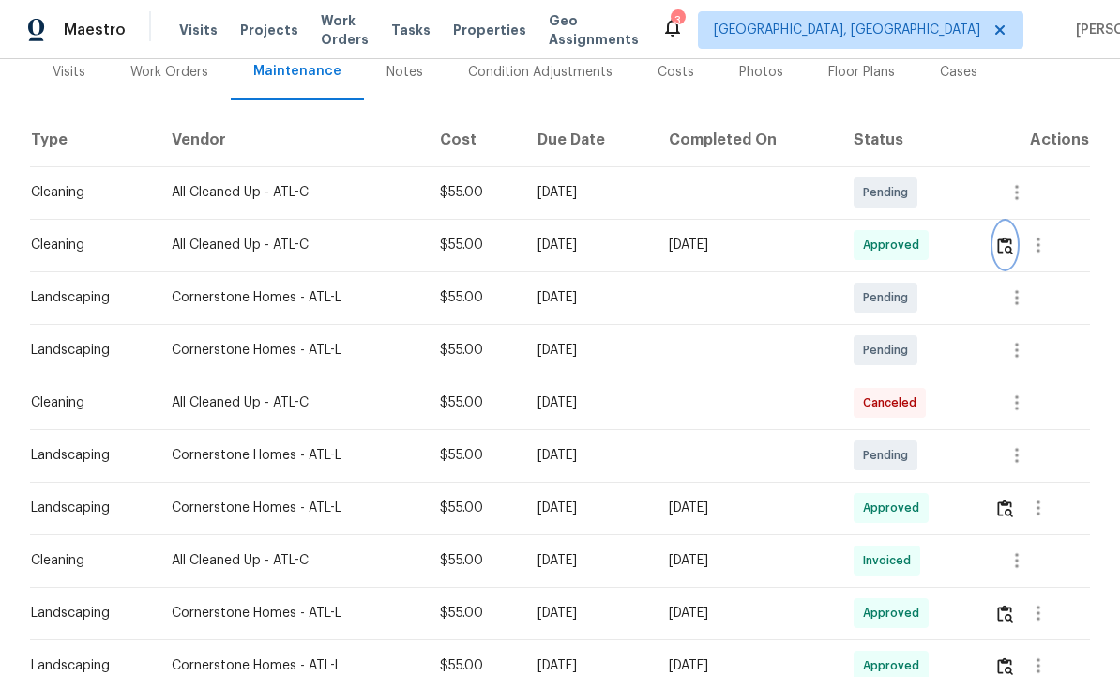
click at [1012, 247] on img "button" at bounding box center [1006, 245] width 16 height 18
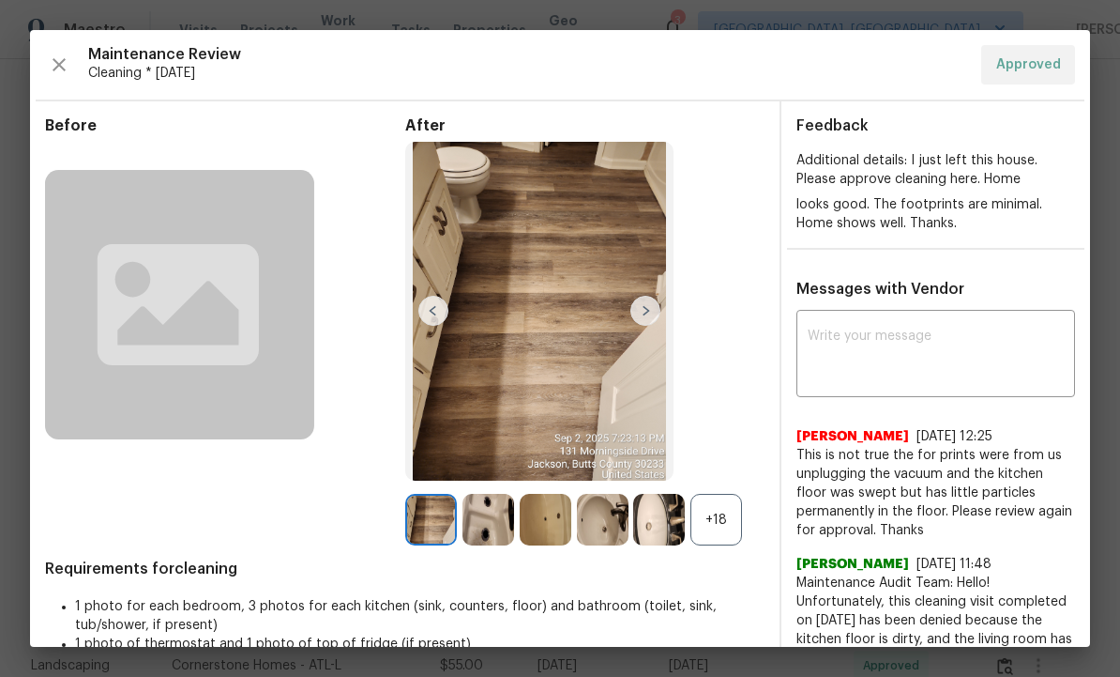
scroll to position [0, 0]
click at [851, 116] on div "Feedback Additional details: I just left this house. Please approve cleaning he…" at bounding box center [936, 174] width 309 height 116
click at [907, 190] on div "Additional details: I just left this house. Please approve cleaning here. Home …" at bounding box center [936, 192] width 309 height 82
click at [842, 127] on span "Feedback" at bounding box center [833, 125] width 72 height 15
click at [894, 196] on div "looks good. The footprints are minimal. Home shows well. Thanks." at bounding box center [936, 214] width 279 height 38
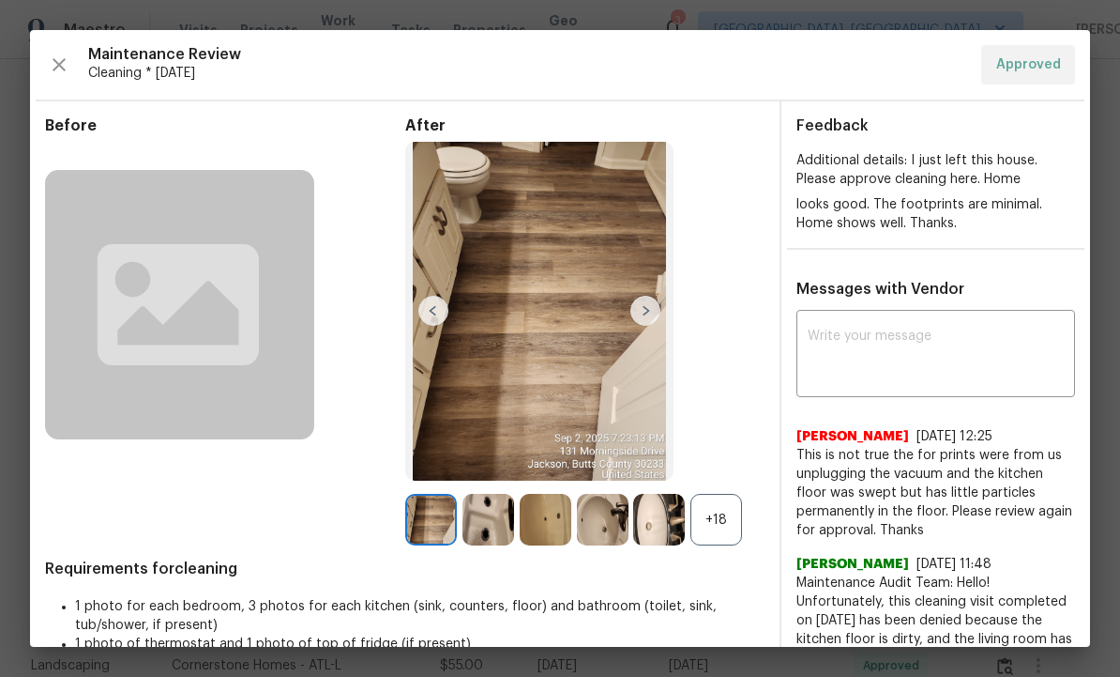
click at [861, 330] on textarea at bounding box center [936, 355] width 256 height 53
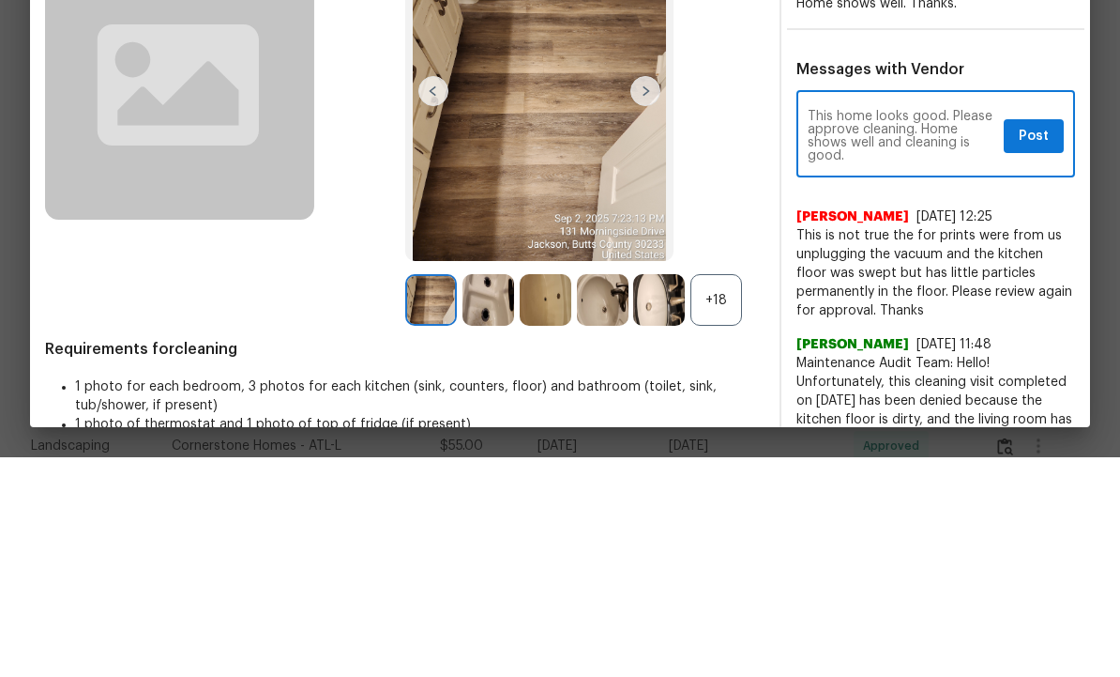
type textarea "This home looks good. Please approve cleaning. Home shows well and cleaning is …"
click at [1035, 344] on span "Post" at bounding box center [1034, 355] width 30 height 23
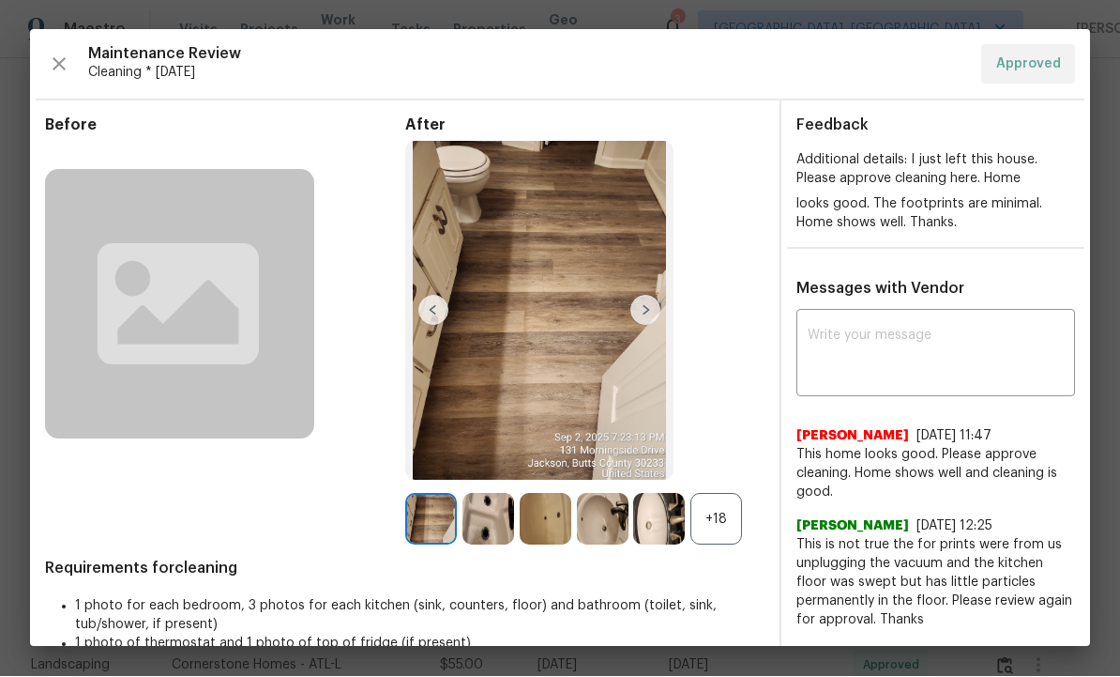
click at [858, 351] on textarea at bounding box center [936, 355] width 256 height 53
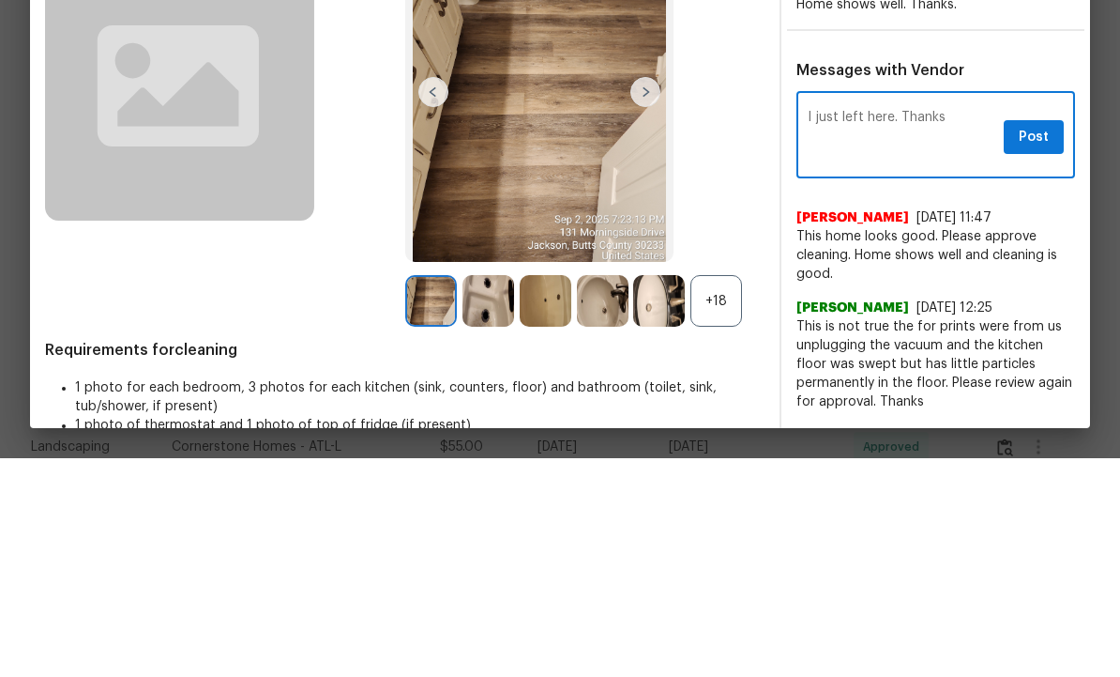
type textarea "I just left here. Thanks"
click at [1029, 344] on span "Post" at bounding box center [1034, 355] width 30 height 23
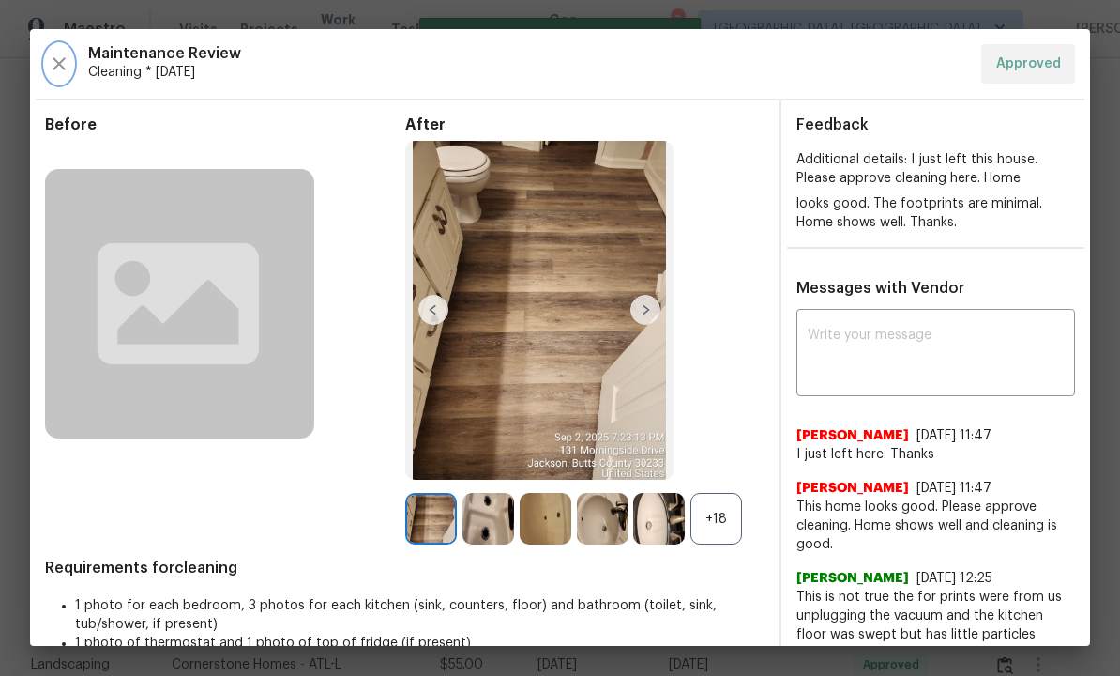
click at [59, 57] on icon "button" at bounding box center [59, 64] width 23 height 23
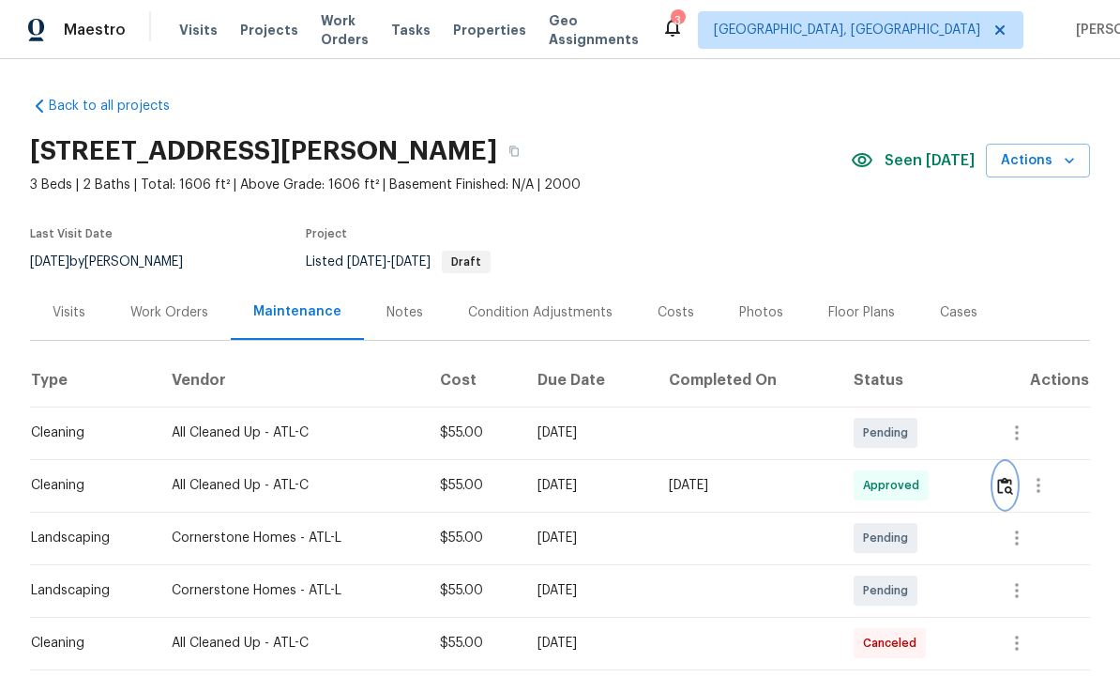
scroll to position [0, 0]
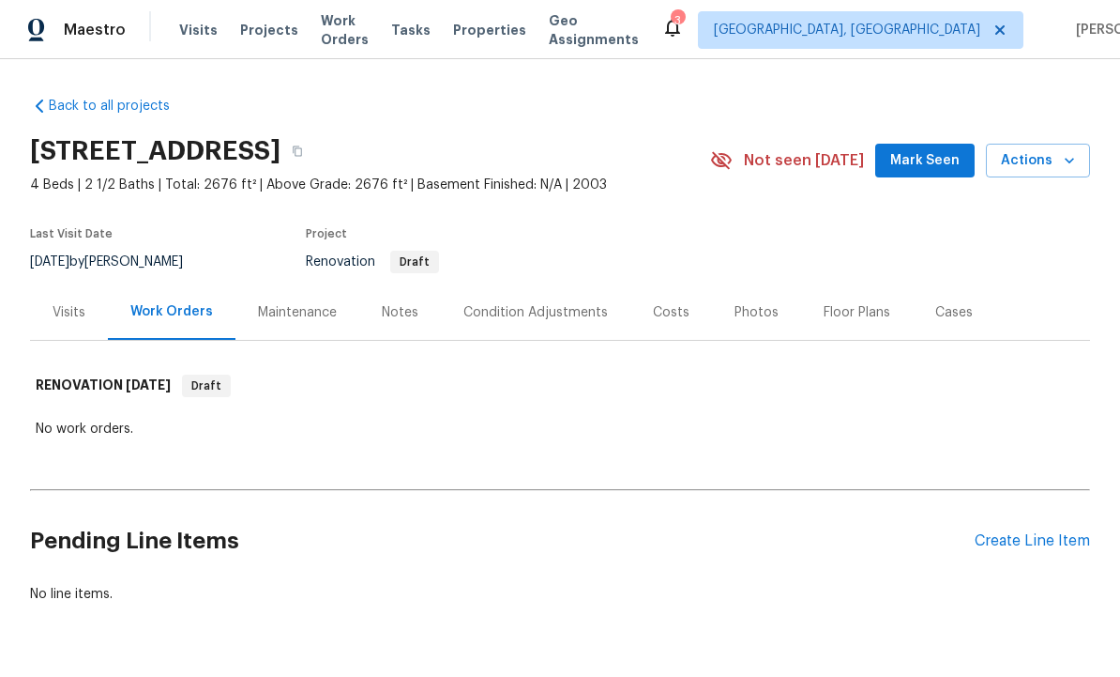
click at [69, 311] on div "Visits" at bounding box center [69, 312] width 33 height 19
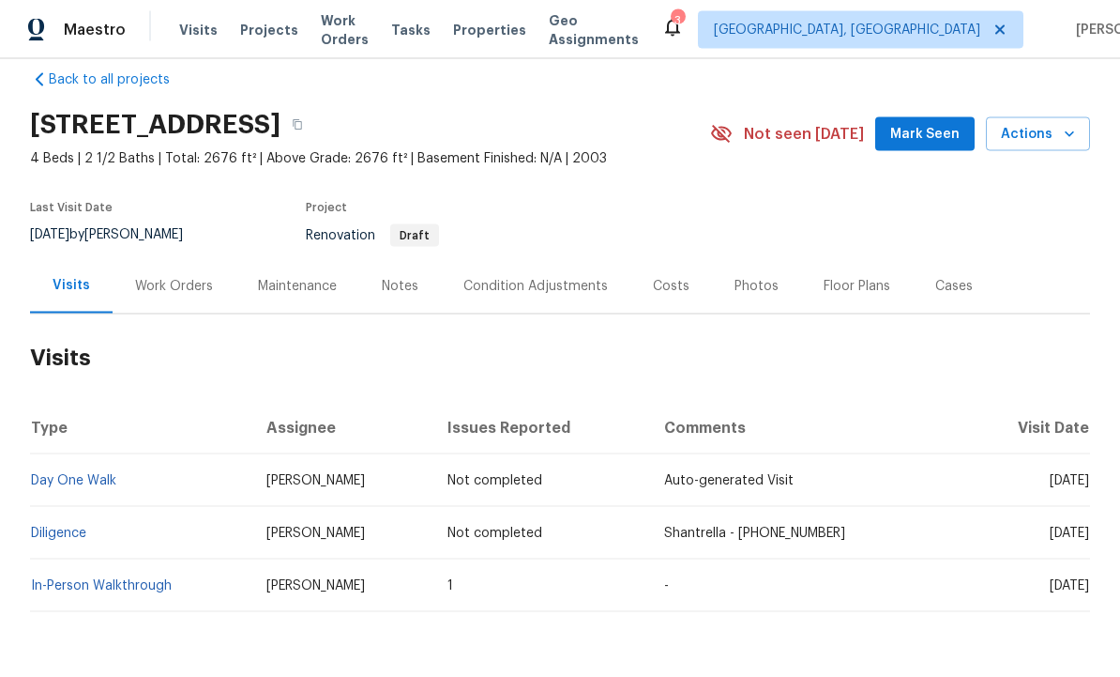
click at [121, 580] on link "In-Person Walkthrough" at bounding box center [101, 585] width 141 height 13
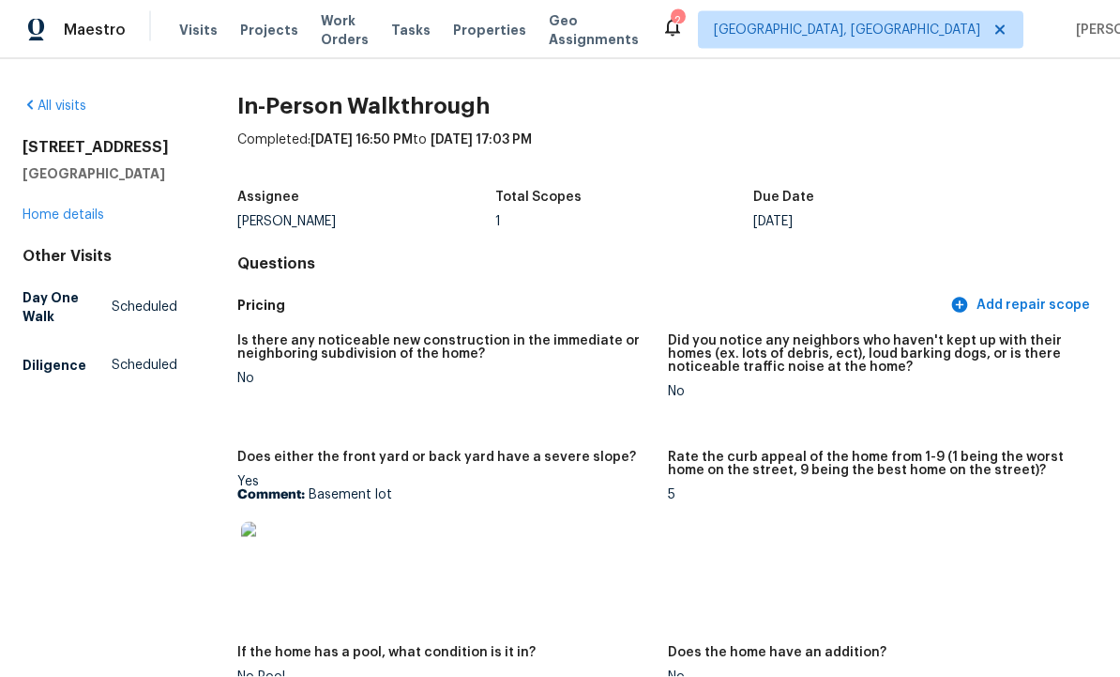
scroll to position [-1, 0]
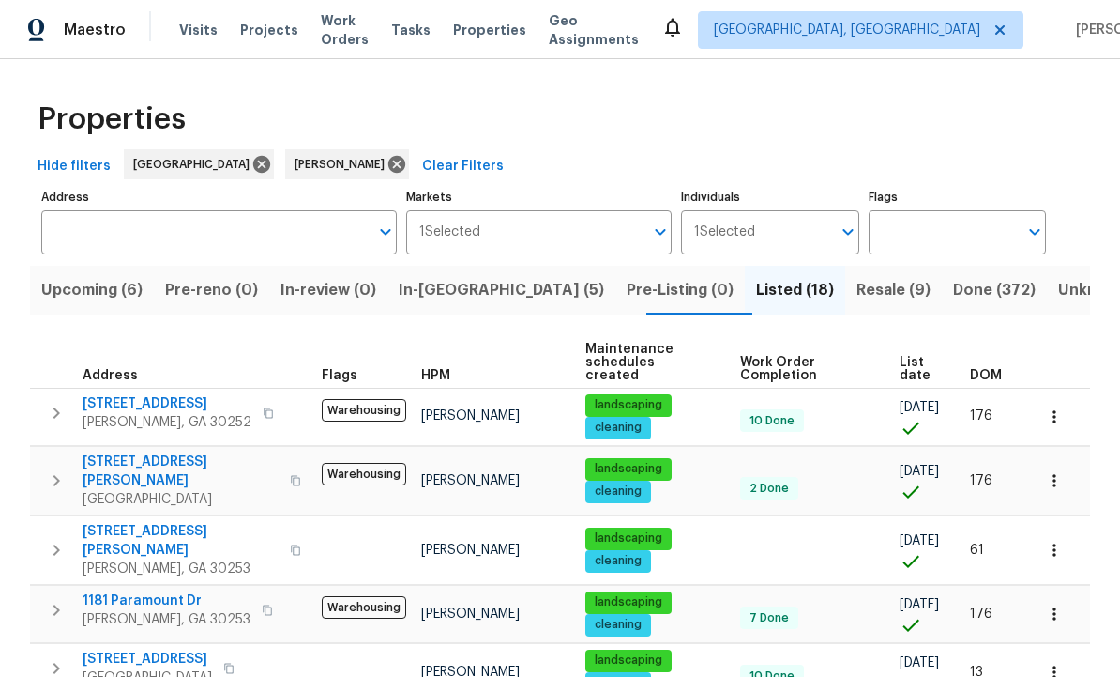
click at [857, 286] on span "Resale (9)" at bounding box center [894, 290] width 74 height 26
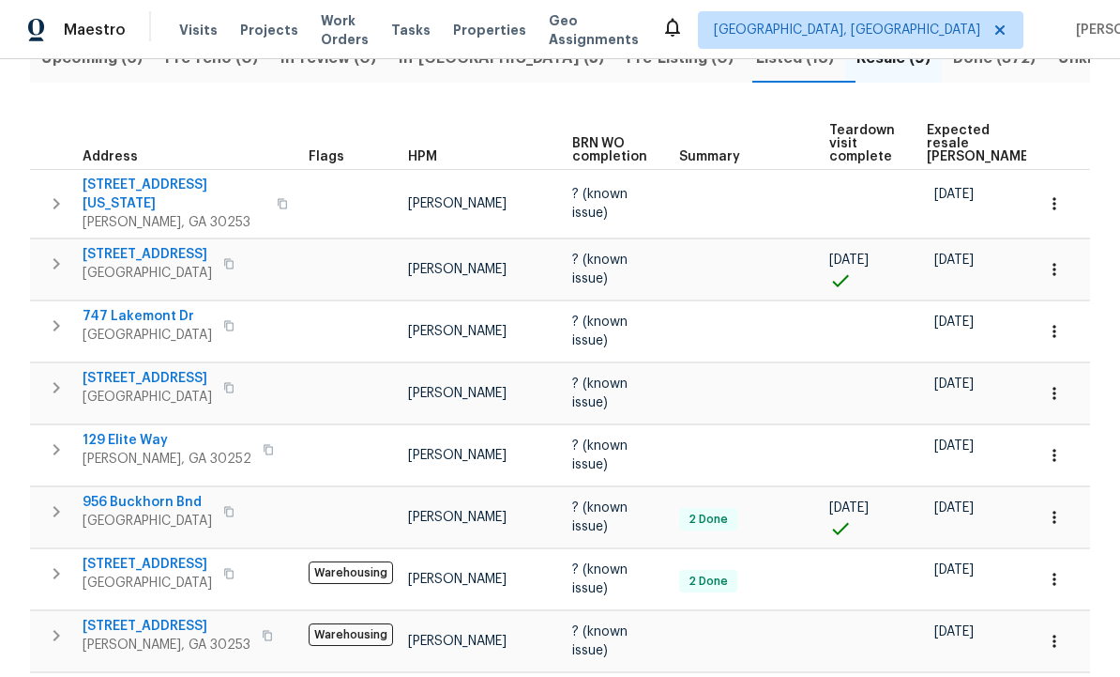
click at [157, 493] on span "956 Buckhorn Bnd" at bounding box center [148, 502] width 130 height 19
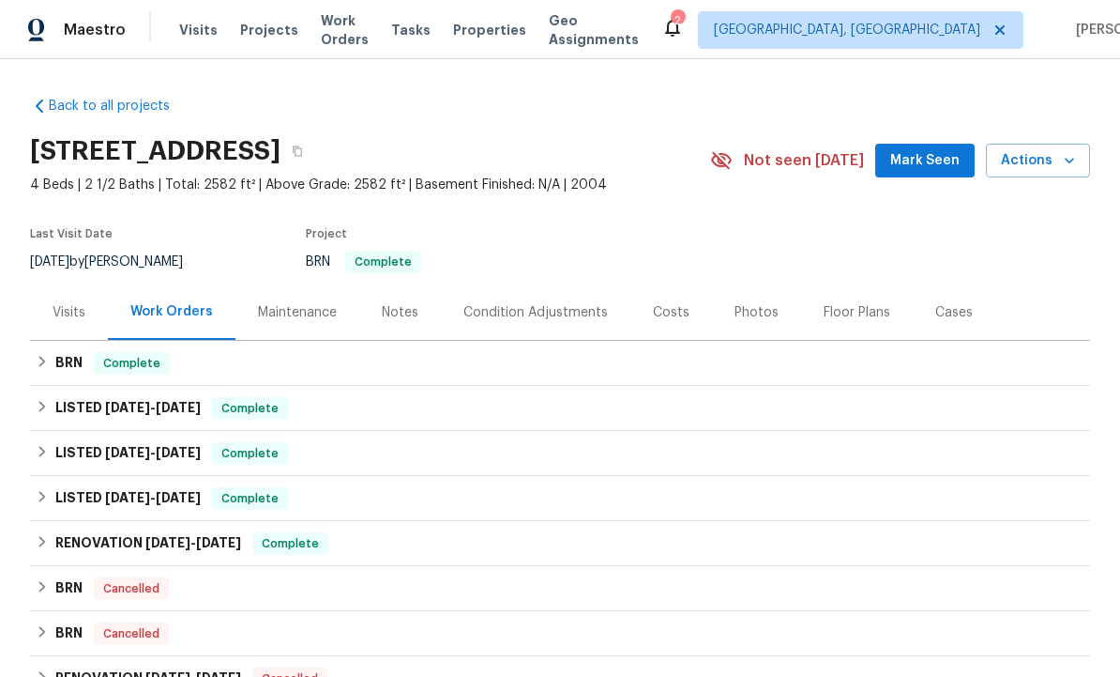
scroll to position [13, 0]
